Goal: Task Accomplishment & Management: Use online tool/utility

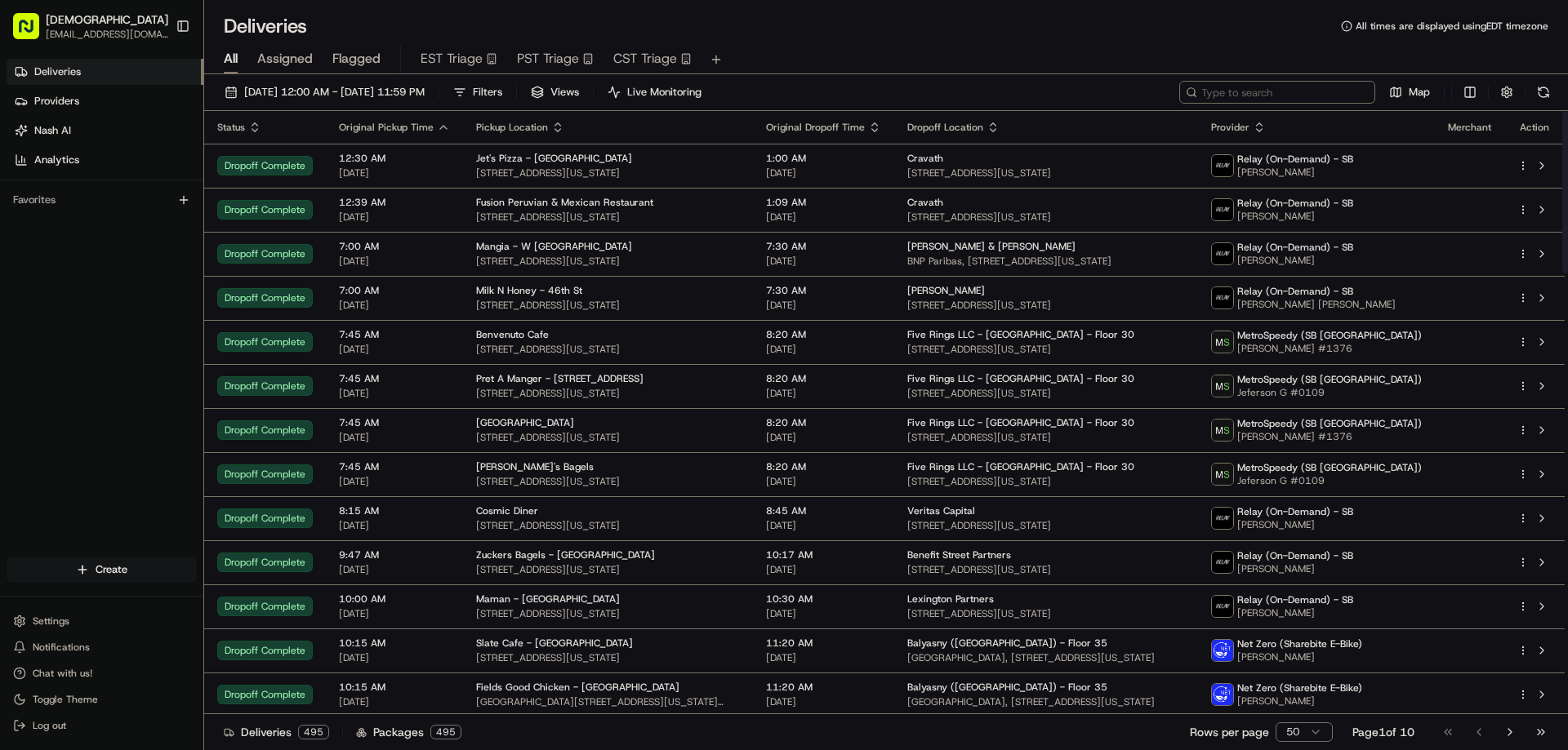
click at [1285, 94] on input at bounding box center [1277, 92] width 196 height 23
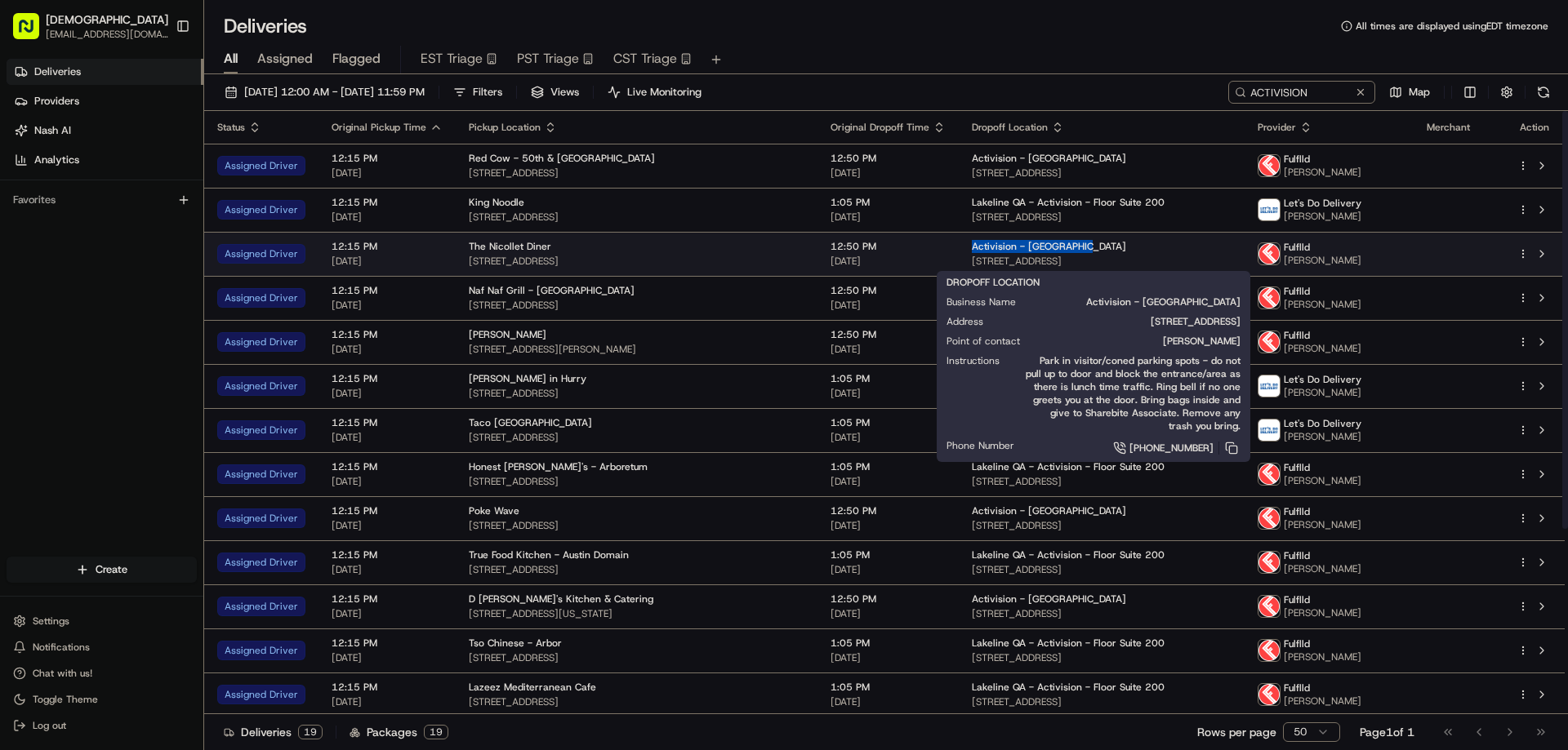
drag, startPoint x: 1057, startPoint y: 241, endPoint x: 939, endPoint y: 242, distance: 118.0
click at [959, 242] on td "Activision - [GEOGRAPHIC_DATA] [STREET_ADDRESS]" at bounding box center [1102, 253] width 285 height 44
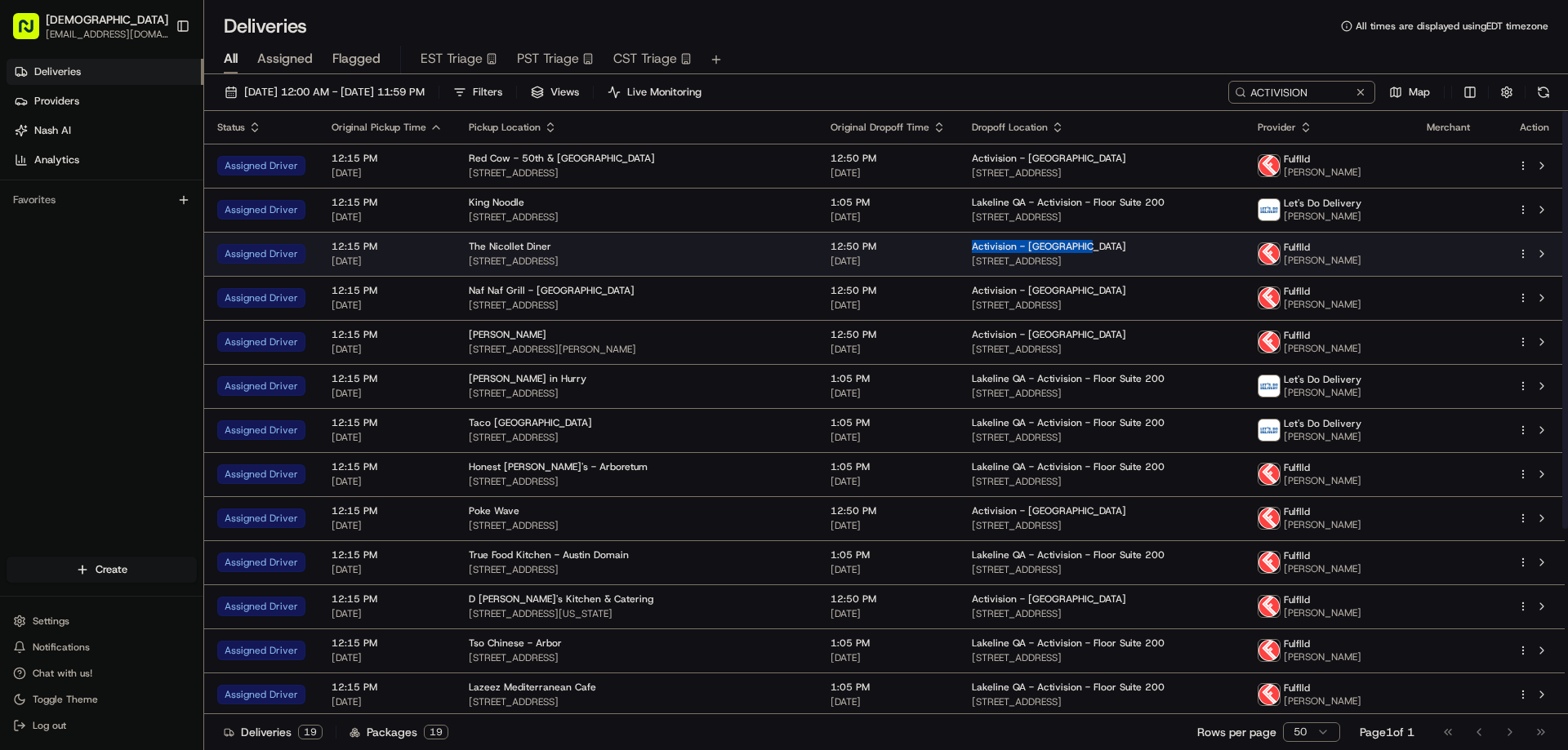
copy span "Activision - [GEOGRAPHIC_DATA]"
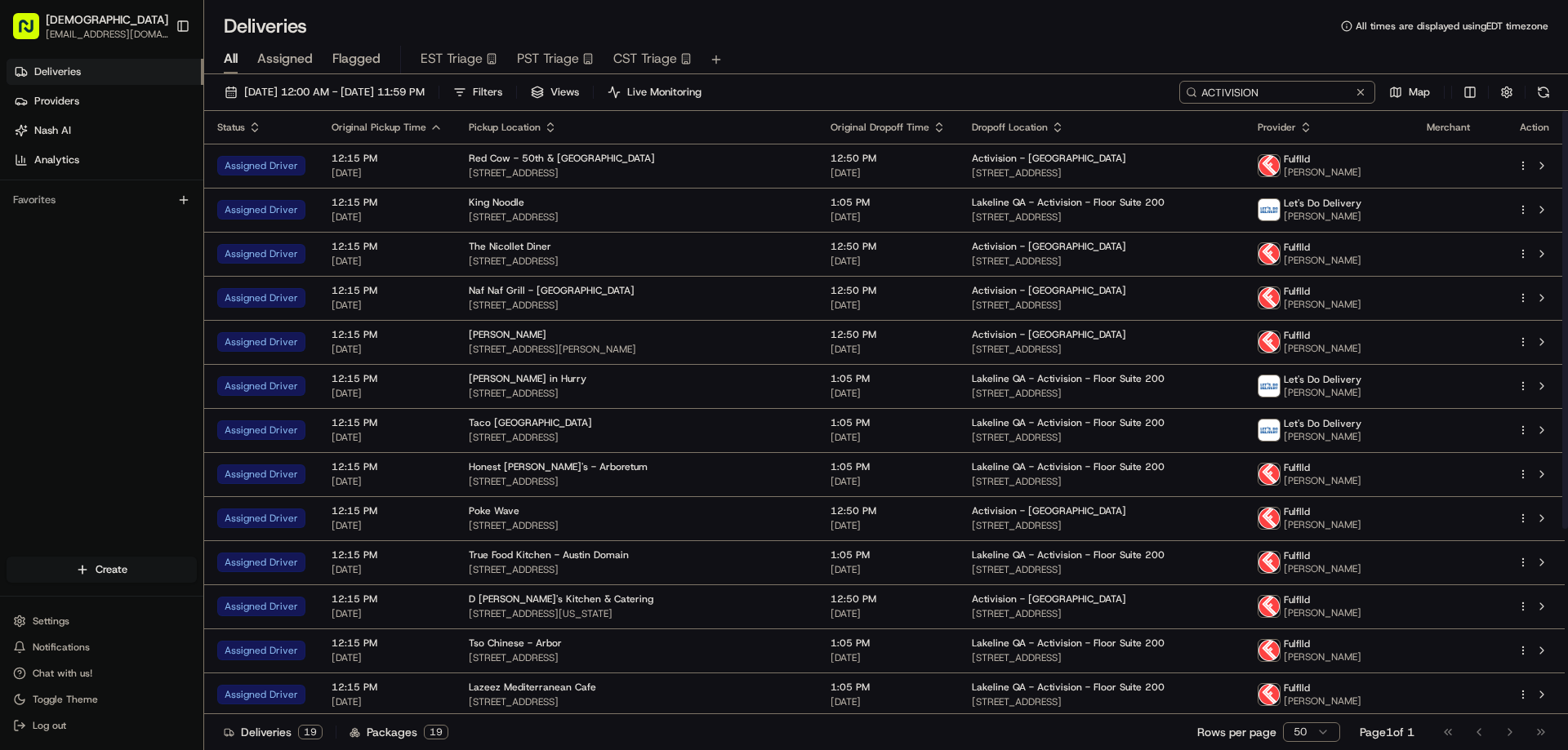
click at [1304, 88] on input "ACTIVISION" at bounding box center [1277, 92] width 196 height 23
paste input "ctivision - [GEOGRAPHIC_DATA]"
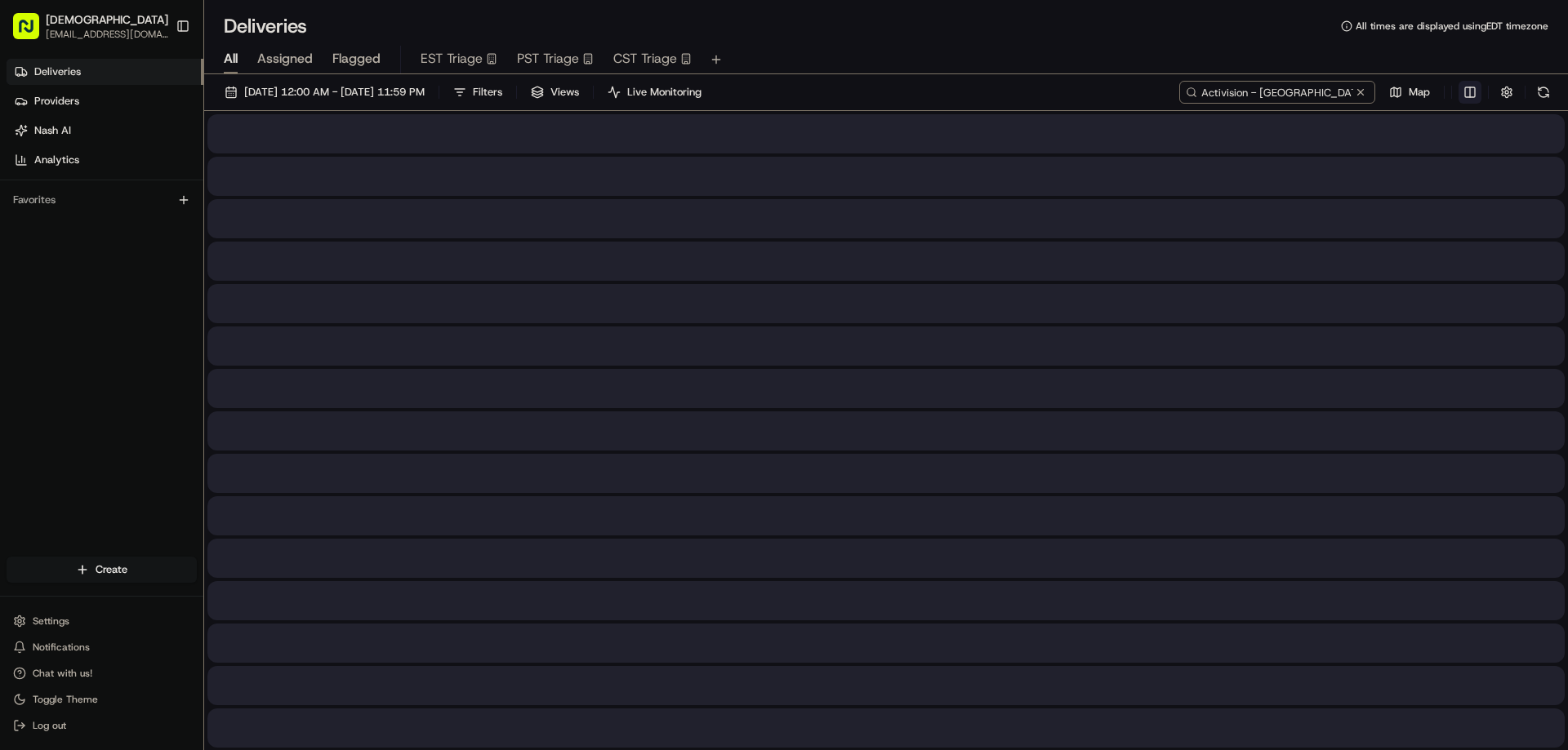
type input "Activision - [GEOGRAPHIC_DATA]"
click at [1478, 87] on html "Sharebite [EMAIL_ADDRESS][DOMAIN_NAME] Toggle Sidebar Deliveries Providers [PER…" at bounding box center [784, 375] width 1568 height 750
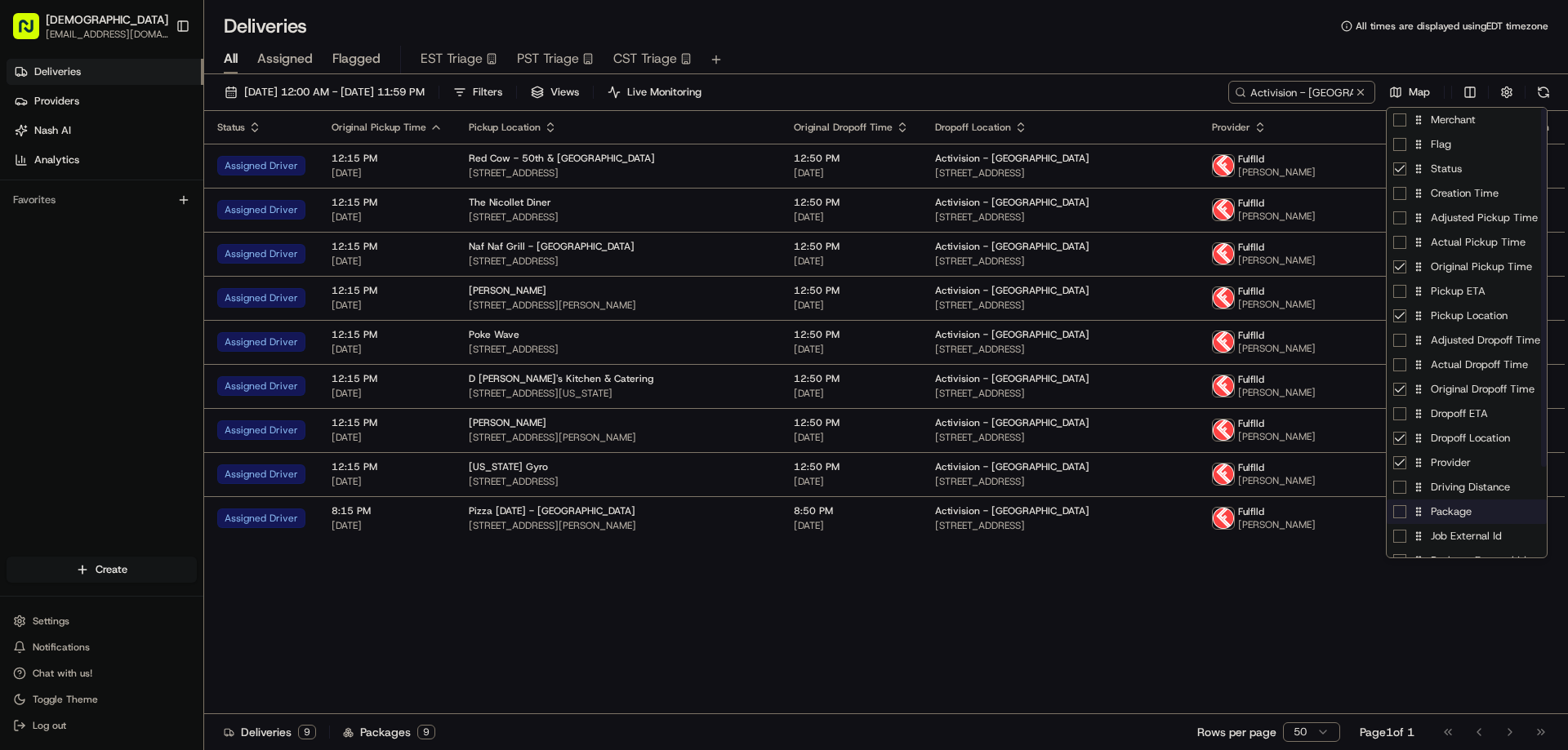
click at [1457, 518] on div "Package" at bounding box center [1467, 511] width 160 height 25
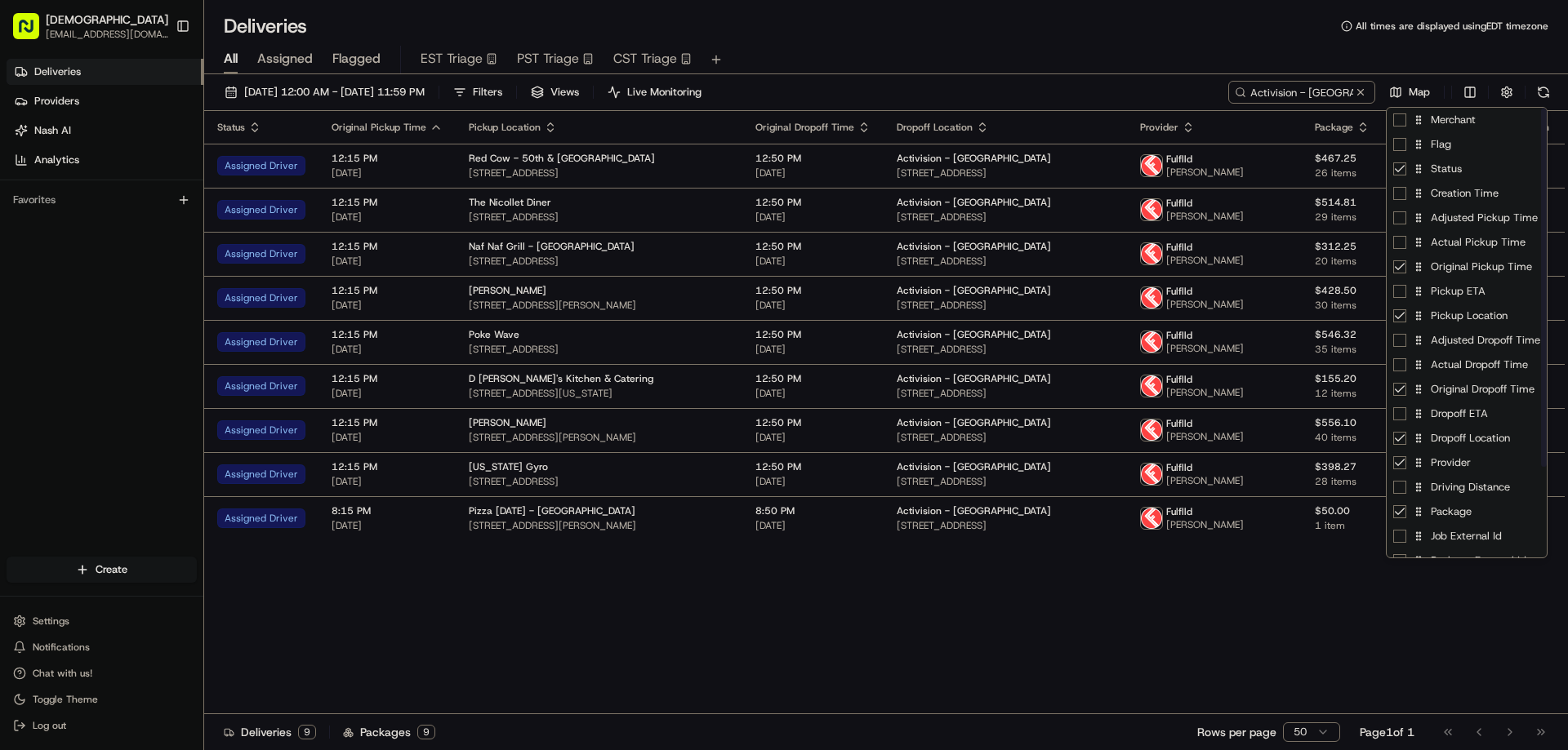
click at [1081, 673] on html "Sharebite eveines@ececonsultinggroup.com Toggle Sidebar Deliveries Providers Na…" at bounding box center [784, 375] width 1568 height 750
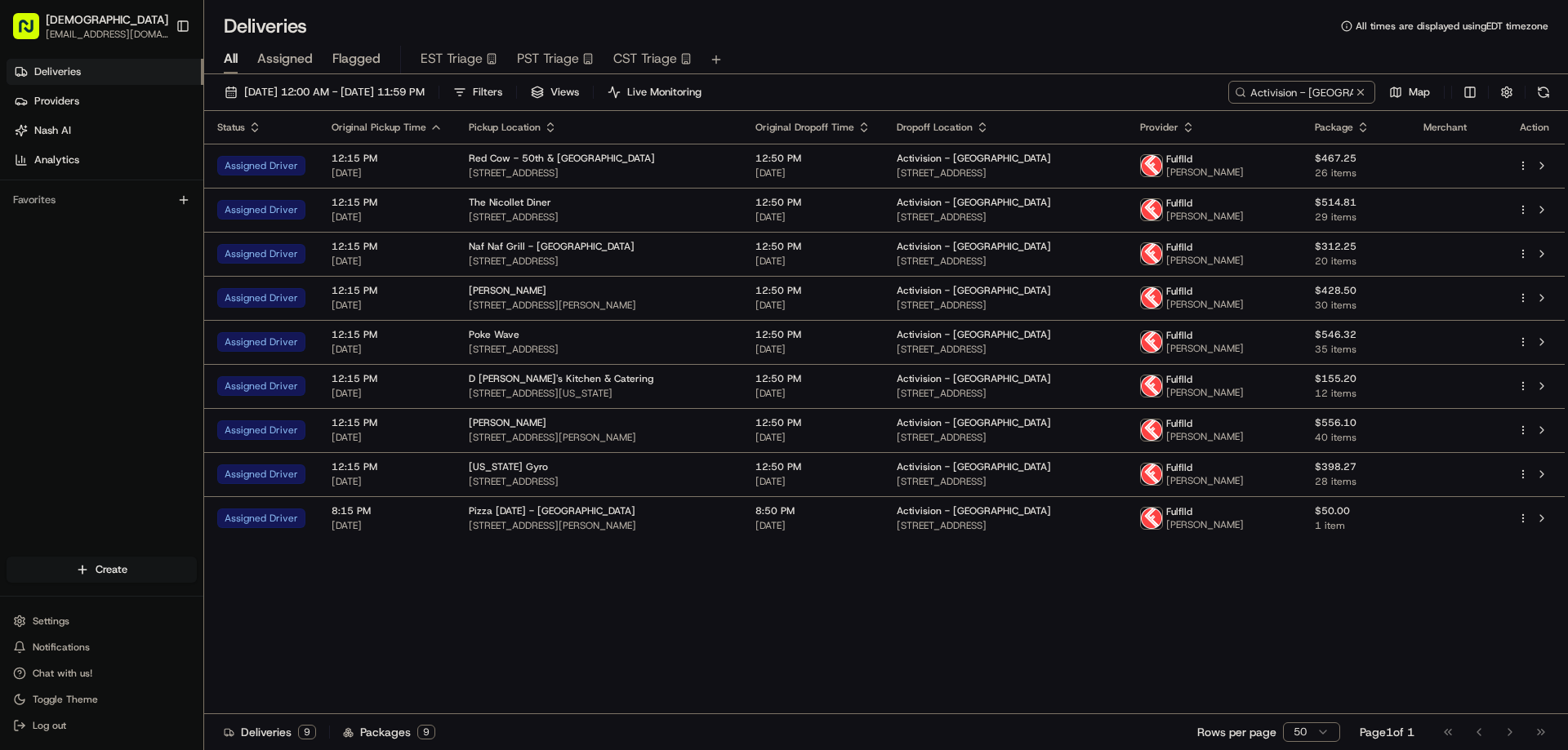
click at [1195, 125] on icon "button" at bounding box center [1188, 127] width 13 height 13
click at [1279, 195] on button "Courier Name (A-Z)" at bounding box center [1261, 193] width 111 height 20
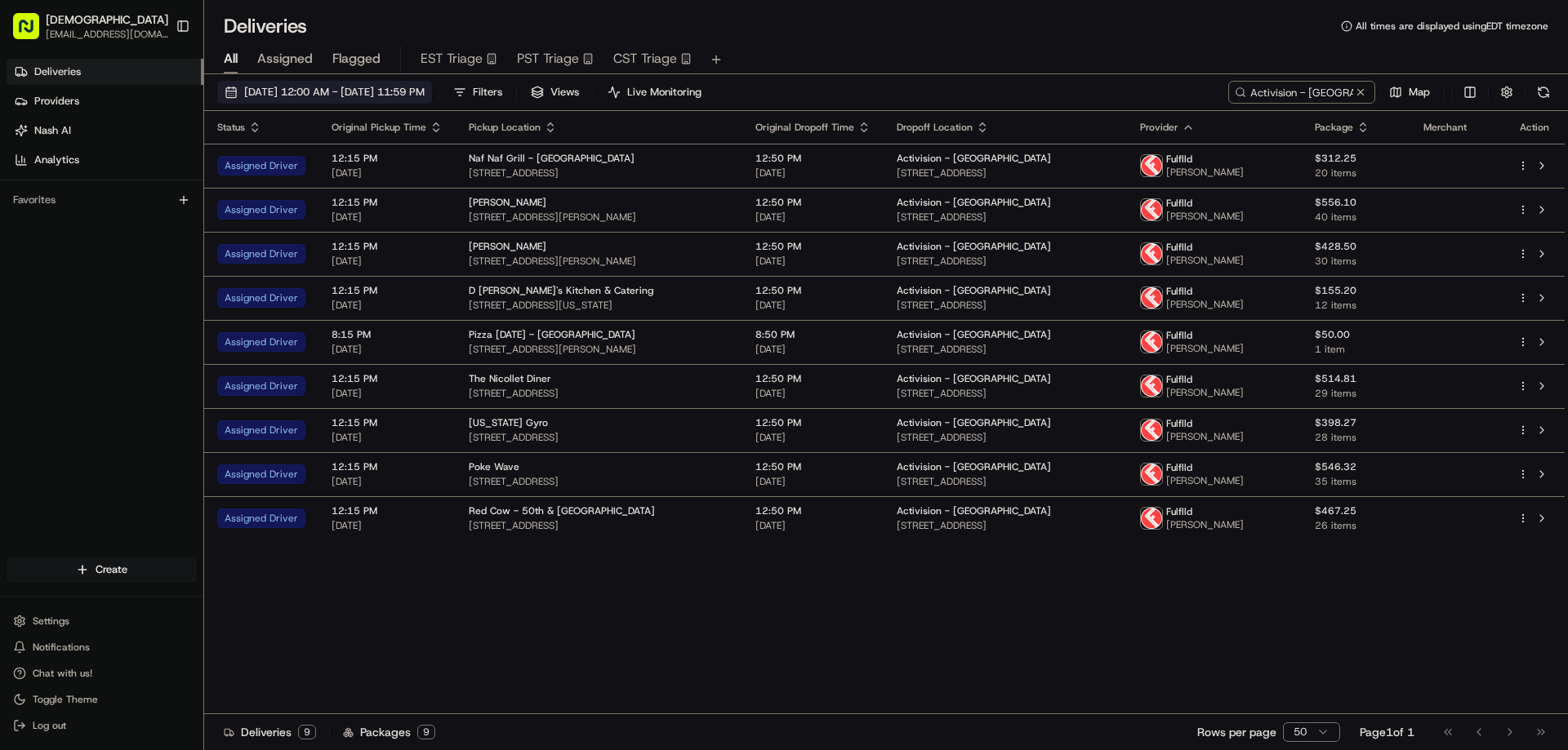
click at [425, 86] on span "[DATE] 12:00 AM - [DATE] 11:59 PM" at bounding box center [334, 93] width 181 height 15
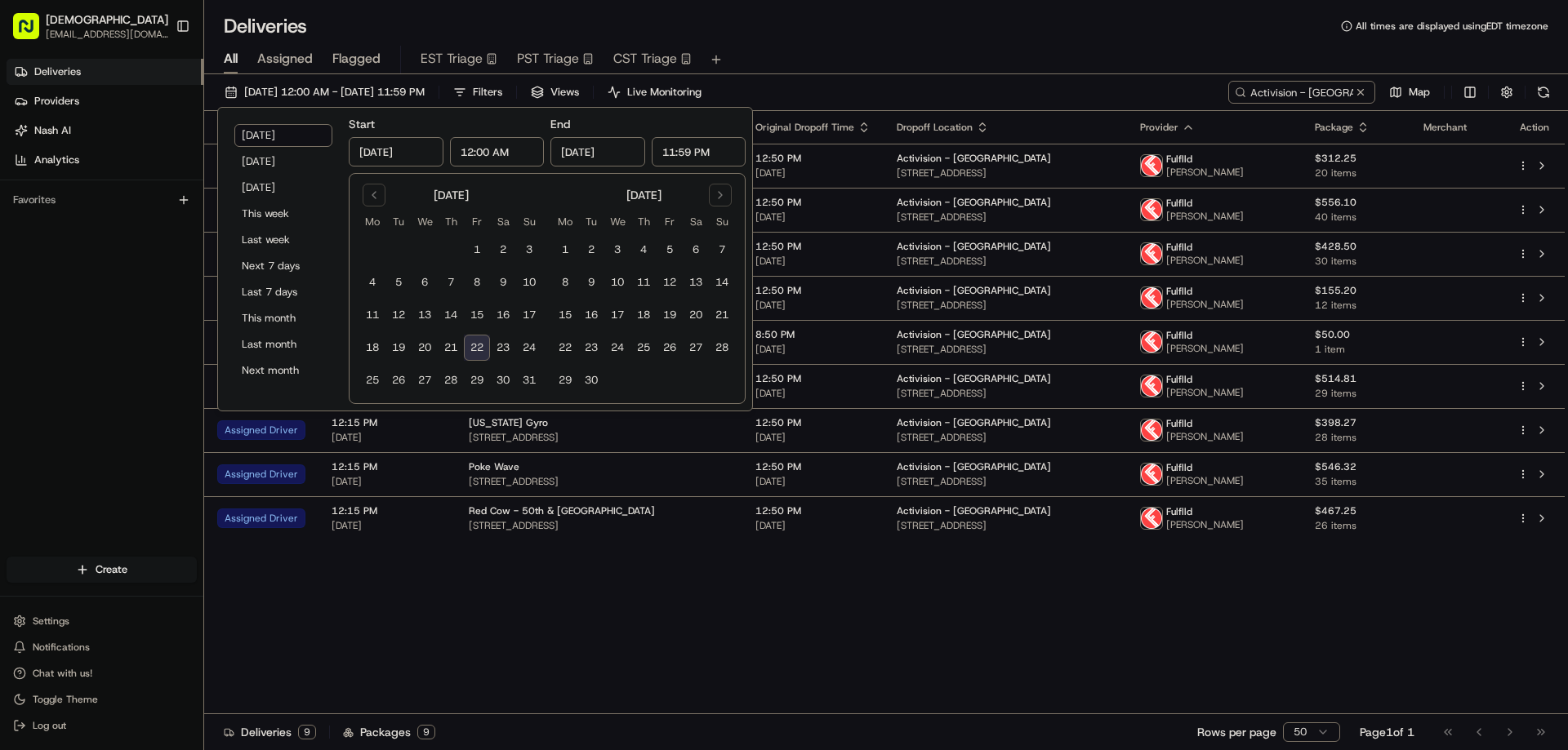
drag, startPoint x: 677, startPoint y: 149, endPoint x: 657, endPoint y: 145, distance: 20.4
click at [657, 145] on input "11:59 PM" at bounding box center [700, 152] width 94 height 29
type input "8:00 PM"
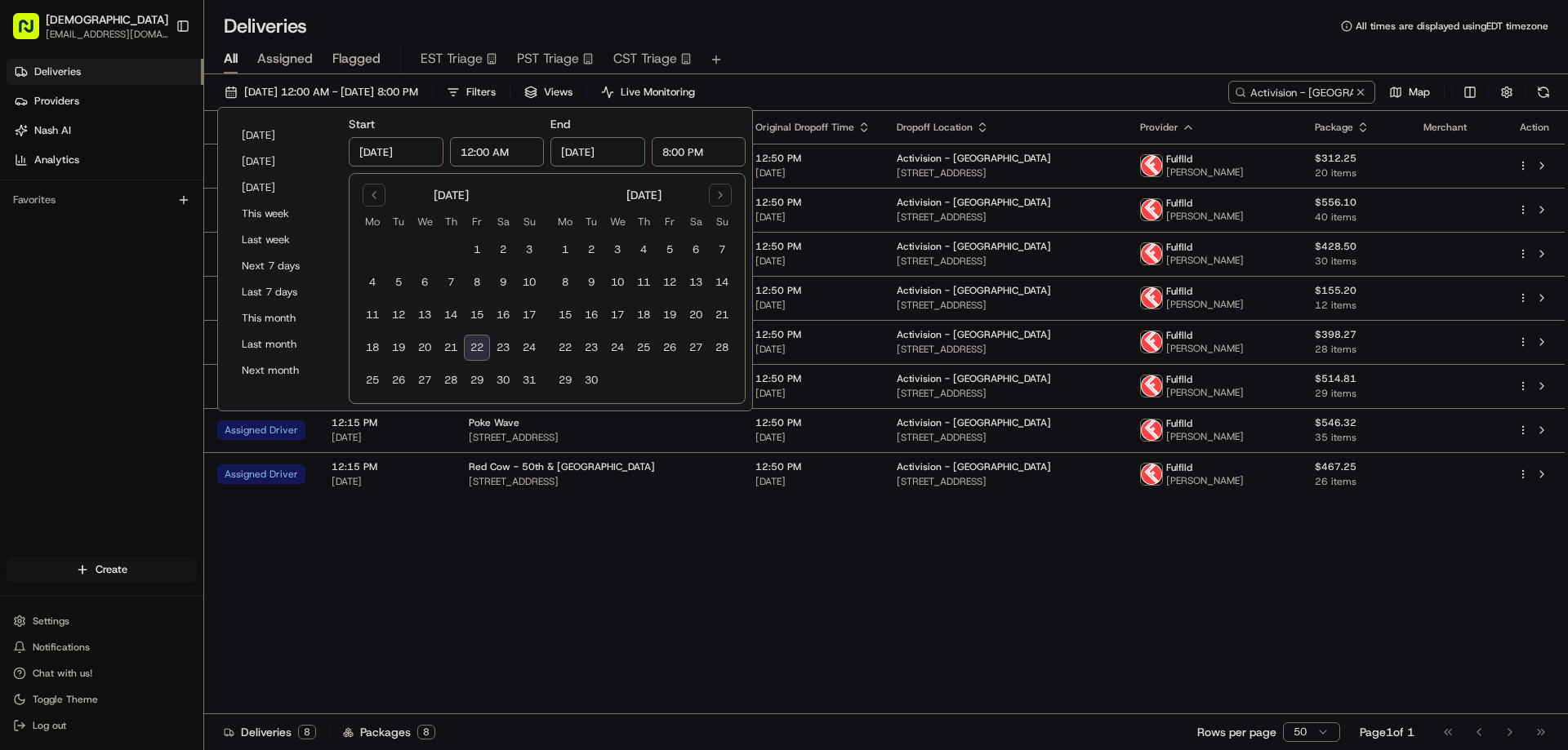
click at [647, 642] on div "Status Original Pickup Time Pickup Location Original Dropoff Time Dropoff Locat…" at bounding box center [885, 412] width 1361 height 603
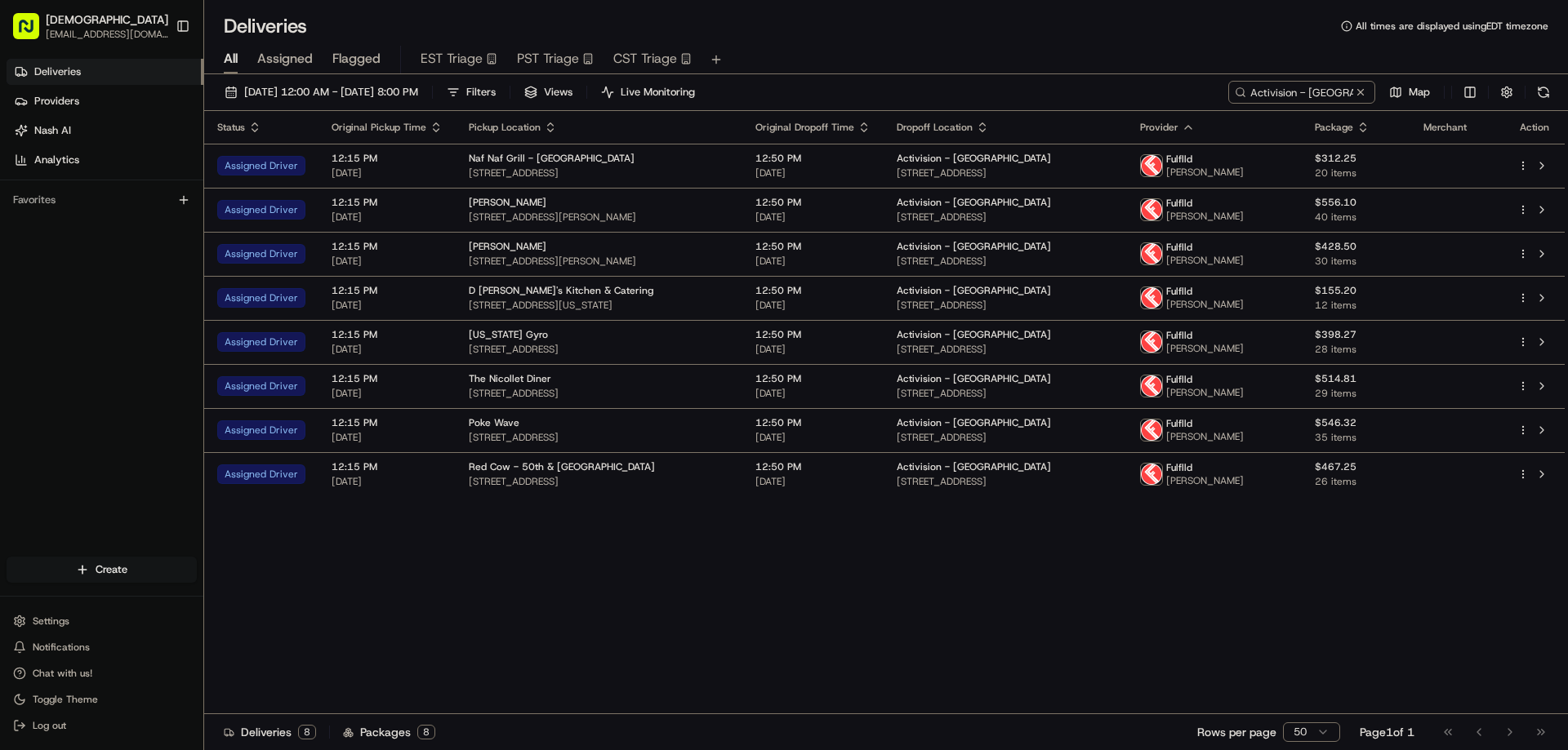
click at [941, 566] on div "Status Original Pickup Time Pickup Location Original Dropoff Time Dropoff Locat…" at bounding box center [885, 412] width 1361 height 603
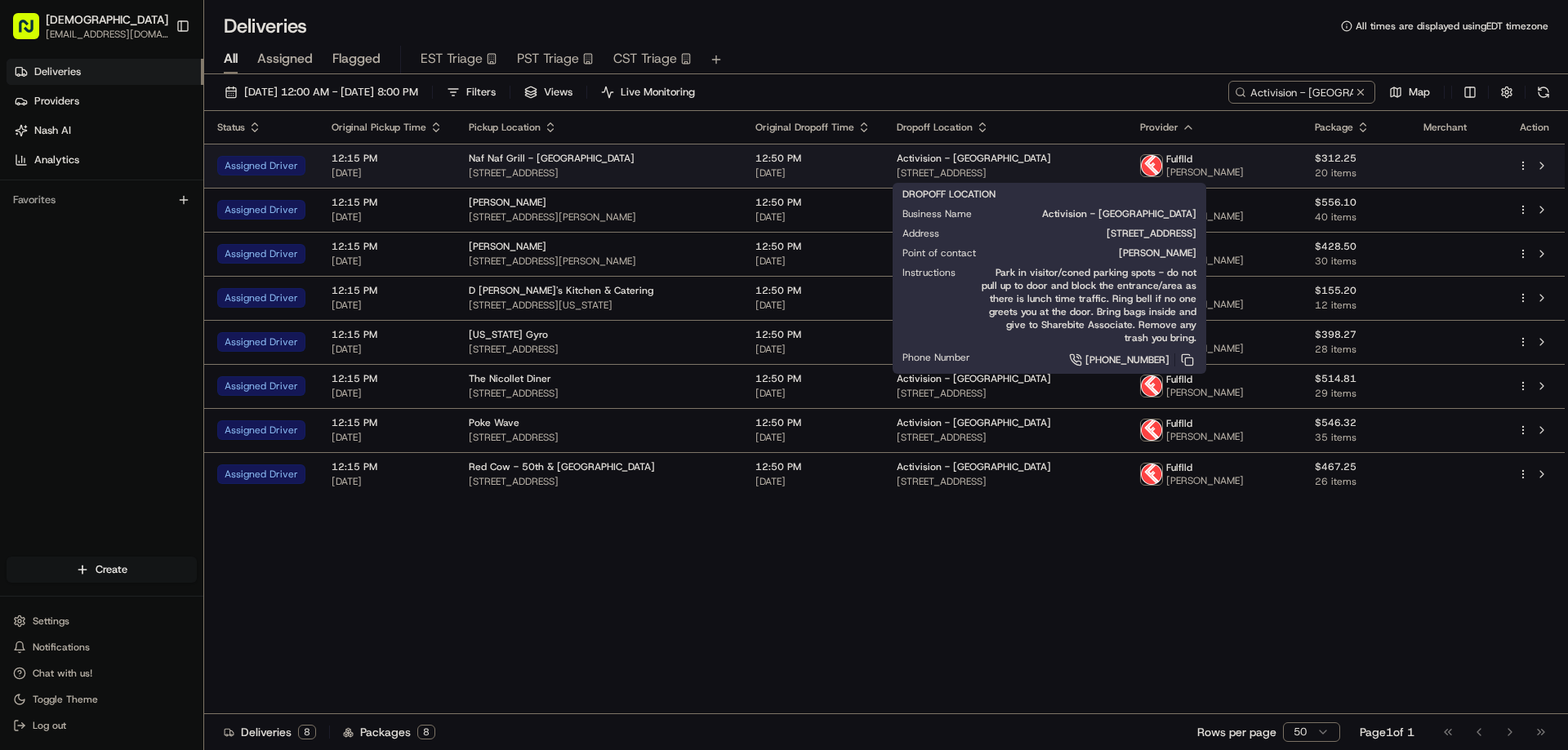
drag, startPoint x: 1169, startPoint y: 173, endPoint x: 906, endPoint y: 178, distance: 263.0
click at [906, 178] on td "Activision - Bloomington 5715 W Old Shakopee Rd, Bloomington, MN 55437, USA" at bounding box center [1006, 165] width 243 height 44
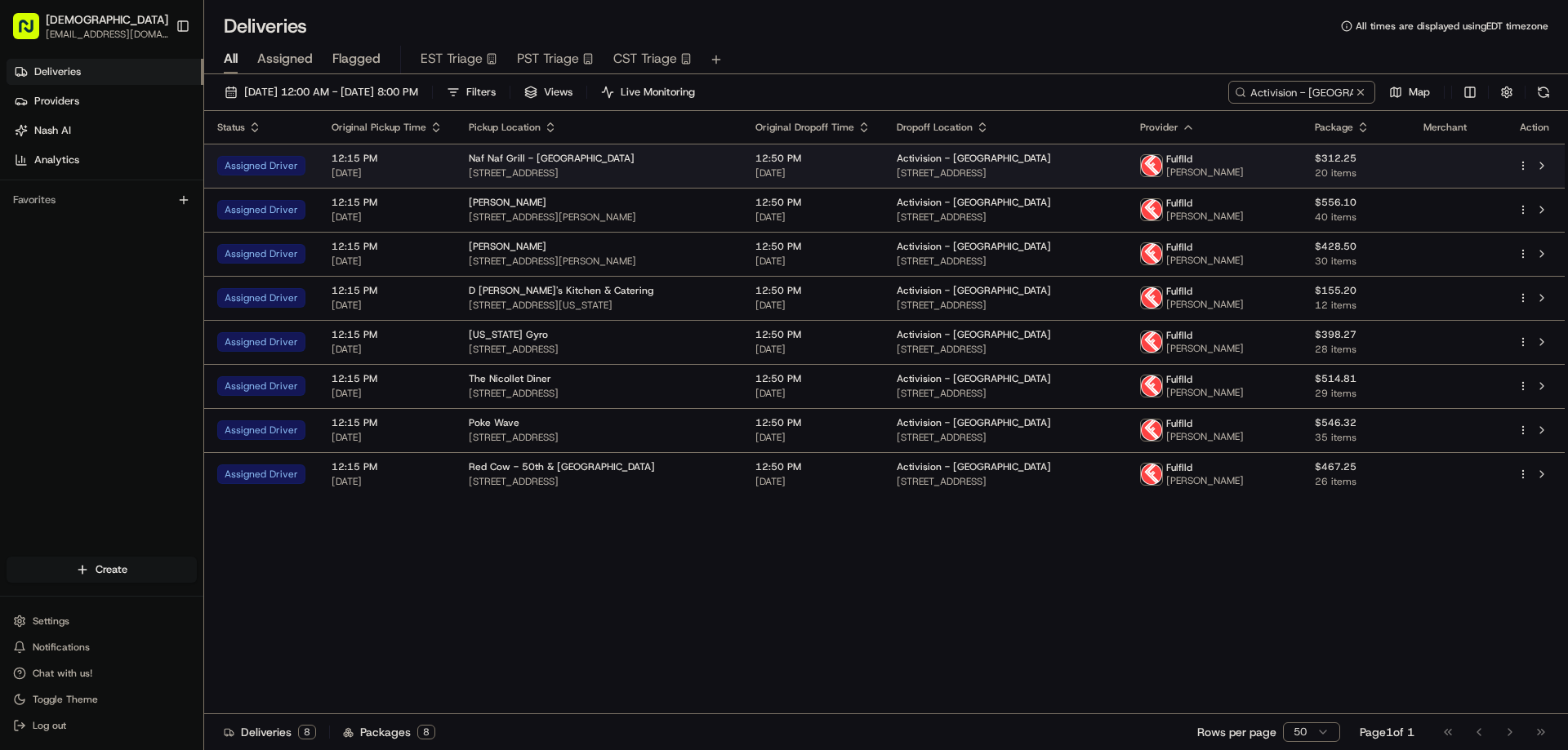
copy span "5715 W Old Shakopee Rd, Bloomington, MN 55437, USA"
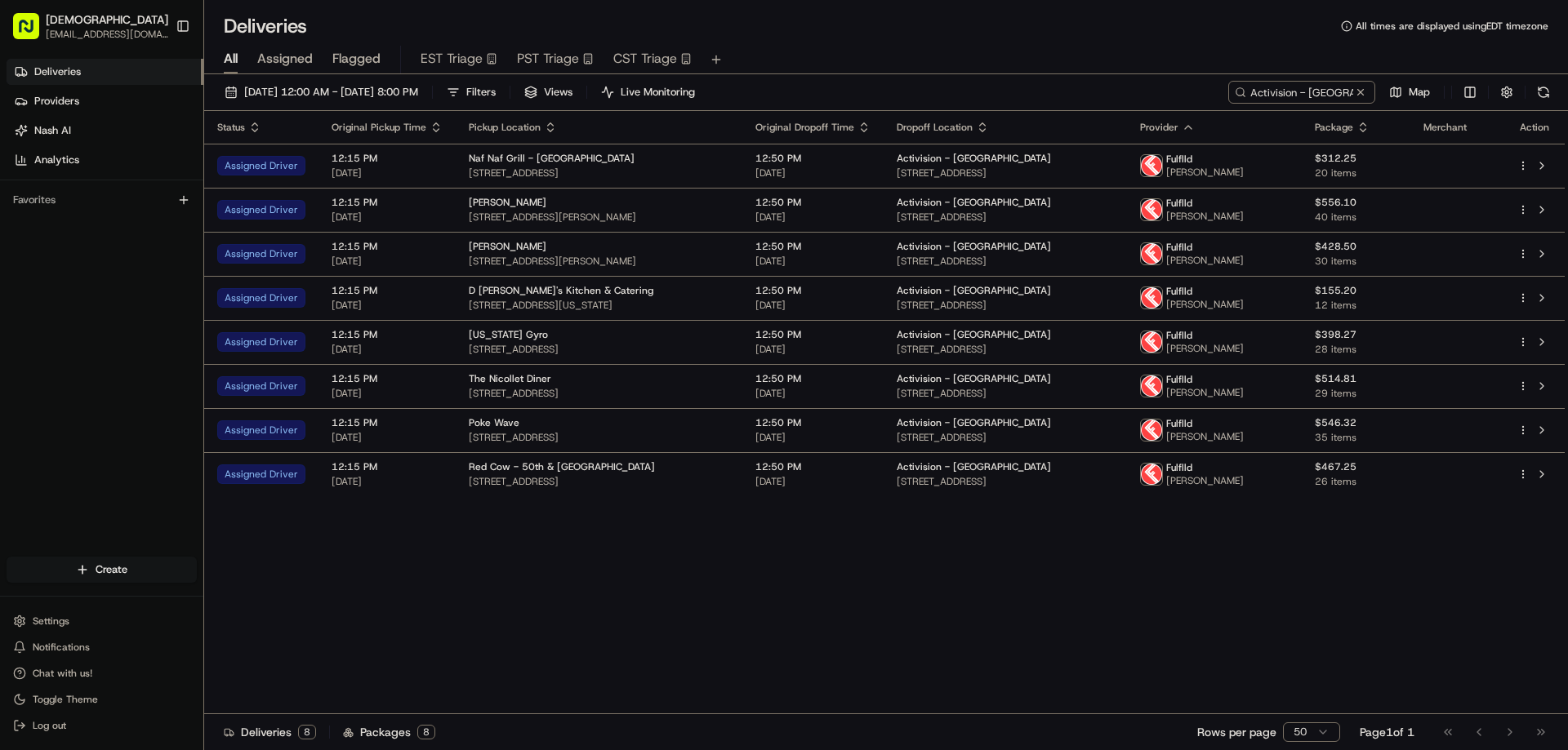
click at [644, 568] on div "Status Original Pickup Time Pickup Location Original Dropoff Time Dropoff Locat…" at bounding box center [885, 412] width 1361 height 603
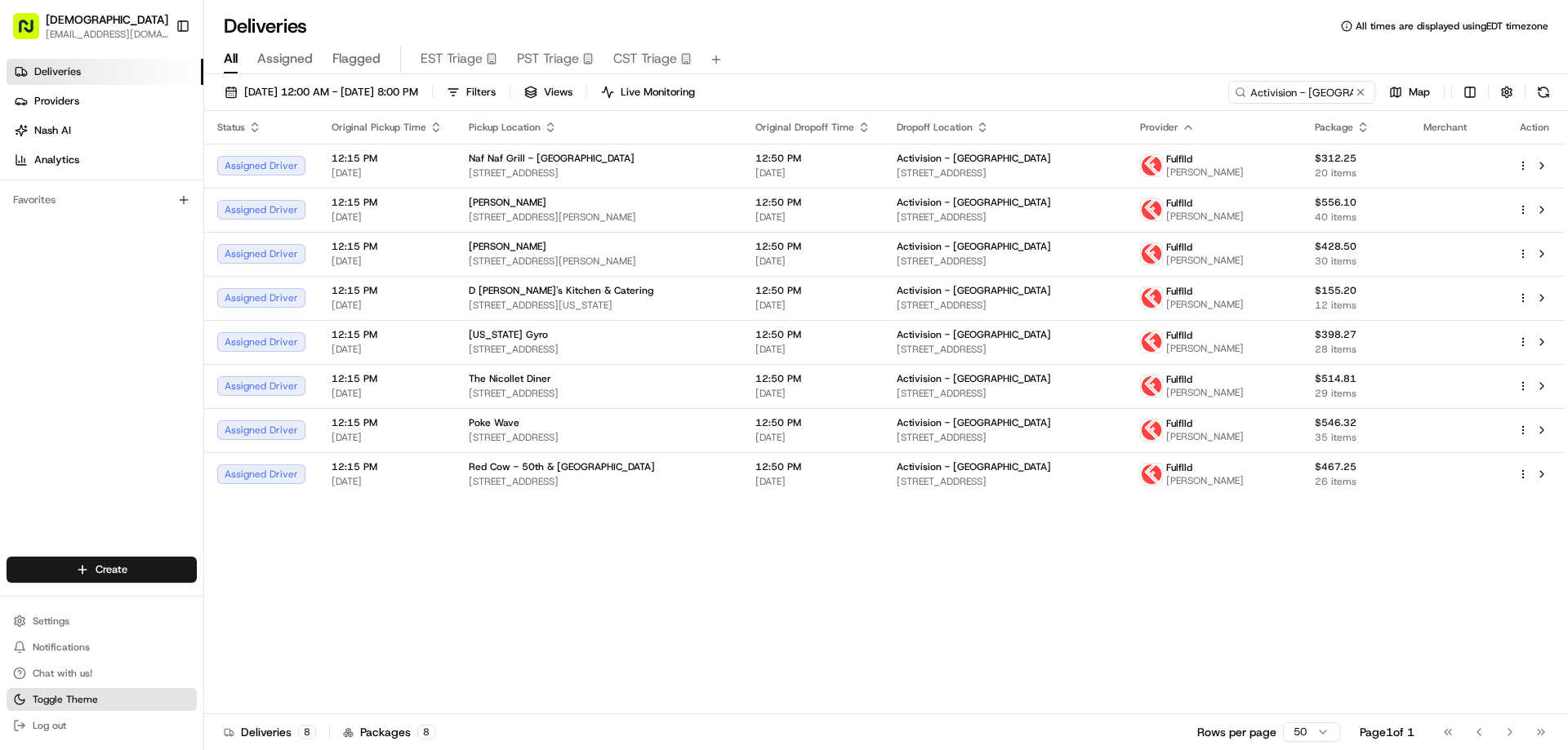
click at [117, 698] on button "Toggle Theme" at bounding box center [102, 699] width 191 height 23
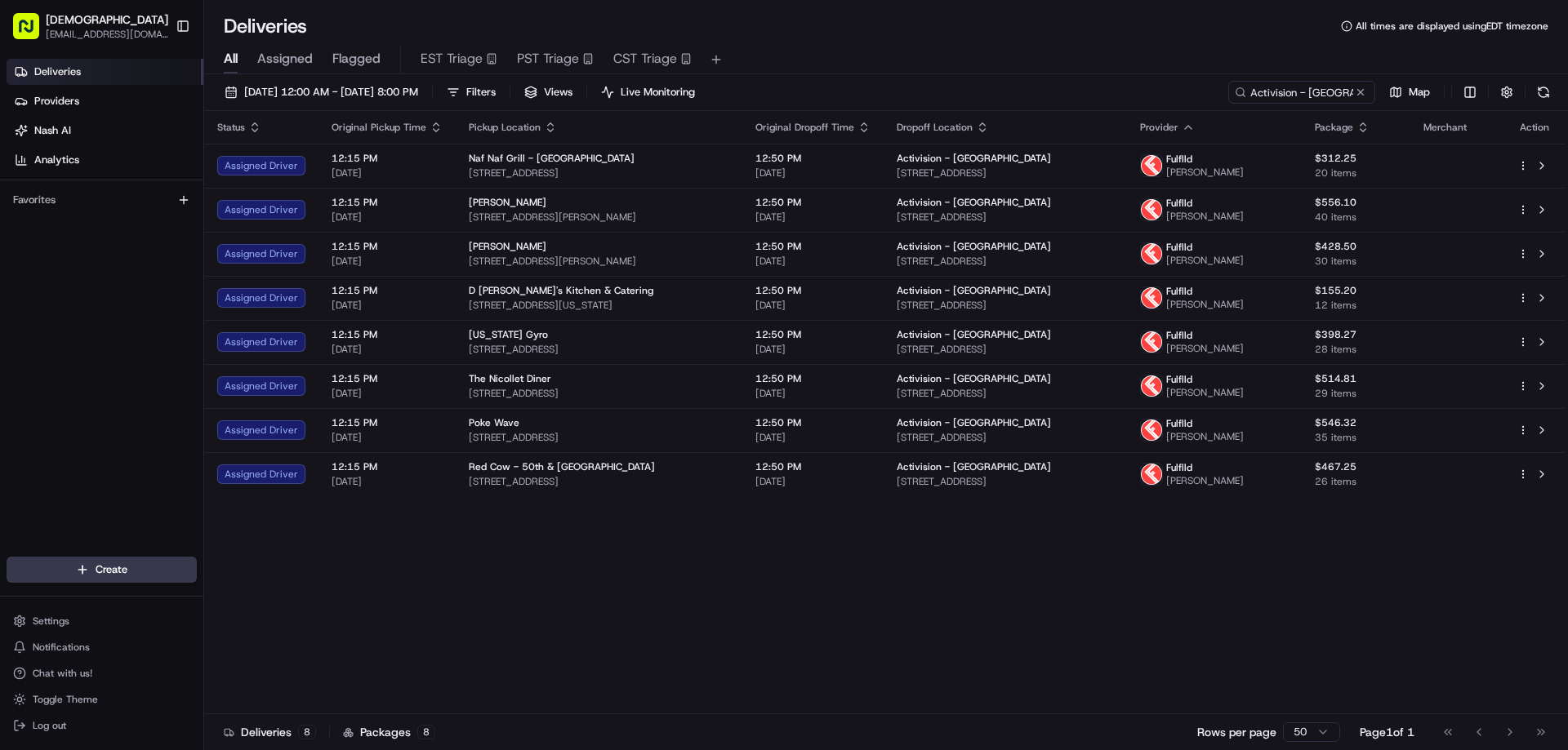
click at [898, 748] on div "Deliveries 8 Packages 8 Rows per page 50 Page 1 of 1 Go to first page Go to pre…" at bounding box center [887, 732] width 1365 height 36
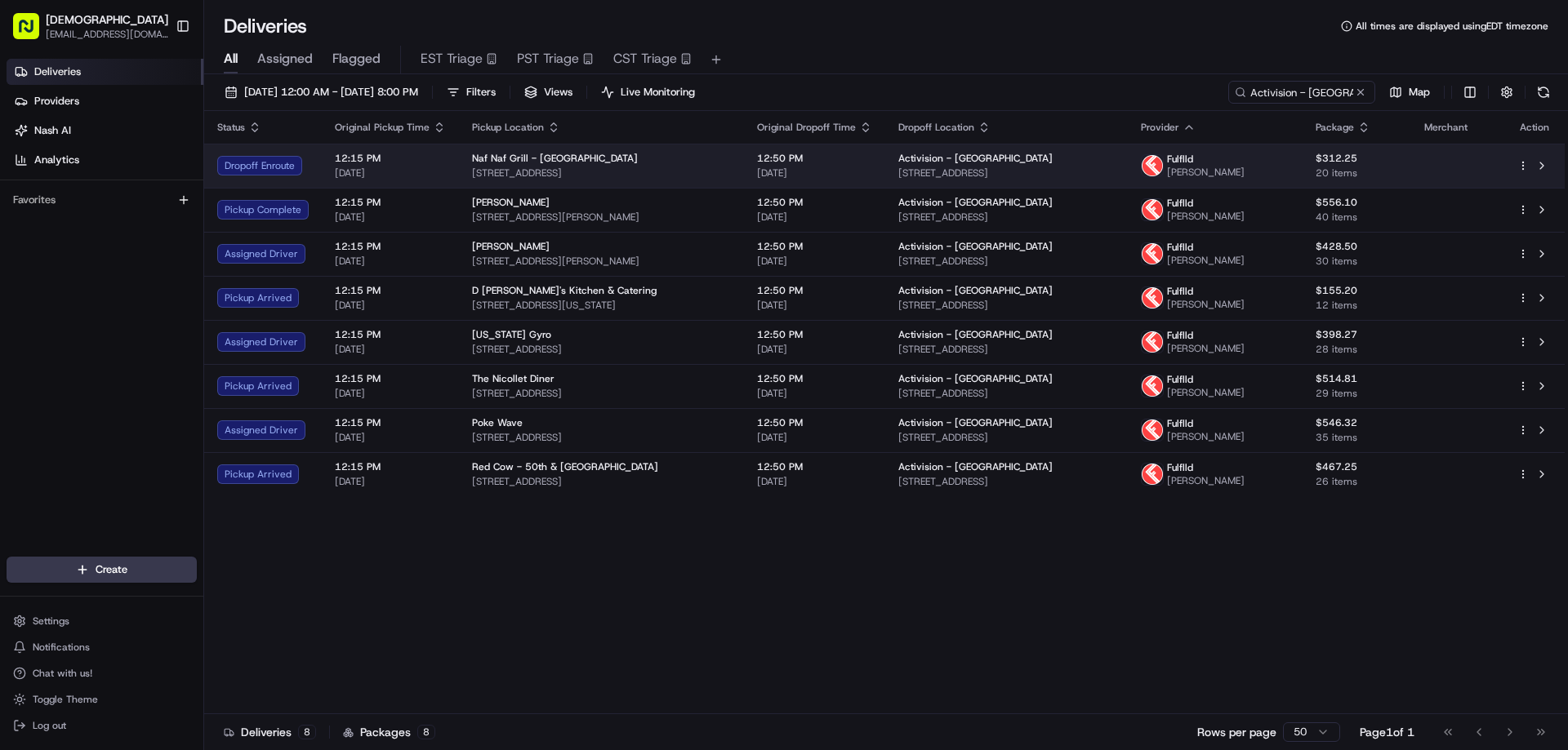
click at [638, 155] on div "Naf Naf Grill - Eden Prairie" at bounding box center [601, 158] width 259 height 13
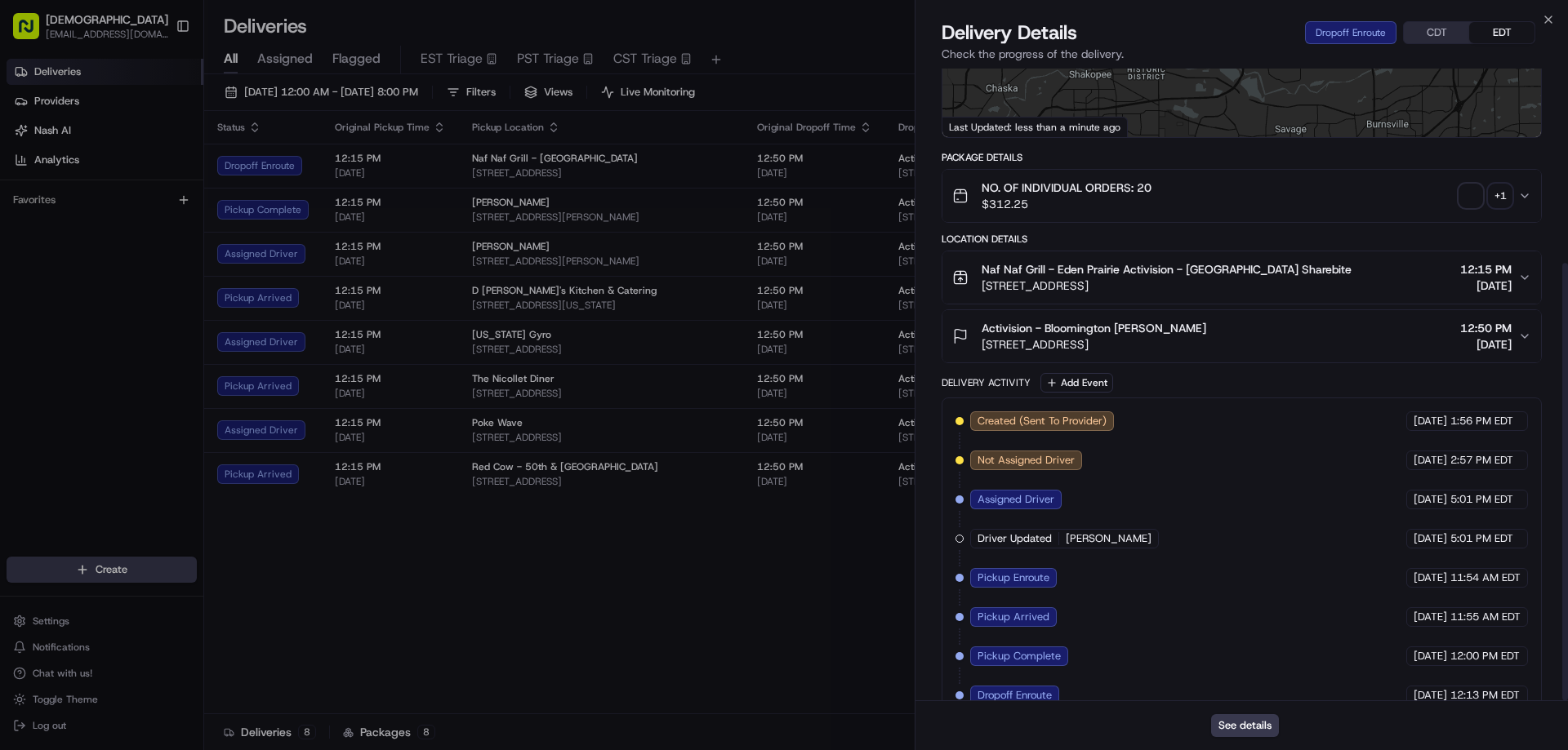
scroll to position [281, 0]
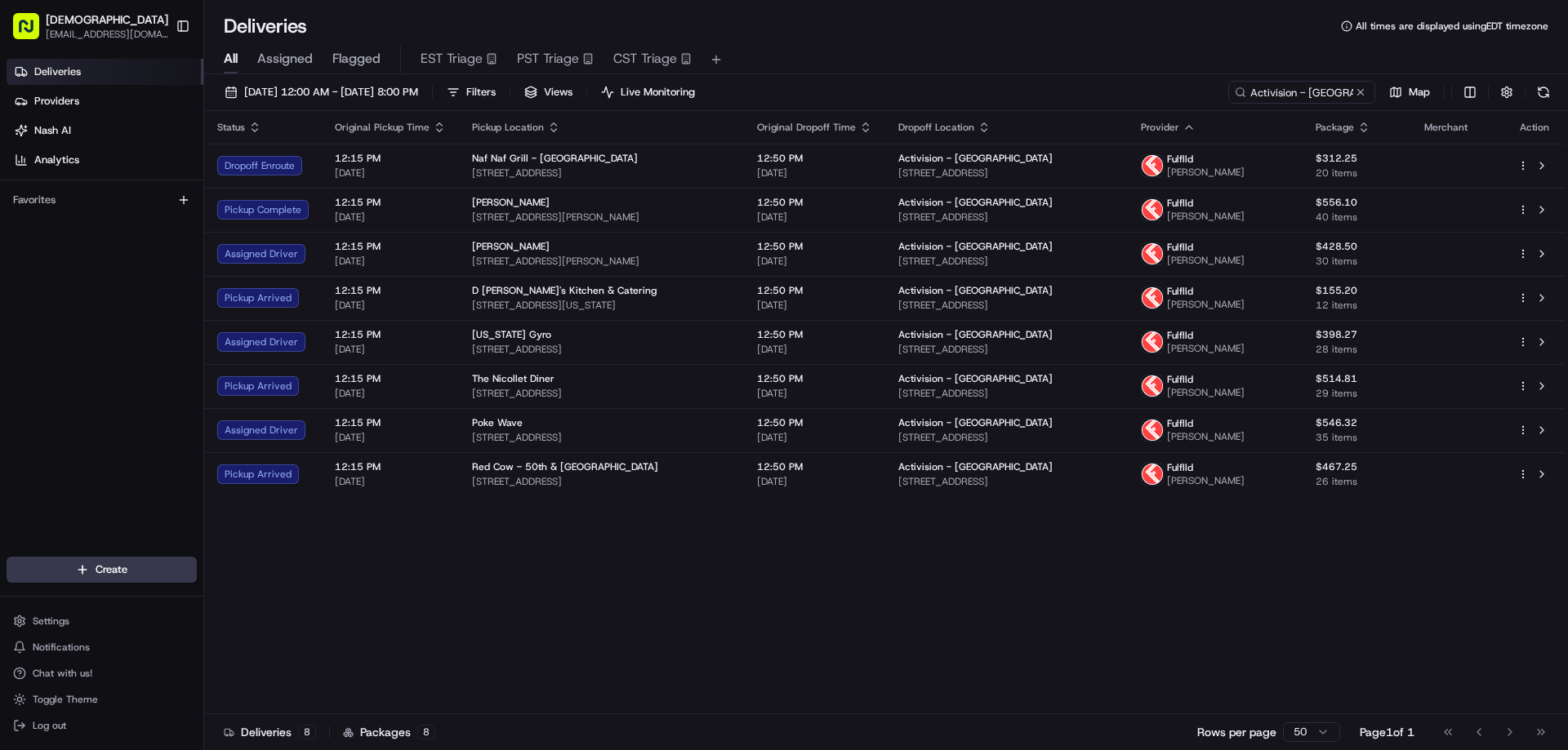
drag, startPoint x: 1170, startPoint y: 620, endPoint x: 1170, endPoint y: 596, distance: 24.0
click at [1170, 615] on div "Status Original Pickup Time Pickup Location Original Dropoff Time Dropoff Locat…" at bounding box center [885, 412] width 1361 height 603
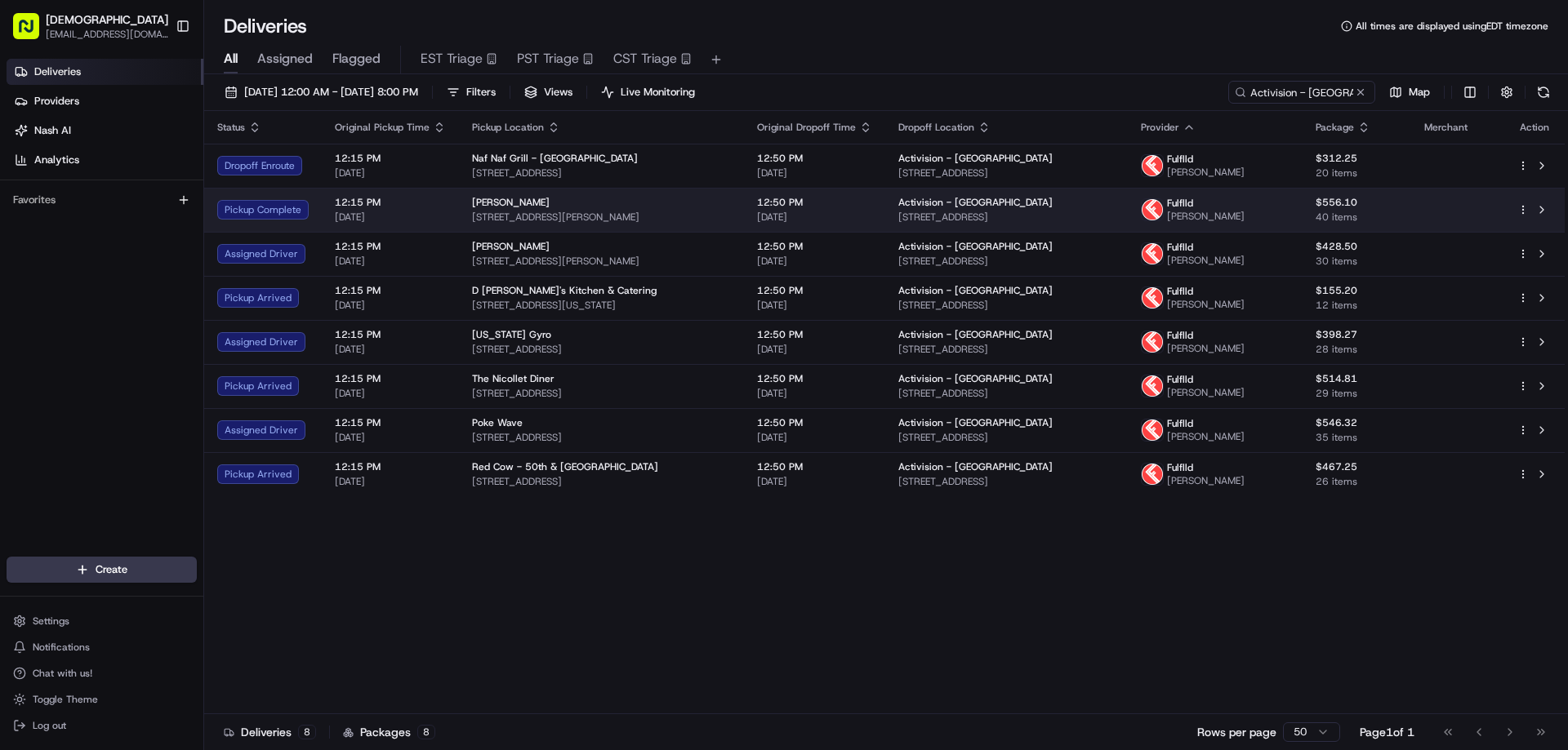
click at [549, 218] on span "8015 Glen Ln, Eden Prairie, MN 55344, USA" at bounding box center [601, 217] width 259 height 13
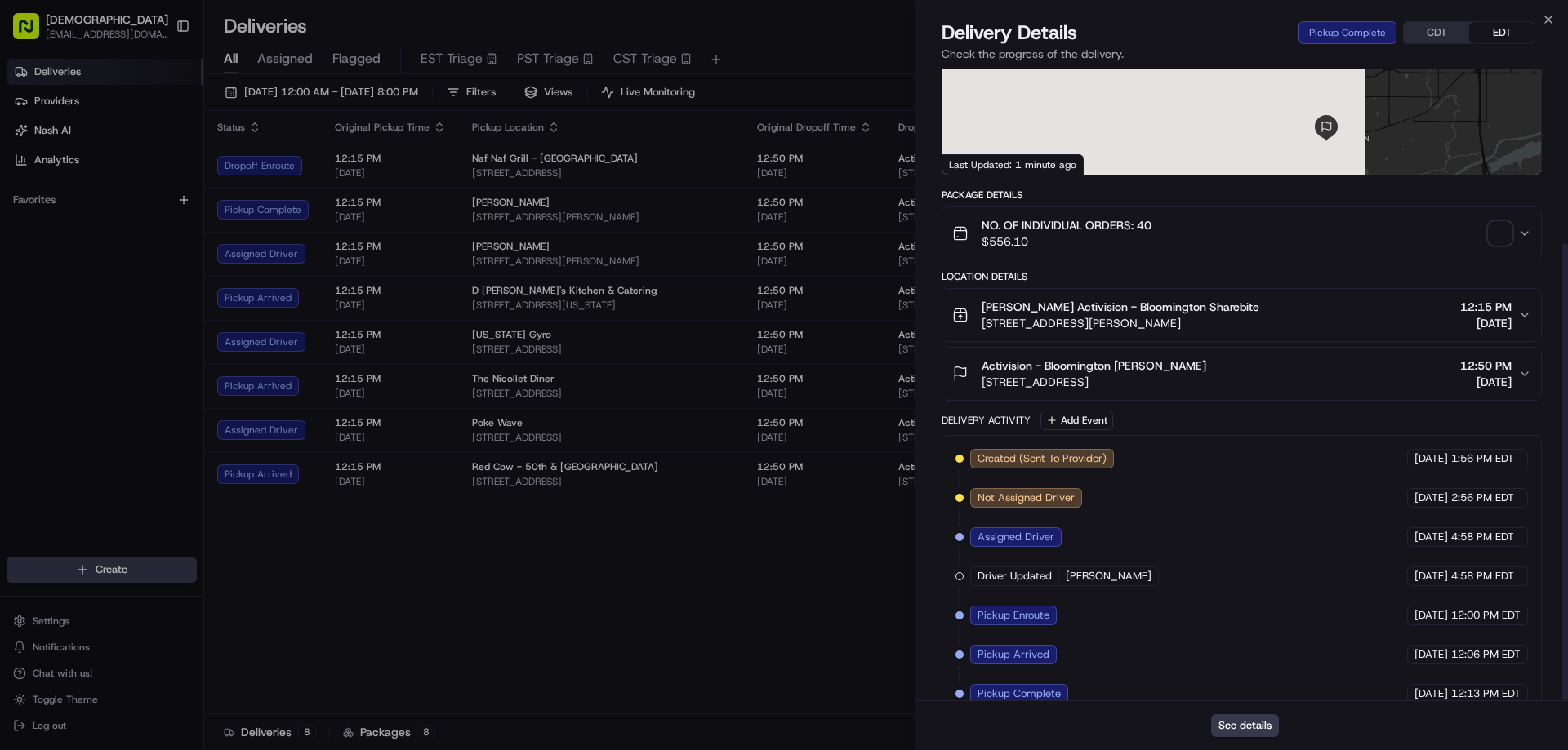
scroll to position [242, 0]
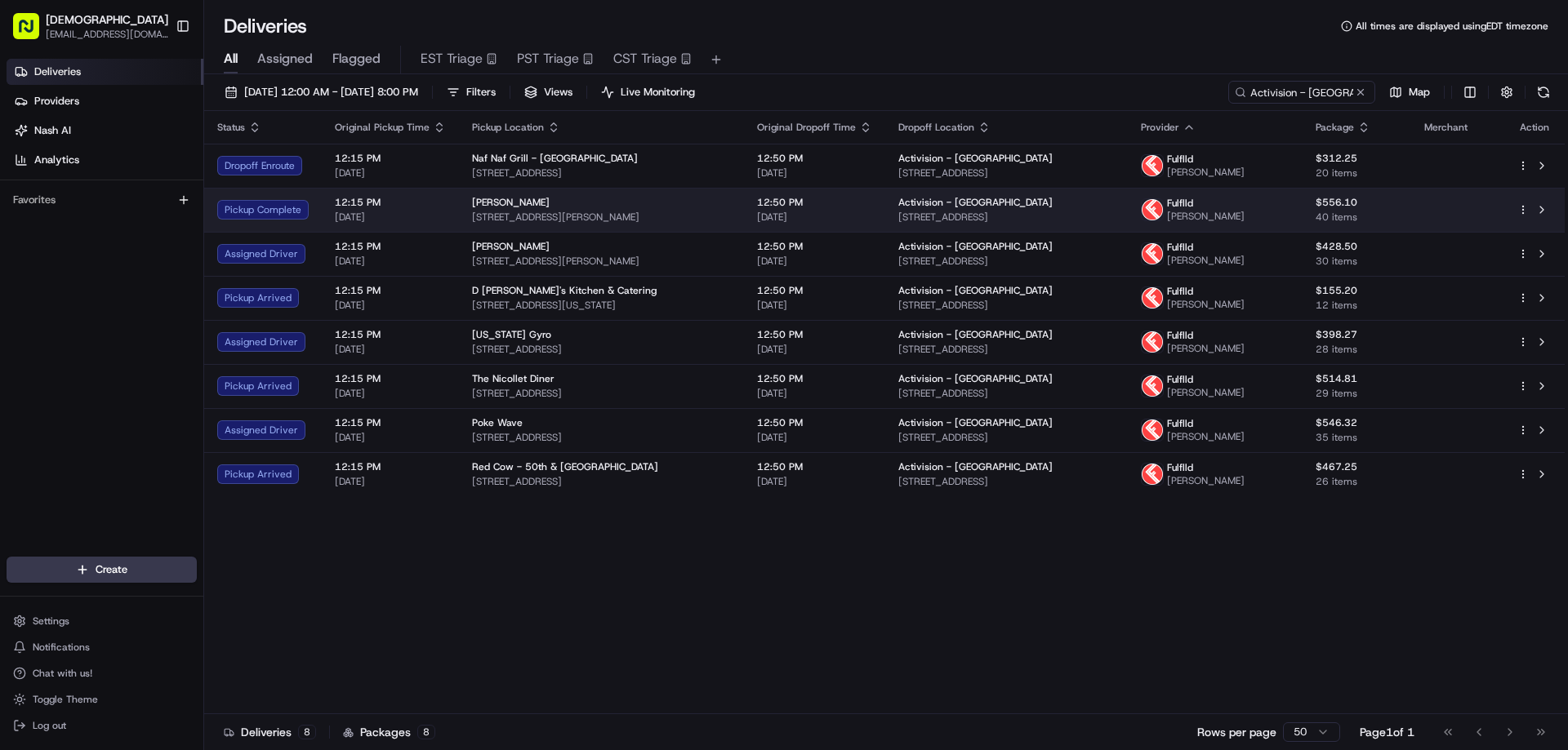
drag, startPoint x: 562, startPoint y: 555, endPoint x: 620, endPoint y: 211, distance: 348.9
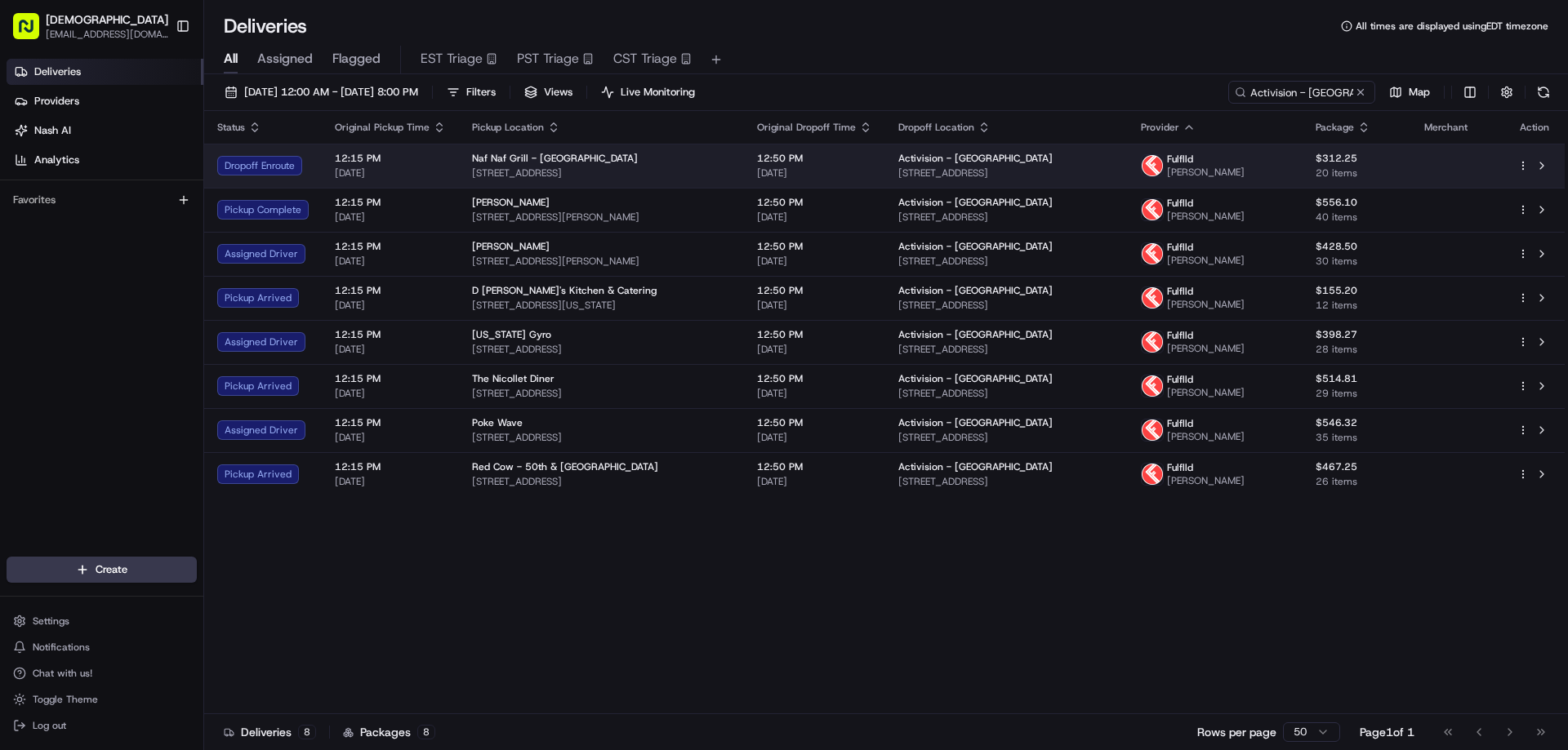
click at [627, 167] on span "13250 Technology Dr., Eden Prairie, MN 55344, USA" at bounding box center [601, 173] width 259 height 13
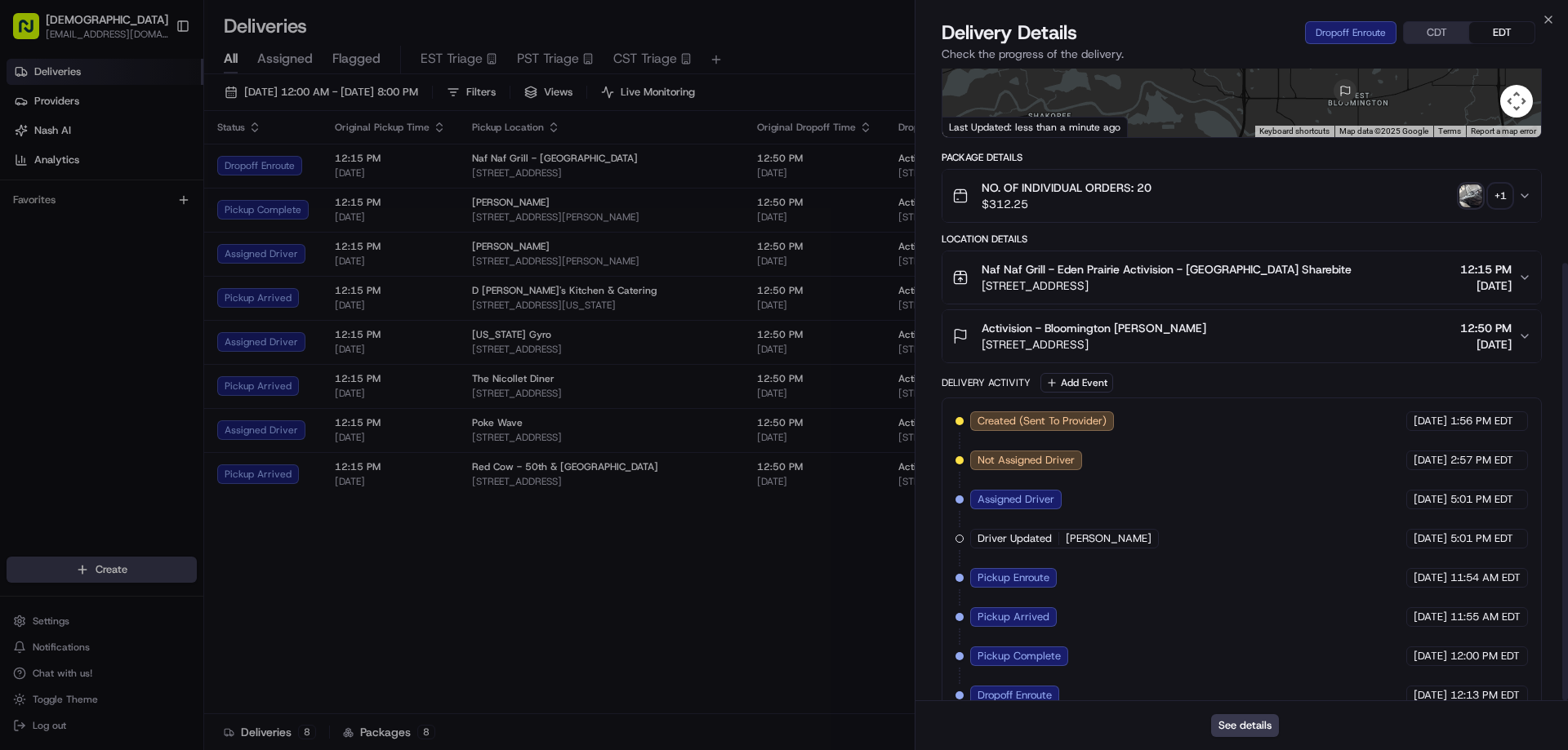
scroll to position [281, 0]
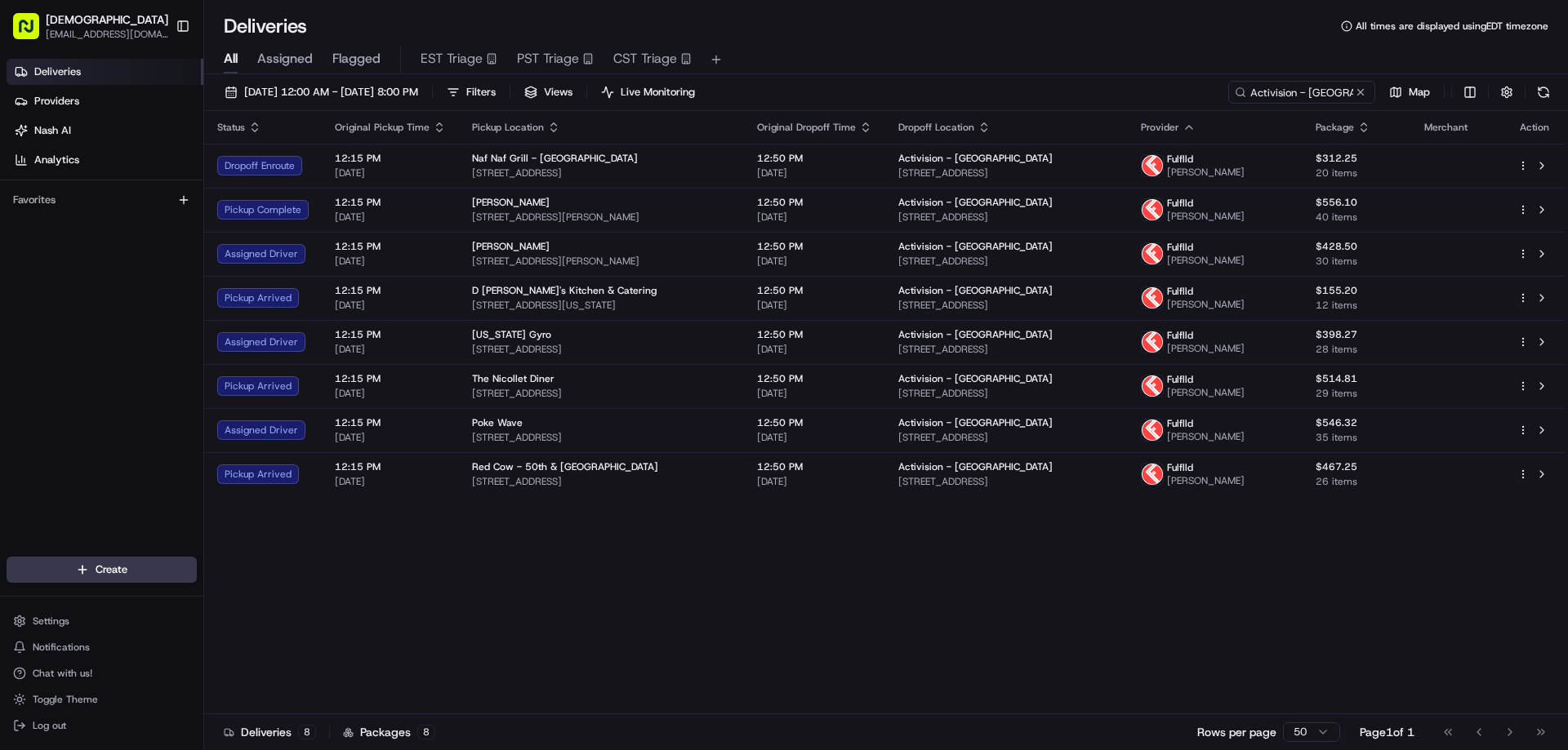
drag, startPoint x: 680, startPoint y: 579, endPoint x: 702, endPoint y: 235, distance: 344.7
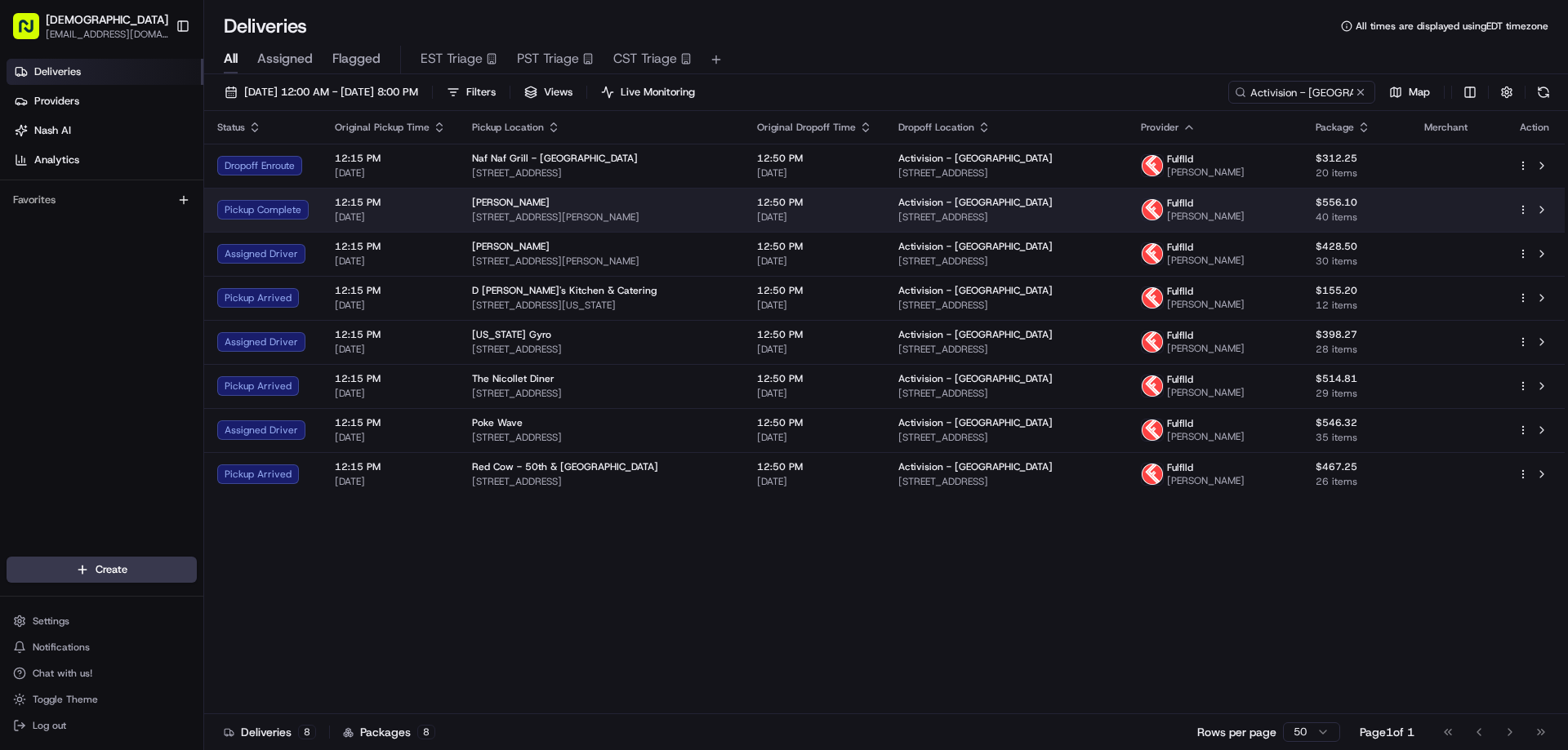
click at [702, 226] on td "Leeann Chin 8015 Glen Ln, Eden Prairie, MN 55344, USA" at bounding box center [601, 210] width 285 height 44
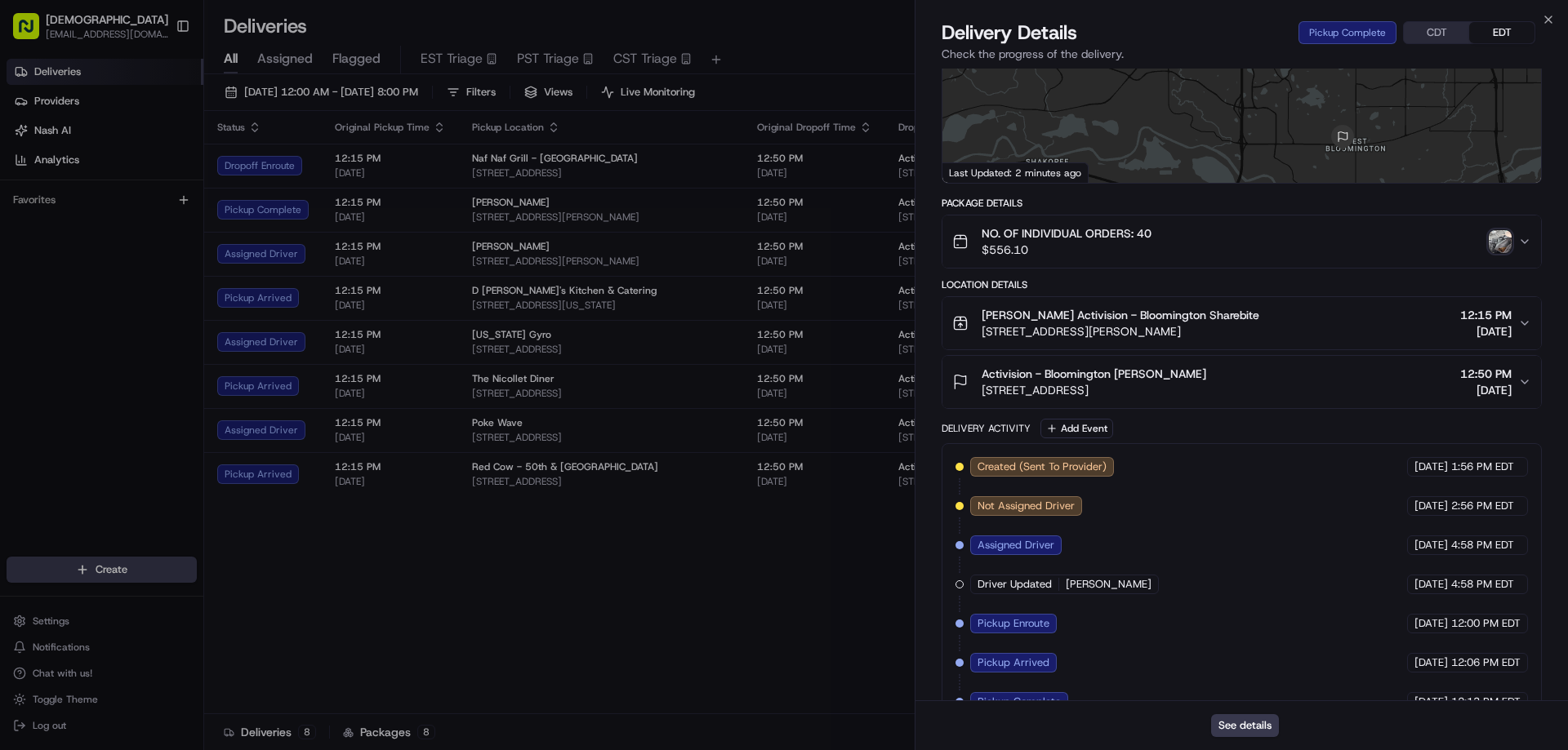
scroll to position [242, 0]
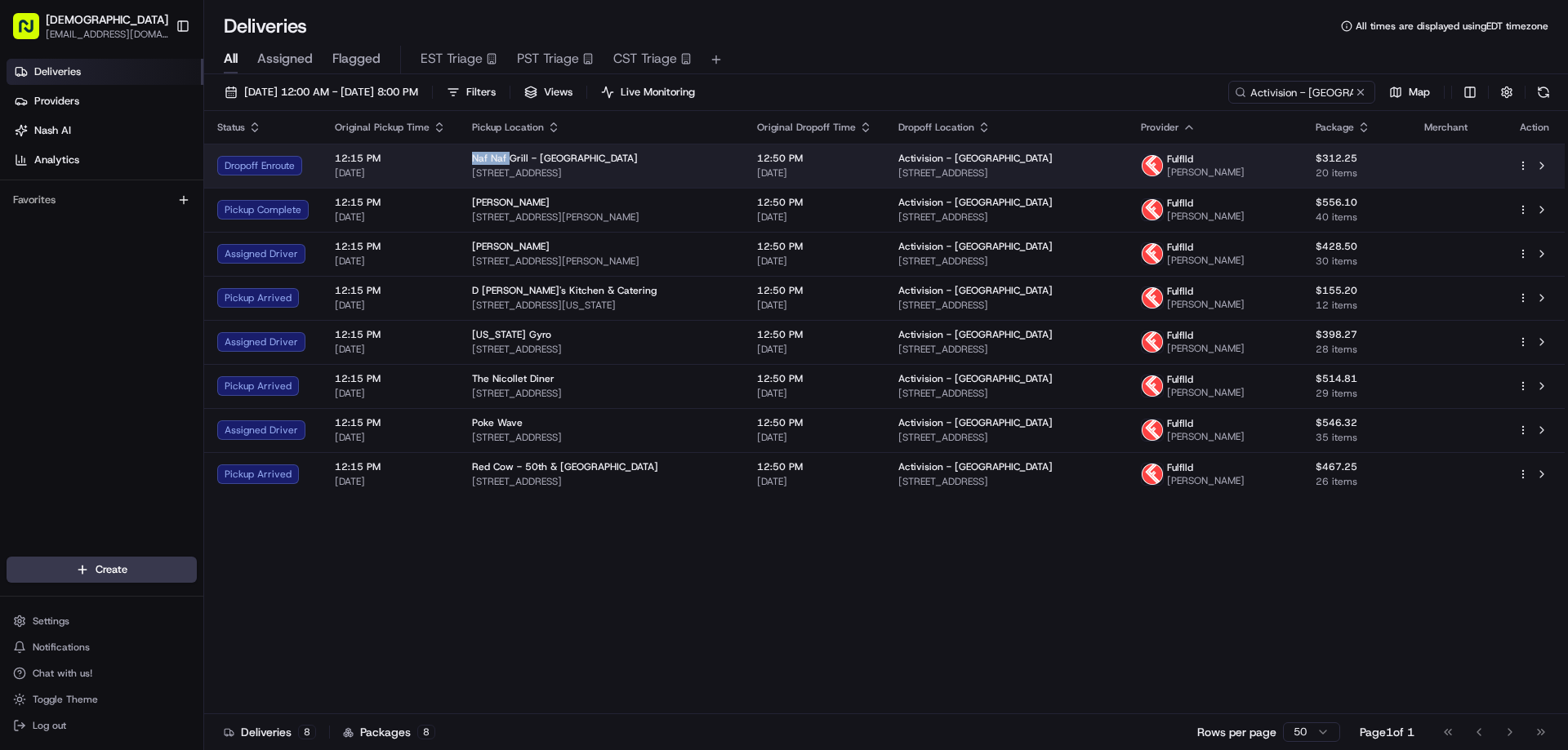
drag, startPoint x: 504, startPoint y: 158, endPoint x: 466, endPoint y: 156, distance: 38.1
click at [466, 156] on td "Naf Naf Grill - Eden Prairie 13250 Technology Dr., Eden Prairie, MN 55344, USA" at bounding box center [601, 165] width 285 height 44
copy span "Naf Naf"
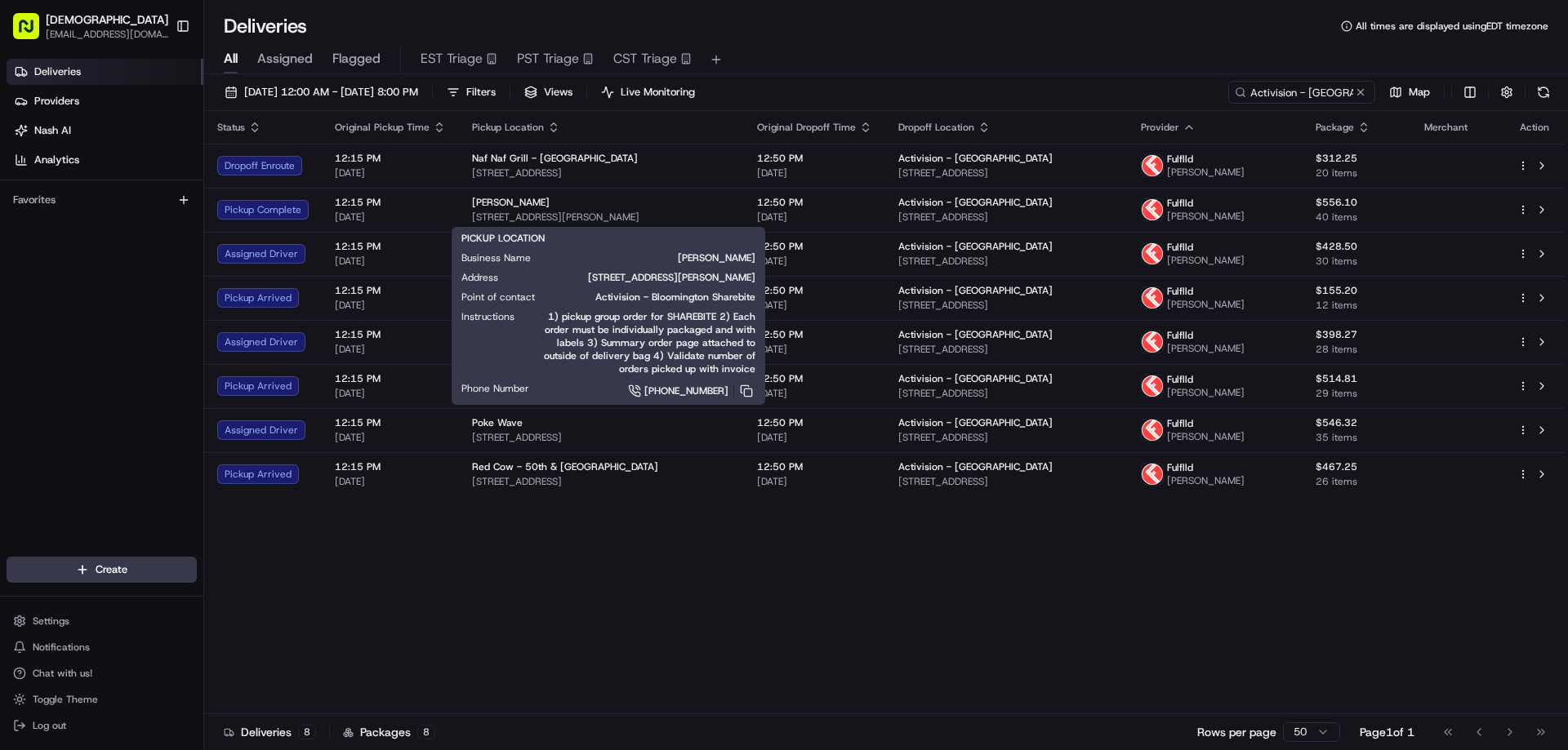
drag, startPoint x: 566, startPoint y: 599, endPoint x: 556, endPoint y: 441, distance: 158.3
click at [566, 597] on div "Status Original Pickup Time Pickup Location Original Dropoff Time Dropoff Locat…" at bounding box center [885, 412] width 1361 height 603
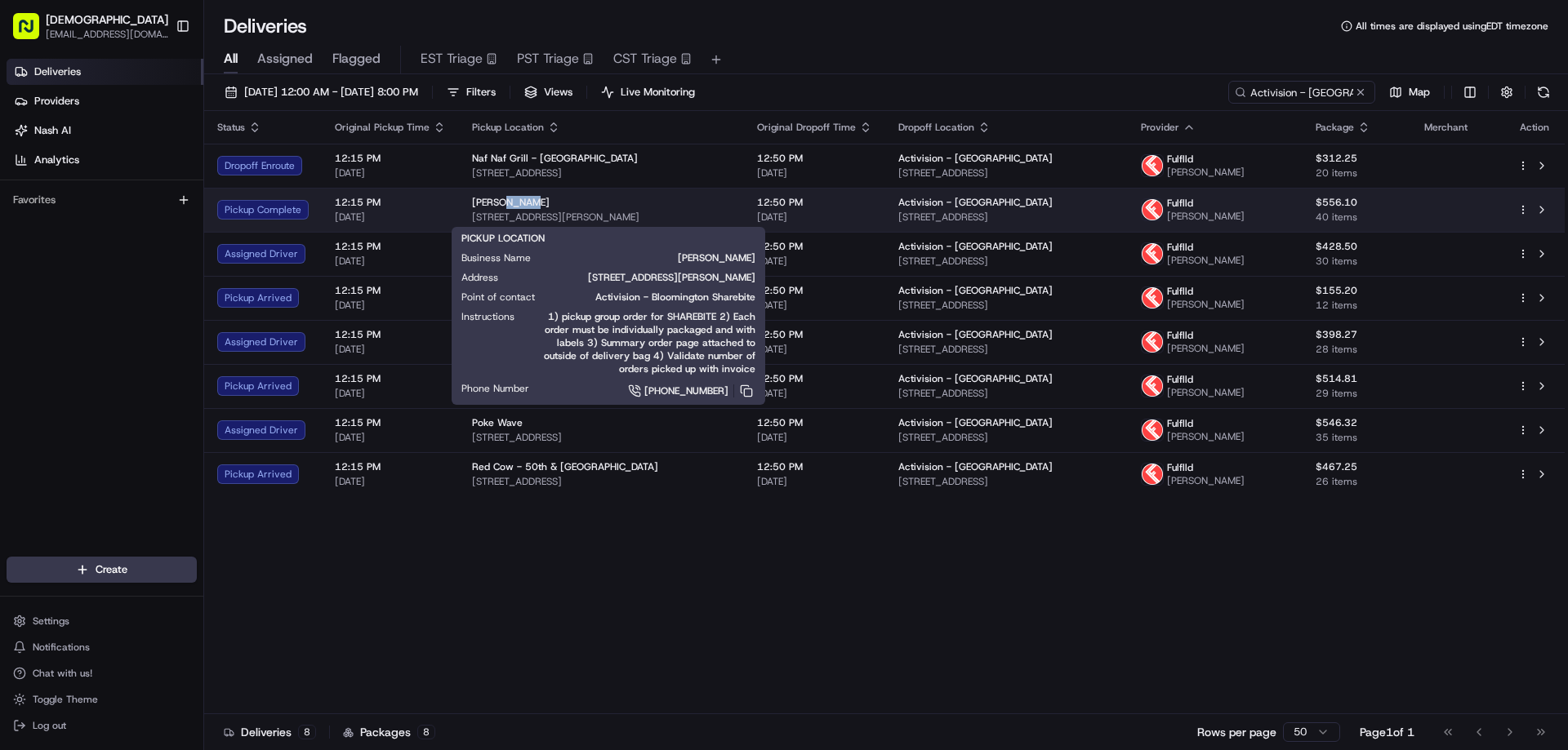
drag, startPoint x: 527, startPoint y: 204, endPoint x: 483, endPoint y: 203, distance: 44.0
click at [495, 203] on div "Leeann Chin" at bounding box center [601, 202] width 259 height 13
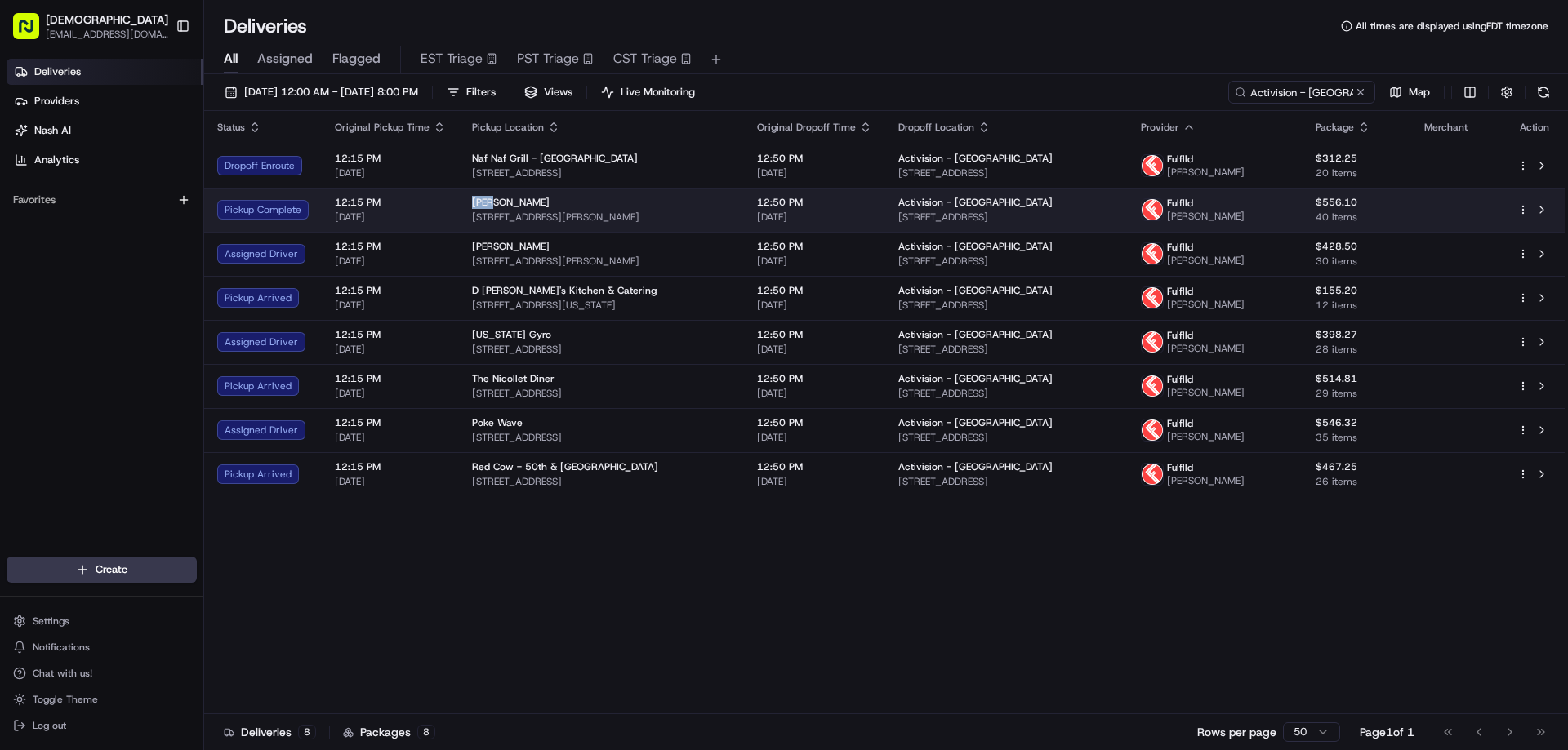
drag, startPoint x: 483, startPoint y: 203, endPoint x: 467, endPoint y: 203, distance: 16.0
click at [467, 203] on td "Leeann Chin 8015 Glen Ln, Eden Prairie, MN 55344, USA" at bounding box center [601, 210] width 285 height 44
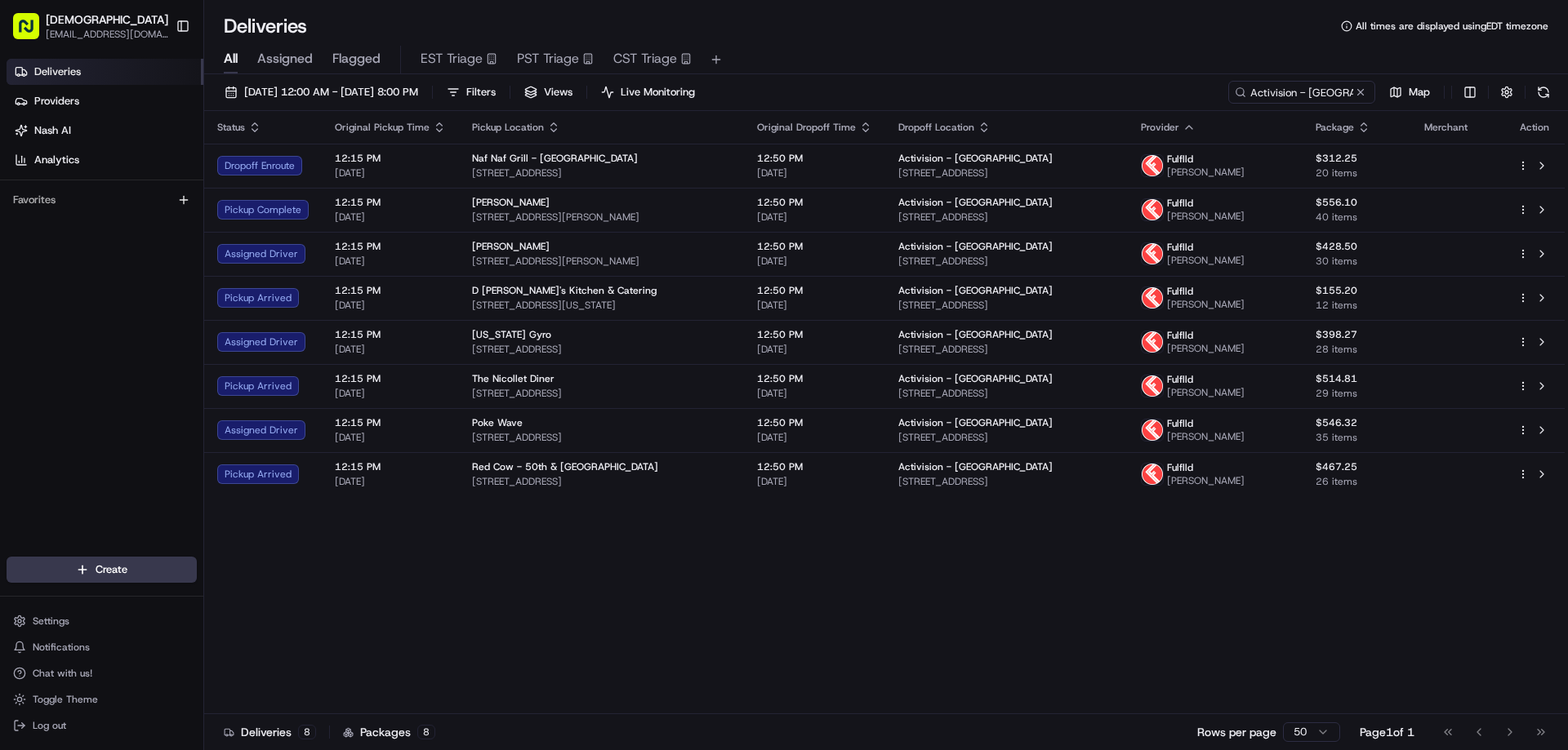
drag, startPoint x: 581, startPoint y: 589, endPoint x: 568, endPoint y: 288, distance: 301.3
click at [582, 587] on div "Status Original Pickup Time Pickup Location Original Dropoff Time Dropoff Locat…" at bounding box center [885, 412] width 1361 height 603
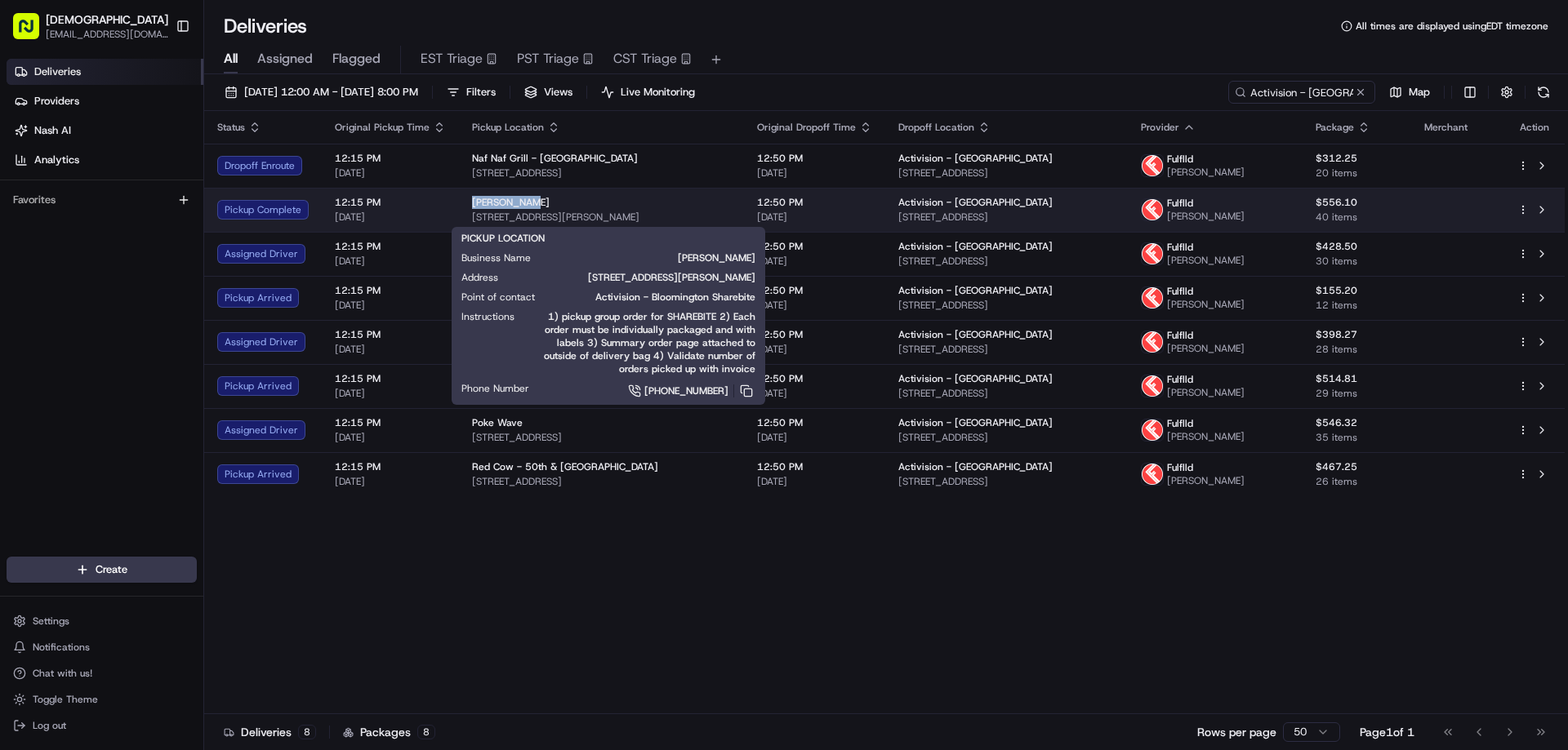
drag, startPoint x: 533, startPoint y: 200, endPoint x: 472, endPoint y: 196, distance: 61.1
click at [472, 196] on div "Leeann Chin" at bounding box center [601, 202] width 259 height 13
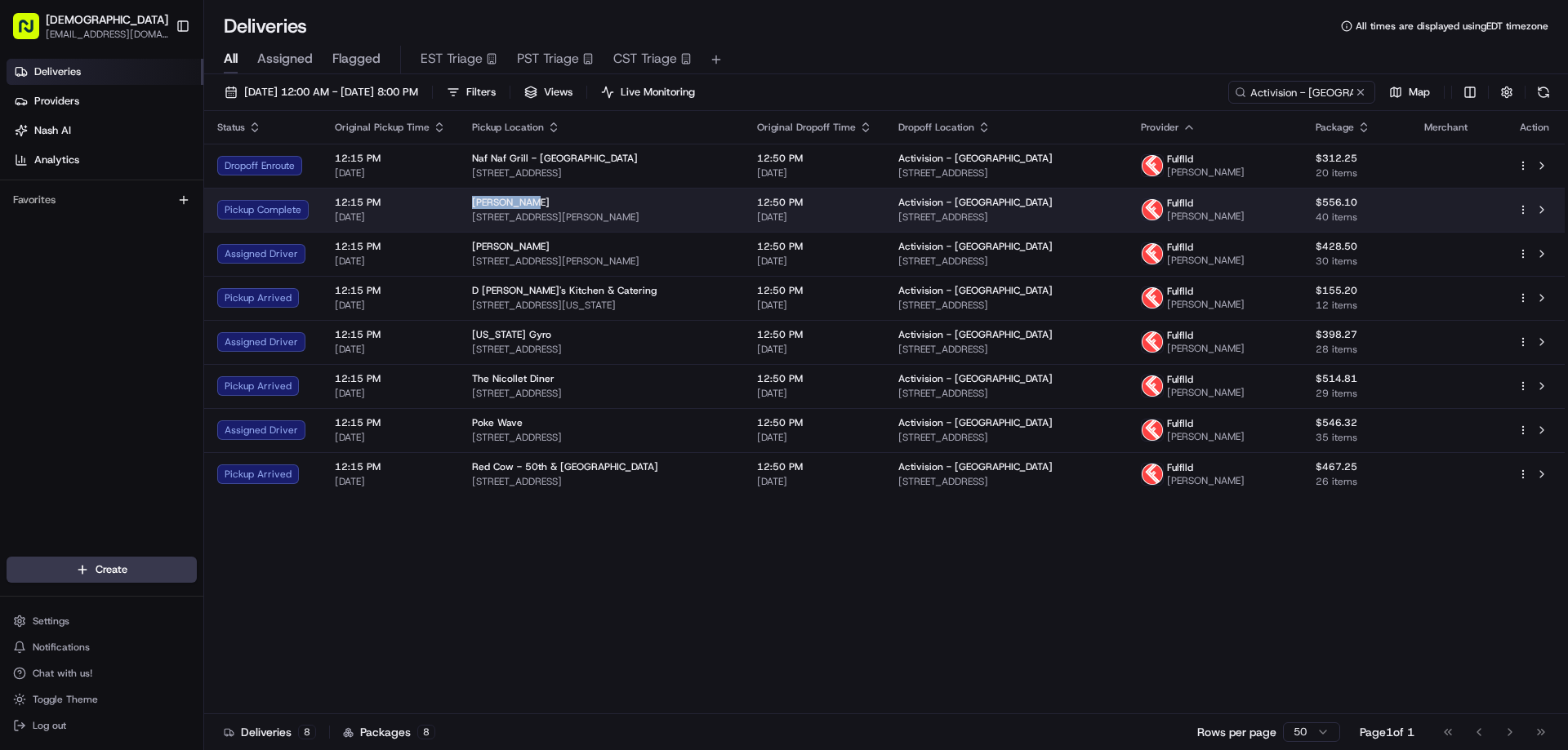
copy span "Leeann Chin"
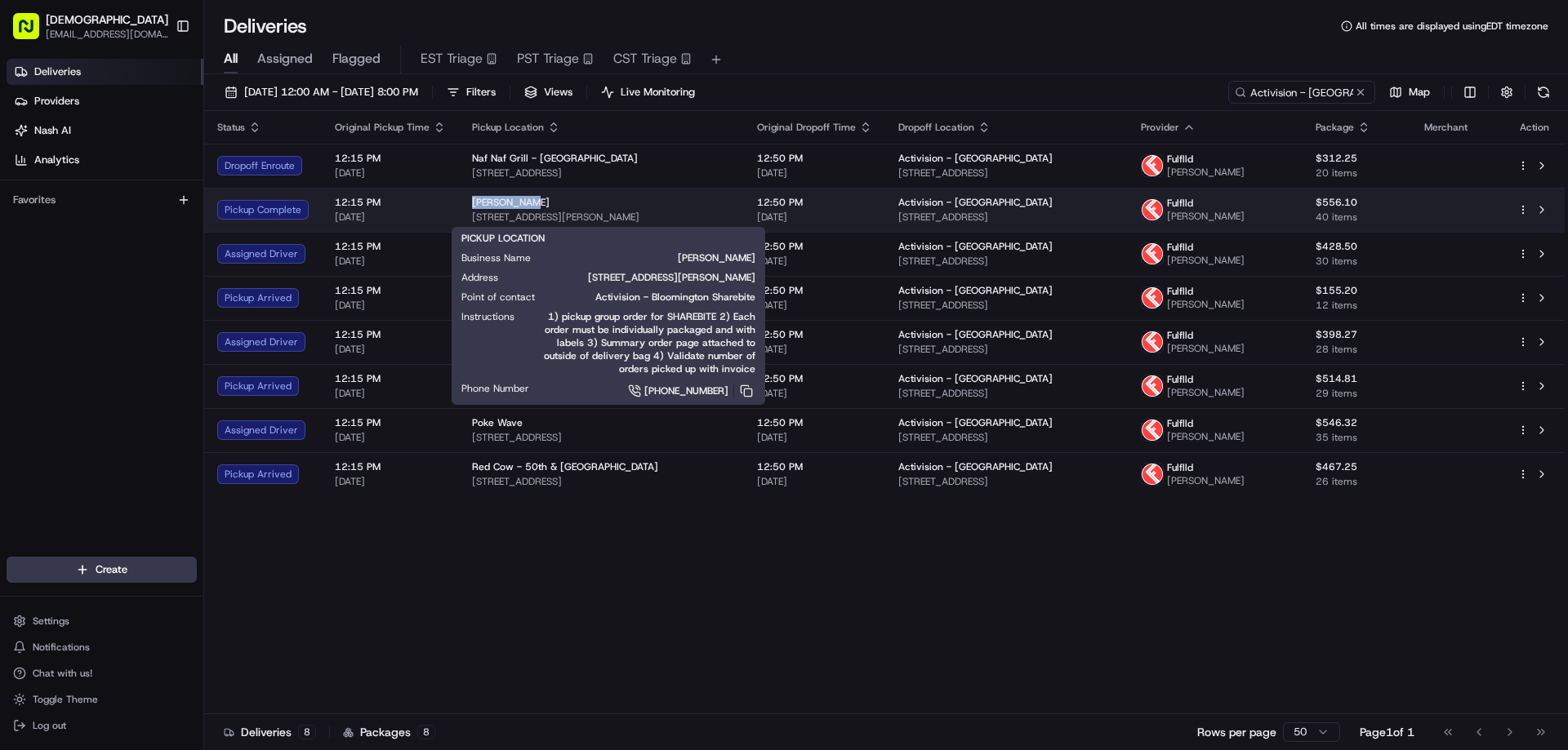
drag, startPoint x: 670, startPoint y: 215, endPoint x: 545, endPoint y: 215, distance: 125.0
click at [598, 215] on span "8015 Glen Ln, Eden Prairie, MN 55344, USA" at bounding box center [601, 217] width 259 height 13
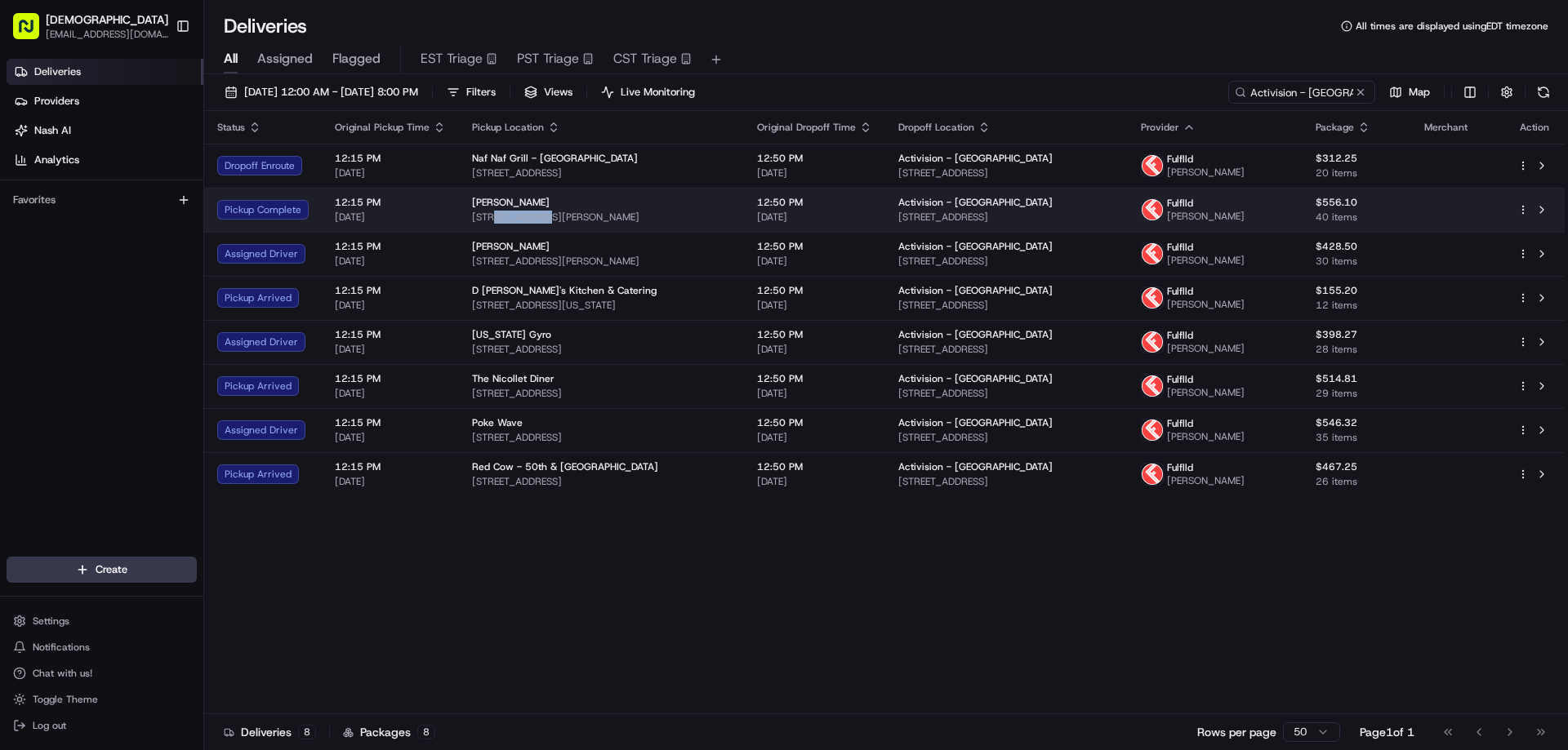
drag, startPoint x: 524, startPoint y: 215, endPoint x: 482, endPoint y: 218, distance: 42.1
click at [490, 217] on span "8015 Glen Ln, Eden Prairie, MN 55344, USA" at bounding box center [601, 217] width 259 height 13
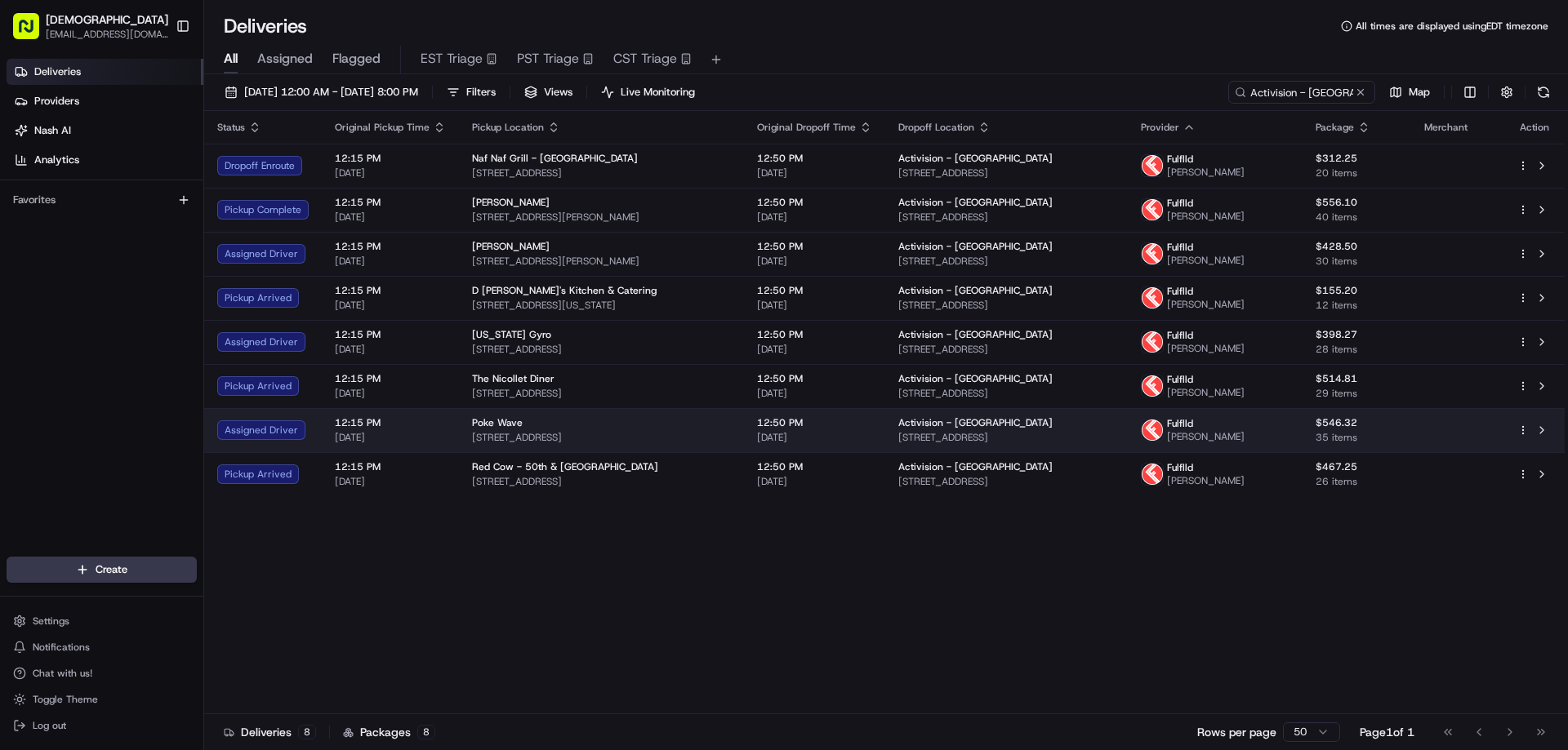
drag, startPoint x: 665, startPoint y: 600, endPoint x: 684, endPoint y: 449, distance: 152.2
click at [666, 591] on div "Status Original Pickup Time Pickup Location Original Dropoff Time Dropoff Locat…" at bounding box center [885, 412] width 1361 height 603
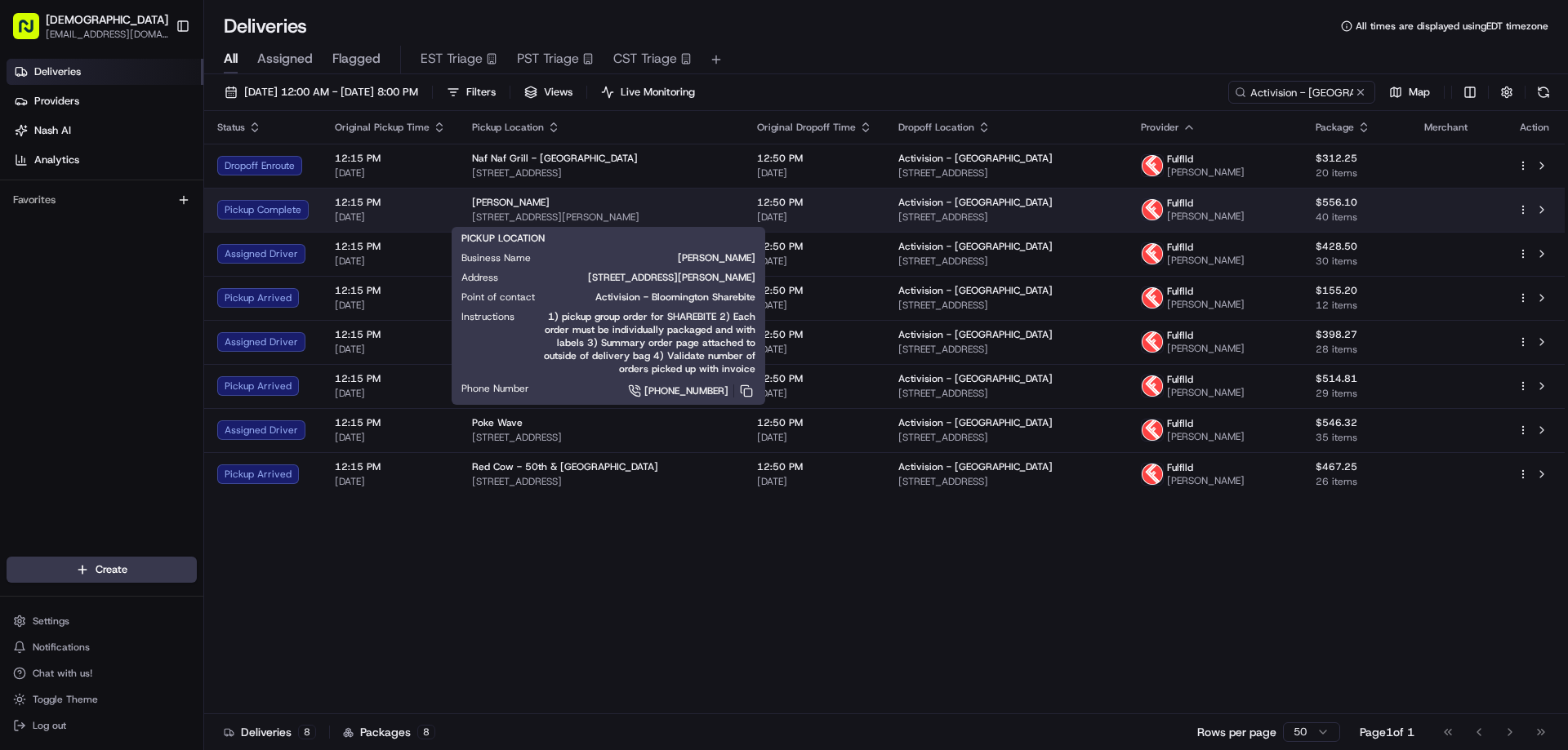
drag, startPoint x: 671, startPoint y: 212, endPoint x: 468, endPoint y: 212, distance: 203.0
click at [472, 212] on span "8015 Glen Ln, Eden Prairie, MN 55344, USA" at bounding box center [601, 217] width 259 height 13
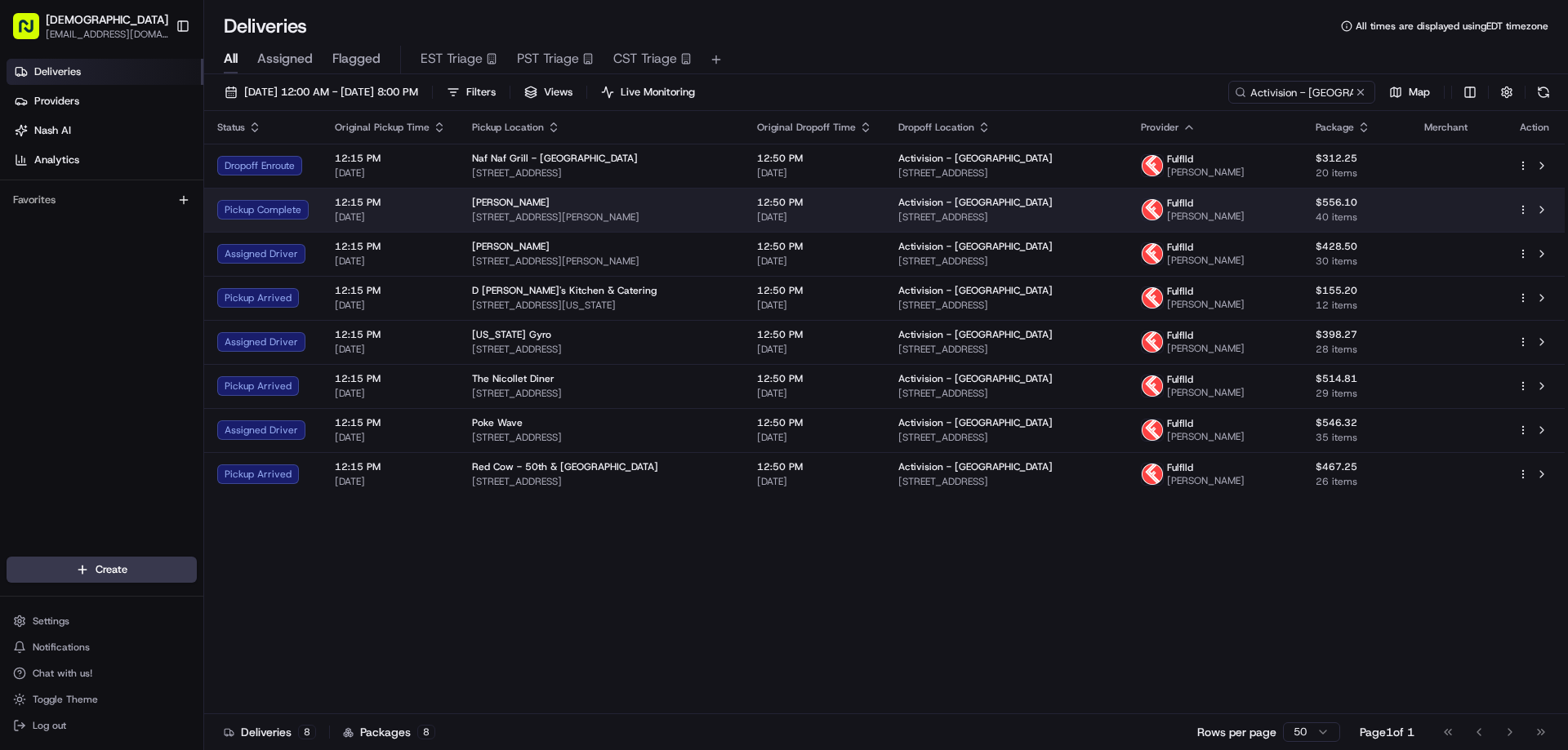
copy span "8015 Glen Ln, Eden Prairie, MN 55344, USA"
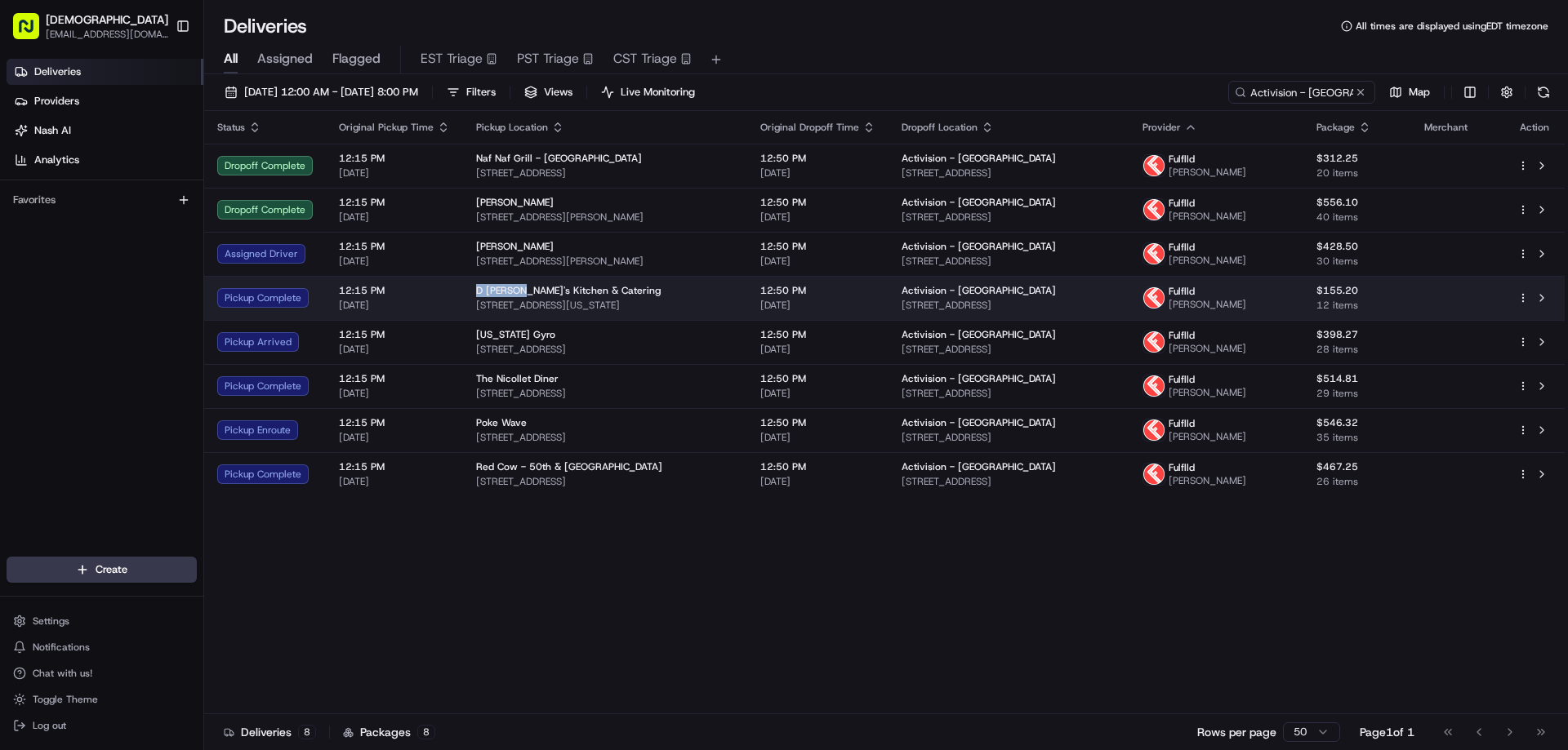
drag, startPoint x: 513, startPoint y: 286, endPoint x: 471, endPoint y: 283, distance: 42.1
click at [471, 283] on td "D Brian's Kitchen & Catering 3601 Minnesota Dr, Edina, MN 55435, USA" at bounding box center [605, 298] width 284 height 44
copy span "D Brian's"
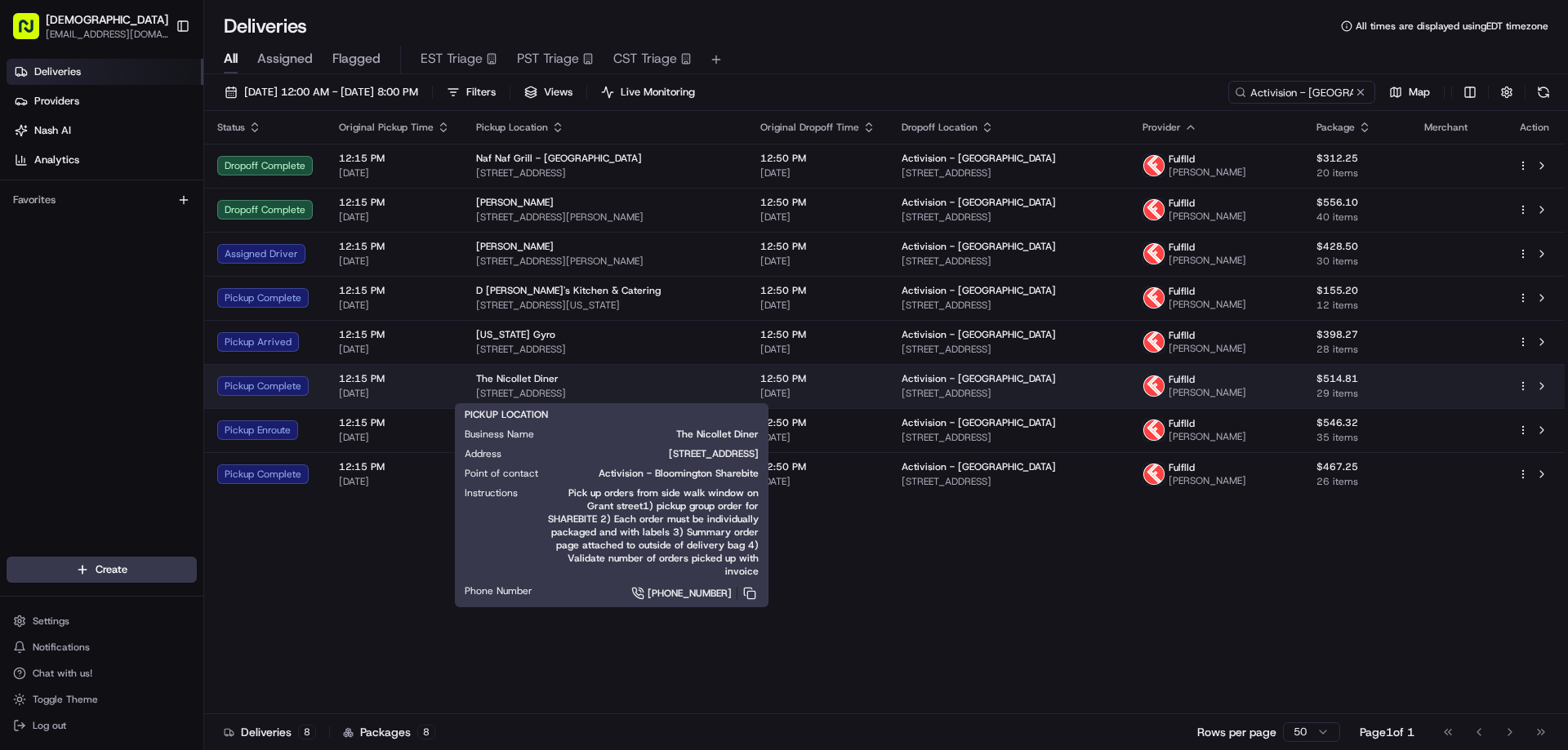
drag, startPoint x: 546, startPoint y: 654, endPoint x: 551, endPoint y: 364, distance: 290.0
click at [546, 651] on div "Status Original Pickup Time Pickup Location Original Dropoff Time Dropoff Locat…" at bounding box center [885, 412] width 1361 height 603
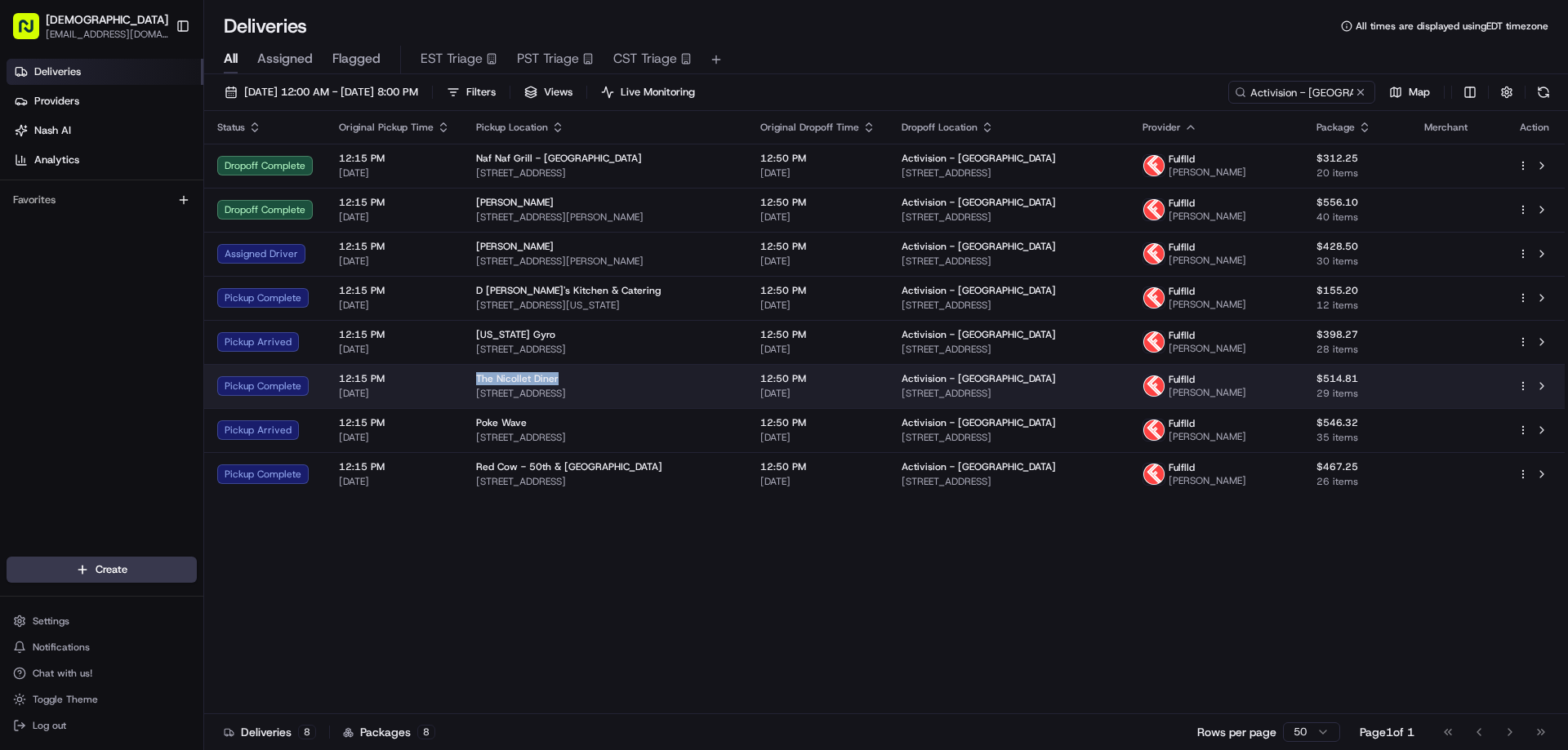
drag, startPoint x: 561, startPoint y: 374, endPoint x: 470, endPoint y: 374, distance: 91.0
click at [470, 374] on td "The Nicollet Diner 1333 Nicollet Mall, Minneapolis, MN 55403, USA" at bounding box center [605, 386] width 284 height 44
copy span "The Nicollet Diner"
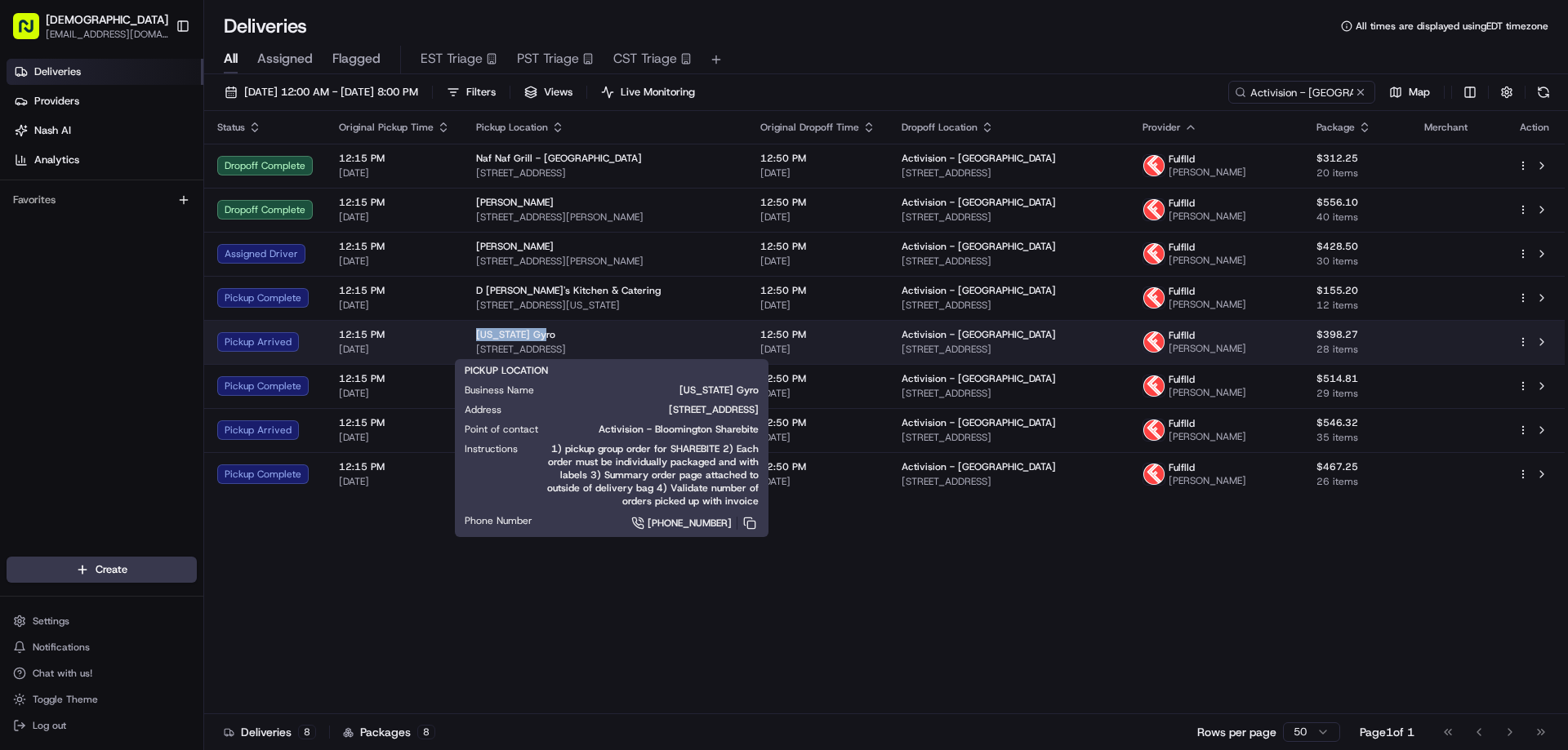
drag, startPoint x: 546, startPoint y: 328, endPoint x: 473, endPoint y: 331, distance: 73.1
click at [473, 331] on td "New York Gyro 312 W Lake St, Minneapolis, MN 55408, USA" at bounding box center [605, 341] width 284 height 44
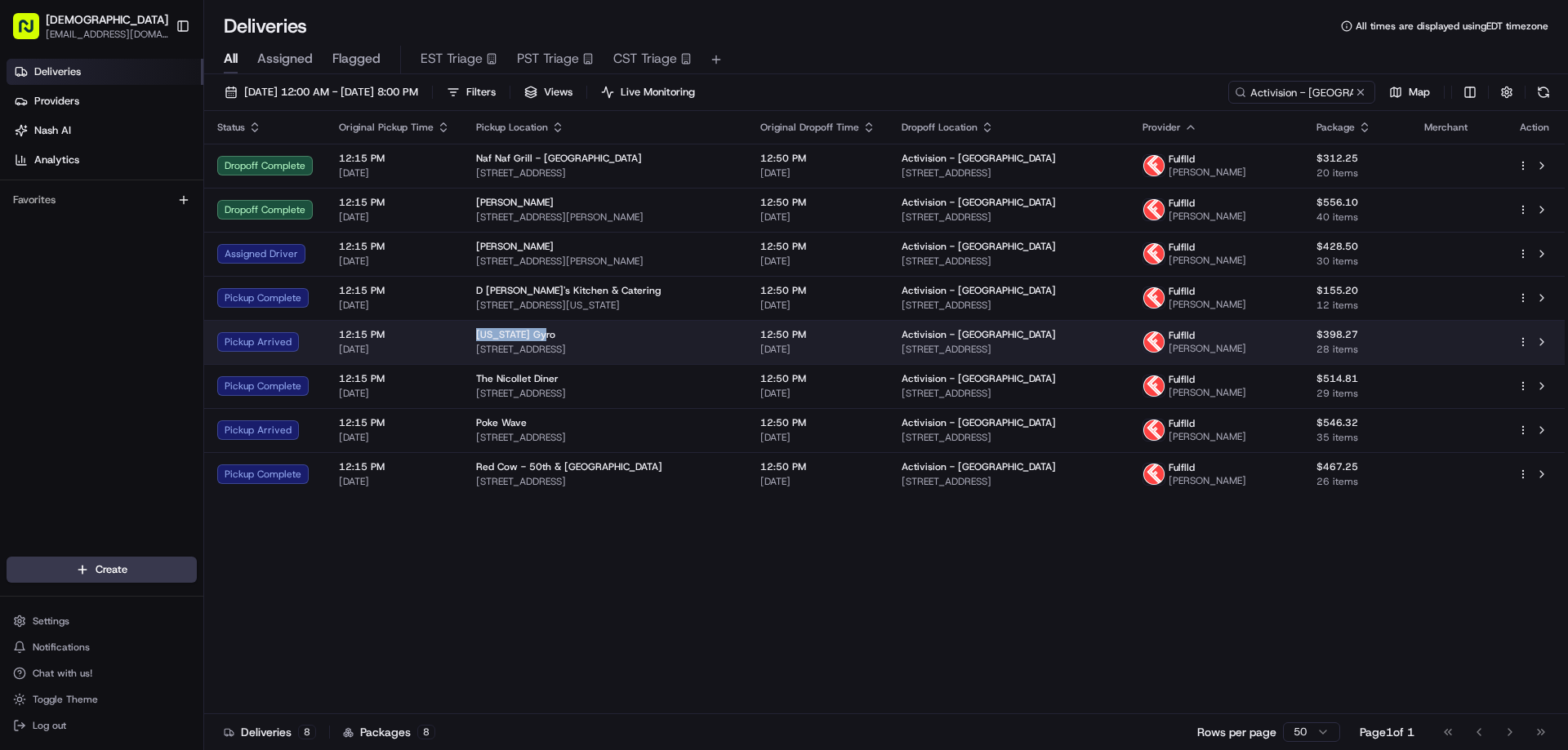
copy span "New York Gyro"
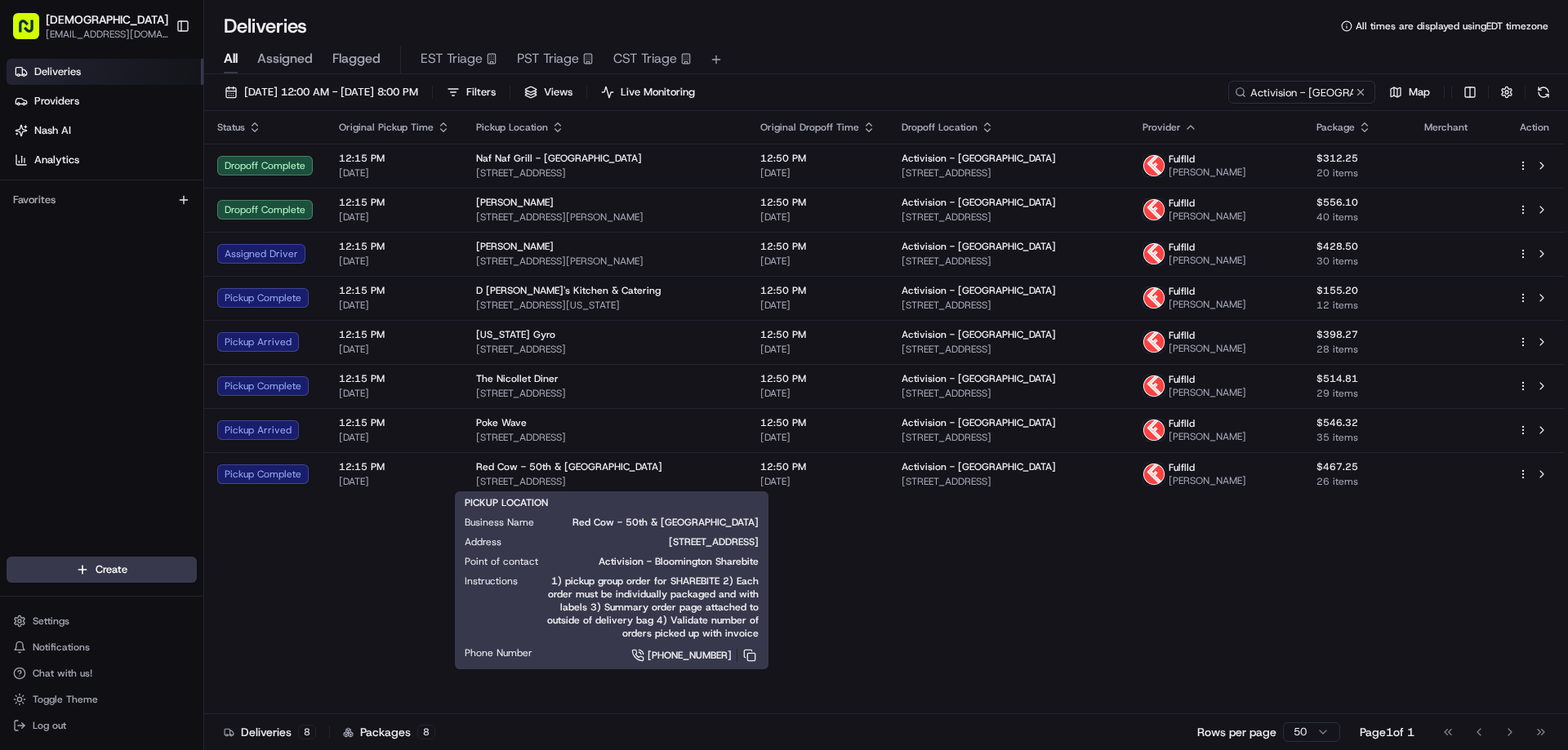
drag, startPoint x: 323, startPoint y: 560, endPoint x: 381, endPoint y: 545, distance: 59.9
click at [357, 556] on div "Status Original Pickup Time Pickup Location Original Dropoff Time Dropoff Locat…" at bounding box center [885, 412] width 1361 height 603
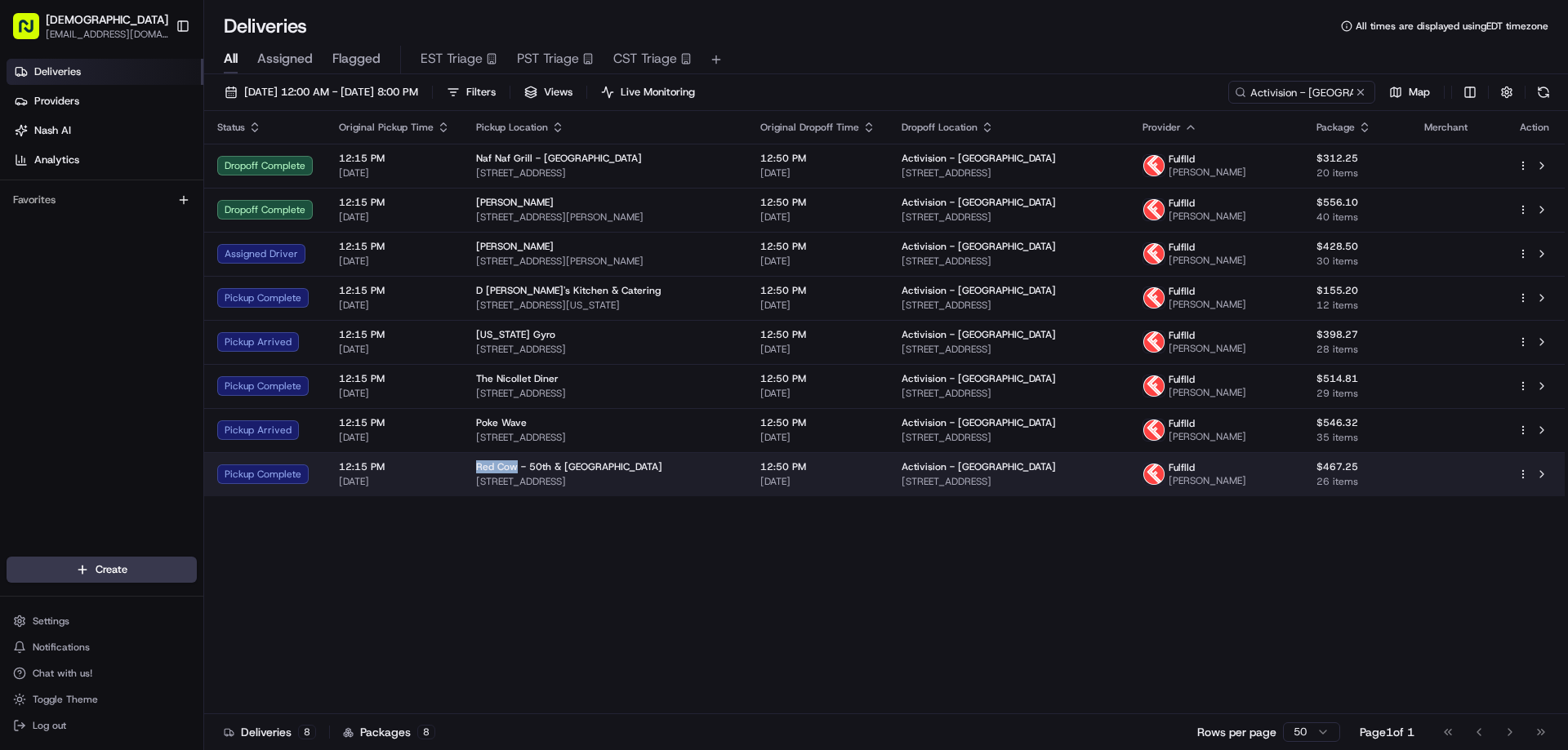
drag, startPoint x: 511, startPoint y: 466, endPoint x: 473, endPoint y: 466, distance: 38.0
click at [476, 466] on span "Red Cow - 50th & France" at bounding box center [569, 467] width 186 height 13
copy span "Red Cow"
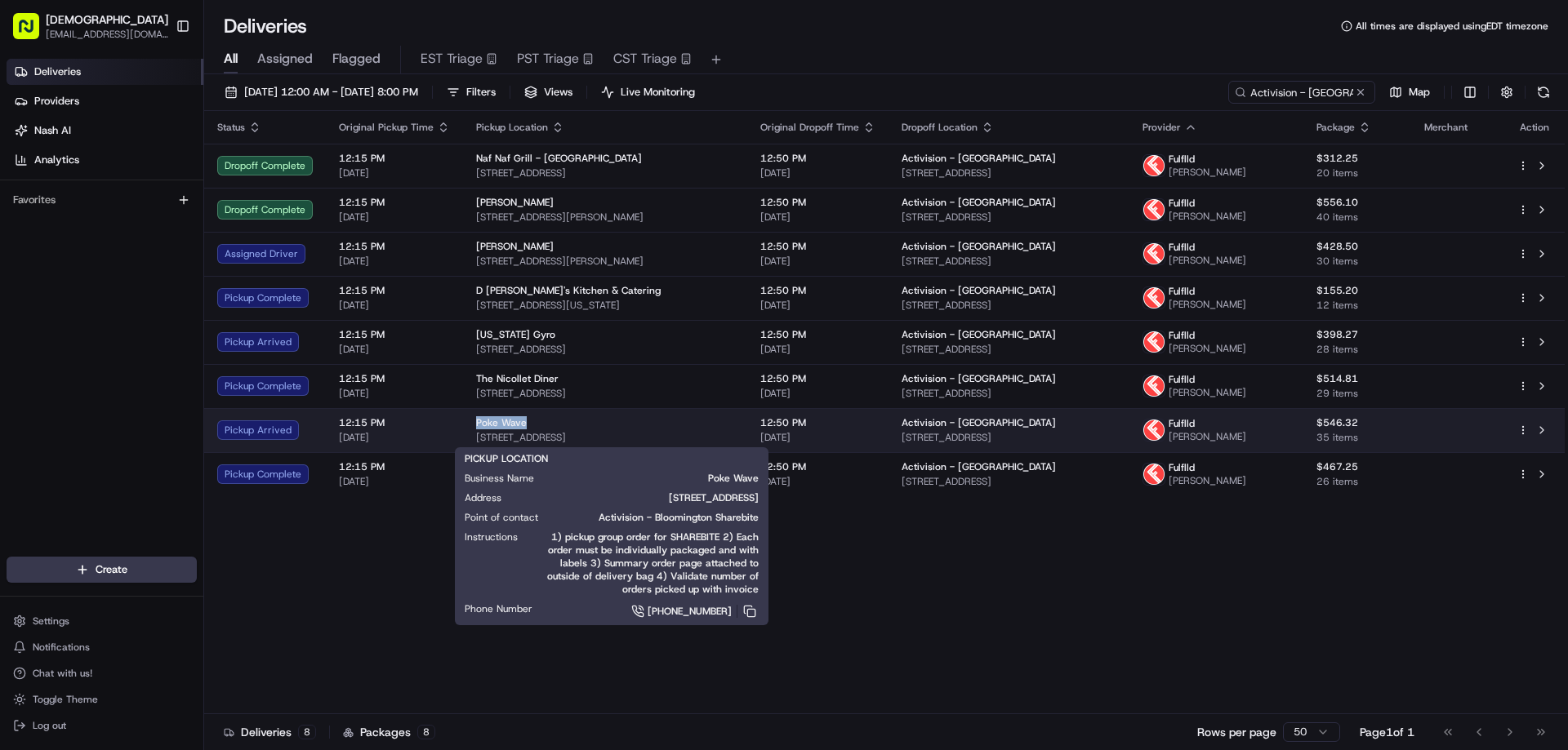
drag, startPoint x: 524, startPoint y: 421, endPoint x: 472, endPoint y: 421, distance: 52.0
click at [476, 421] on div "Poke Wave" at bounding box center [605, 423] width 258 height 13
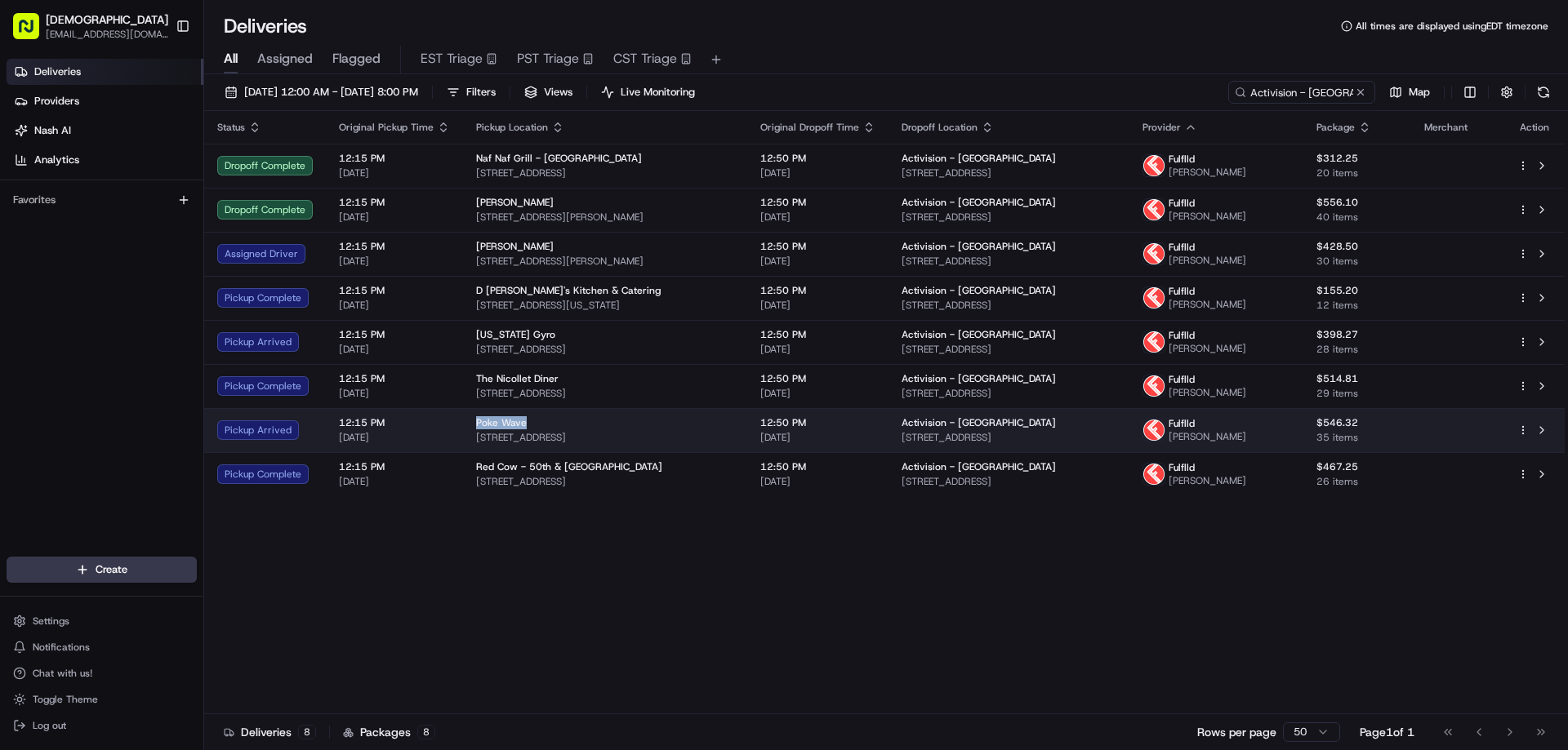
copy span "Poke Wave"
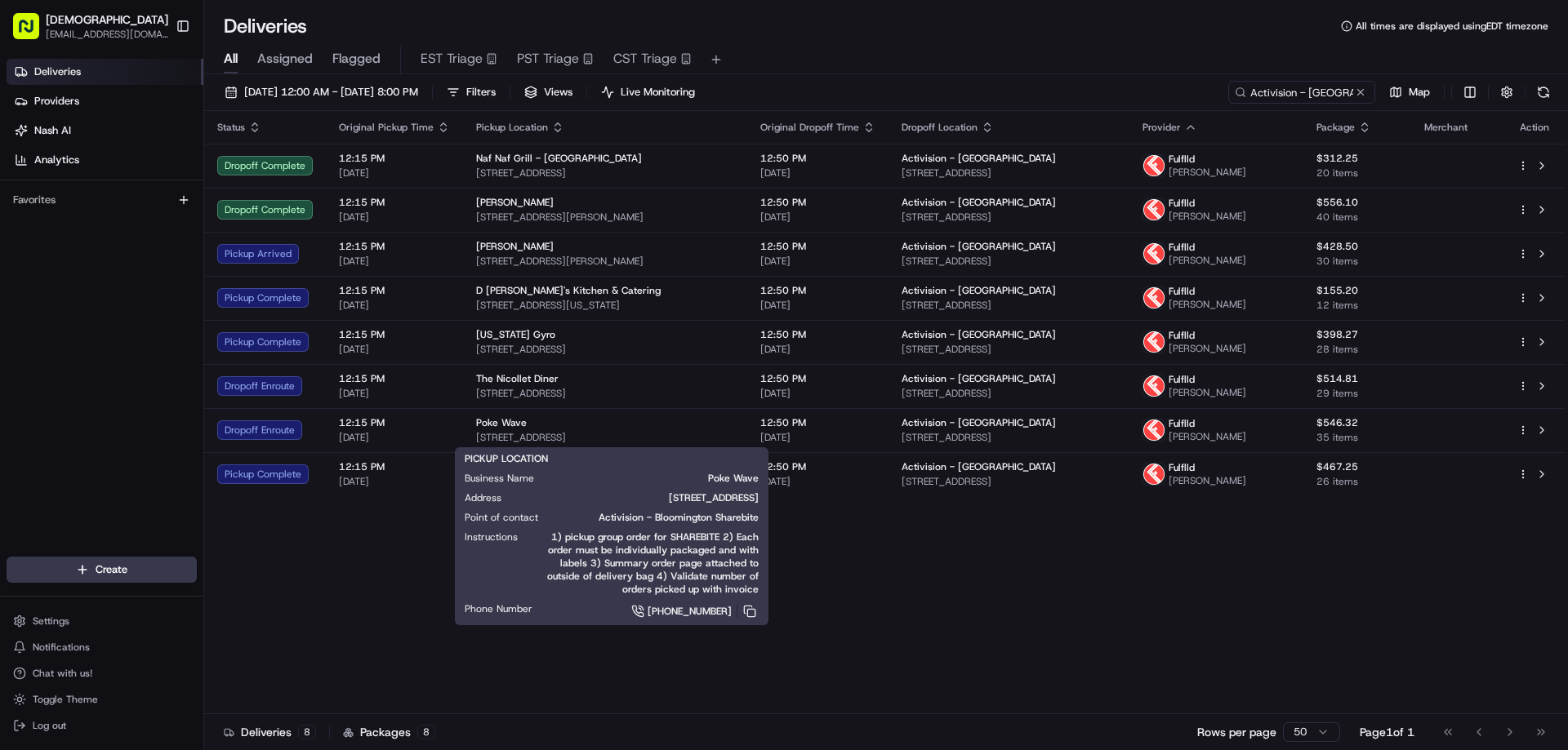
click at [699, 585] on span "1) pickup group order for SHAREBITE 2) Each order must be individually packaged…" at bounding box center [651, 563] width 214 height 65
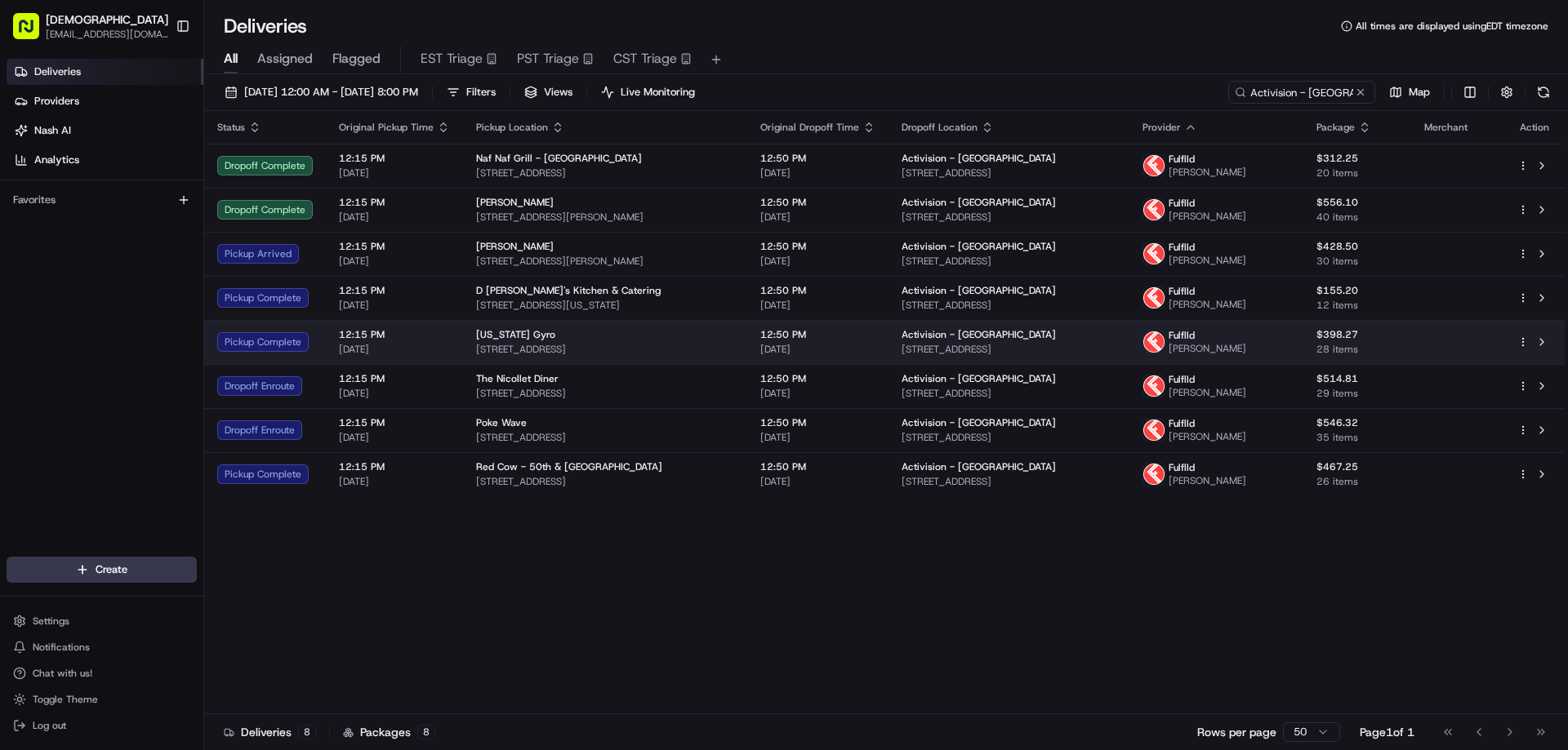
drag, startPoint x: 689, startPoint y: 351, endPoint x: 470, endPoint y: 343, distance: 219.1
click at [470, 343] on td "New York Gyro 312 W Lake St, Minneapolis, MN 55408, USA" at bounding box center [605, 341] width 284 height 44
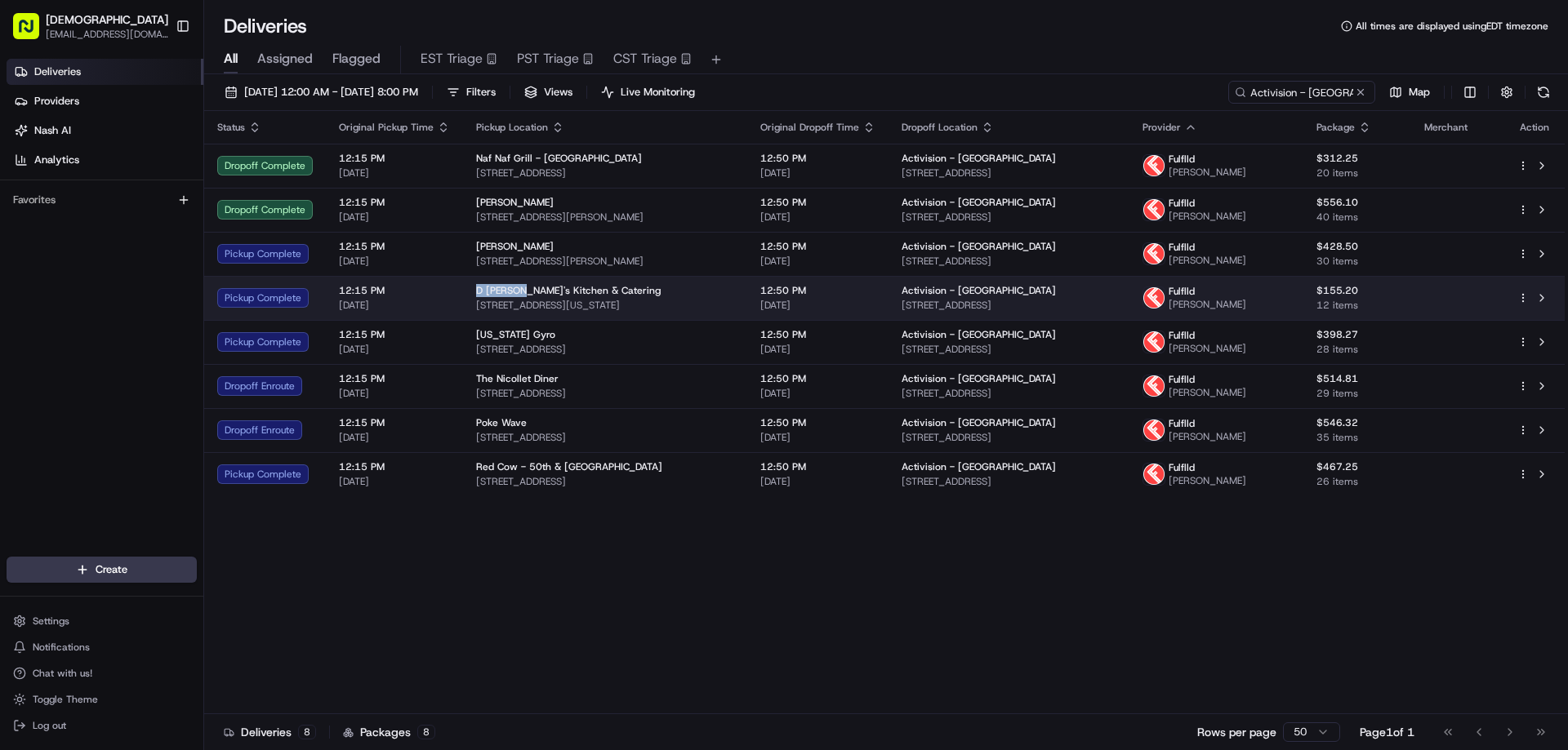
drag, startPoint x: 512, startPoint y: 288, endPoint x: 471, endPoint y: 288, distance: 41.0
click at [471, 288] on td "D Brian's Kitchen & Catering 3601 Minnesota Dr, Edina, MN 55435, USA" at bounding box center [605, 298] width 284 height 44
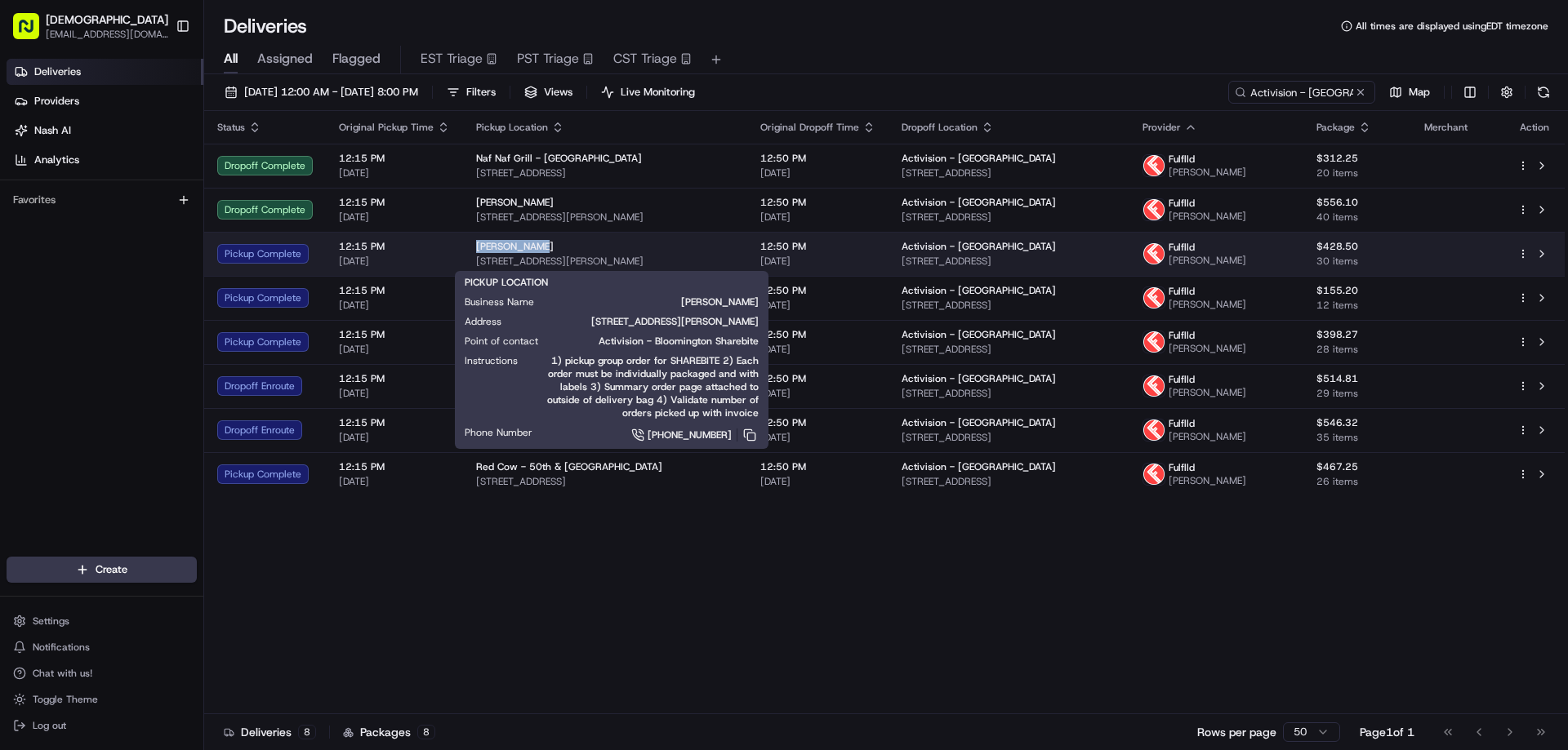
drag, startPoint x: 531, startPoint y: 243, endPoint x: 471, endPoint y: 240, distance: 60.1
click at [471, 240] on td "Bo Diddley's 9633 Anderson Lakes Pkwy, Eden Prairie, MN 55344, USA" at bounding box center [605, 253] width 284 height 44
drag, startPoint x: 740, startPoint y: 256, endPoint x: 472, endPoint y: 258, distance: 268.0
click at [476, 258] on span "9633 Anderson Lakes Pkwy, Eden Prairie, MN 55344, USA" at bounding box center [605, 262] width 258 height 13
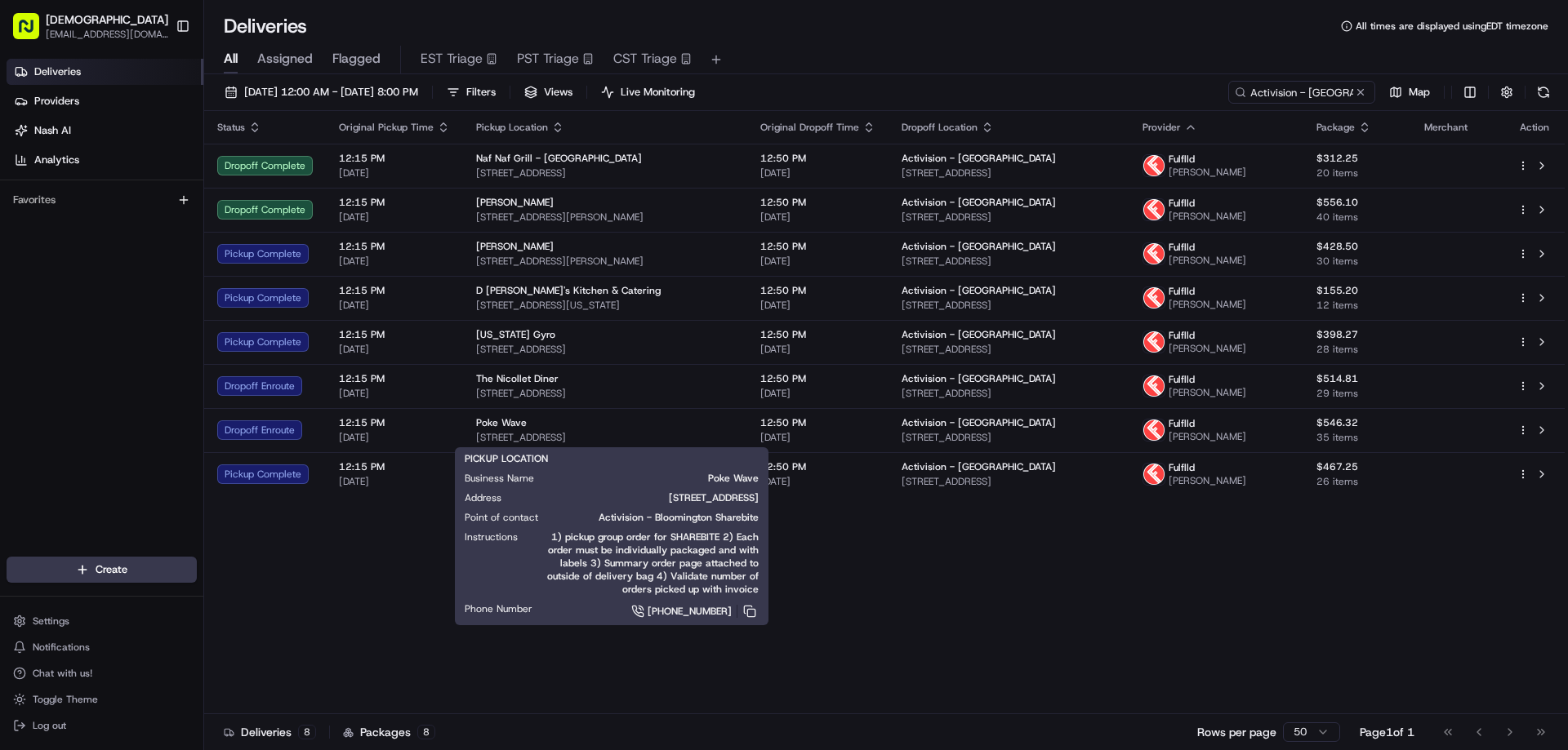
click at [579, 698] on div "Status Original Pickup Time Pickup Location Original Dropoff Time Dropoff Locat…" at bounding box center [885, 412] width 1361 height 603
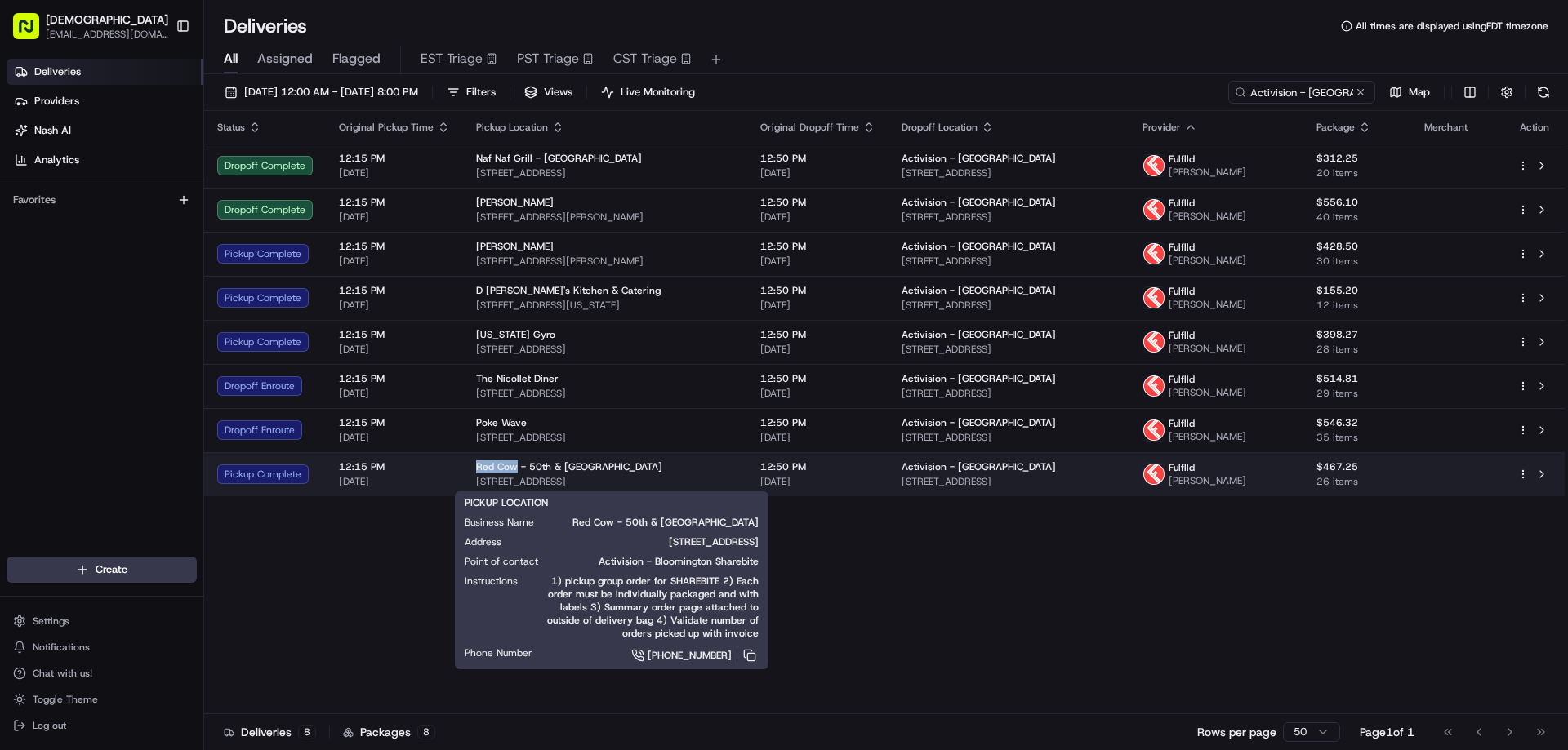
drag, startPoint x: 503, startPoint y: 465, endPoint x: 473, endPoint y: 465, distance: 30.0
click at [476, 465] on span "Red Cow - 50th & France" at bounding box center [569, 467] width 186 height 13
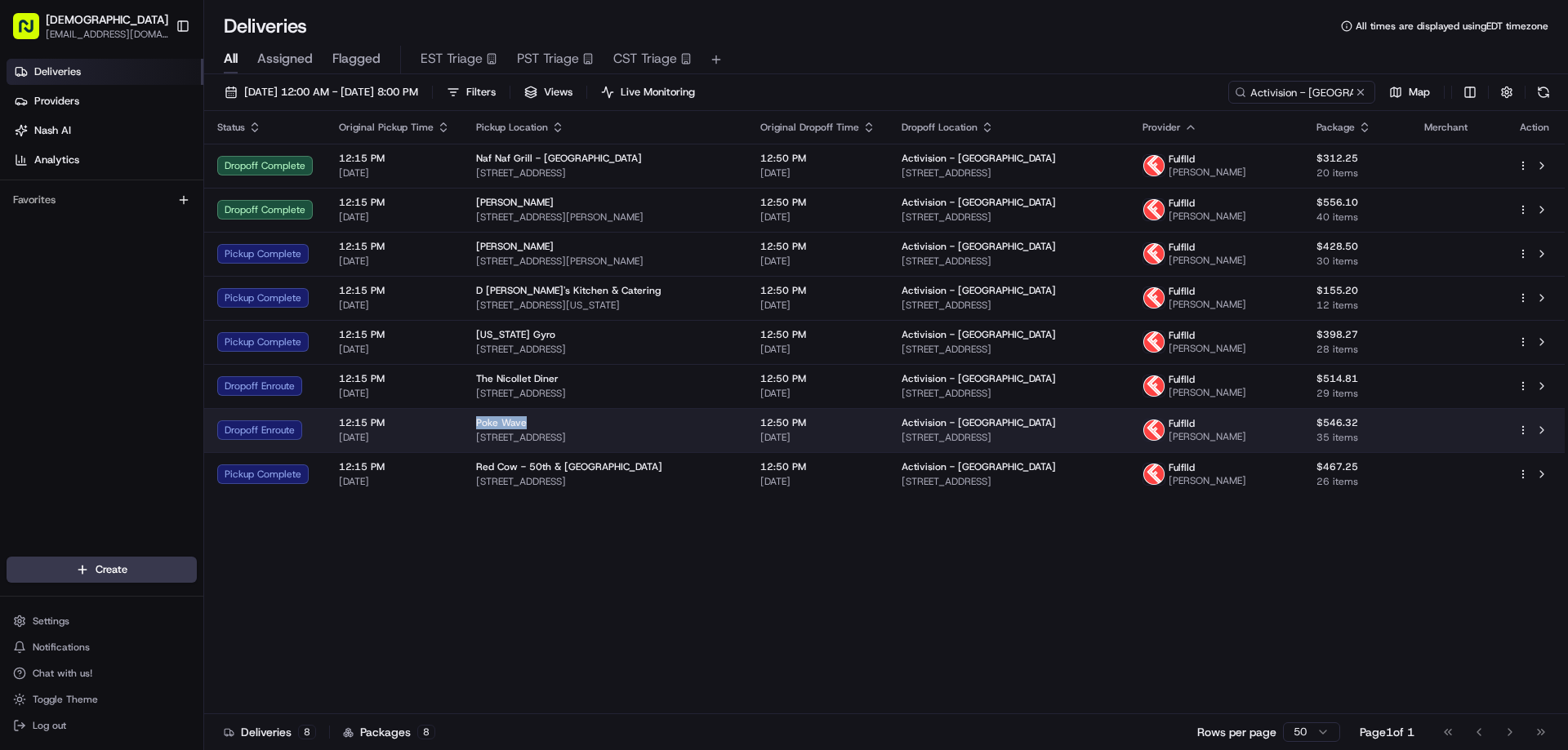
drag, startPoint x: 528, startPoint y: 419, endPoint x: 472, endPoint y: 419, distance: 56.0
click at [476, 419] on div "Poke Wave" at bounding box center [605, 423] width 258 height 13
drag, startPoint x: 670, startPoint y: 433, endPoint x: 471, endPoint y: 439, distance: 199.1
click at [471, 439] on td "Poke Wave 7153 France Ave S, Edina, MN 55435, USA" at bounding box center [605, 430] width 284 height 44
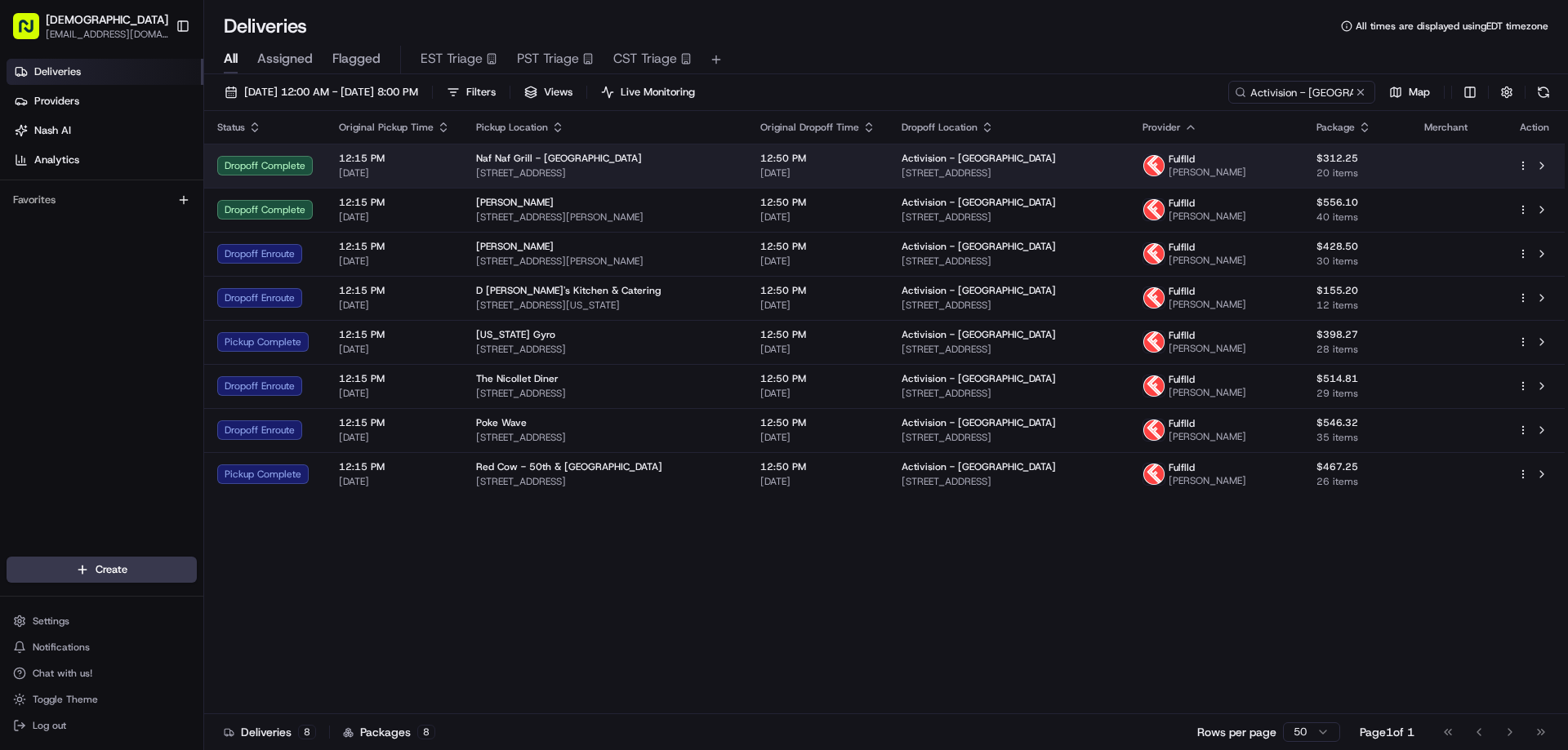
click at [1117, 165] on div "Activision - Bloomington 5715 W Old Shakopee Rd, Bloomington, MN 55437, USA" at bounding box center [1009, 165] width 215 height 28
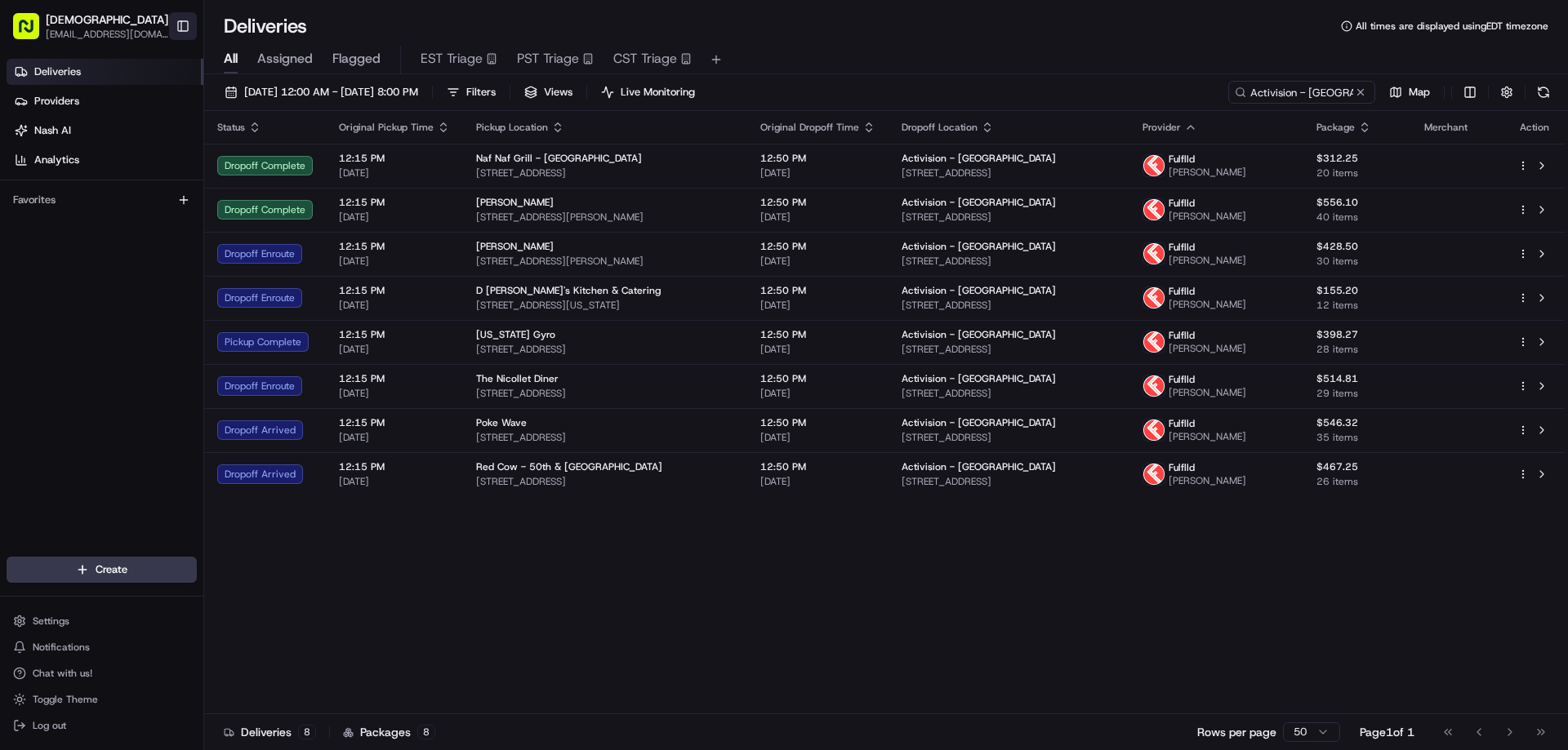
click at [181, 24] on button "Toggle Sidebar" at bounding box center [183, 25] width 28 height 28
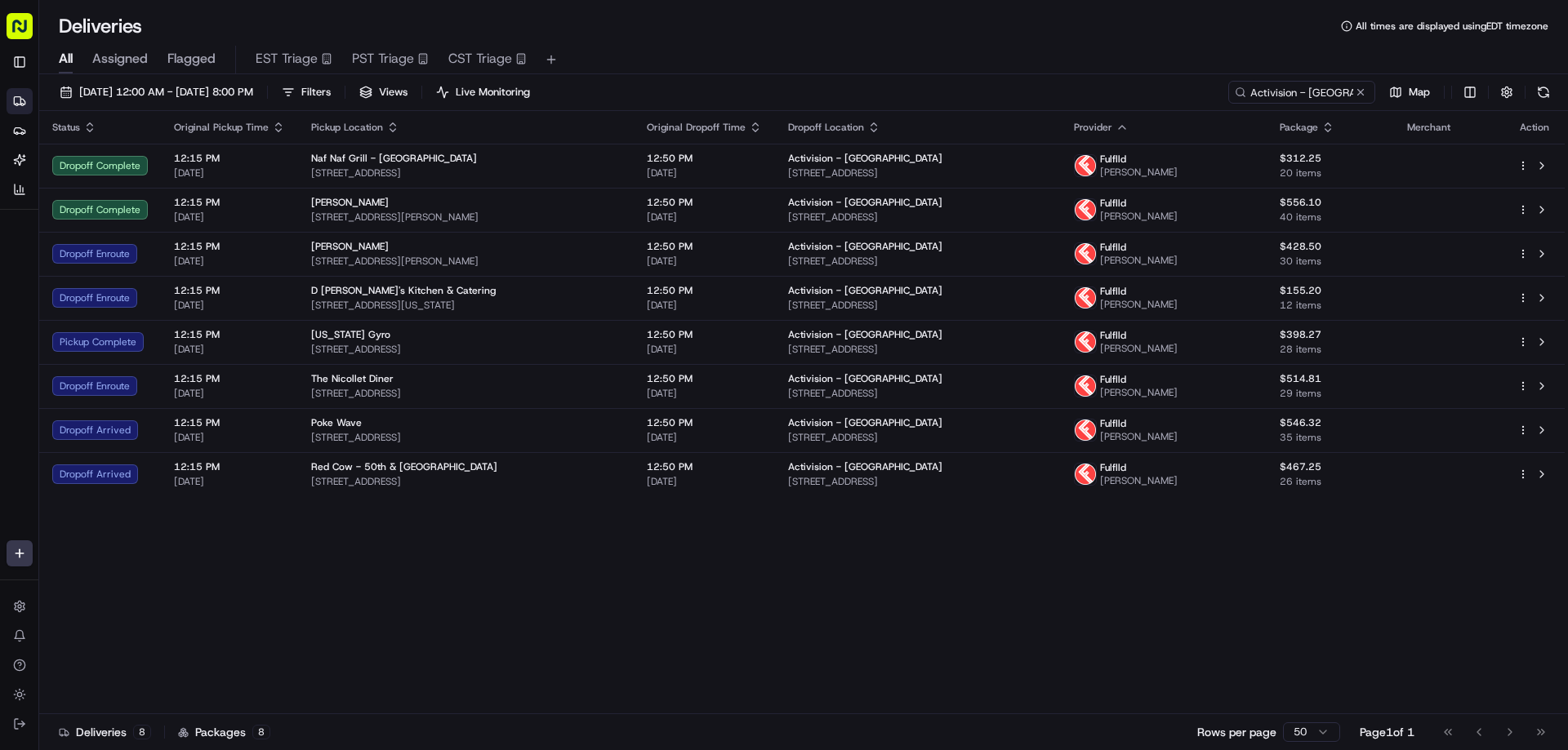
click at [25, 22] on rect "button" at bounding box center [19, 25] width 26 height 26
click at [17, 27] on rect "button" at bounding box center [19, 25] width 26 height 26
click at [15, 58] on button "Toggle Sidebar" at bounding box center [19, 62] width 26 height 26
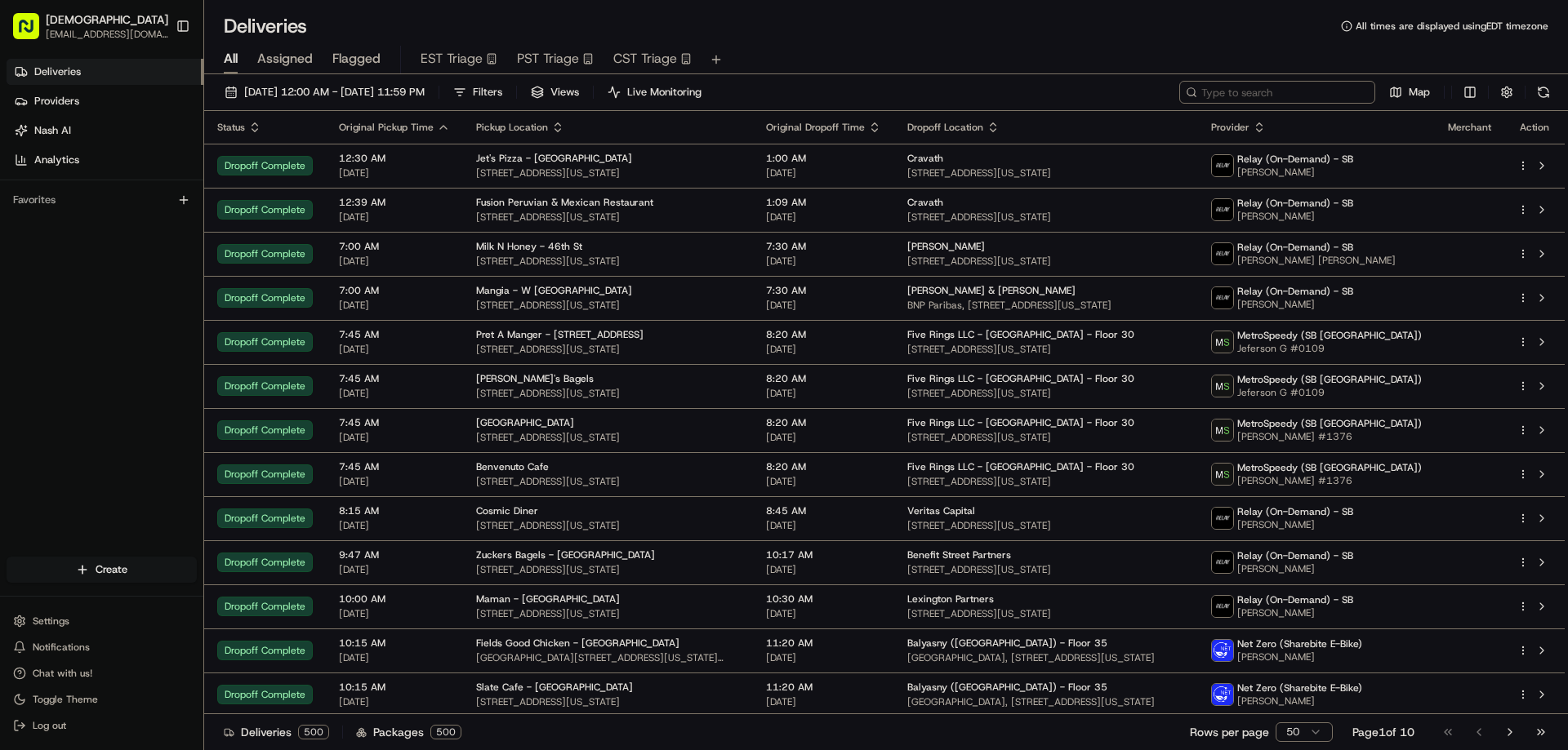
click at [1306, 85] on input at bounding box center [1277, 92] width 196 height 23
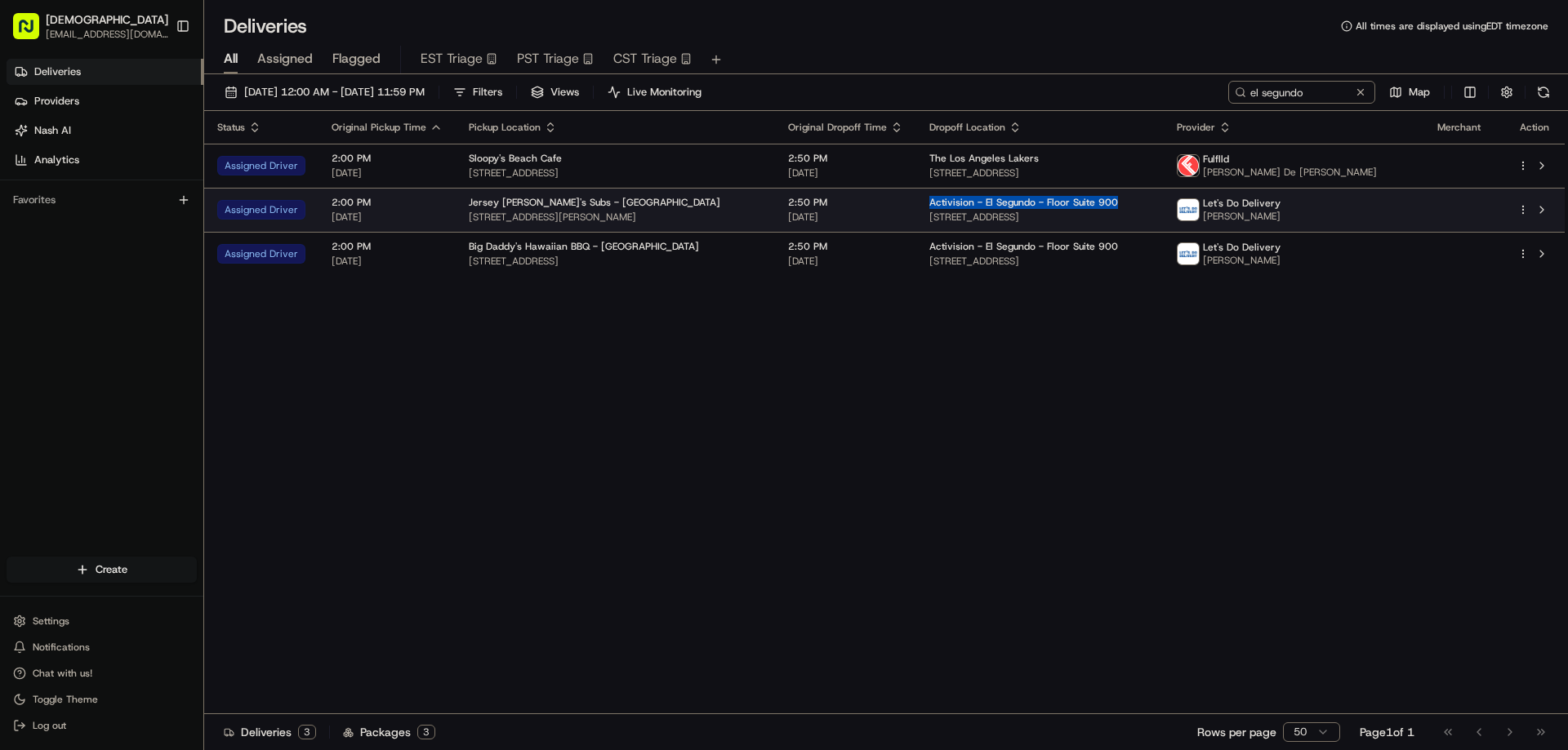
drag, startPoint x: 1110, startPoint y: 202, endPoint x: 927, endPoint y: 208, distance: 183.1
click at [929, 208] on div "Activision - El Segundo - Floor Suite 900" at bounding box center [1040, 202] width 222 height 13
click at [925, 208] on td "Activision - El Segundo - Floor Suite 900 100 N Pacific Coast Hwy, El Segundo, …" at bounding box center [1040, 210] width 247 height 44
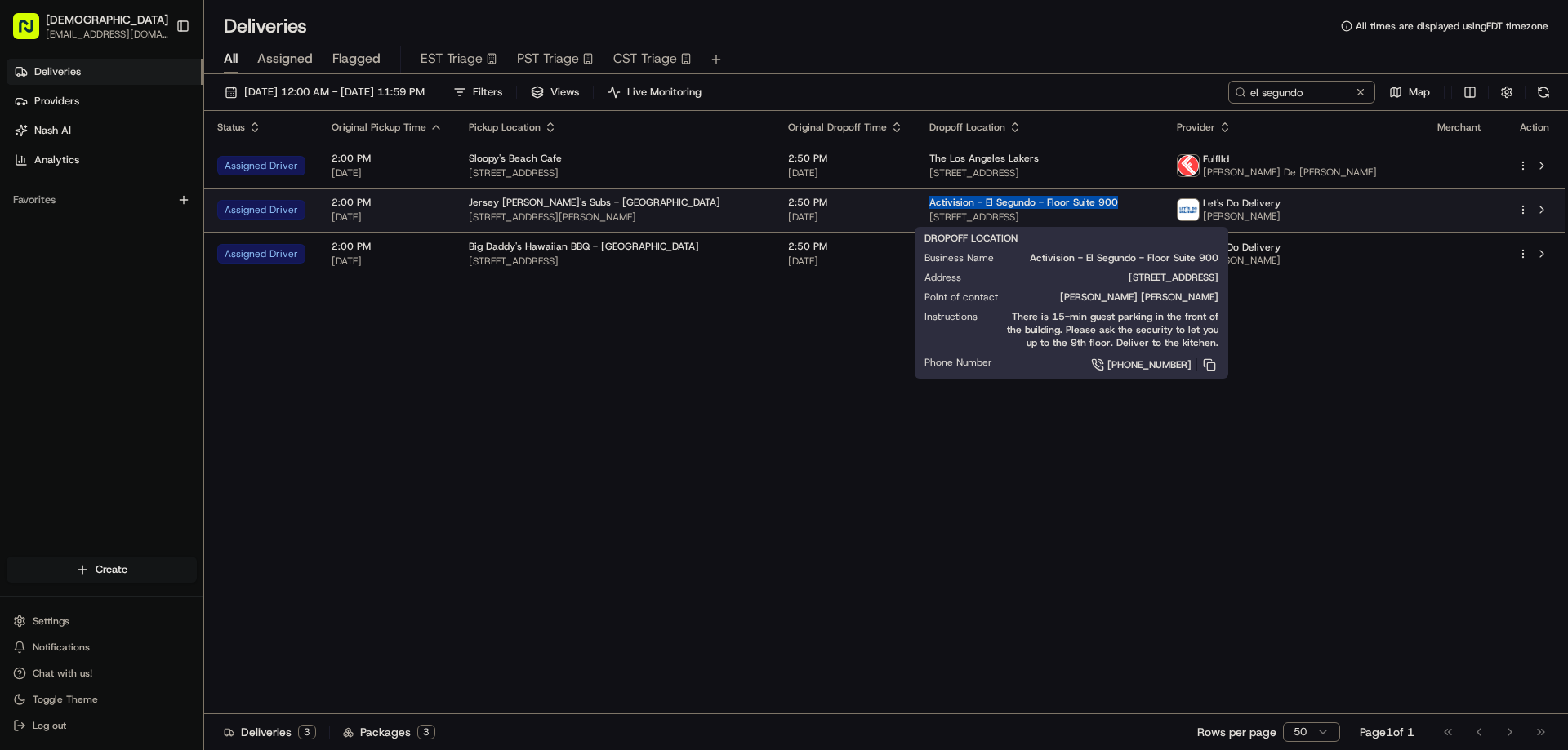
copy span "Activision - El Segundo - Floor Suite 900"
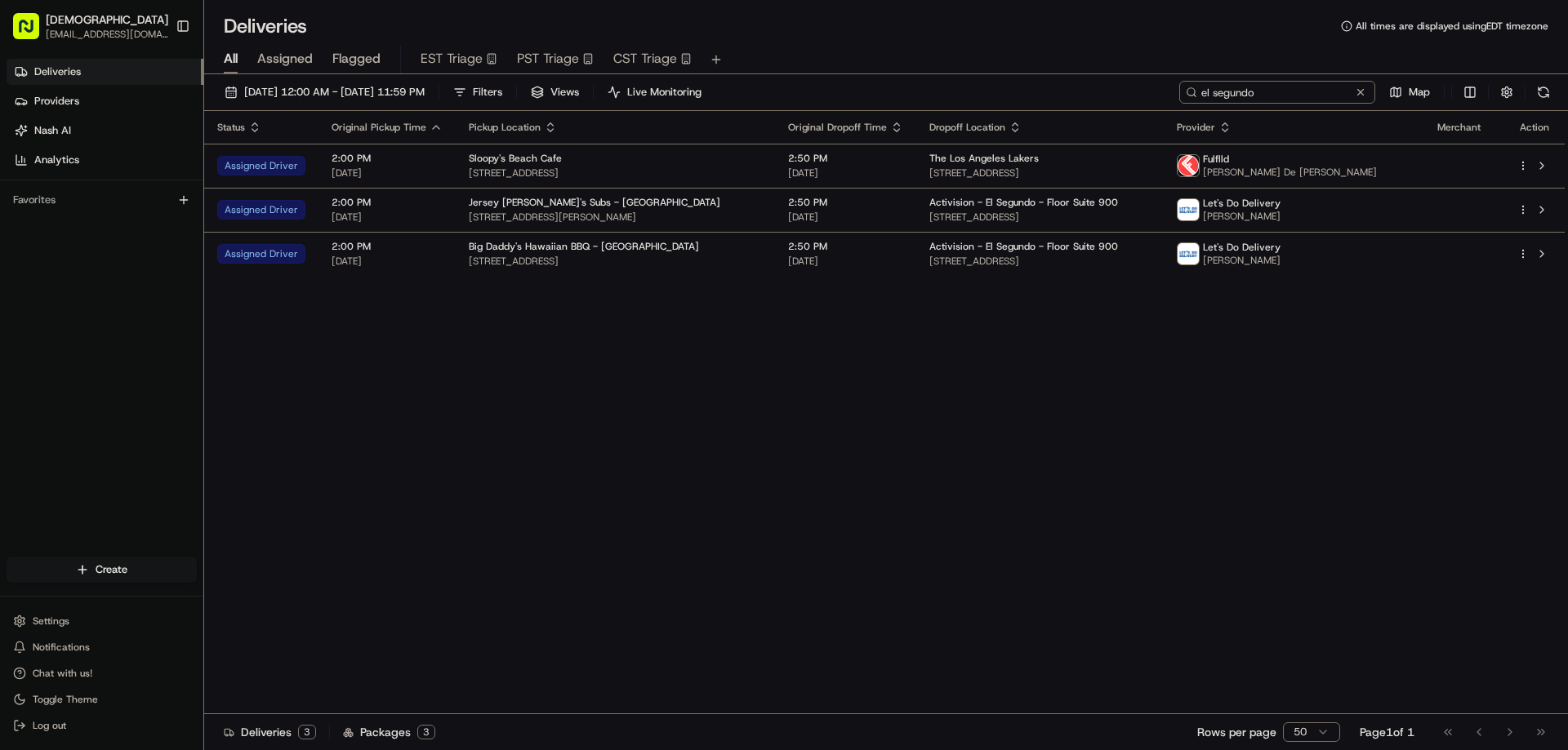
click at [1292, 89] on input "el segundo" at bounding box center [1277, 92] width 196 height 23
paste input "Activision - El Segundo - Floor Suite 900"
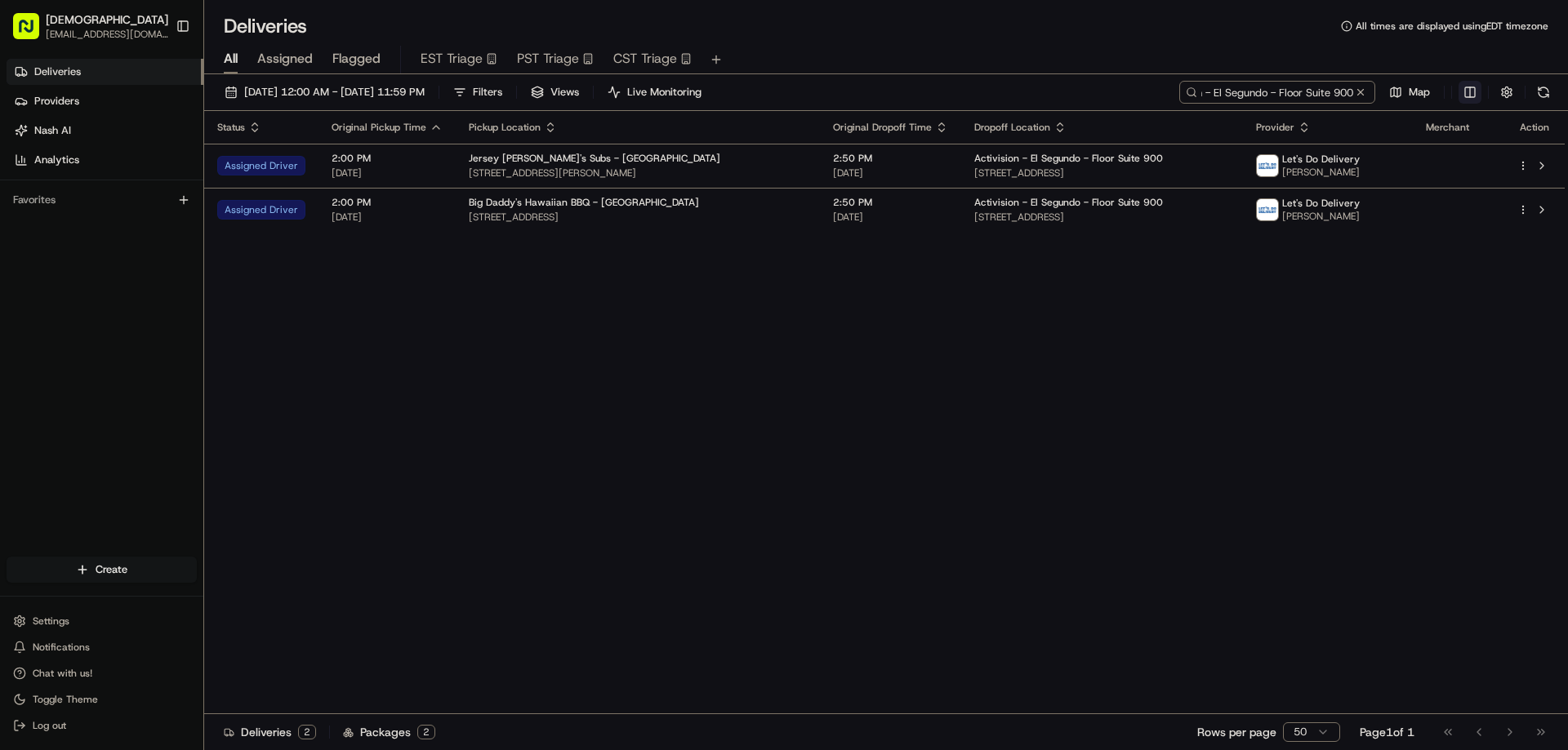
type input "Activision - El Segundo - Floor Suite 900"
click at [1467, 92] on html "Sharebite eveines@ececonsultinggroup.com Toggle Sidebar Deliveries Providers Na…" at bounding box center [784, 375] width 1568 height 750
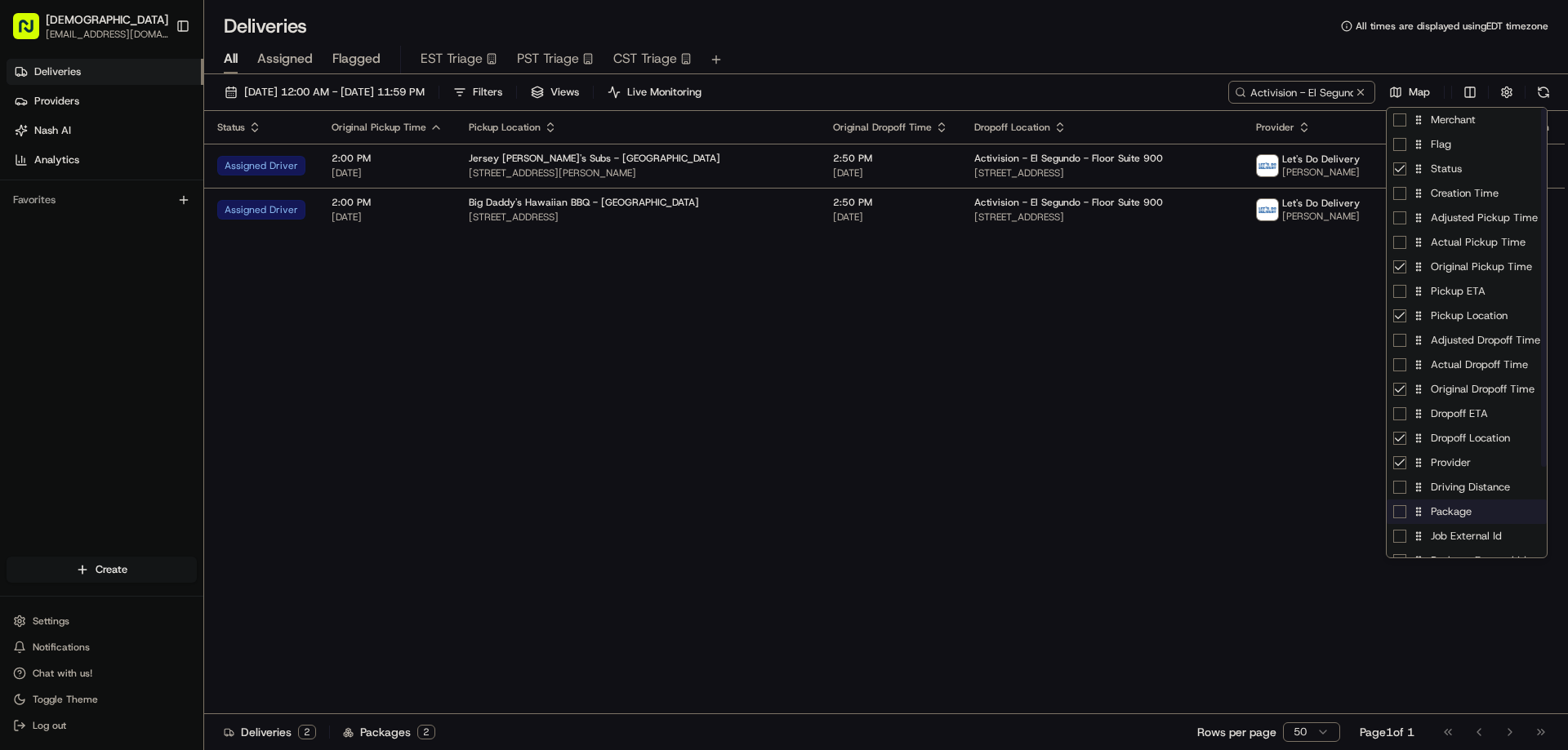
click at [1434, 520] on div "Package" at bounding box center [1467, 511] width 160 height 25
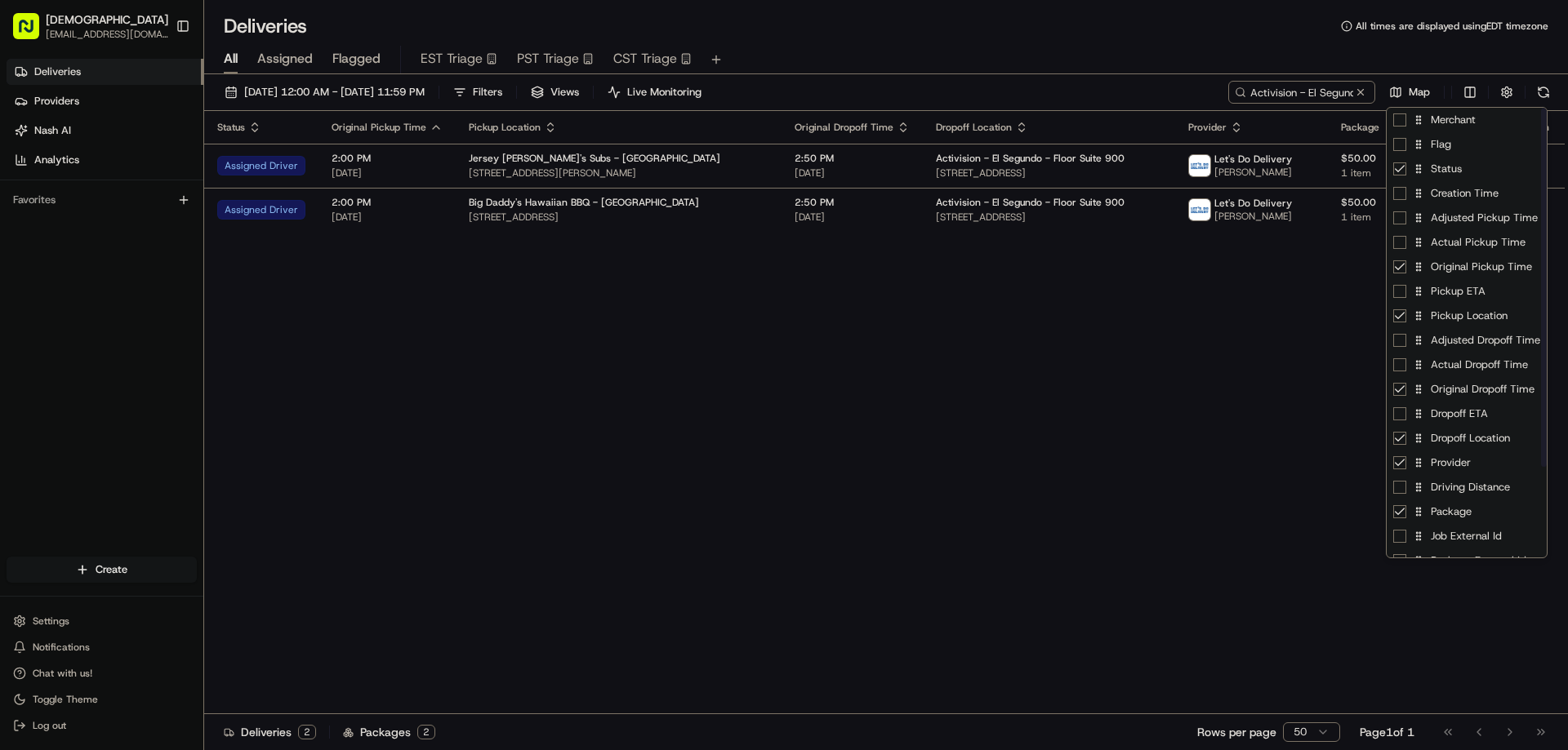
drag, startPoint x: 974, startPoint y: 449, endPoint x: 964, endPoint y: 429, distance: 22.4
click at [971, 448] on html "Sharebite eveines@ececonsultinggroup.com Toggle Sidebar Deliveries Providers Na…" at bounding box center [784, 375] width 1568 height 750
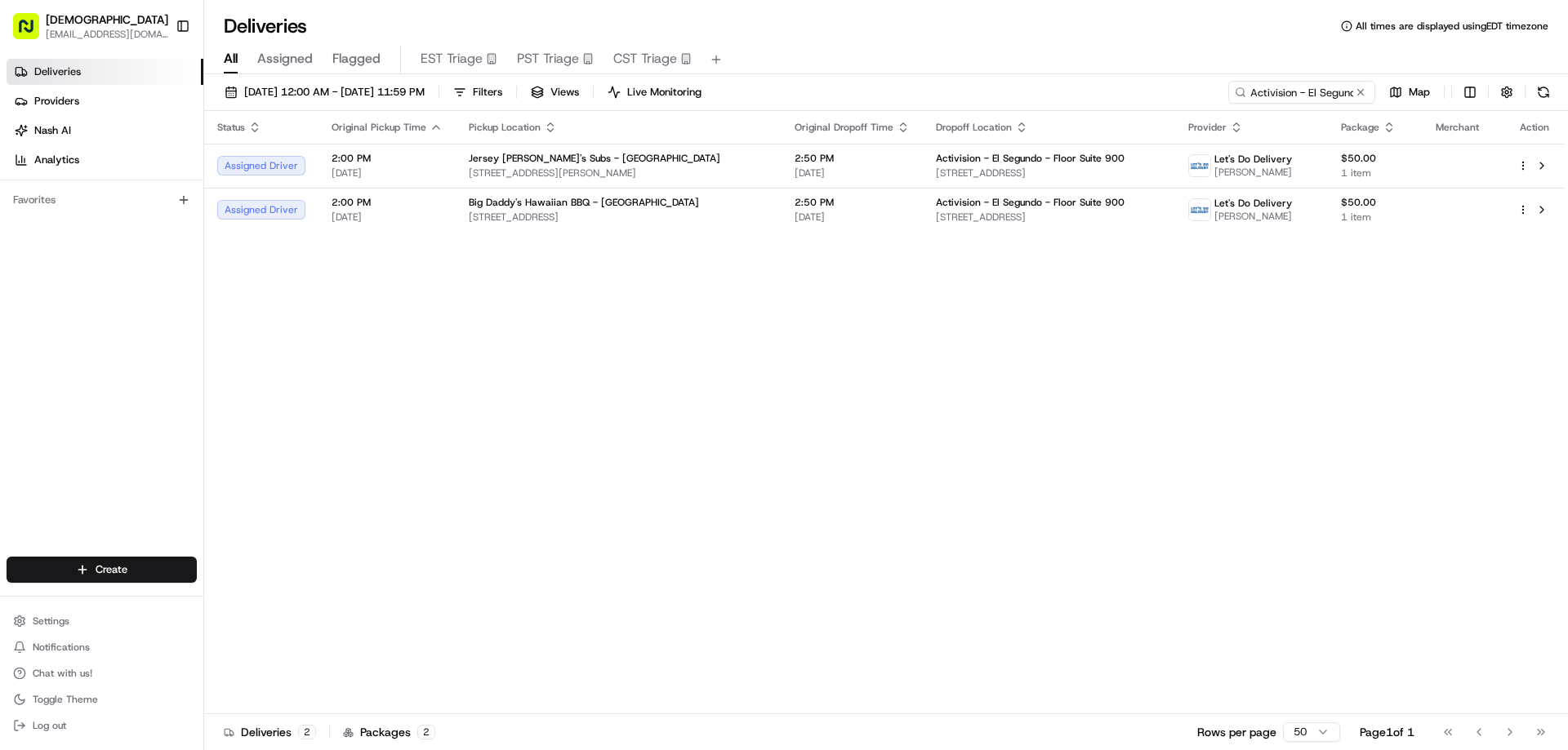
click at [1005, 282] on div "Status Original Pickup Time Pickup Location Original Dropoff Time Dropoff Locat…" at bounding box center [885, 412] width 1361 height 603
drag, startPoint x: 158, startPoint y: 695, endPoint x: 173, endPoint y: 687, distance: 17.0
click at [158, 696] on button "Toggle Theme" at bounding box center [102, 699] width 191 height 23
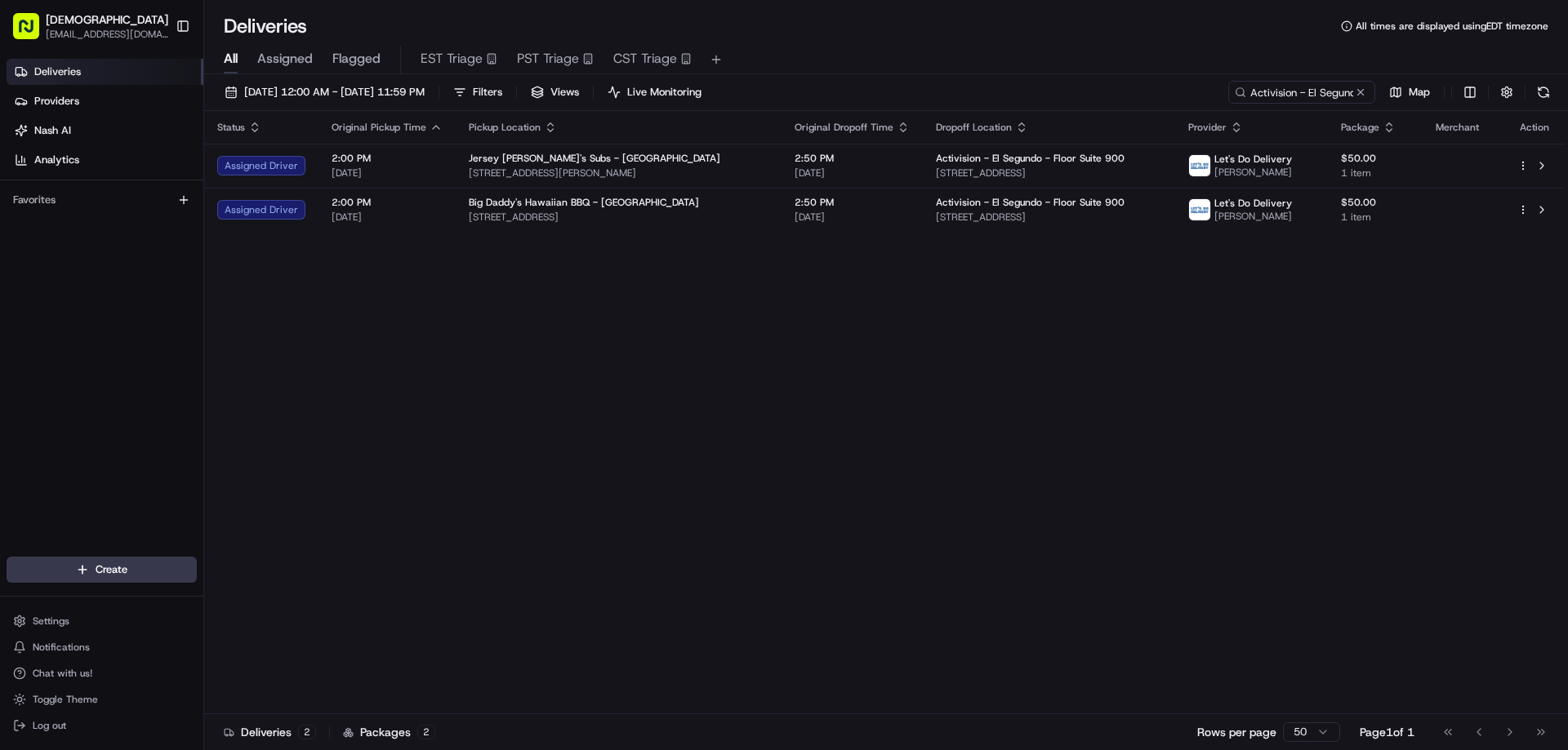
click at [700, 507] on div "Status Original Pickup Time Pickup Location Original Dropoff Time Dropoff Locat…" at bounding box center [885, 412] width 1361 height 603
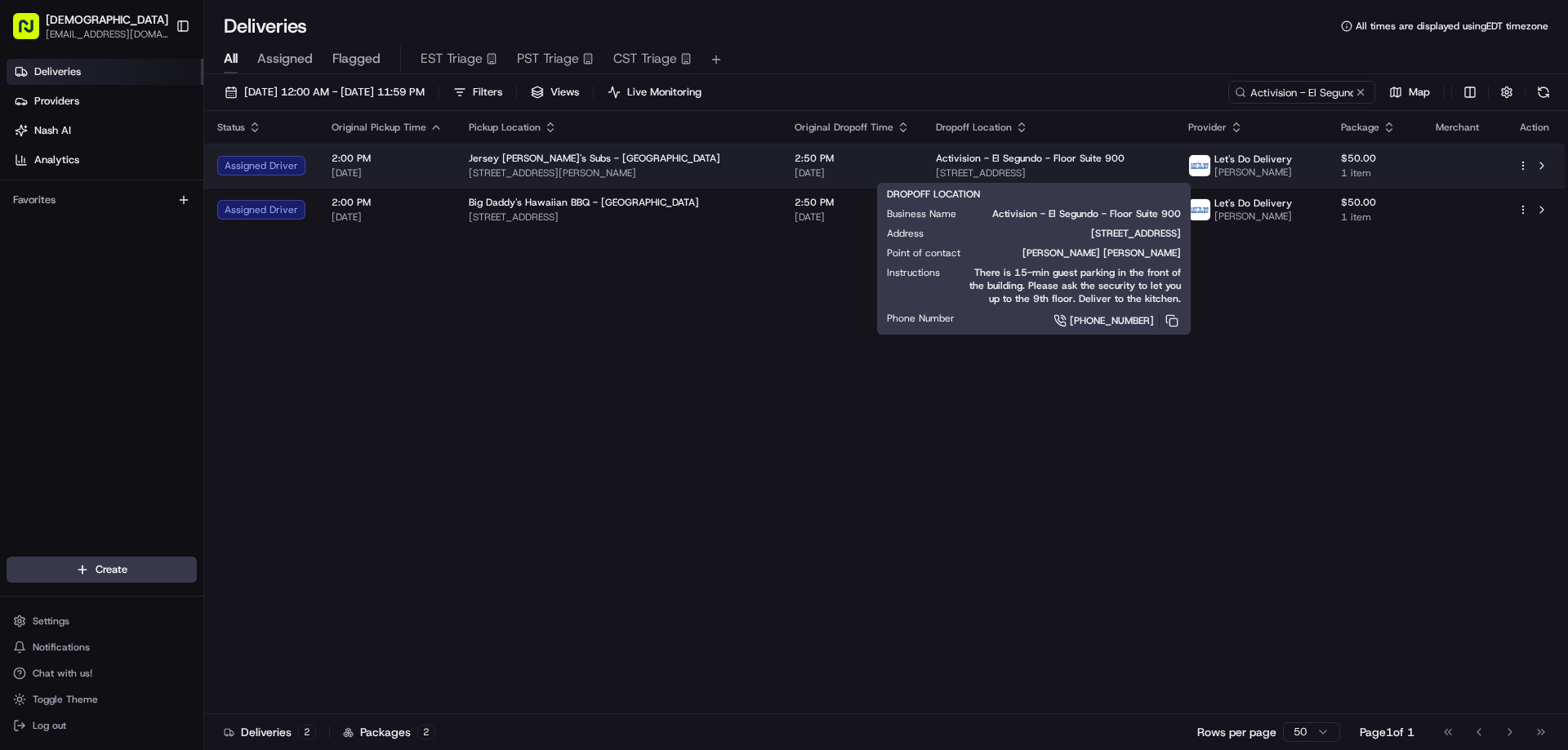
drag, startPoint x: 1146, startPoint y: 173, endPoint x: 888, endPoint y: 172, distance: 258.0
click at [923, 172] on td "Activision - El Segundo - Floor Suite 900 100 N Pacific Coast Hwy, El Segundo, …" at bounding box center [1049, 165] width 253 height 44
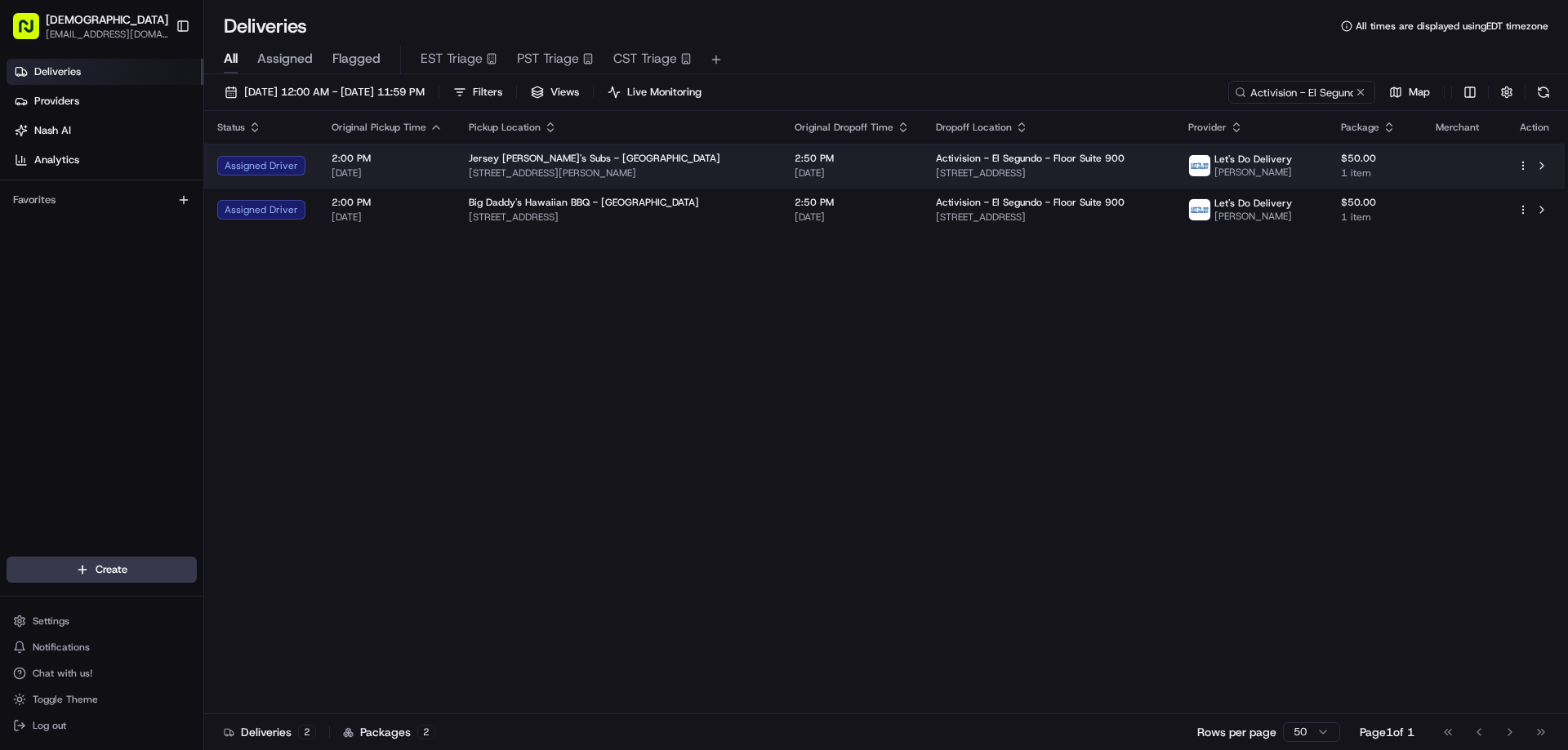
copy span "[STREET_ADDRESS]"
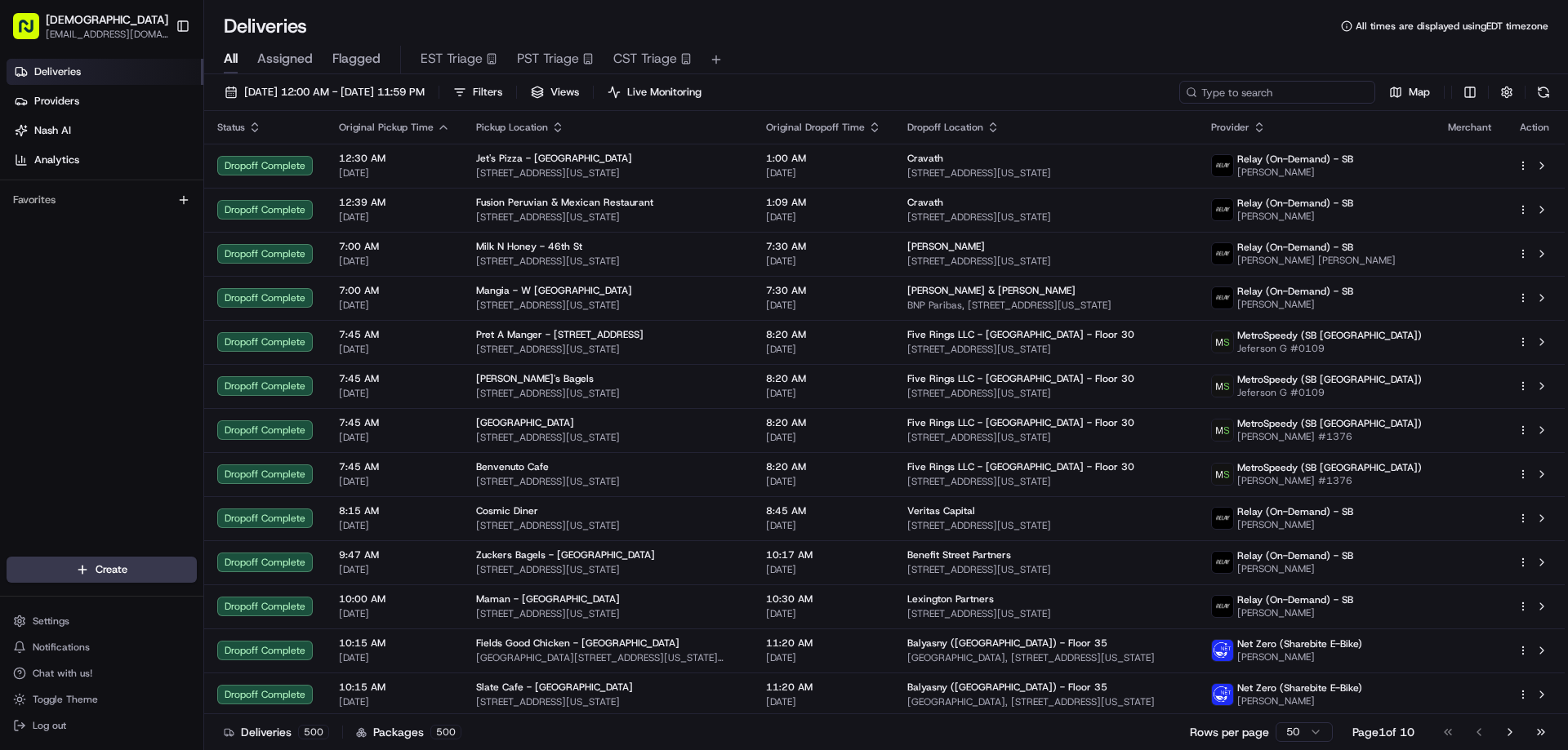
click at [1291, 97] on input at bounding box center [1277, 92] width 196 height 23
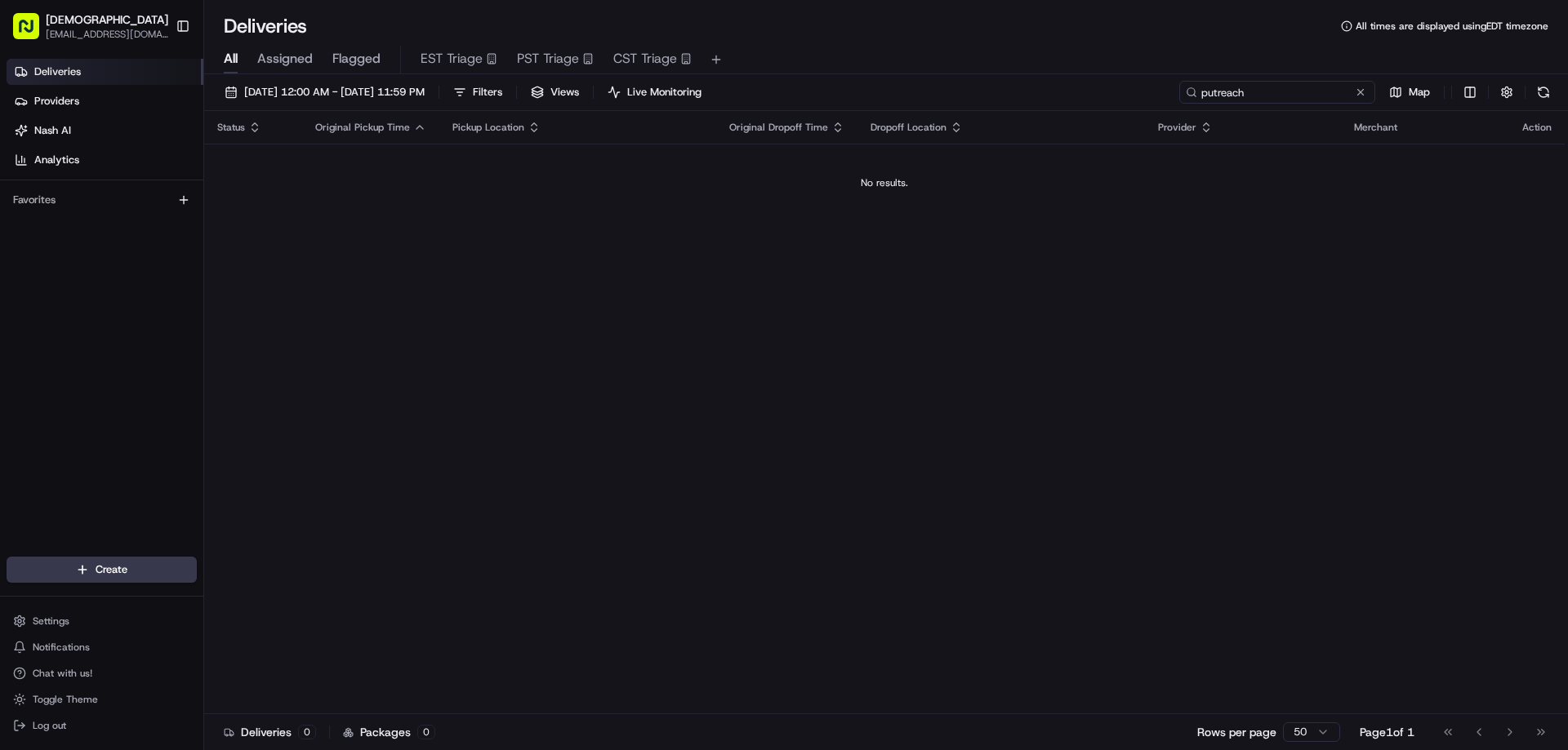
click at [1206, 91] on input "putreach" at bounding box center [1277, 92] width 196 height 23
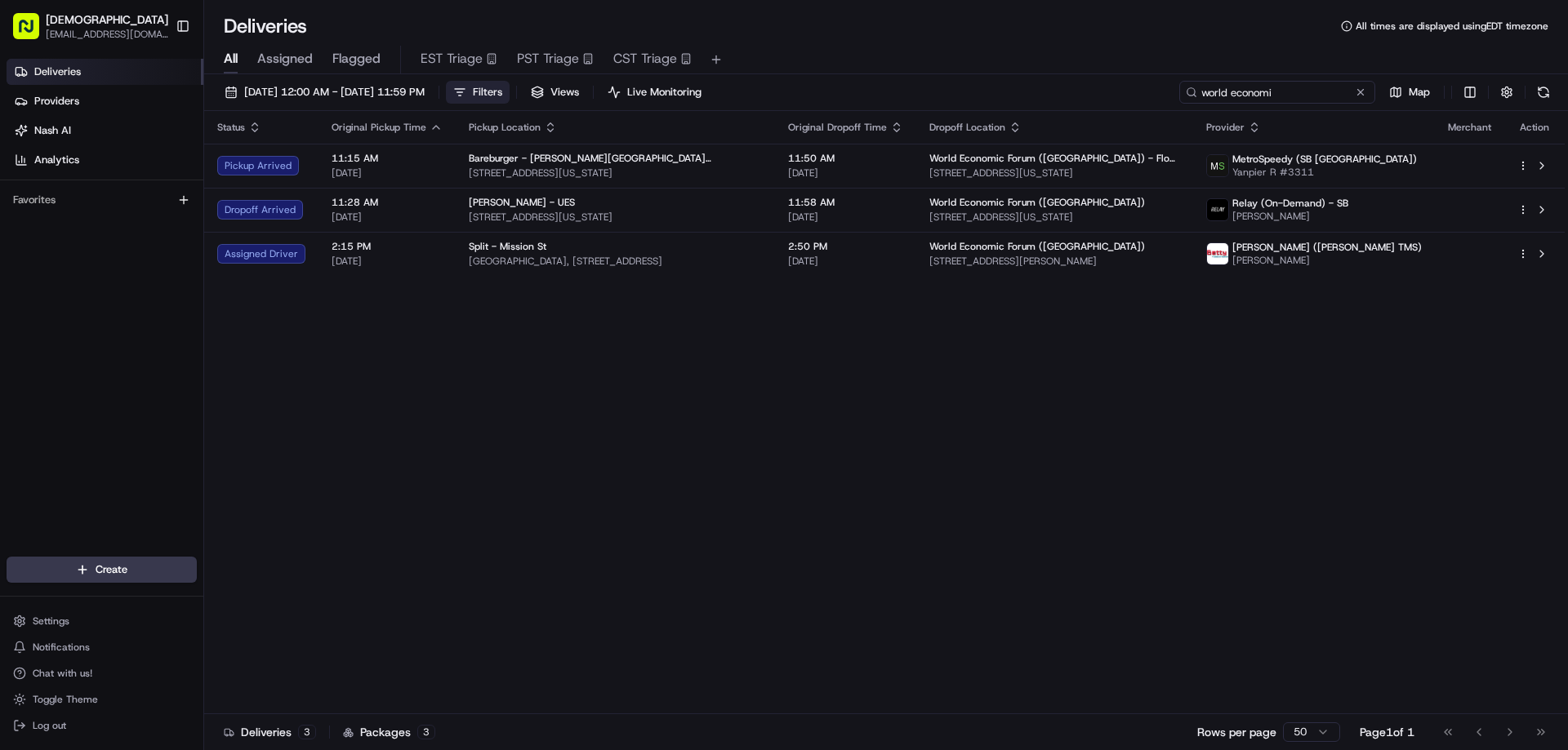
type input "world economi"
click at [502, 94] on span "Filters" at bounding box center [488, 93] width 29 height 15
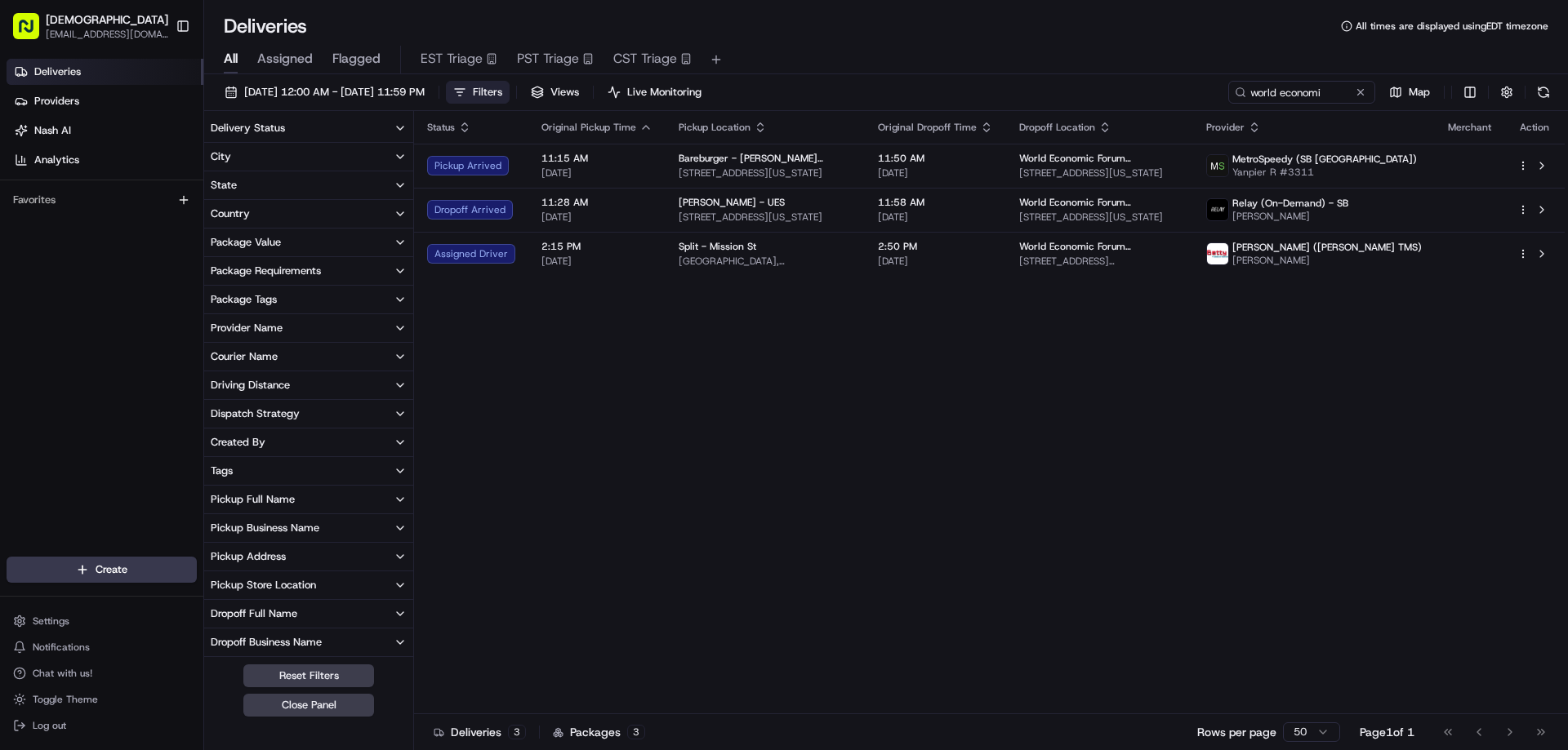
click at [325, 156] on button "City" at bounding box center [309, 156] width 209 height 28
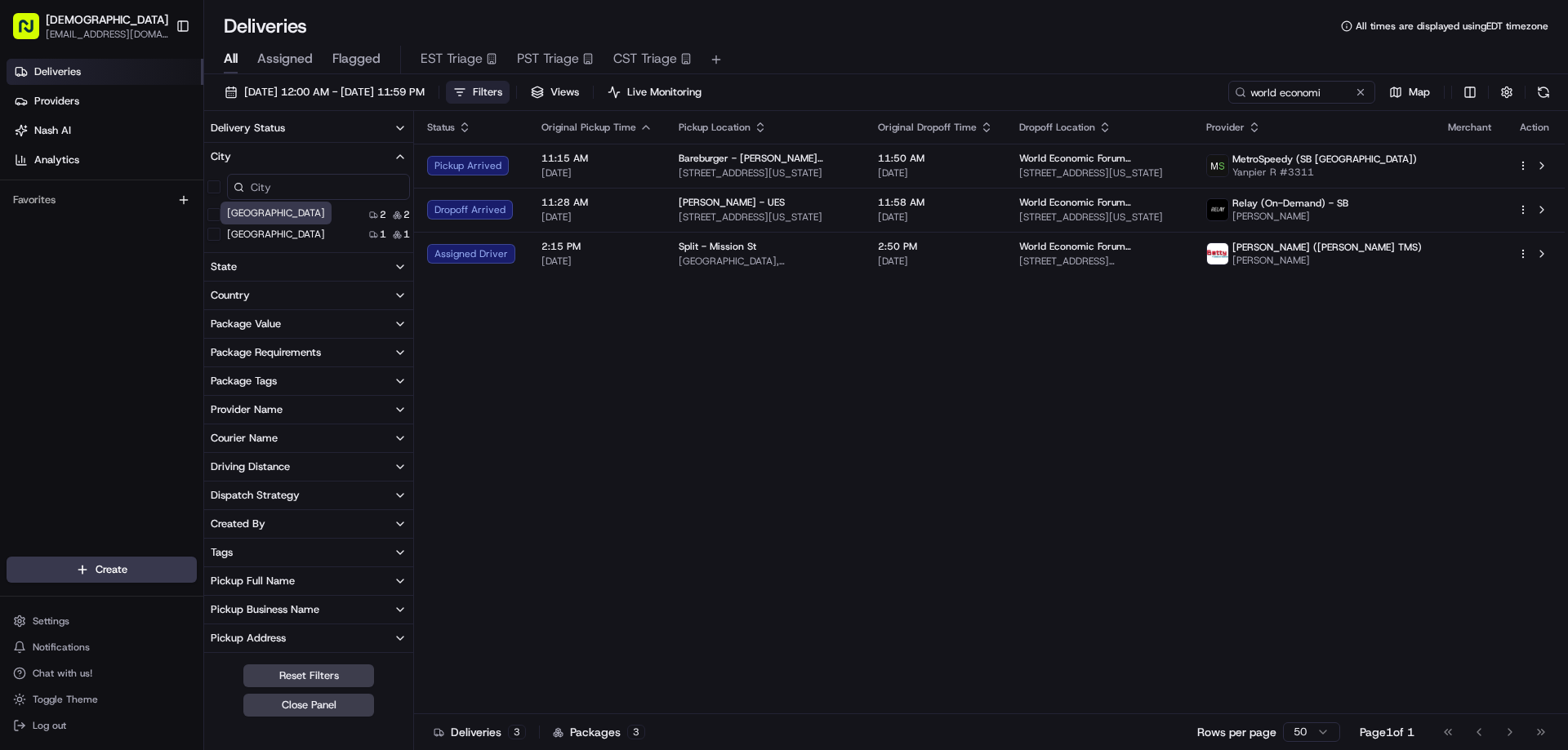
click at [273, 235] on label "San Francisco" at bounding box center [276, 234] width 98 height 13
click at [221, 235] on Francisco "San Francisco" at bounding box center [213, 234] width 13 height 13
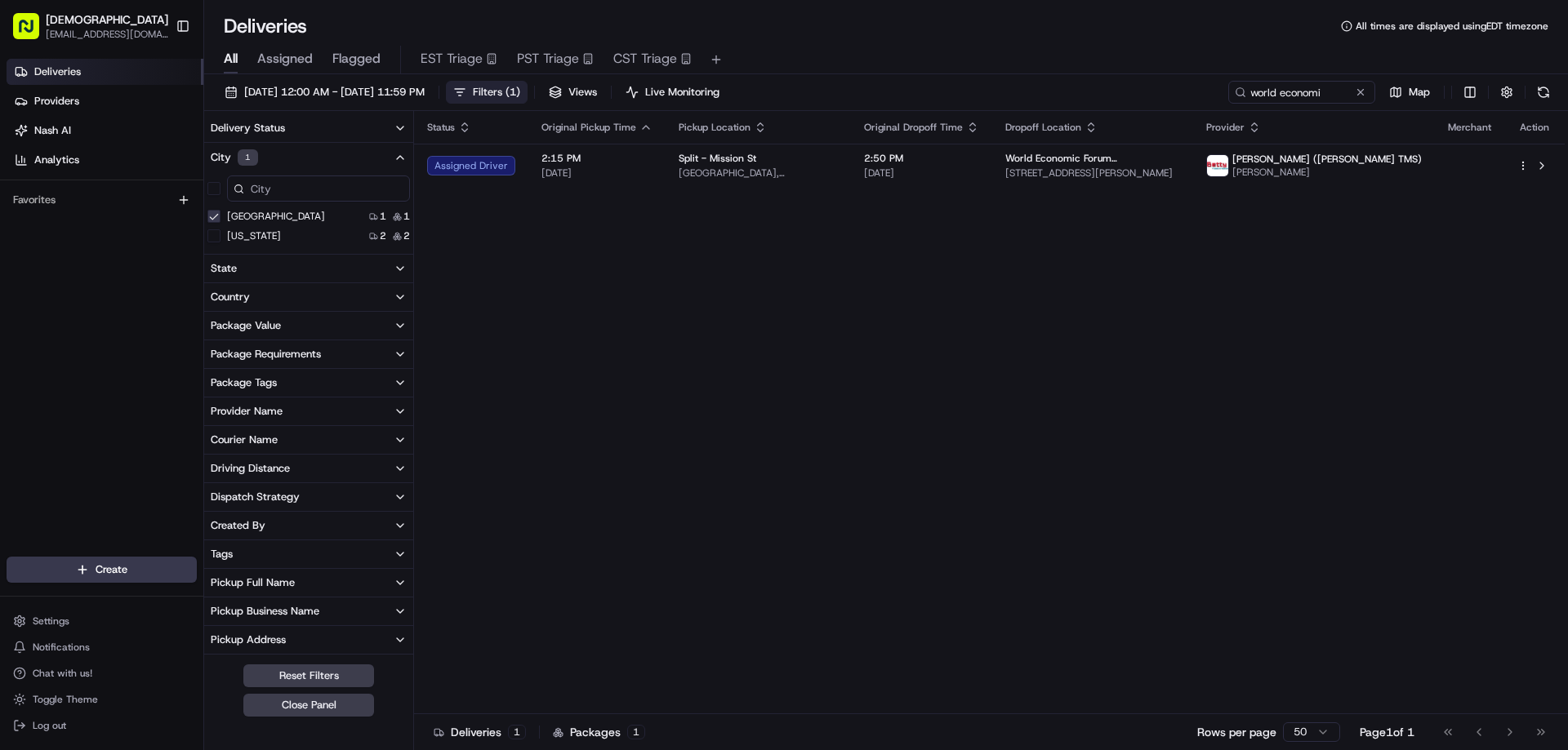
drag, startPoint x: 323, startPoint y: 707, endPoint x: 352, endPoint y: 667, distance: 49.4
click at [323, 701] on button "Close Panel" at bounding box center [309, 705] width 131 height 23
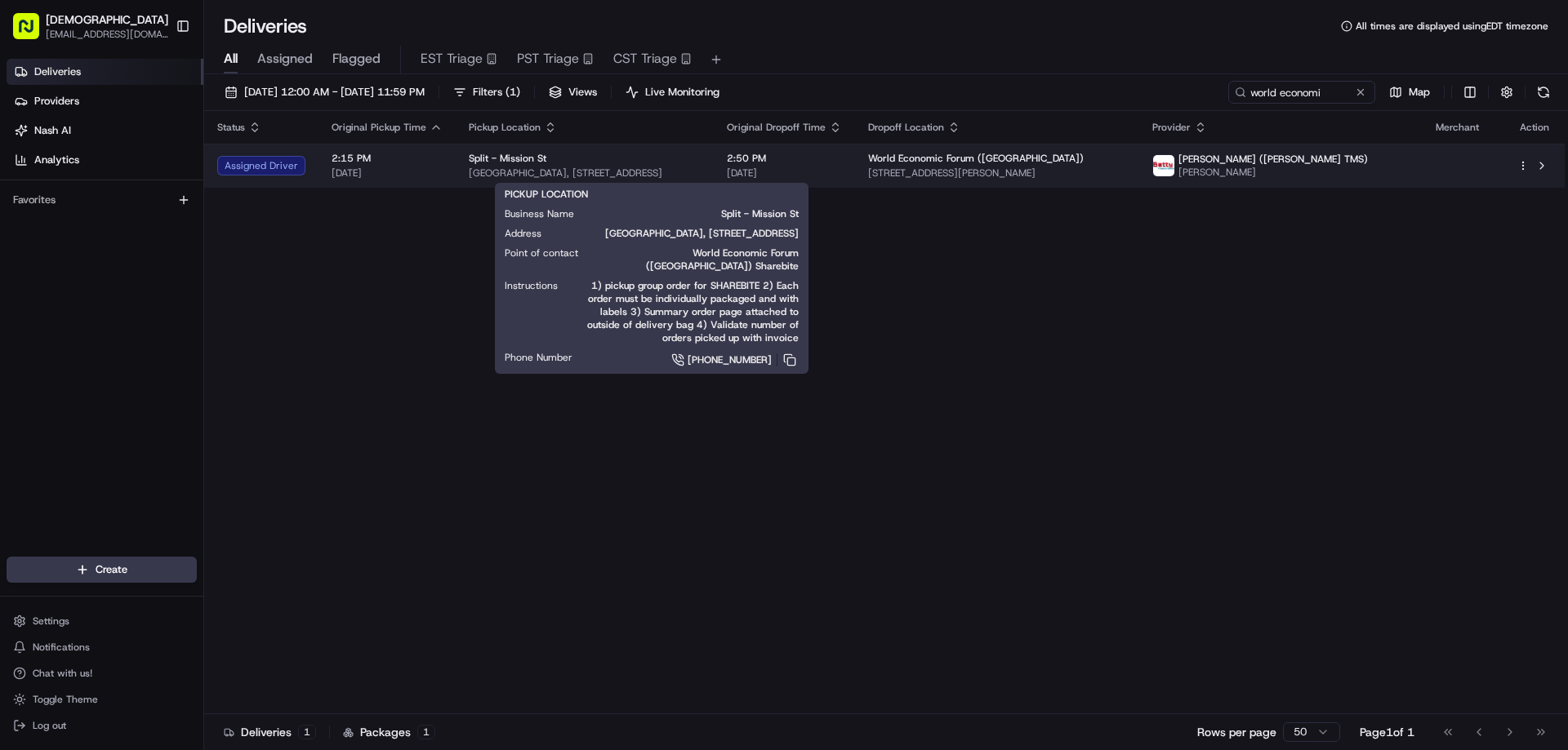
drag, startPoint x: 809, startPoint y: 172, endPoint x: 463, endPoint y: 170, distance: 346.0
click at [469, 170] on span "JPMorgan Chase Building, 560 Mission St, San Francisco, CA 94105, USA" at bounding box center [584, 173] width 232 height 13
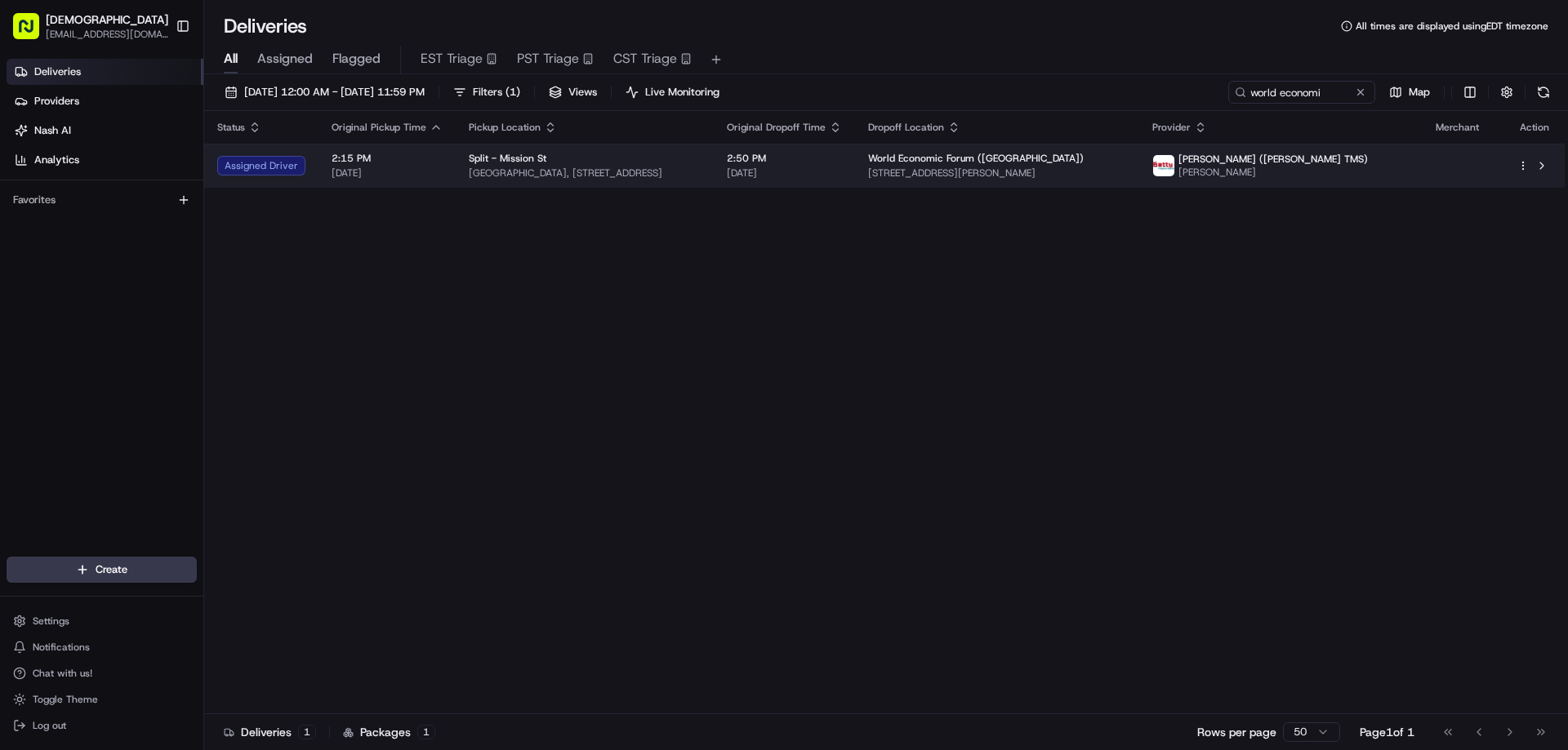
copy span "JPMorgan Chase Building, 560 Mission St, San Francisco, CA 94105, USA"
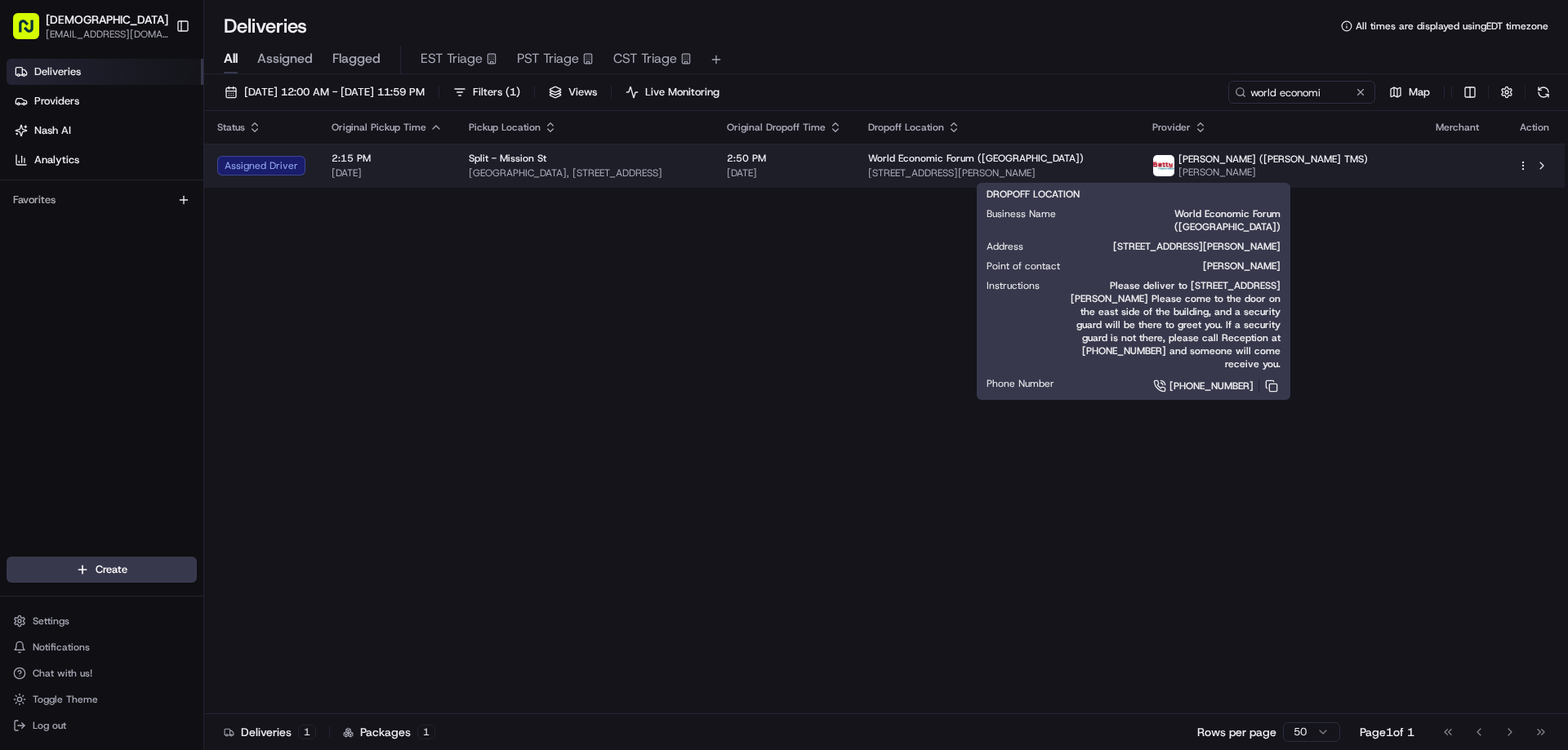
drag, startPoint x: 1226, startPoint y: 176, endPoint x: 1007, endPoint y: 174, distance: 219.0
click at [1007, 174] on span "1201 Ralston Ave, San Francisco, CA 94129, USA" at bounding box center [997, 173] width 258 height 13
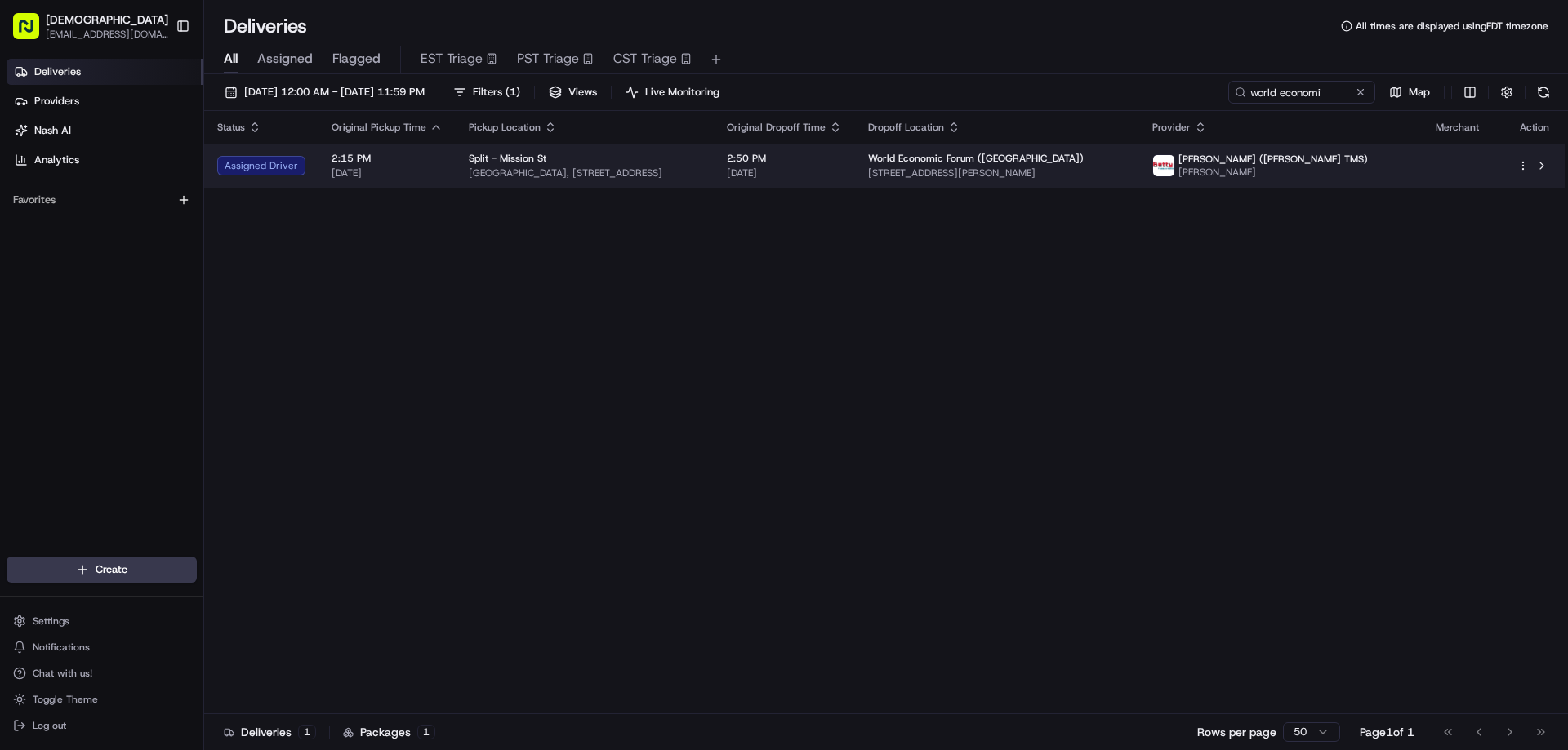
copy span "1201 Ralston Ave, San Francisco, CA 94129, USA"
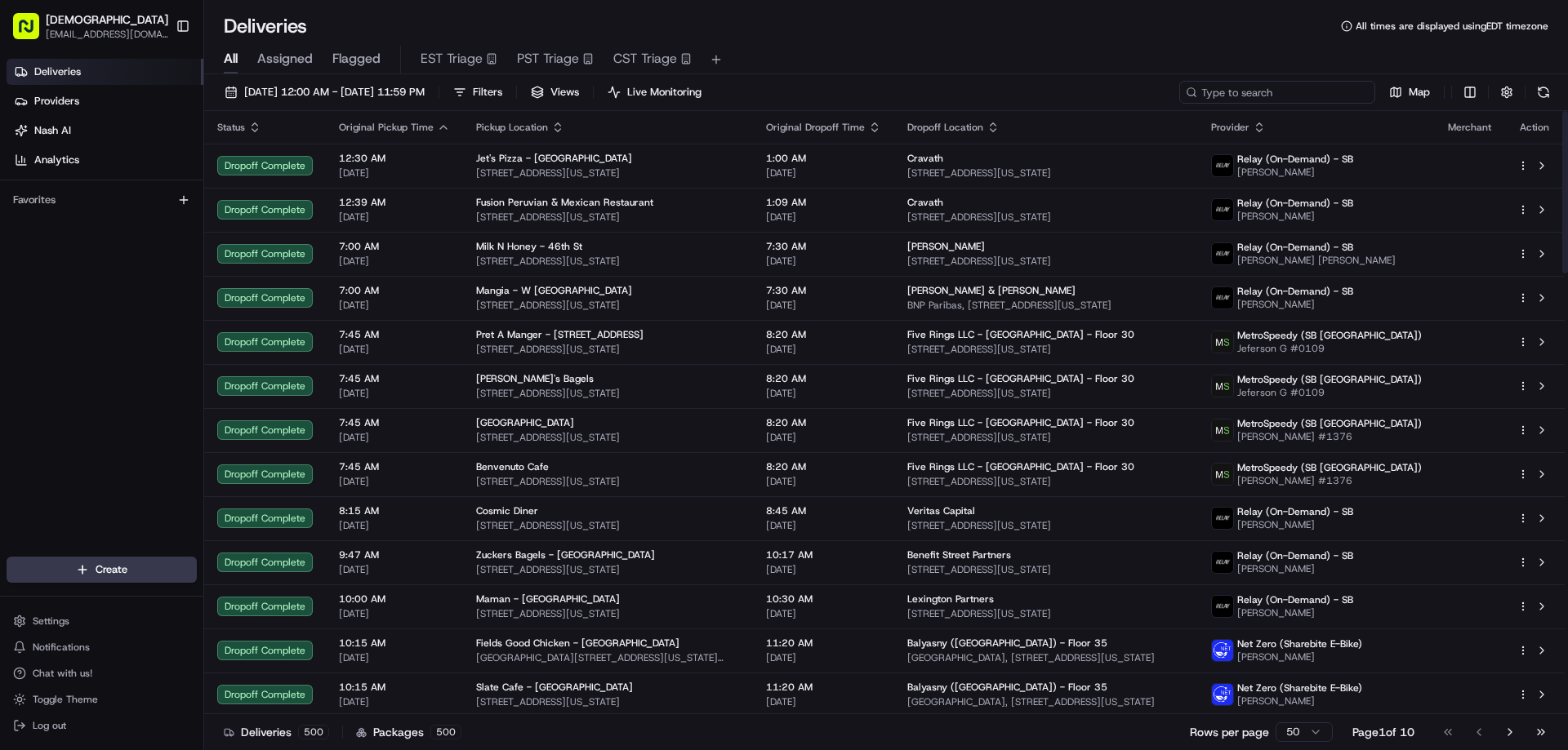
click at [1285, 97] on input at bounding box center [1277, 92] width 196 height 23
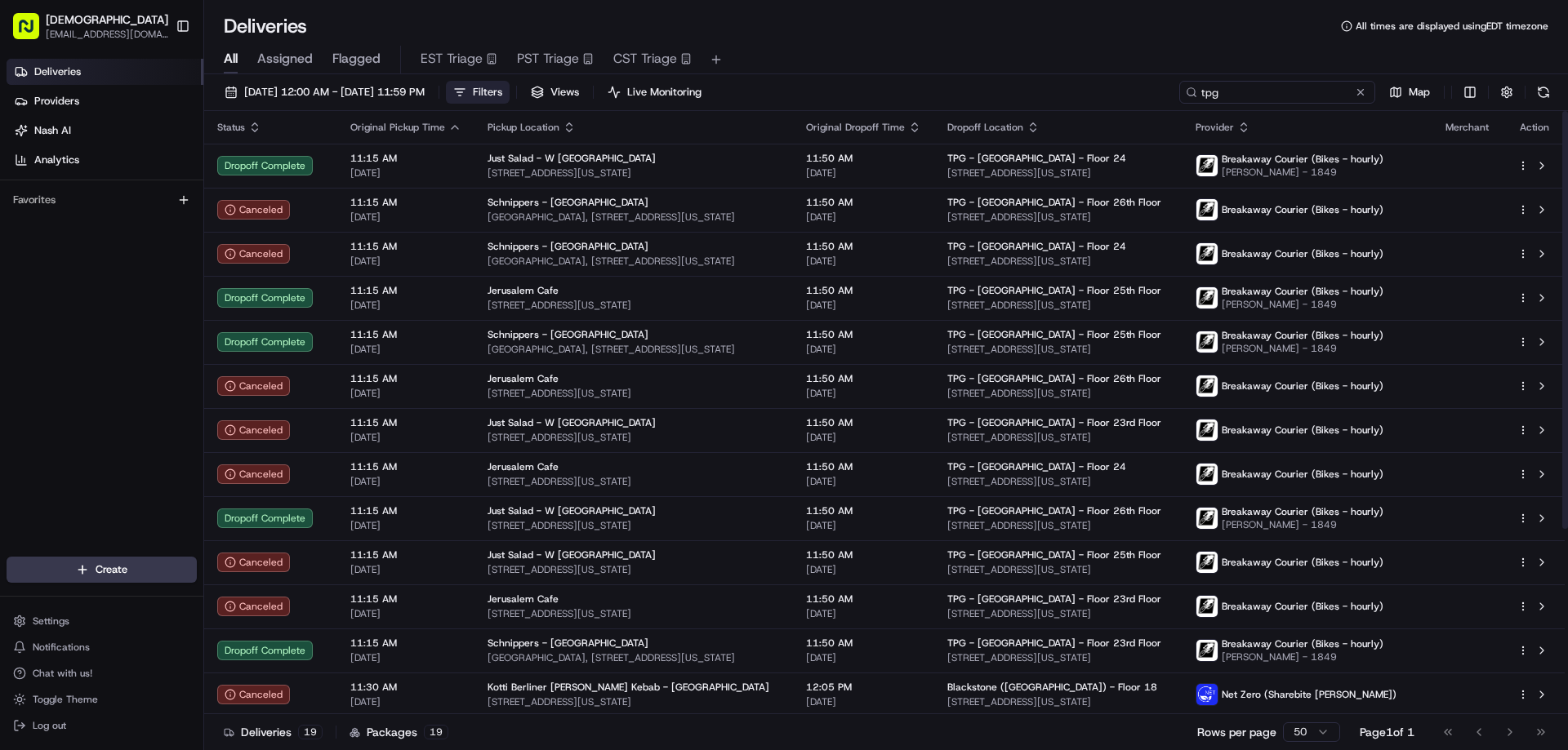
type input "tpg"
click at [510, 94] on button "Filters" at bounding box center [478, 92] width 64 height 23
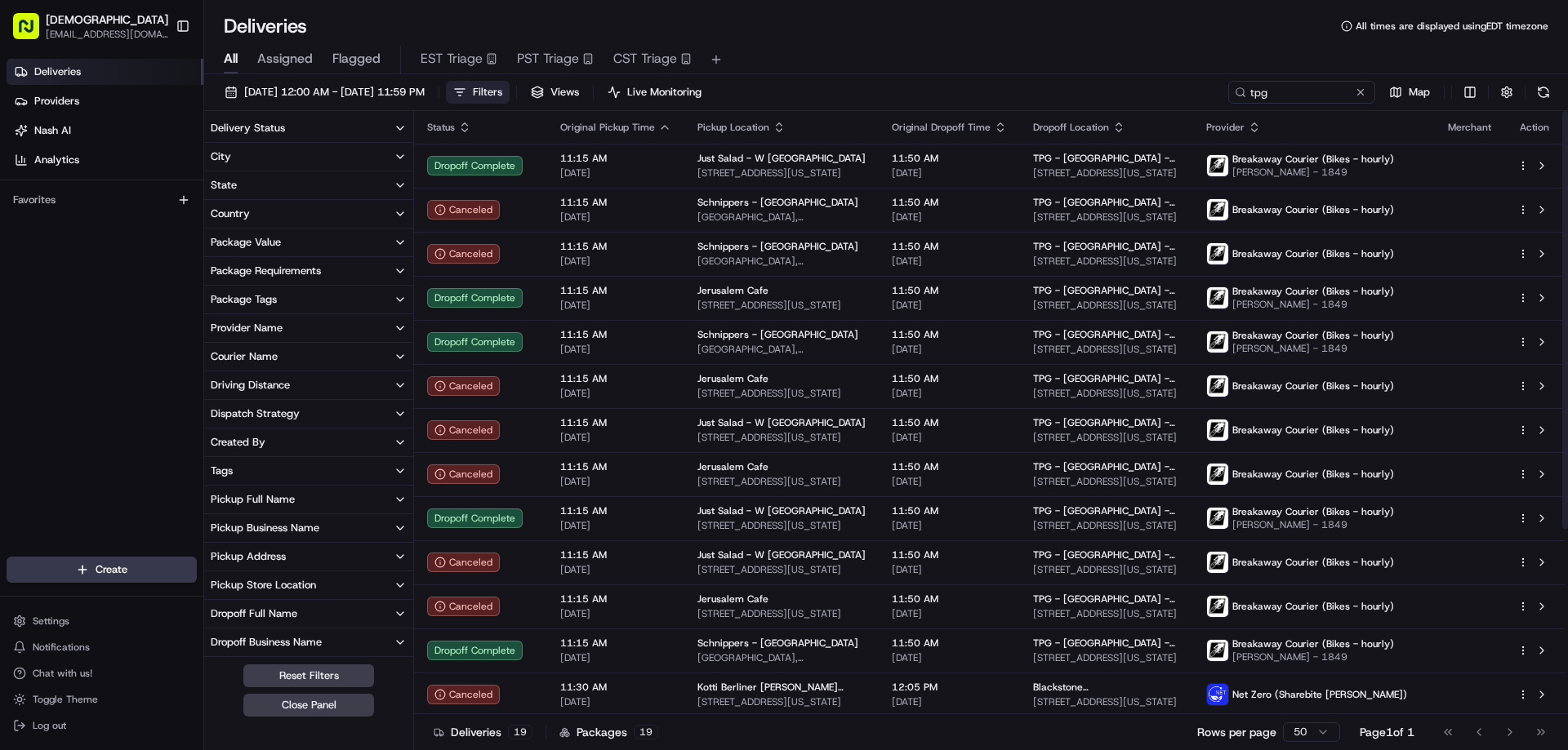
click at [338, 156] on button "City" at bounding box center [309, 156] width 209 height 28
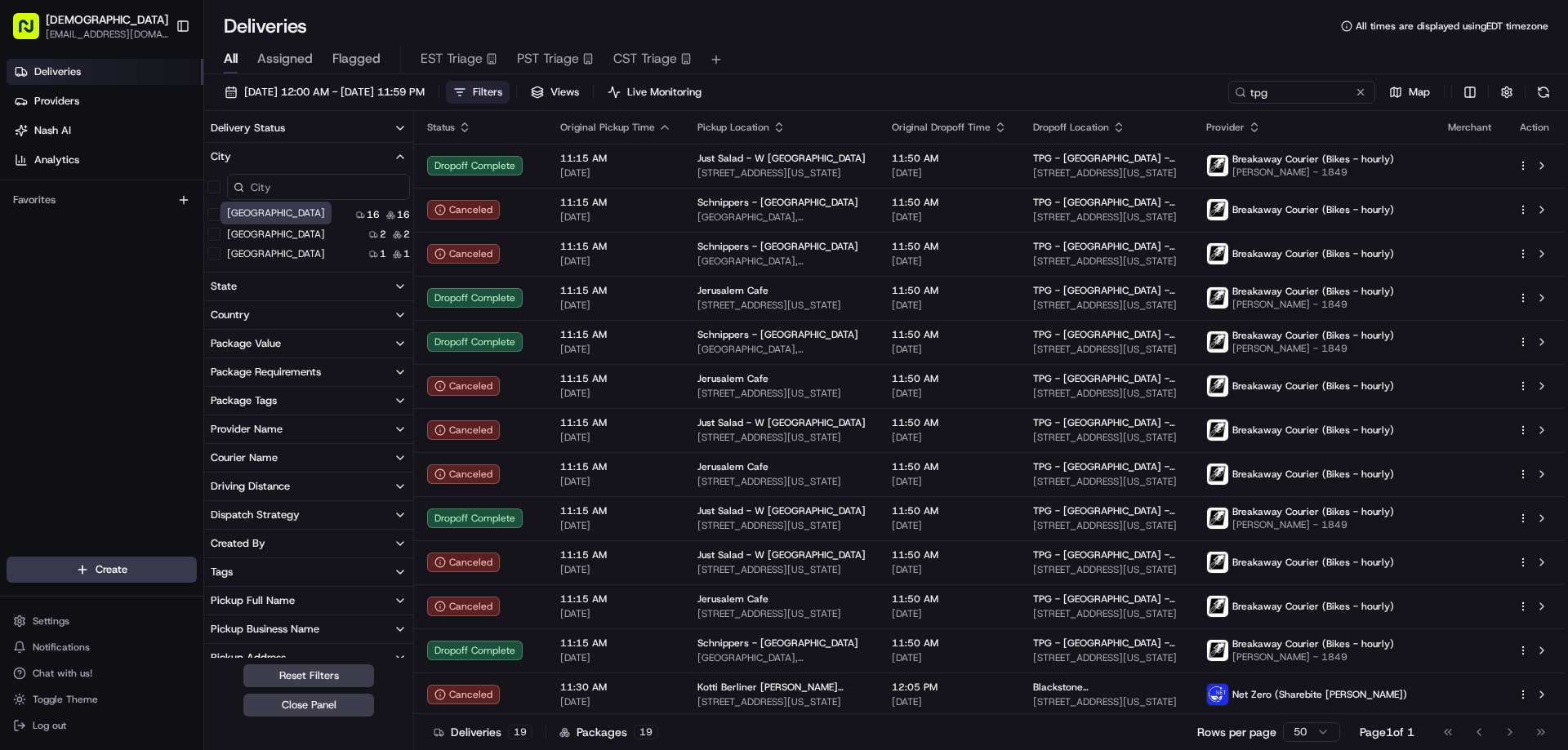
click at [274, 234] on label "San Francisco" at bounding box center [276, 234] width 98 height 13
click at [221, 234] on Francisco "San Francisco" at bounding box center [213, 234] width 13 height 13
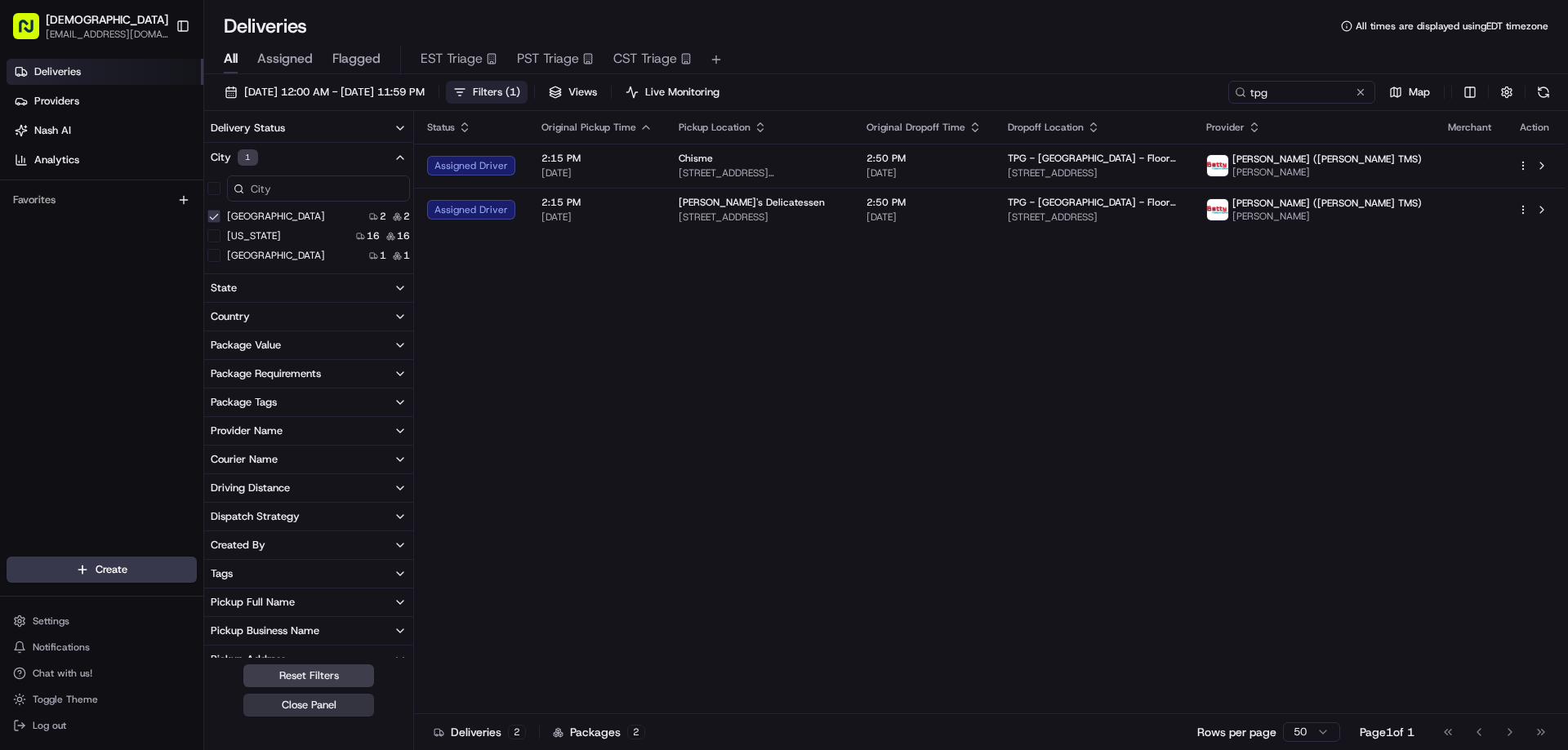
click at [315, 701] on button "Close Panel" at bounding box center [309, 705] width 131 height 23
click at [414, 701] on div "Status Original Pickup Time Pickup Location Original Dropoff Time Dropoff Locat…" at bounding box center [989, 412] width 1151 height 603
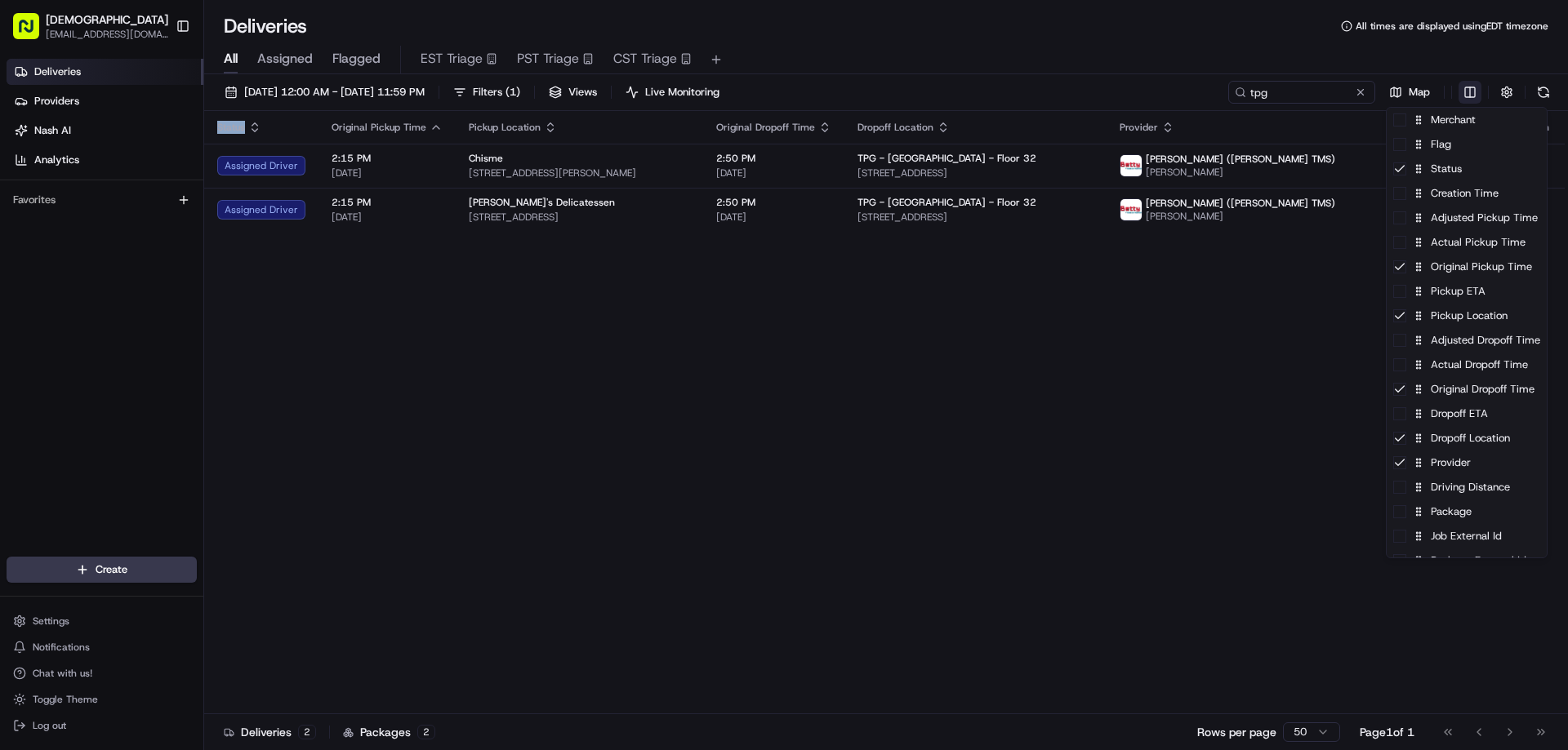
click at [1465, 86] on html "Sharebite eveines@ececonsultinggroup.com Toggle Sidebar Deliveries Providers Na…" at bounding box center [784, 375] width 1568 height 750
click at [1474, 520] on div "Package" at bounding box center [1467, 511] width 160 height 25
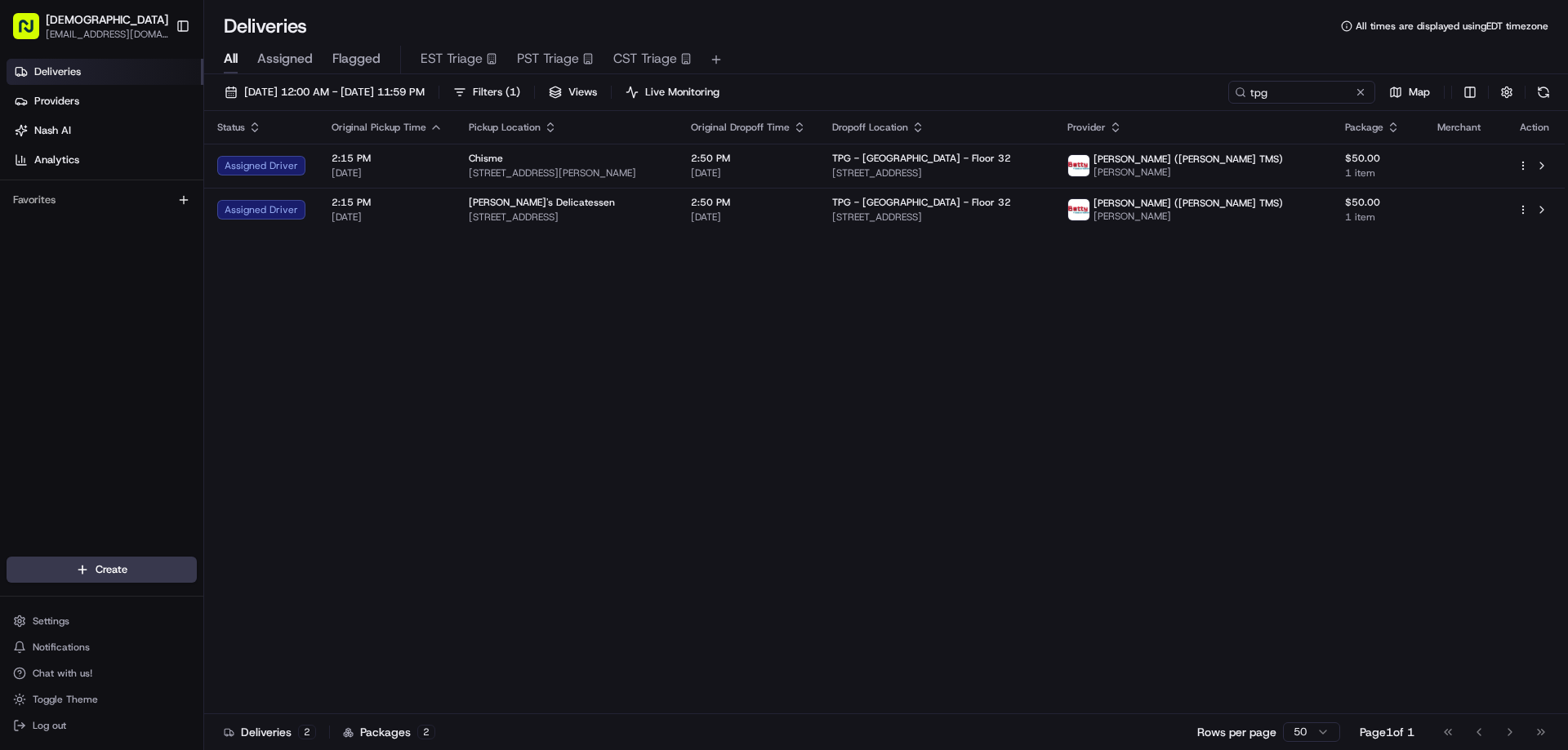
drag, startPoint x: 1154, startPoint y: 400, endPoint x: 1158, endPoint y: 384, distance: 16.5
click at [1154, 399] on html "Sharebite eveines@ececonsultinggroup.com Toggle Sidebar Deliveries Providers Na…" at bounding box center [784, 375] width 1568 height 750
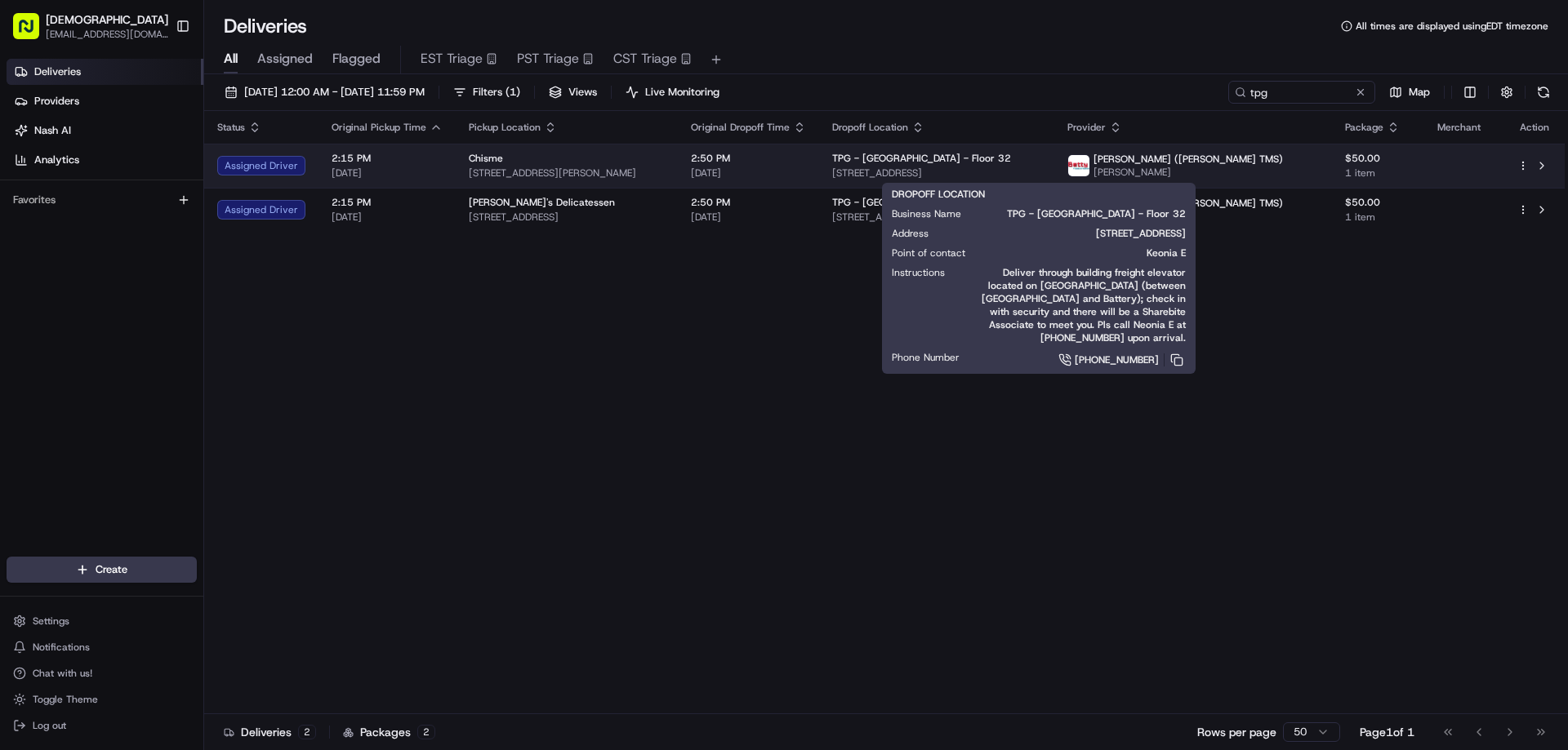
drag, startPoint x: 1122, startPoint y: 173, endPoint x: 918, endPoint y: 172, distance: 204.0
click at [918, 172] on td "TPG - USA - Floor 32 250 Pine St, San Francisco, CA 94104, USA" at bounding box center [937, 165] width 235 height 44
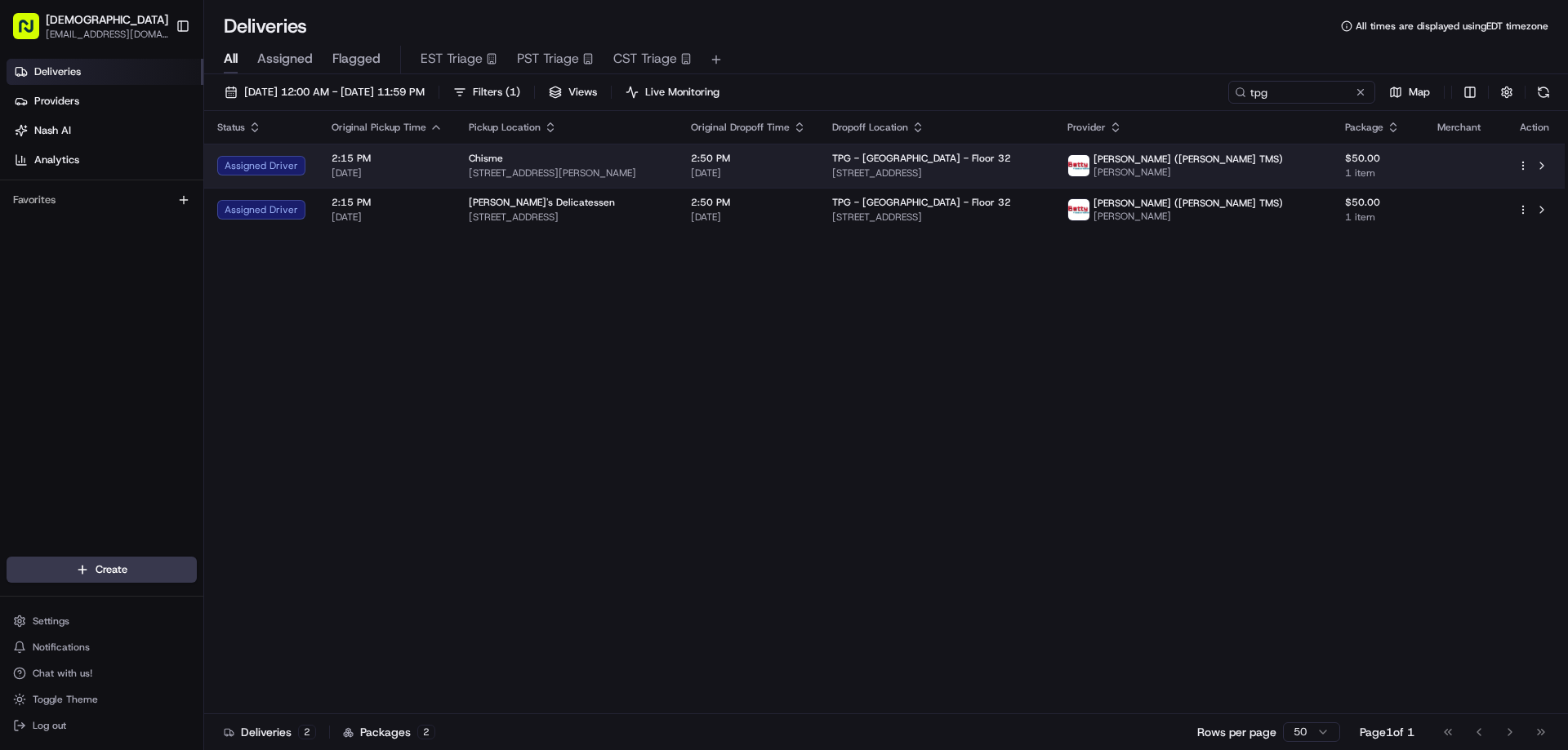
copy span "250 Pine St, San Francisco, CA 94104, USA"
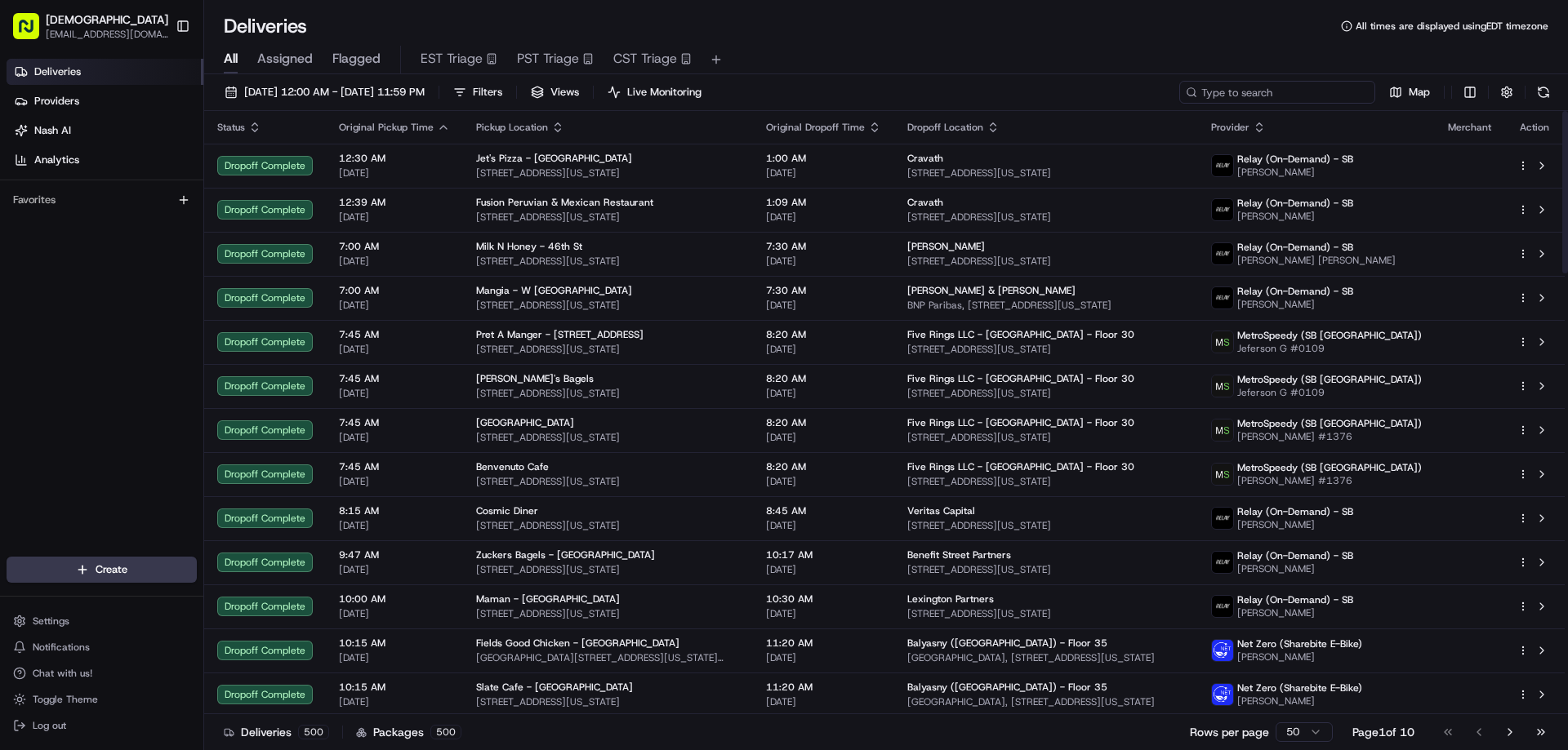
click at [1288, 99] on input at bounding box center [1277, 92] width 196 height 23
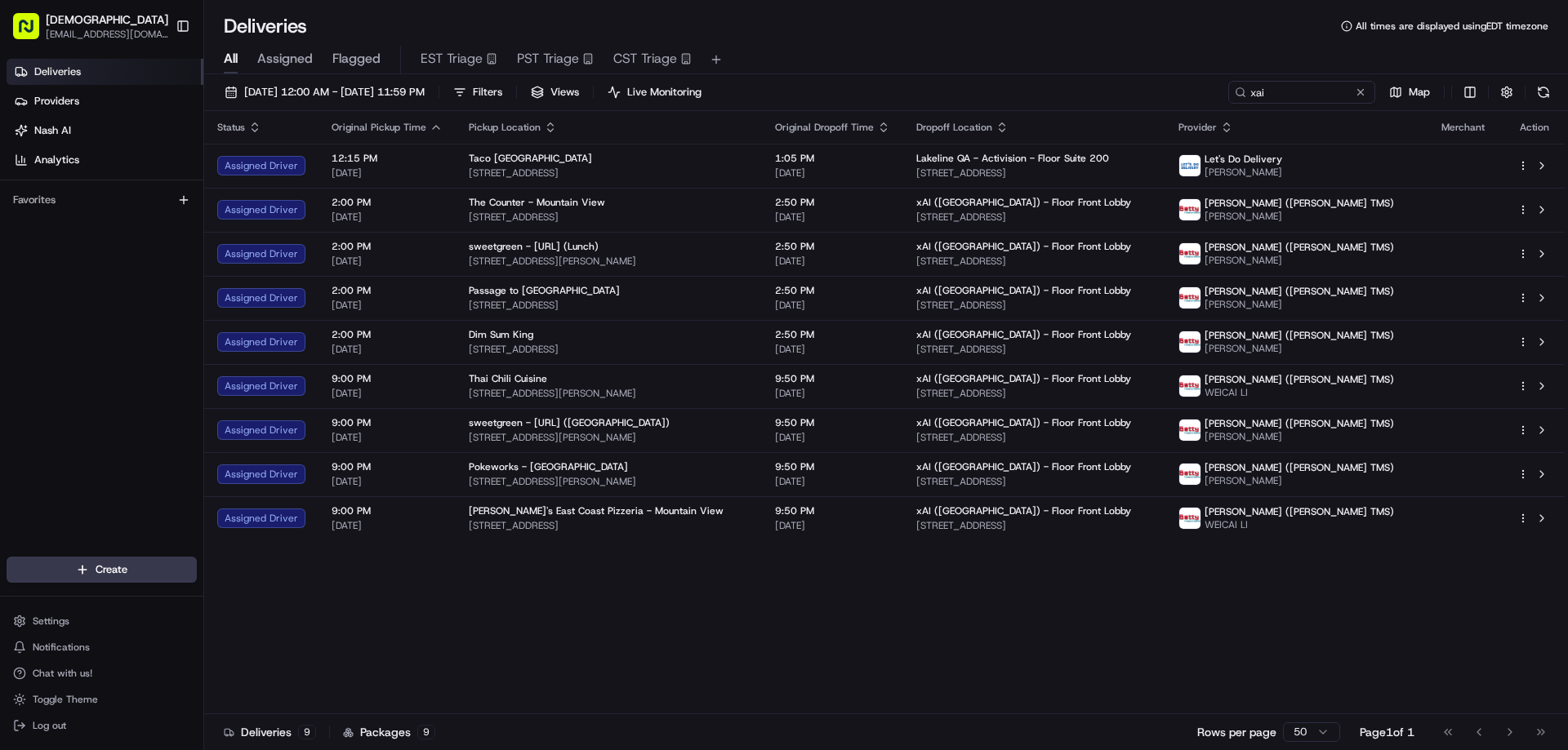
click at [1484, 87] on div "xai Map" at bounding box center [1392, 92] width 327 height 23
click at [1479, 87] on html "Sharebite eveines@ececonsultinggroup.com Toggle Sidebar Deliveries Providers Na…" at bounding box center [784, 375] width 1568 height 750
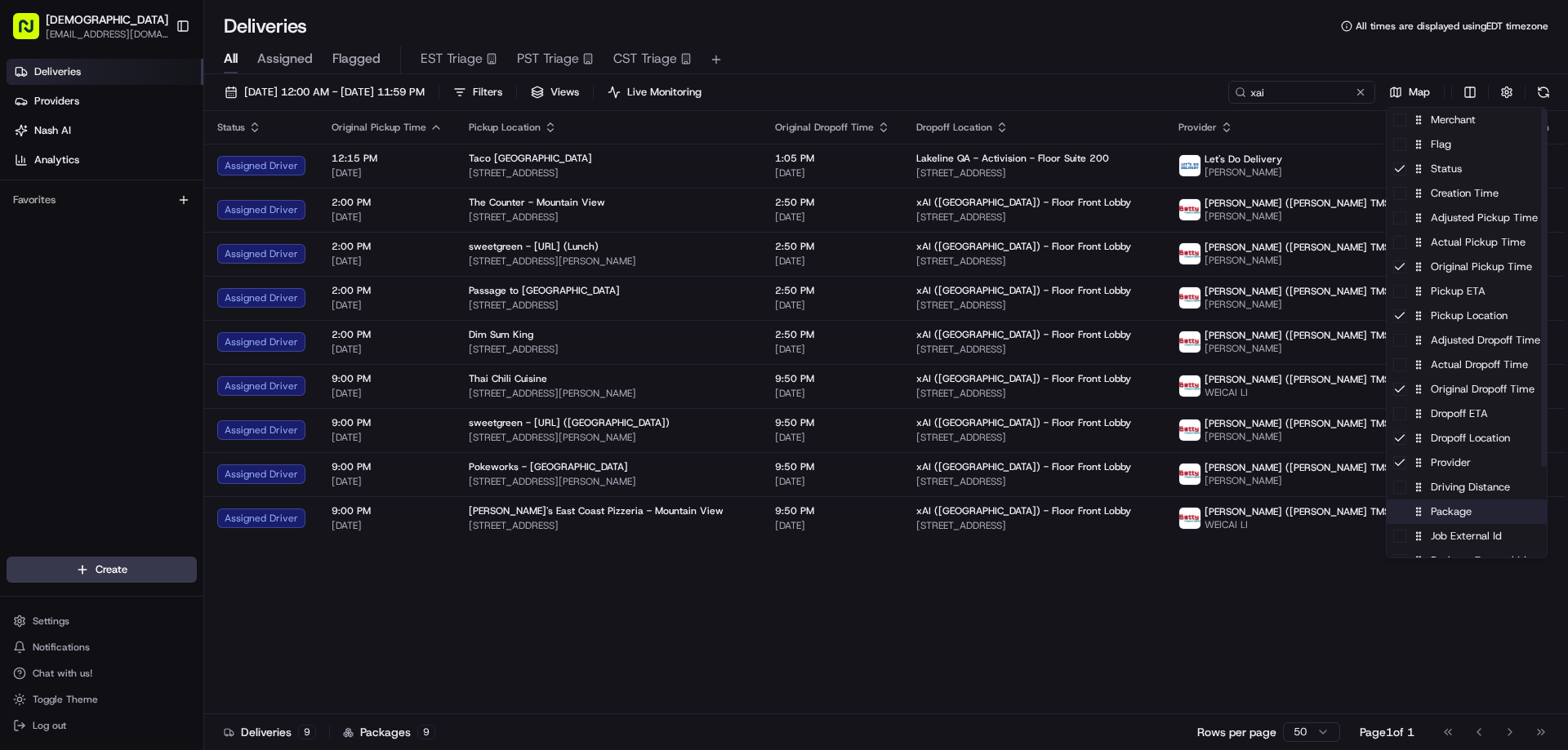
drag, startPoint x: 1438, startPoint y: 516, endPoint x: 1393, endPoint y: 509, distance: 45.5
click at [1438, 517] on div "Package" at bounding box center [1467, 511] width 160 height 25
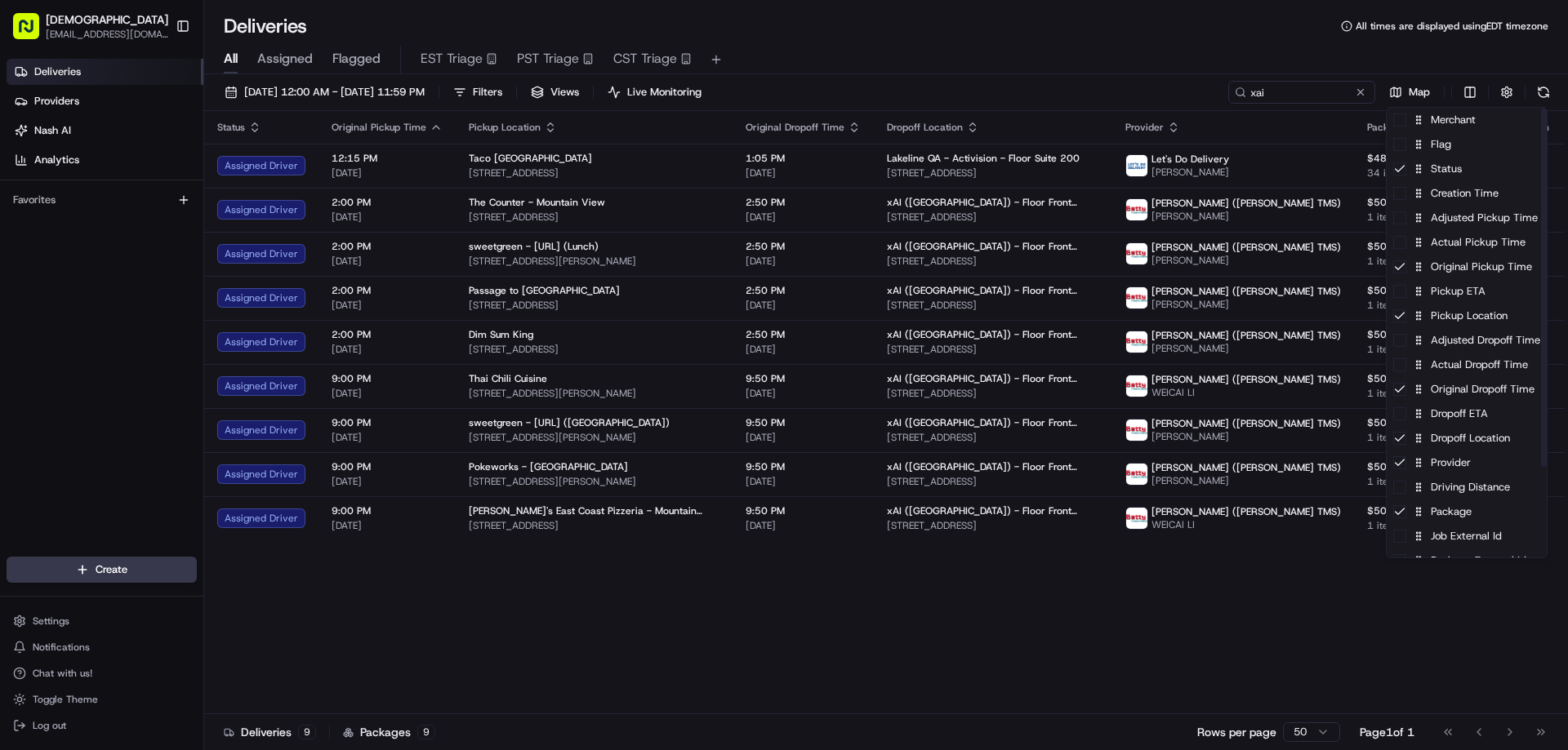
click at [1152, 579] on html "Sharebite eveines@ececonsultinggroup.com Toggle Sidebar Deliveries Providers Na…" at bounding box center [784, 375] width 1568 height 750
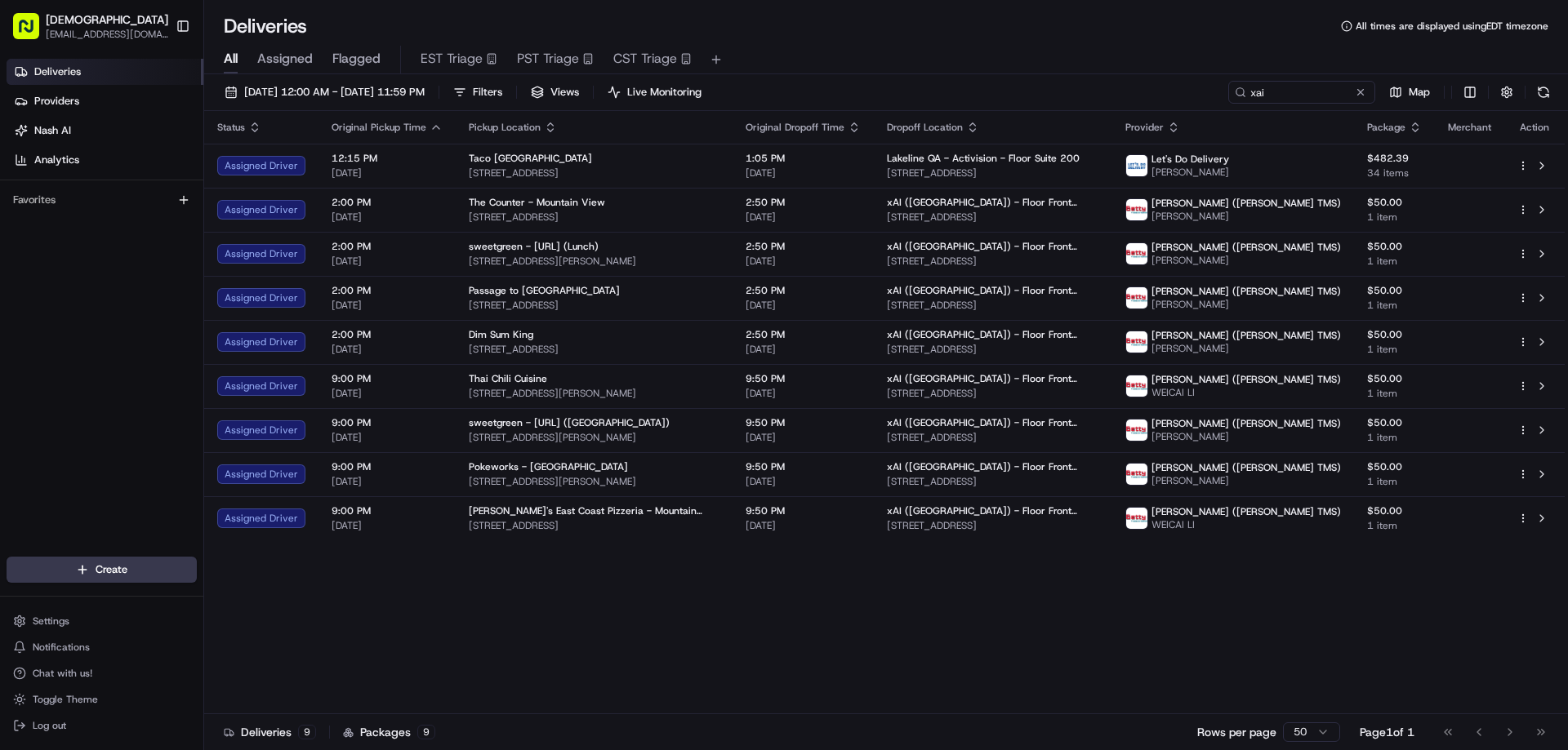
click at [1180, 125] on icon "button" at bounding box center [1174, 127] width 13 height 13
click at [1238, 193] on button "Courier Name (A-Z)" at bounding box center [1240, 193] width 111 height 20
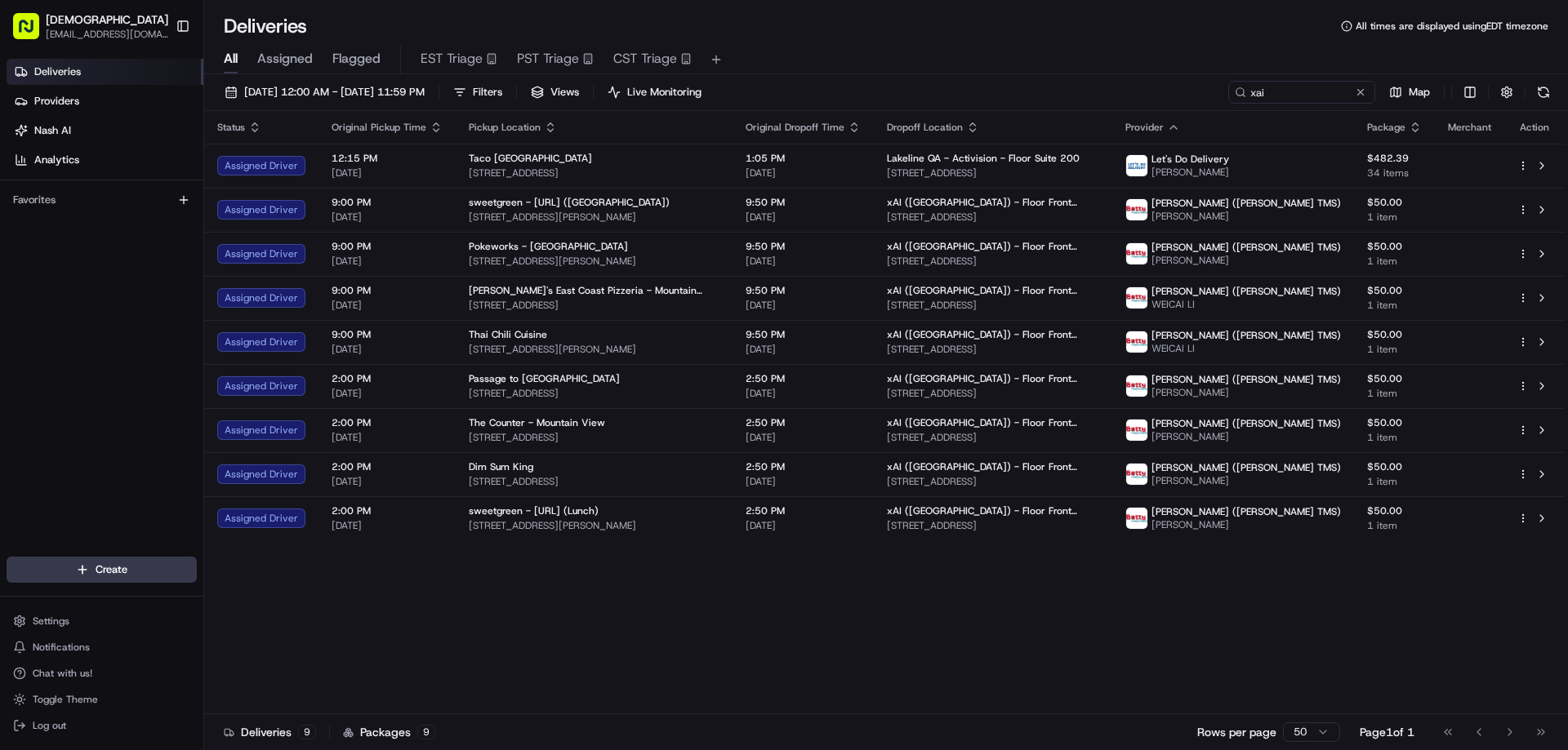
click at [891, 586] on div "Status Original Pickup Time Pickup Location Original Dropoff Time Dropoff Locat…" at bounding box center [885, 412] width 1361 height 603
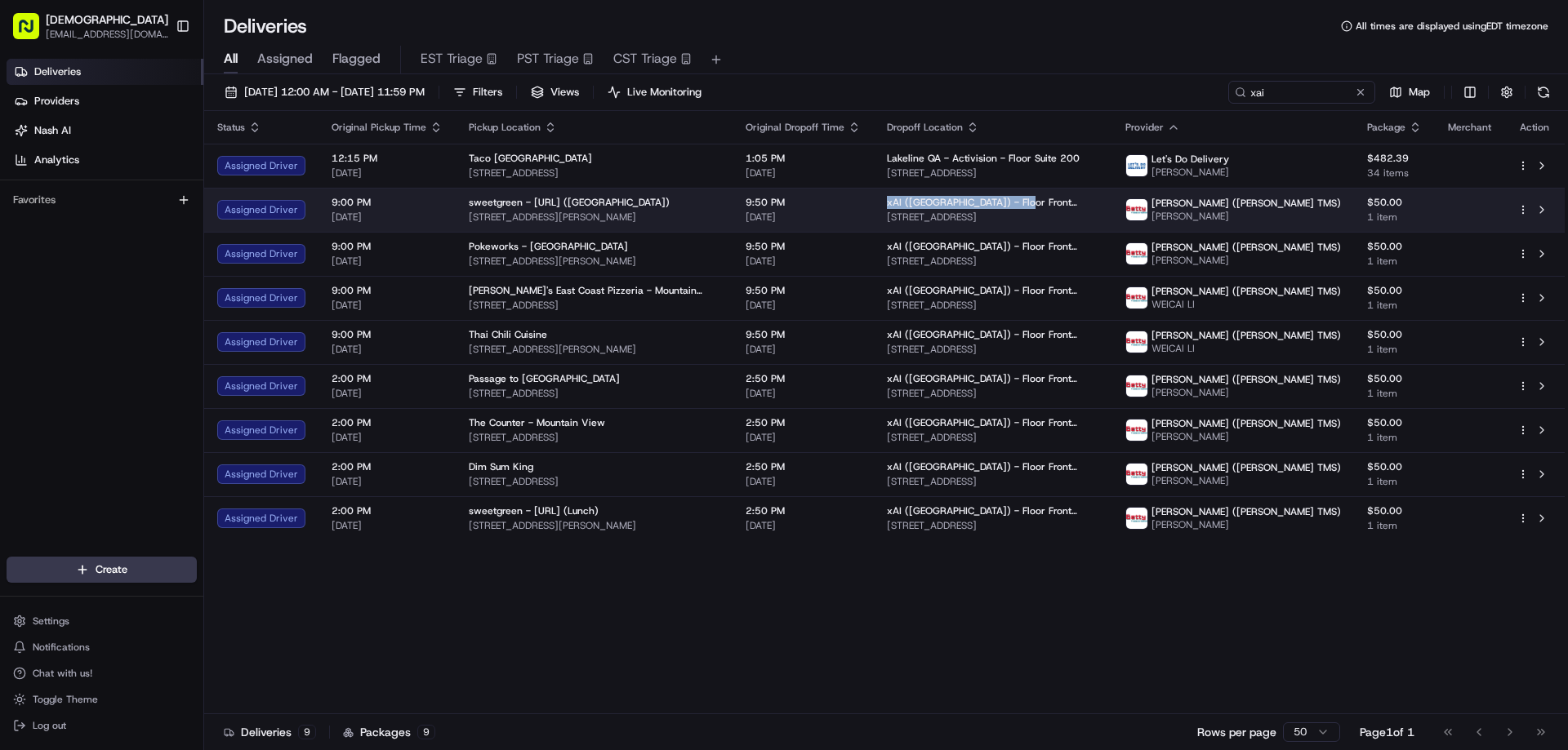
drag, startPoint x: 1047, startPoint y: 199, endPoint x: 923, endPoint y: 199, distance: 124.0
click at [923, 199] on td "xAI (USA) - Floor Front Lobby 1450 Page Mill Rd, Palo Alto, CA 94304, USA" at bounding box center [993, 210] width 239 height 44
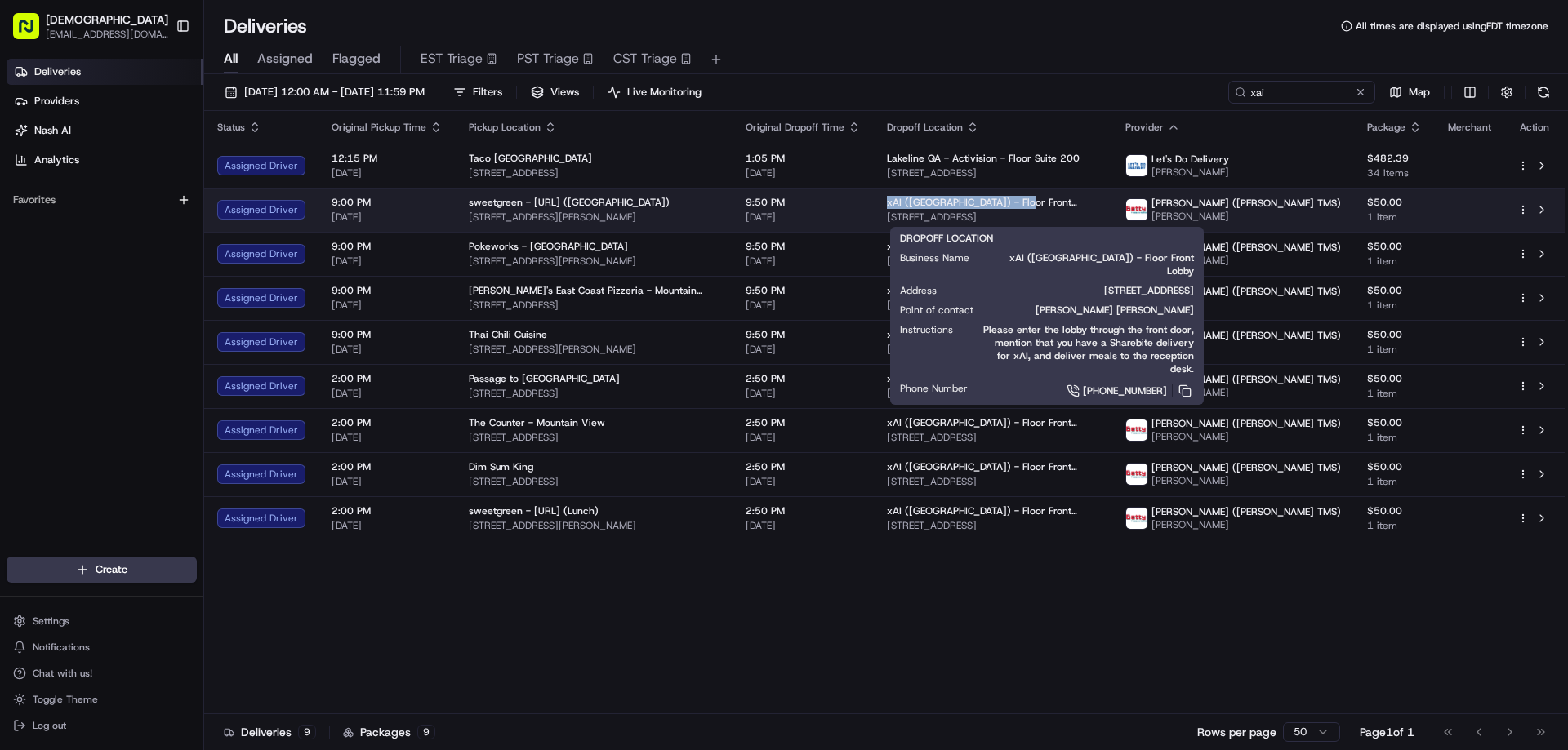
copy span "xAI (USA) - Floor Front Lobby"
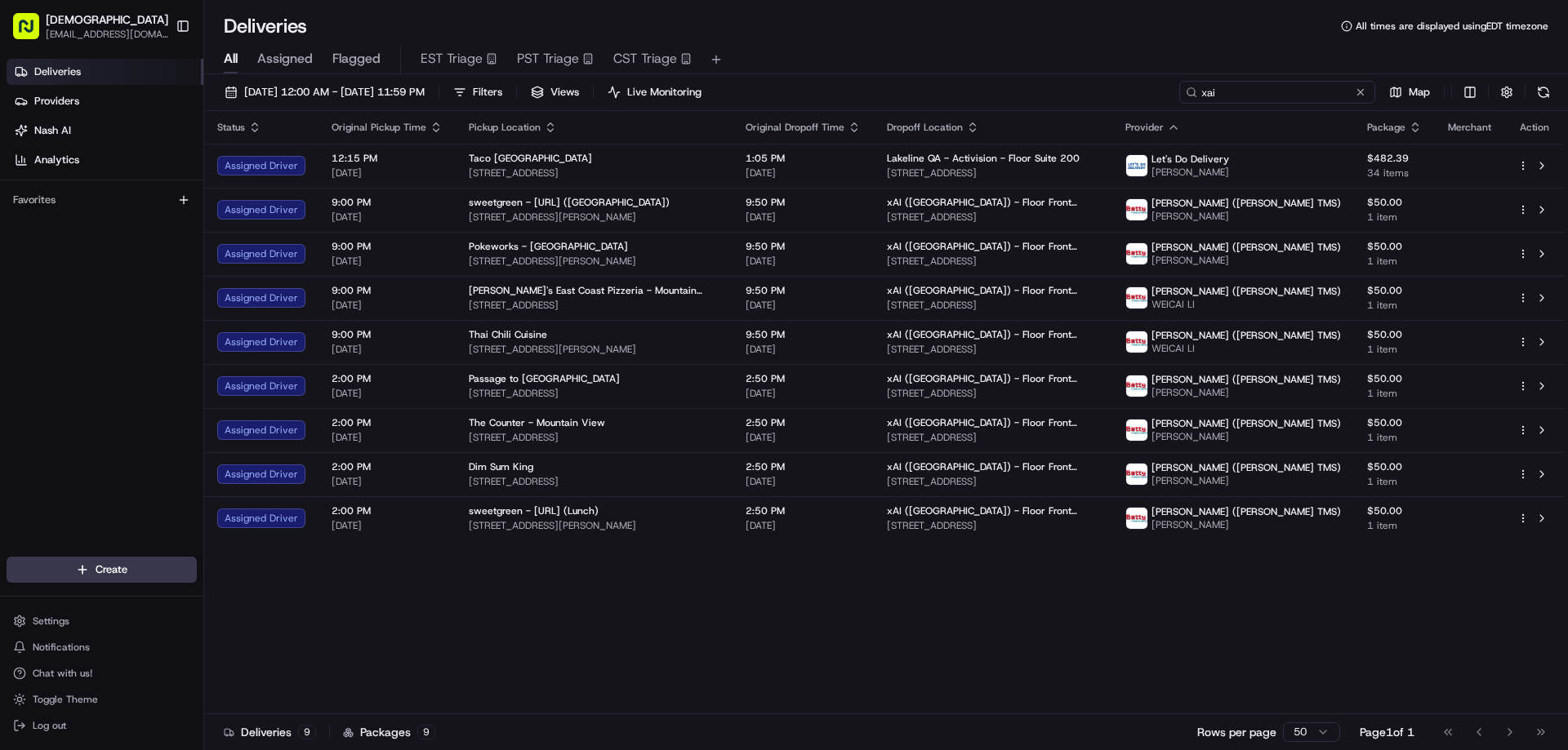
click at [1268, 93] on input "xai" at bounding box center [1277, 92] width 196 height 23
paste input "AI (USA) - Floor Front Lobby"
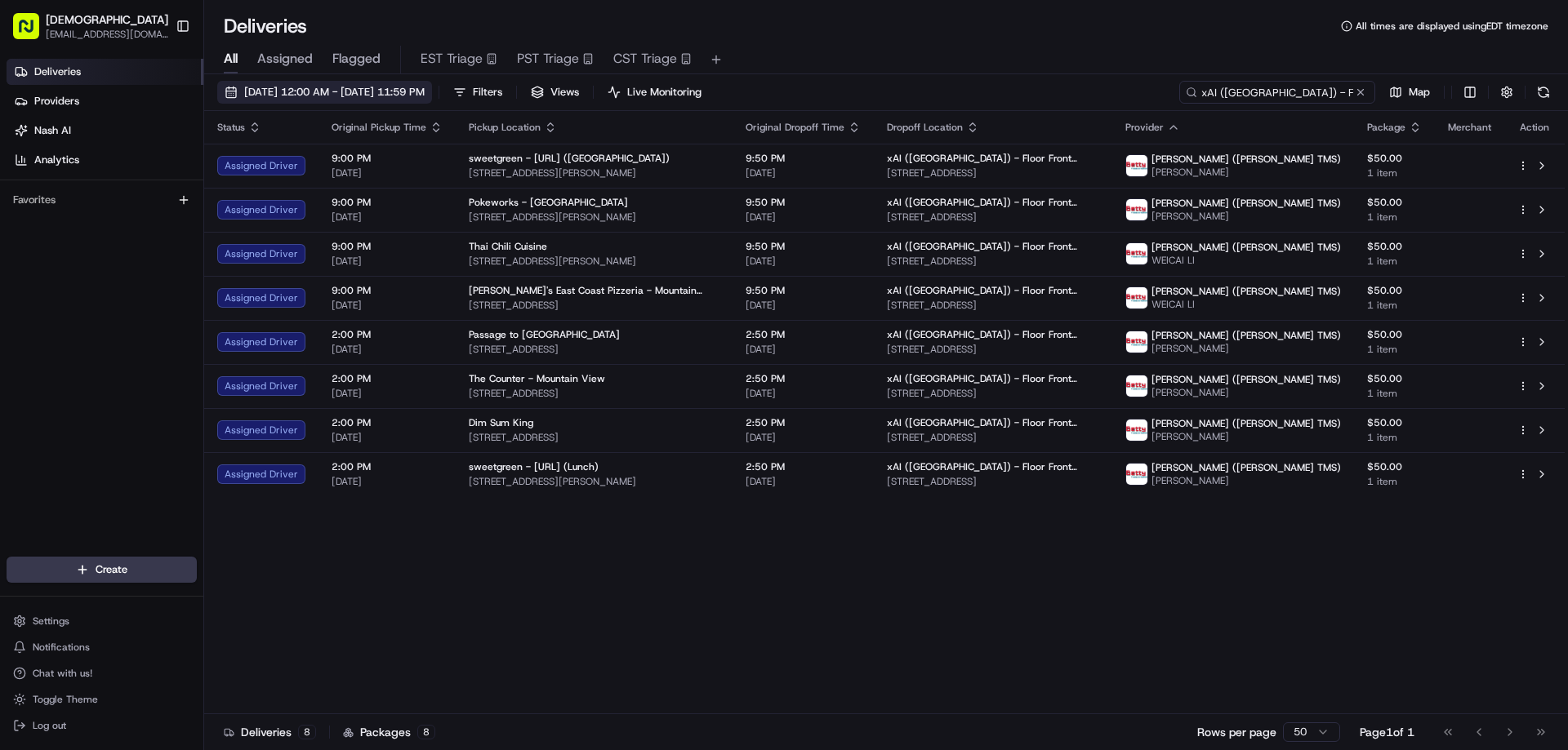
type input "xAI (USA) - Floor Front Lobby"
click at [419, 84] on button "[DATE] 12:00 AM - [DATE] 11:59 PM" at bounding box center [324, 92] width 214 height 23
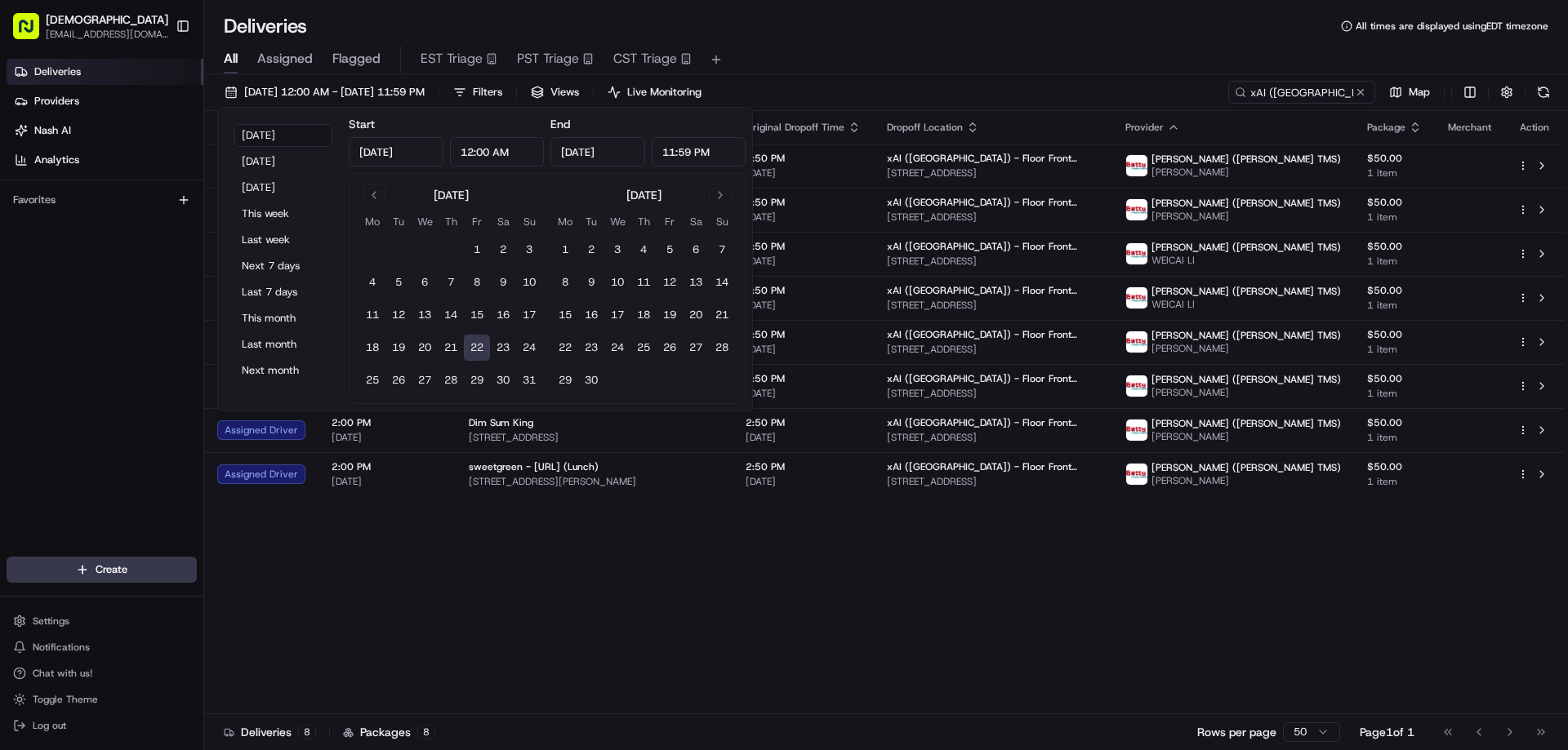
drag, startPoint x: 675, startPoint y: 148, endPoint x: 646, endPoint y: 146, distance: 29.1
click at [646, 146] on div "Aug 22, 2025 11:59 PM" at bounding box center [648, 152] width 195 height 29
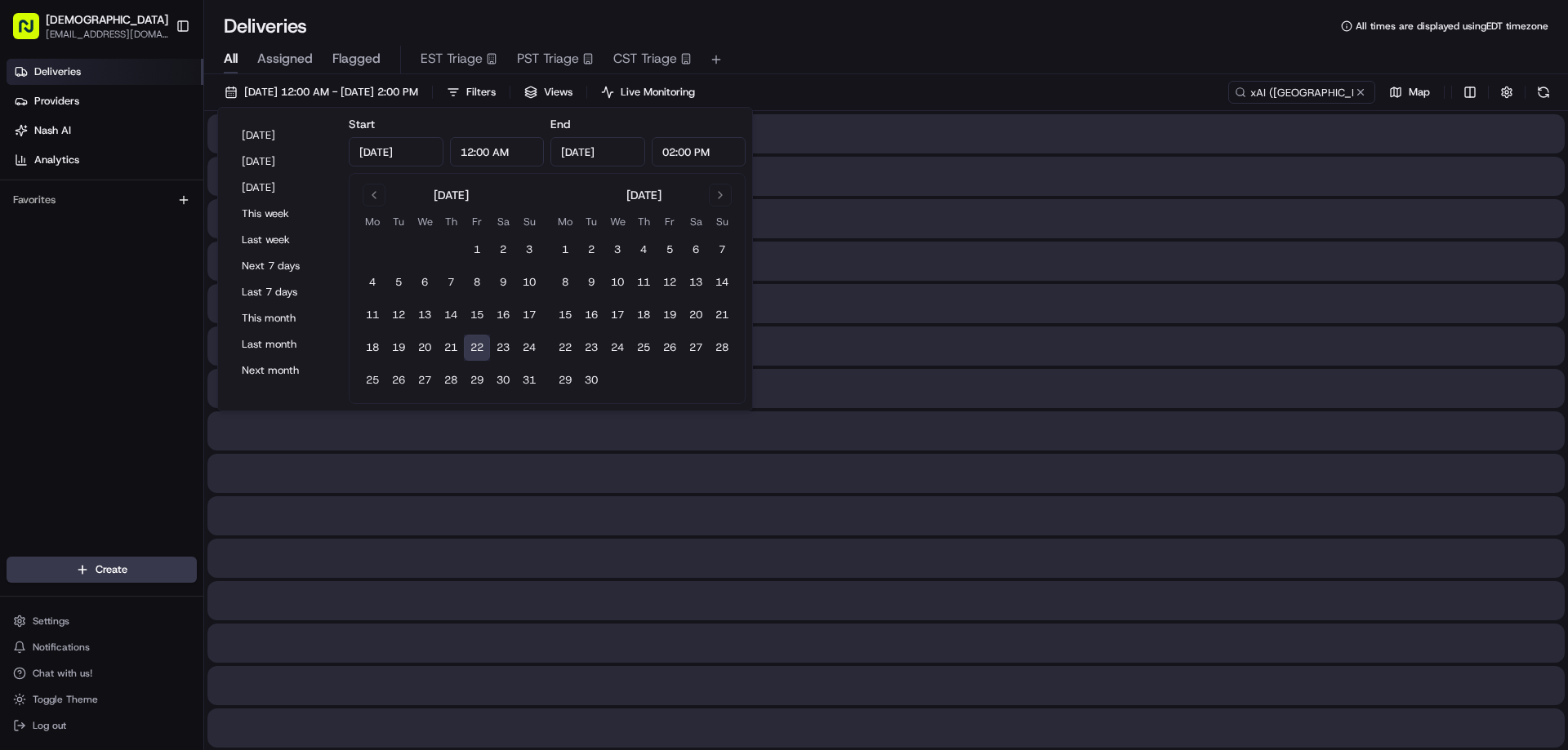
type input "2:00 PM"
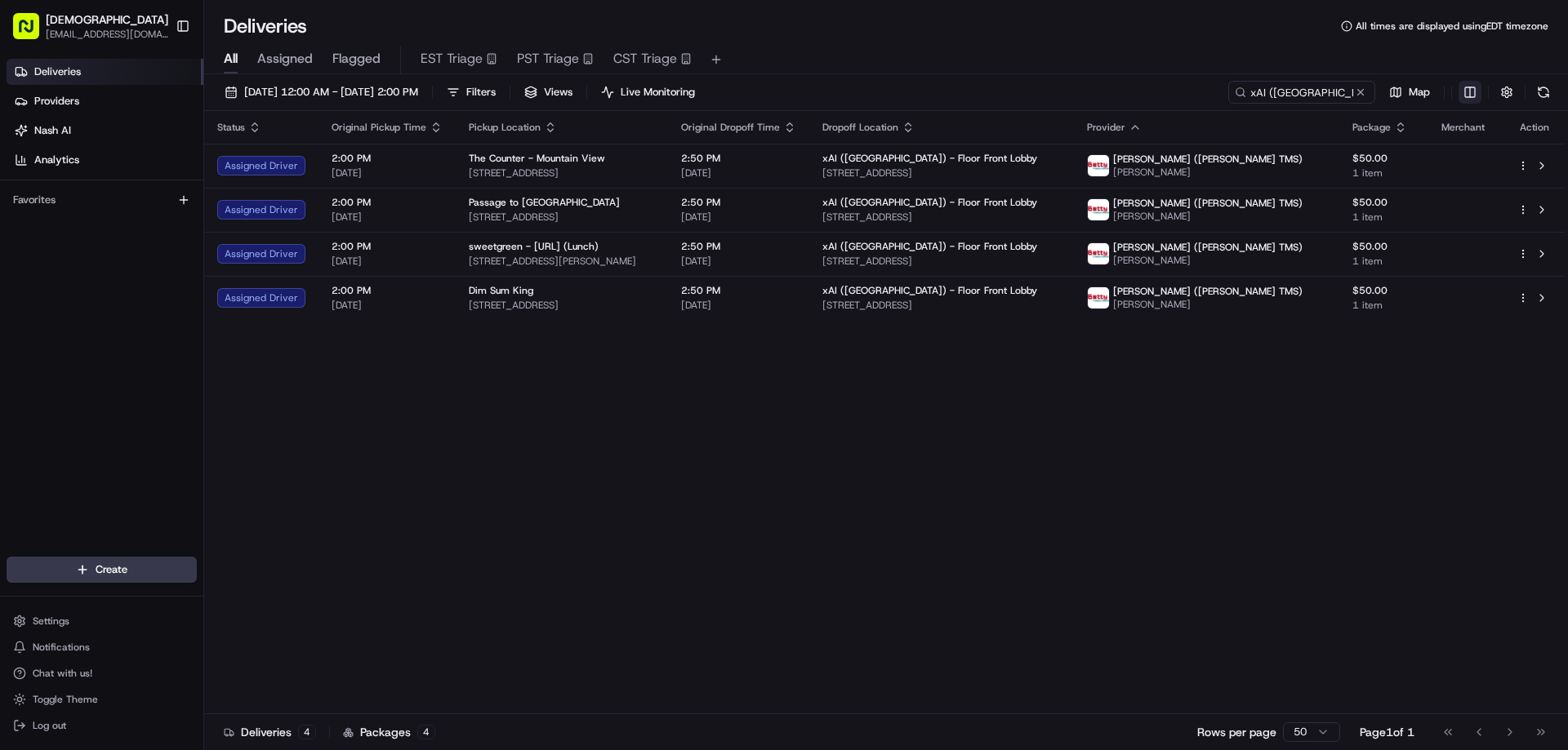
click at [1474, 85] on html "Sharebite eveines@ececonsultinggroup.com Toggle Sidebar Deliveries Providers Na…" at bounding box center [784, 375] width 1568 height 750
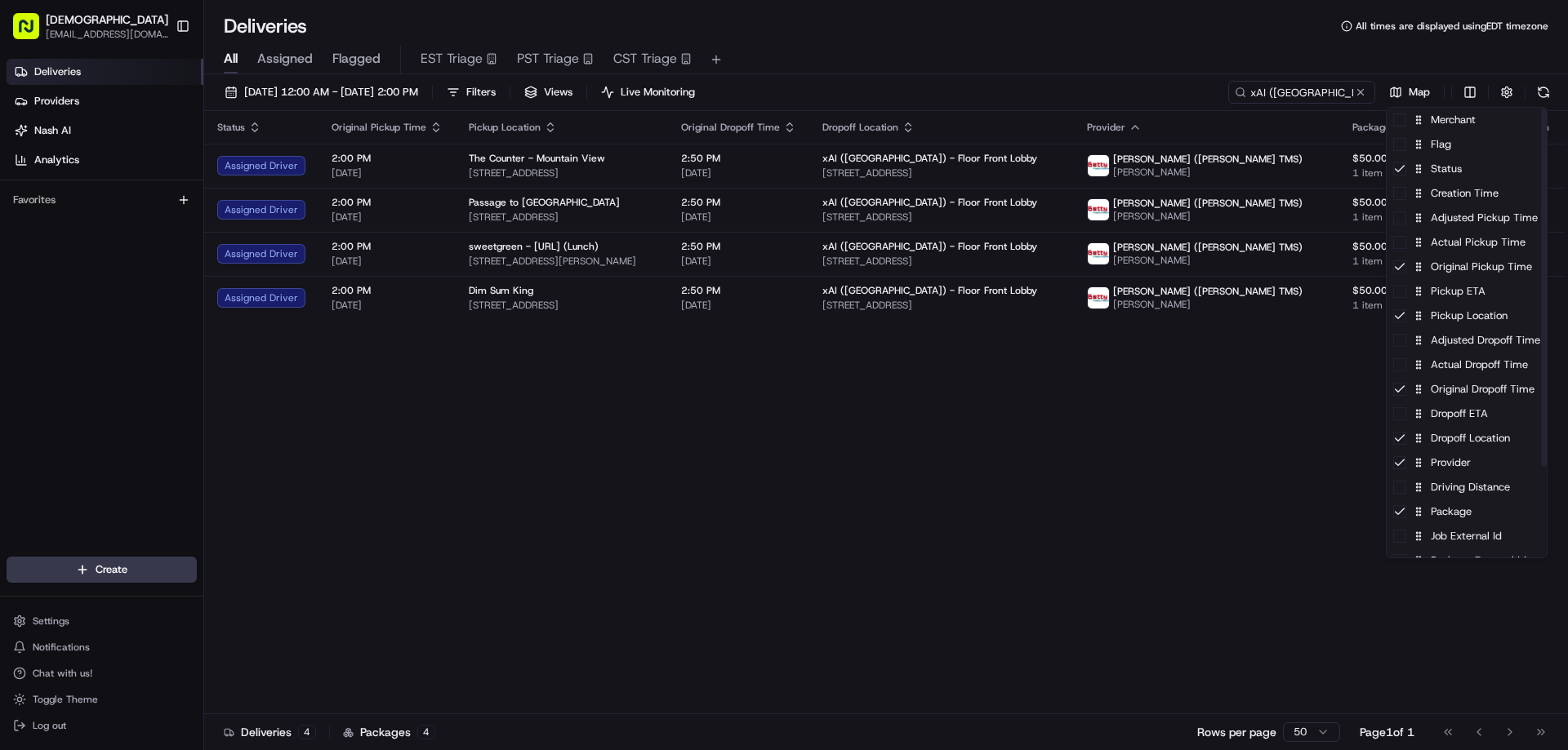
click at [1195, 486] on html "Sharebite eveines@ececonsultinggroup.com Toggle Sidebar Deliveries Providers Na…" at bounding box center [784, 375] width 1568 height 750
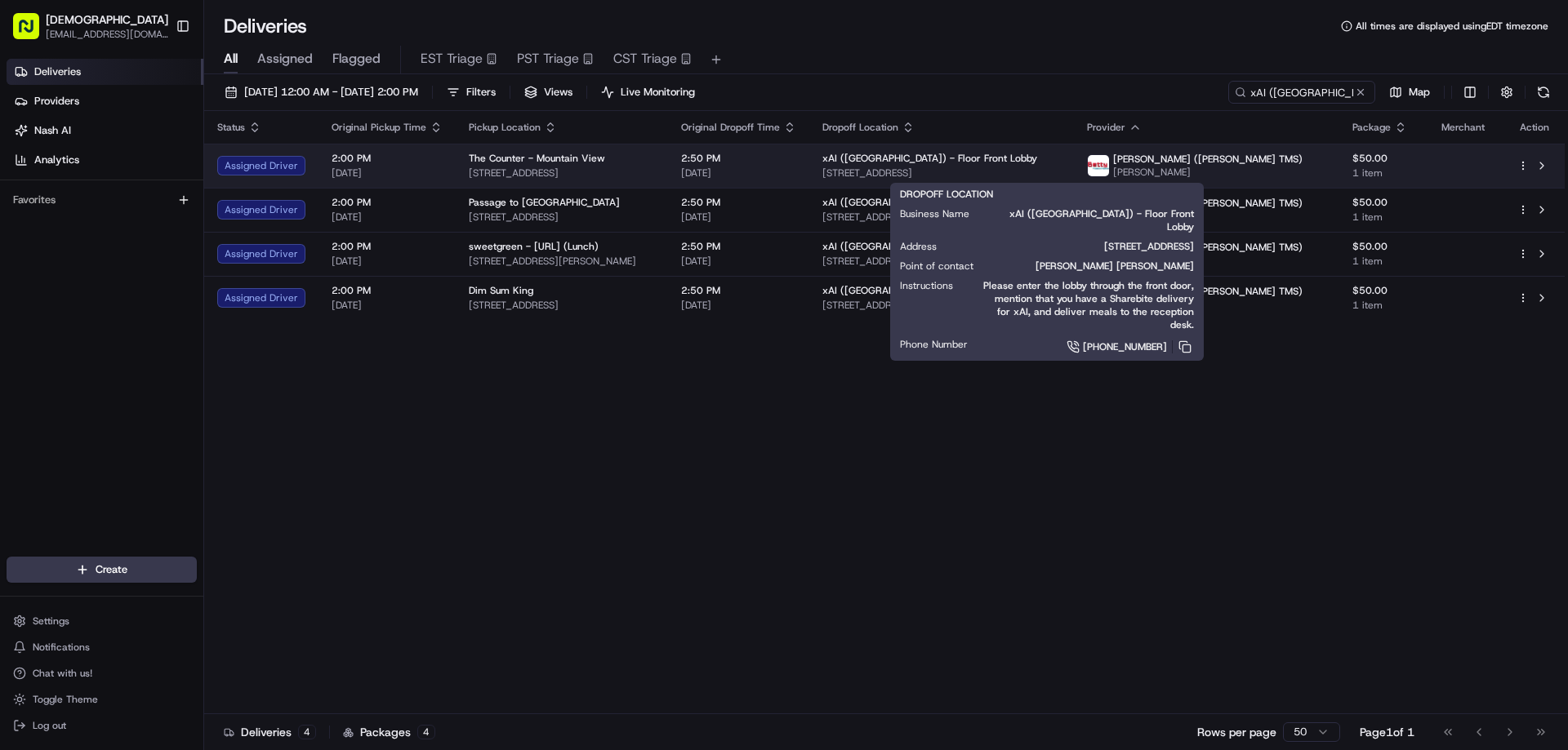
drag, startPoint x: 1136, startPoint y: 169, endPoint x: 928, endPoint y: 176, distance: 208.1
click at [928, 176] on span "1450 Page Mill Rd, Palo Alto, CA 94304, USA" at bounding box center [941, 173] width 239 height 13
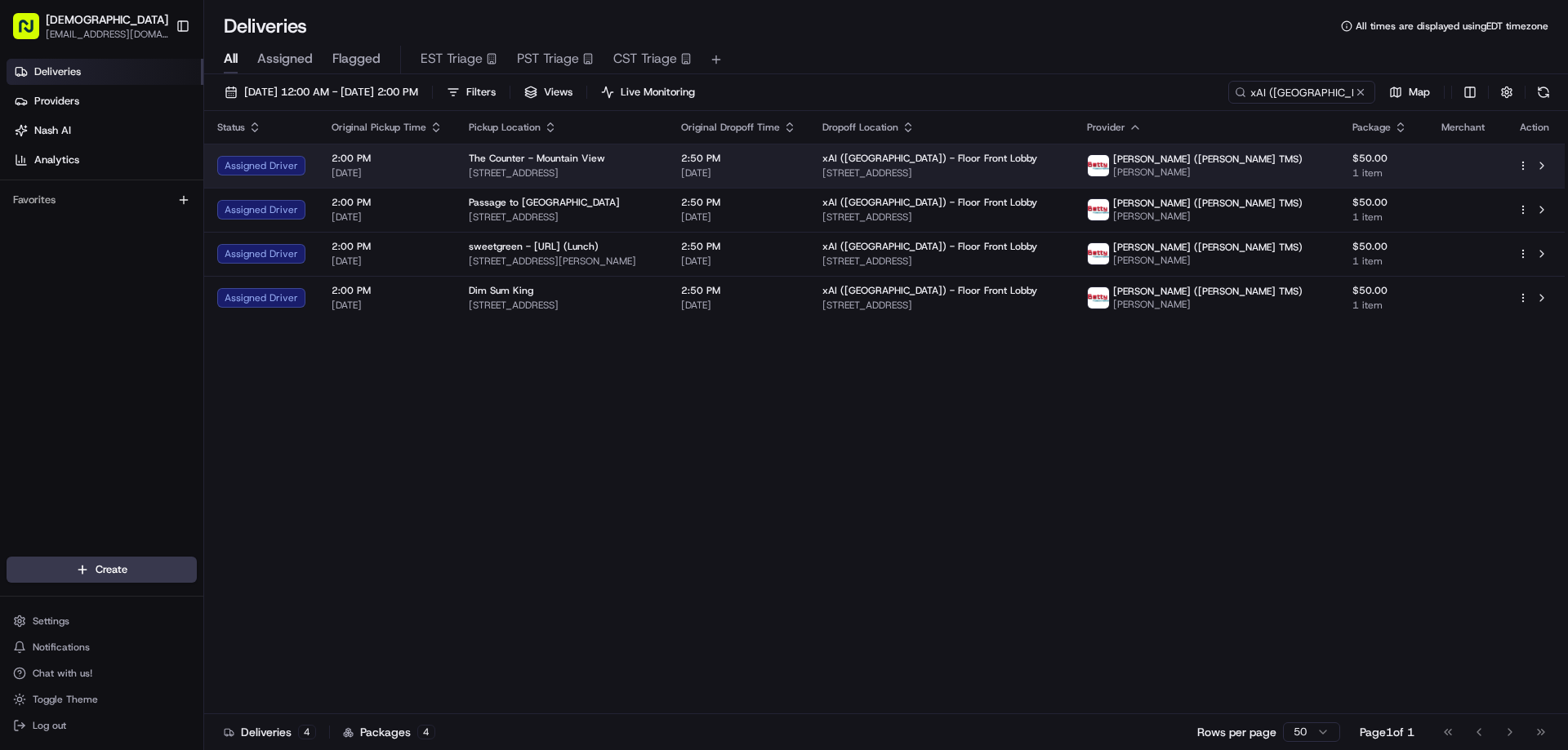
copy span "1450 Page Mill Rd, Palo Alto, CA 94304, USA"
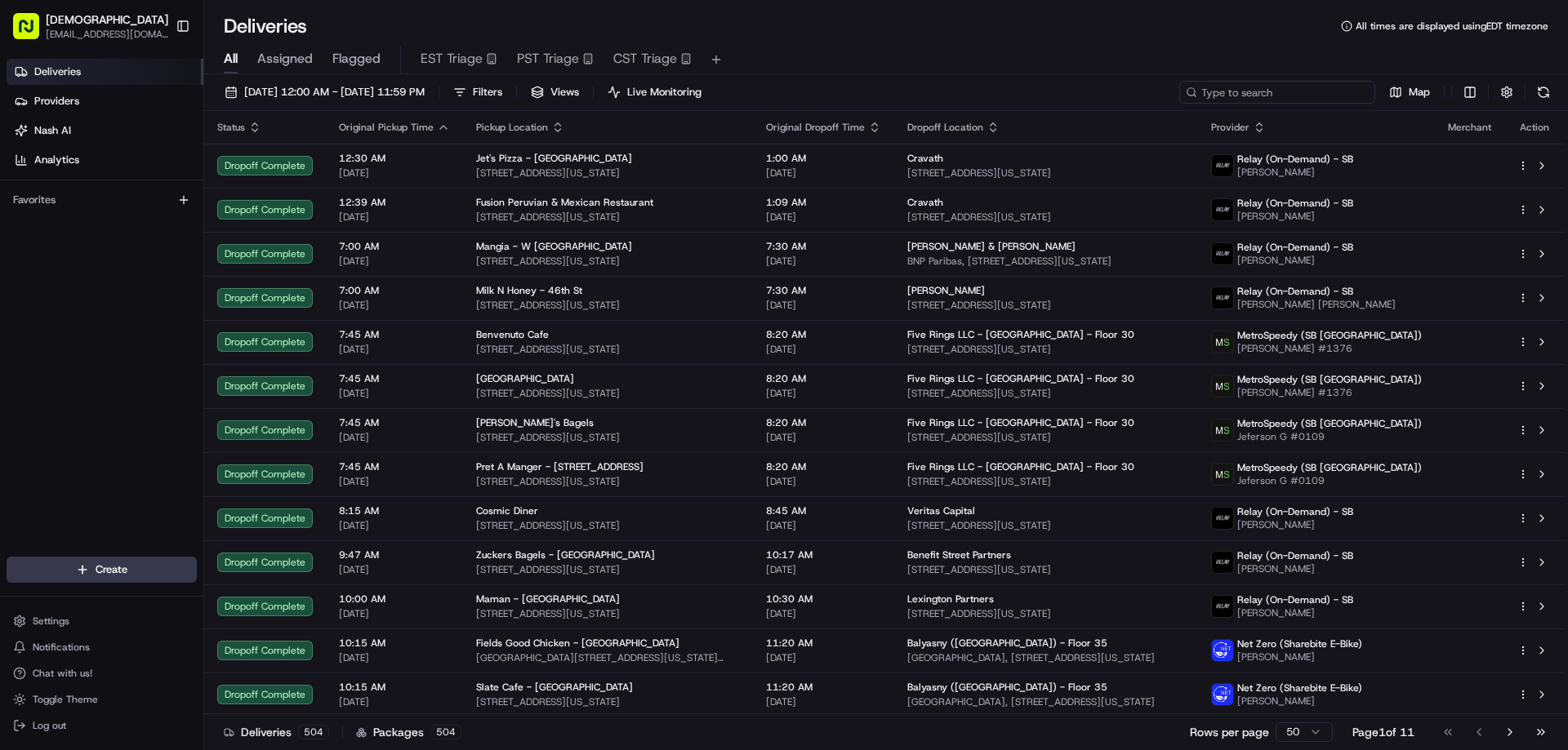
click at [1285, 91] on input at bounding box center [1277, 92] width 196 height 23
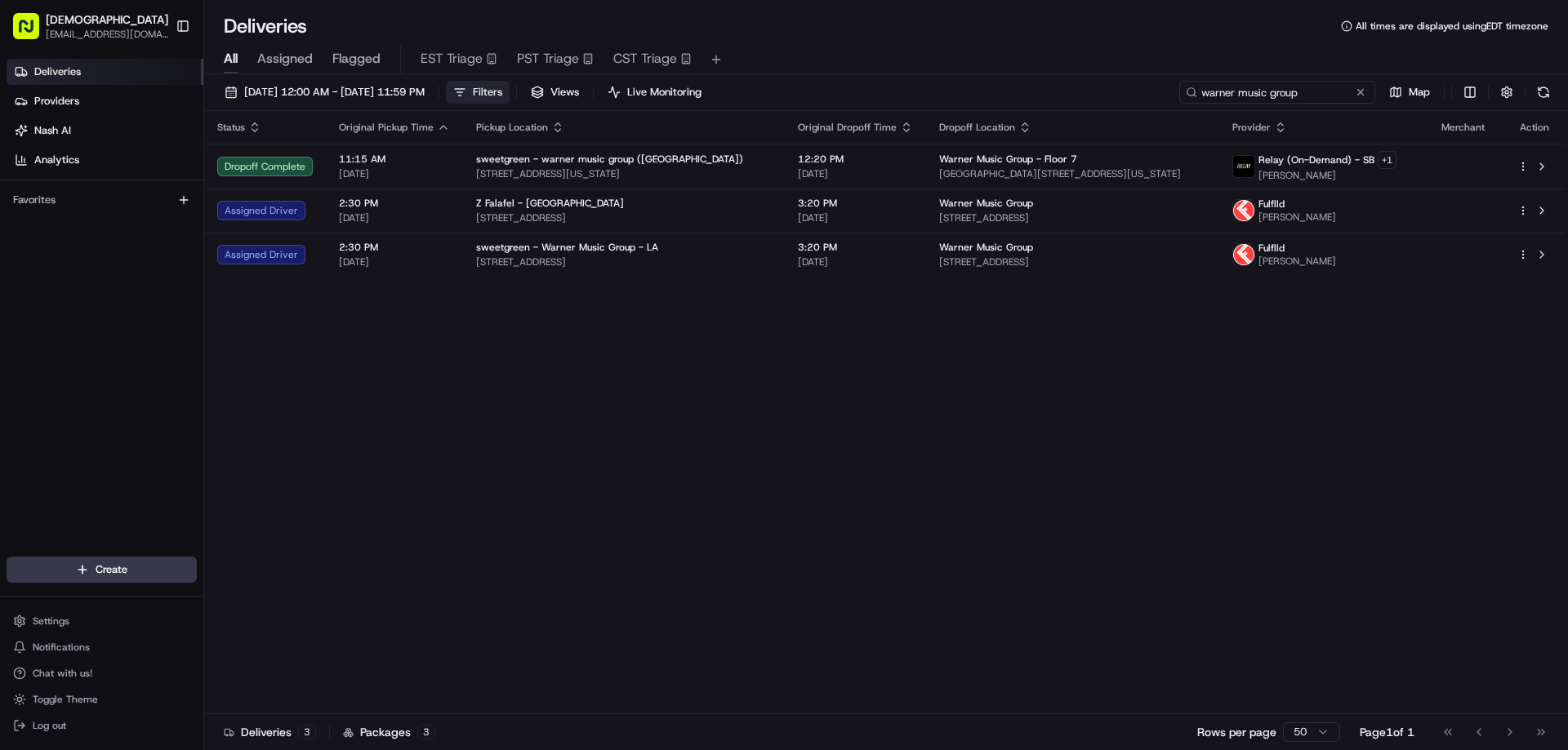
type input "warner music group"
click at [502, 88] on span "Filters" at bounding box center [488, 93] width 29 height 15
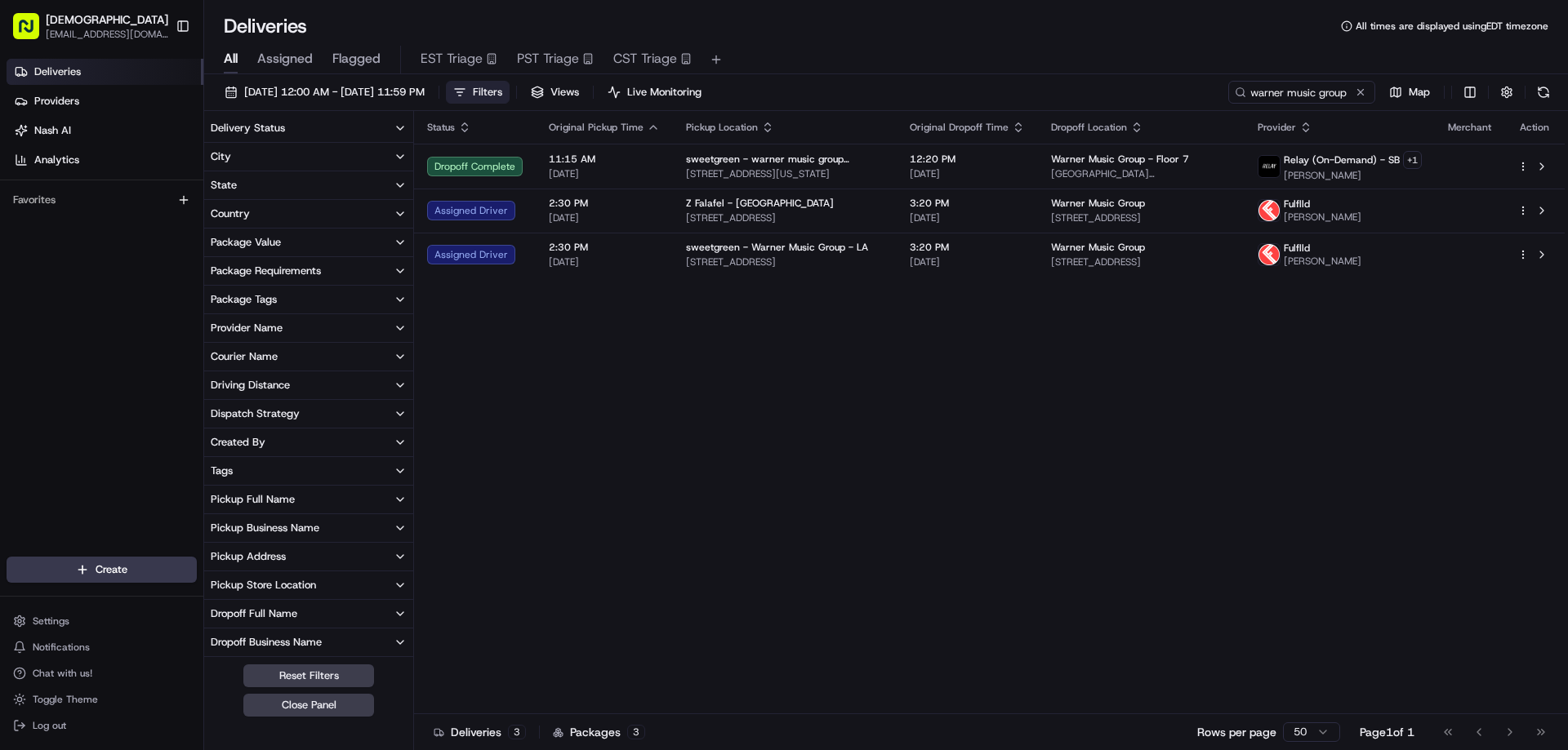
click at [303, 151] on button "City" at bounding box center [309, 156] width 209 height 28
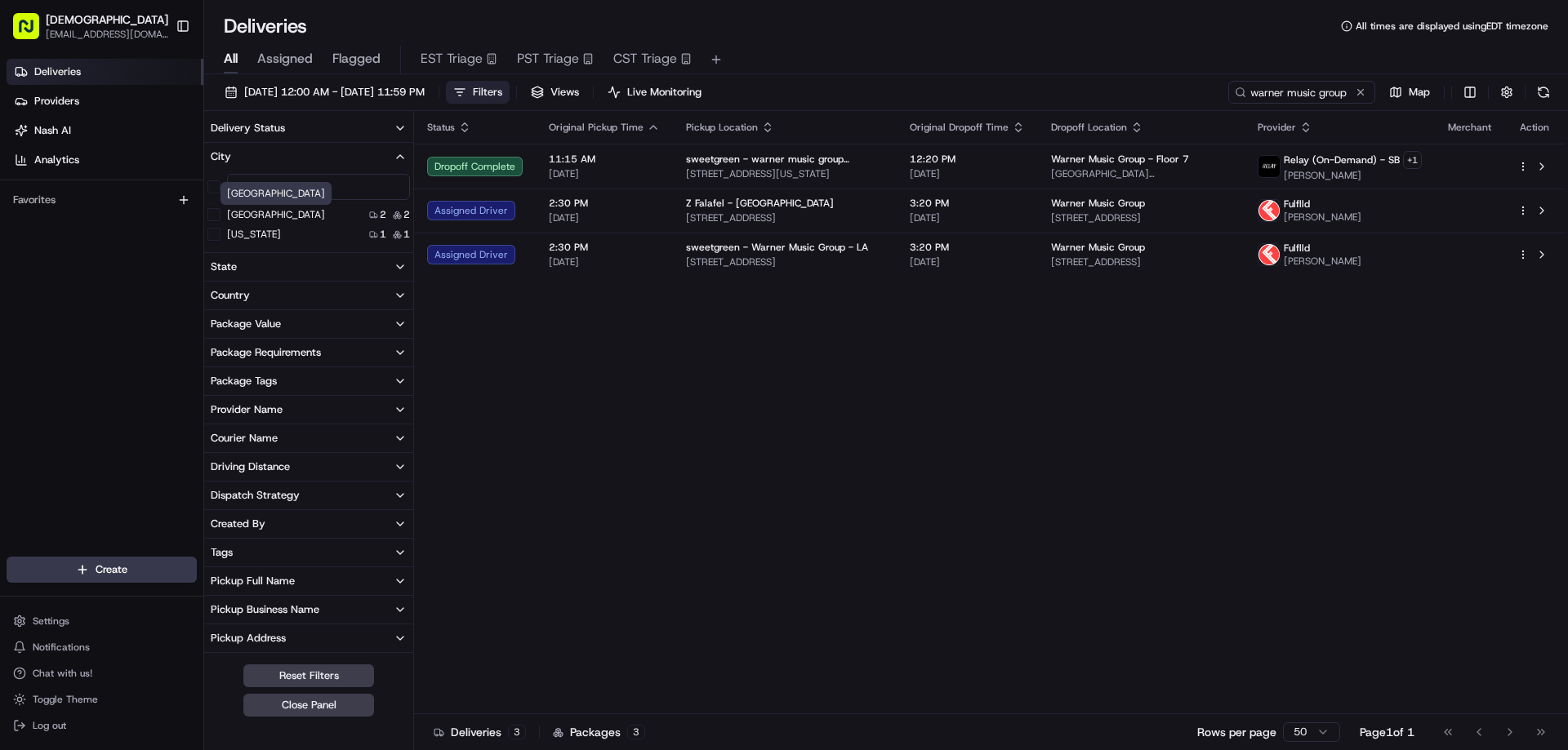
click at [263, 214] on label "Los Angeles" at bounding box center [276, 214] width 98 height 13
click at [221, 214] on Angeles "Los Angeles" at bounding box center [213, 214] width 13 height 13
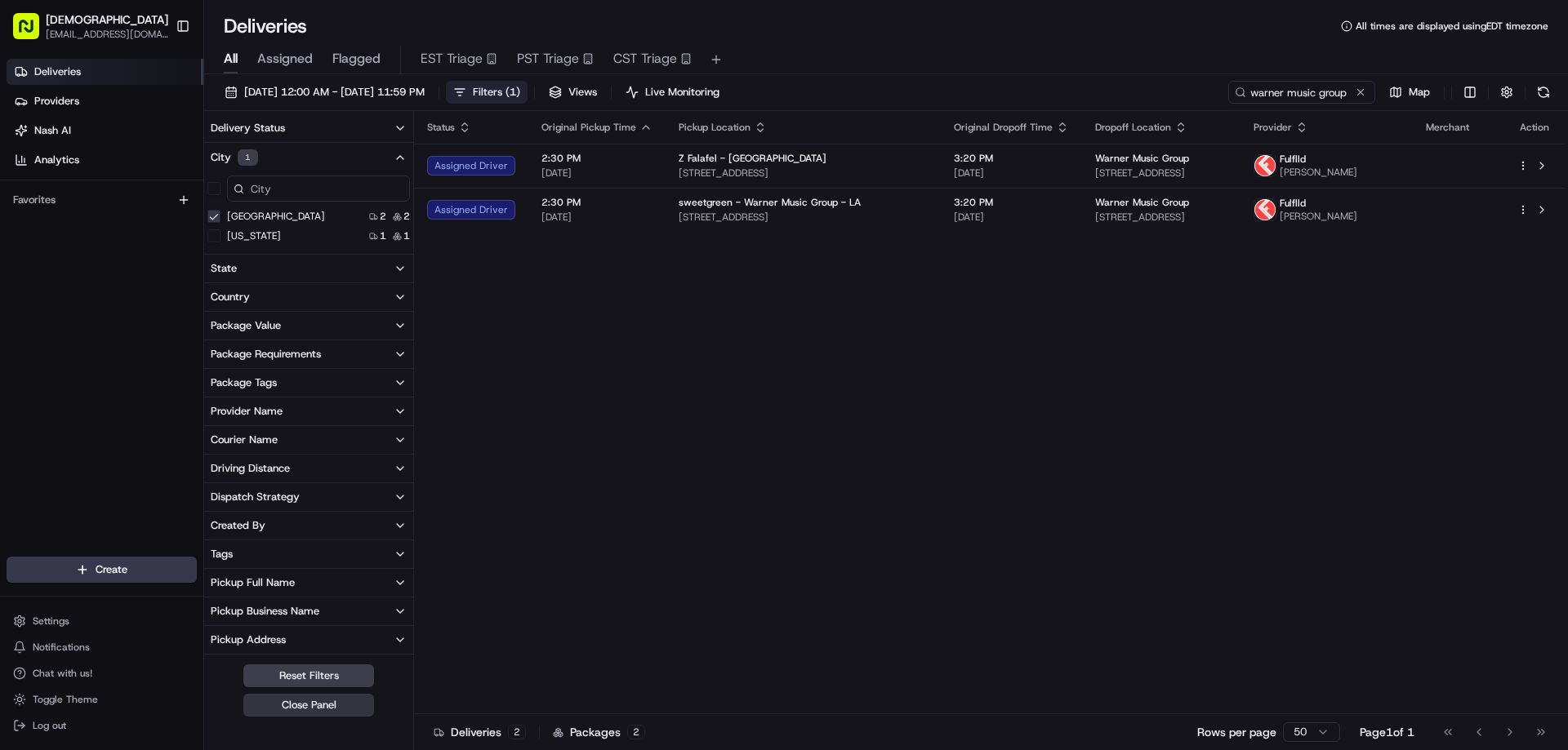
click at [311, 706] on button "Close Panel" at bounding box center [309, 705] width 131 height 23
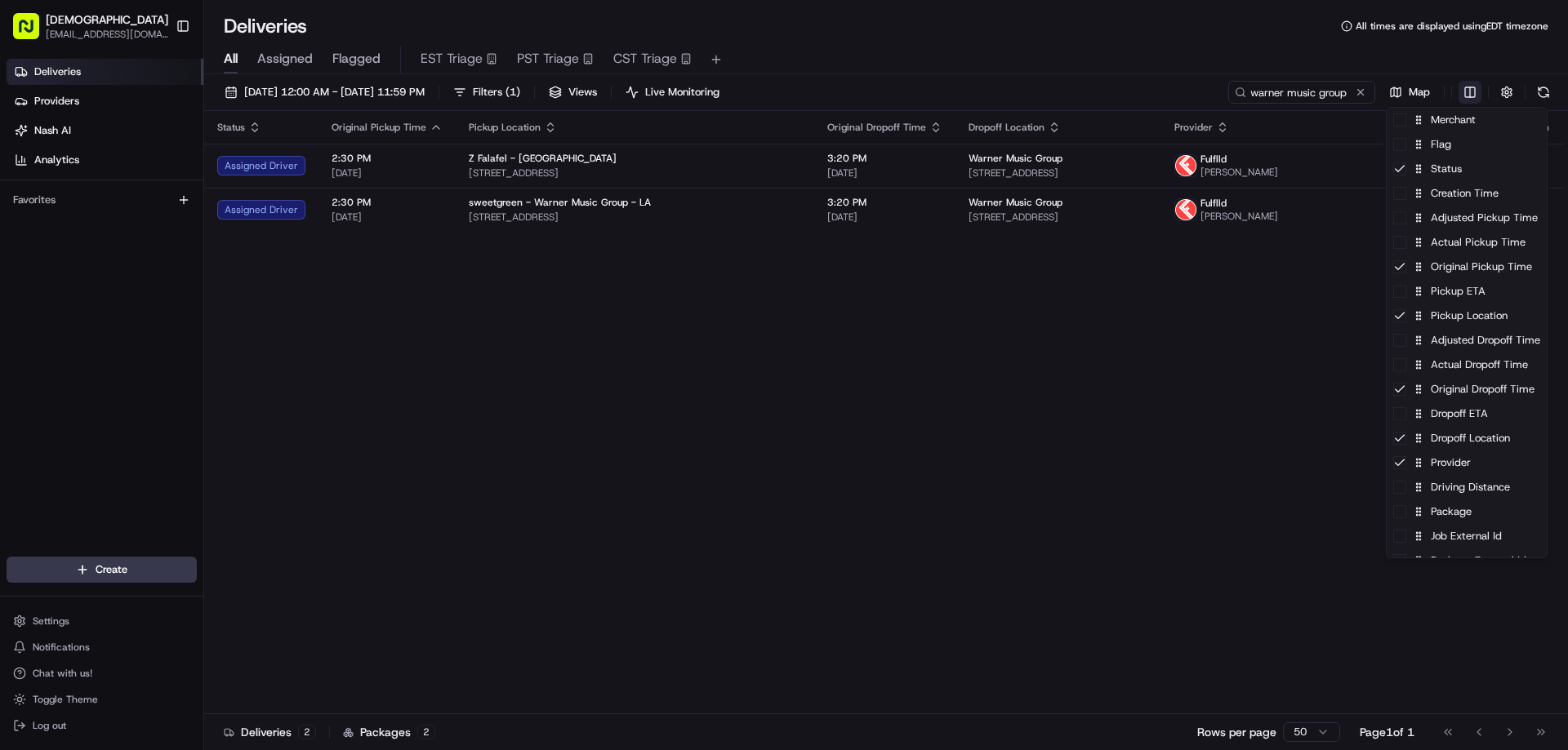
click at [1474, 88] on html "Sharebite eveines@ececonsultinggroup.com Toggle Sidebar Deliveries Providers Na…" at bounding box center [784, 375] width 1568 height 750
click at [1440, 522] on div "Package" at bounding box center [1467, 511] width 160 height 25
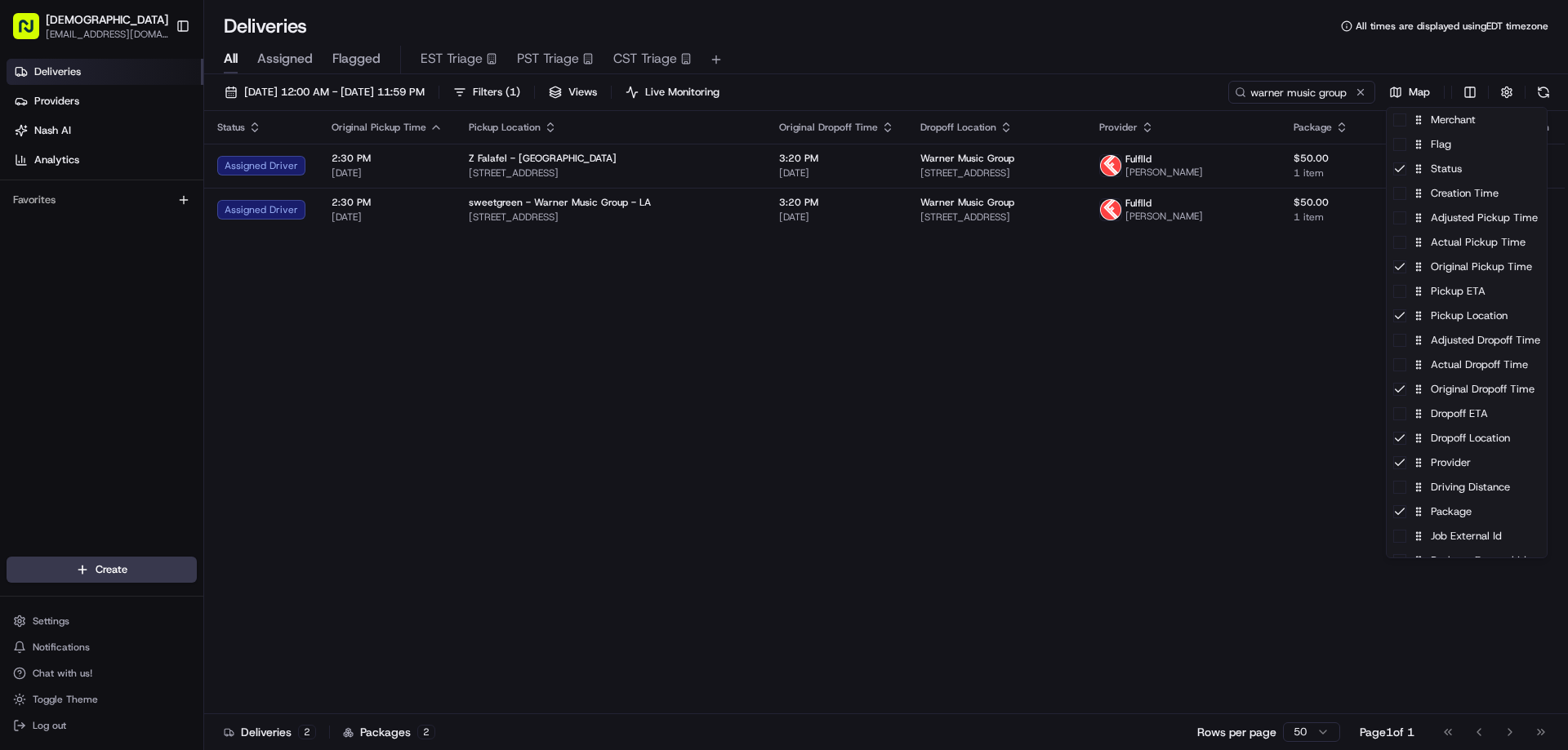
click at [526, 91] on html "Sharebite eveines@ececonsultinggroup.com Toggle Sidebar Deliveries Providers Na…" at bounding box center [784, 375] width 1568 height 750
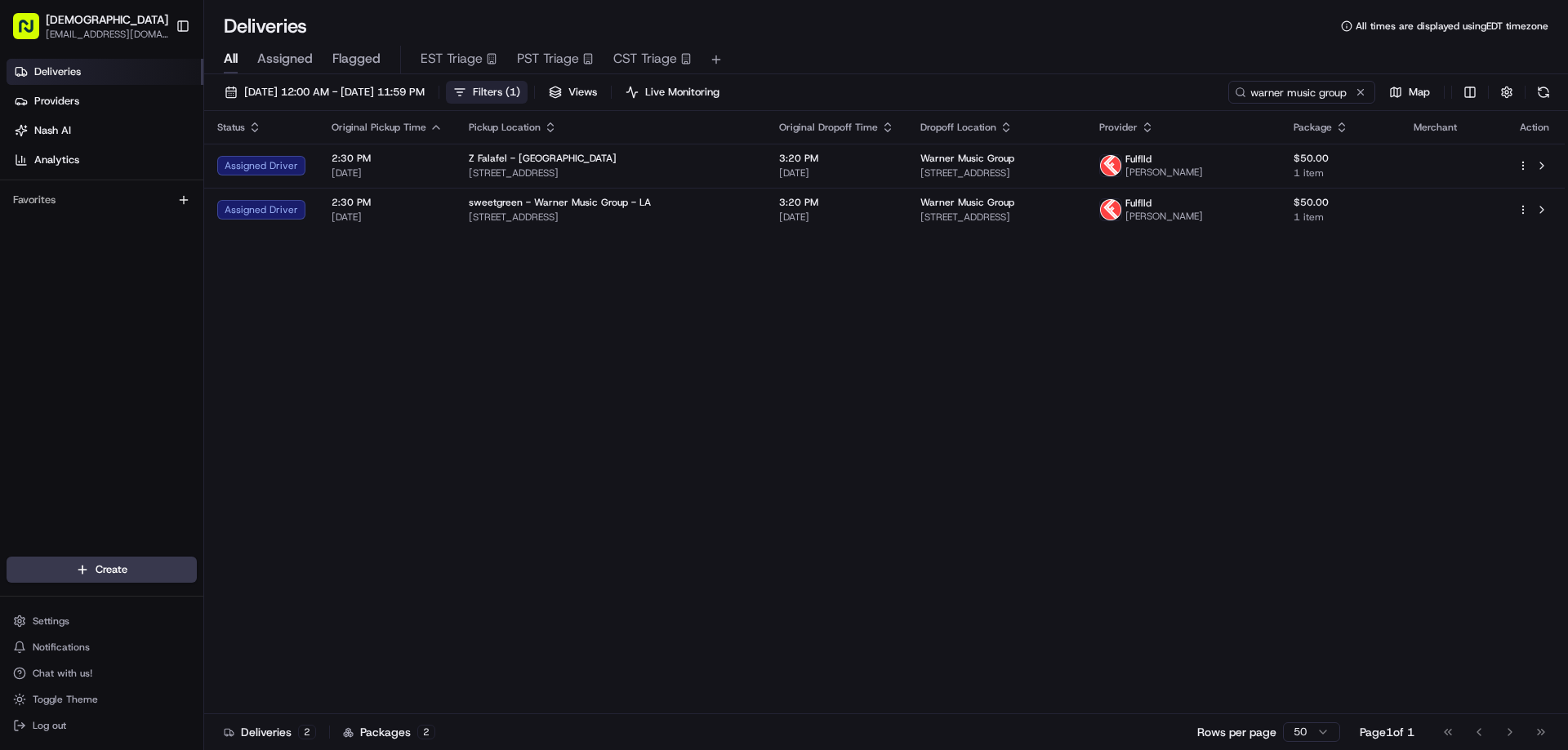
click at [528, 88] on button "Filters ( 1 )" at bounding box center [487, 92] width 82 height 23
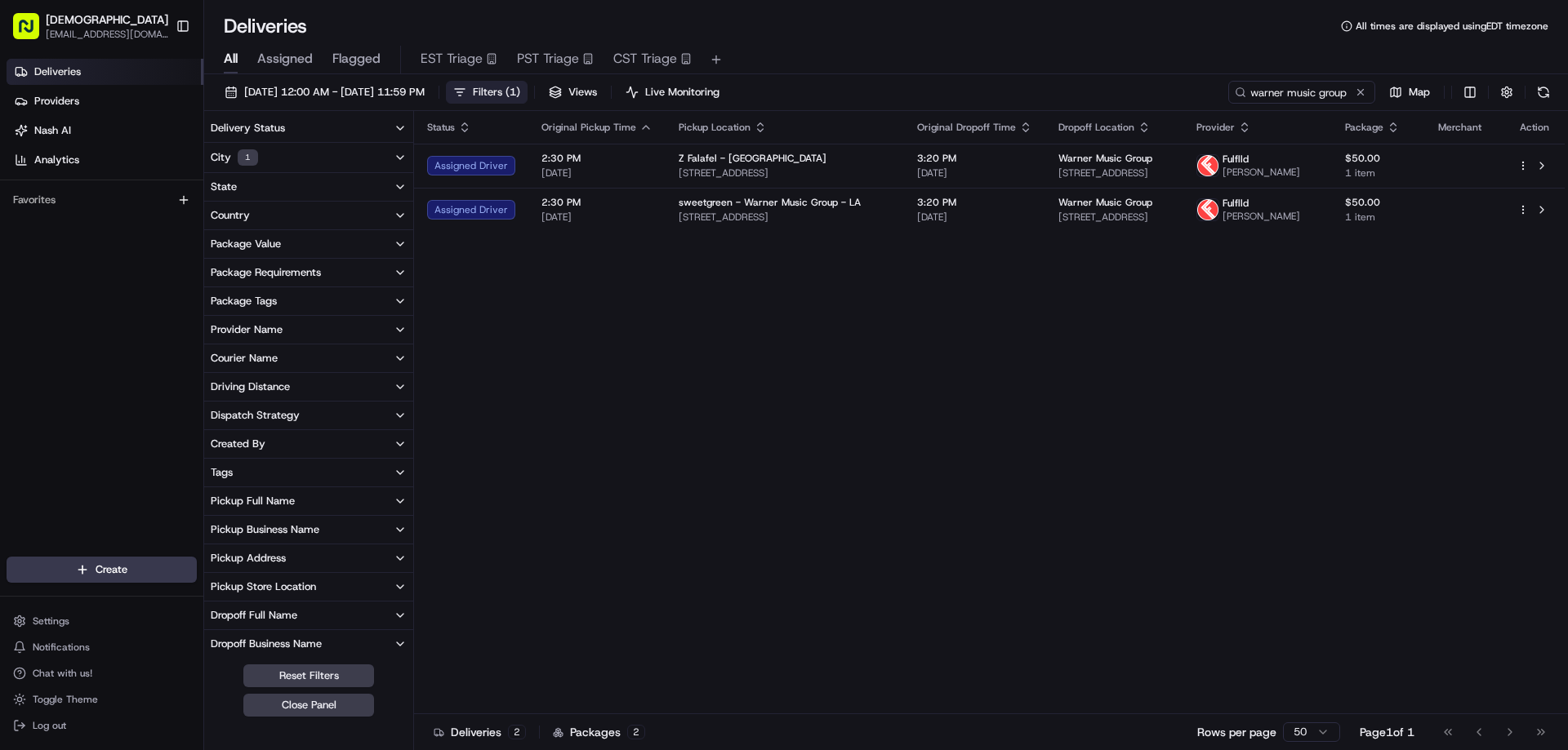
click at [342, 161] on button "City 1" at bounding box center [309, 157] width 209 height 29
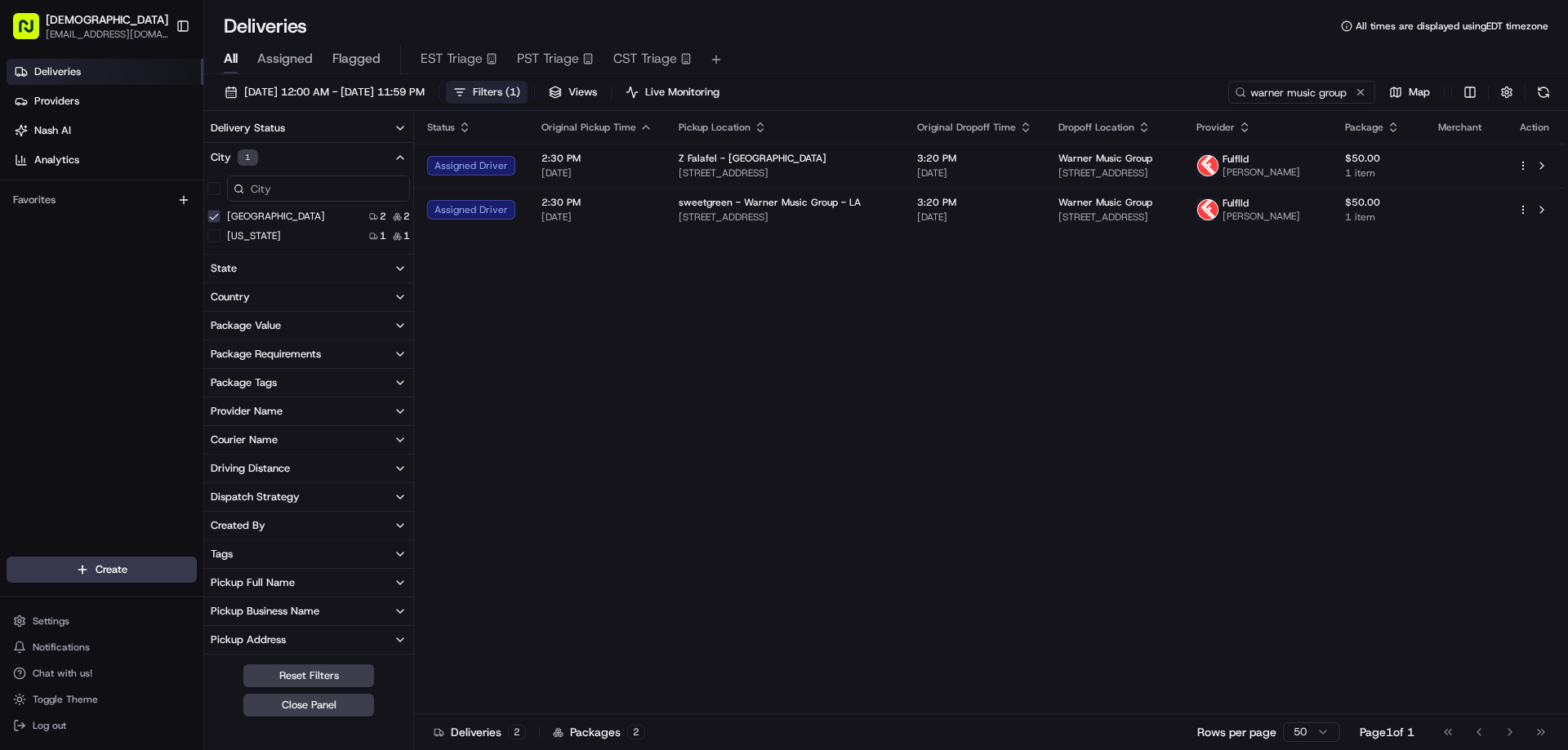
click at [342, 161] on button "City 1" at bounding box center [309, 157] width 209 height 29
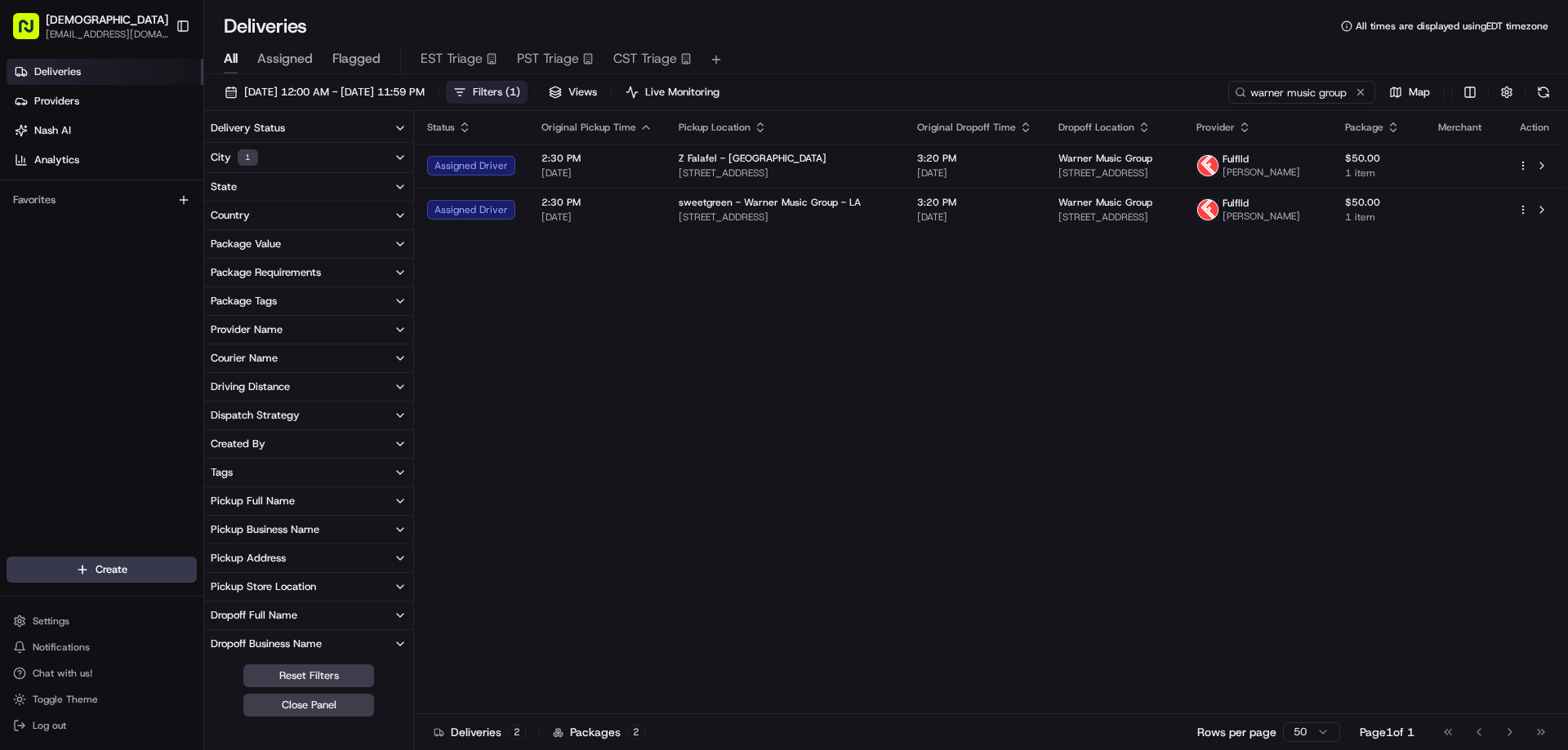
click at [661, 349] on div "Status Original Pickup Time Pickup Location Original Dropoff Time Dropoff Locat…" at bounding box center [989, 412] width 1151 height 603
click at [336, 703] on button "Close Panel" at bounding box center [309, 705] width 131 height 23
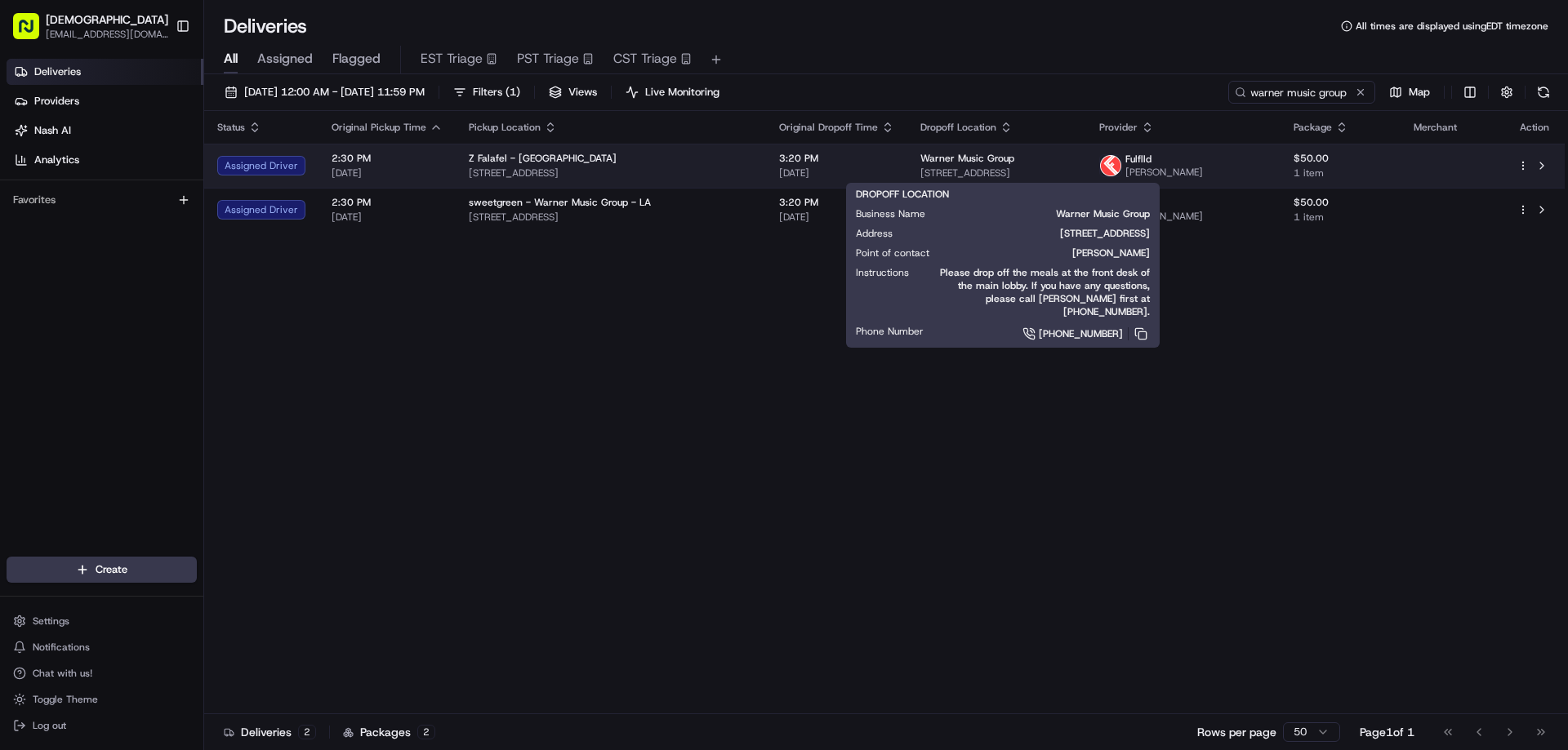
drag, startPoint x: 1104, startPoint y: 174, endPoint x: 870, endPoint y: 166, distance: 234.1
click at [920, 166] on div "Warner Music Group 777 S Santa Fe Ave, Los Angeles, CA 90021, USA" at bounding box center [997, 165] width 153 height 28
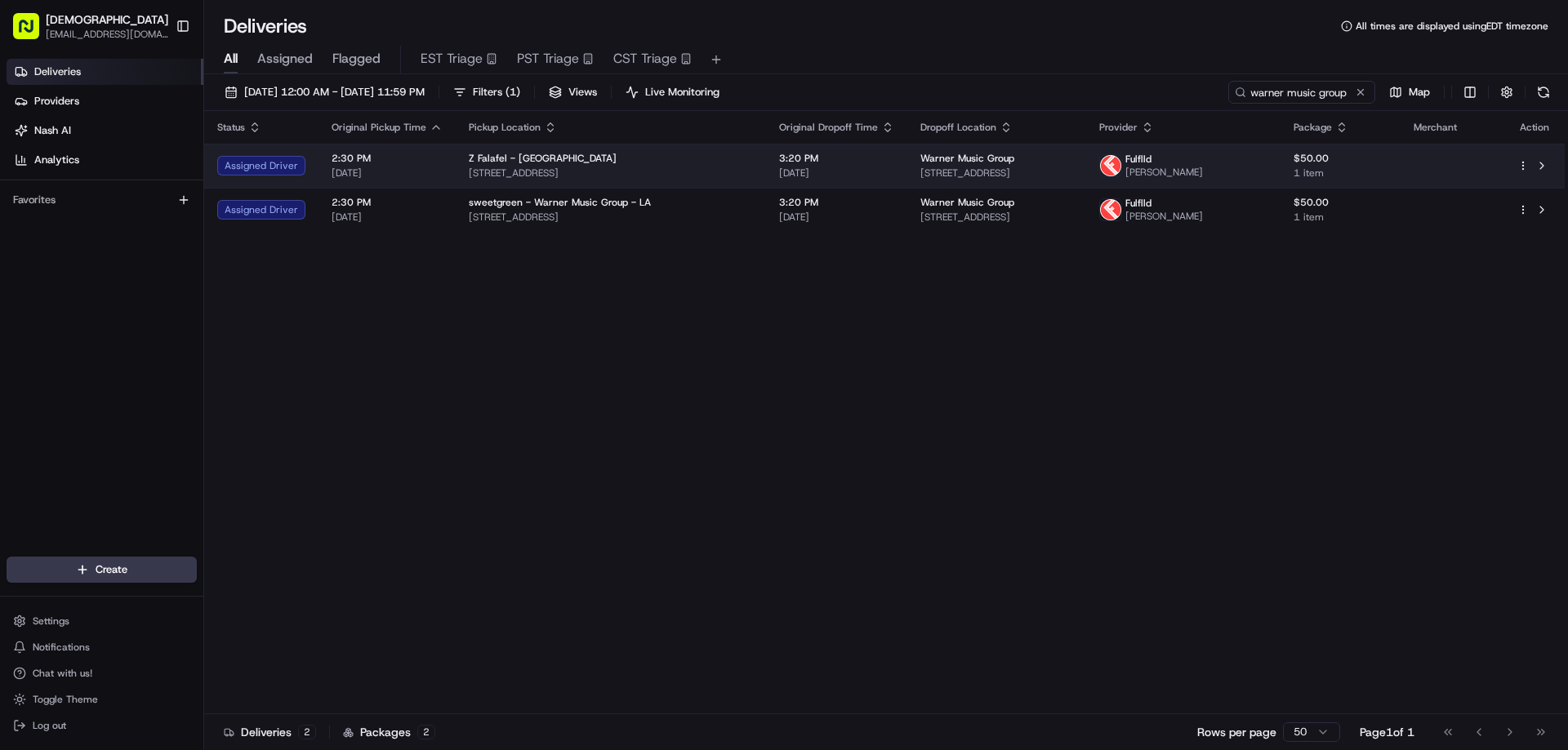
copy span "777 S Santa Fe Ave, Los Angeles, CA 90021, USA"
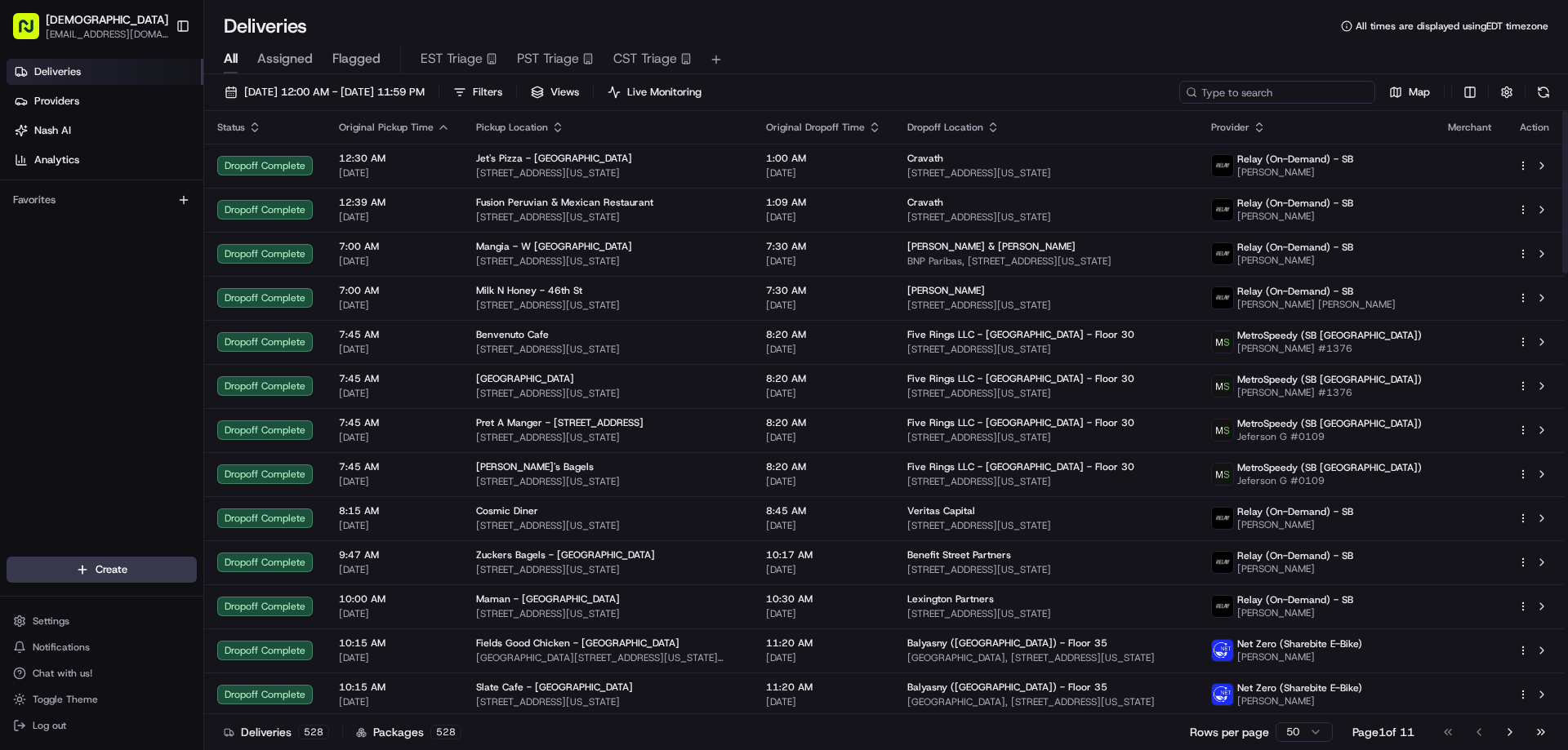
click at [1334, 94] on input at bounding box center [1277, 92] width 196 height 23
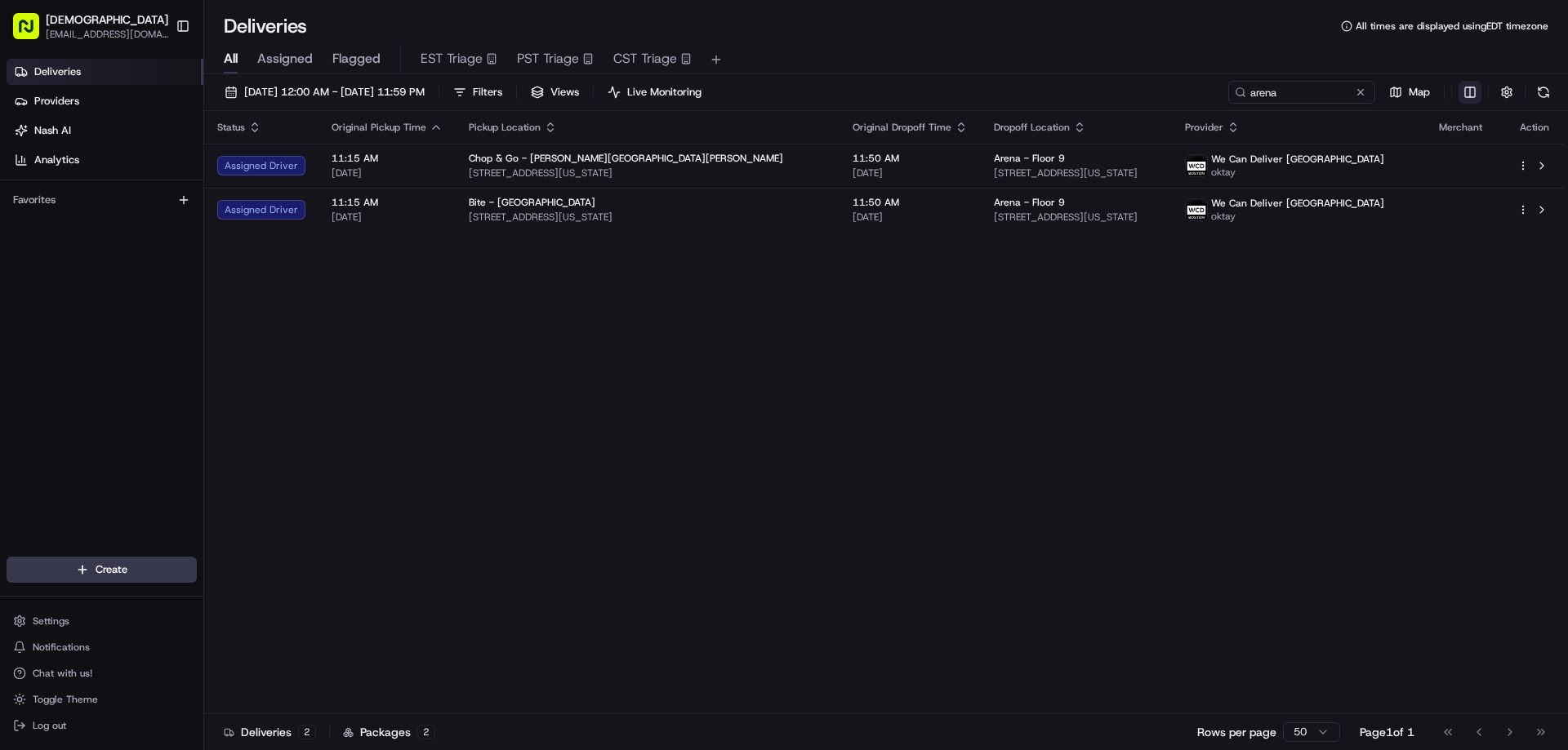
click at [1471, 87] on html "Sharebite [EMAIL_ADDRESS][DOMAIN_NAME] Toggle Sidebar Deliveries Providers [PER…" at bounding box center [784, 375] width 1568 height 750
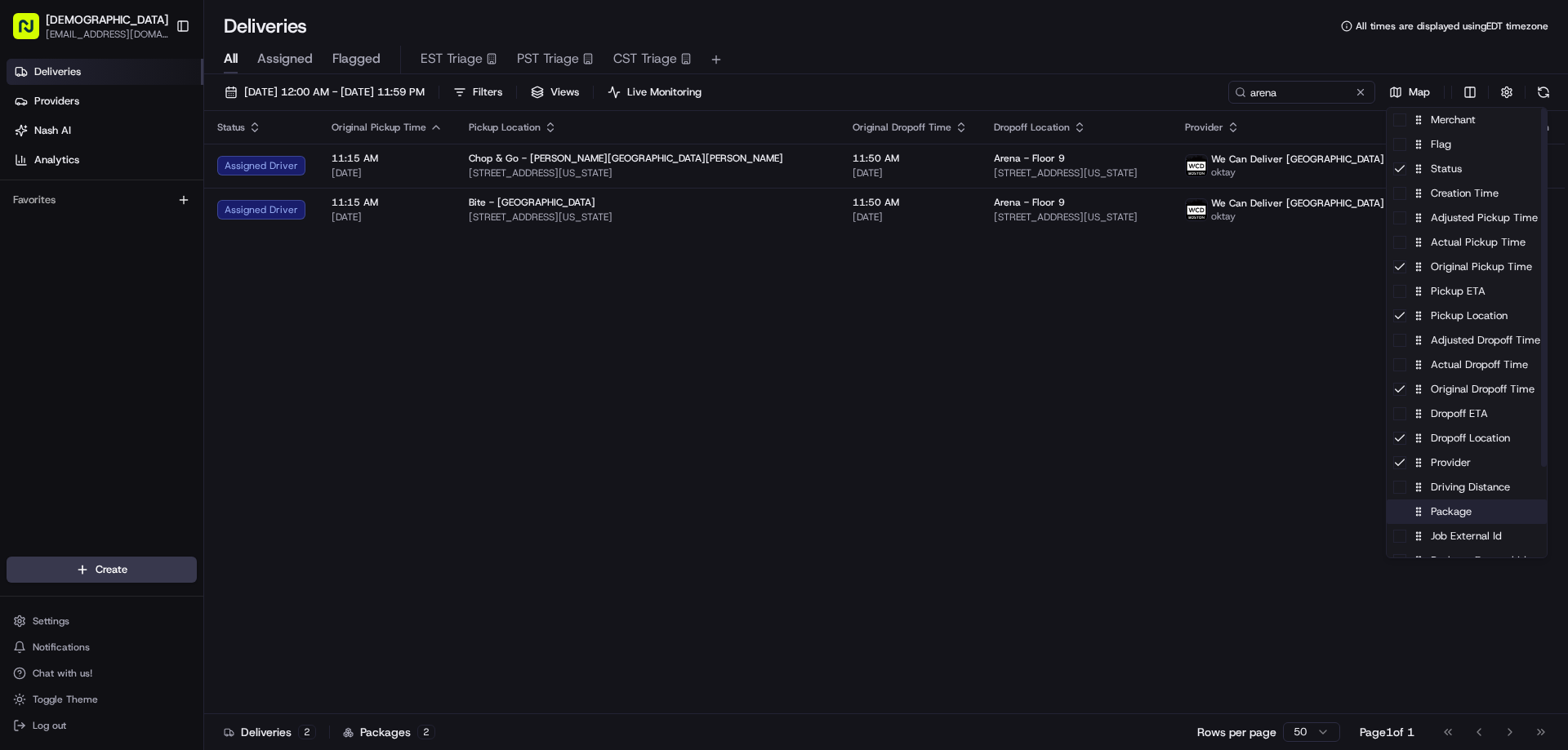
click at [1432, 514] on div "Package" at bounding box center [1467, 511] width 160 height 25
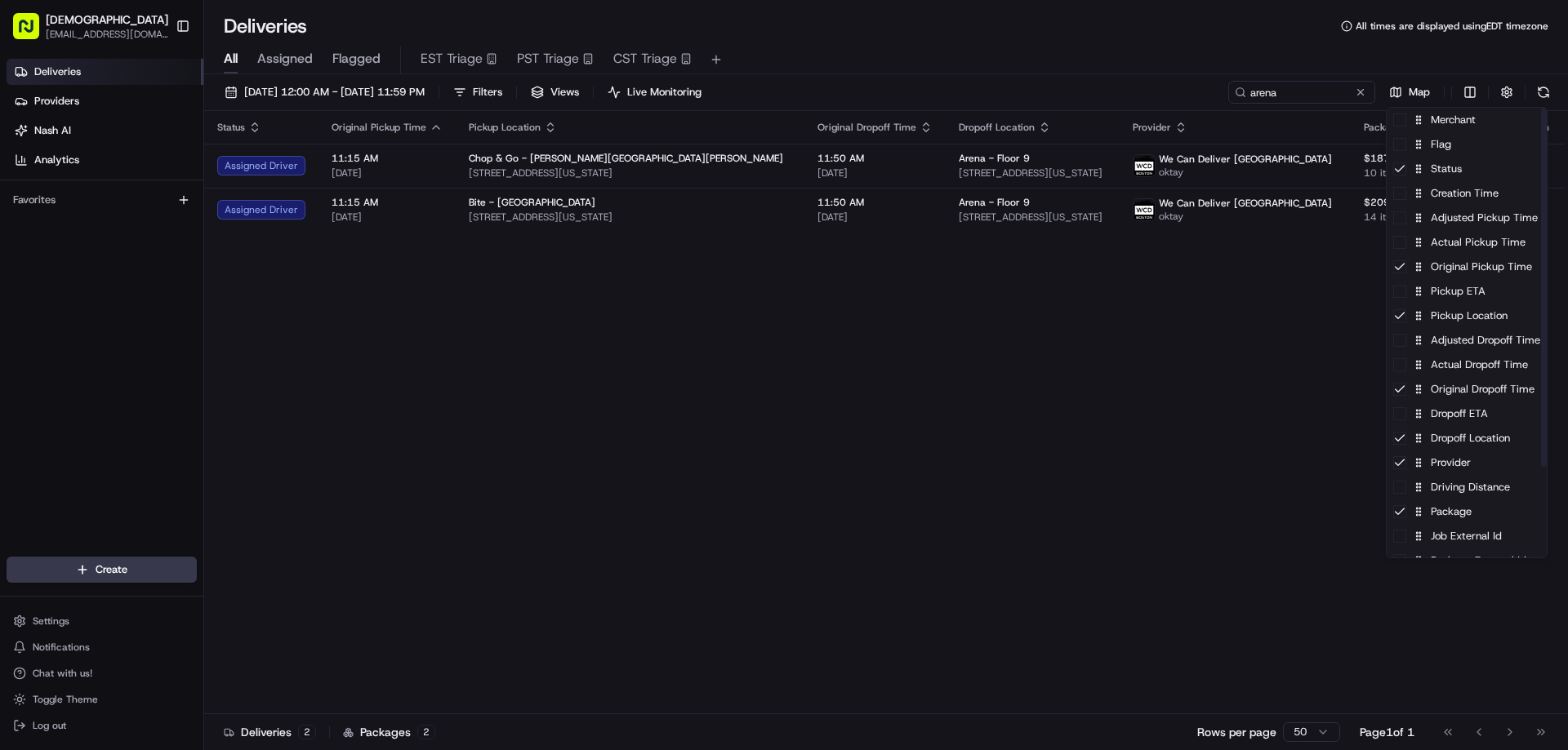
click at [1211, 405] on html "Sharebite eveines@ececonsultinggroup.com Toggle Sidebar Deliveries Providers Na…" at bounding box center [784, 375] width 1568 height 750
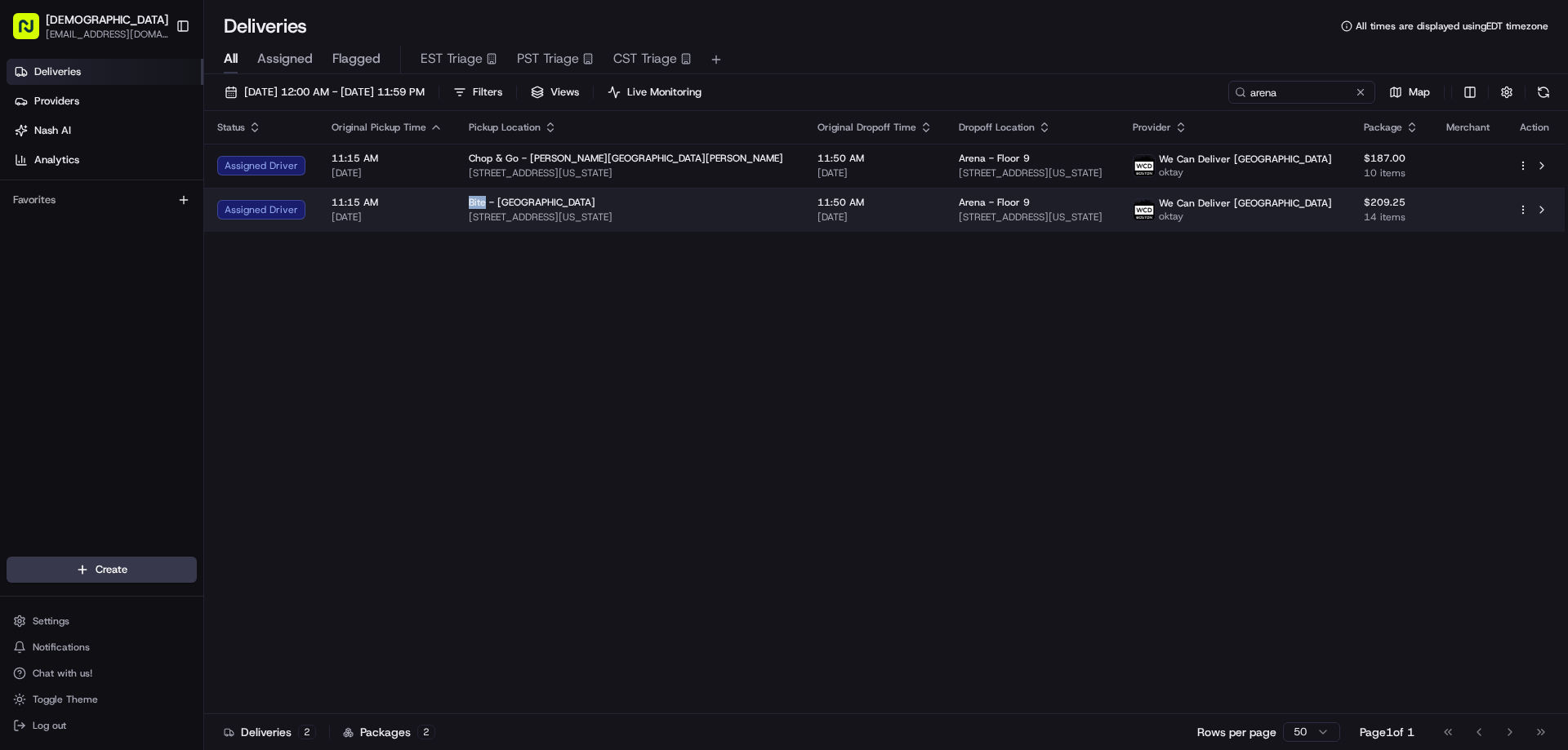
drag, startPoint x: 481, startPoint y: 201, endPoint x: 462, endPoint y: 200, distance: 19.0
click at [462, 200] on td "Bite - Flatiron 62 W 22nd St, New York, NY 10010, USA" at bounding box center [630, 210] width 349 height 44
drag, startPoint x: 898, startPoint y: 197, endPoint x: 865, endPoint y: 197, distance: 33.0
click at [946, 197] on td "Arena - Floor 9 35 E 21st St, New York, NY 10010, USA" at bounding box center [1033, 210] width 174 height 44
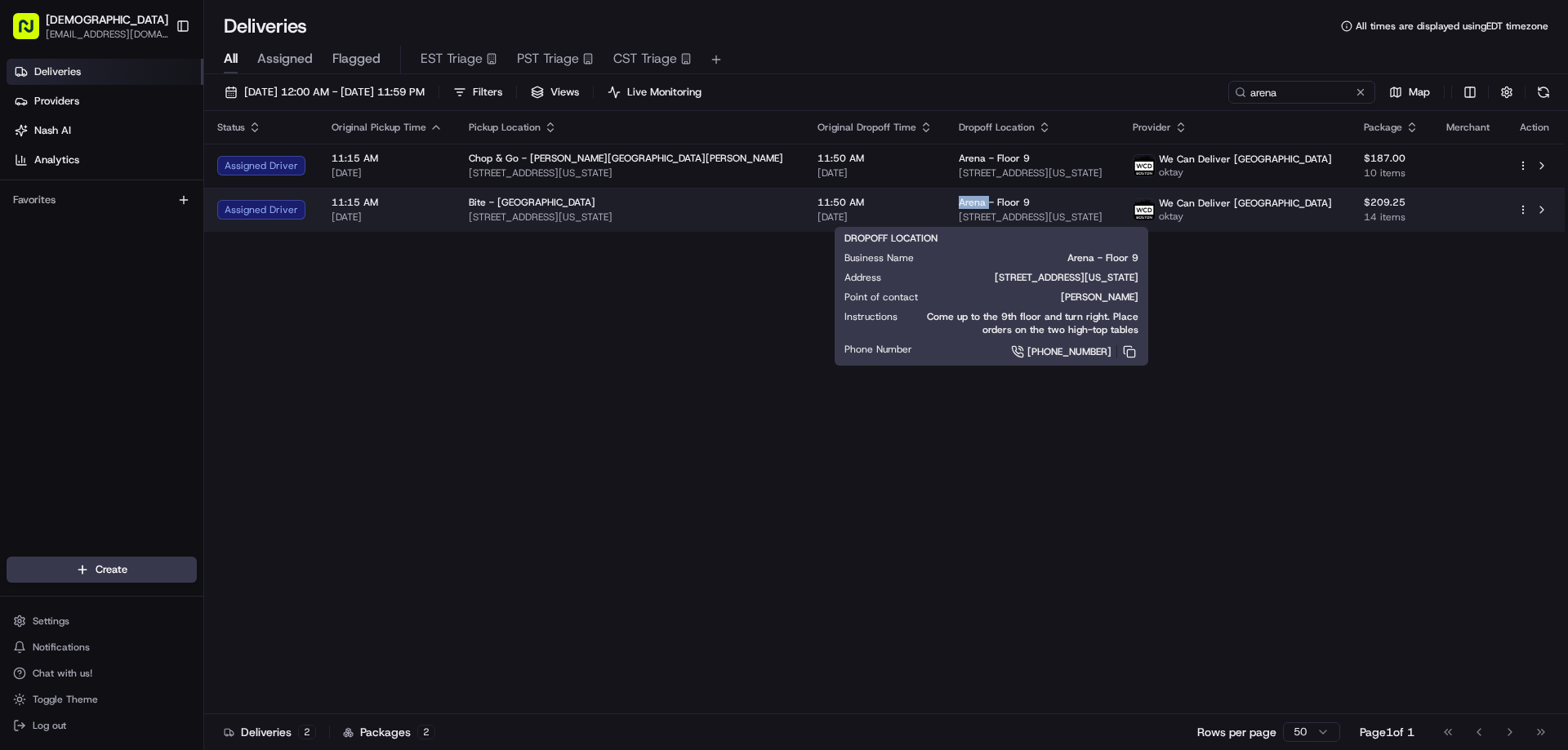
copy span "Arena"
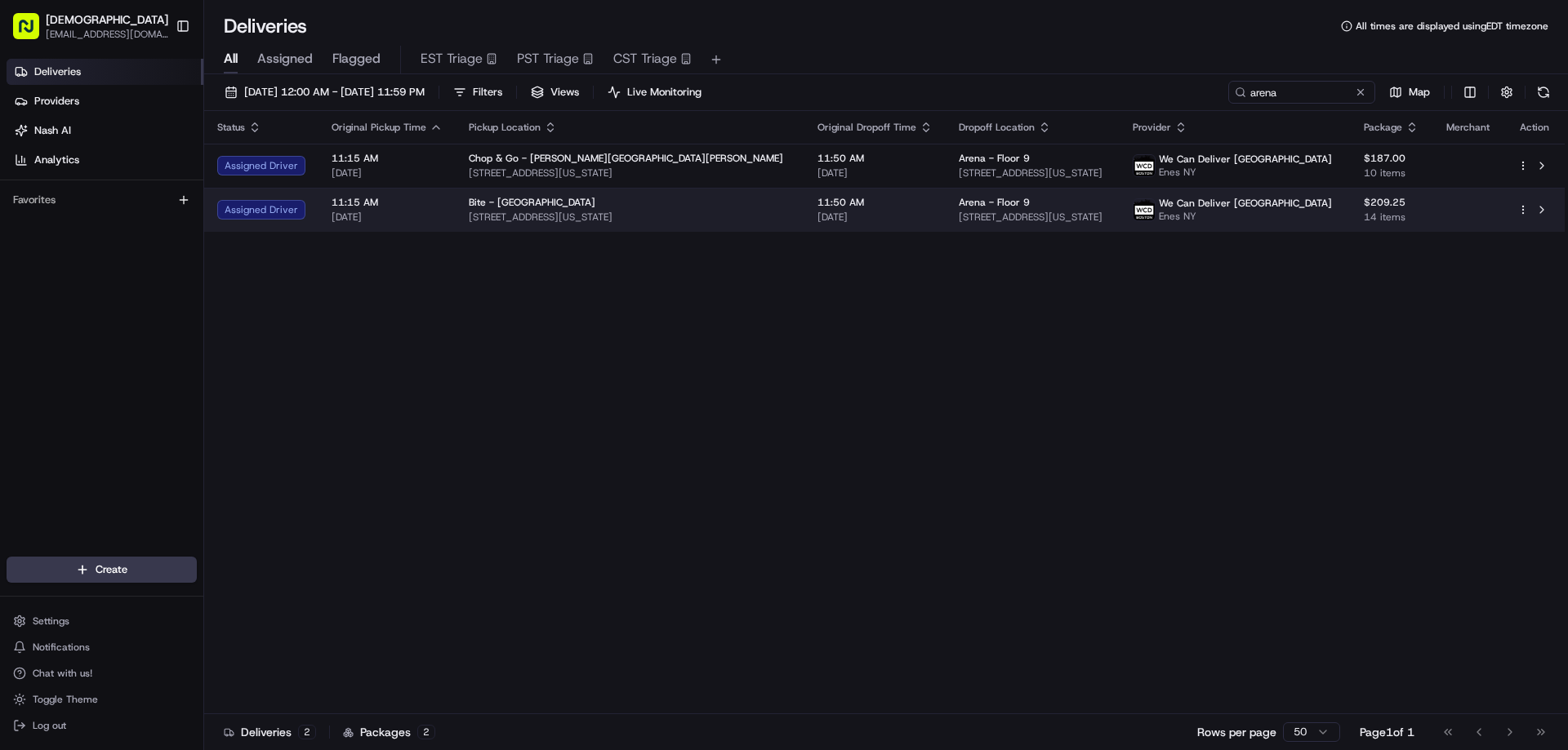
click at [847, 222] on span "[DATE]" at bounding box center [875, 217] width 115 height 13
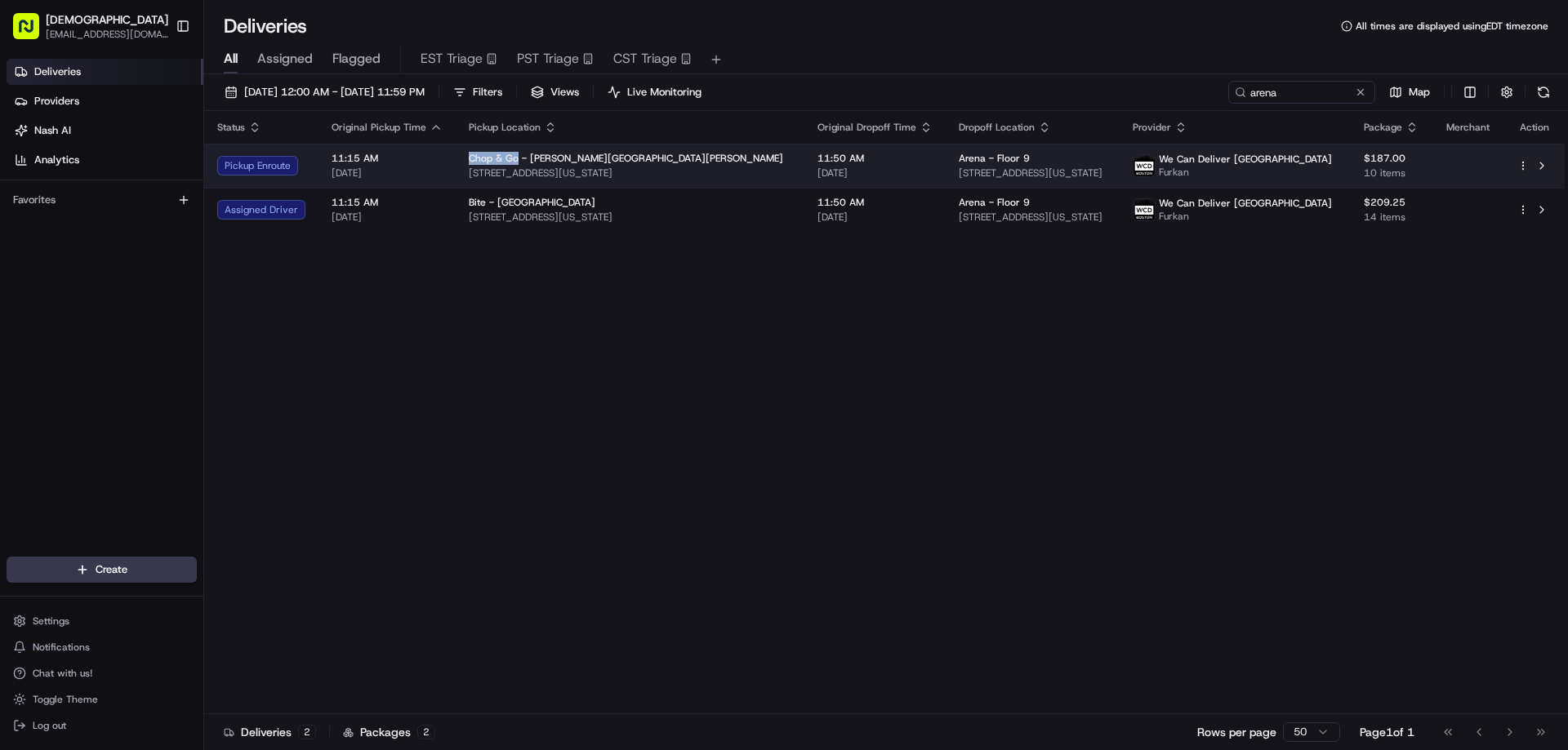
drag, startPoint x: 512, startPoint y: 155, endPoint x: 453, endPoint y: 154, distance: 59.0
click at [456, 154] on td "Chop & Go - Murray Hill 385 5th Ave, New York, NY 10016, USA" at bounding box center [630, 165] width 349 height 44
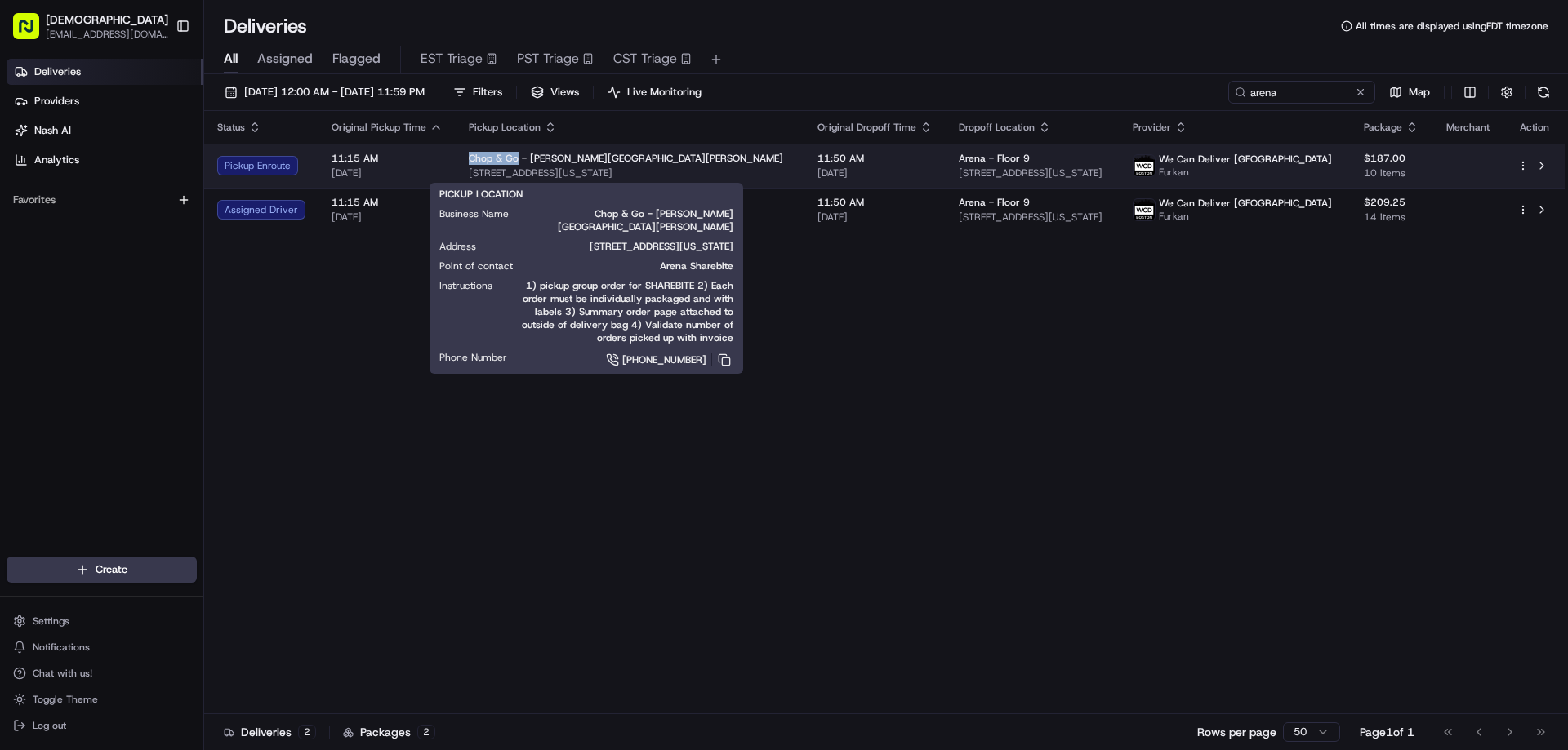
copy span "Chop & Go"
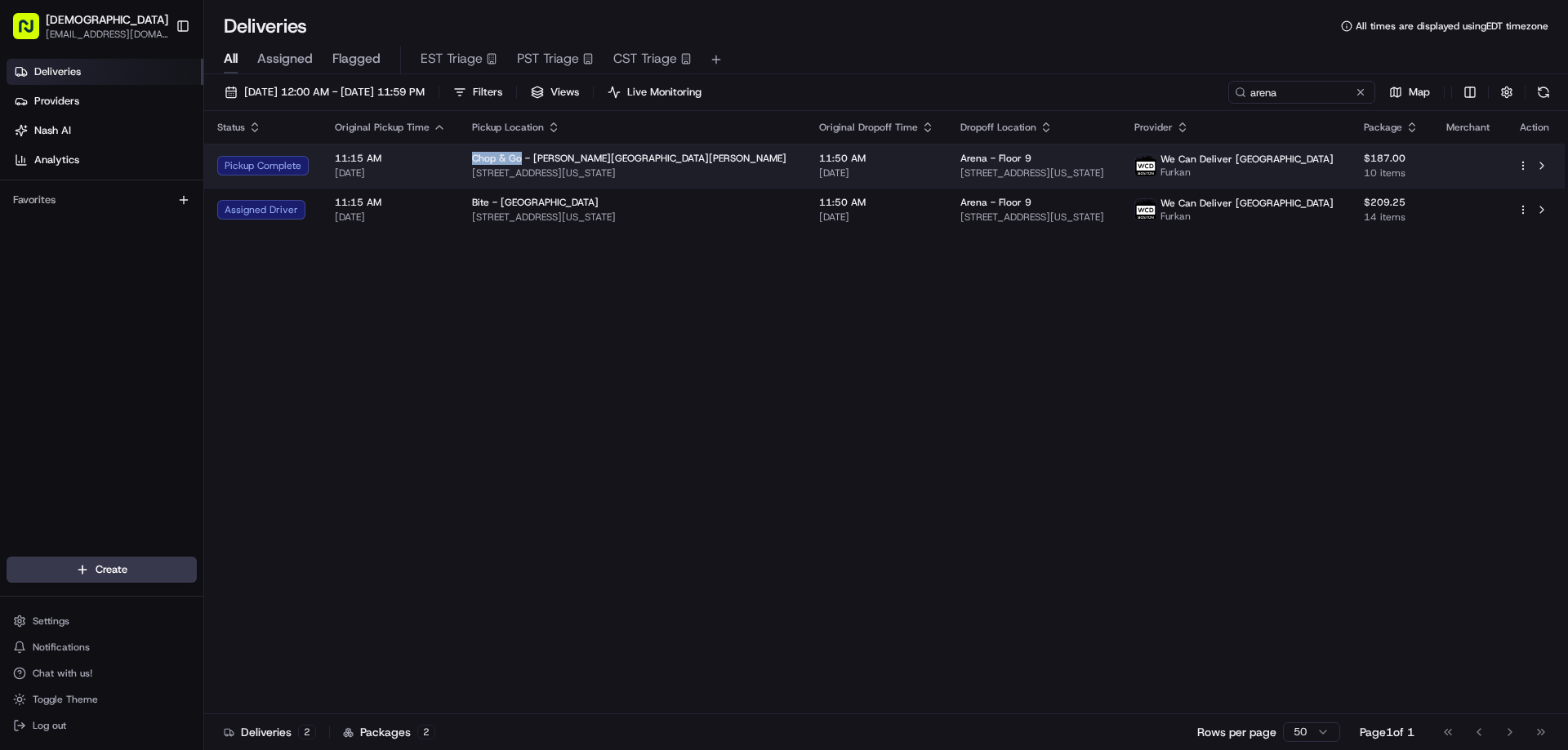
drag, startPoint x: 520, startPoint y: 157, endPoint x: 465, endPoint y: 156, distance: 55.0
click at [465, 156] on td "Chop & Go - Murray Hill 385 5th Ave, New York, NY 10016, USA" at bounding box center [632, 165] width 347 height 44
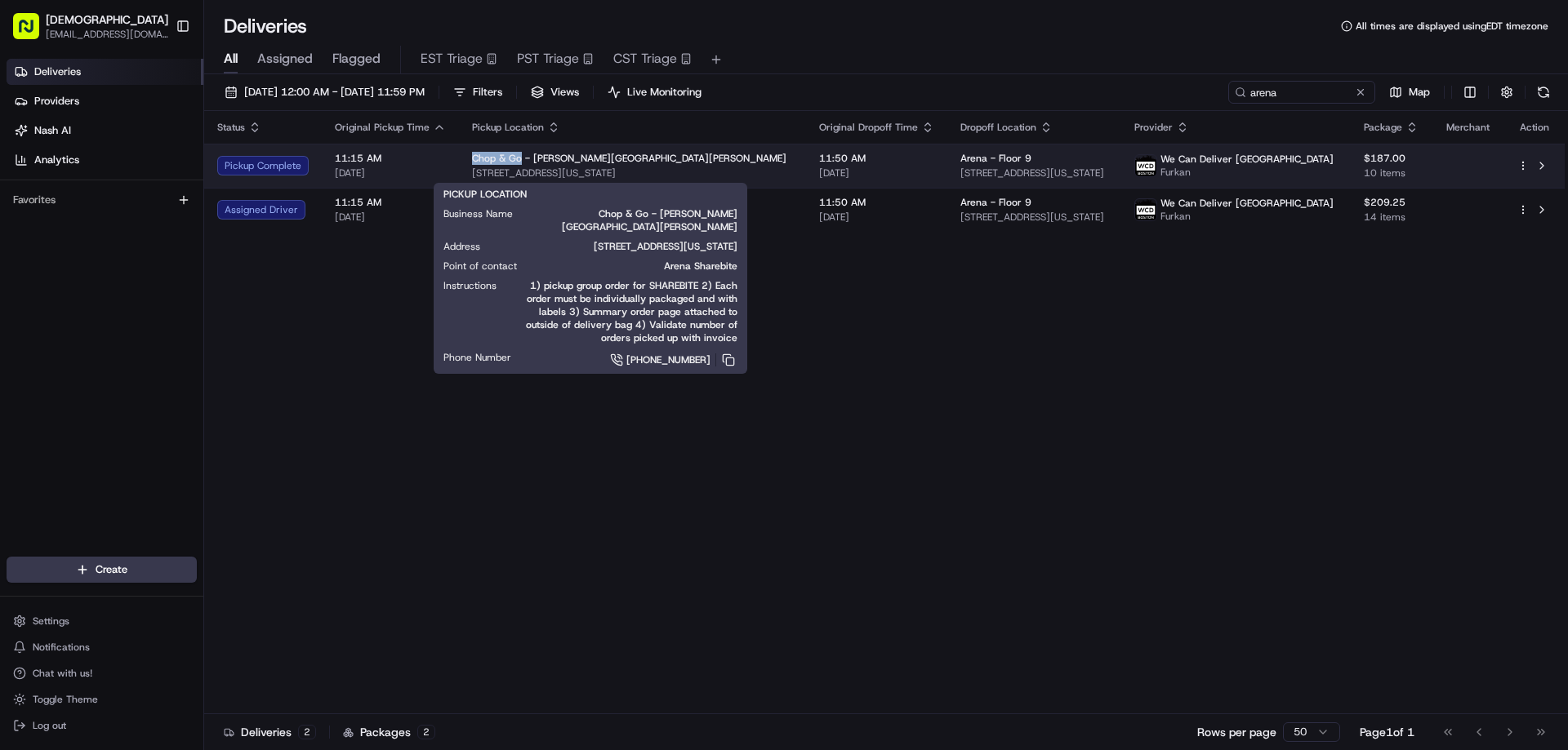
copy span "Chop & Go"
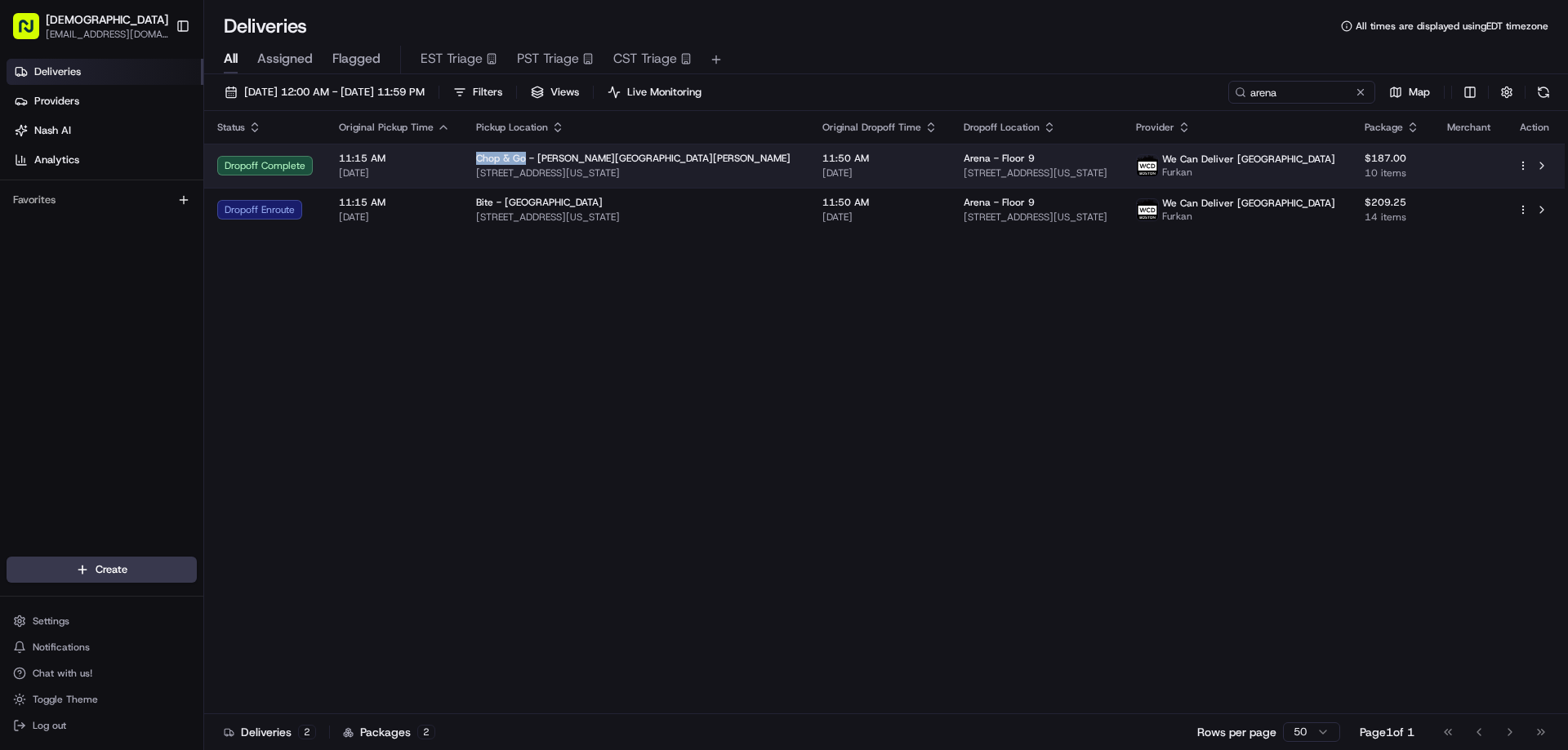
click at [518, 159] on span "Chop & Go - Murray Hill" at bounding box center [633, 158] width 314 height 13
drag, startPoint x: 520, startPoint y: 157, endPoint x: 471, endPoint y: 157, distance: 49.0
click at [471, 157] on td "Chop & Go - Murray Hill 385 5th Ave, New York, NY 10016, USA" at bounding box center [636, 165] width 346 height 44
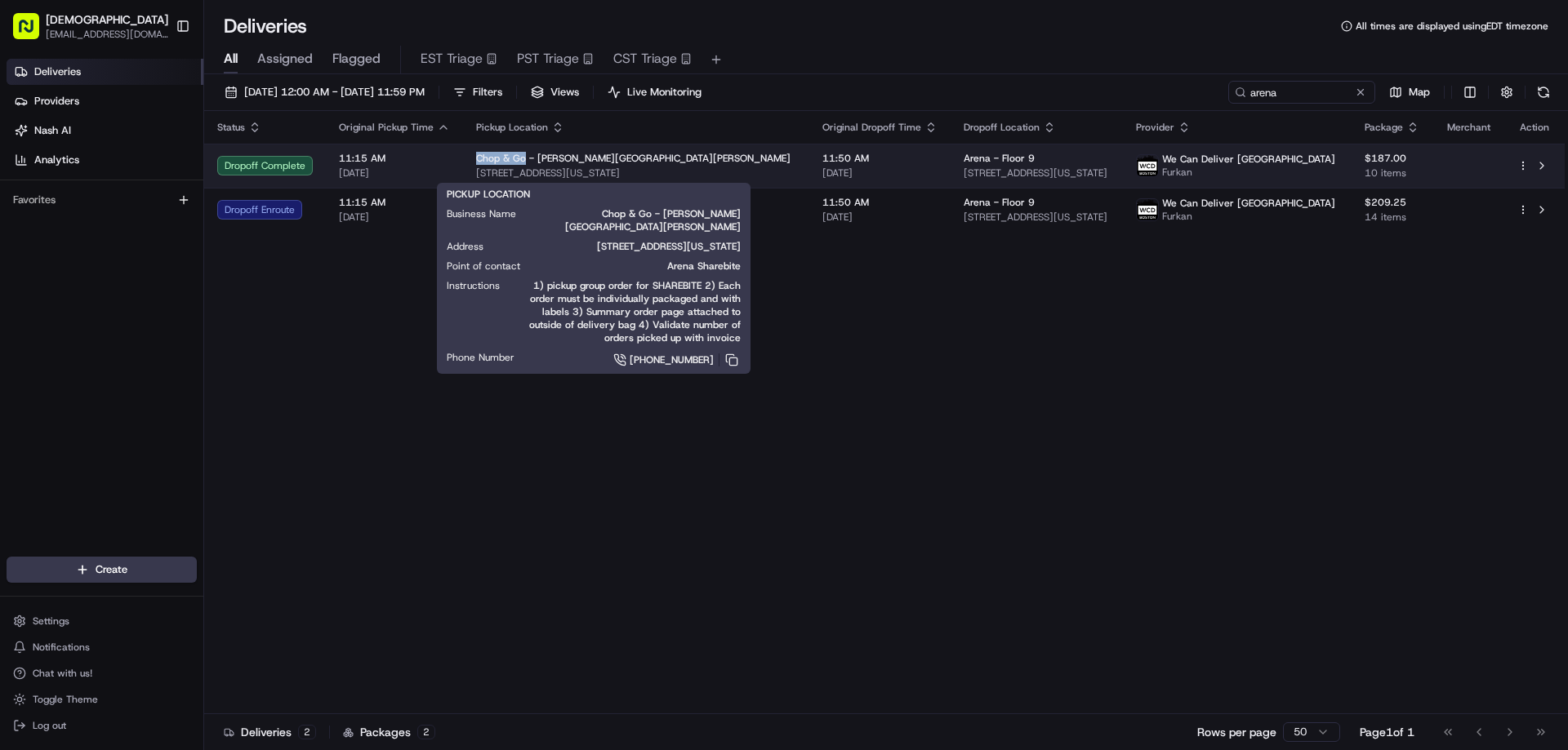
copy span "Chop & Go"
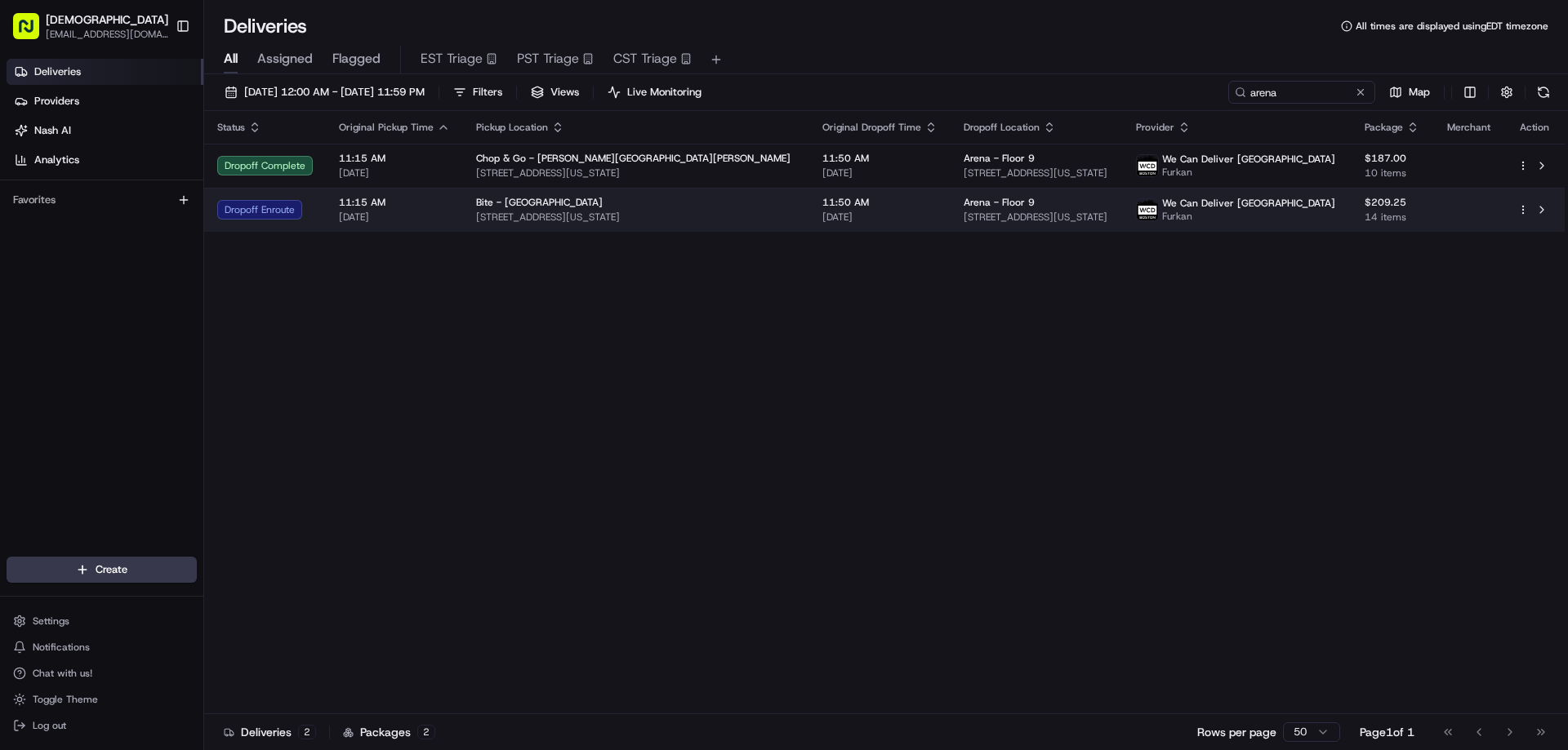
click at [677, 222] on span "62 W 22nd St, New York, NY 10010, USA" at bounding box center [636, 217] width 320 height 13
click at [600, 199] on div "Bite - Flatiron" at bounding box center [636, 202] width 320 height 13
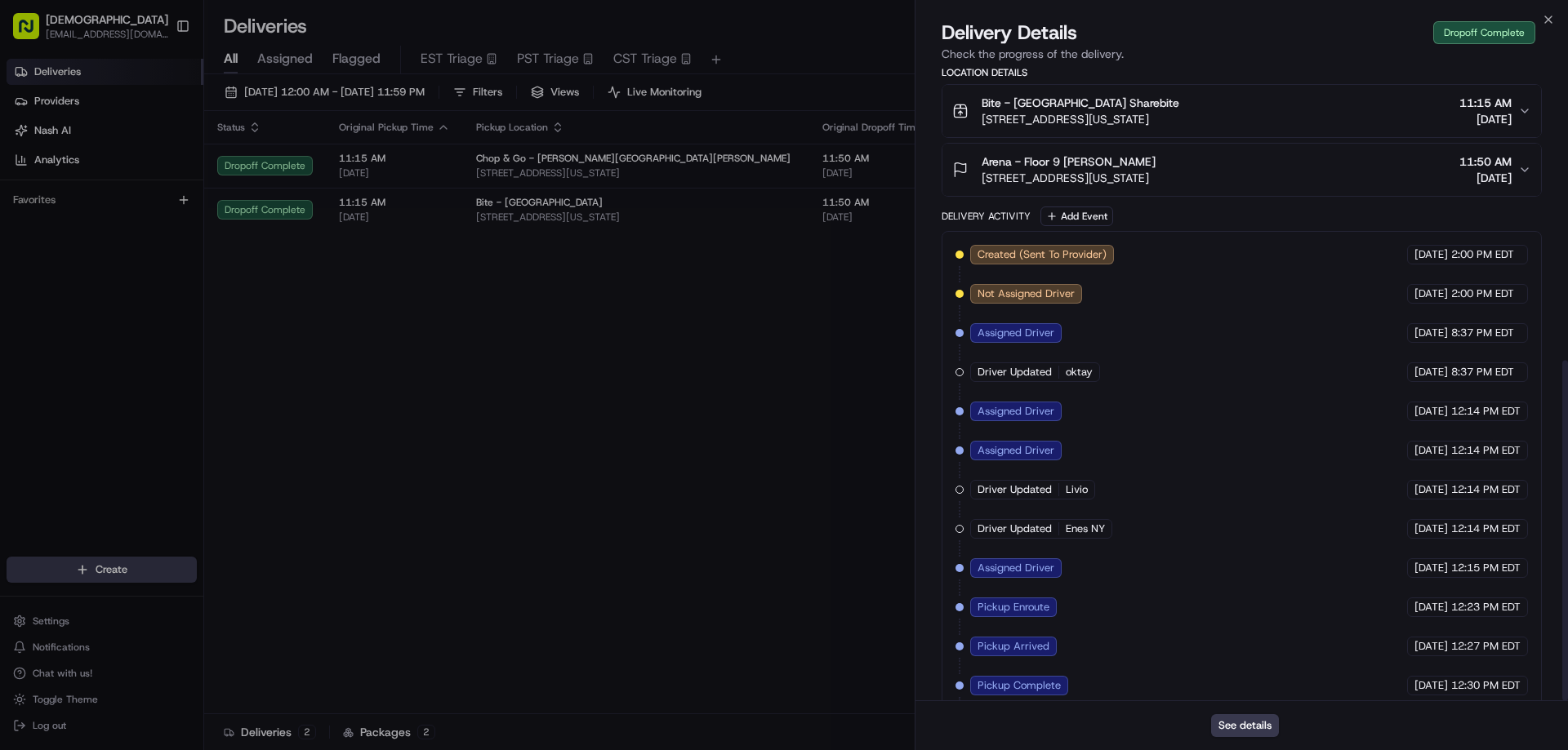
scroll to position [542, 0]
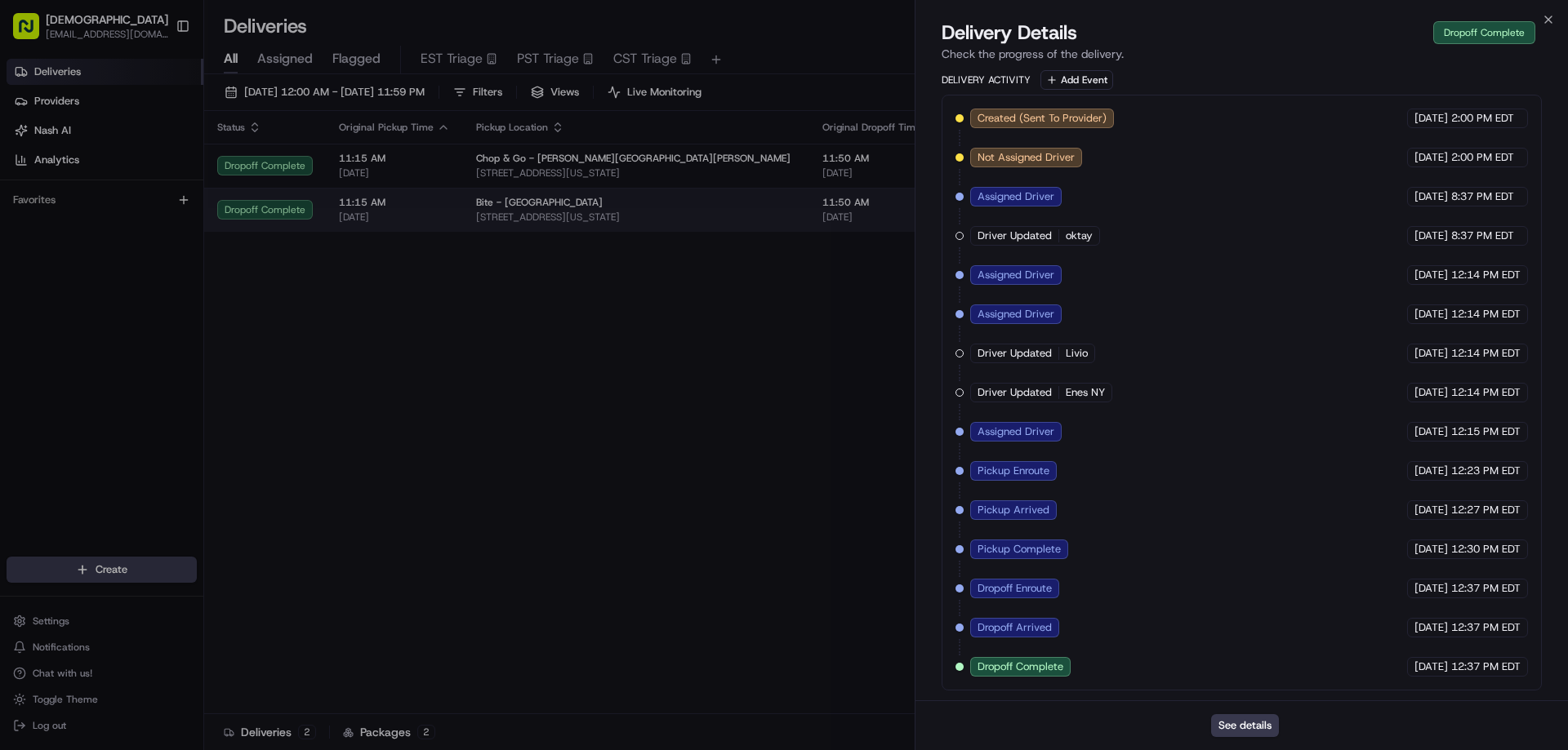
drag, startPoint x: 677, startPoint y: 380, endPoint x: 669, endPoint y: 206, distance: 174.2
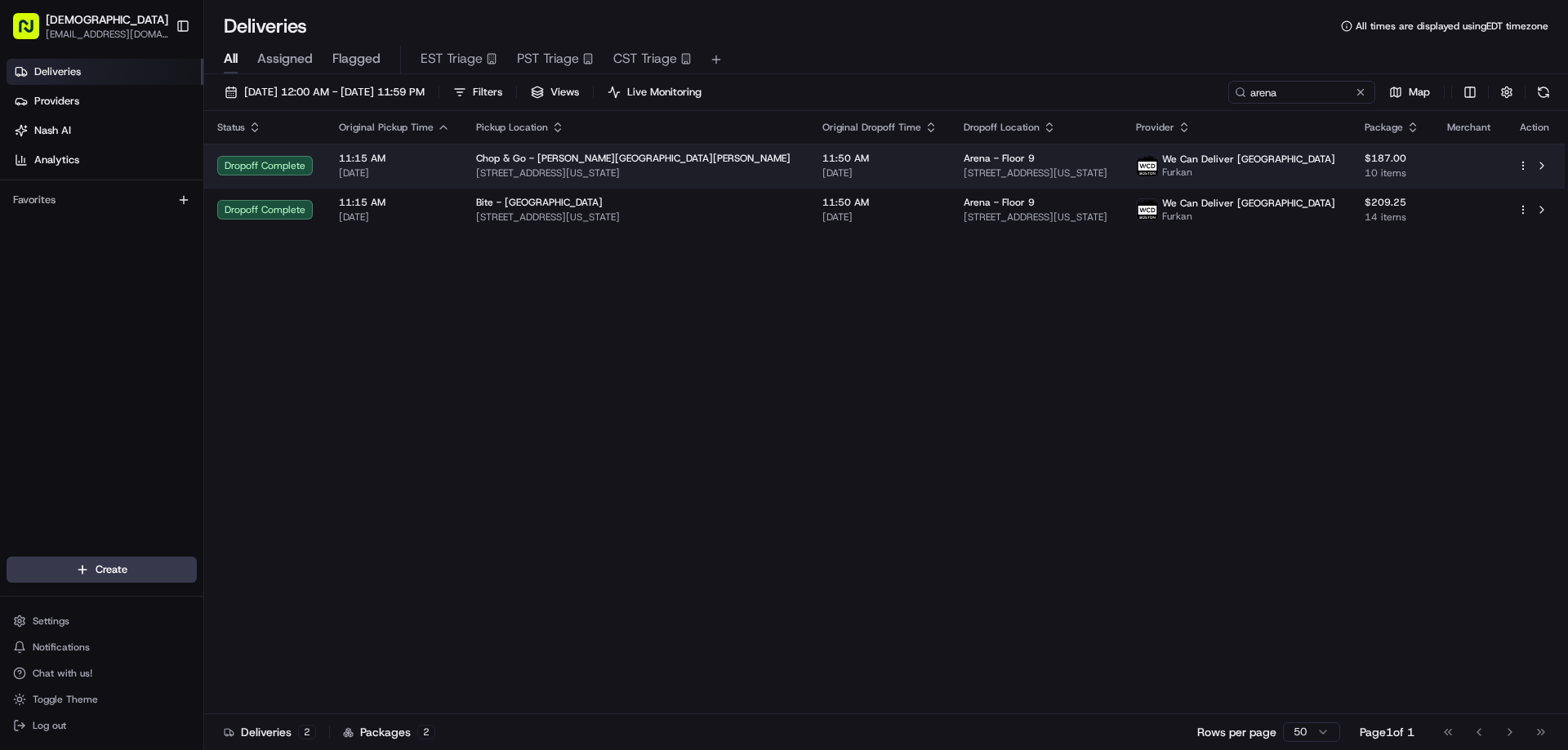
click at [663, 174] on span "385 5th Ave, New York, NY 10016, USA" at bounding box center [636, 173] width 320 height 13
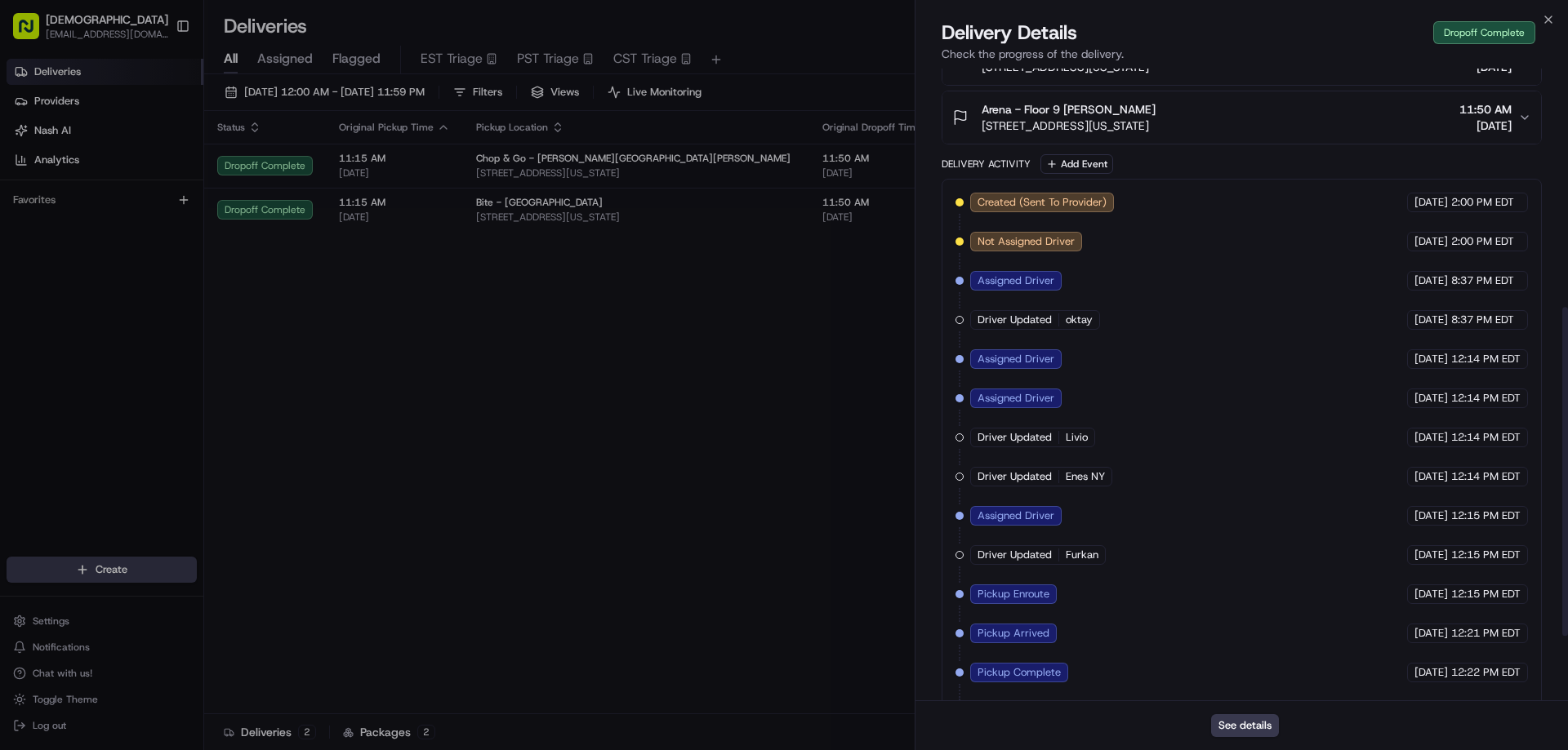
scroll to position [581, 0]
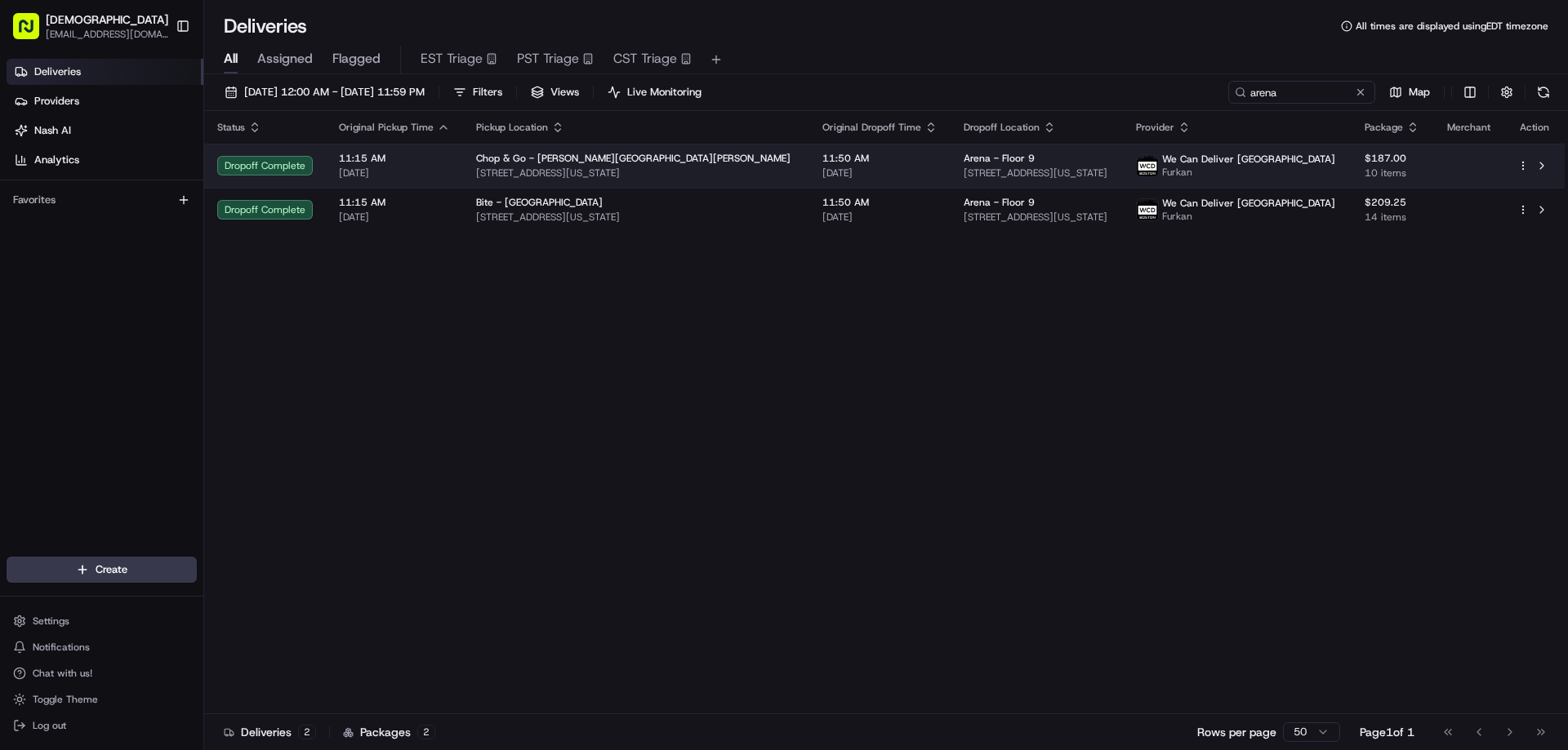
click at [654, 159] on div "Chop & Go - Murray Hill" at bounding box center [636, 158] width 320 height 13
click at [717, 173] on td "Chop & Go - Murray Hill 385 5th Ave, New York, NY 10016, USA" at bounding box center [636, 165] width 346 height 44
click at [1523, 163] on html "Sharebite eveines@ececonsultinggroup.com Toggle Sidebar Deliveries Providers Na…" at bounding box center [784, 375] width 1568 height 750
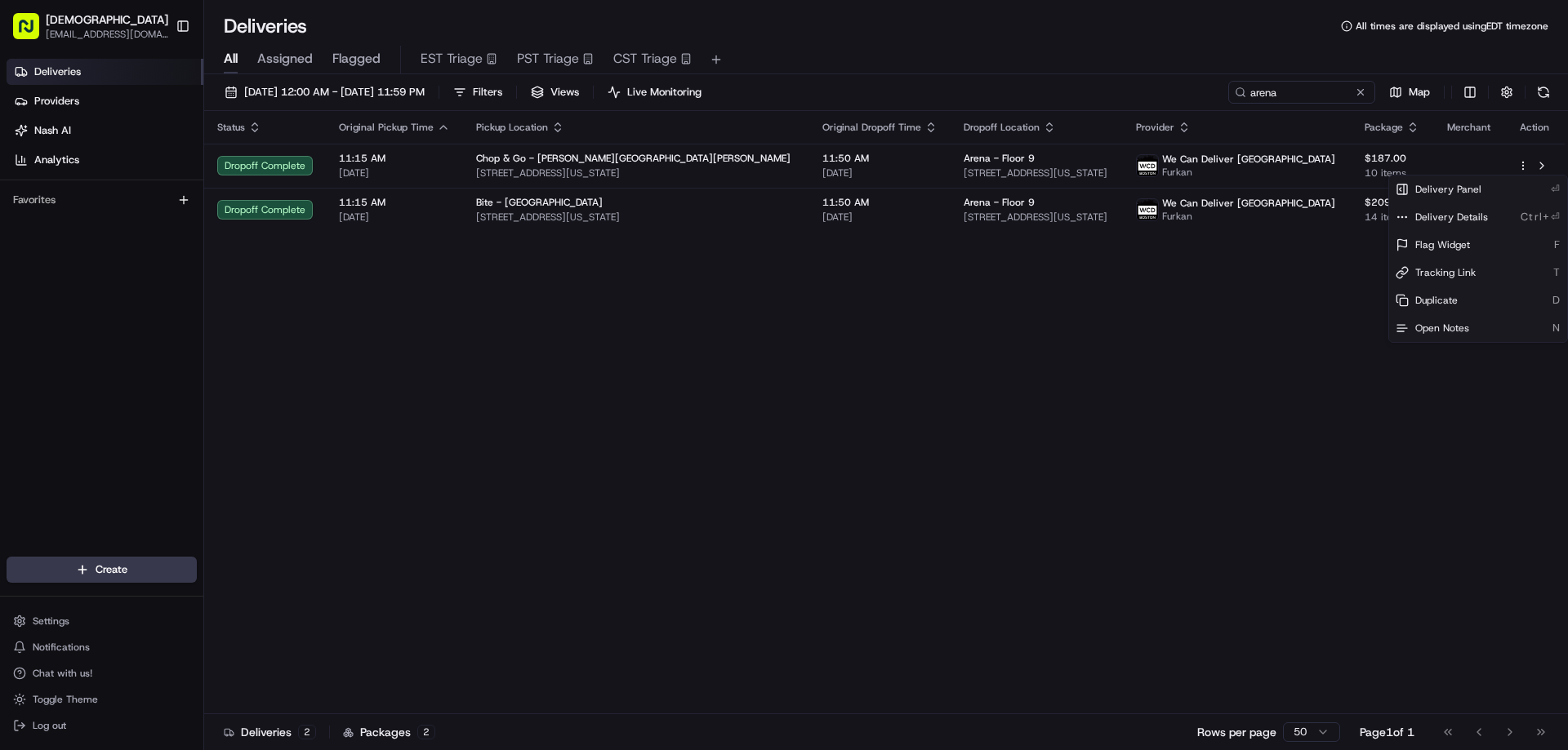
click at [1072, 344] on html "Sharebite eveines@ececonsultinggroup.com Toggle Sidebar Deliveries Providers Na…" at bounding box center [784, 375] width 1568 height 750
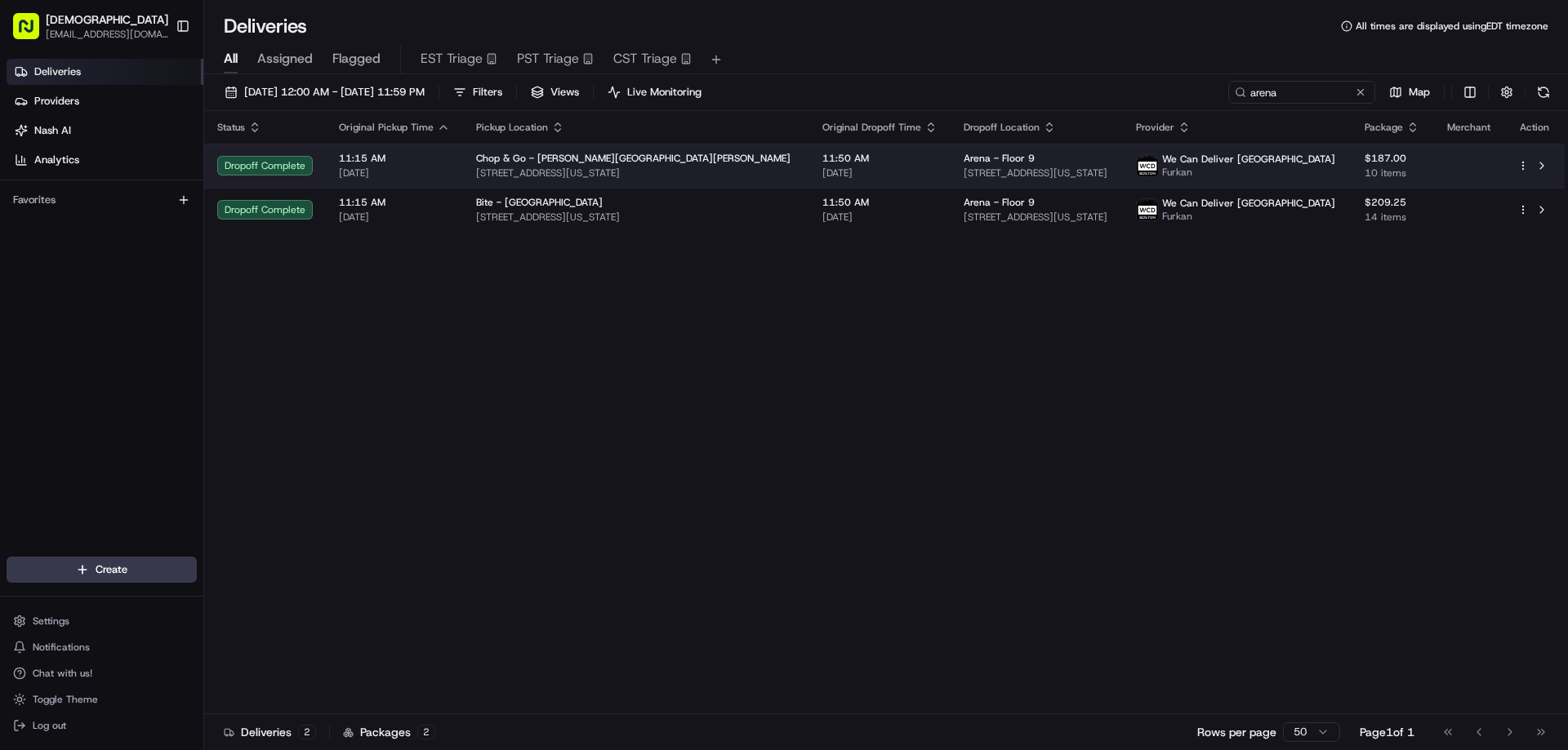
click at [685, 169] on span "385 5th Ave, New York, NY 10016, USA" at bounding box center [636, 173] width 320 height 13
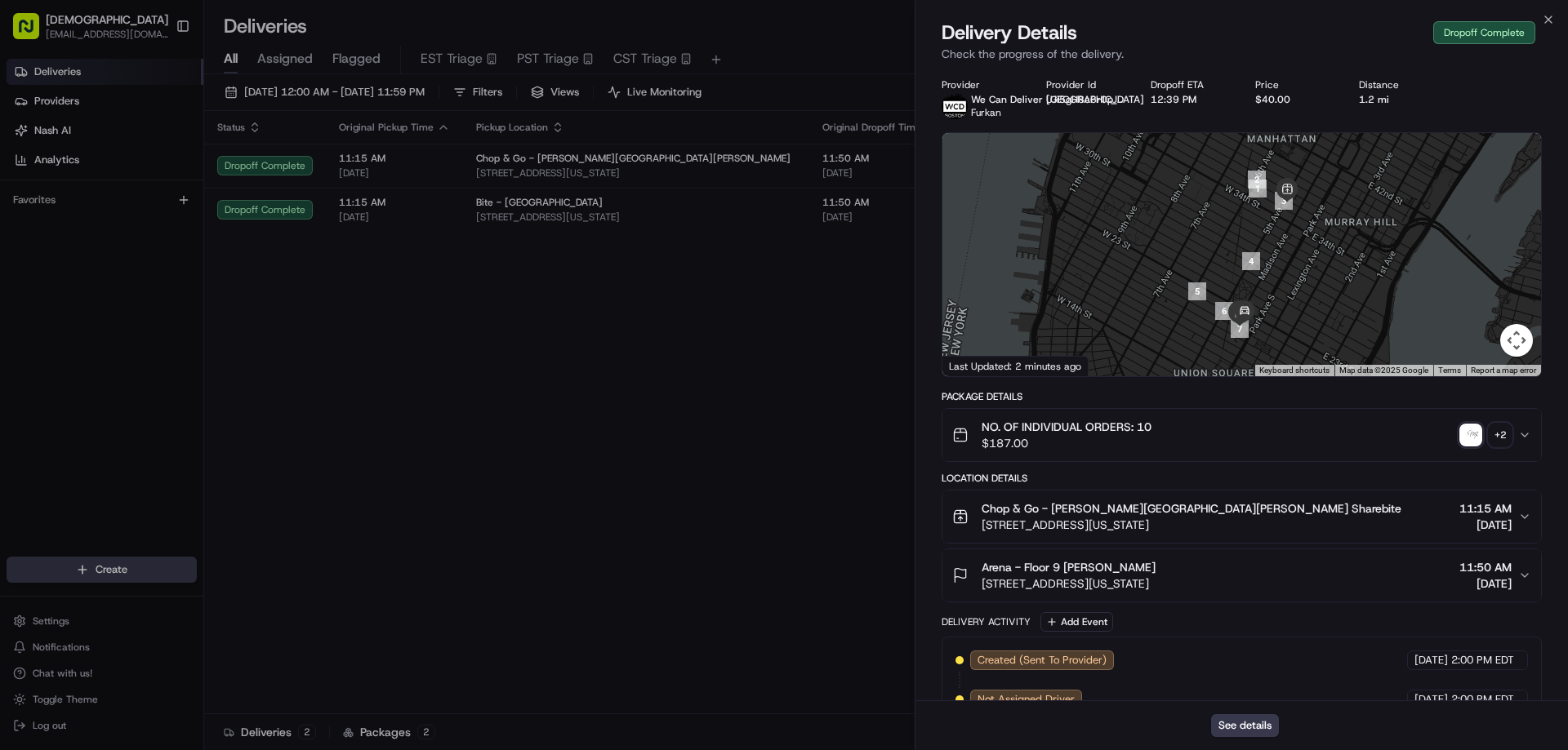
drag, startPoint x: 590, startPoint y: 405, endPoint x: 589, endPoint y: 265, distance: 140.0
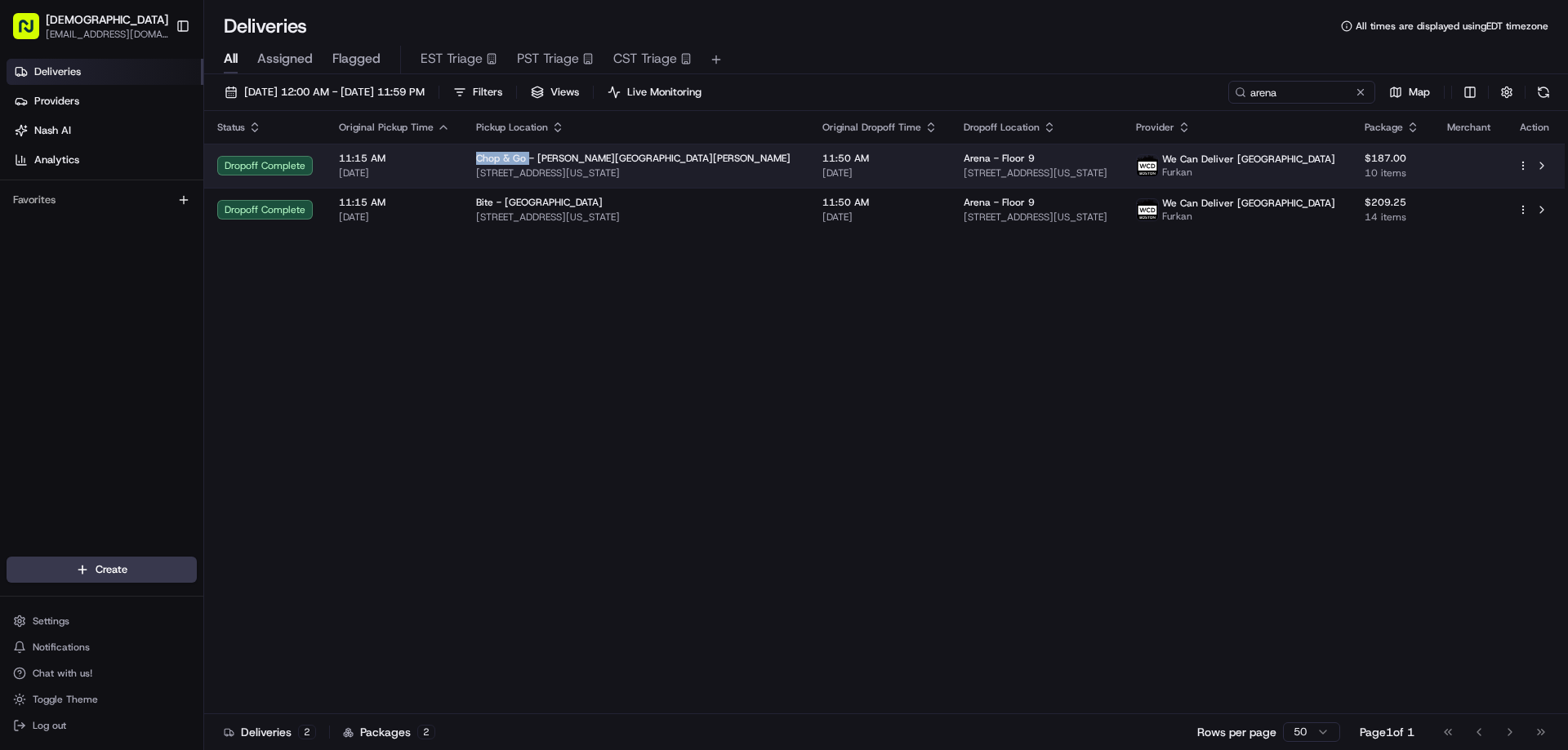
drag, startPoint x: 525, startPoint y: 154, endPoint x: 469, endPoint y: 154, distance: 56.0
click at [469, 154] on td "Chop & Go - Murray Hill 385 5th Ave, New York, NY 10016, USA" at bounding box center [636, 165] width 346 height 44
copy span "Chop & Go"
click at [694, 167] on span "385 5th Ave, New York, NY 10016, USA" at bounding box center [636, 173] width 320 height 13
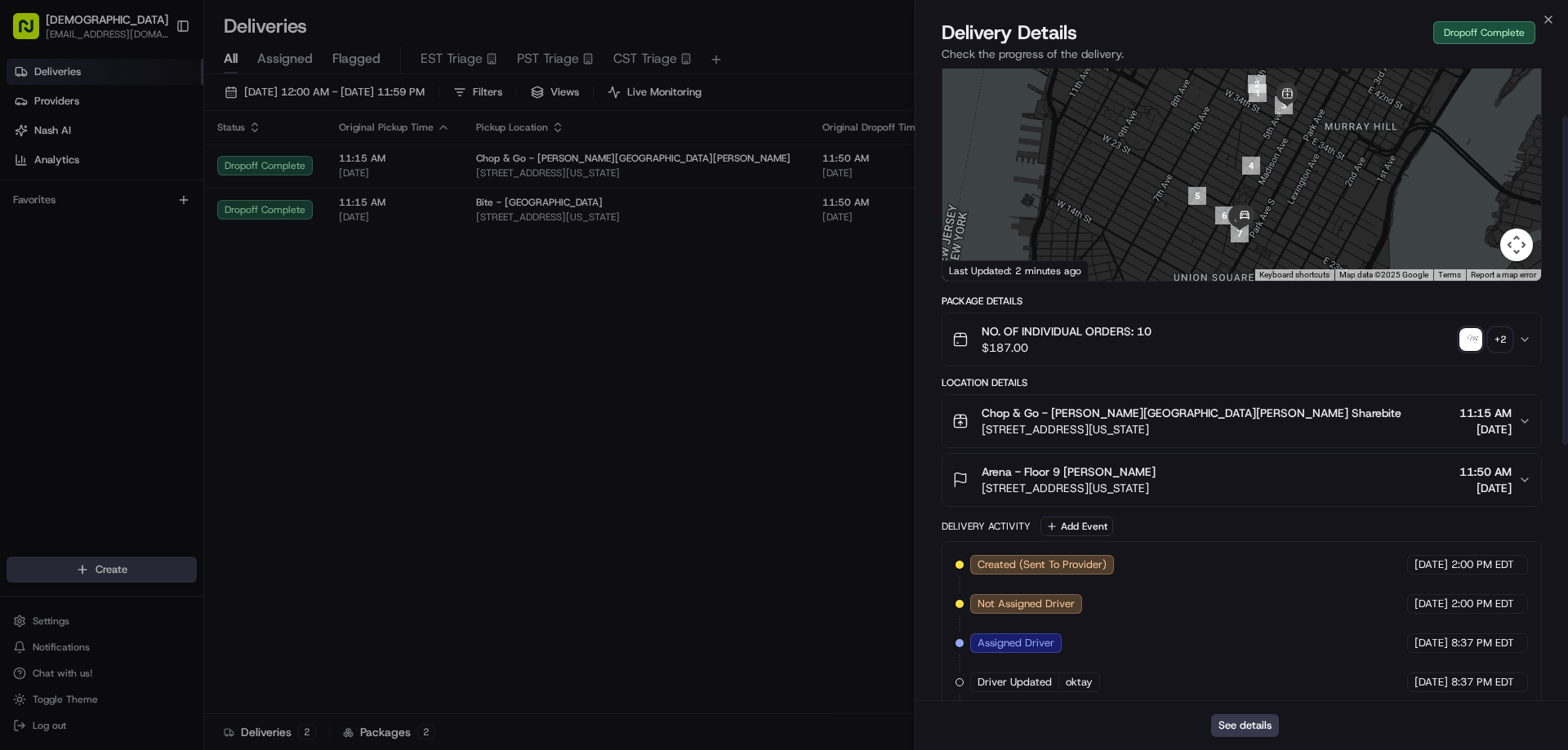
scroll to position [92, 0]
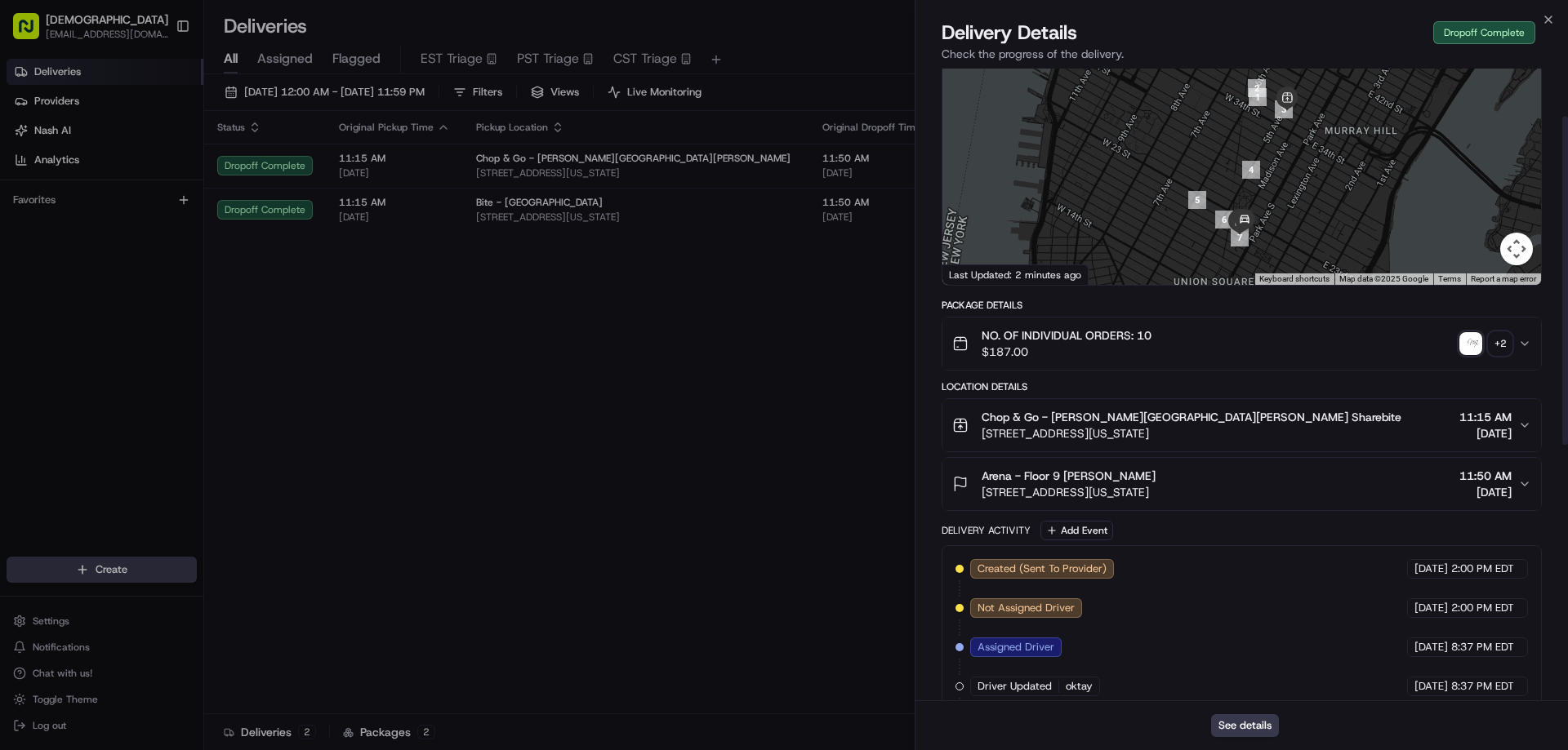
click at [1498, 344] on div "+ 2" at bounding box center [1500, 343] width 23 height 23
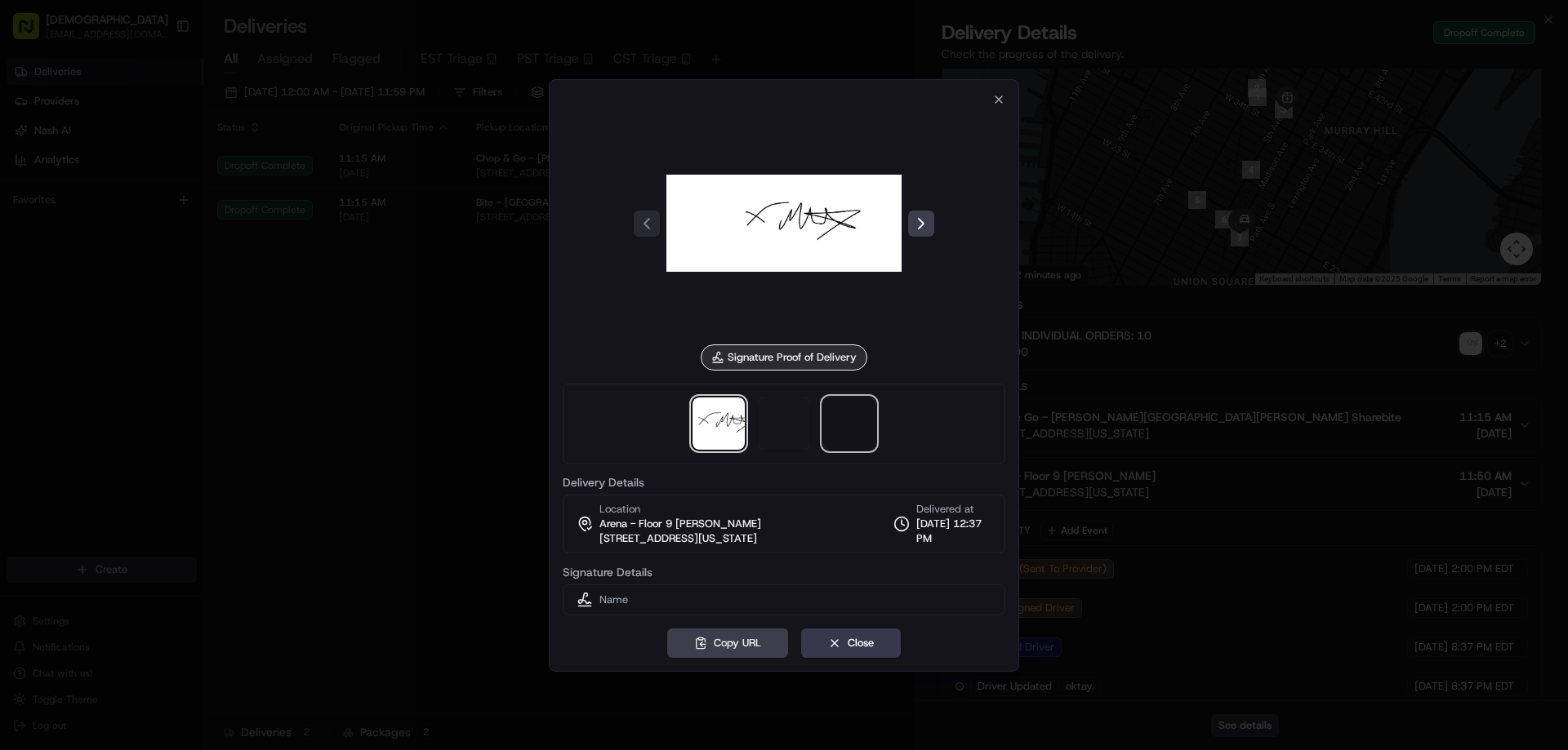
click at [855, 423] on span at bounding box center [849, 424] width 53 height 53
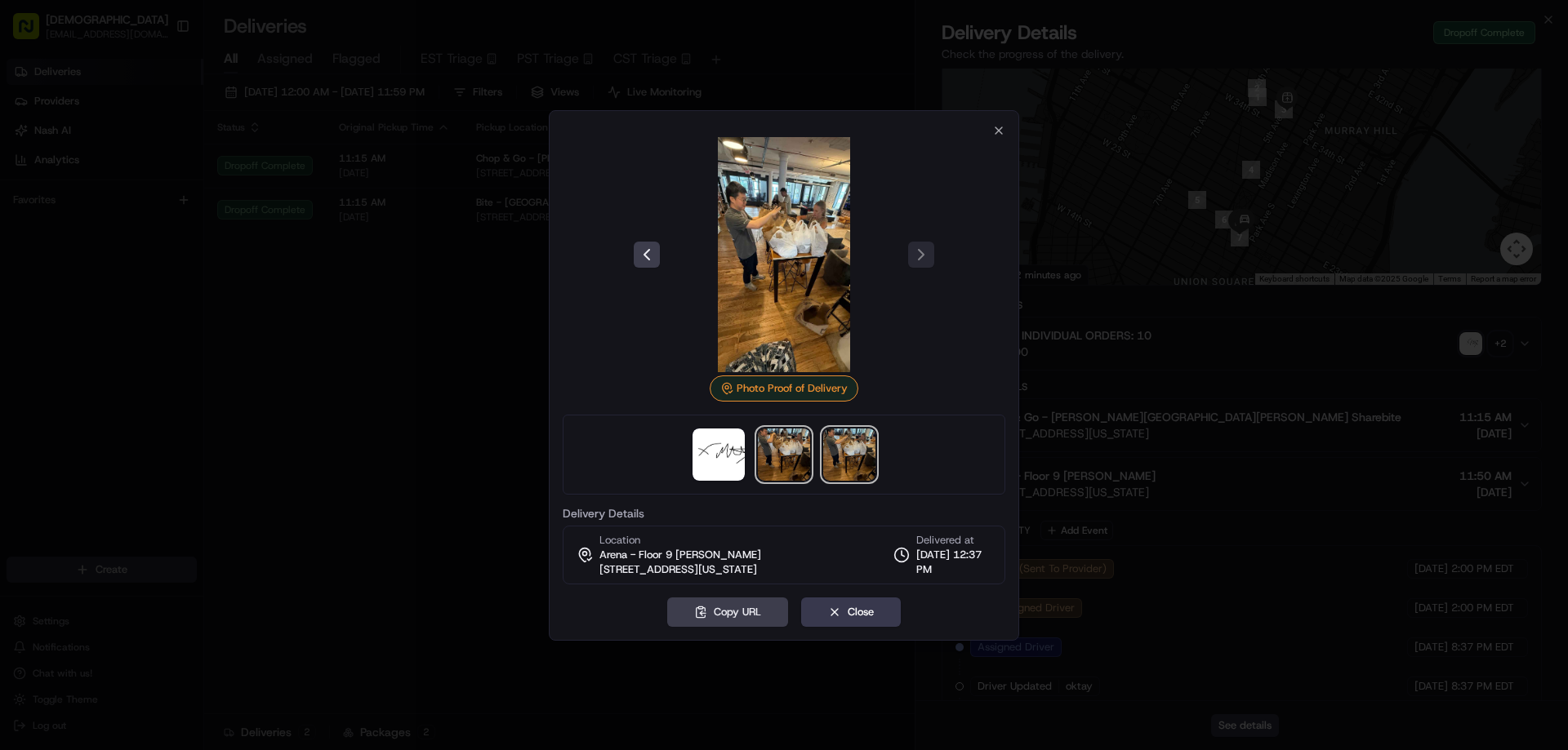
click at [786, 449] on img at bounding box center [784, 455] width 53 height 53
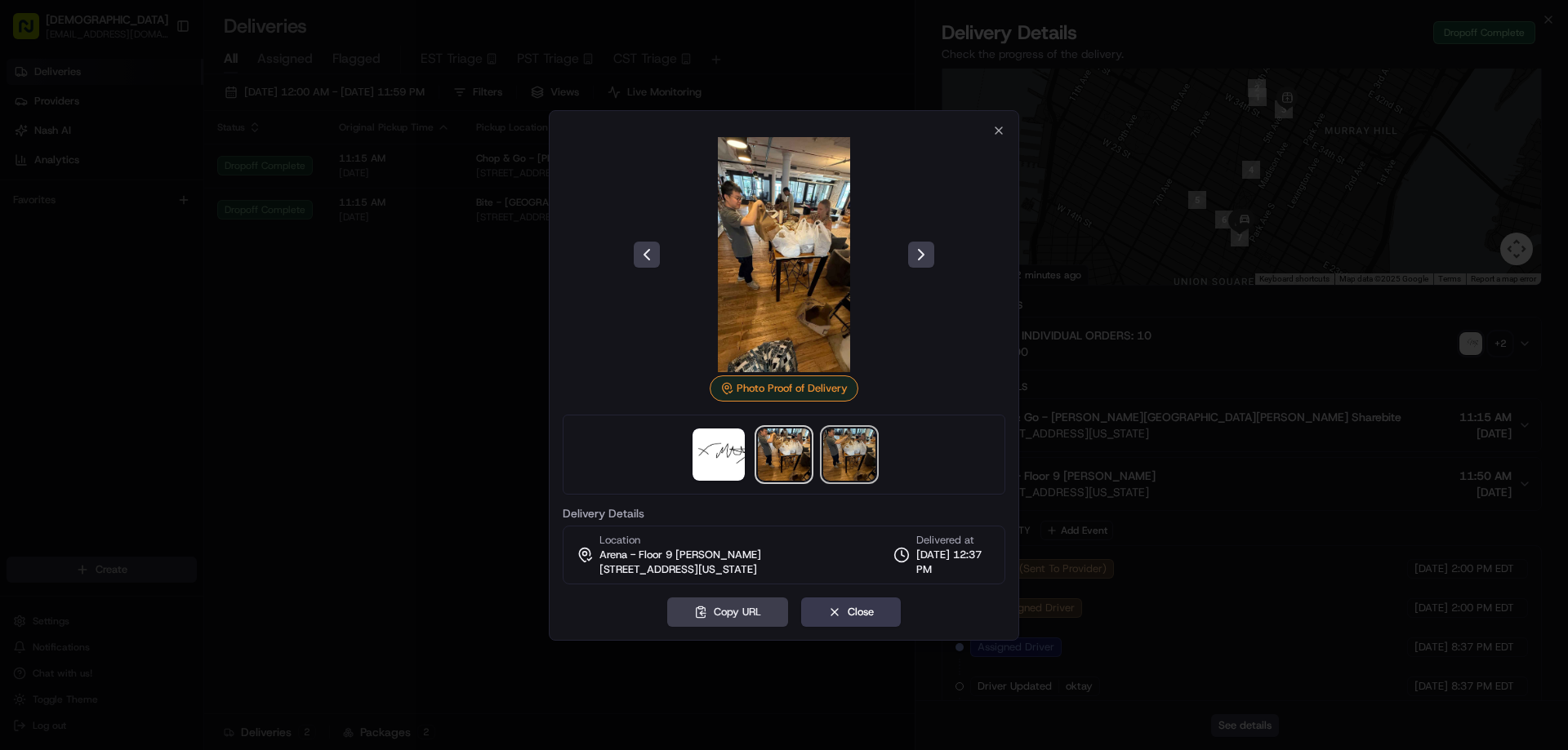
click at [823, 457] on img at bounding box center [849, 455] width 53 height 53
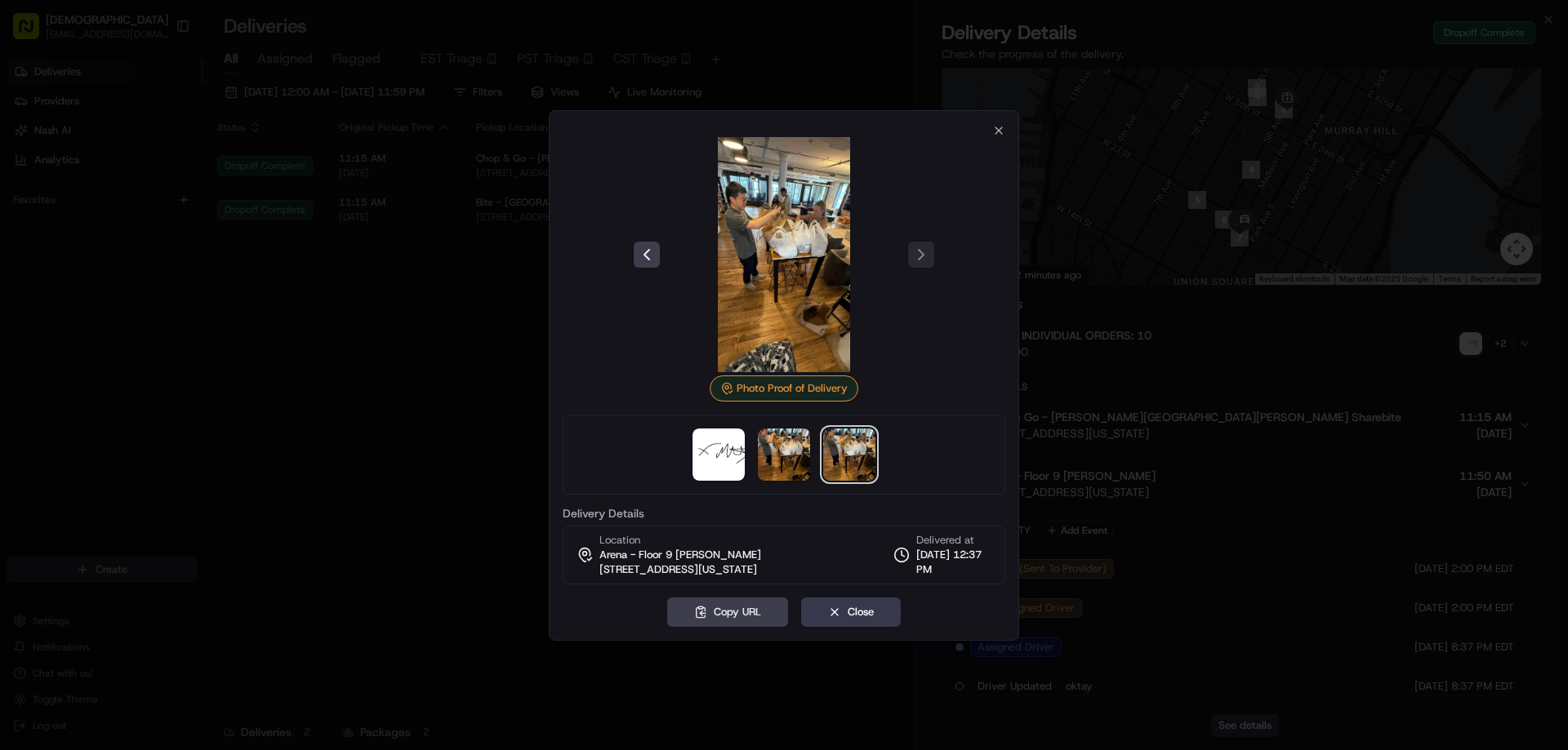
click at [378, 402] on div at bounding box center [784, 375] width 1568 height 750
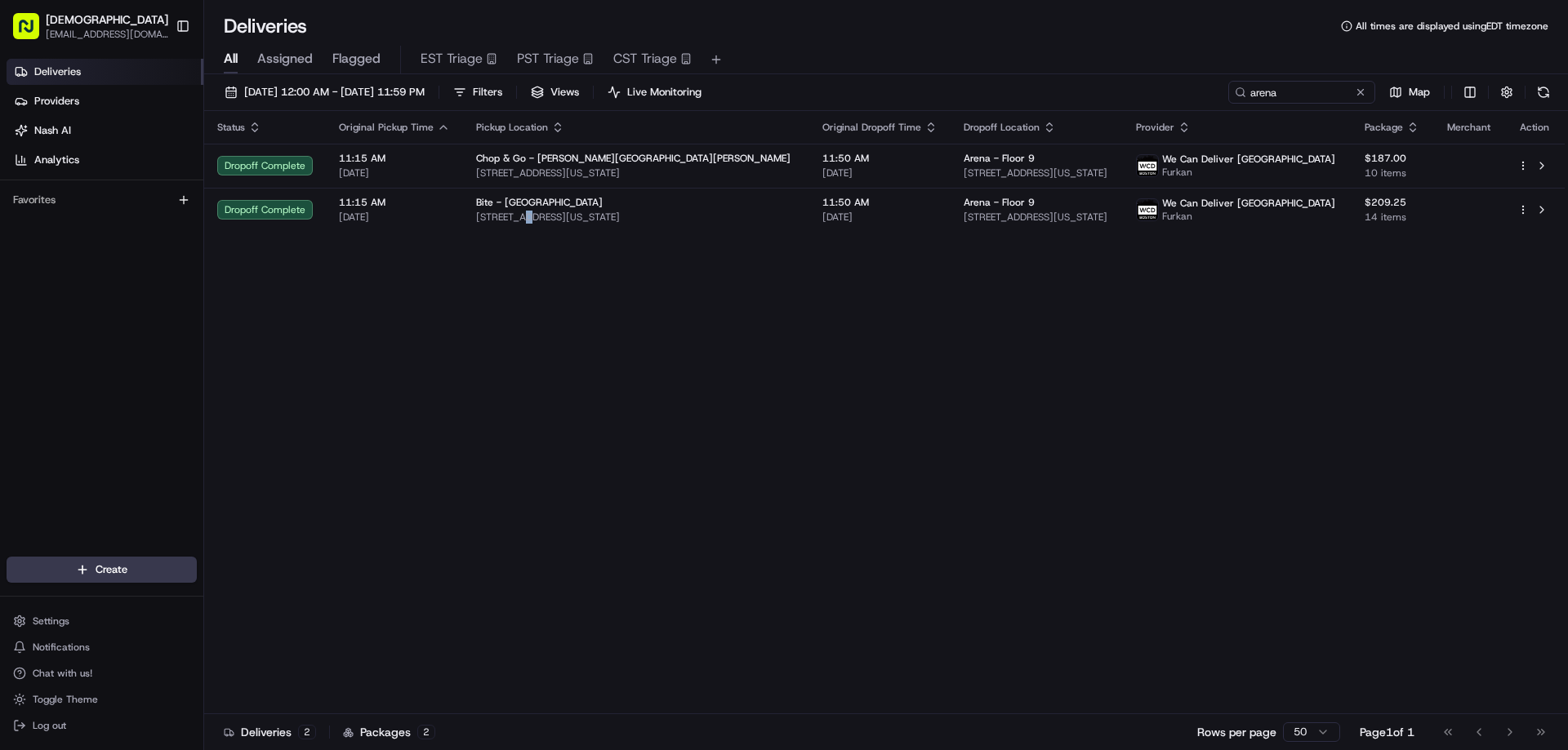
click at [525, 213] on span "62 W 22nd St, New York, NY 10010, USA" at bounding box center [636, 217] width 320 height 13
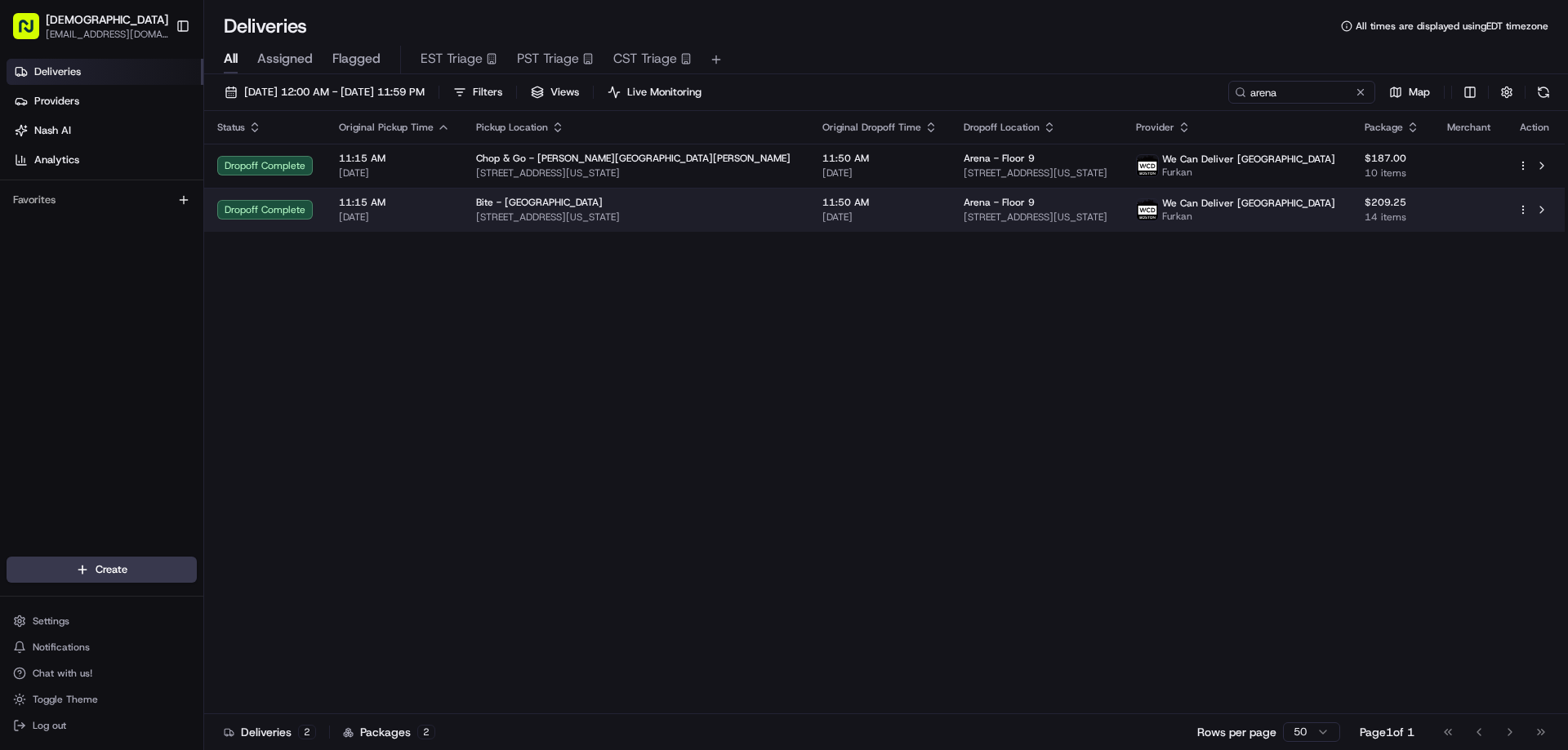
click at [558, 202] on div "Bite - Flatiron" at bounding box center [636, 202] width 320 height 13
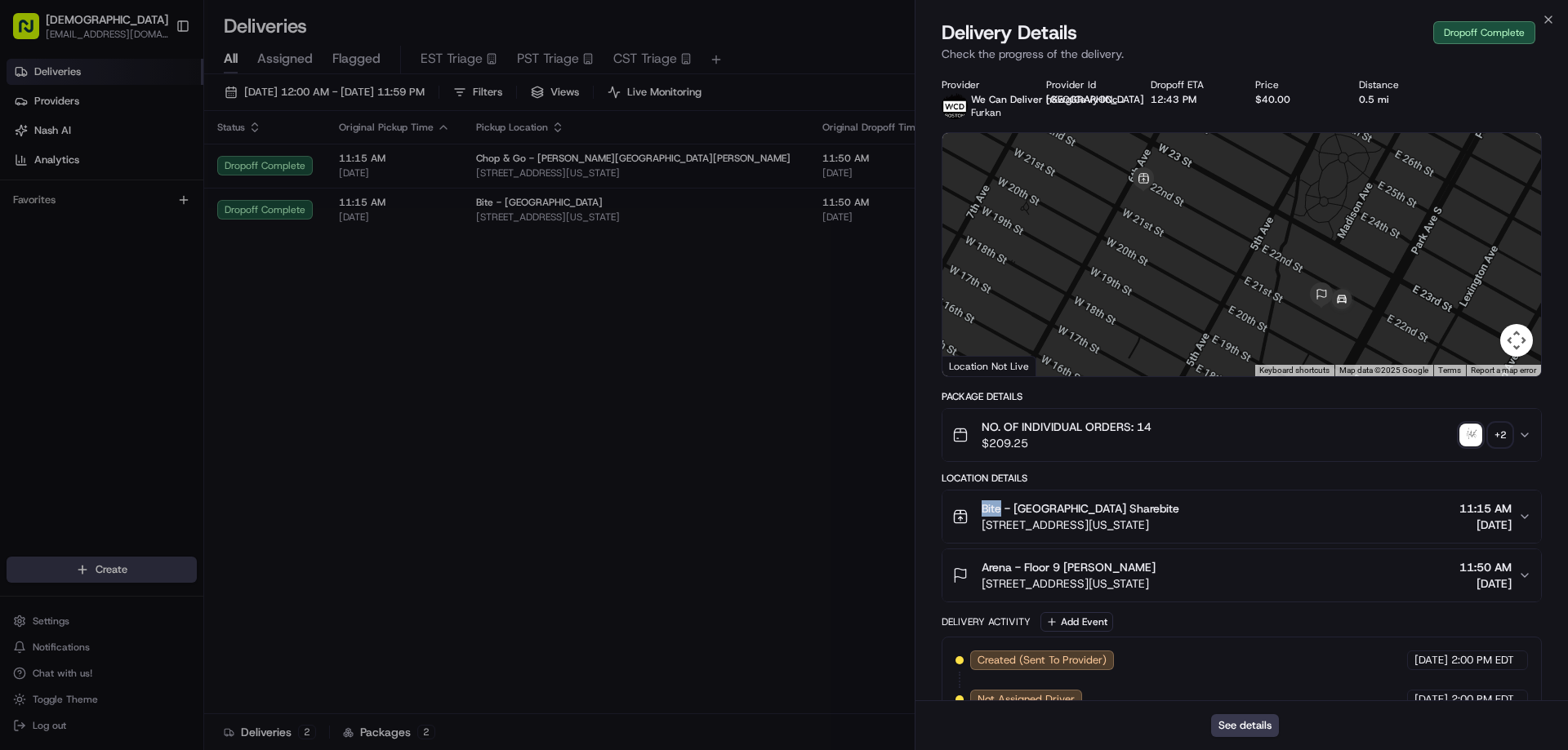
drag, startPoint x: 1002, startPoint y: 506, endPoint x: 985, endPoint y: 503, distance: 17.3
click at [985, 503] on span "Bite - Flatiron Arena Sharebite" at bounding box center [1081, 508] width 198 height 16
copy span "Bite"
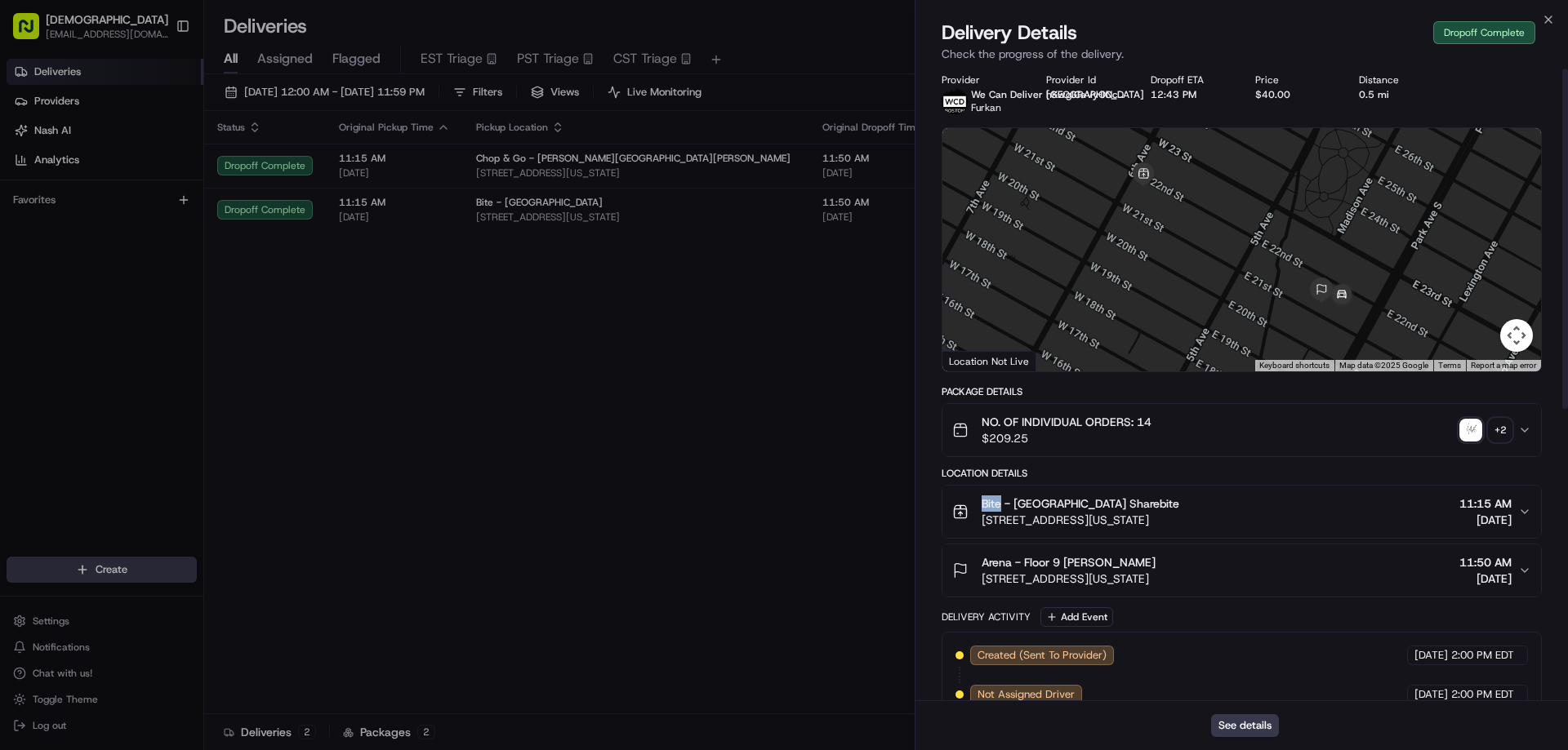
scroll to position [0, 0]
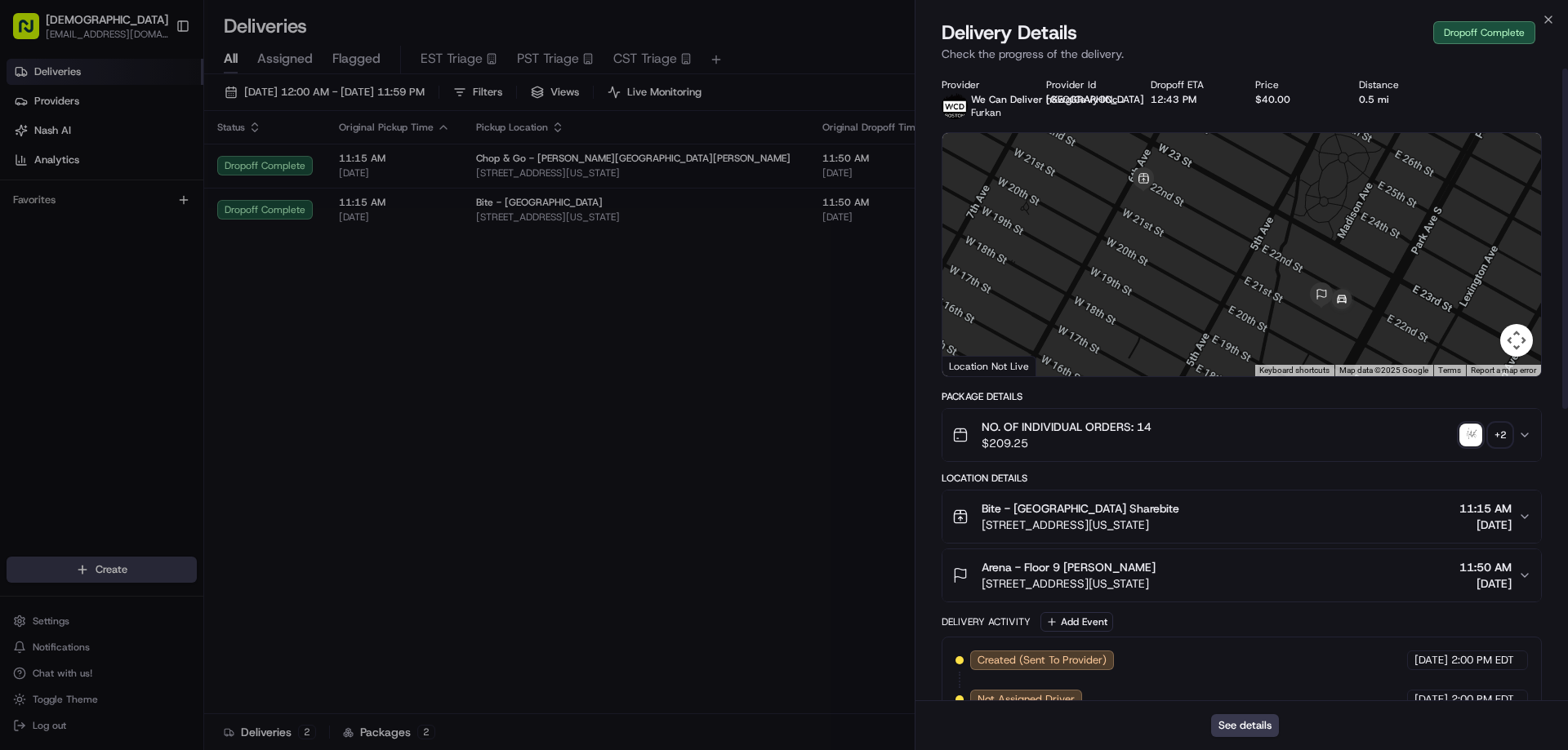
click at [1494, 437] on div "+ 2" at bounding box center [1500, 435] width 23 height 23
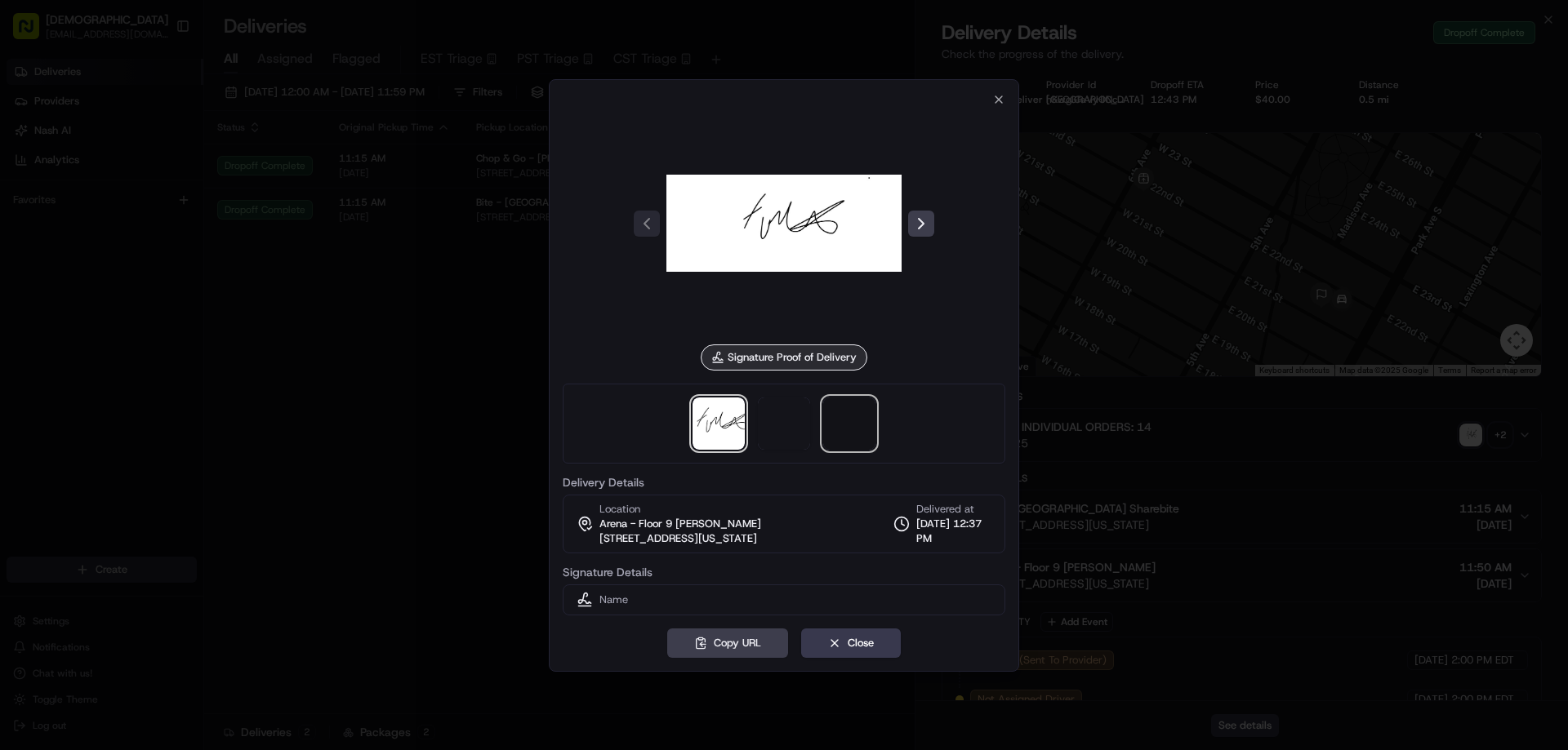
click at [842, 445] on span at bounding box center [849, 424] width 53 height 53
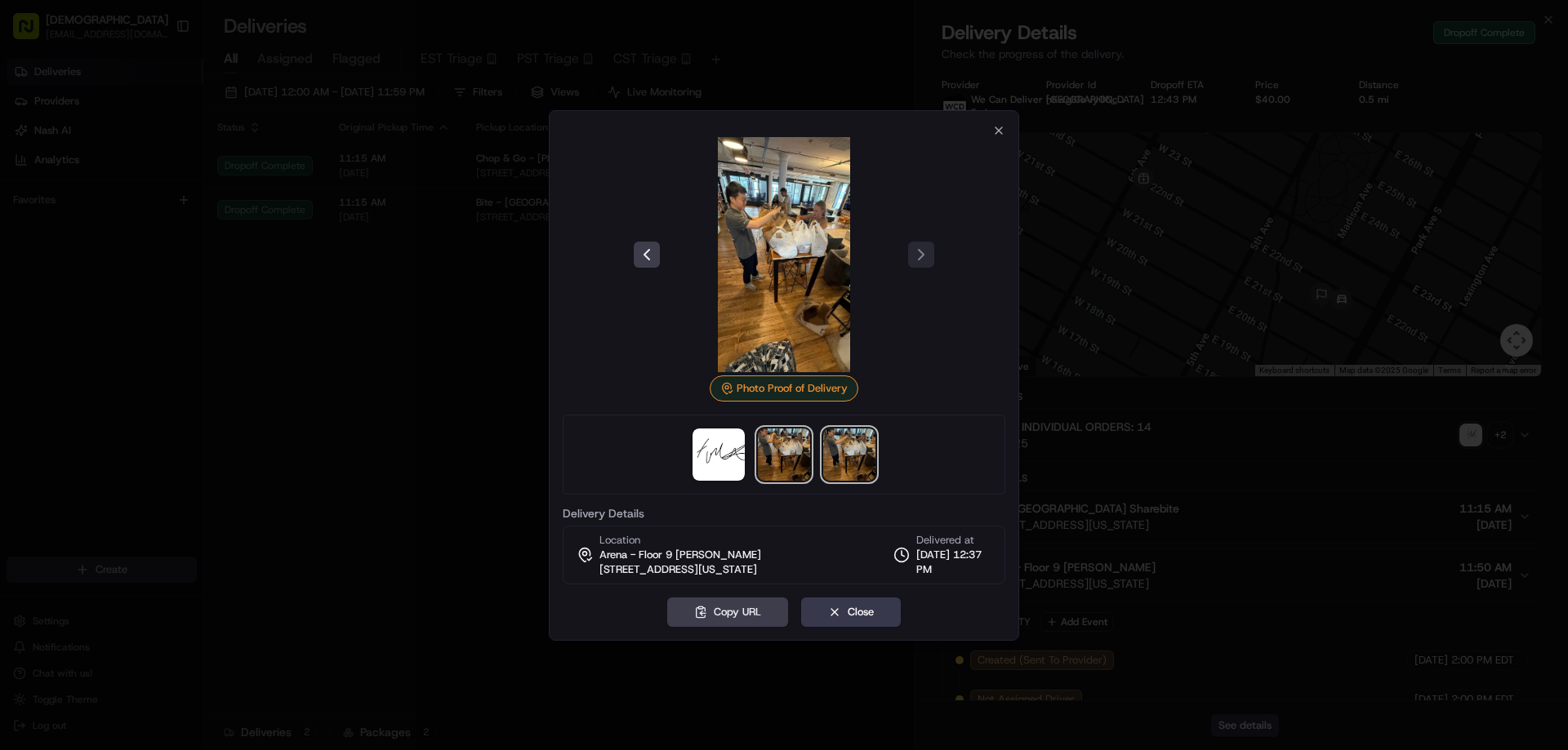
click at [782, 453] on img at bounding box center [784, 455] width 53 height 53
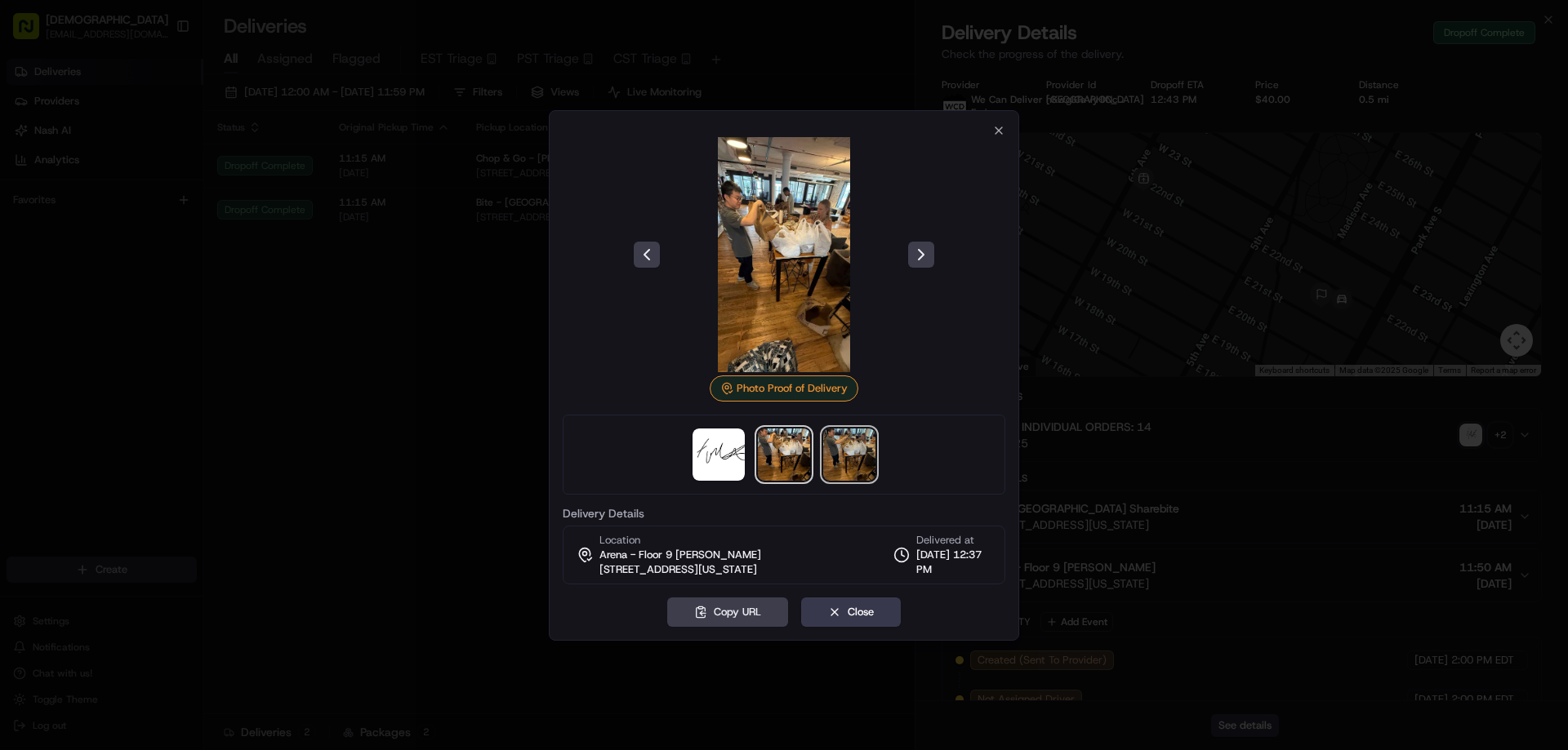
click at [867, 459] on img at bounding box center [849, 455] width 53 height 53
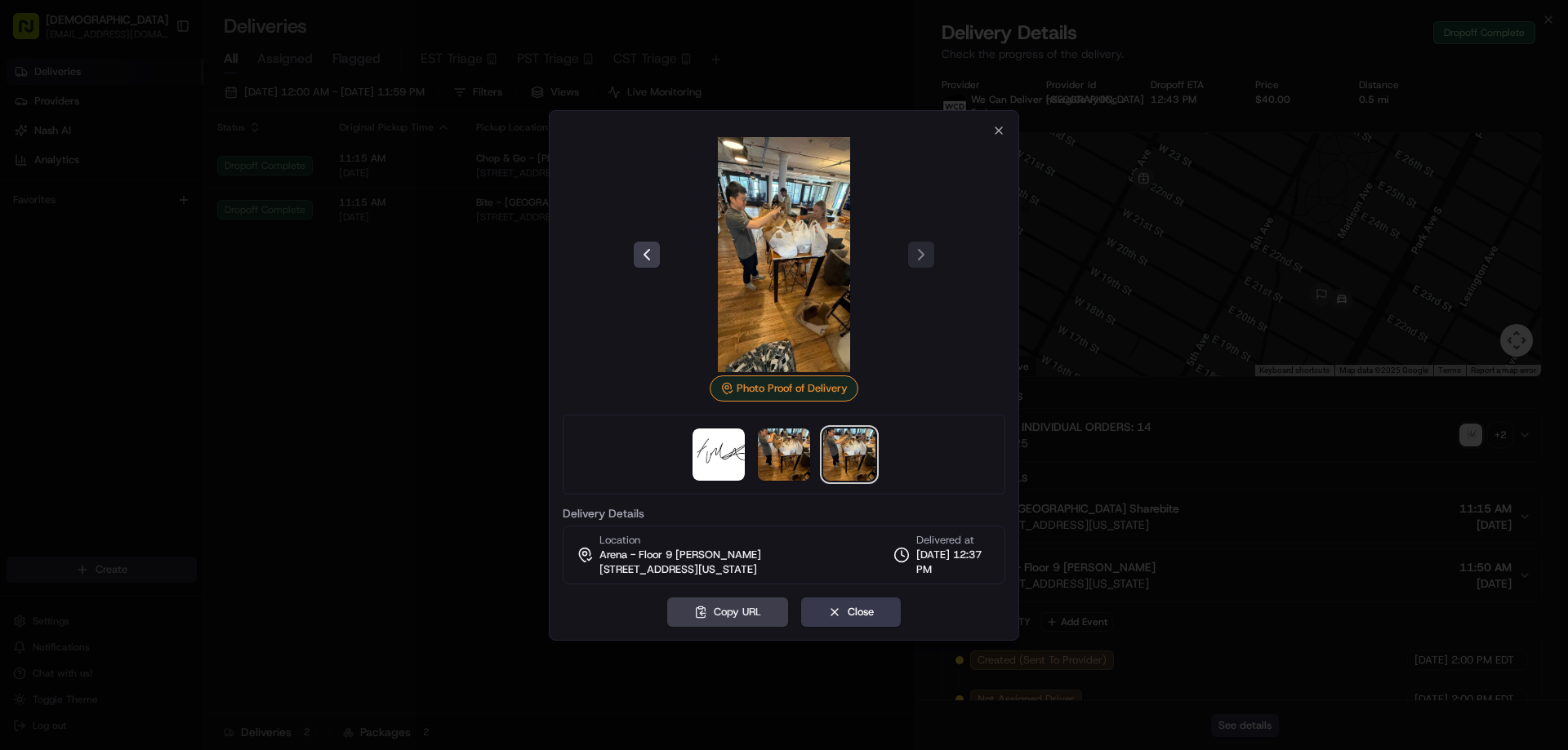
click at [491, 409] on div at bounding box center [784, 375] width 1568 height 750
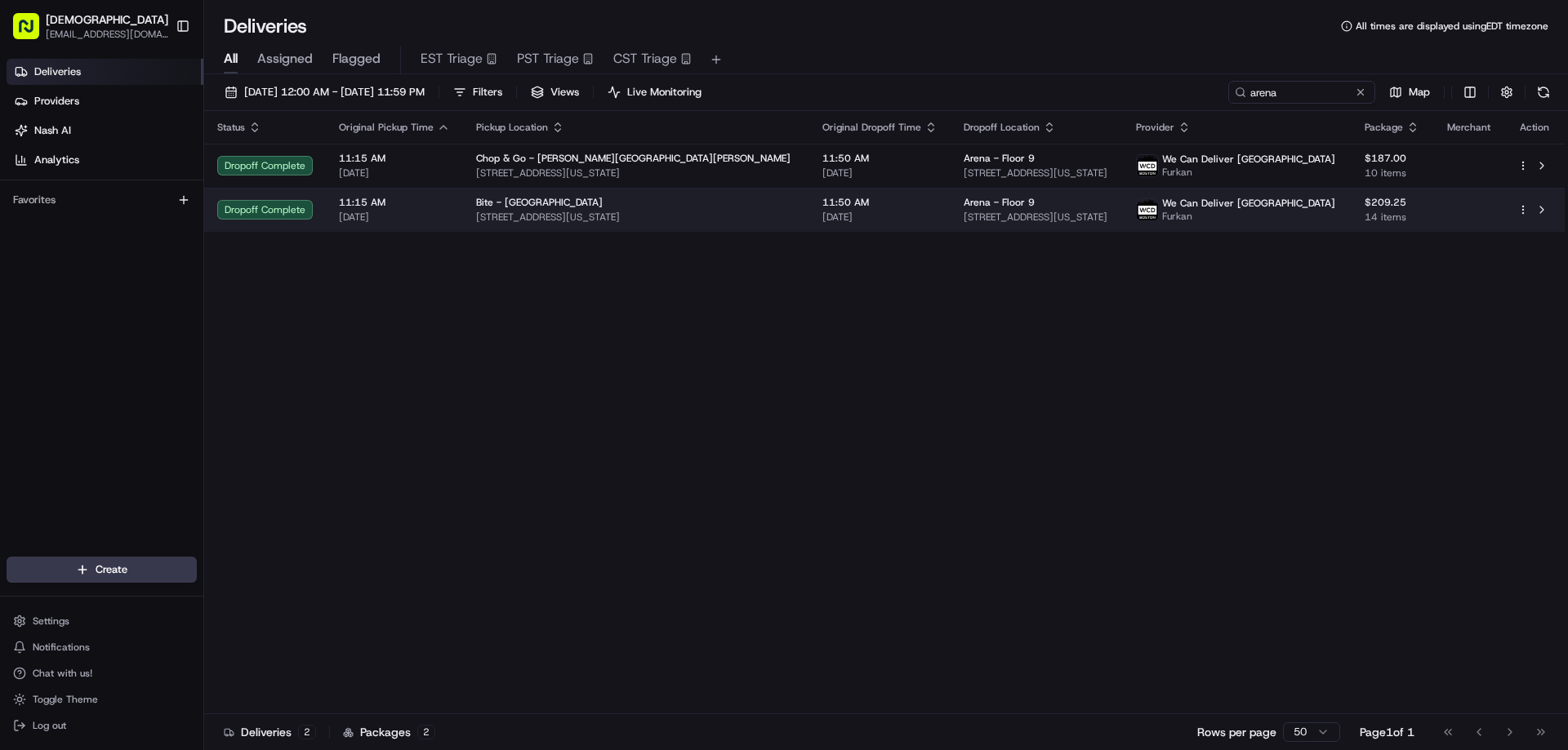
click at [695, 192] on td "Bite - Flatiron 62 W 22nd St, New York, NY 10010, USA" at bounding box center [636, 210] width 346 height 44
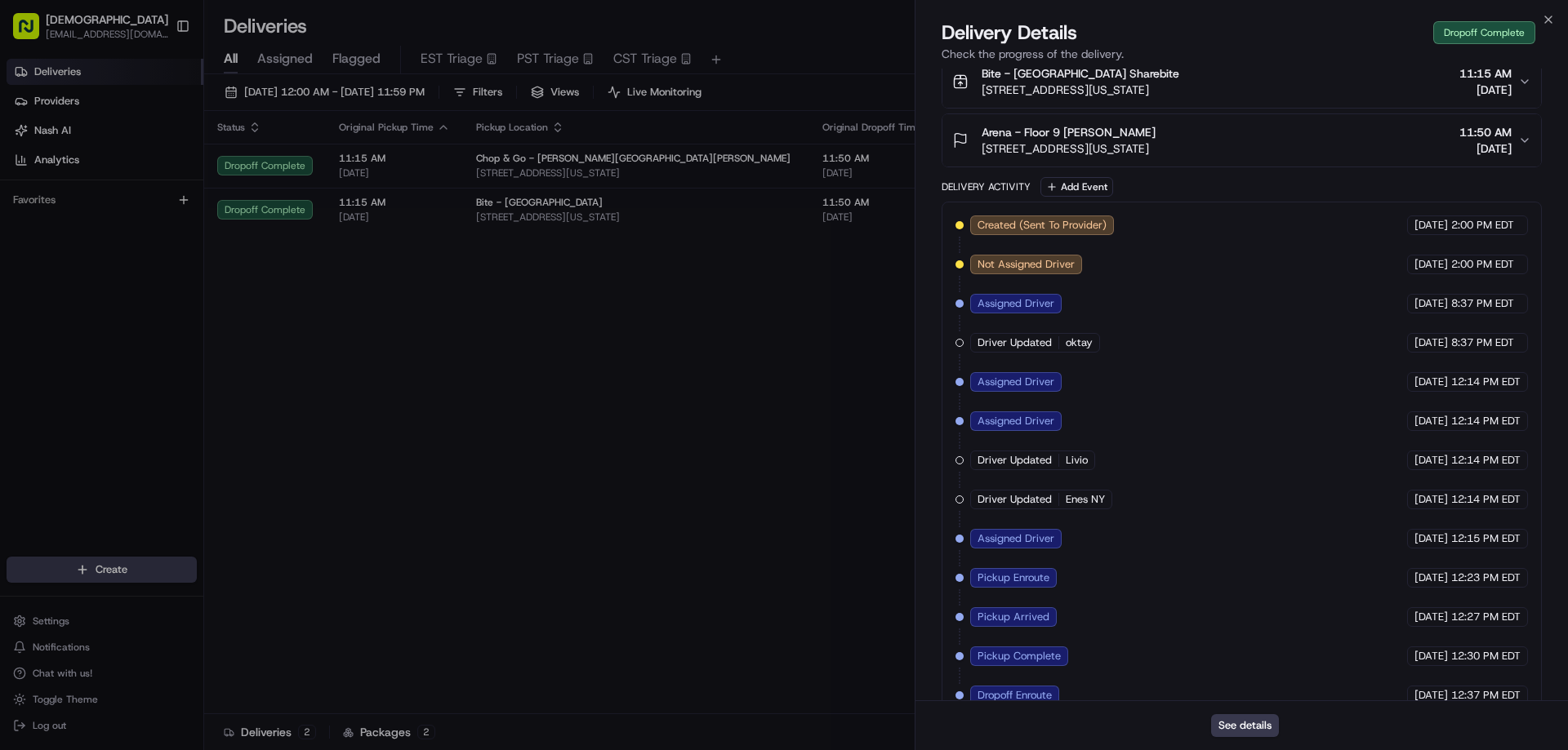
scroll to position [215, 0]
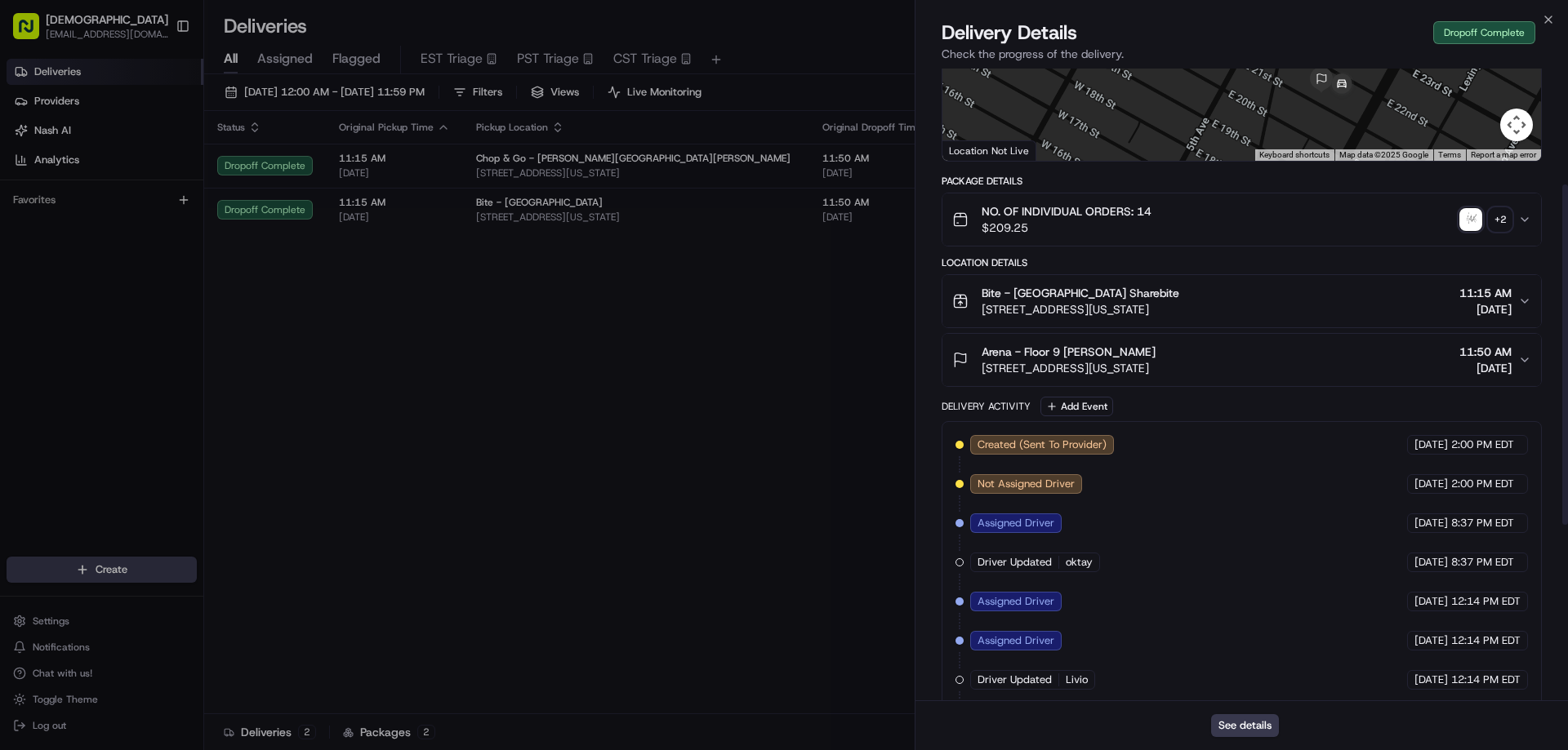
click at [1503, 228] on div "+ 2" at bounding box center [1500, 219] width 23 height 23
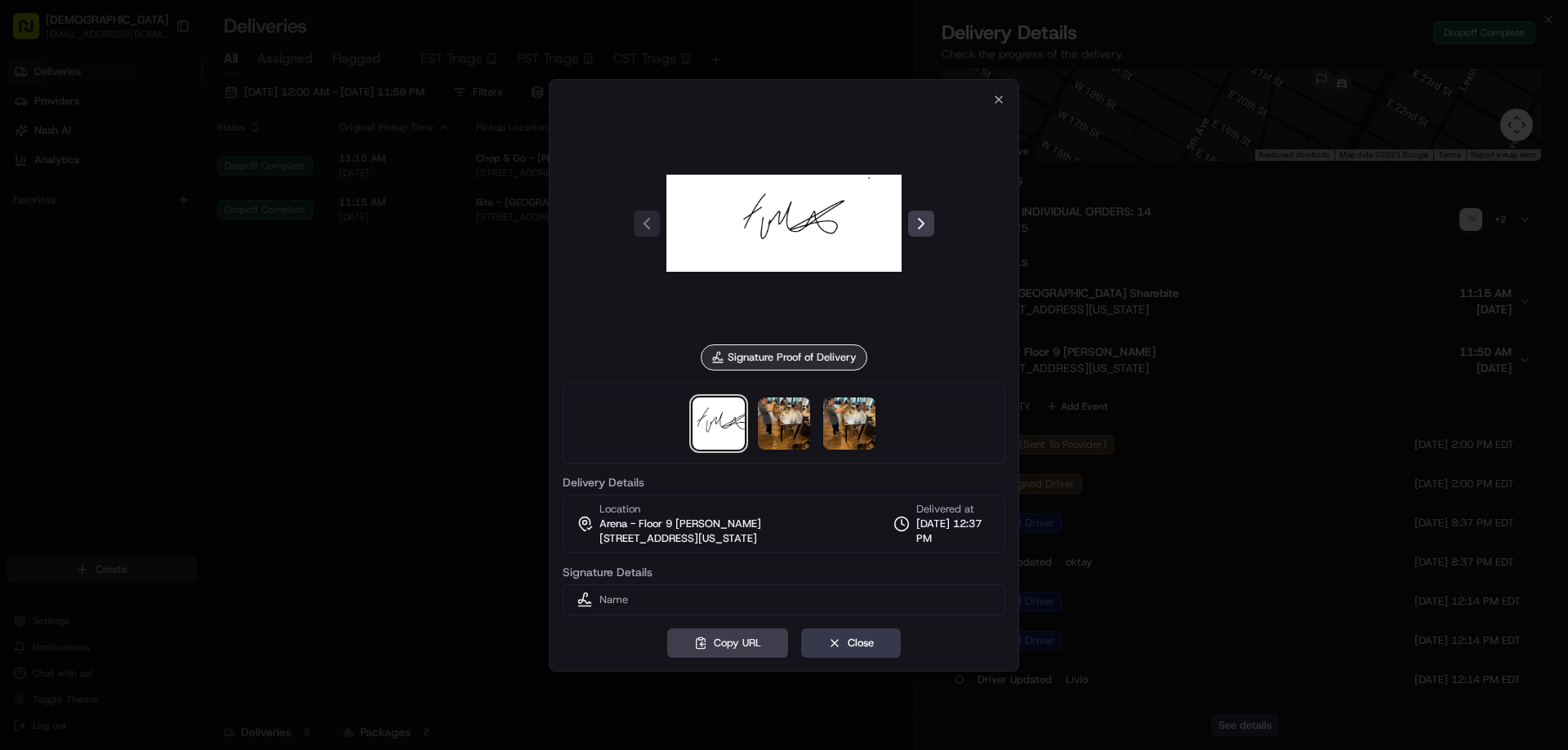
click at [514, 371] on div at bounding box center [784, 375] width 1568 height 750
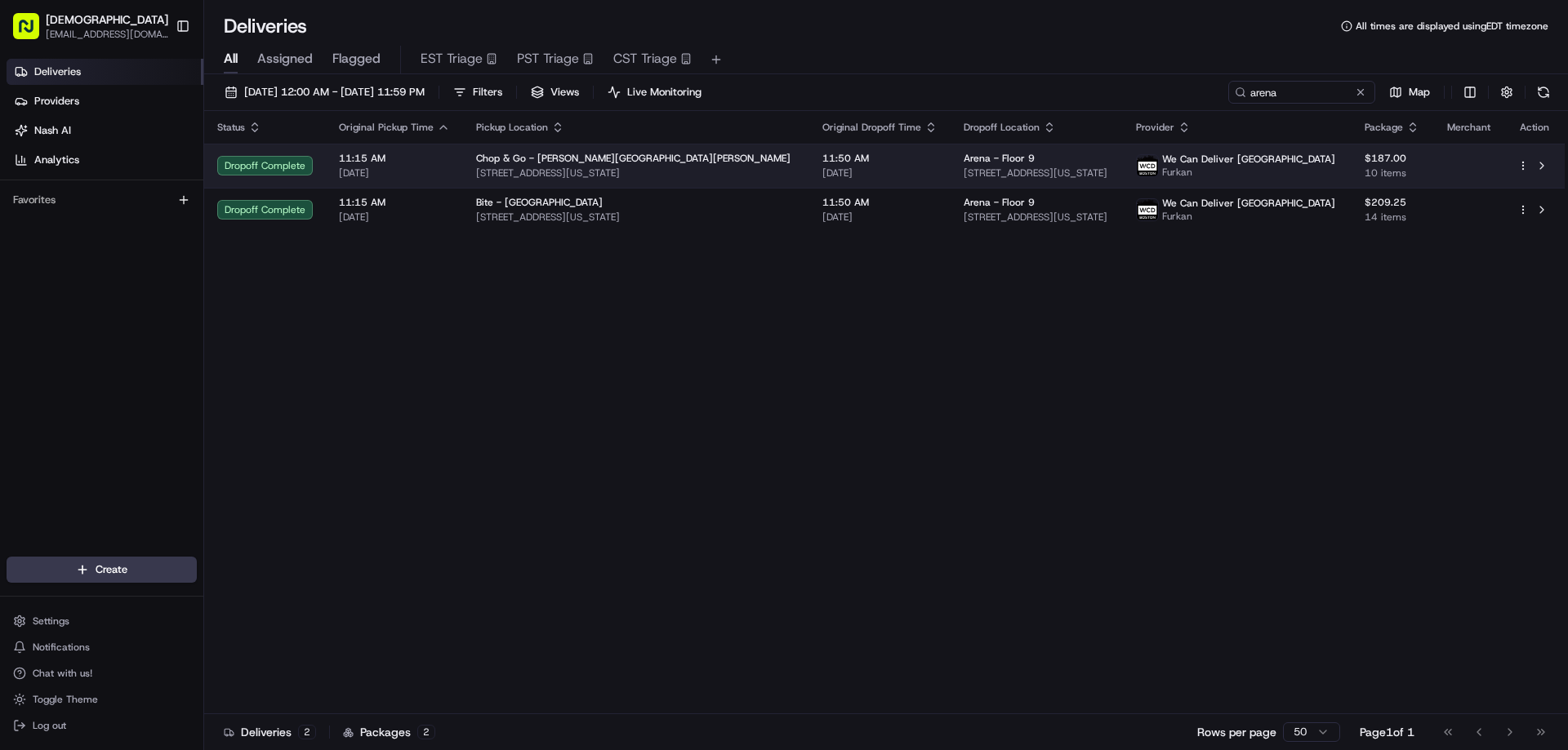
click at [564, 154] on span "Chop & Go - Murray Hill" at bounding box center [633, 158] width 314 height 13
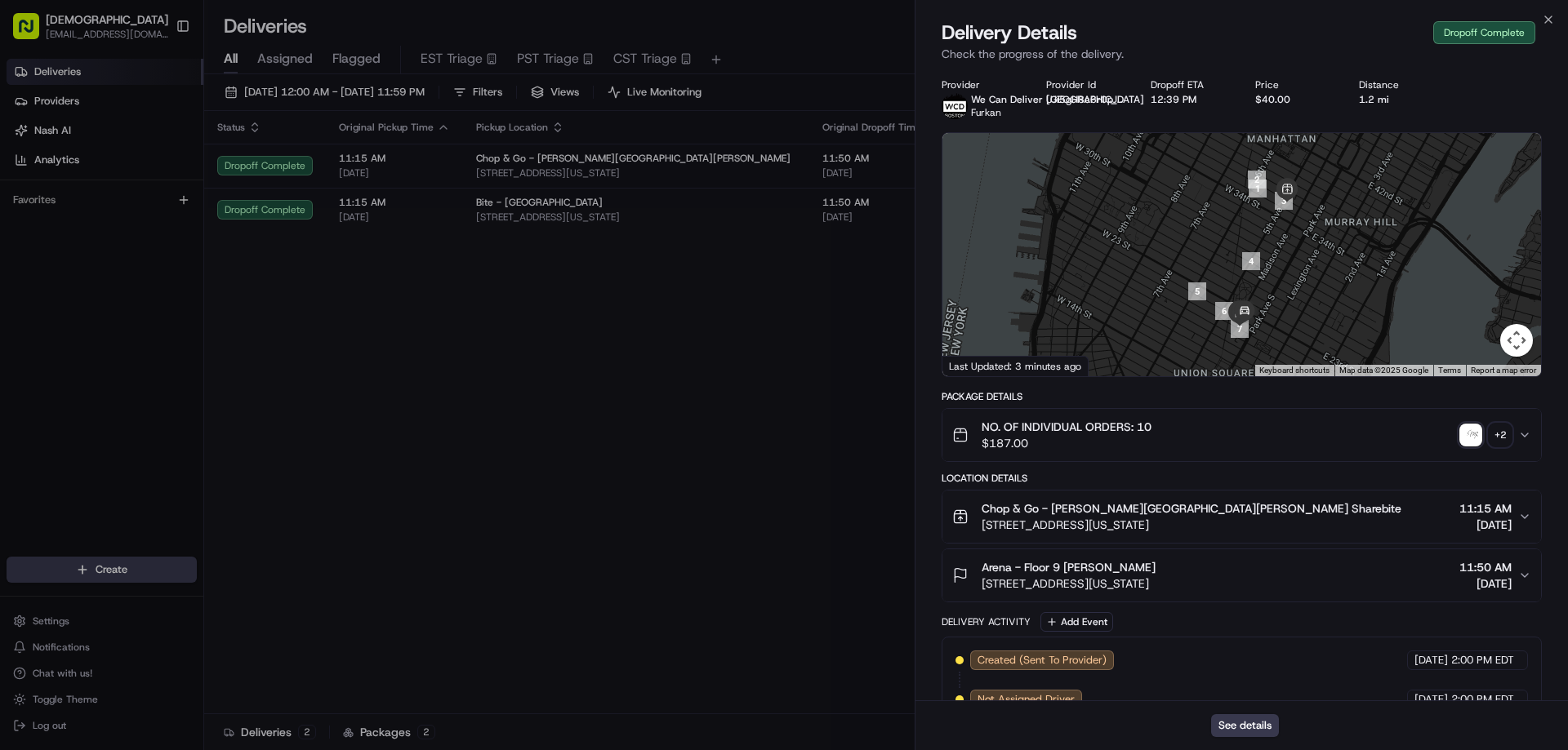
click at [1505, 429] on div "+ 2" at bounding box center [1500, 435] width 23 height 23
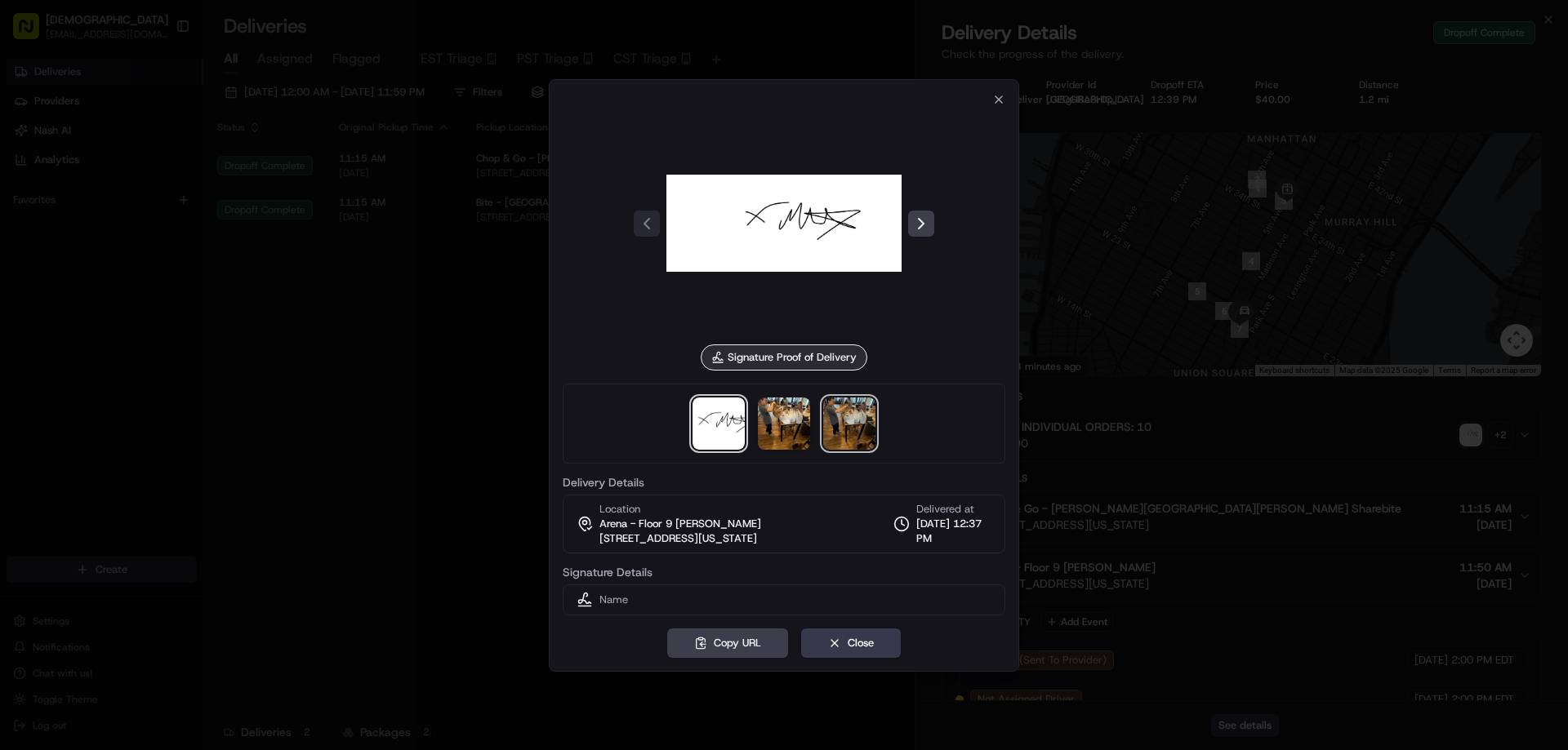
click at [830, 423] on img at bounding box center [849, 424] width 53 height 53
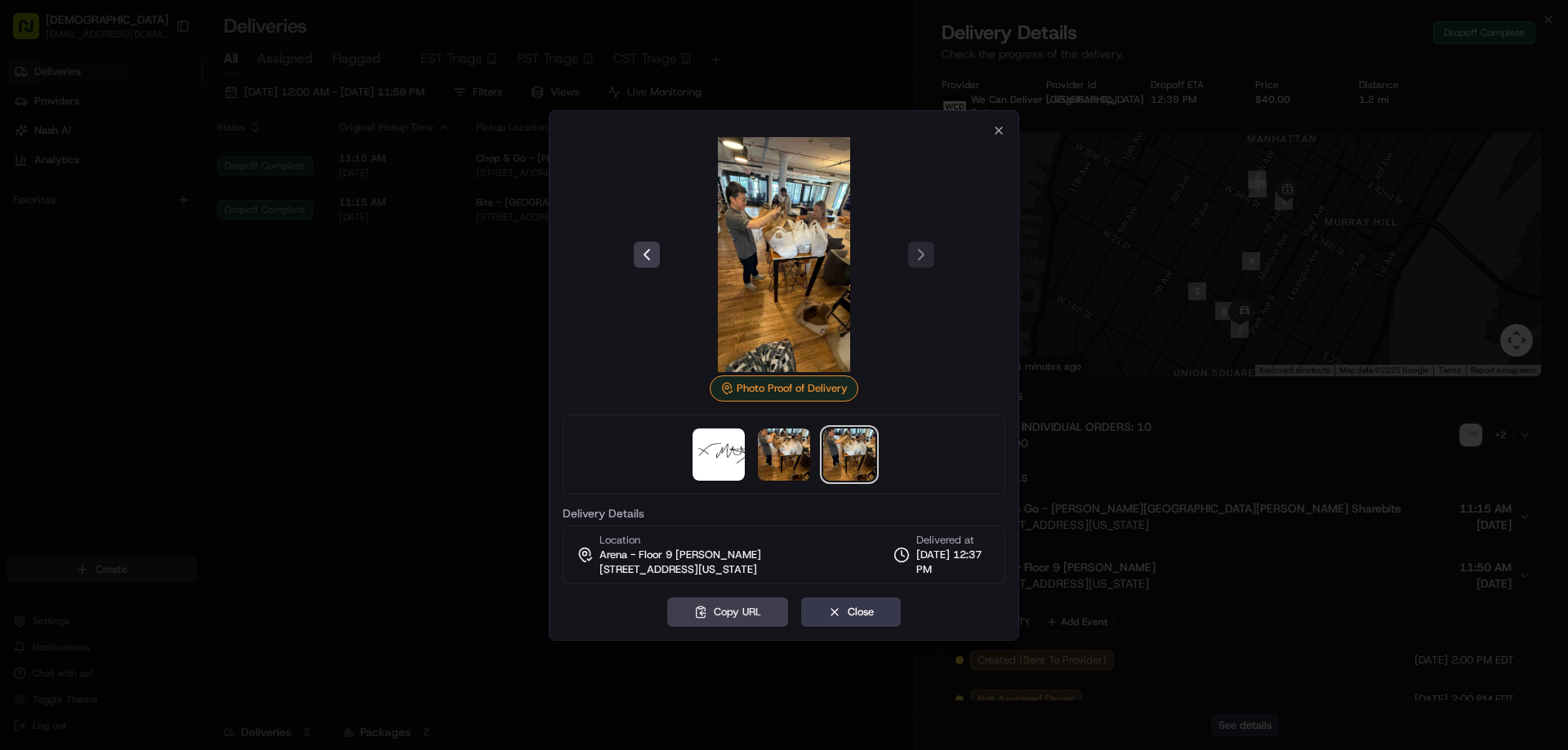
drag, startPoint x: 496, startPoint y: 390, endPoint x: 1101, endPoint y: 448, distance: 607.8
click at [514, 390] on div at bounding box center [784, 375] width 1568 height 750
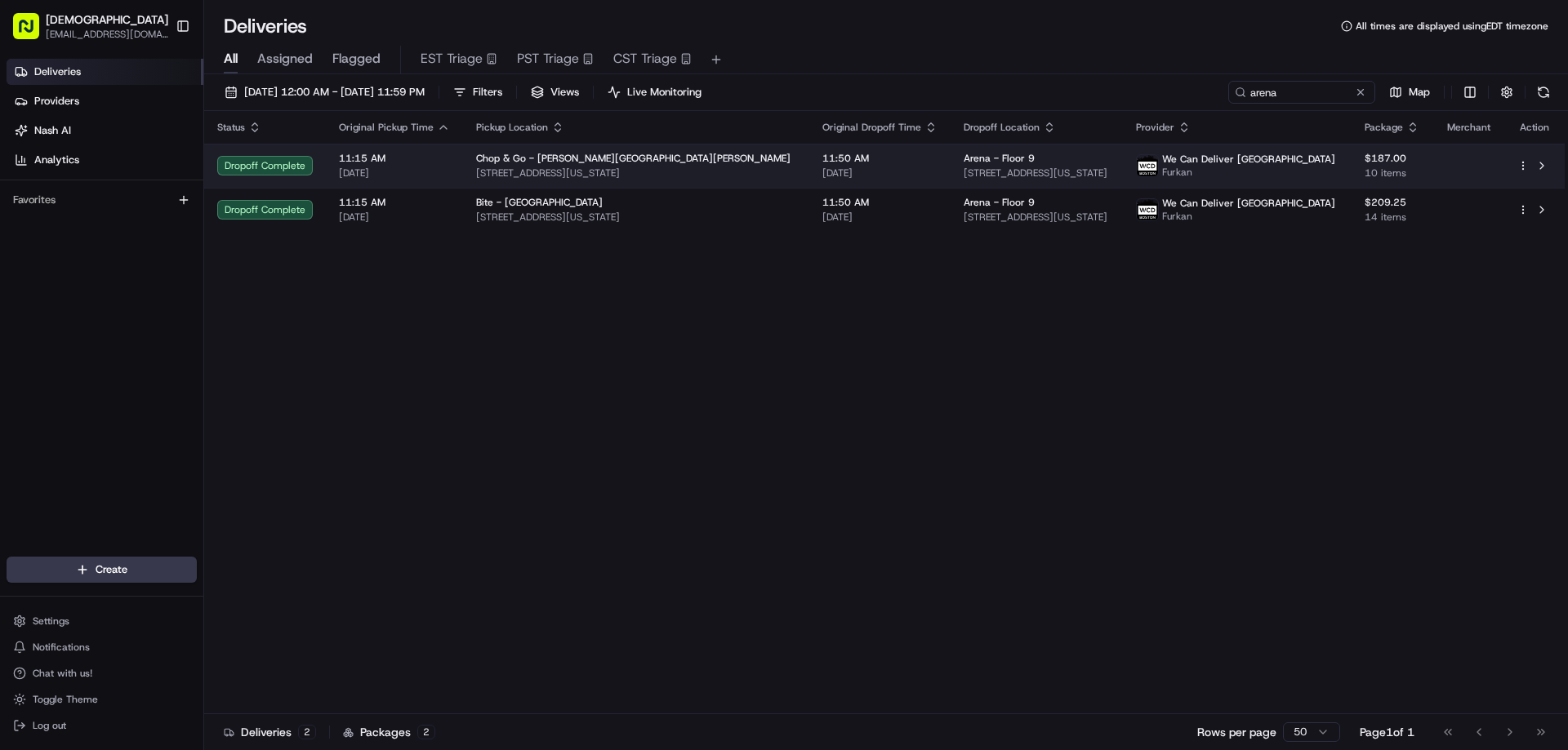
click at [1522, 158] on div at bounding box center [1535, 166] width 35 height 20
click at [1527, 163] on html "Sharebite eveines@ececonsultinggroup.com Toggle Sidebar Deliveries Providers Na…" at bounding box center [784, 375] width 1568 height 750
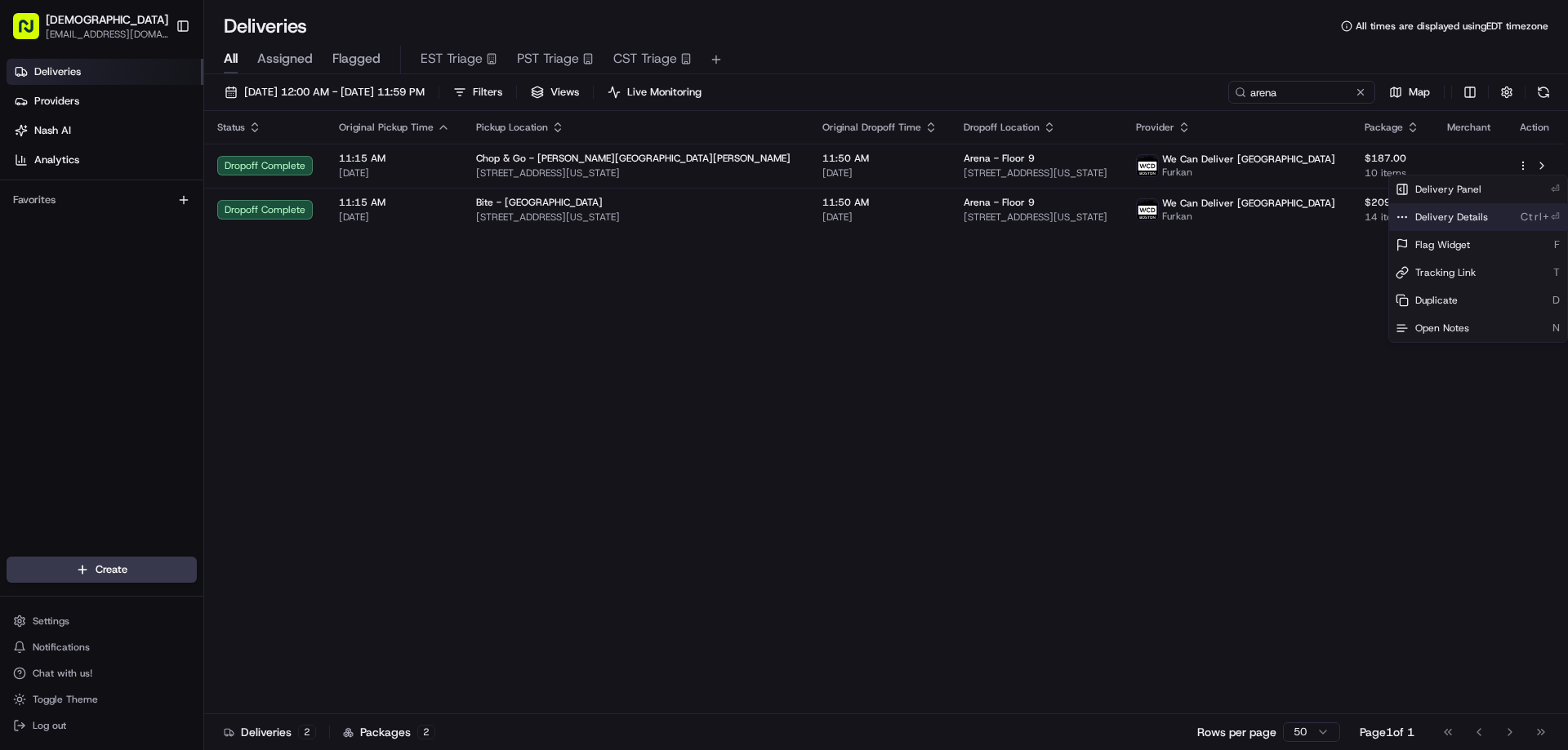
click at [1473, 213] on span "Delivery Details" at bounding box center [1452, 217] width 73 height 13
click at [838, 163] on html "Sharebite eveines@ececonsultinggroup.com Toggle Sidebar Deliveries Providers Na…" at bounding box center [784, 375] width 1568 height 750
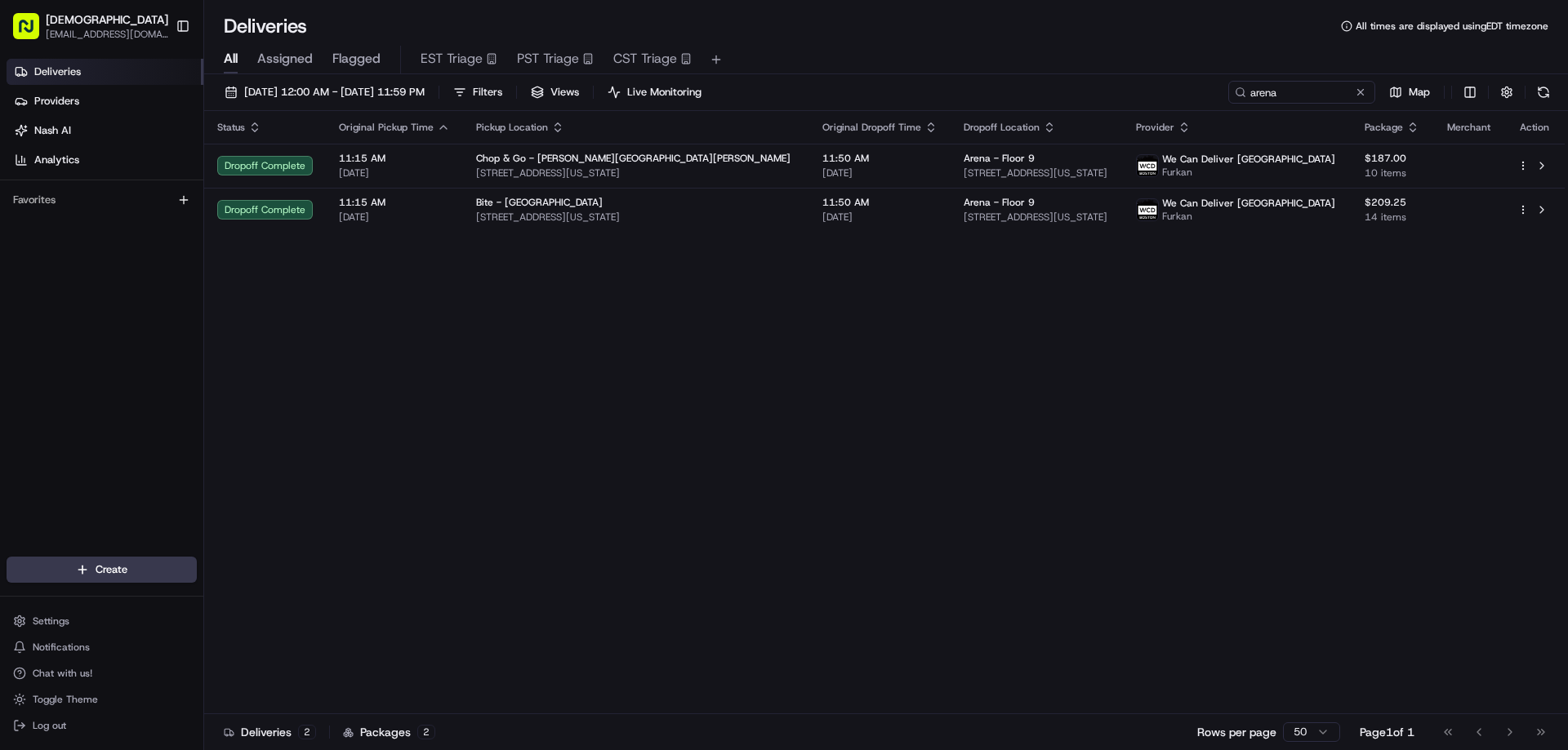
click at [838, 163] on span "11:50 AM" at bounding box center [879, 158] width 115 height 13
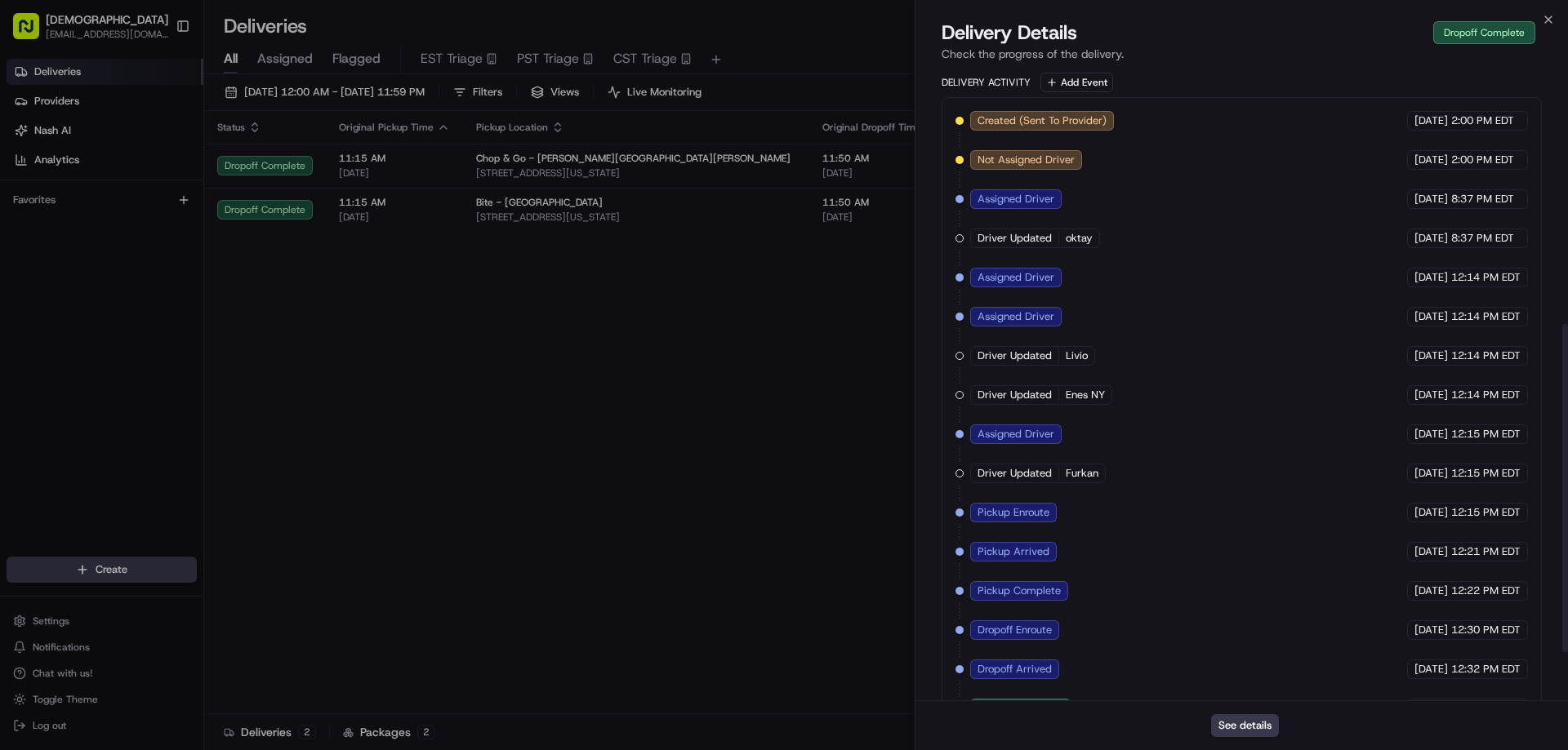
scroll to position [581, 0]
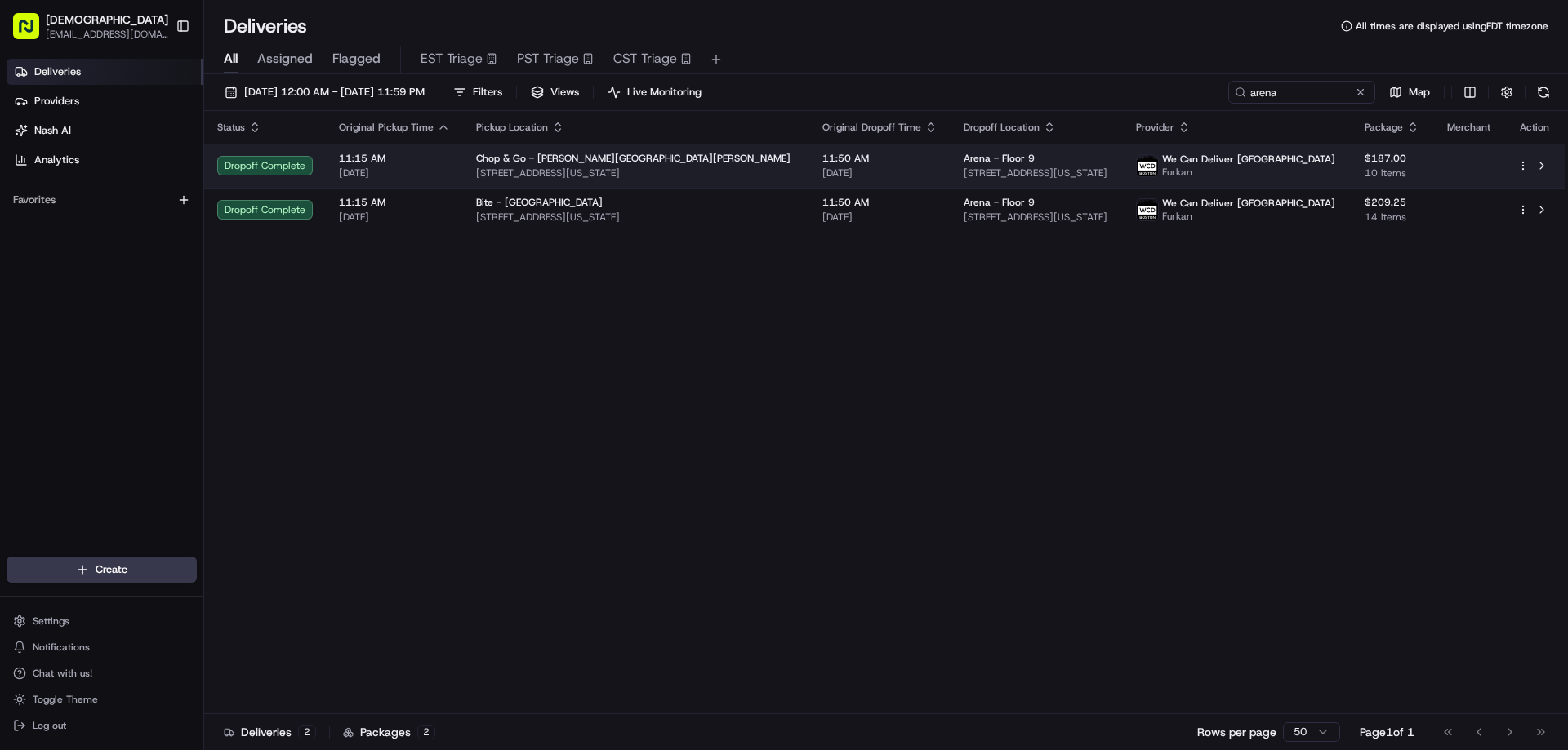
click at [699, 162] on div "Chop & Go - Murray Hill" at bounding box center [636, 158] width 320 height 13
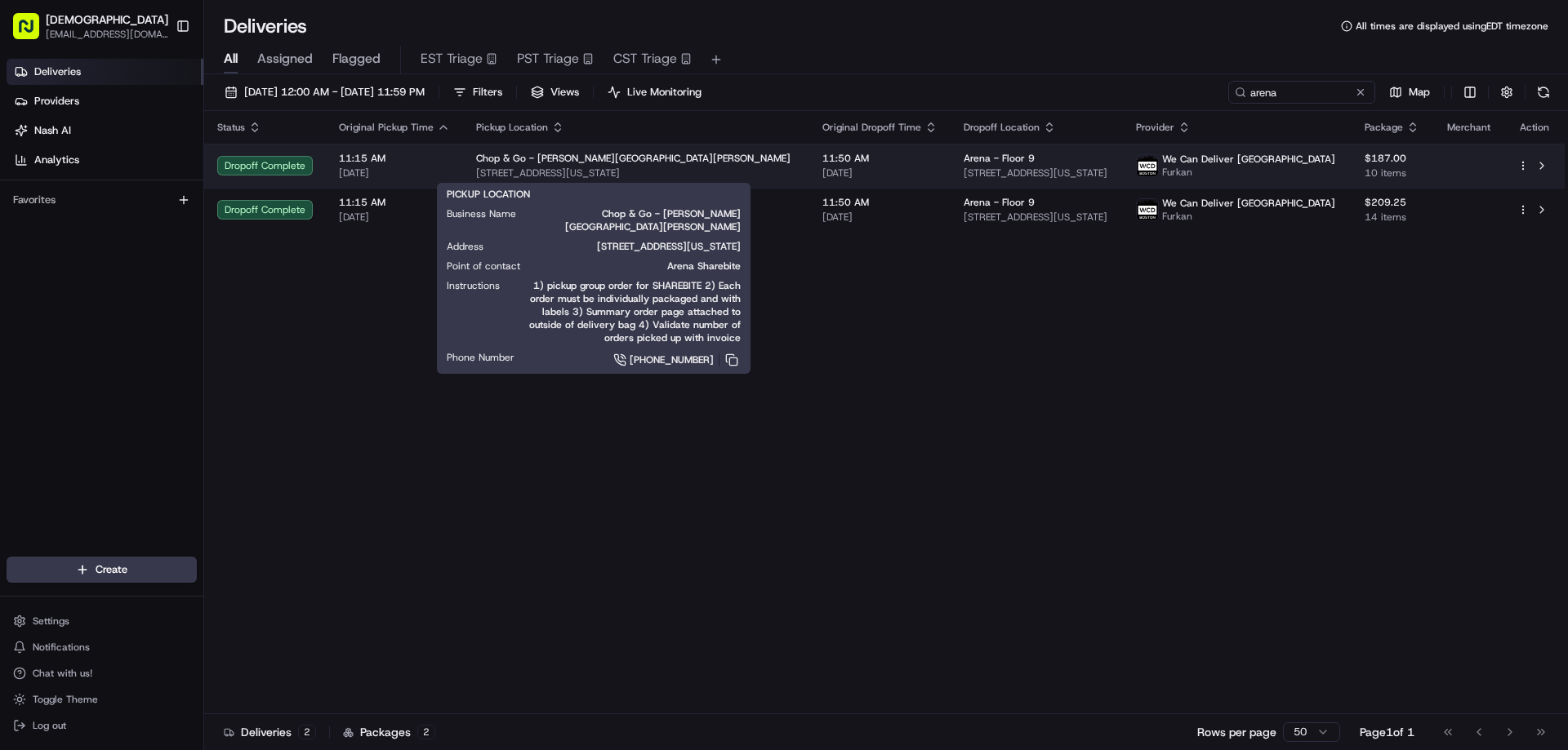
click at [704, 161] on div "Chop & Go - Murray Hill" at bounding box center [636, 158] width 320 height 13
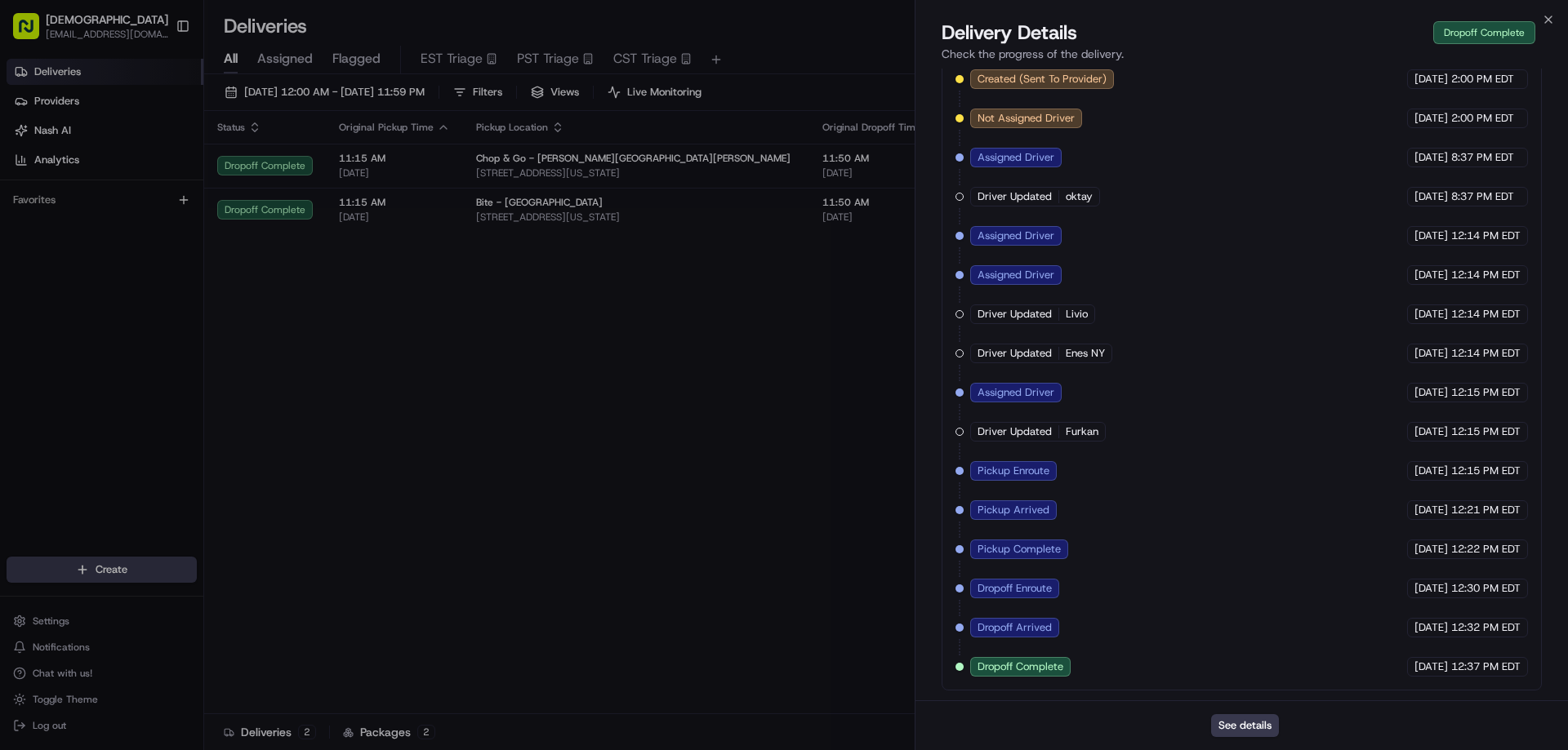
drag, startPoint x: 636, startPoint y: 462, endPoint x: 636, endPoint y: 449, distance: 13.0
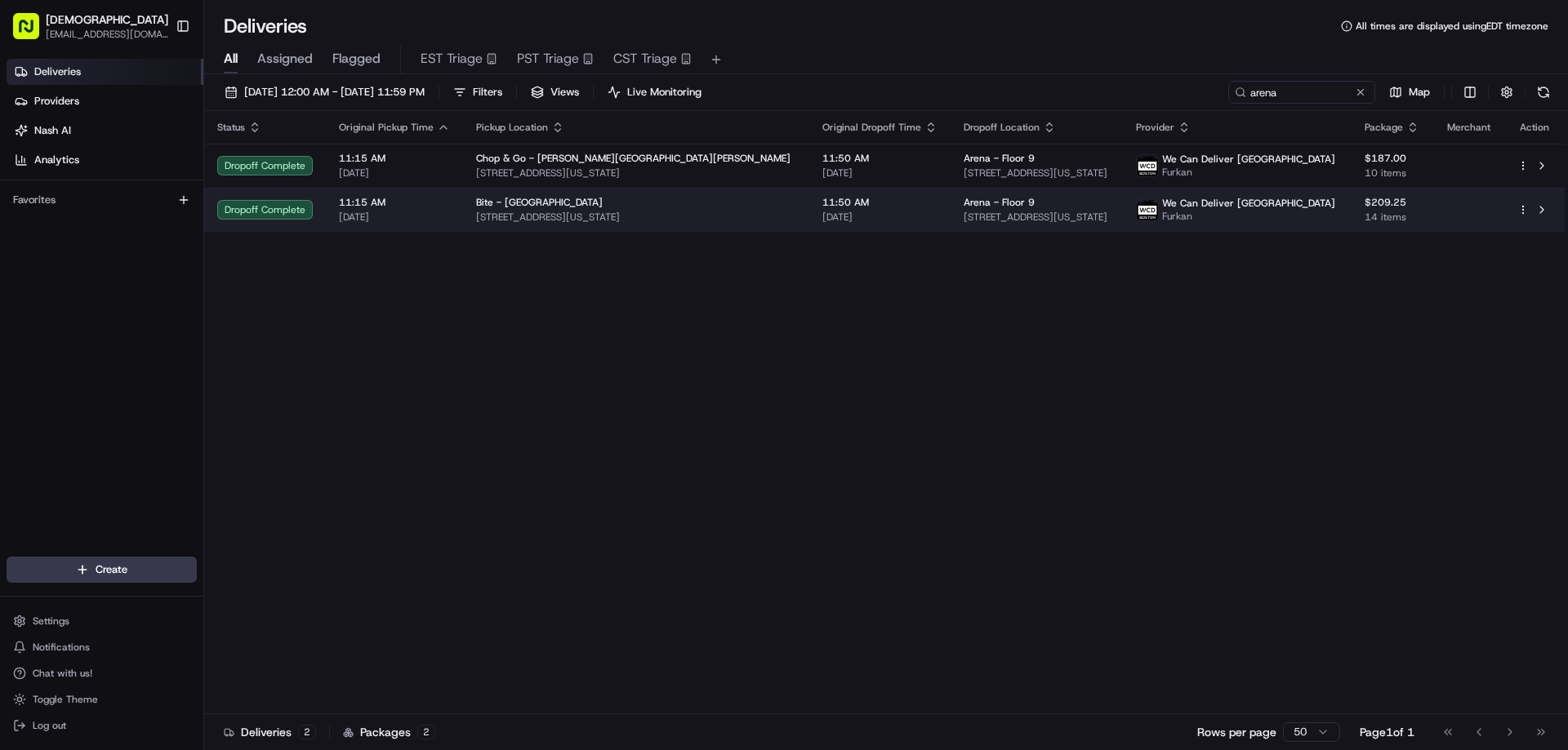
click at [655, 199] on div "Bite - Flatiron" at bounding box center [636, 202] width 320 height 13
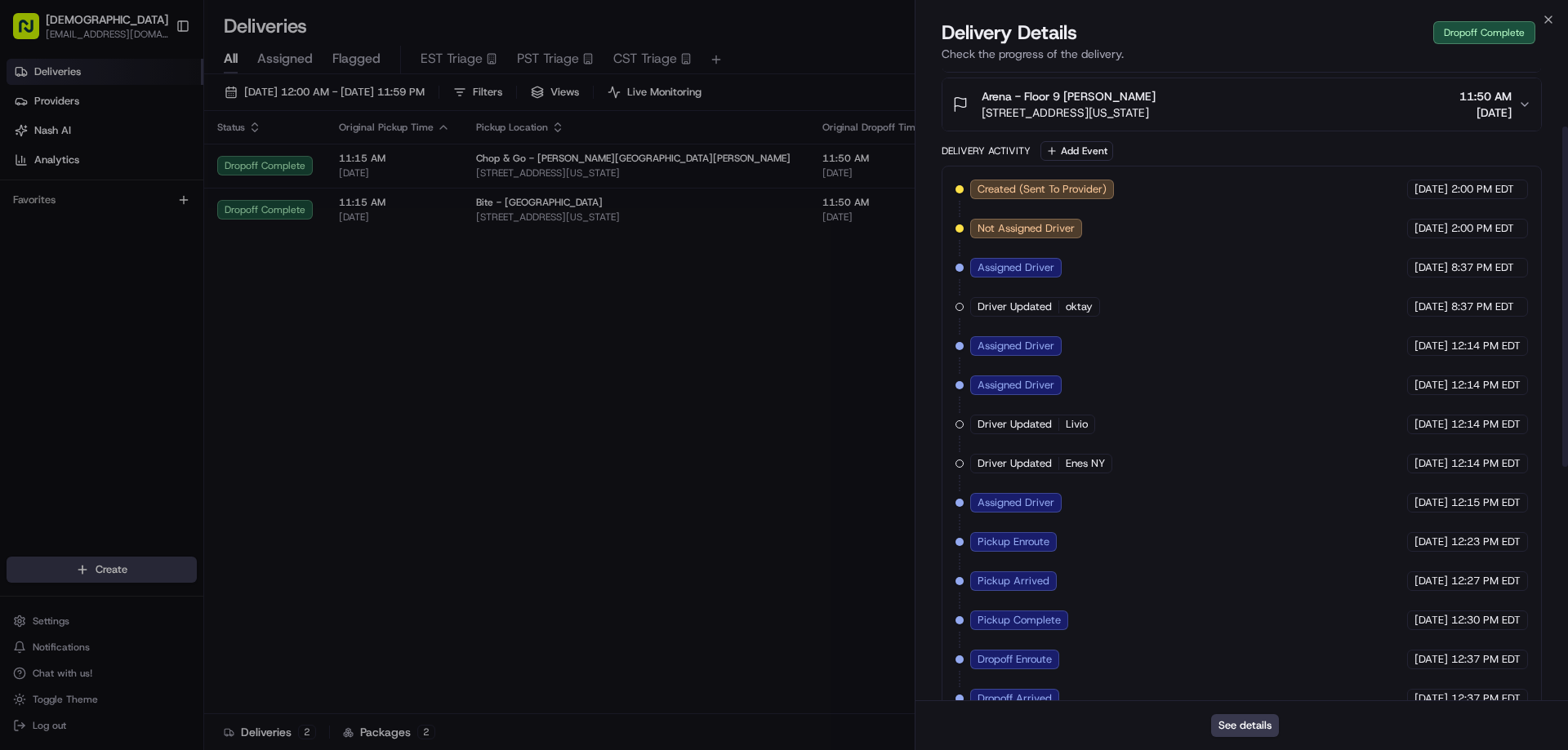
scroll to position [542, 0]
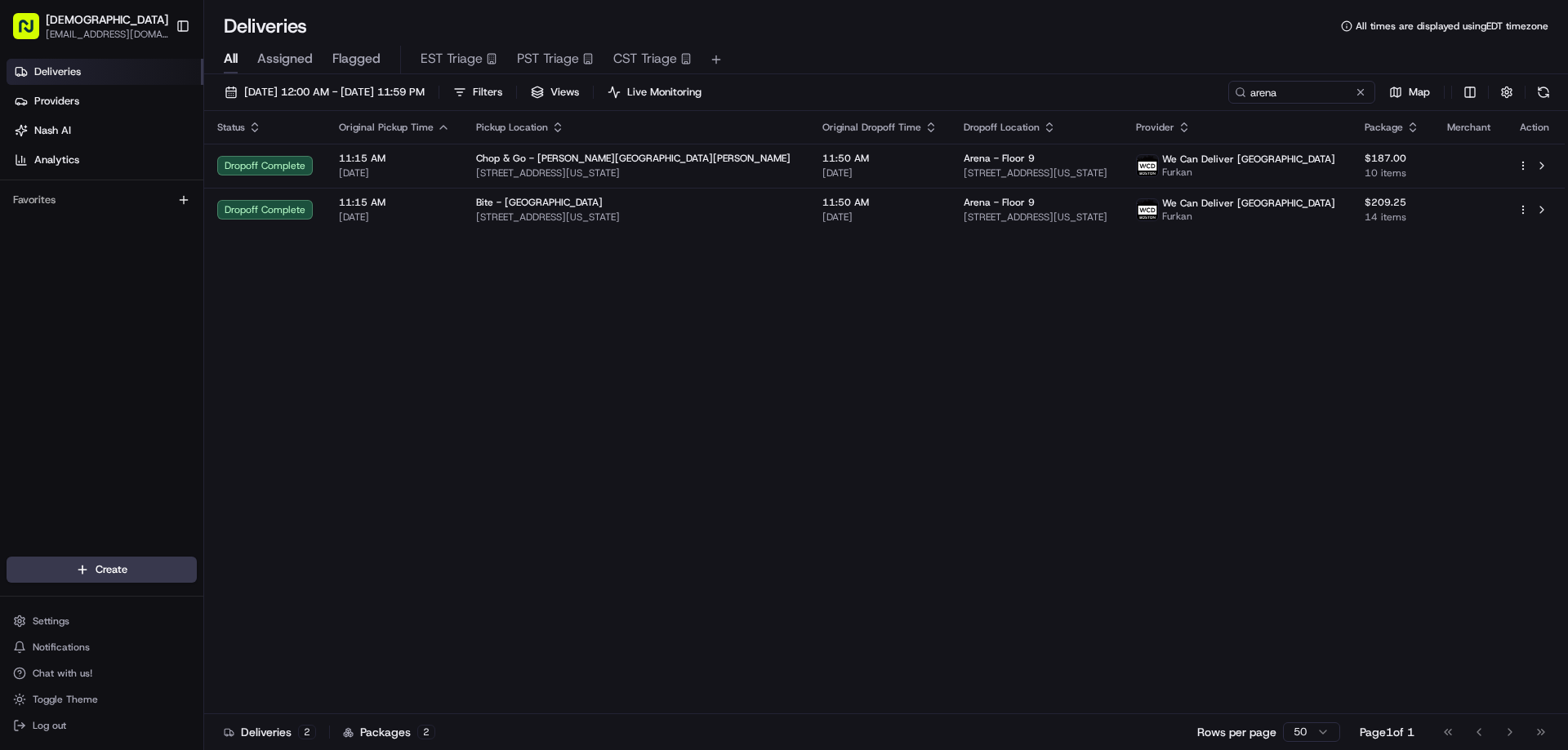
click at [920, 448] on div "Status Original Pickup Time Pickup Location Original Dropoff Time Dropoff Locat…" at bounding box center [885, 412] width 1361 height 603
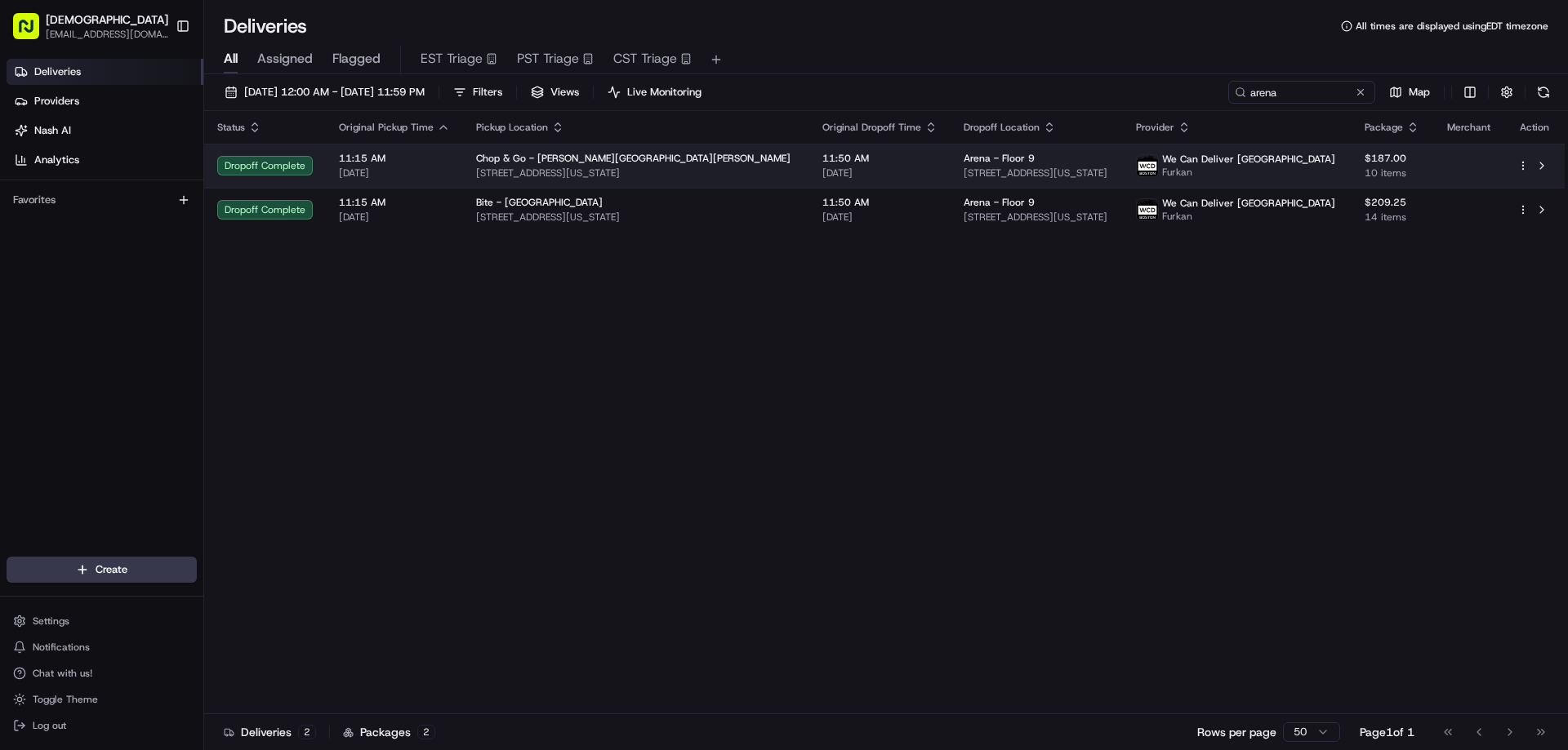
click at [827, 160] on span "11:50 AM" at bounding box center [879, 158] width 115 height 13
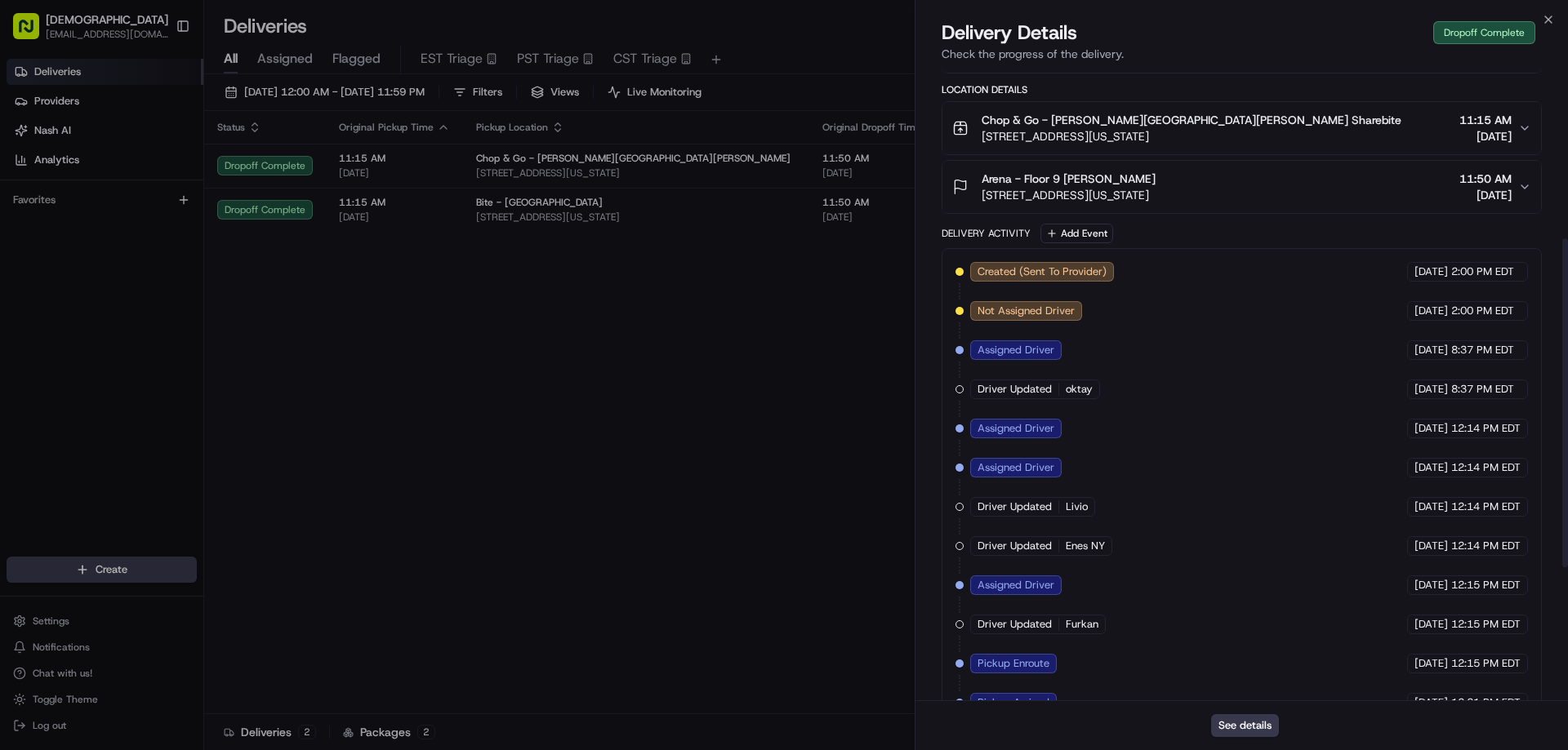
scroll to position [327, 0]
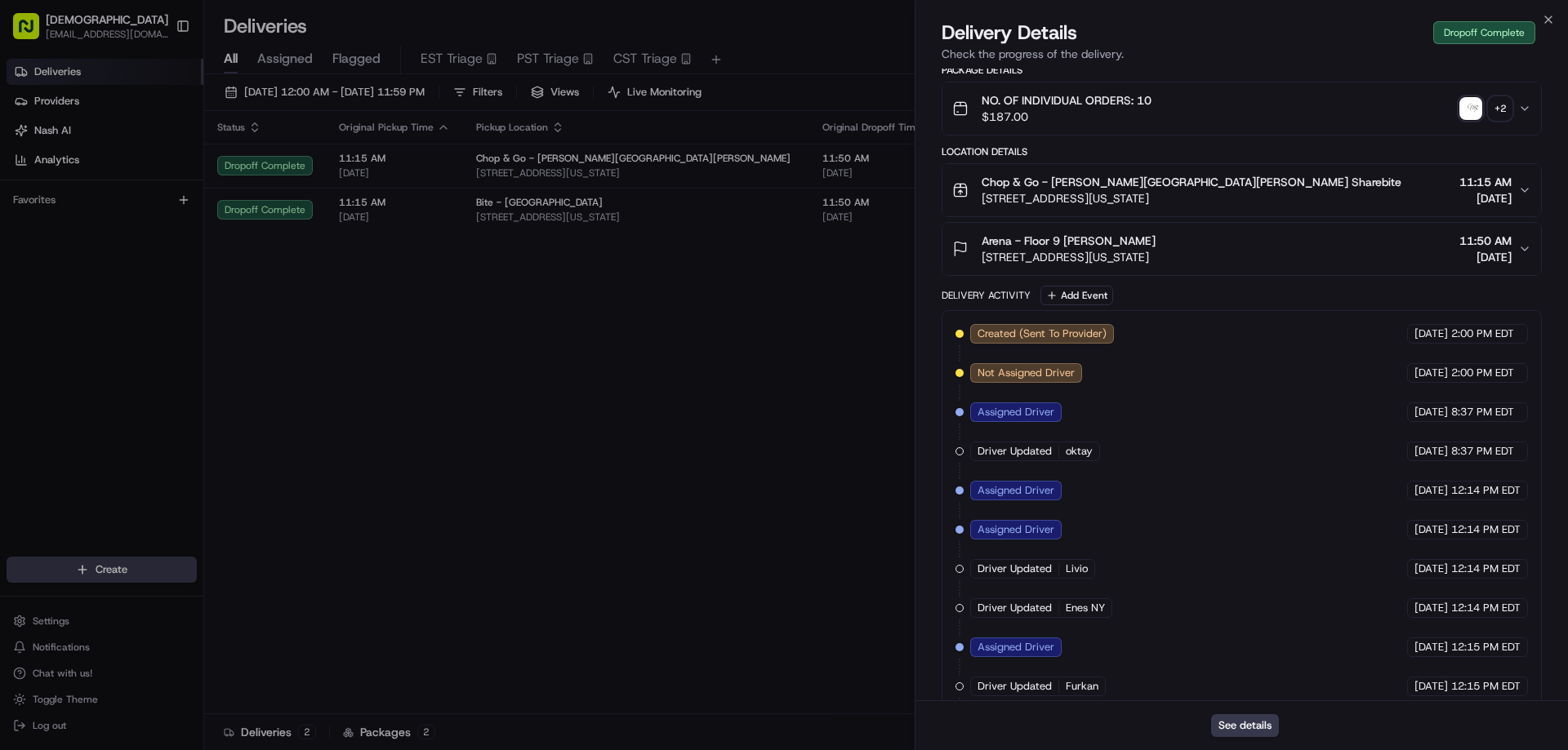
click at [1230, 202] on div "Chop & Go - Murray Hill Arena Sharebite 385 5th Ave, New York, NY 10016, USA 11…" at bounding box center [1235, 191] width 566 height 33
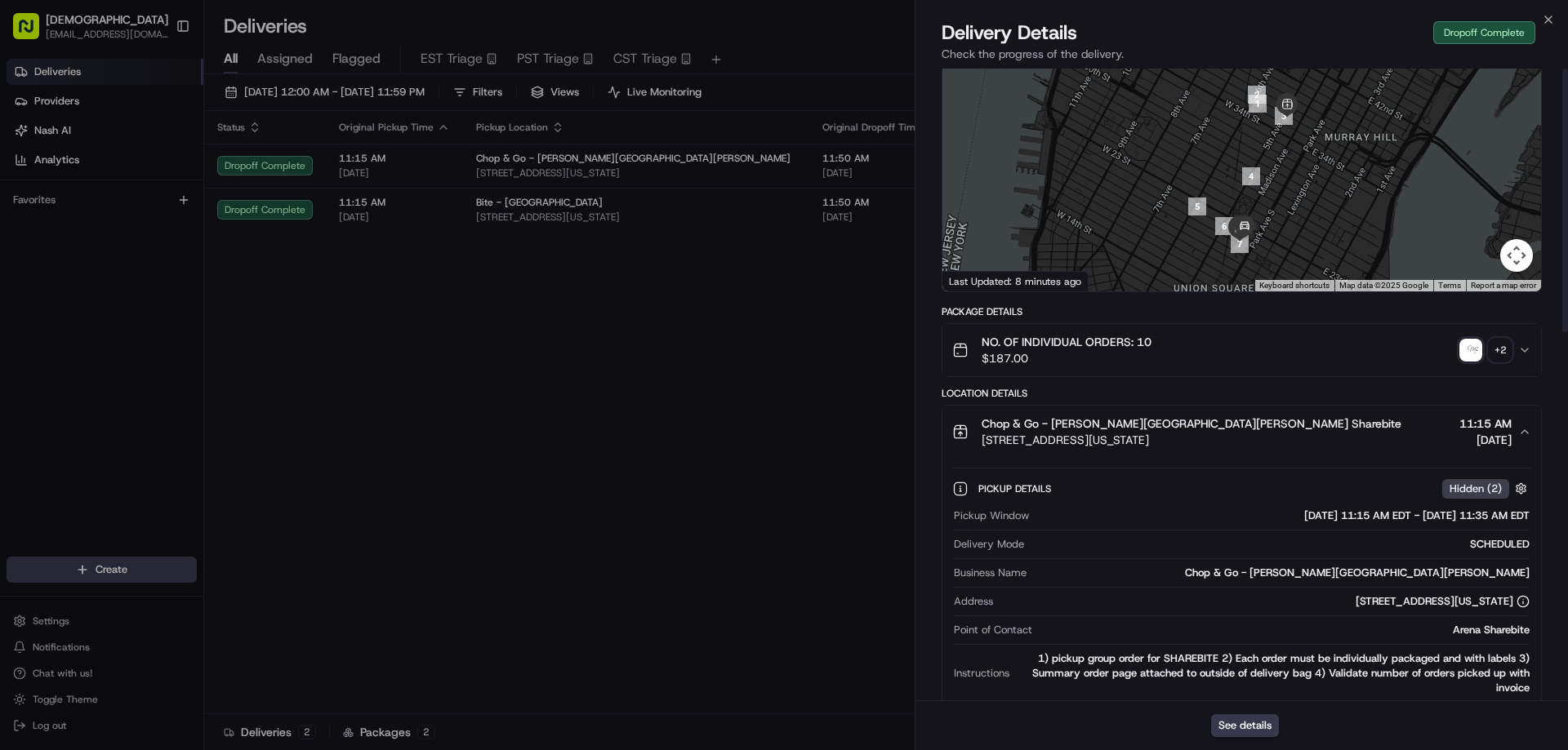
scroll to position [0, 0]
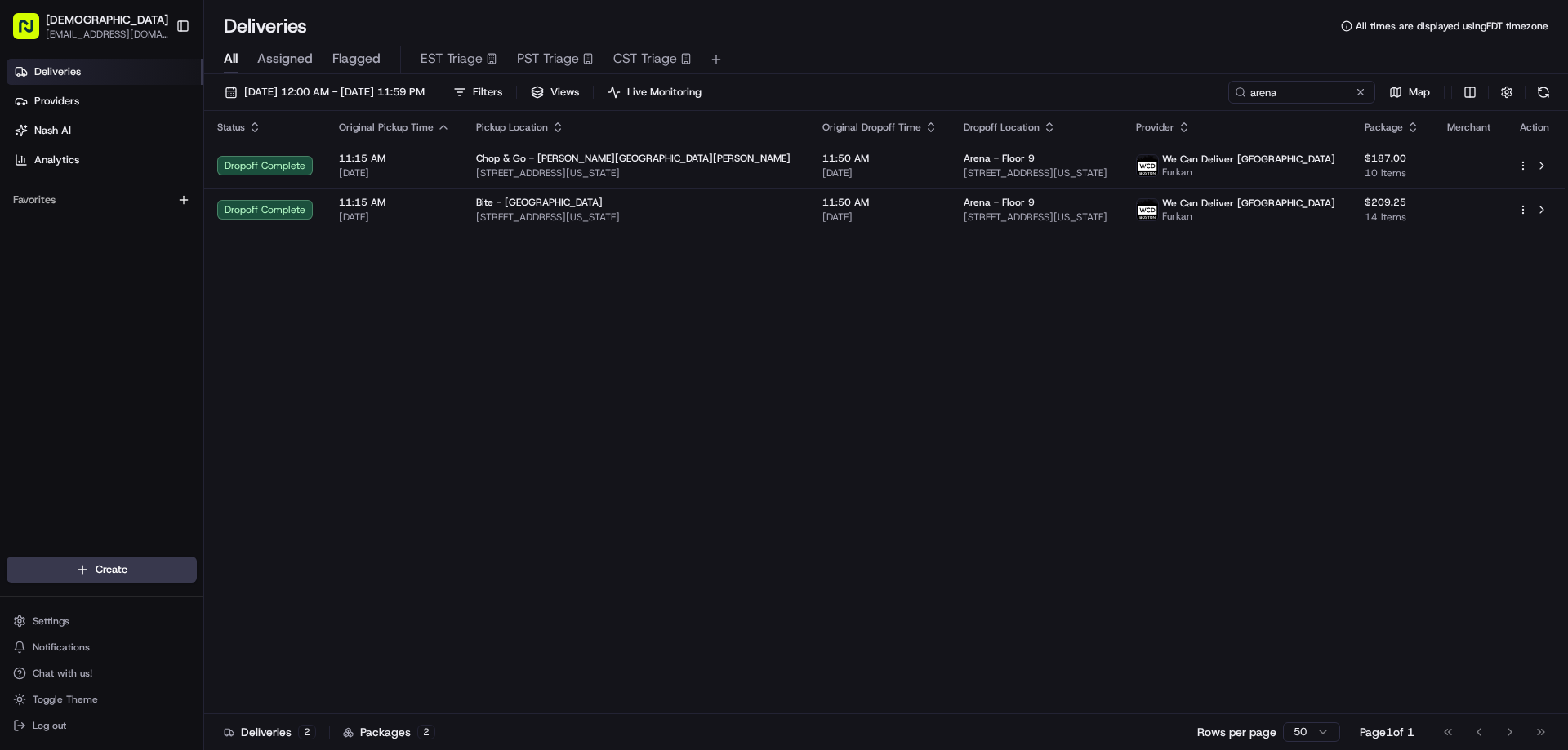
click at [888, 321] on div "Status Original Pickup Time Pickup Location Original Dropoff Time Dropoff Locat…" at bounding box center [885, 412] width 1361 height 603
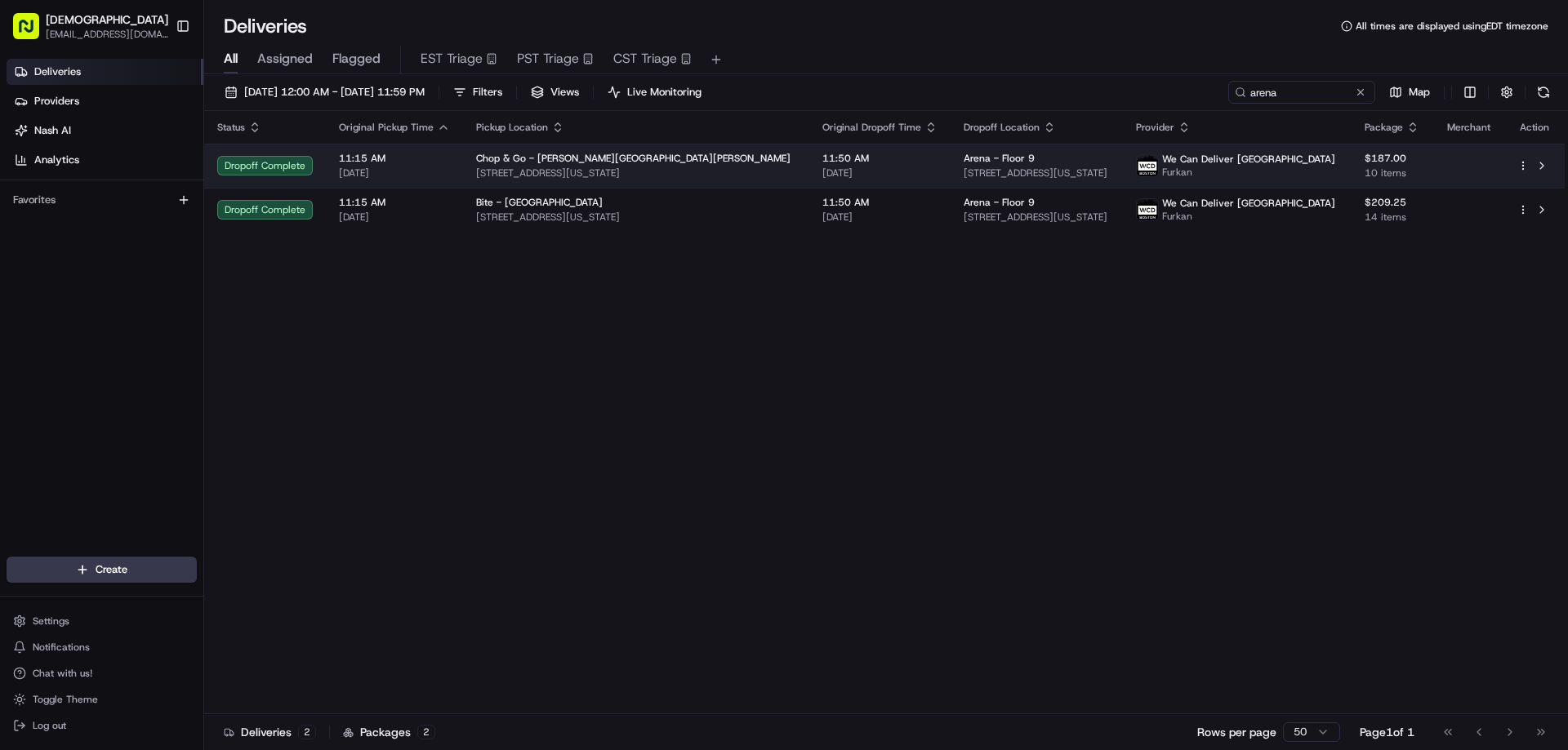
click at [969, 161] on div "Arena - Floor 9" at bounding box center [1037, 158] width 146 height 13
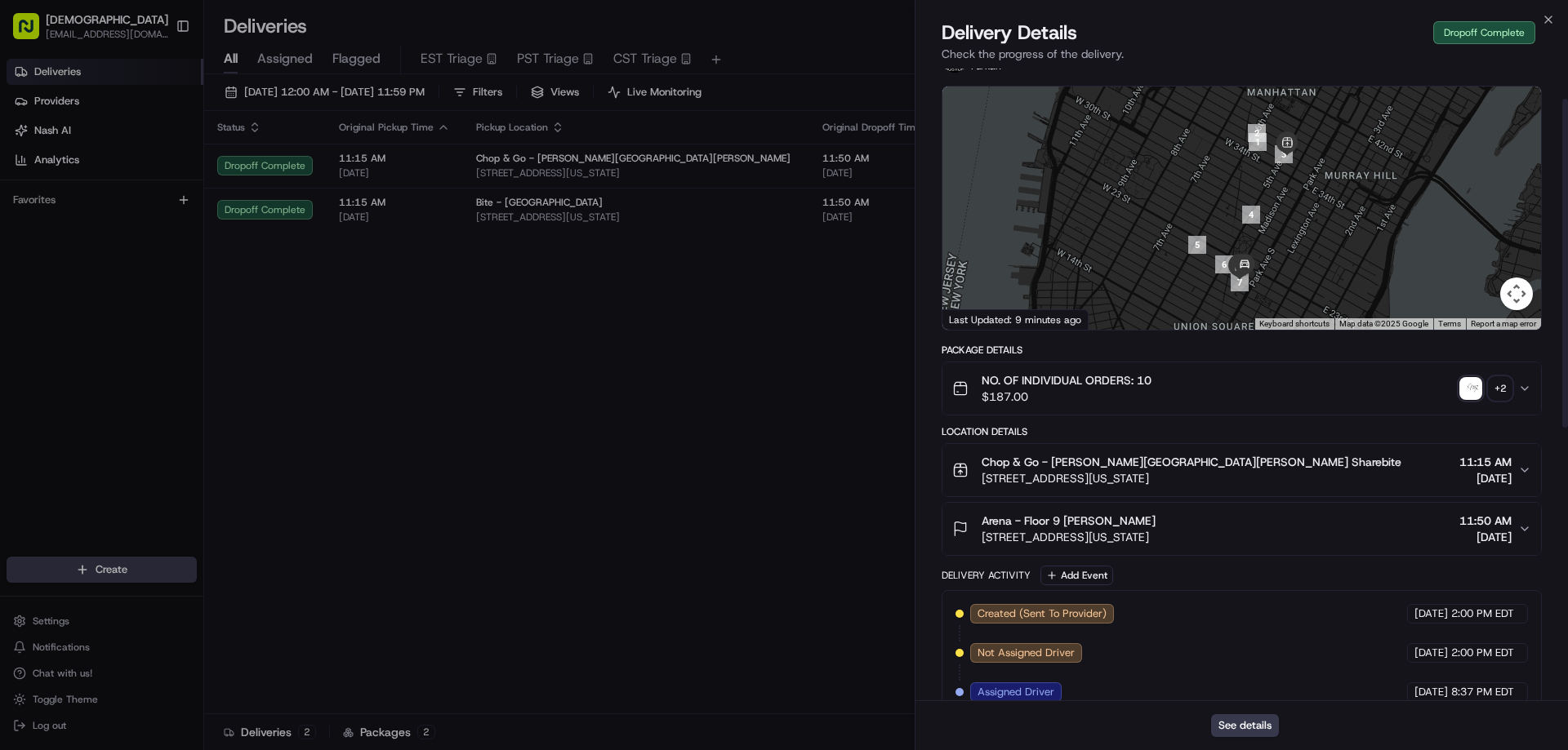
scroll to position [82, 0]
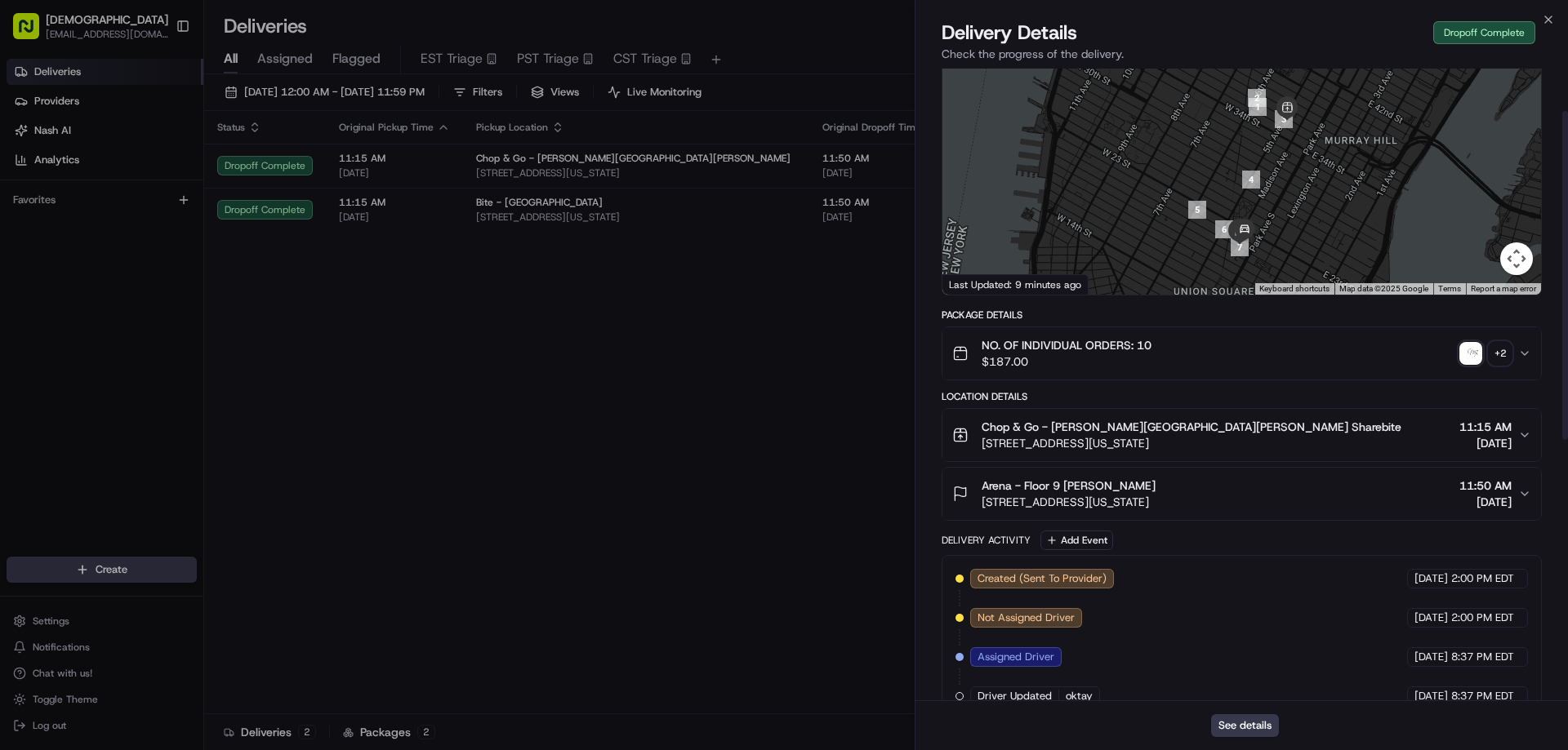
click at [1221, 488] on div "Arena - Floor 9 Jade Yee 35 E 21st St, New York, NY 10010, USA 11:50 AM 08/22/2…" at bounding box center [1235, 494] width 566 height 33
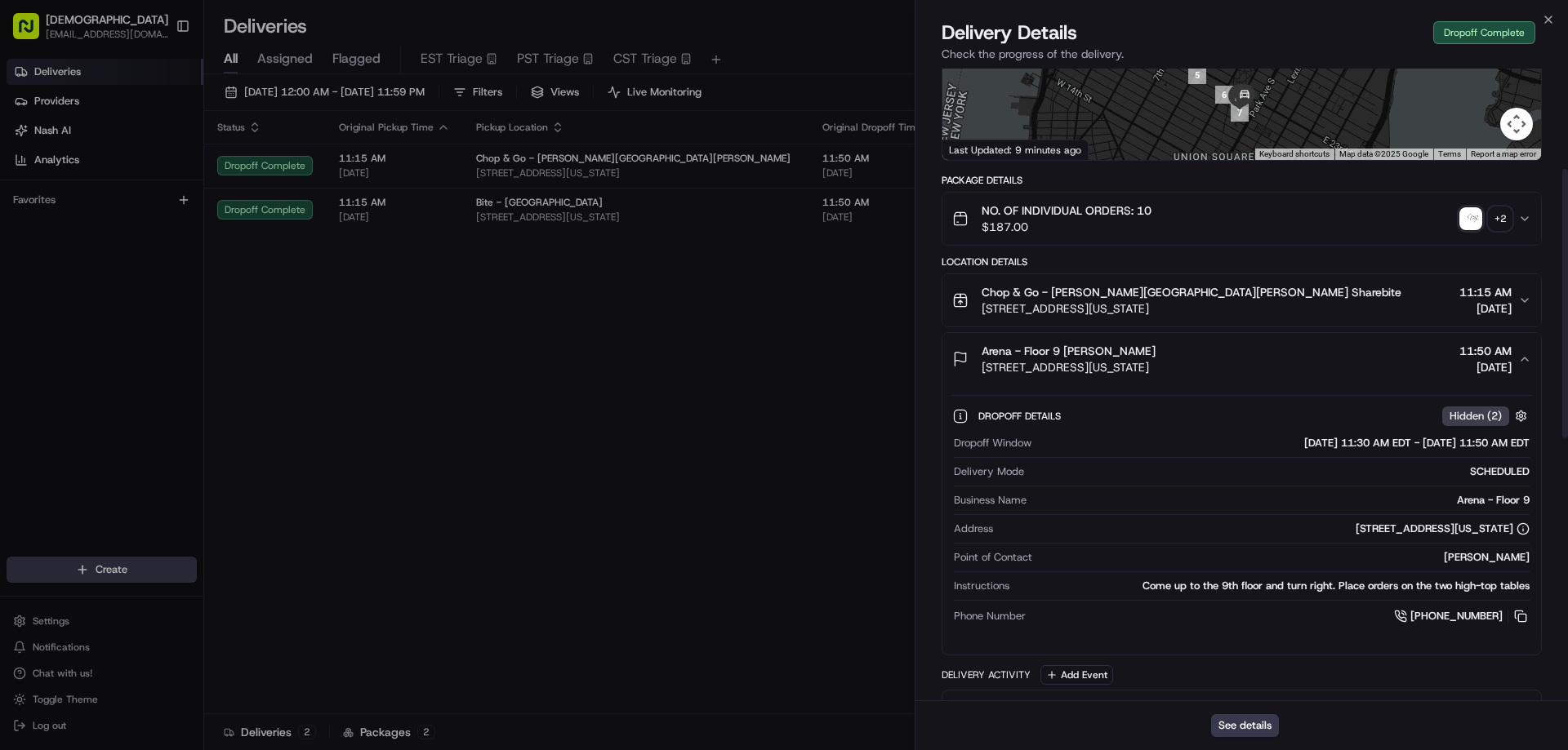
scroll to position [245, 0]
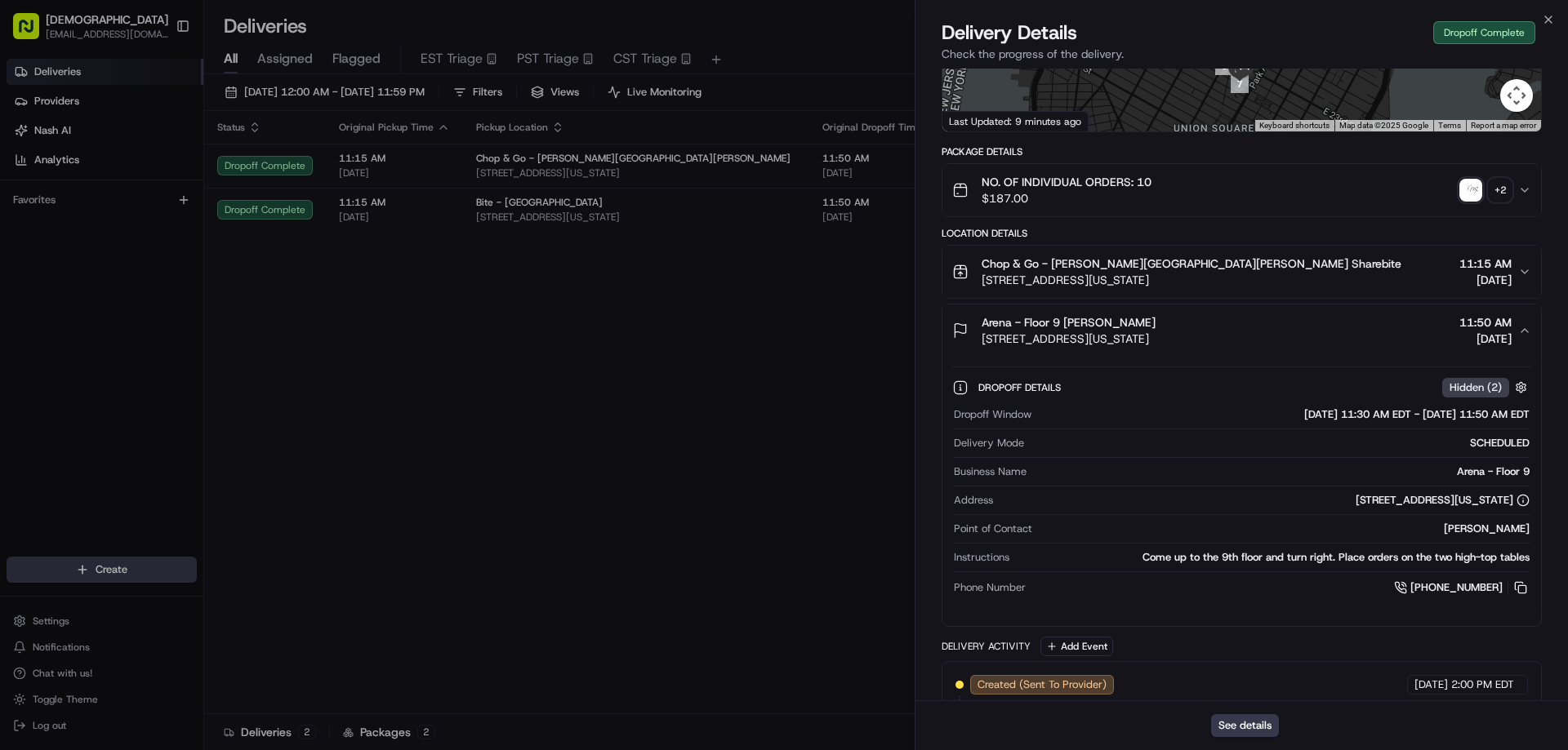
click at [1312, 271] on div "Chop & Go - Murray Hill Arena Sharebite 385 5th Ave, New York, NY 10016, USA 11…" at bounding box center [1235, 271] width 566 height 33
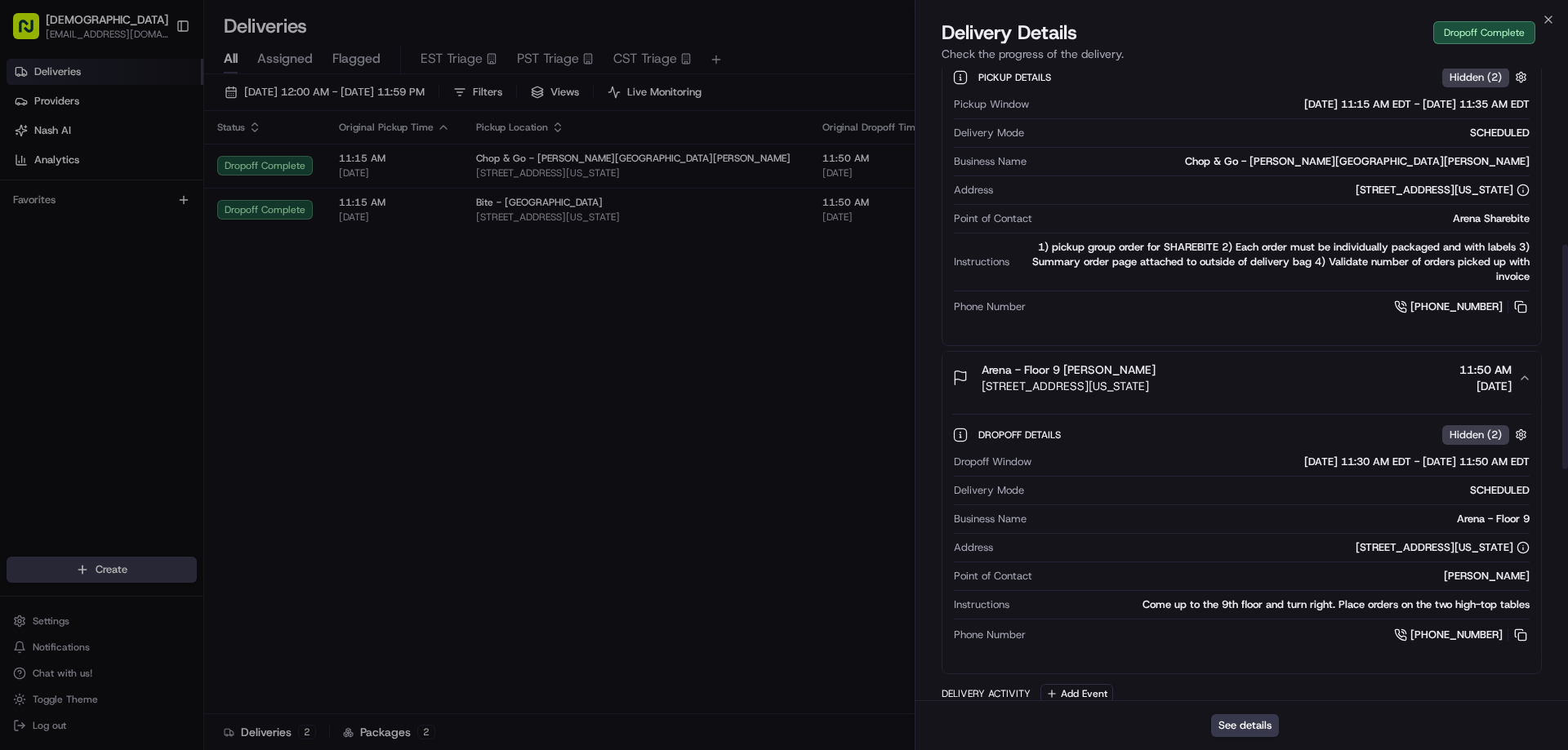
scroll to position [0, 0]
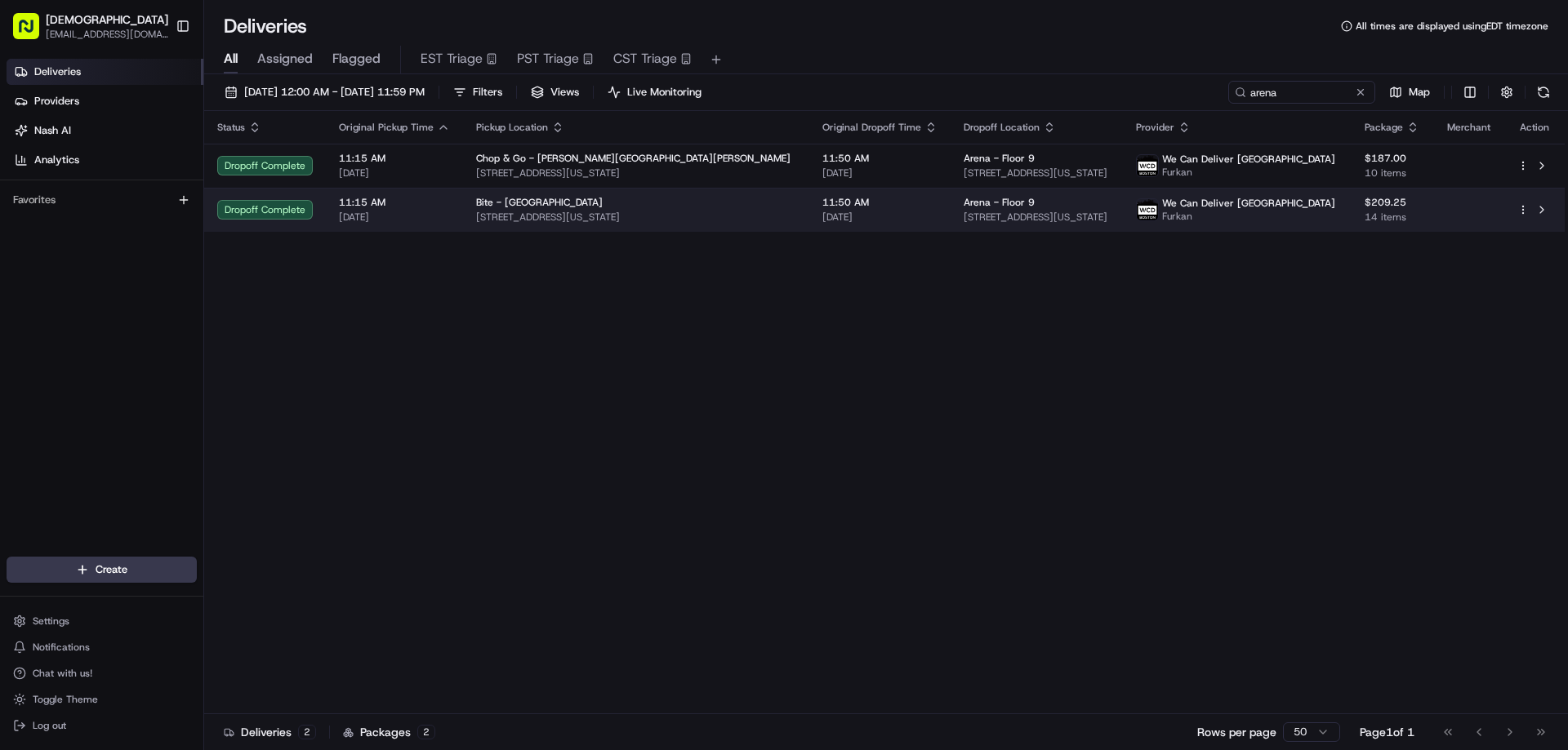
click at [951, 223] on td "Arena - Floor 9 35 E 21st St, New York, NY 10010, USA" at bounding box center [1037, 210] width 173 height 44
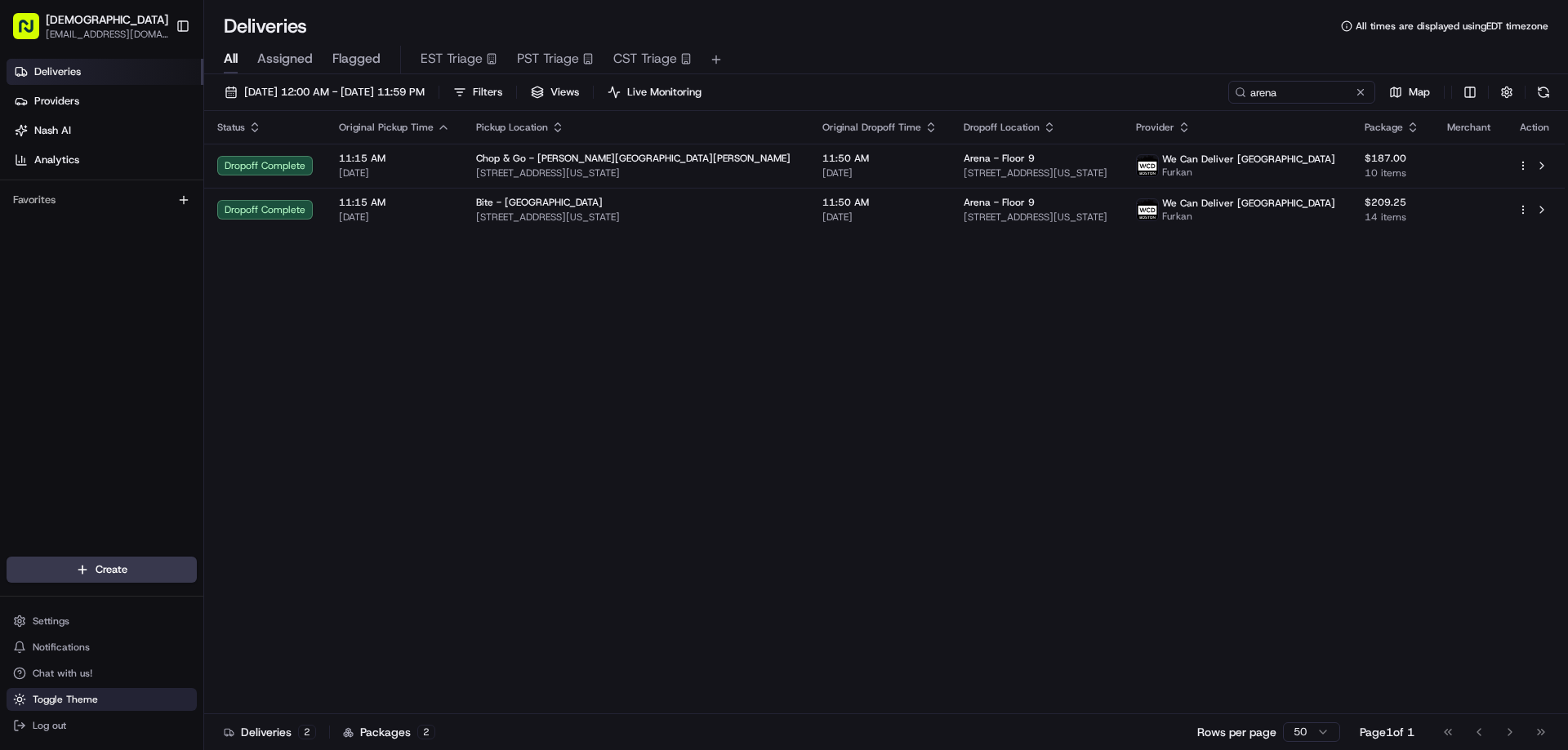
click at [138, 701] on button "Toggle Theme" at bounding box center [102, 699] width 191 height 23
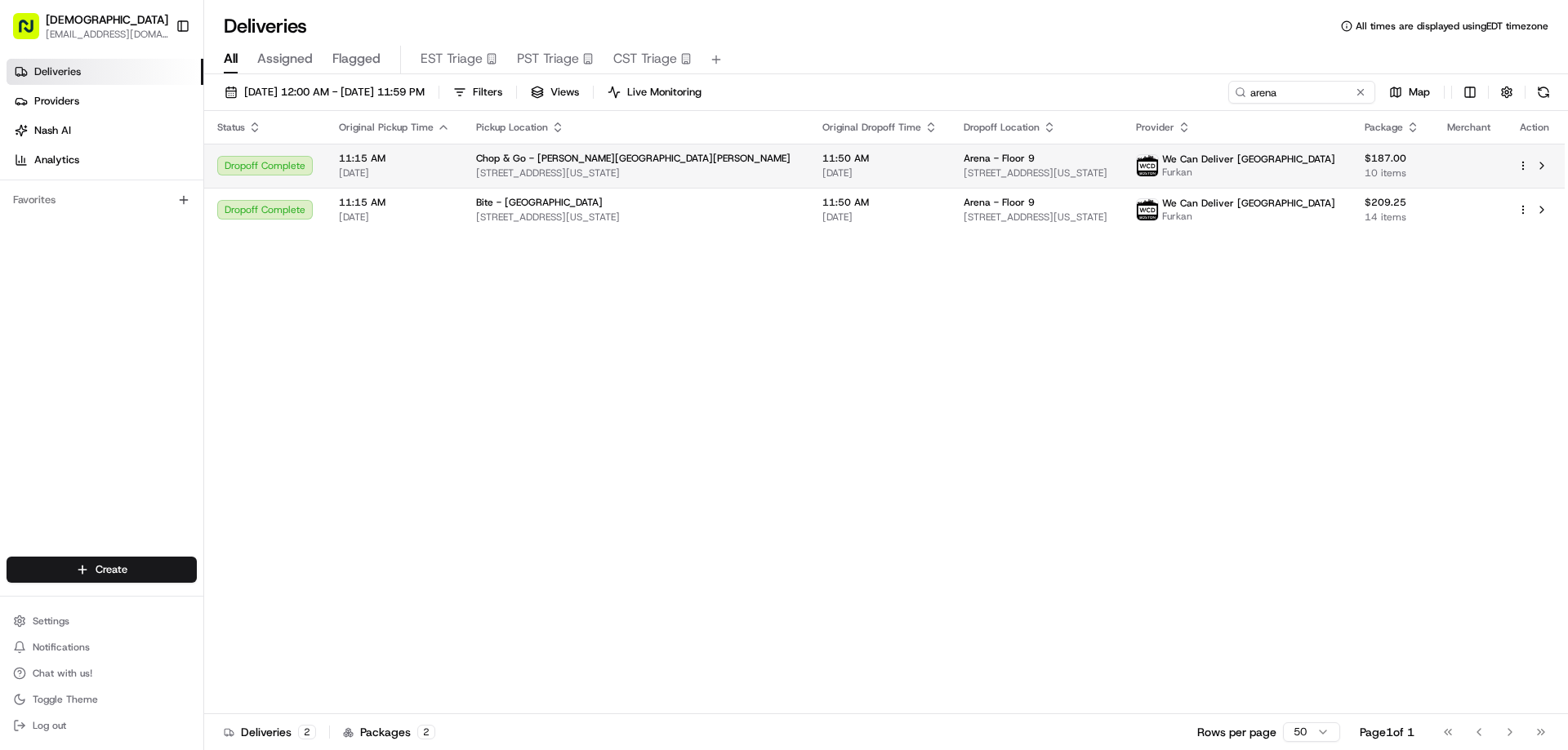
click at [964, 177] on span "35 E 21st St, New York, NY 10010, USA" at bounding box center [1037, 173] width 146 height 13
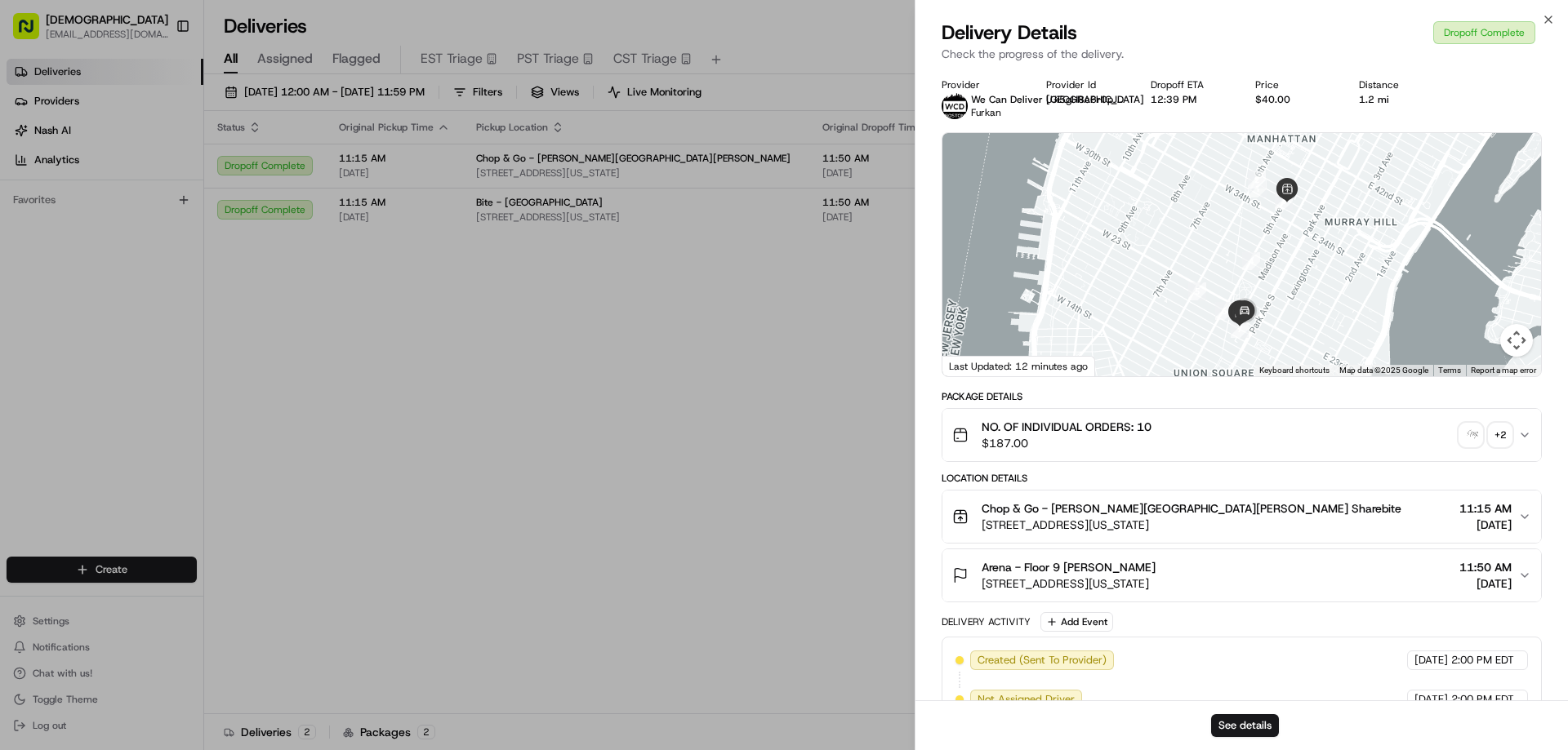
click at [1502, 437] on div "+ 2" at bounding box center [1500, 435] width 23 height 23
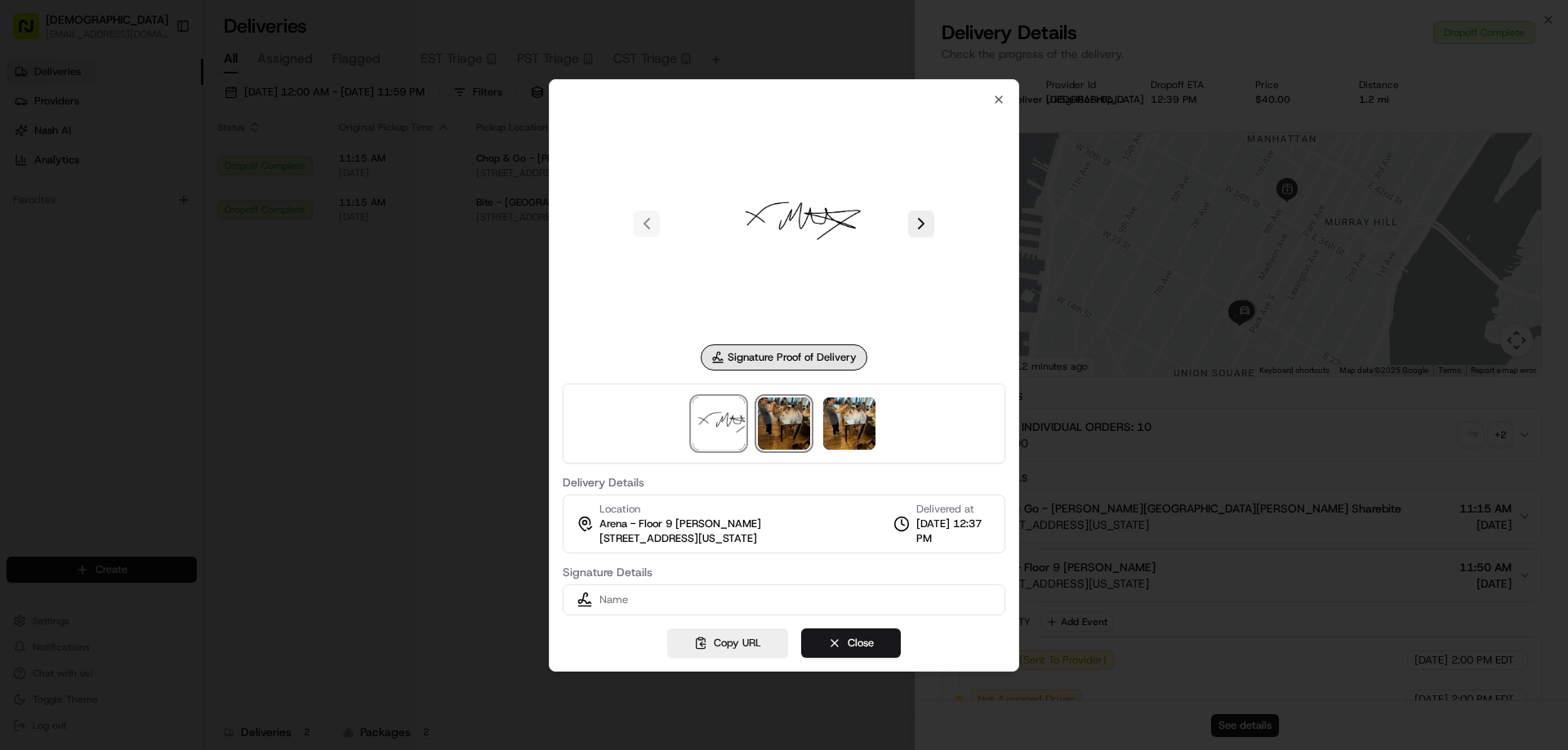
click at [790, 423] on img at bounding box center [784, 424] width 53 height 53
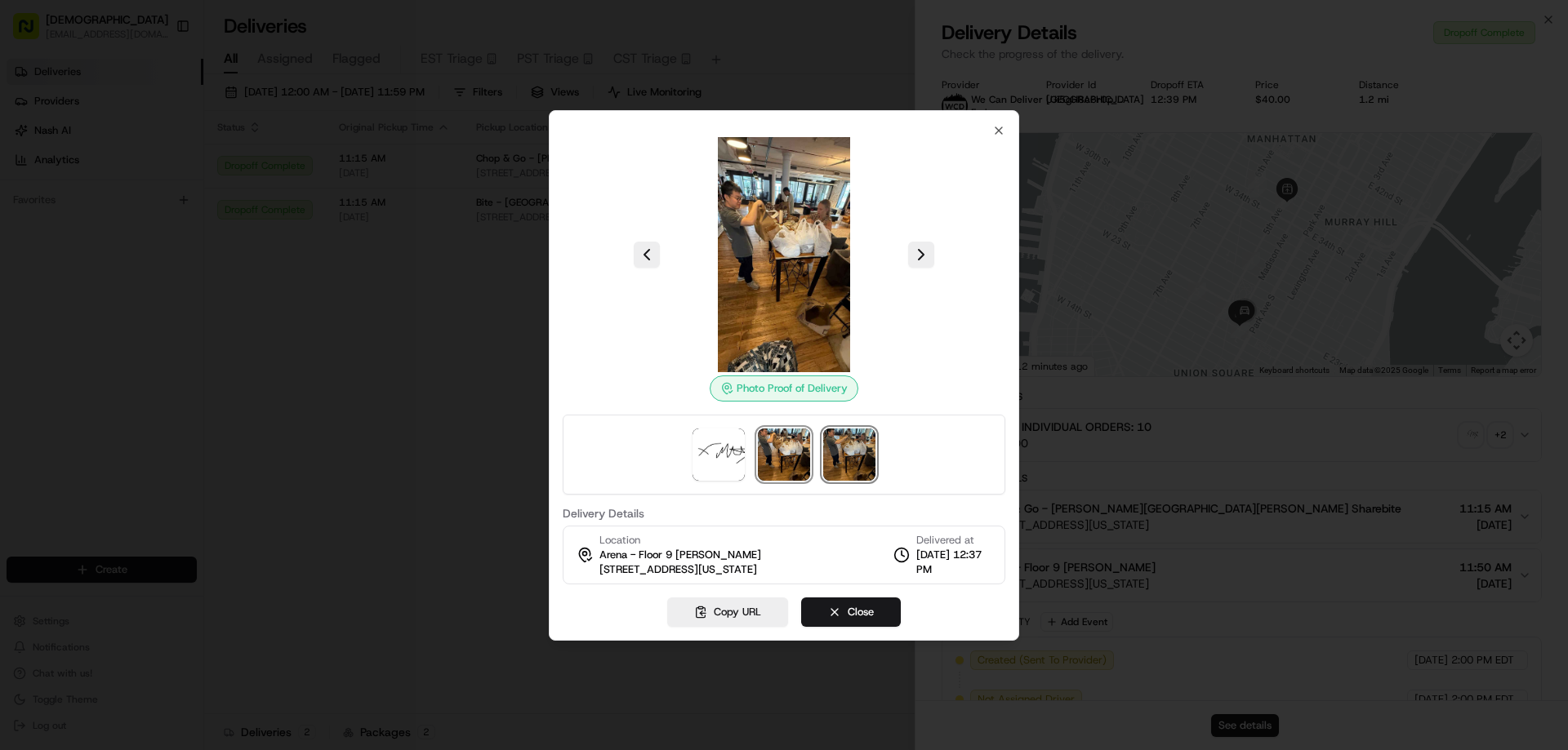
click at [847, 455] on img at bounding box center [849, 455] width 53 height 53
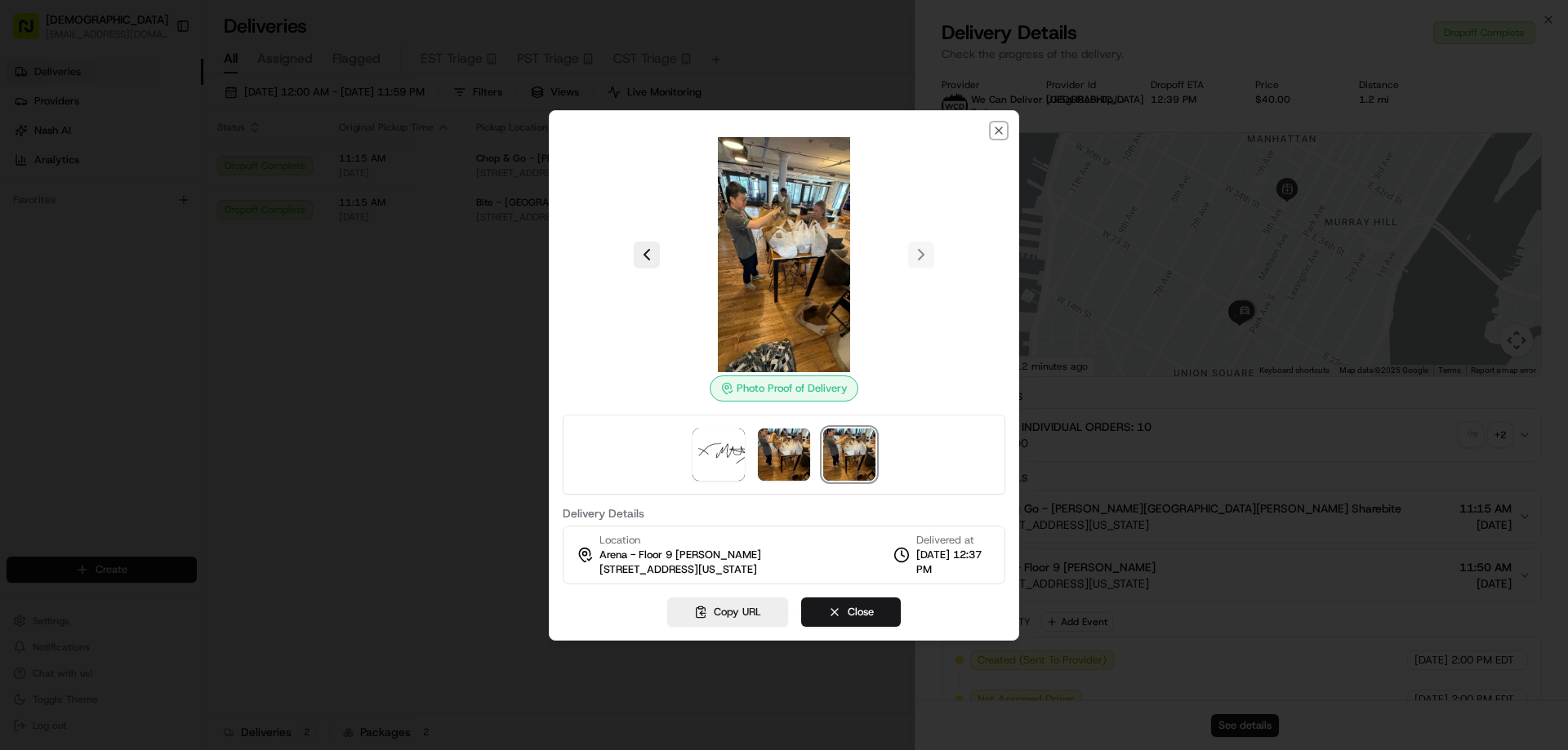
click at [998, 132] on icon "button" at bounding box center [998, 130] width 6 height 6
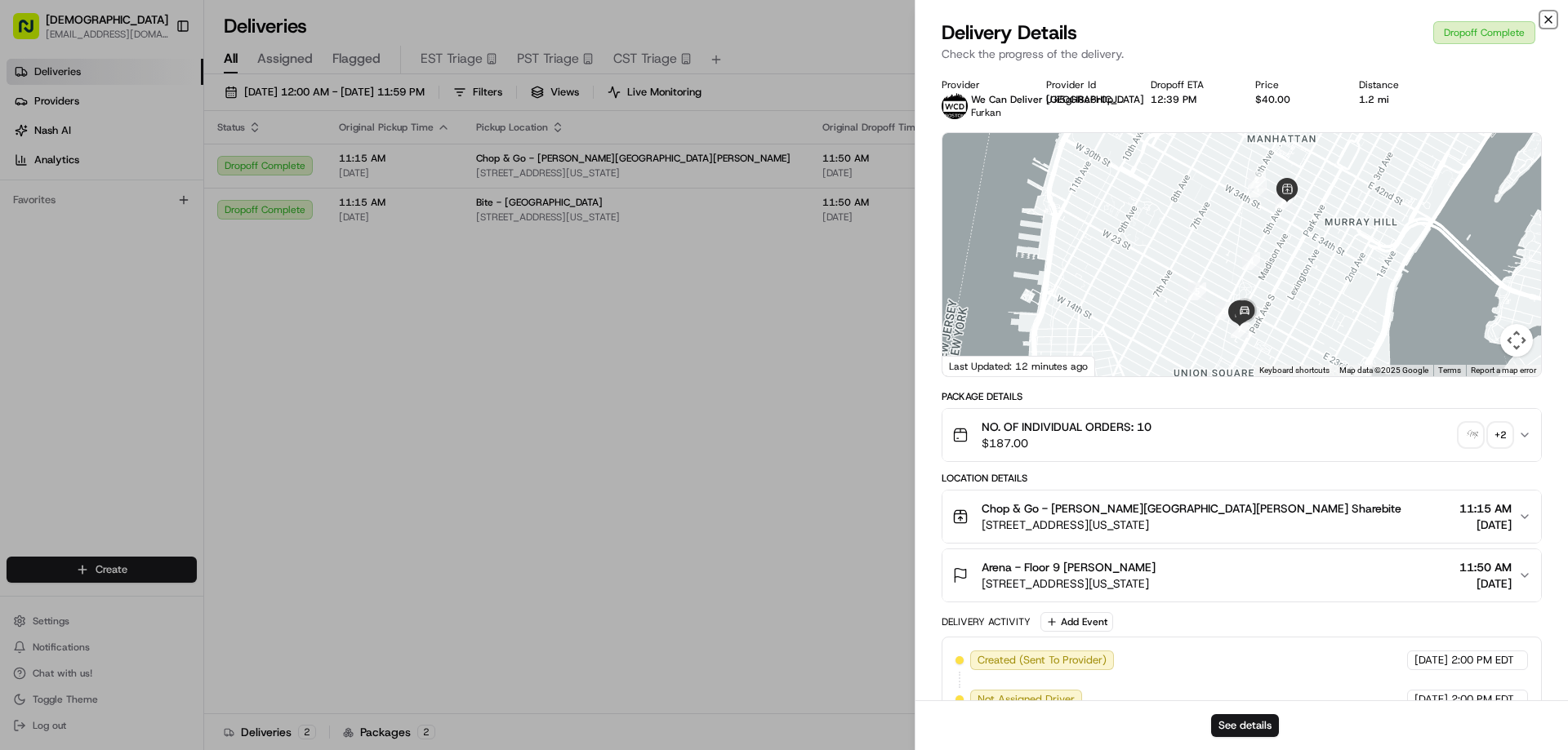
click at [1553, 17] on icon "button" at bounding box center [1549, 19] width 13 height 13
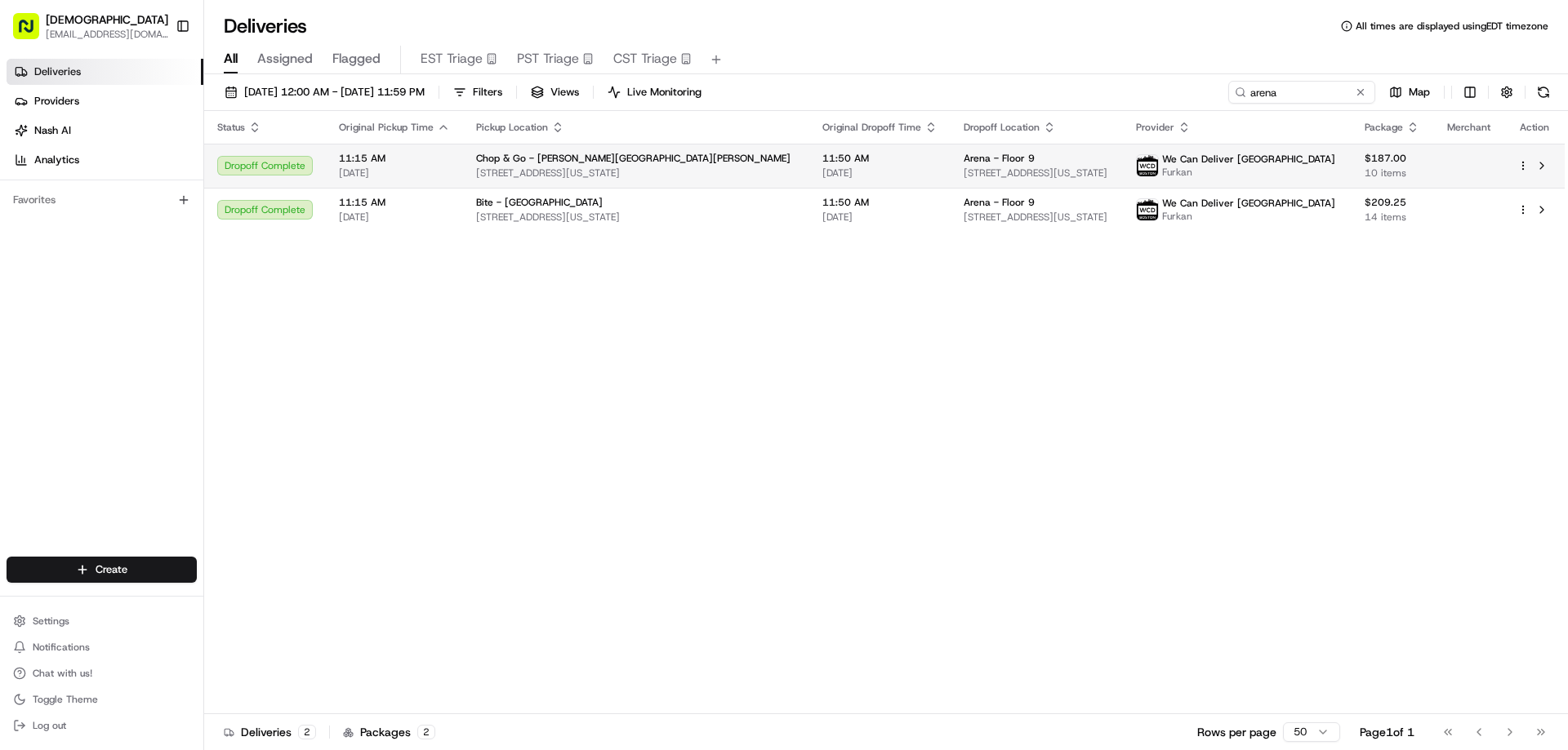
click at [964, 169] on span "35 E 21st St, New York, NY 10010, USA" at bounding box center [1037, 173] width 146 height 13
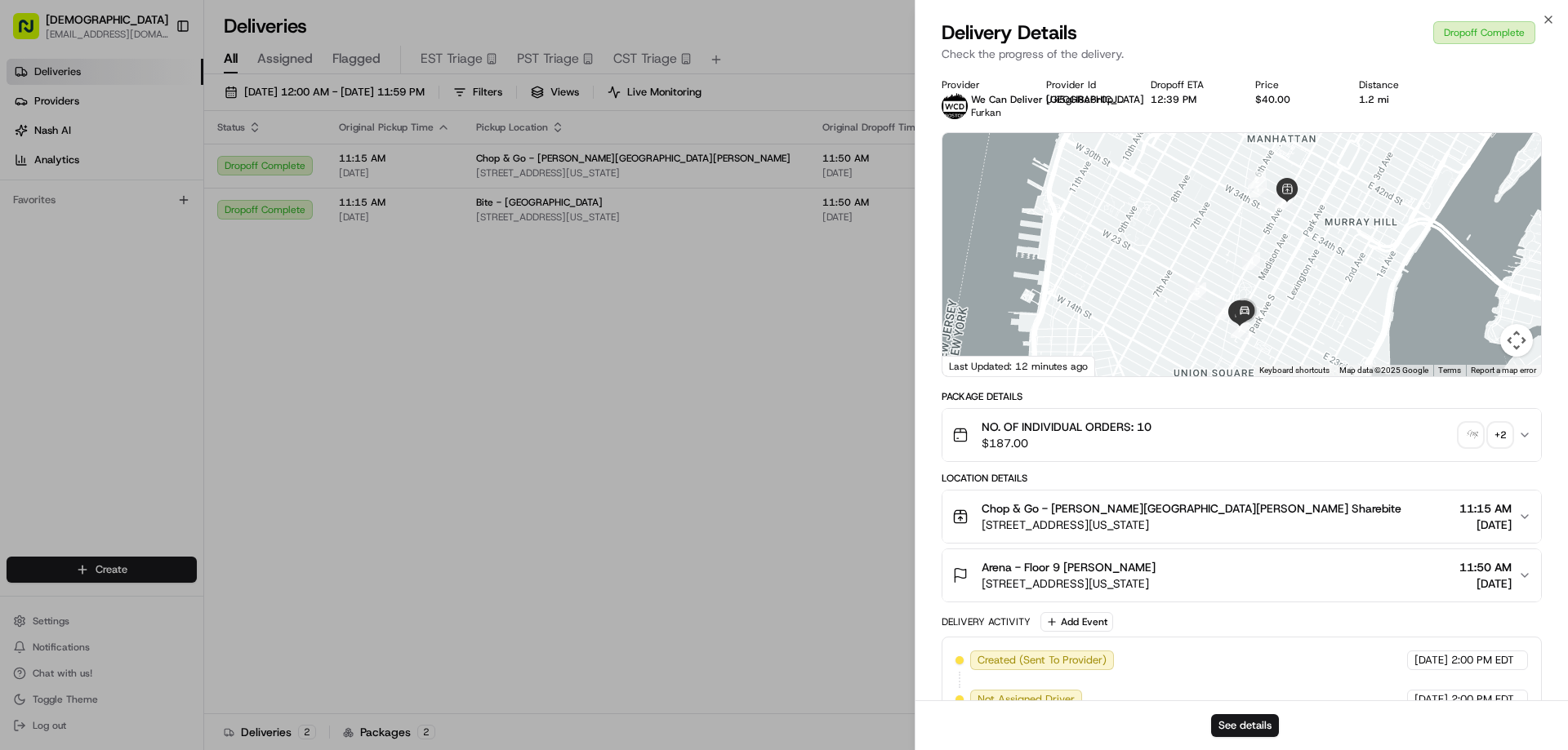
click at [1499, 432] on div "+ 2" at bounding box center [1500, 435] width 23 height 23
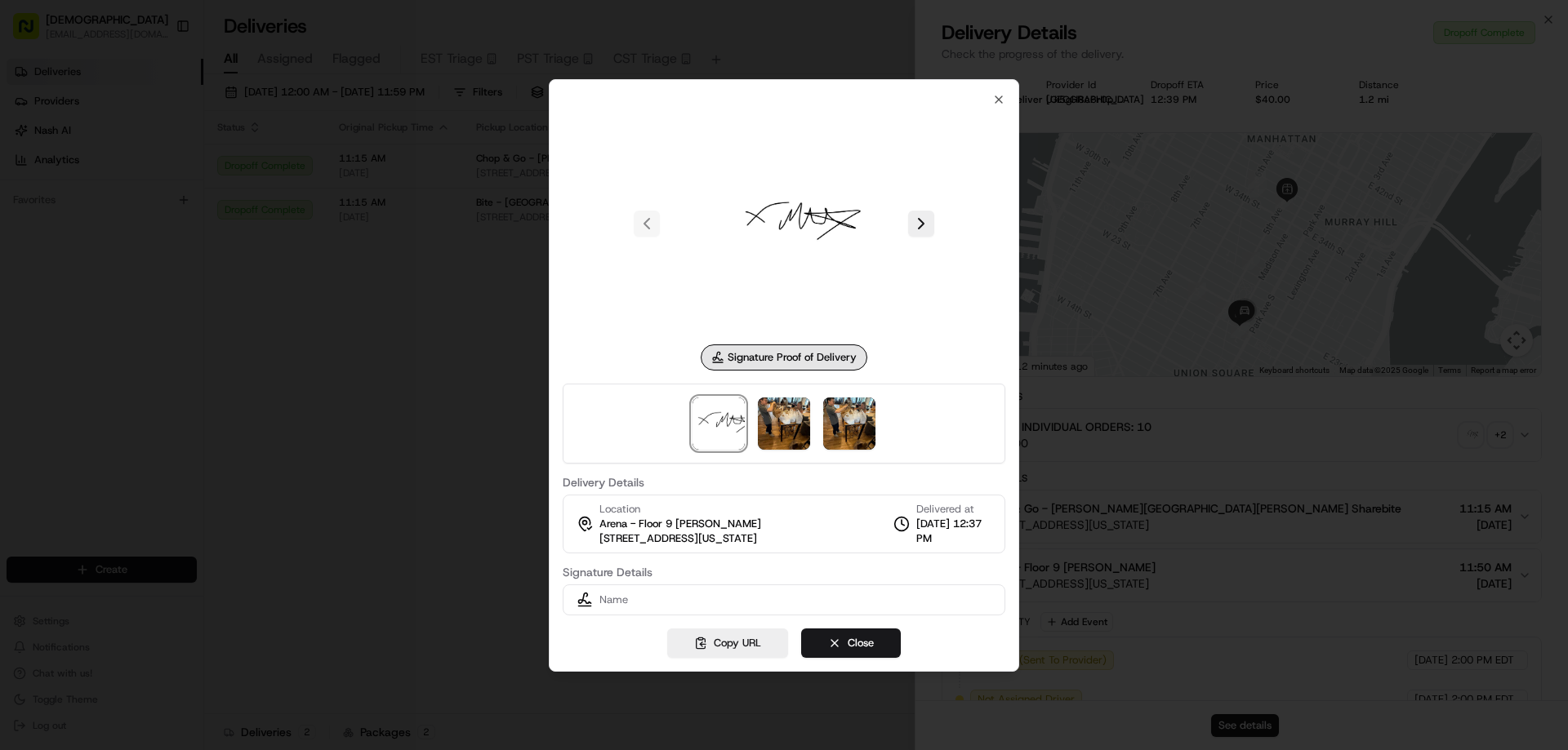
click at [406, 390] on div at bounding box center [784, 375] width 1568 height 750
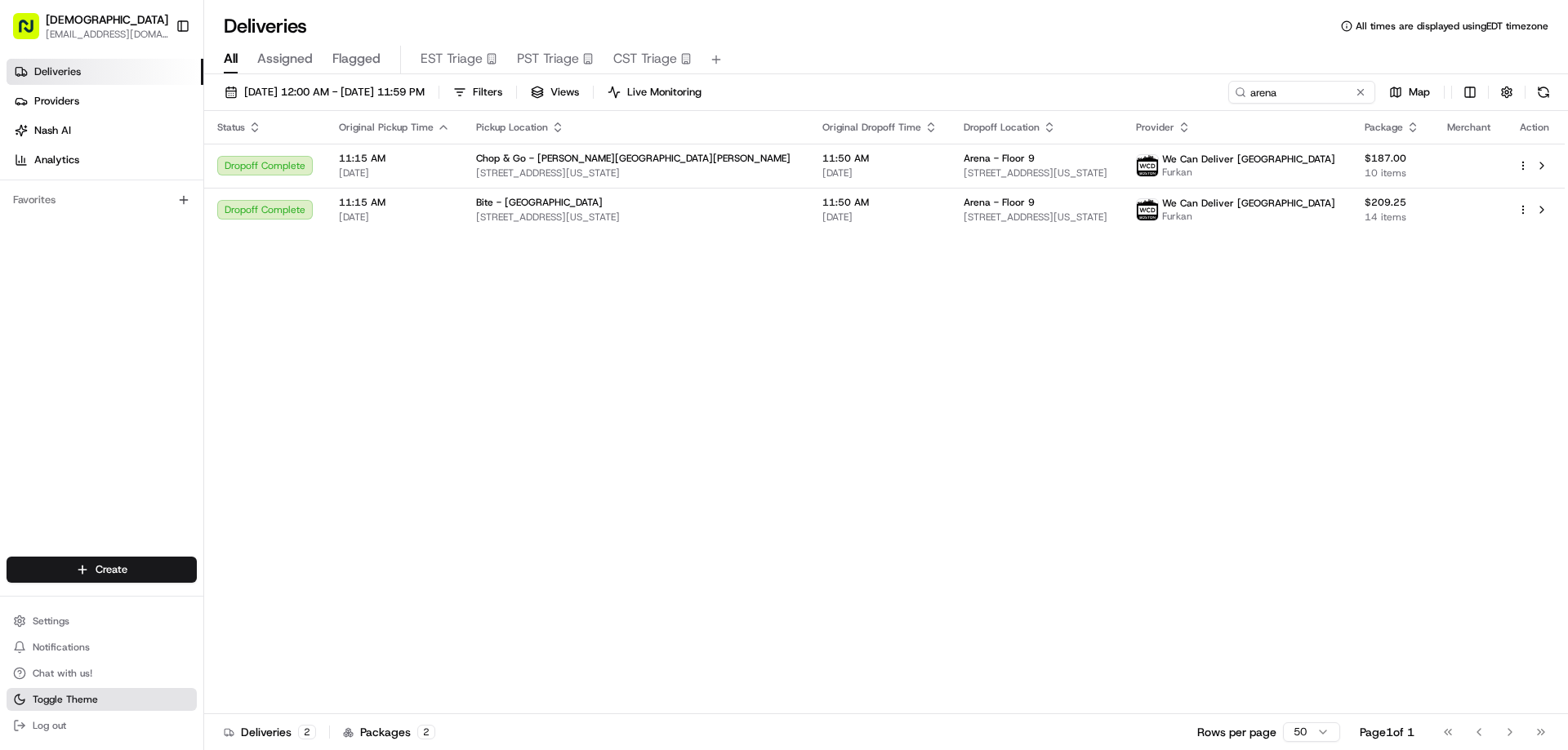
click at [98, 700] on button "Toggle Theme" at bounding box center [102, 699] width 191 height 23
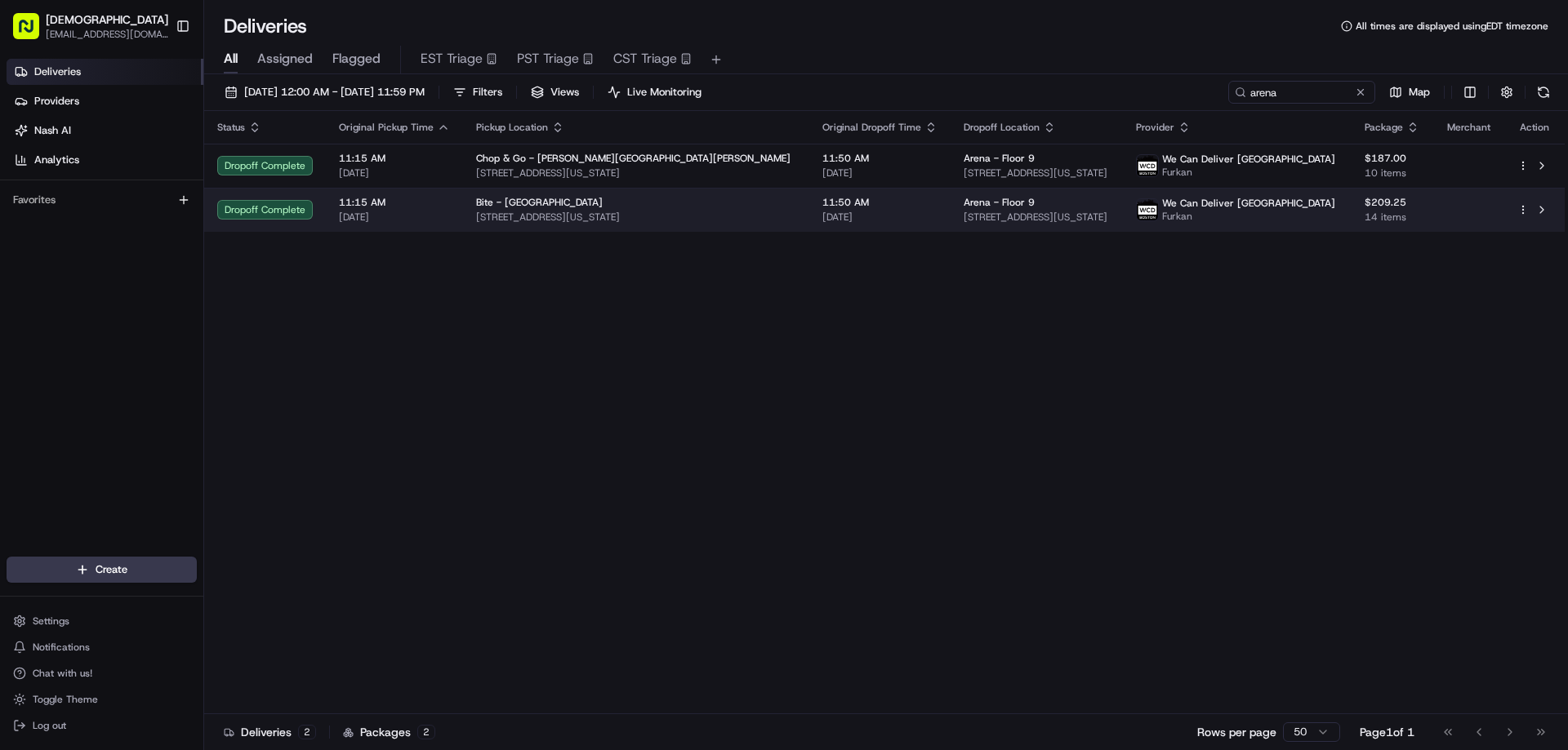
click at [690, 212] on span "62 W 22nd St, New York, NY 10010, USA" at bounding box center [636, 217] width 320 height 13
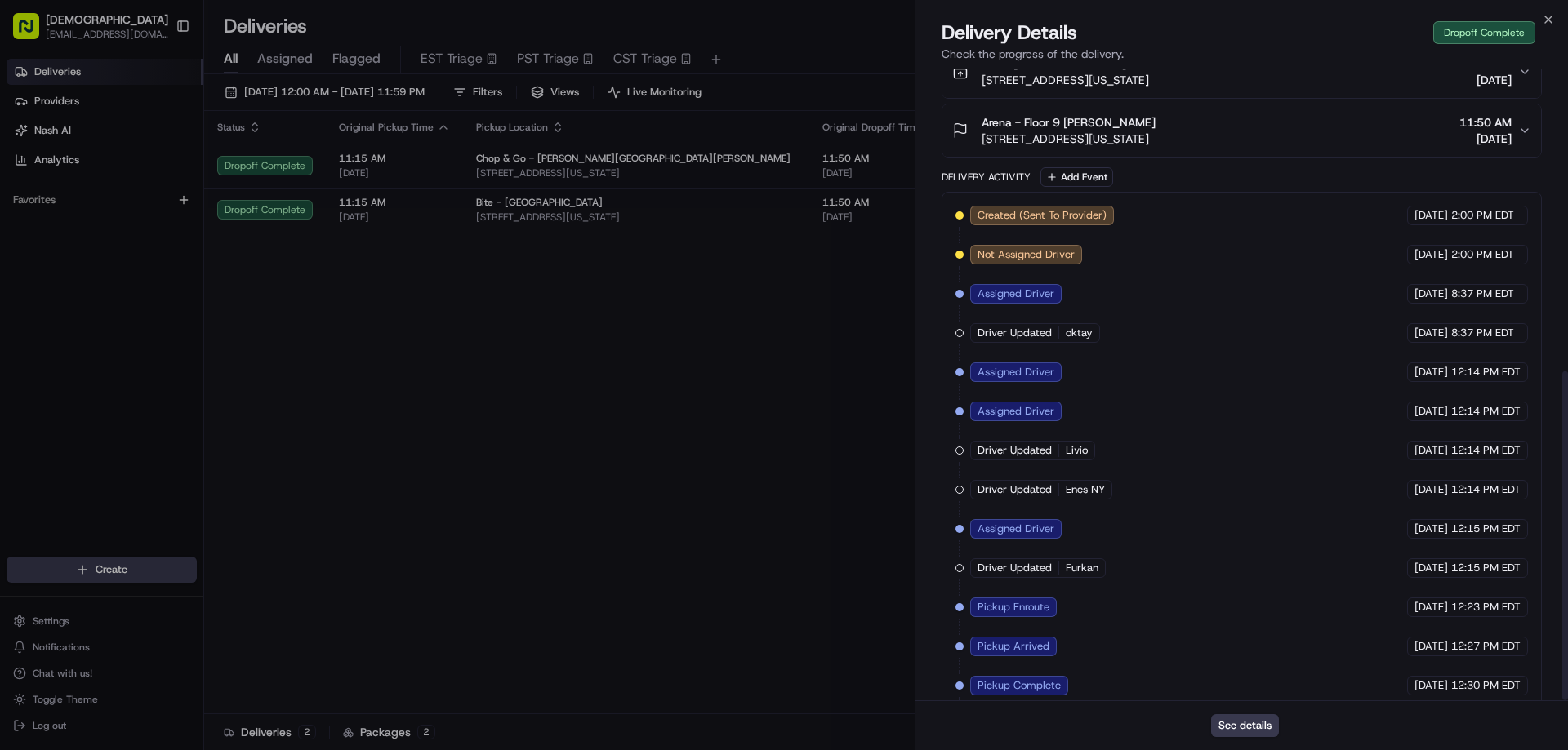
scroll to position [581, 0]
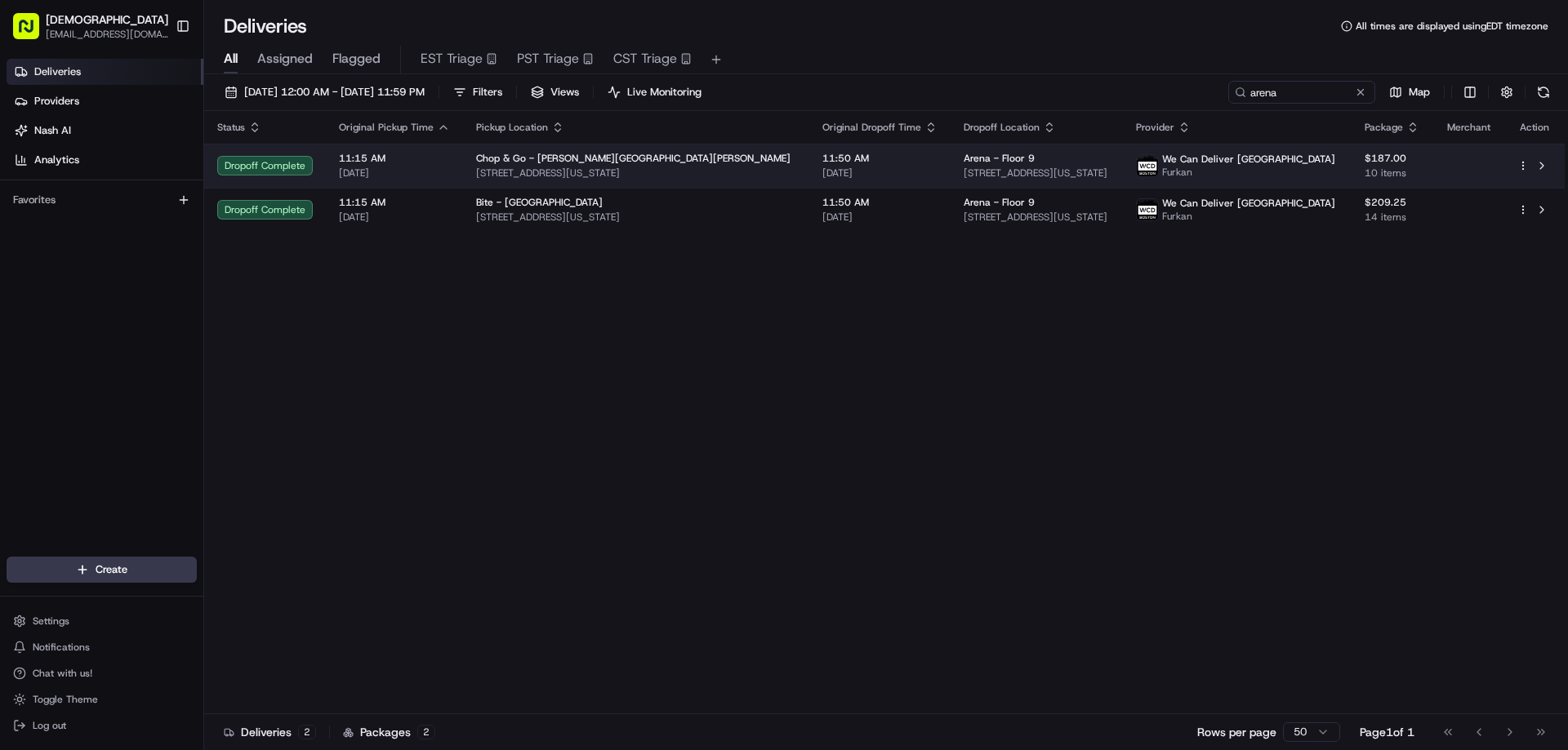
click at [1008, 153] on div "Arena - Floor 9" at bounding box center [1037, 158] width 146 height 13
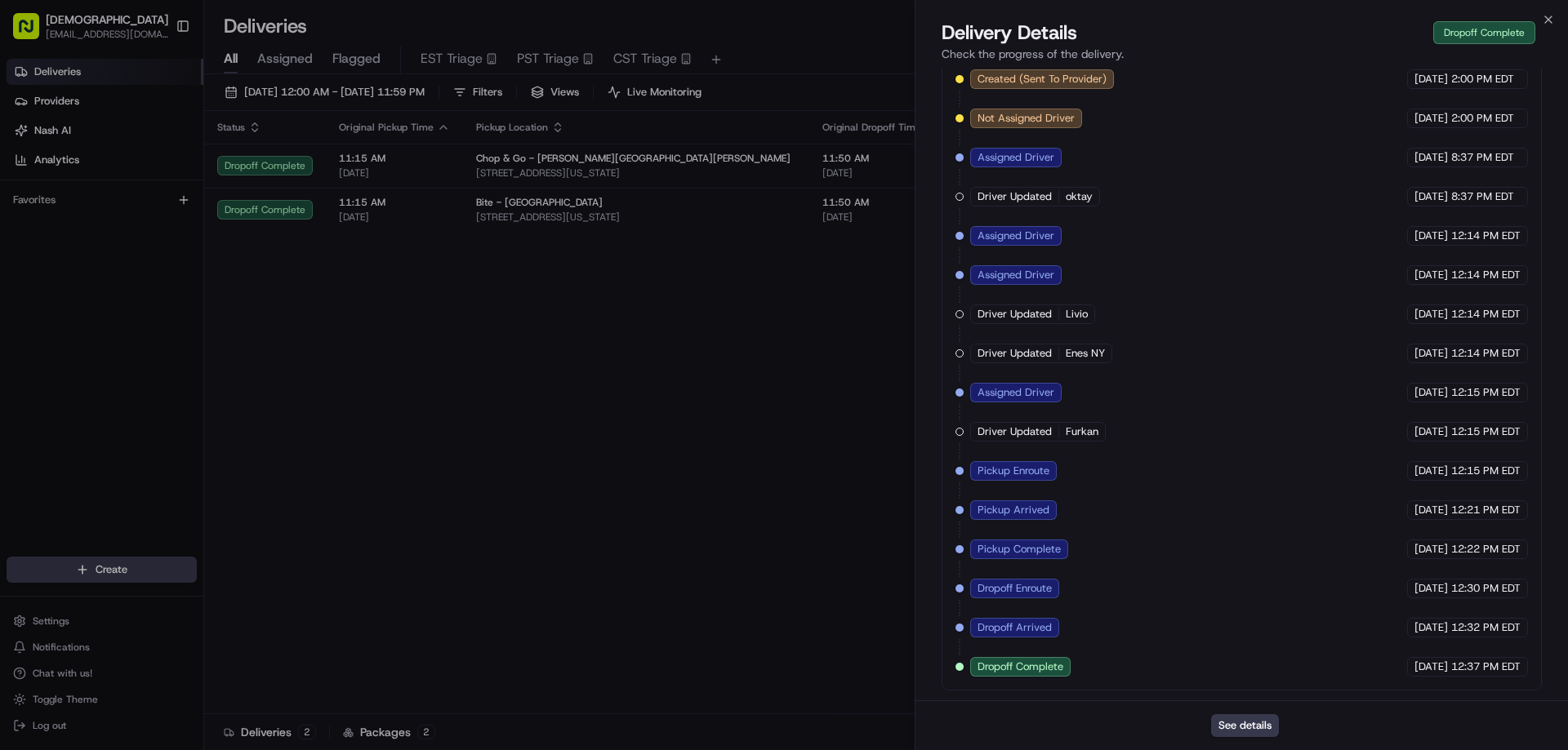
drag, startPoint x: 701, startPoint y: 506, endPoint x: 703, endPoint y: 497, distance: 9.2
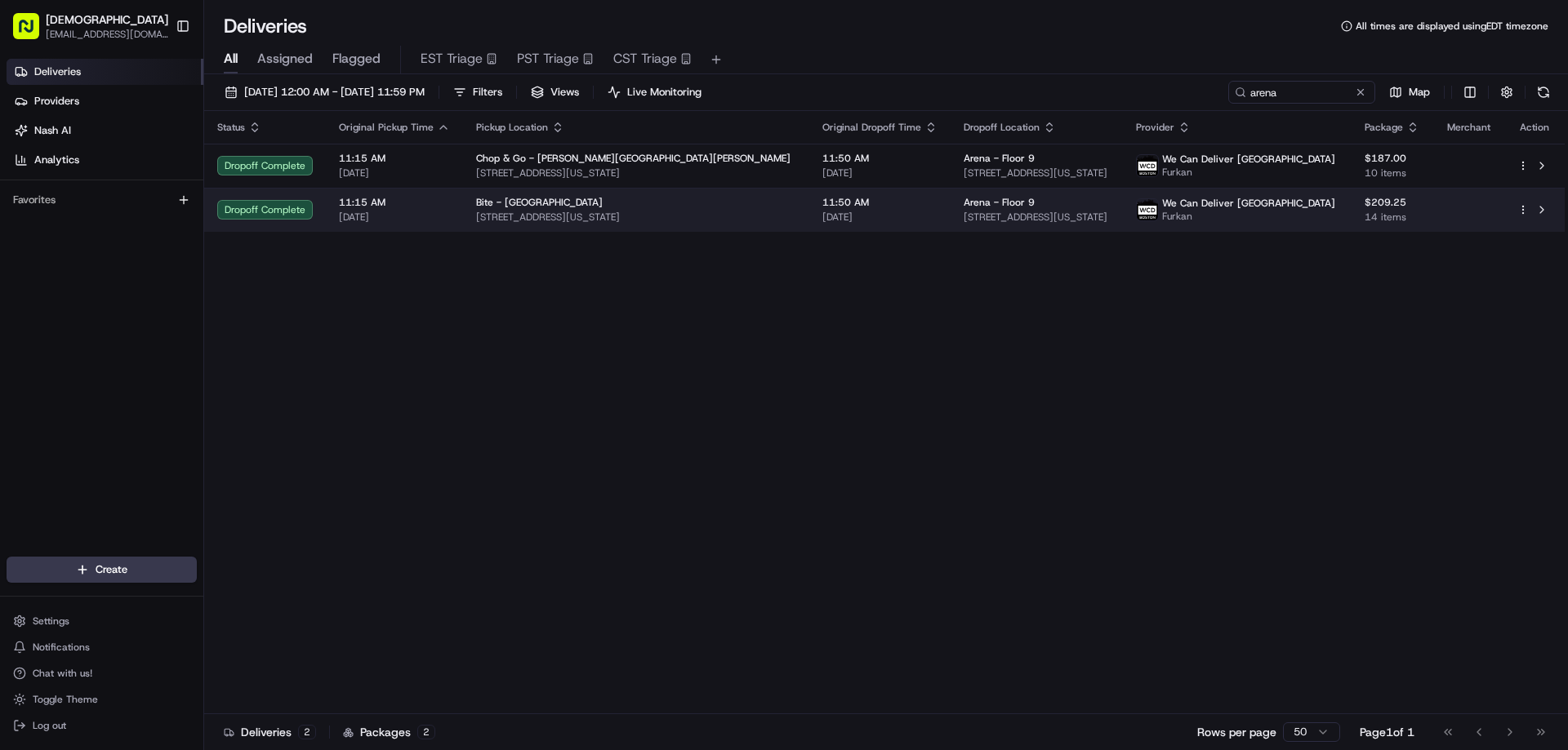
click at [1066, 196] on div "Arena - Floor 9" at bounding box center [1037, 202] width 146 height 13
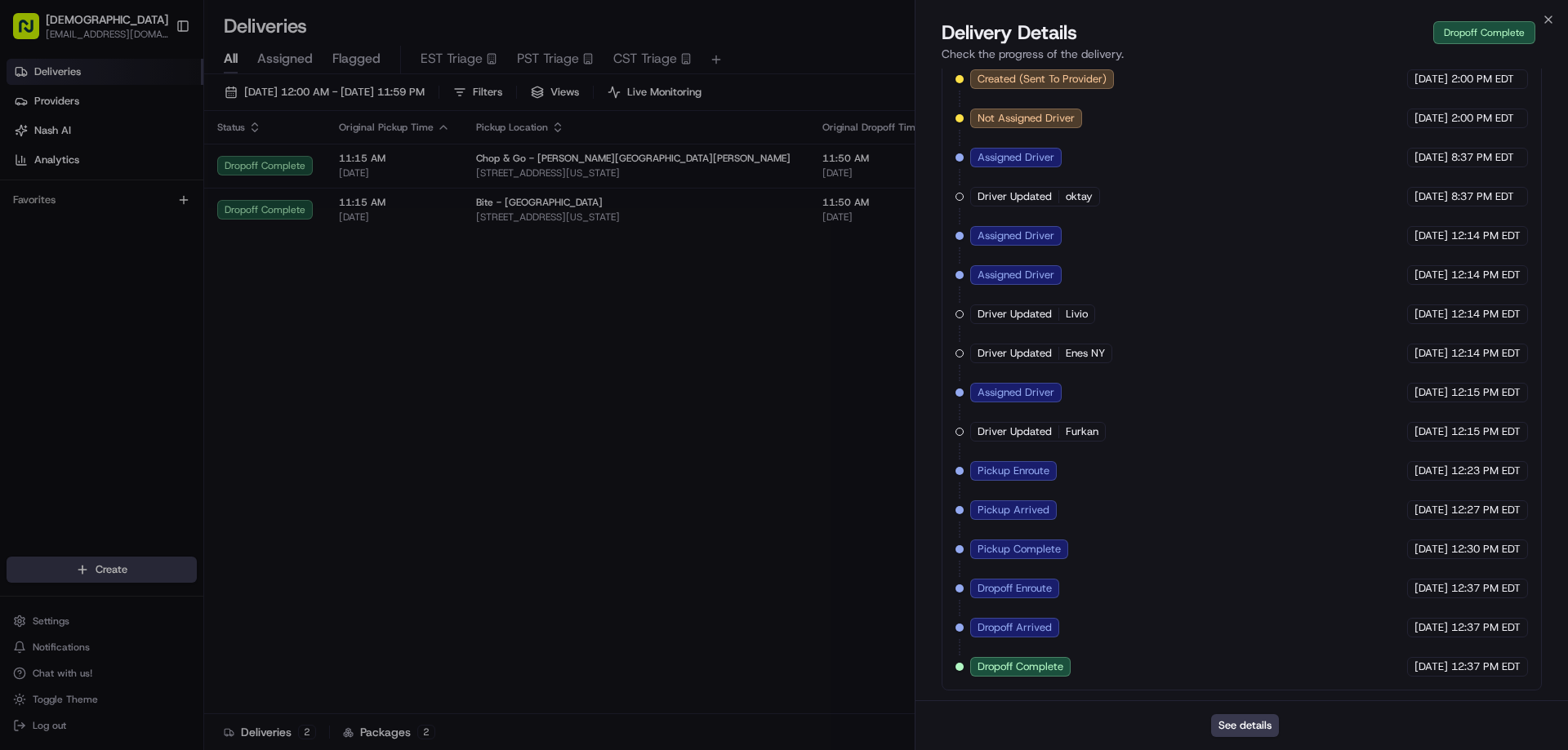
drag, startPoint x: 733, startPoint y: 490, endPoint x: 751, endPoint y: 475, distance: 23.4
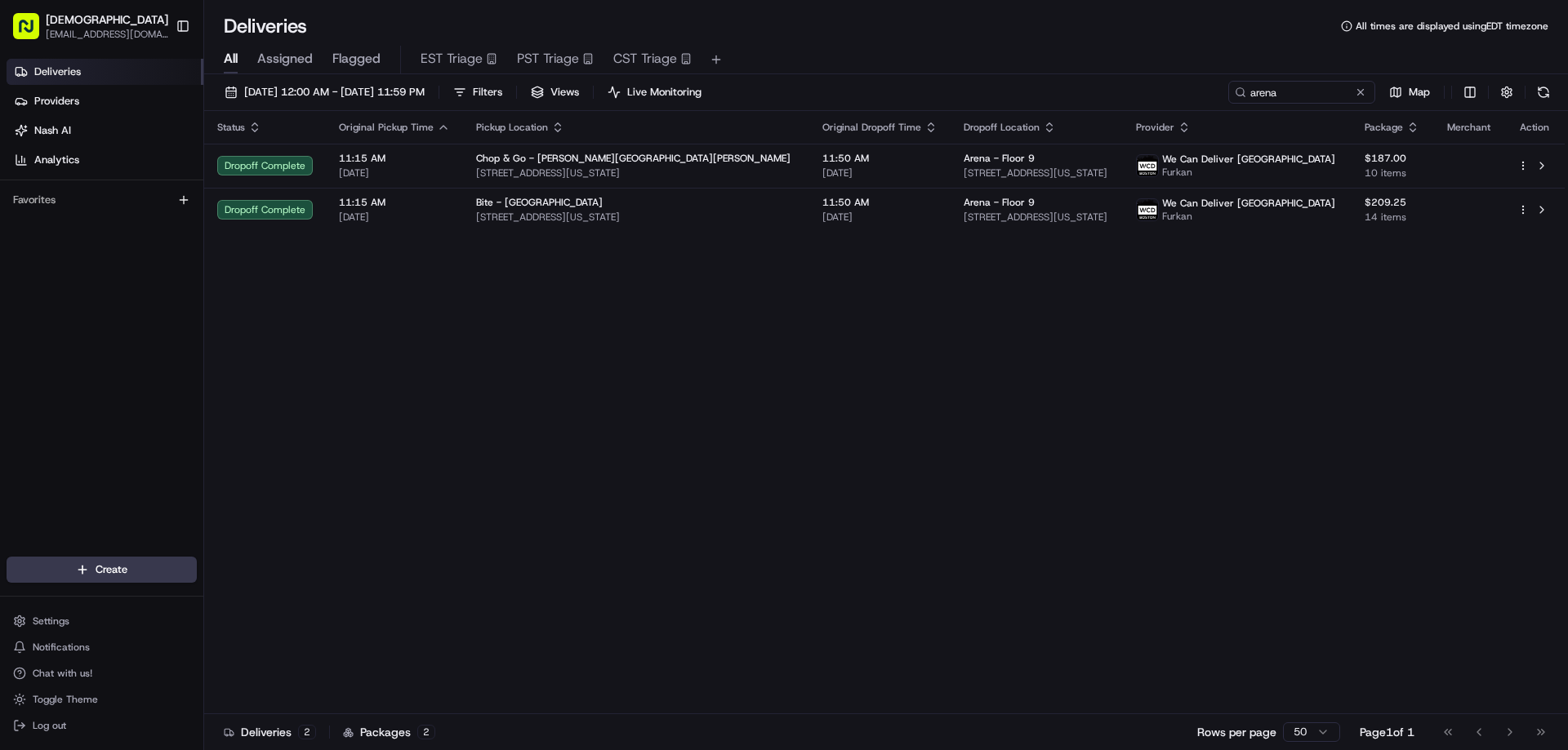
click at [1528, 208] on html "Sharebite eveines@ececonsultinggroup.com Toggle Sidebar Deliveries Providers Na…" at bounding box center [784, 375] width 1568 height 750
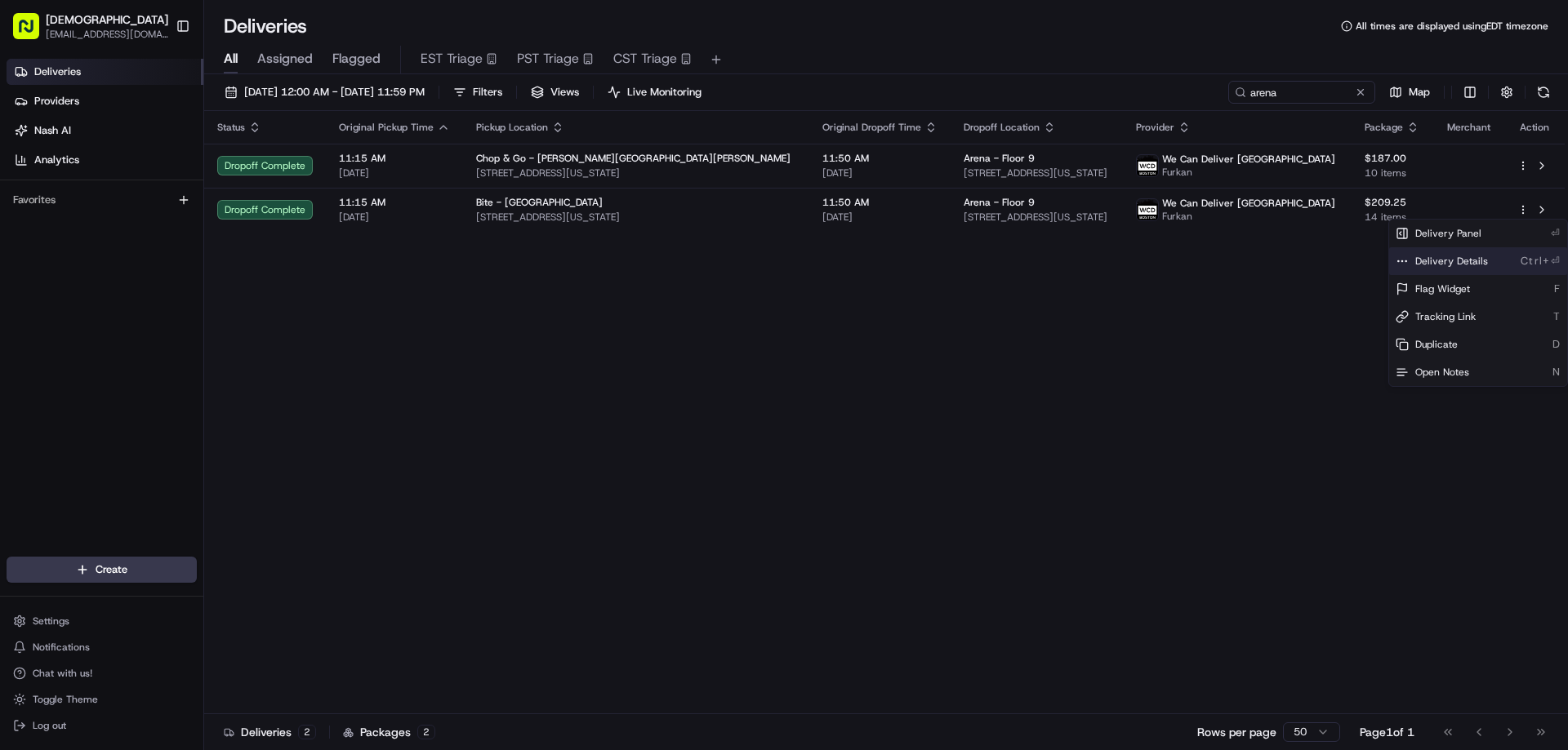
click at [1476, 264] on span "Delivery Details" at bounding box center [1452, 262] width 73 height 13
click at [879, 202] on html "Sharebite eveines@ececonsultinggroup.com Toggle Sidebar Deliveries Providers Na…" at bounding box center [784, 375] width 1568 height 750
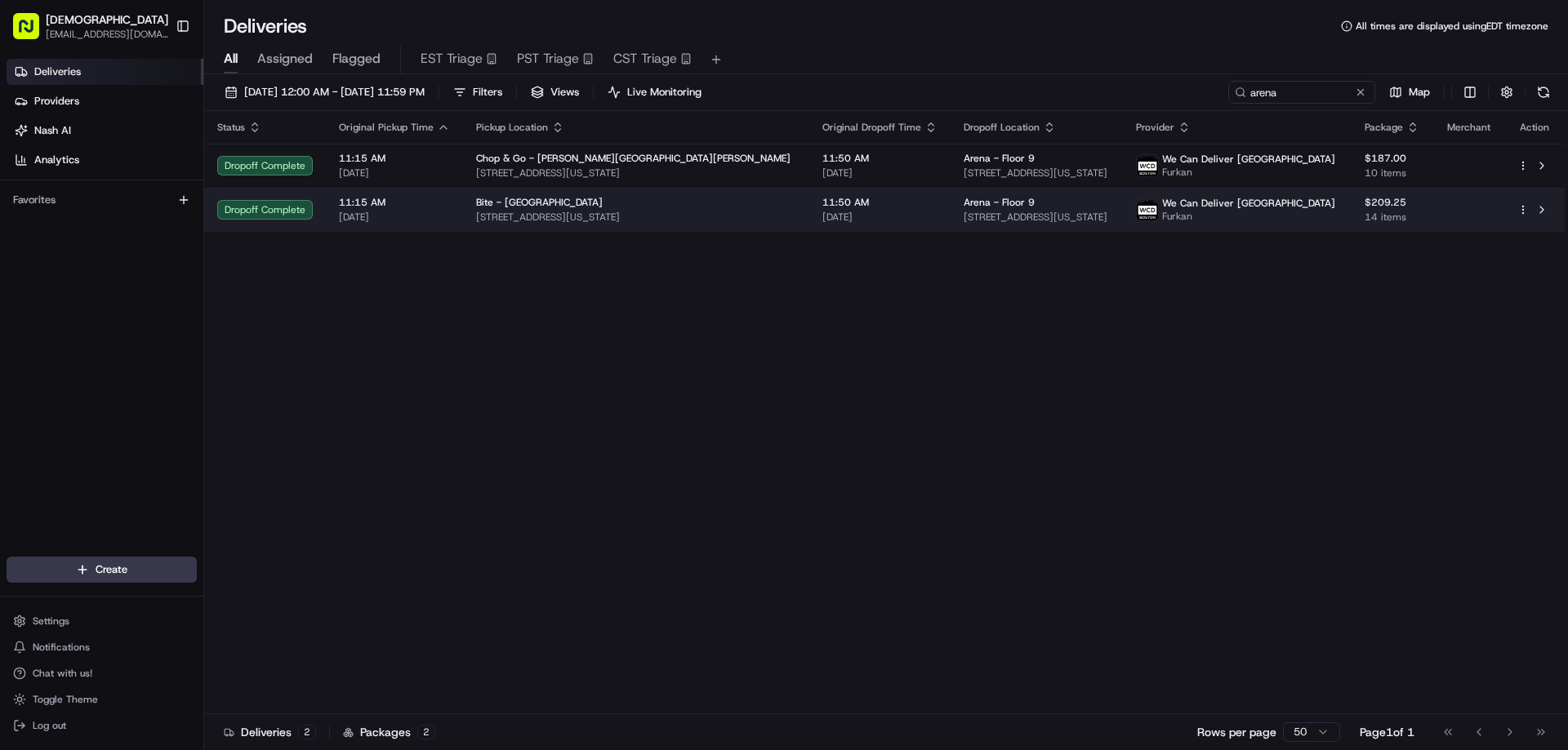
click at [853, 216] on span "[DATE]" at bounding box center [879, 217] width 115 height 13
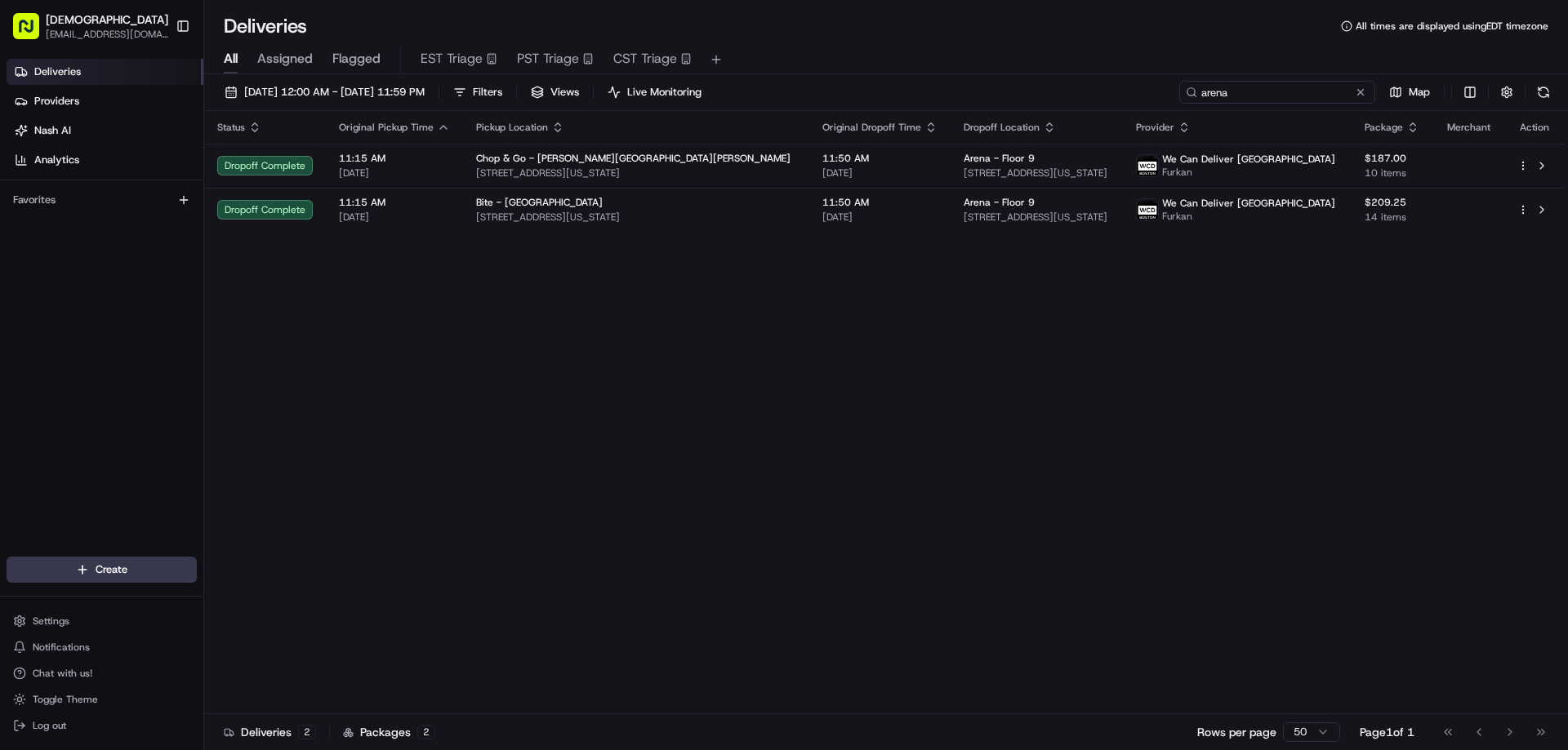
click at [1265, 93] on input "arena" at bounding box center [1277, 92] width 196 height 23
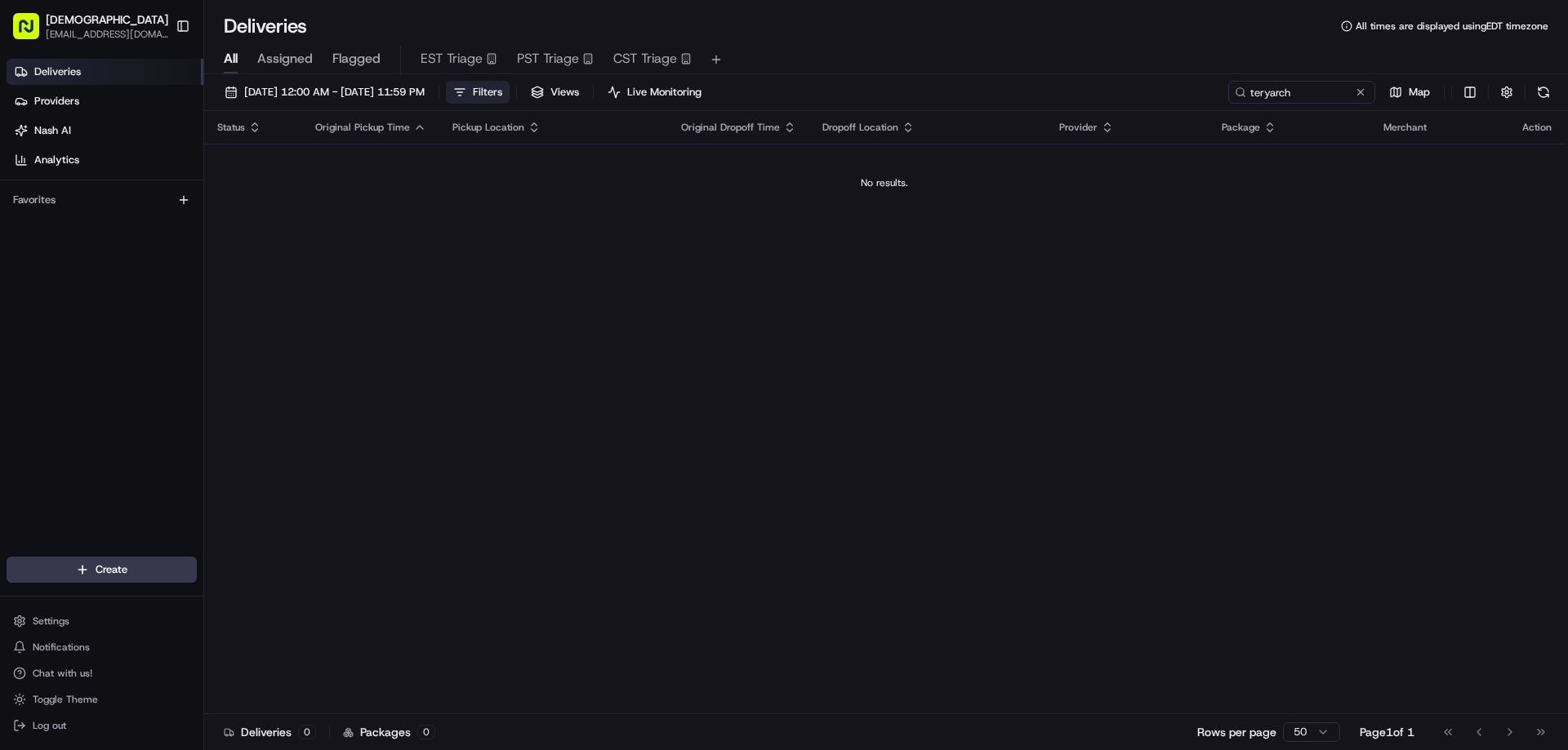
click at [510, 90] on button "Filters" at bounding box center [478, 92] width 64 height 23
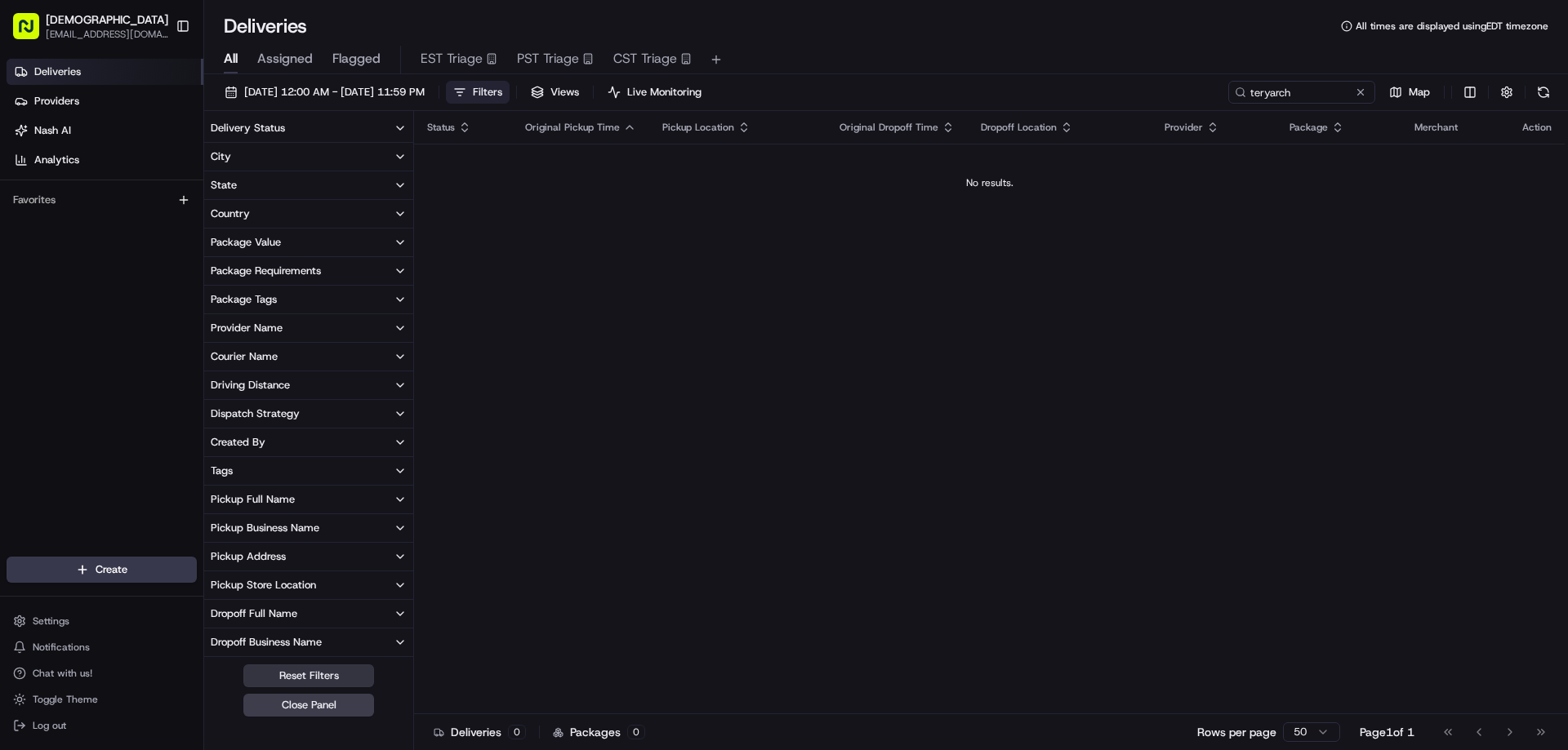
click at [320, 676] on button "Reset Filters" at bounding box center [309, 676] width 131 height 23
click at [320, 683] on button "Reset Filters" at bounding box center [309, 676] width 131 height 23
drag, startPoint x: 326, startPoint y: 700, endPoint x: 755, endPoint y: 492, distance: 476.8
click at [328, 700] on button "Close Panel" at bounding box center [309, 705] width 131 height 23
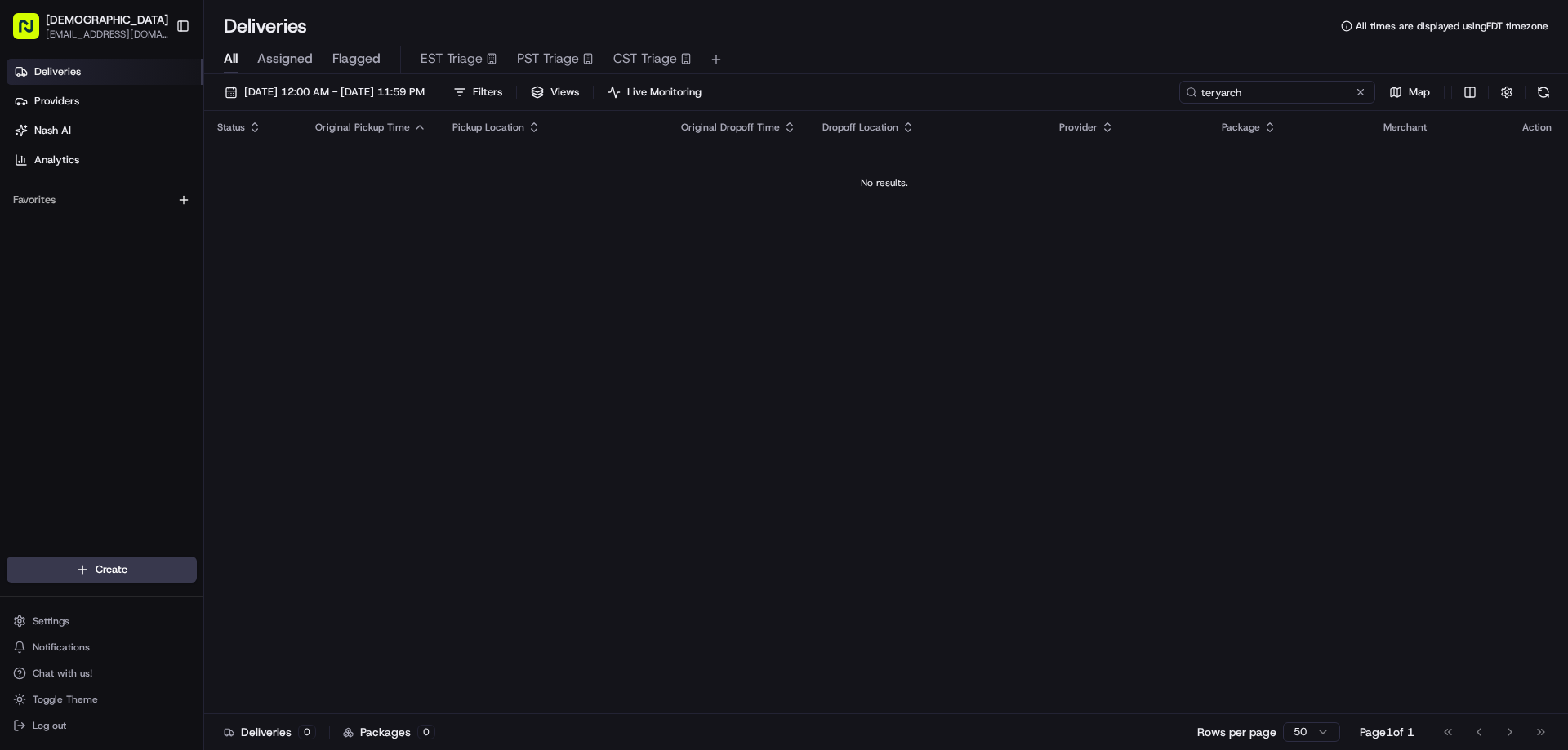
click at [1264, 94] on input "teryarch" at bounding box center [1277, 92] width 196 height 23
click at [1264, 97] on input "teryarch" at bounding box center [1277, 92] width 196 height 23
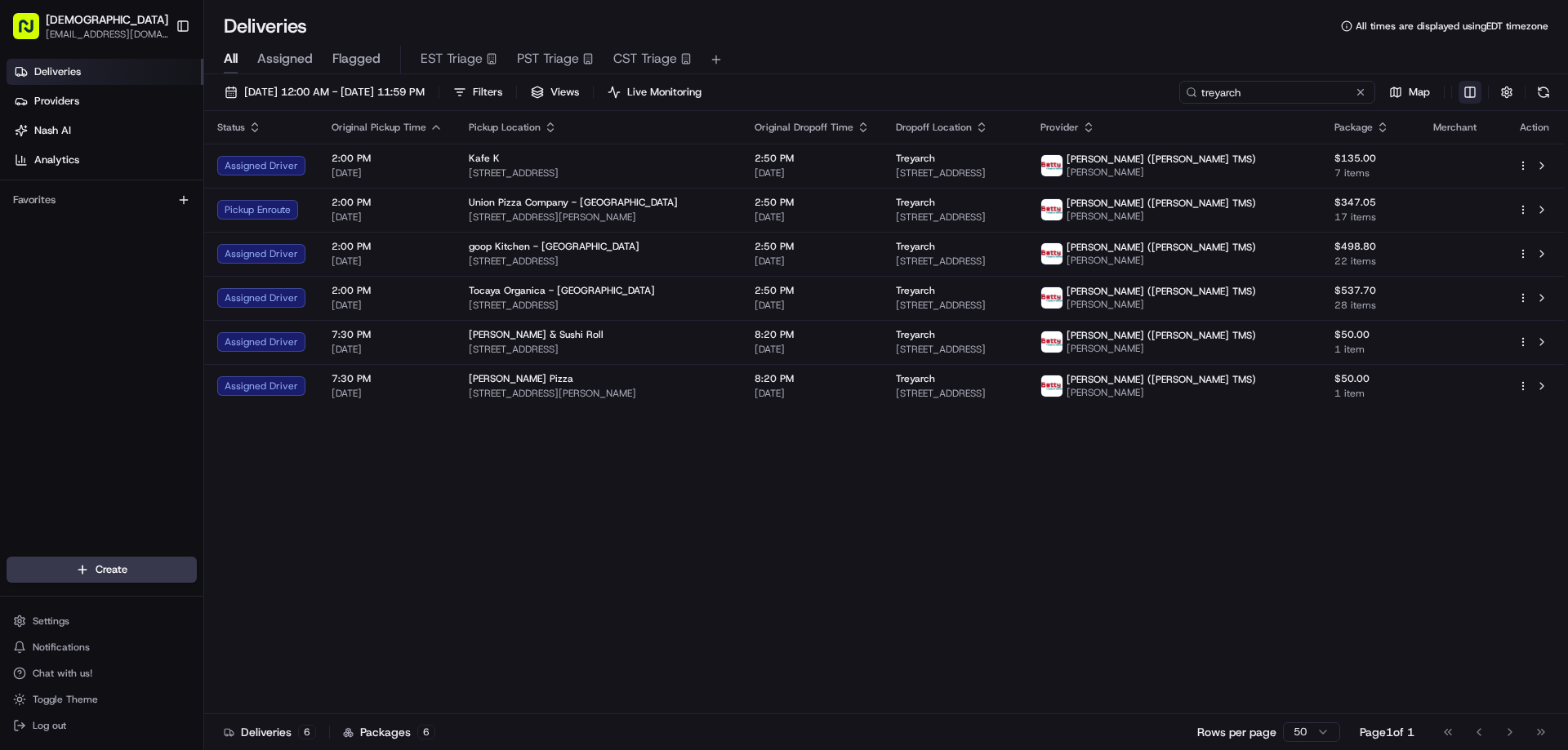
type input "treyarch"
click at [1471, 89] on html "Sharebite eveines@ececonsultinggroup.com Toggle Sidebar Deliveries Providers Na…" at bounding box center [784, 375] width 1568 height 750
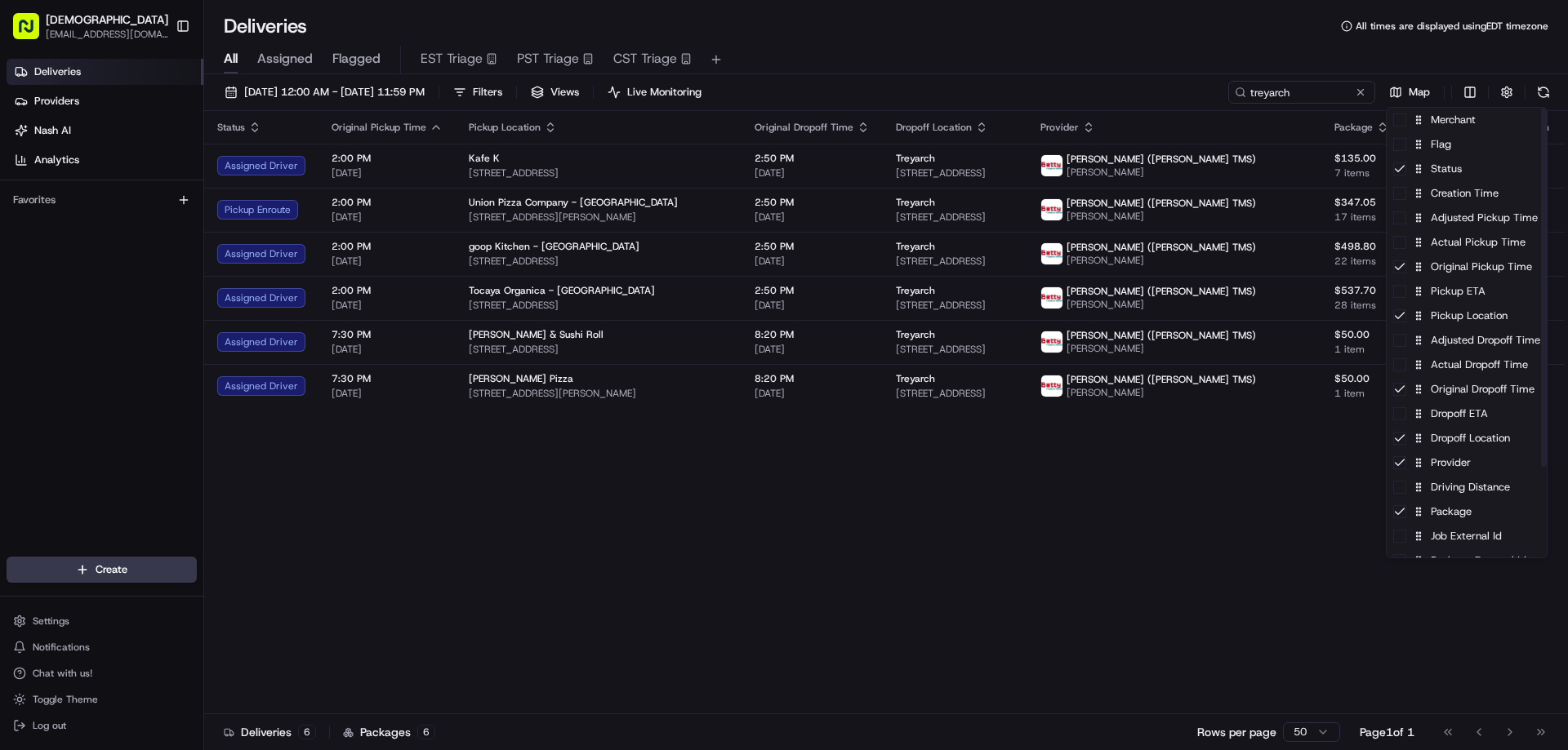
click at [1193, 482] on html "Sharebite eveines@ececonsultinggroup.com Toggle Sidebar Deliveries Providers Na…" at bounding box center [784, 375] width 1568 height 750
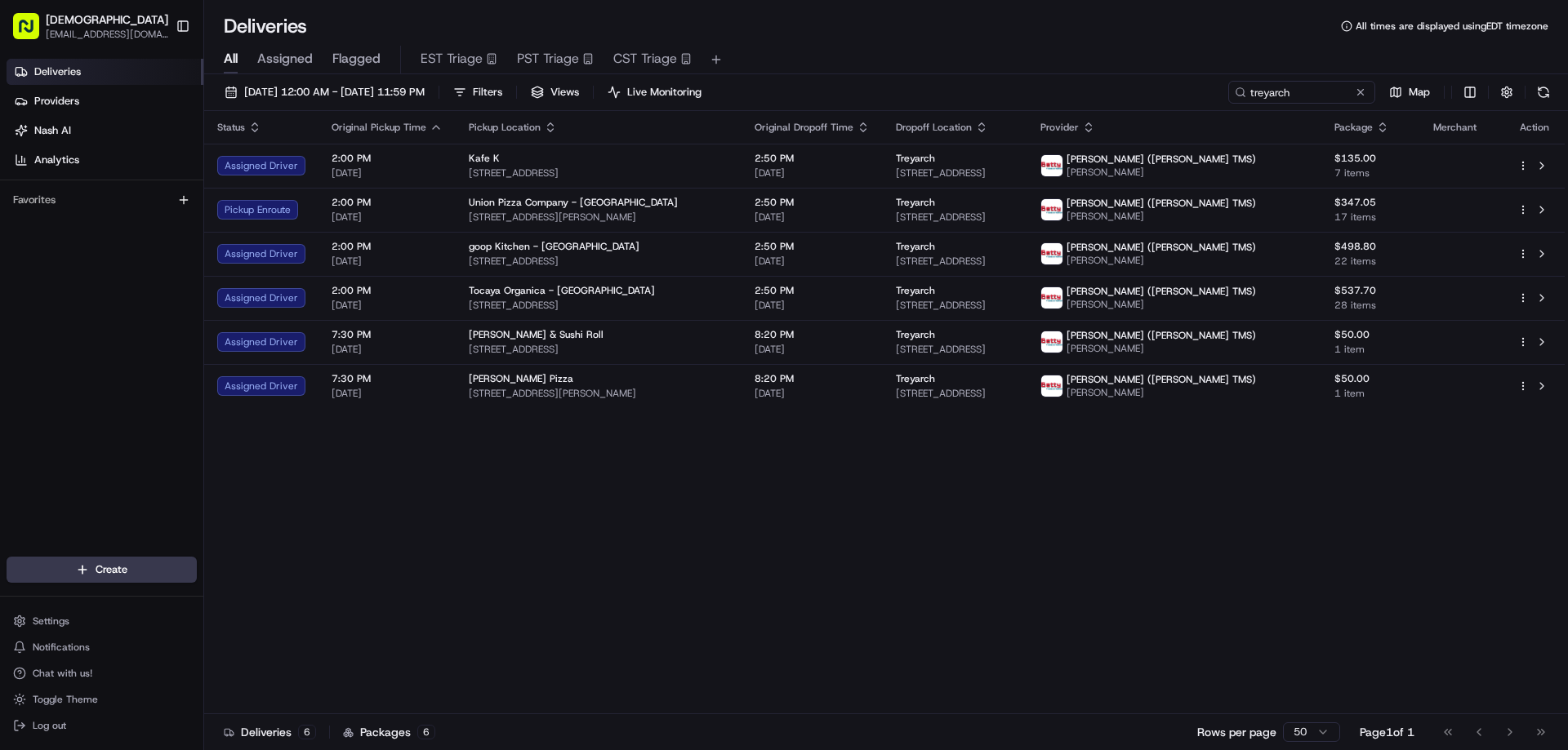
click at [1251, 123] on div "Provider" at bounding box center [1175, 127] width 268 height 13
click at [1096, 121] on icon "button" at bounding box center [1088, 127] width 13 height 13
click at [1262, 187] on button "Courier Name (A-Z)" at bounding box center [1244, 193] width 111 height 20
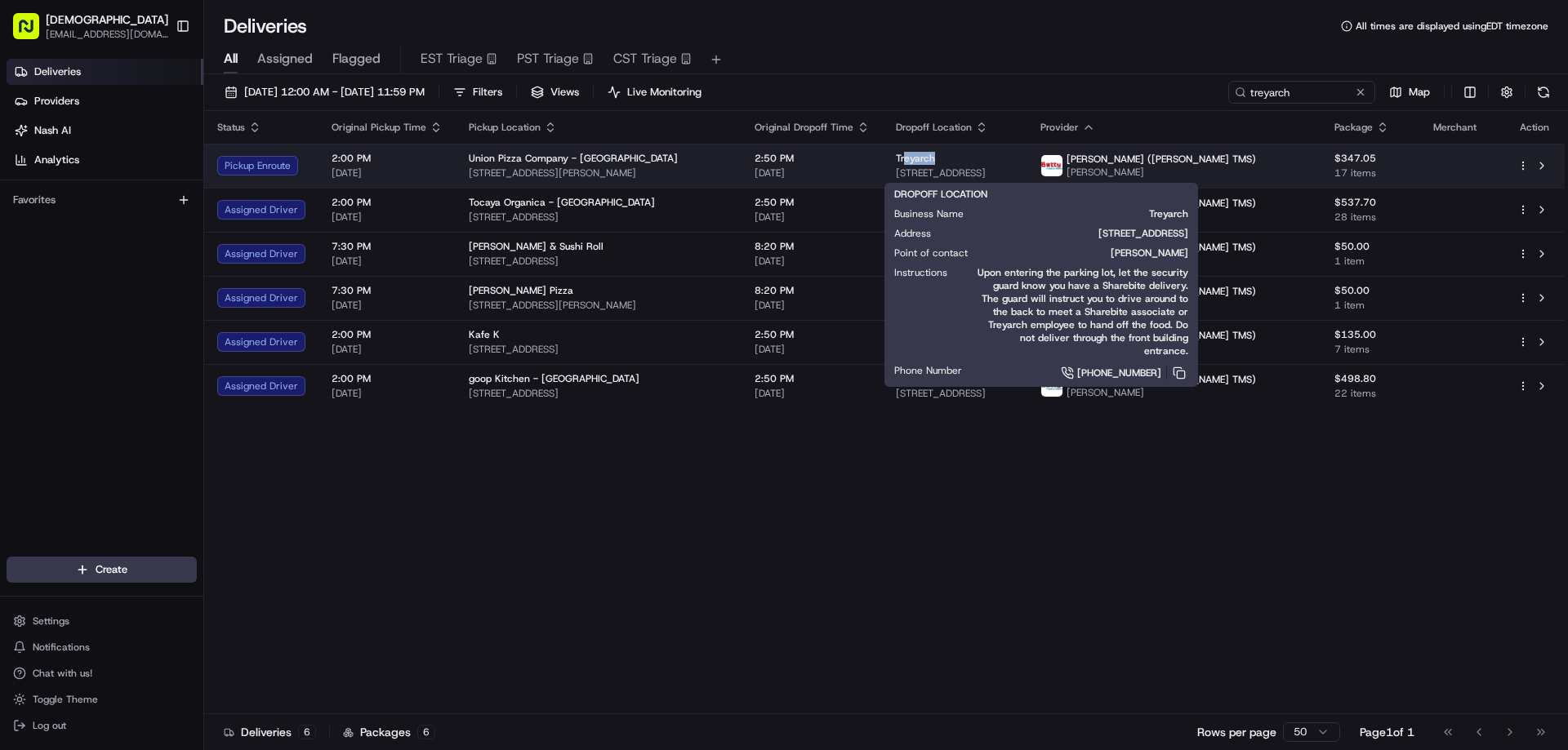
drag, startPoint x: 1149, startPoint y: 165, endPoint x: 920, endPoint y: 165, distance: 229.0
click at [920, 165] on div "Treyarch 5454 Beethoven St, Los Angeles, CA 90066, USA" at bounding box center [954, 165] width 117 height 28
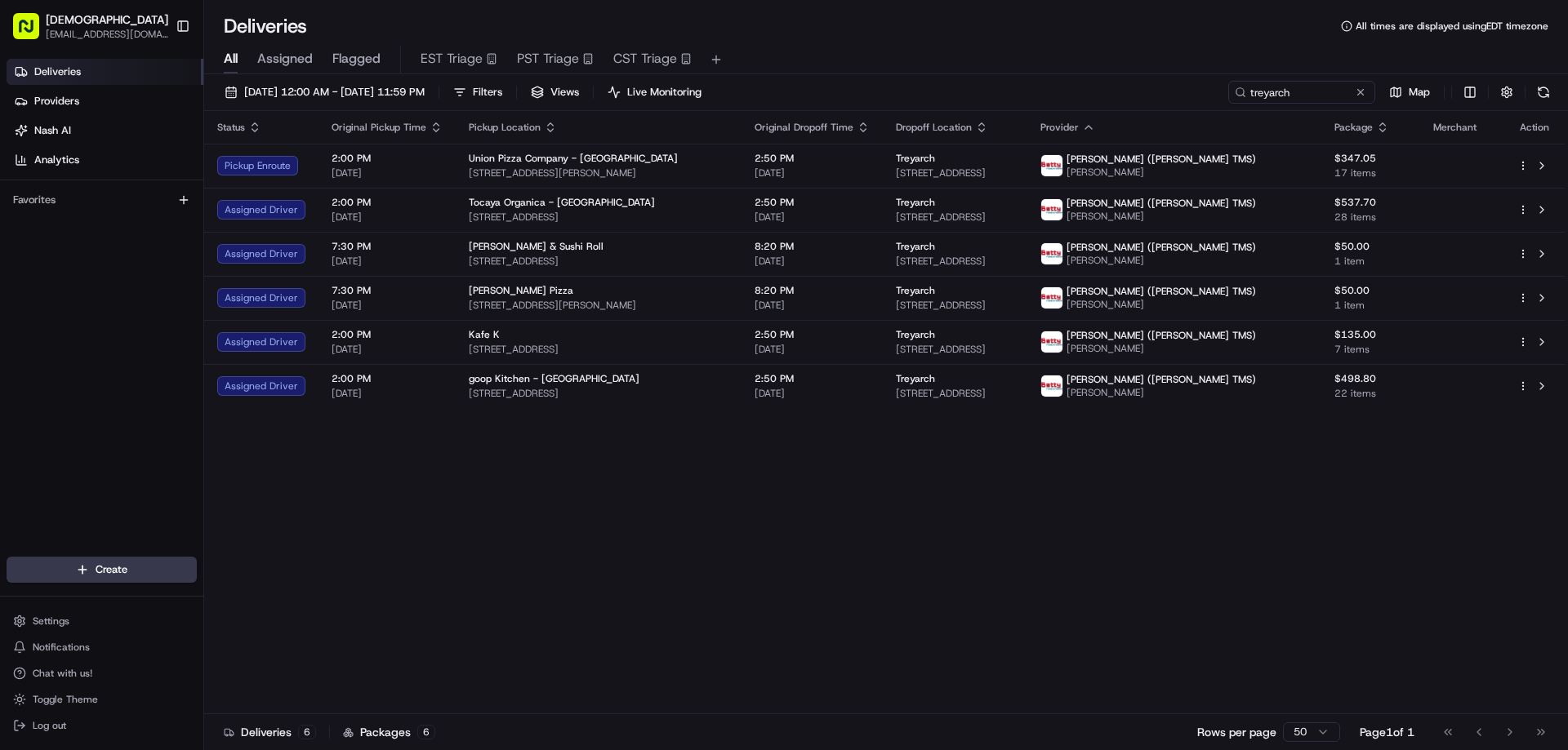
click at [968, 505] on div "Status Original Pickup Time Pickup Location Original Dropoff Time Dropoff Locat…" at bounding box center [885, 412] width 1361 height 603
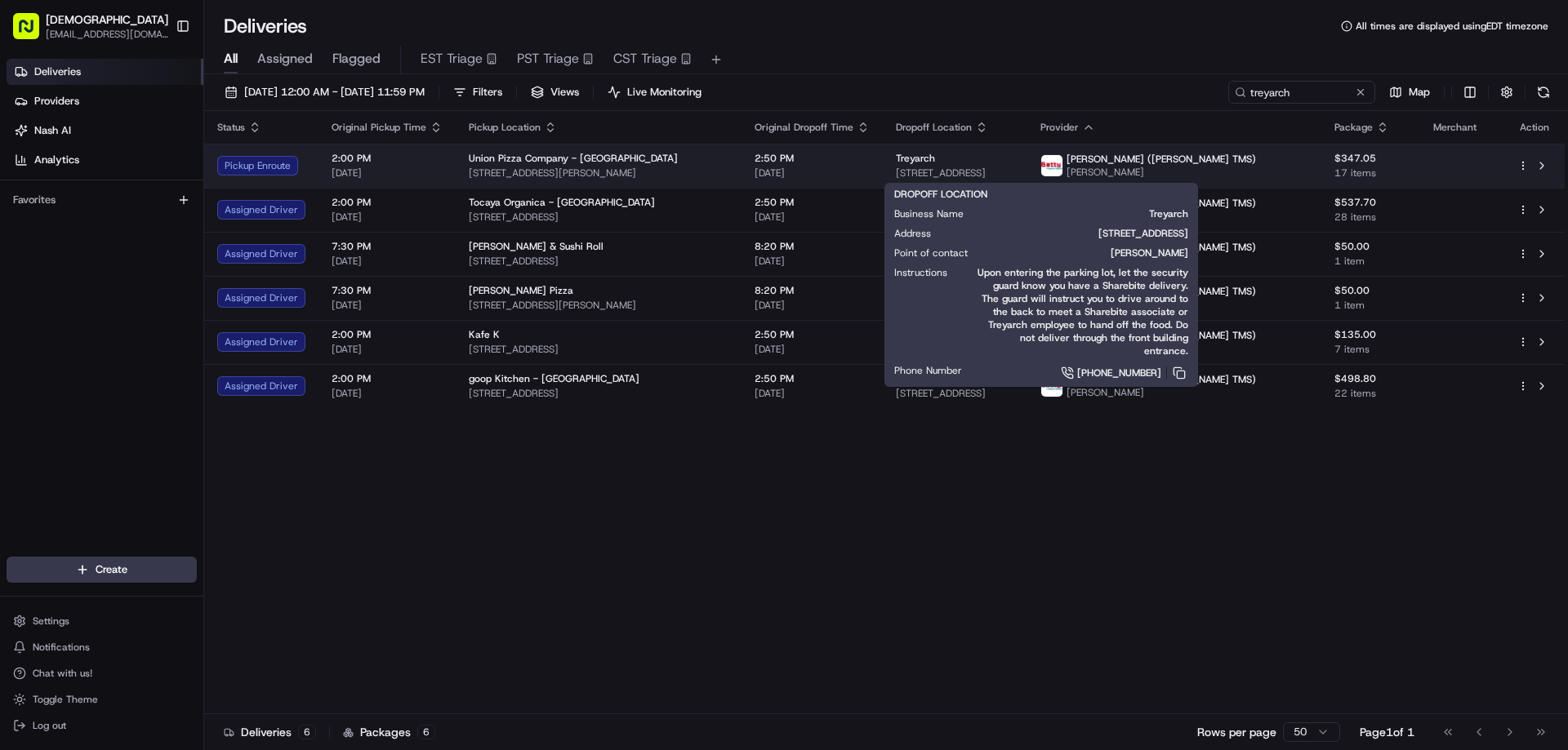
drag, startPoint x: 911, startPoint y: 173, endPoint x: 1136, endPoint y: 173, distance: 225.0
click at [1014, 173] on span "5454 Beethoven St, Los Angeles, CA 90066, USA" at bounding box center [954, 173] width 117 height 13
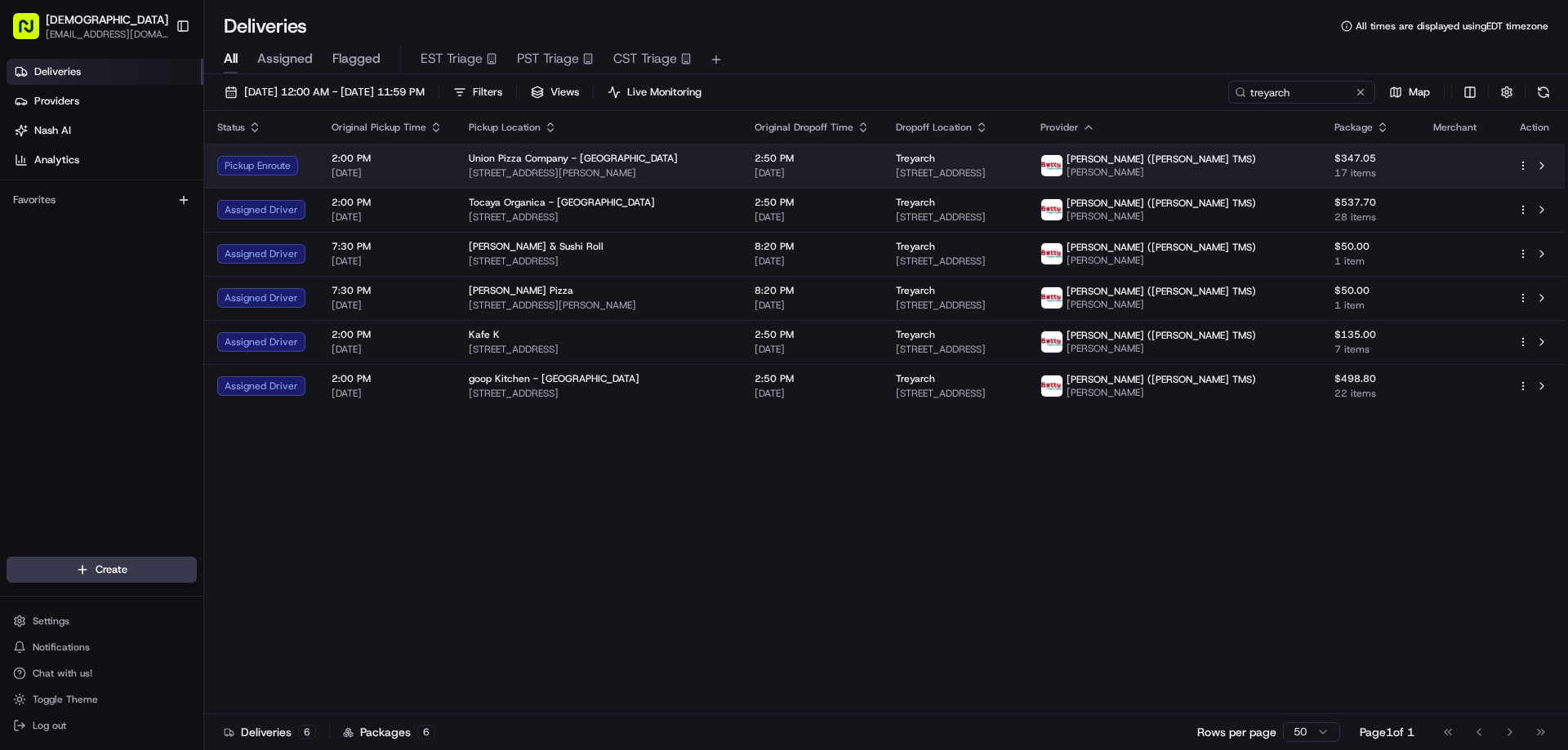
copy span "5454 Beethoven St, Los Angeles, CA 90066, USA"
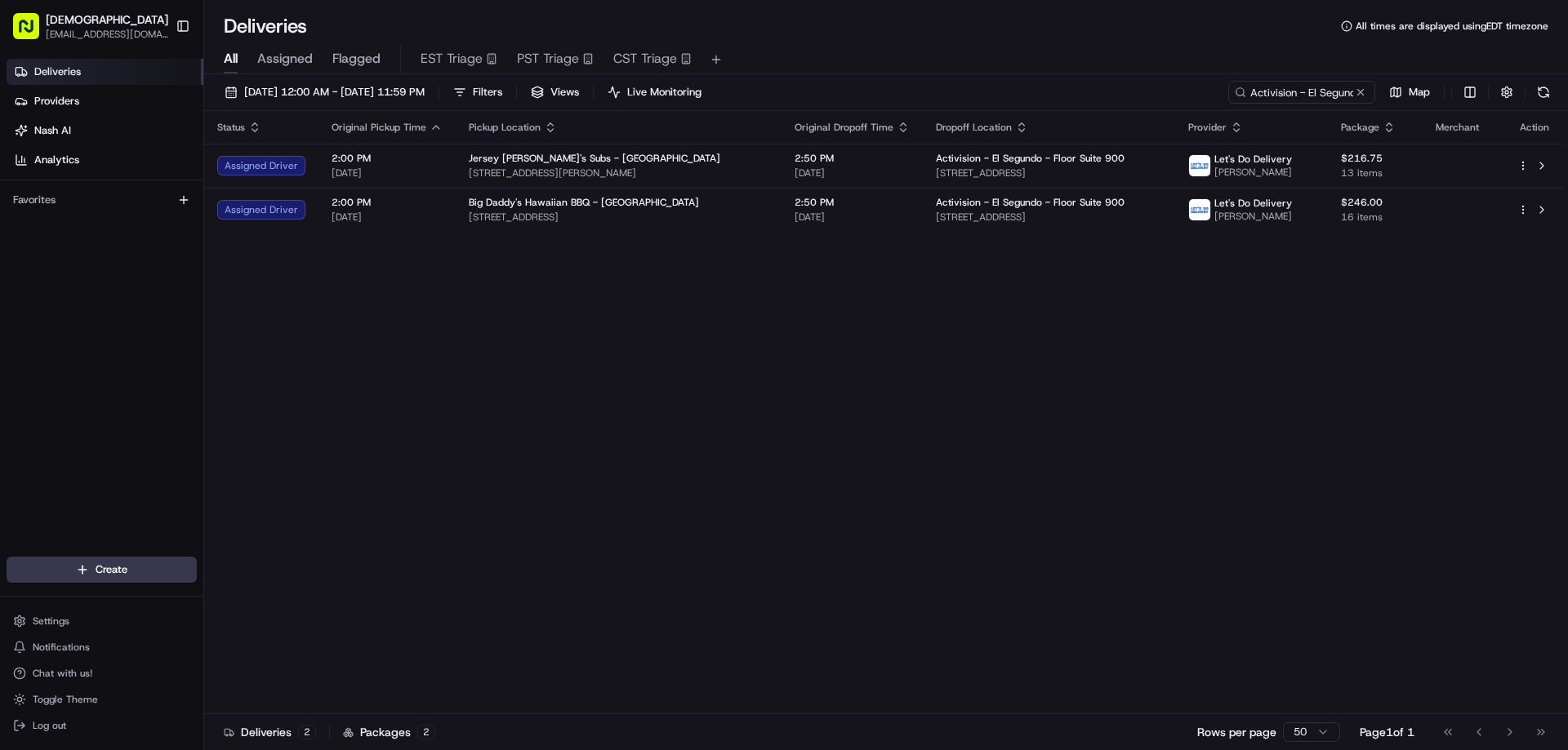
click at [831, 514] on div "Status Original Pickup Time Pickup Location Original Dropoff Time Dropoff Locat…" at bounding box center [885, 412] width 1361 height 603
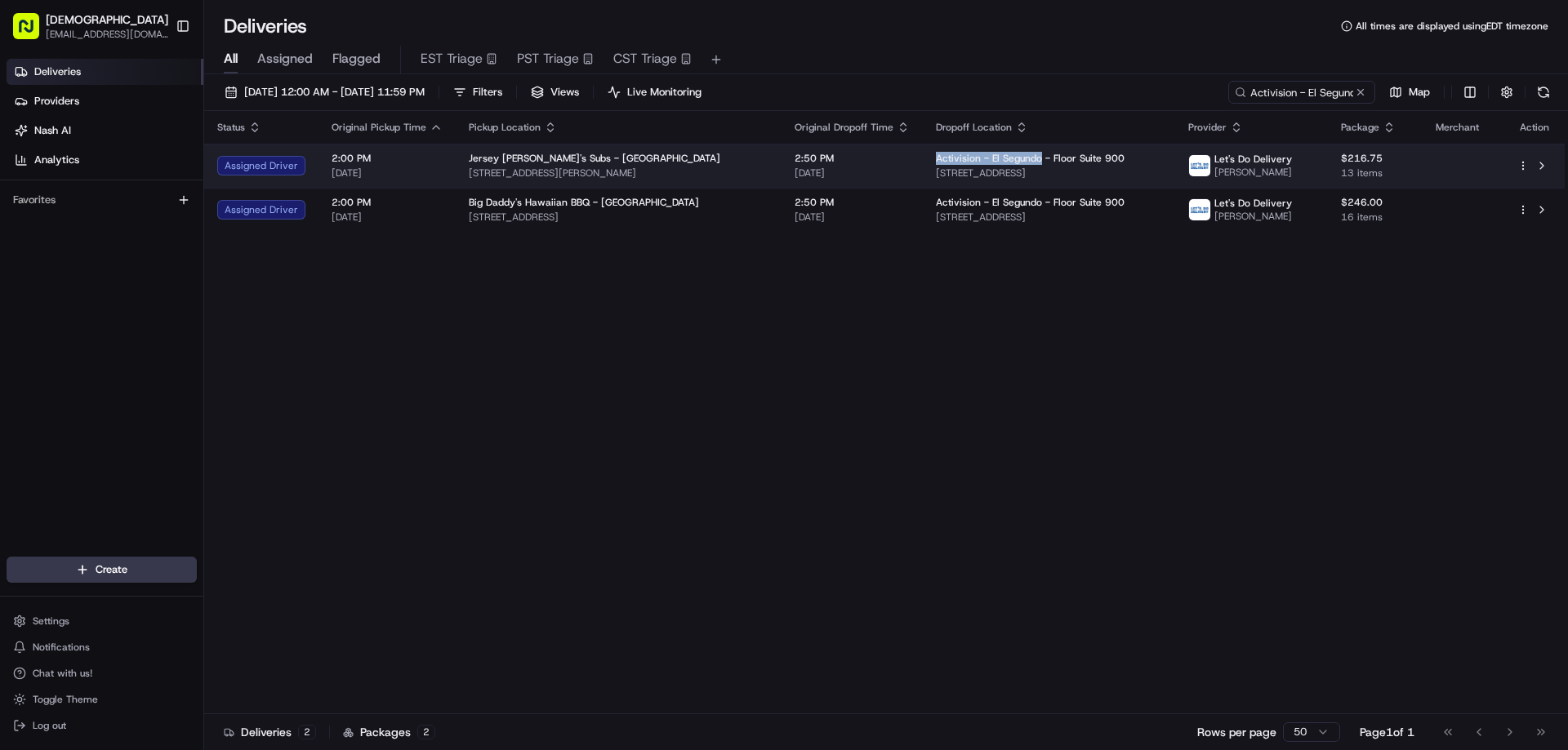
drag, startPoint x: 996, startPoint y: 158, endPoint x: 888, endPoint y: 157, distance: 108.0
click at [923, 157] on td "Activision - [GEOGRAPHIC_DATA] - Floor Suite 900 [STREET_ADDRESS]" at bounding box center [1049, 165] width 253 height 44
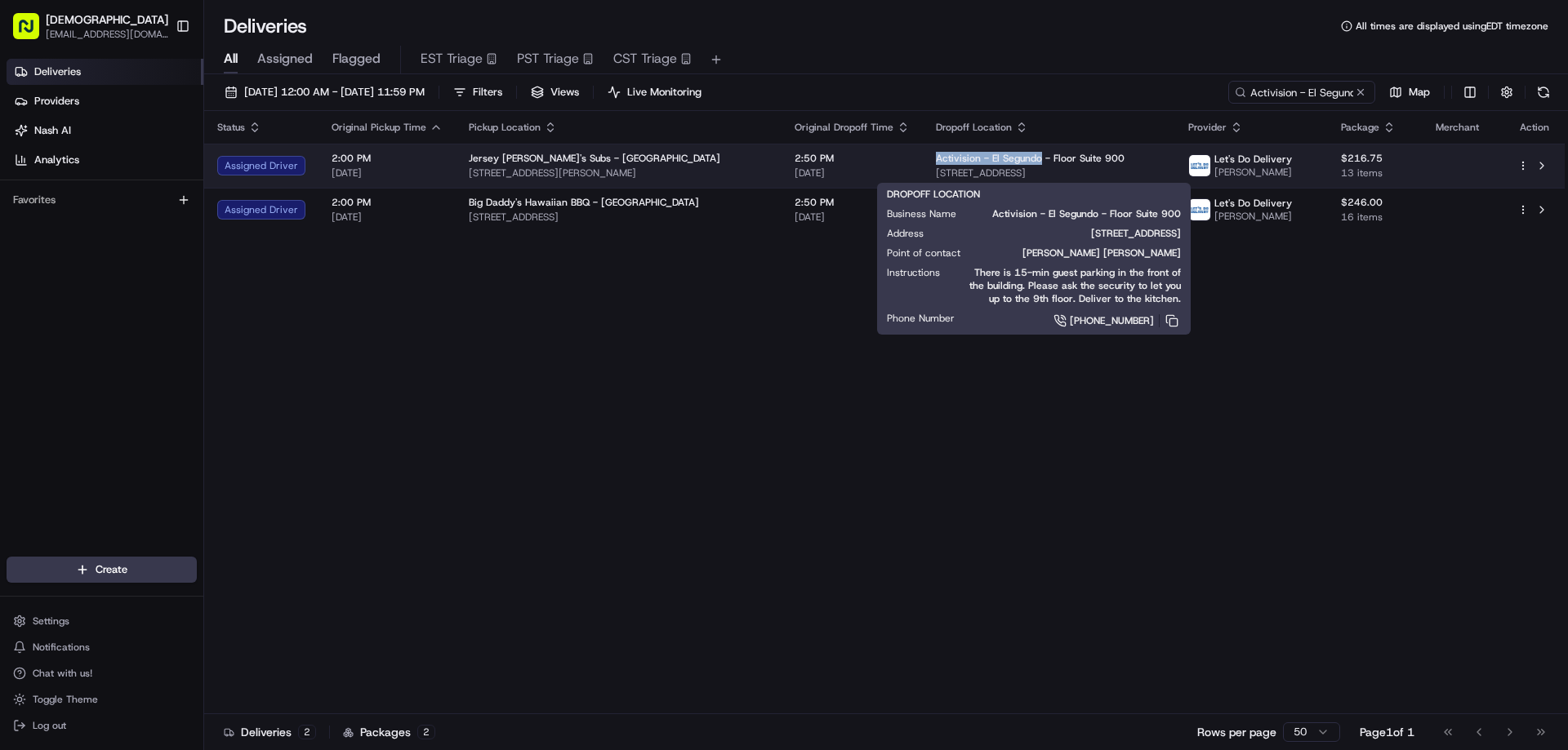
copy span "Activision - [GEOGRAPHIC_DATA]"
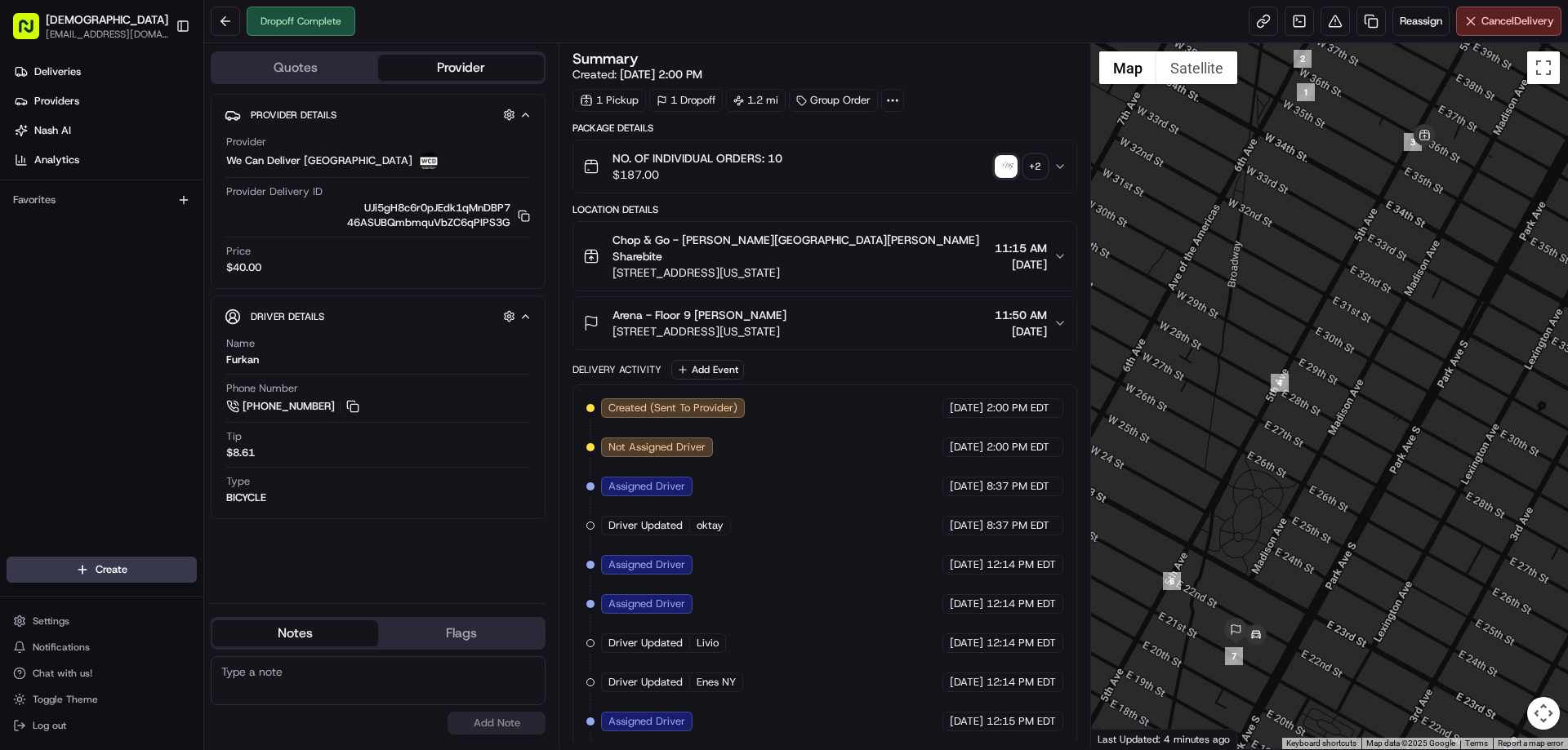
click at [699, 41] on div "Dropoff Complete Reassign Cancel Delivery" at bounding box center [887, 22] width 1365 height 44
click at [1333, 18] on button at bounding box center [1335, 21] width 29 height 29
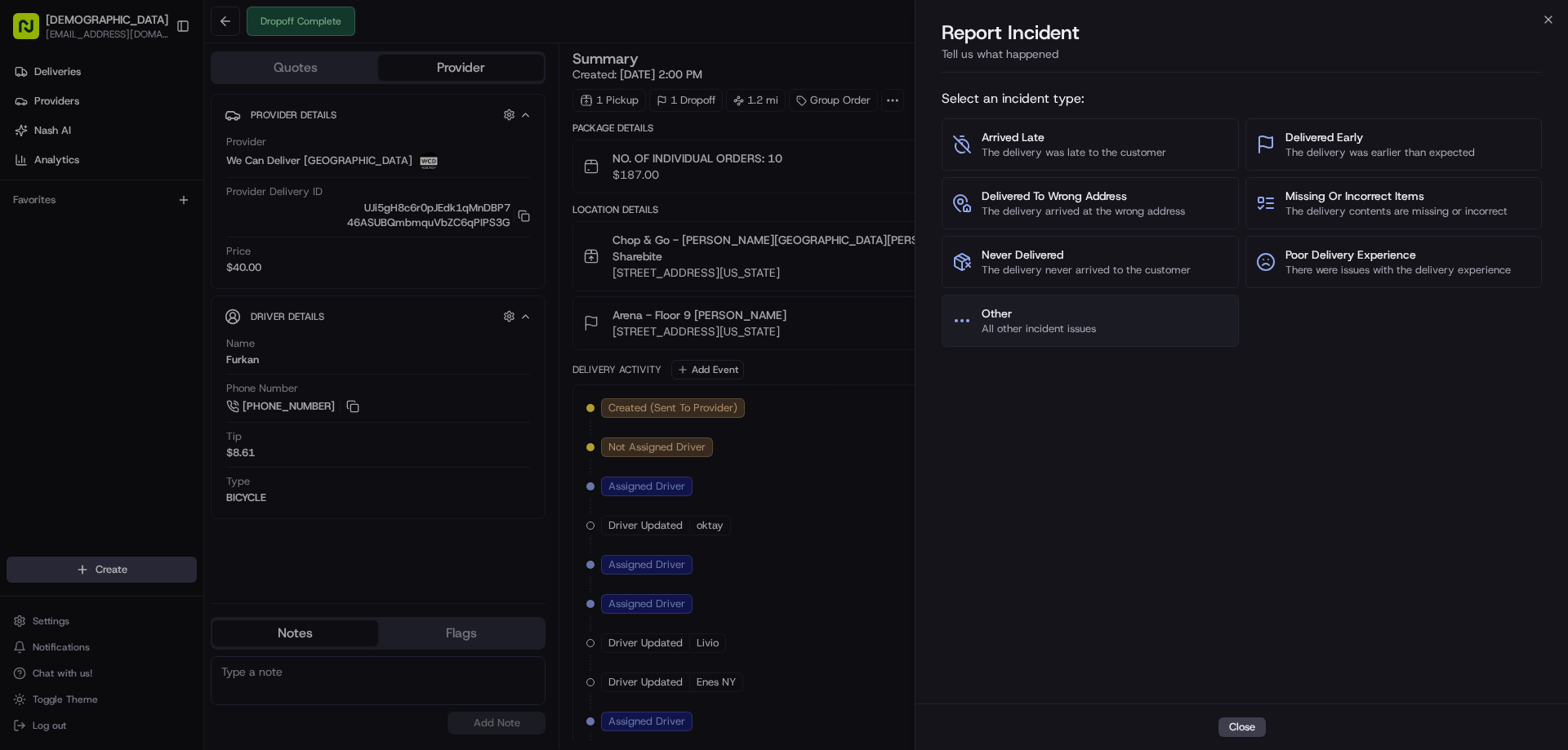
click at [1150, 327] on button "Other All other incident issues" at bounding box center [1090, 321] width 297 height 53
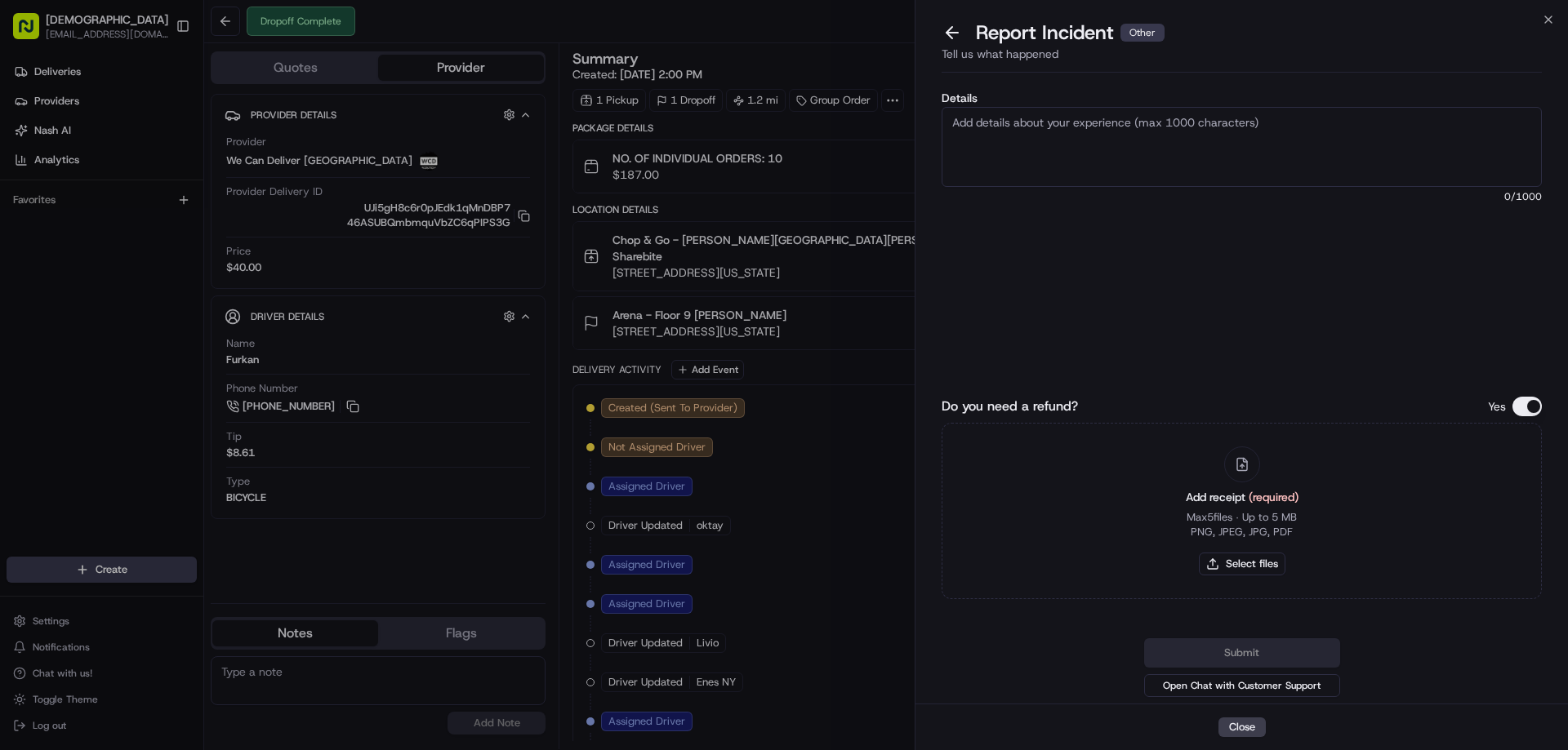
click at [941, 28] on button at bounding box center [953, 32] width 35 height 23
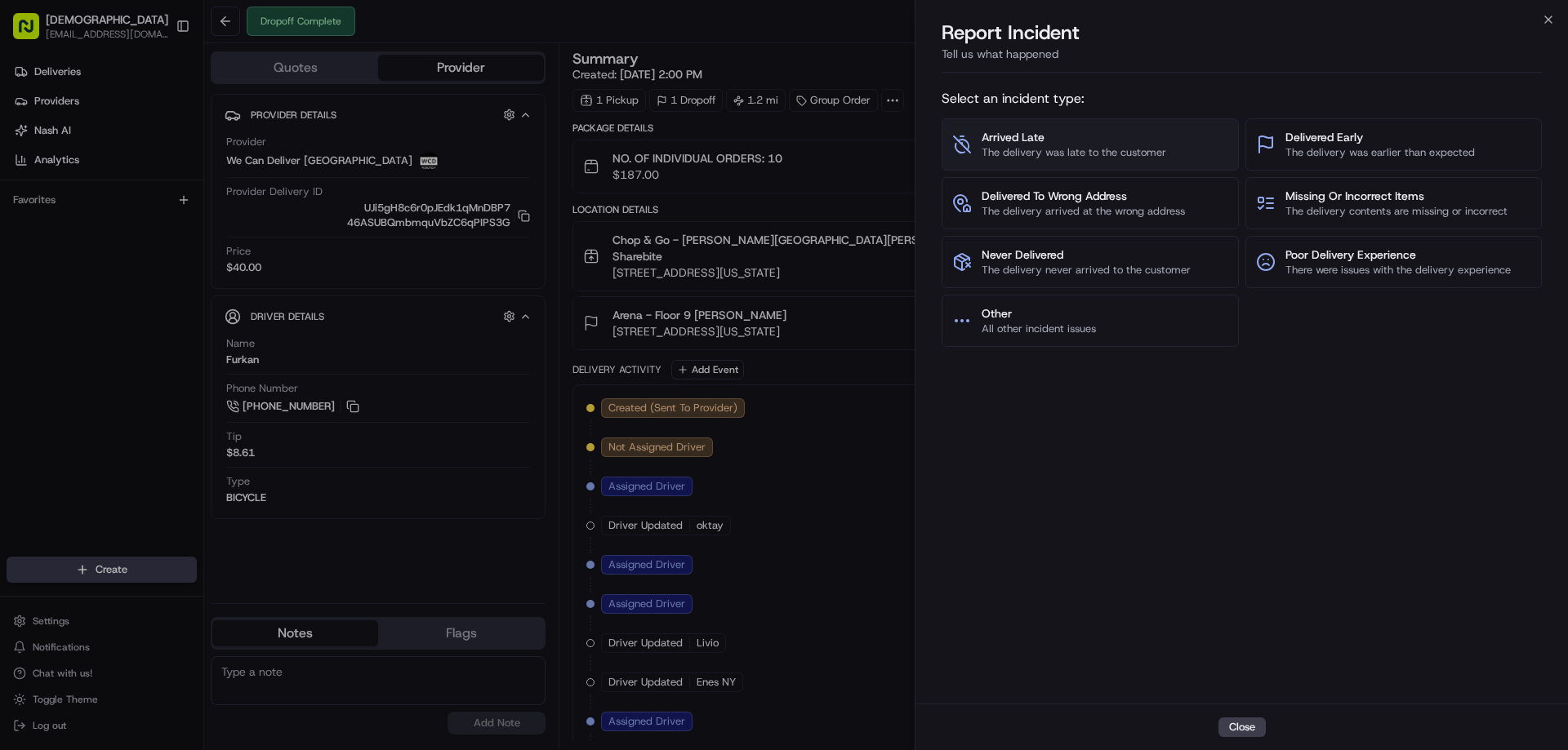
click at [1133, 147] on span "The delivery was late to the customer" at bounding box center [1074, 153] width 184 height 15
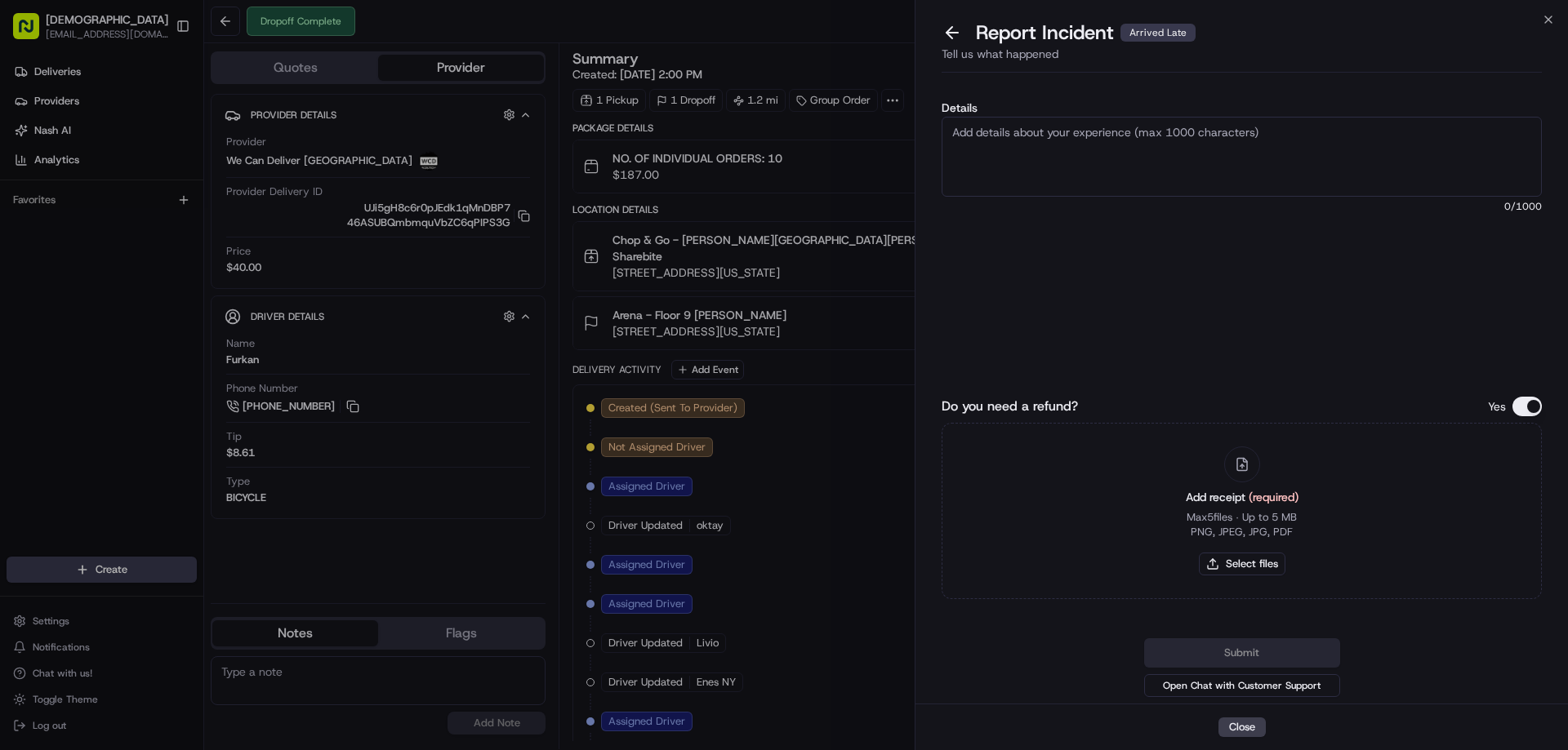
click at [1135, 154] on textarea "Details" at bounding box center [1242, 157] width 600 height 80
click at [1305, 140] on textarea "Pick up was supposed to be 11:15 AM but the driver arrived" at bounding box center [1242, 157] width 600 height 80
drag, startPoint x: 1324, startPoint y: 132, endPoint x: 1310, endPoint y: 130, distance: 14.1
click at [1310, 130] on textarea "Pick up was supposed to be 11:15 AM but the driver arrived at the RS at 12:21 P…" at bounding box center [1242, 157] width 600 height 80
click at [1049, 147] on textarea "Pick up was supposed to be 11:15 AM but the driver arrived at the restaurant at…" at bounding box center [1242, 157] width 600 height 80
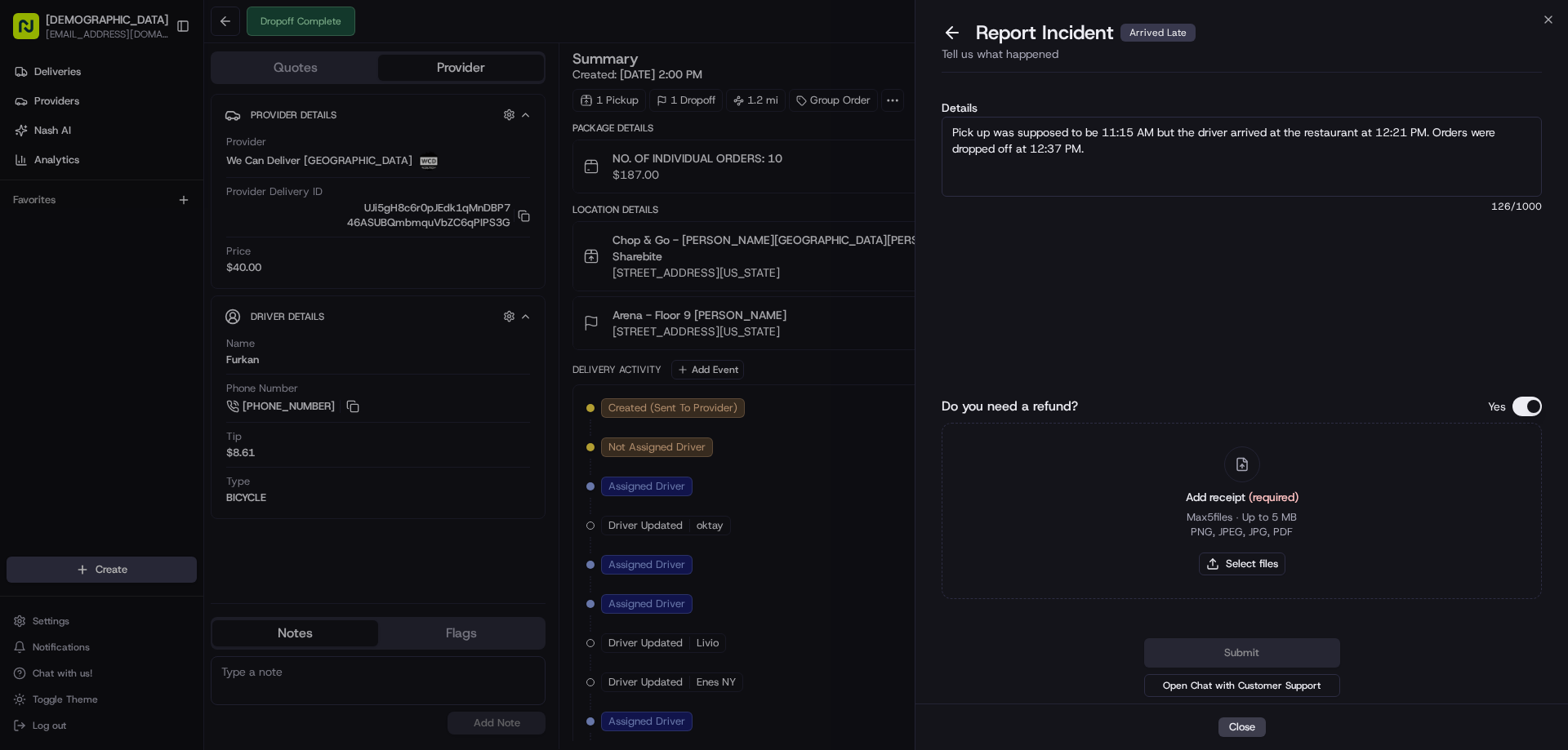
click at [1073, 270] on div "Details Pick up was supposed to be 11:15 AM but the driver arrived at the resta…" at bounding box center [1242, 221] width 600 height 239
click at [1128, 148] on textarea "Pick up was supposed to be 11:15 AM but the driver arrived at the restaurant at…" at bounding box center [1242, 157] width 600 height 80
click at [1221, 161] on textarea "Pick up was supposed to be 11:15 AM but the driver arrived at the restaurant at…" at bounding box center [1242, 157] width 600 height 80
click at [1066, 163] on textarea "Pick up was supposed to be 11:15 AM but the driver arrived at the restaurant at…" at bounding box center [1242, 157] width 600 height 80
click at [1246, 150] on textarea "Pick up was supposed to be 11:15 AM but the driver arrived at the restaurant at…" at bounding box center [1242, 157] width 600 height 80
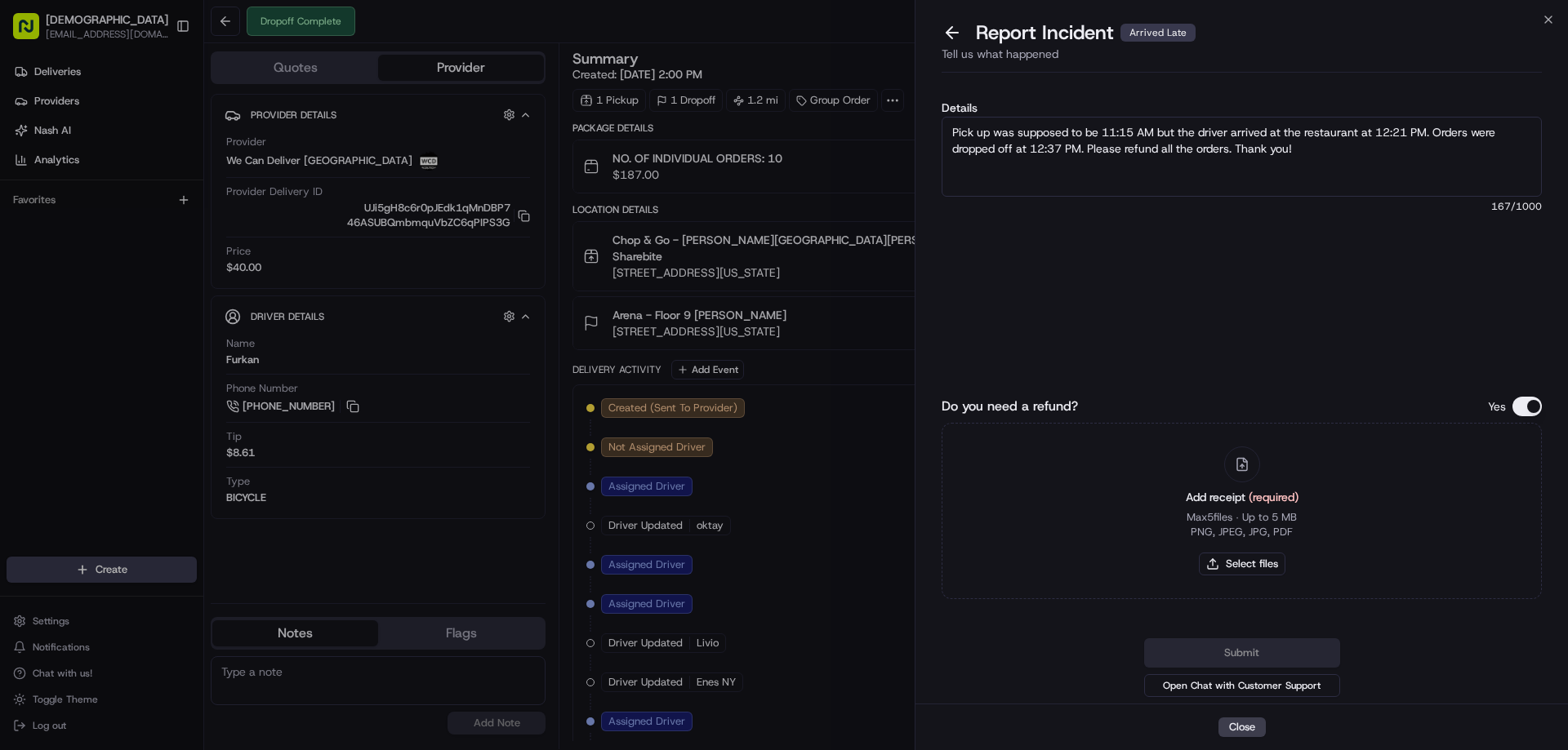
click at [1245, 183] on textarea "Pick up was supposed to be 11:15 AM but the driver arrived at the restaurant at…" at bounding box center [1242, 157] width 600 height 80
type textarea "Pick up was supposed to be 11:15 AM but the driver arrived at the restaurant at…"
click at [1253, 563] on button "Select files" at bounding box center [1242, 564] width 86 height 23
type input "C:\fakepath\dsada.jpeg"
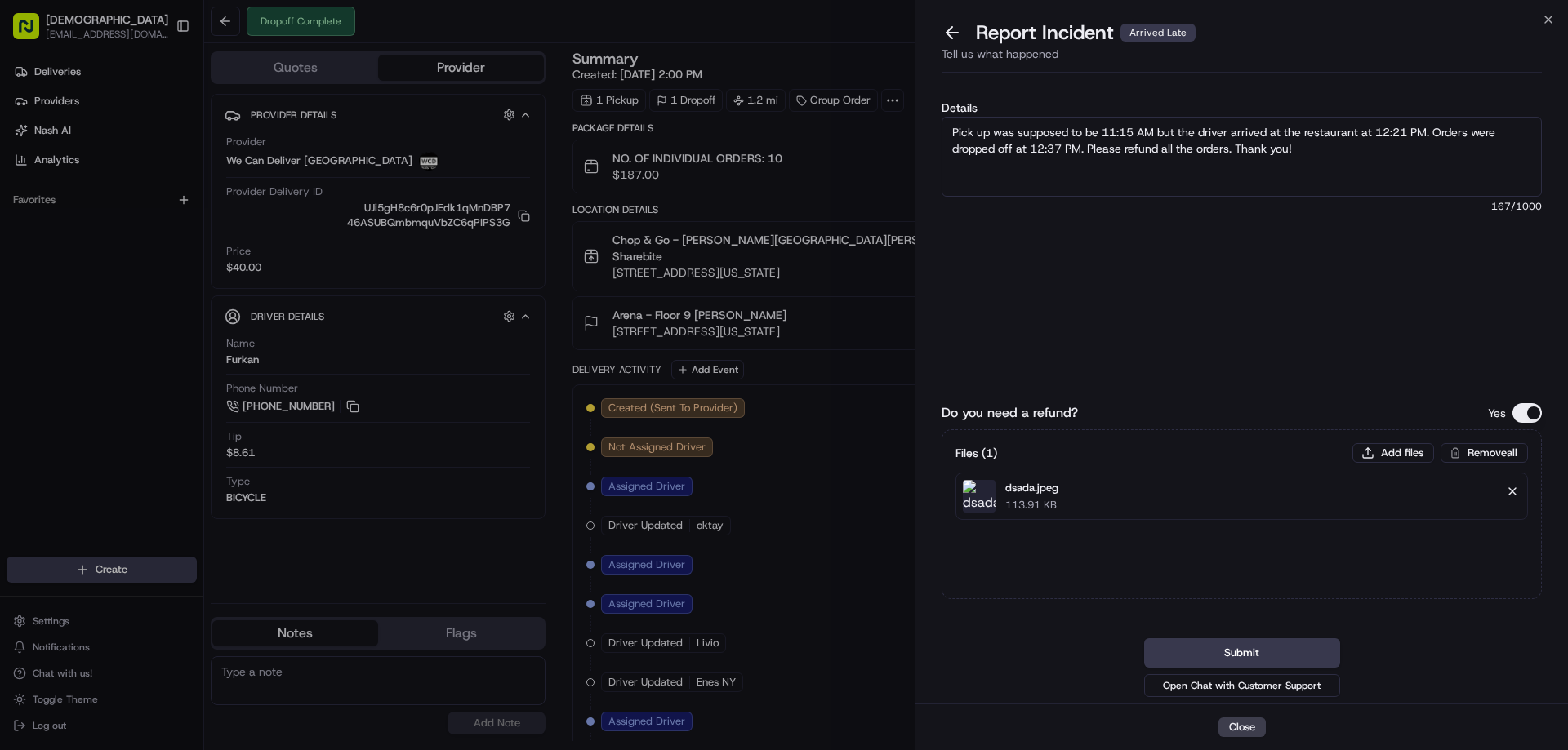
click at [1515, 489] on button "Remove file" at bounding box center [1513, 491] width 23 height 23
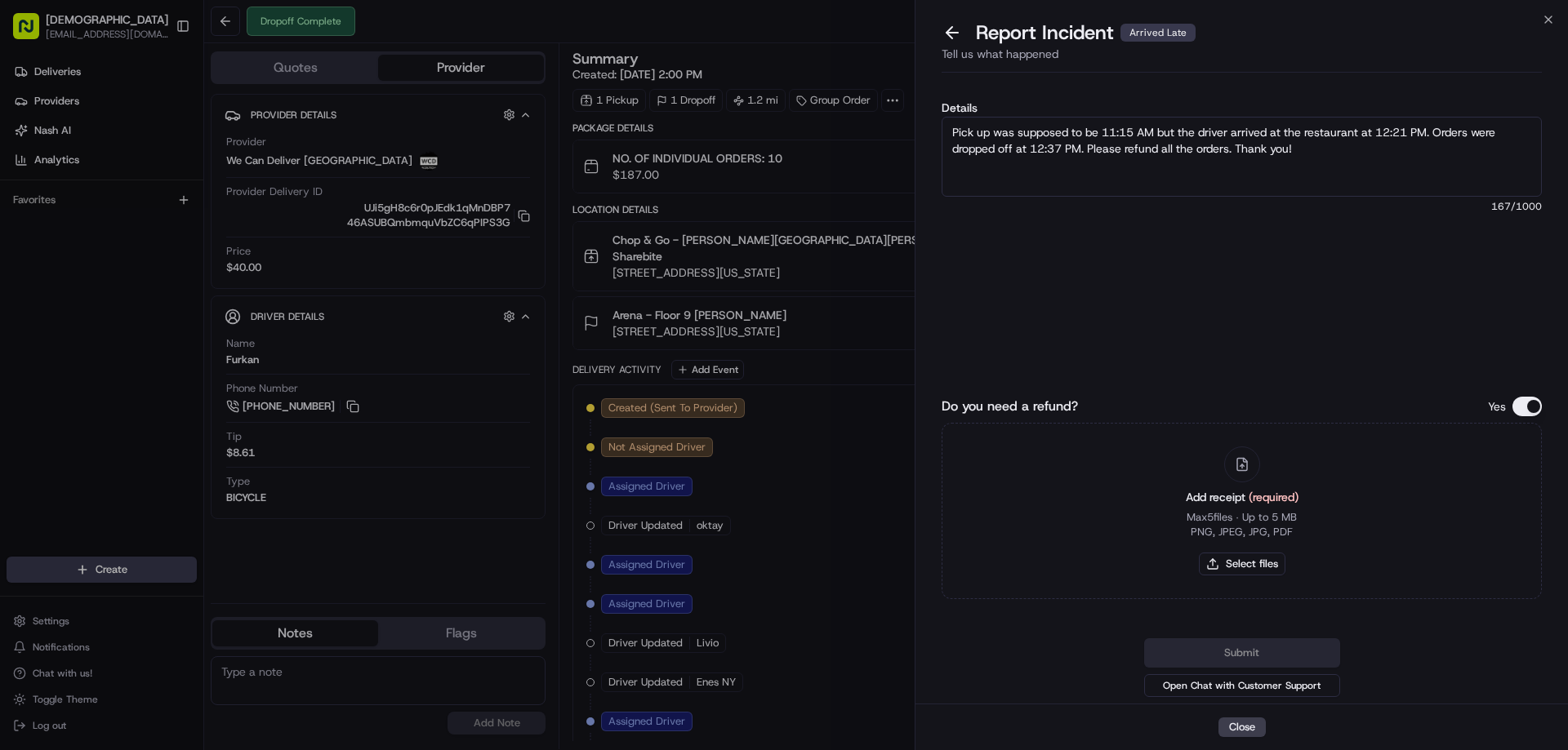
click at [1320, 156] on textarea "Pick up was supposed to be 11:15 AM but the driver arrived at the restaurant at…" at bounding box center [1242, 157] width 600 height 80
click at [1226, 560] on button "Select files" at bounding box center [1242, 564] width 86 height 23
type input "C:\fakepath\Late.jpeg"
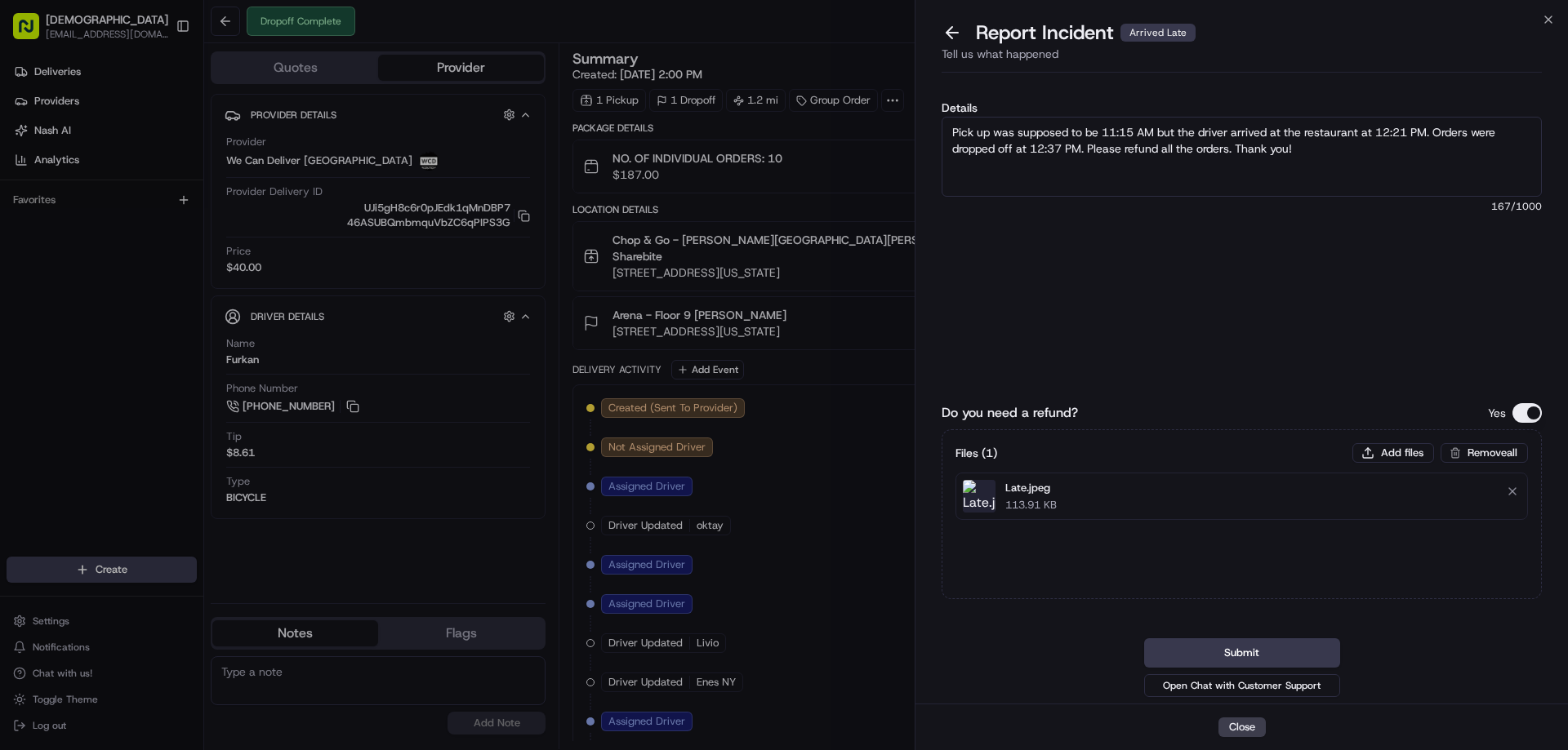
click at [1219, 154] on textarea "Pick up was supposed to be 11:15 AM but the driver arrived at the restaurant at…" at bounding box center [1242, 157] width 600 height 80
click at [1401, 151] on textarea "Pick up was supposed to be 11:15 AM but the driver arrived at the restaurant at…" at bounding box center [1242, 157] width 600 height 80
click at [1437, 134] on textarea "Pick up was supposed to be 11:15 AM but the driver arrived at the restaurant at…" at bounding box center [1242, 157] width 600 height 80
drag, startPoint x: 1438, startPoint y: 131, endPoint x: 1016, endPoint y: 151, distance: 422.5
click at [1016, 151] on textarea "Pick up was supposed to be 11:15 AM but the driver arrived at the restaurant at…" at bounding box center [1242, 157] width 600 height 80
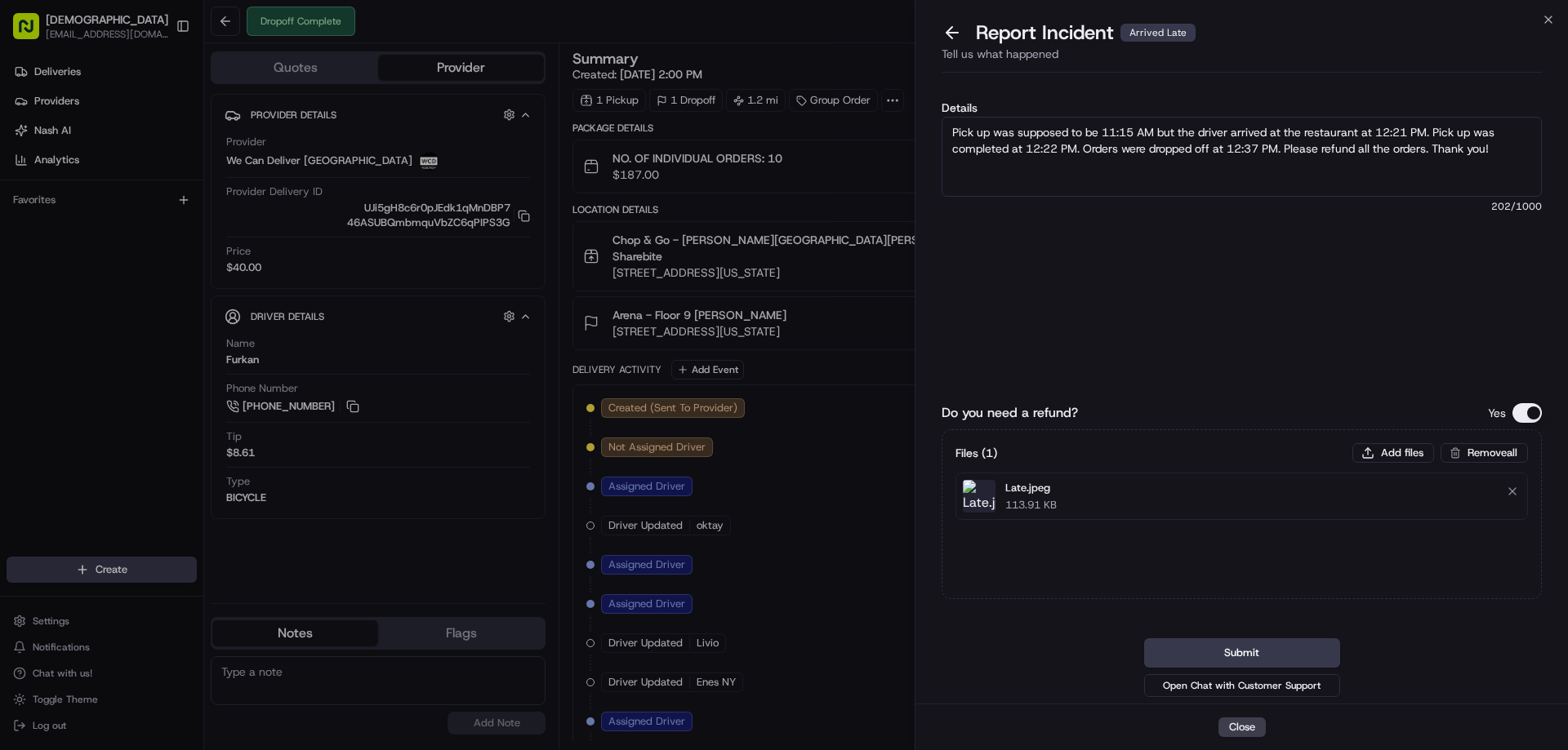
click at [1082, 156] on textarea "Pick up was supposed to be 11:15 AM but the driver arrived at the restaurant at…" at bounding box center [1242, 157] width 600 height 80
click at [1233, 171] on textarea "Pick up was supposed to be 11:15 AM but the driver arrived at the restaurant at…" at bounding box center [1242, 157] width 600 height 80
type textarea "Pick up was supposed to be 11:15 AM but the driver arrived at the restaurant at…"
click at [1249, 654] on button "Submit" at bounding box center [1243, 653] width 196 height 29
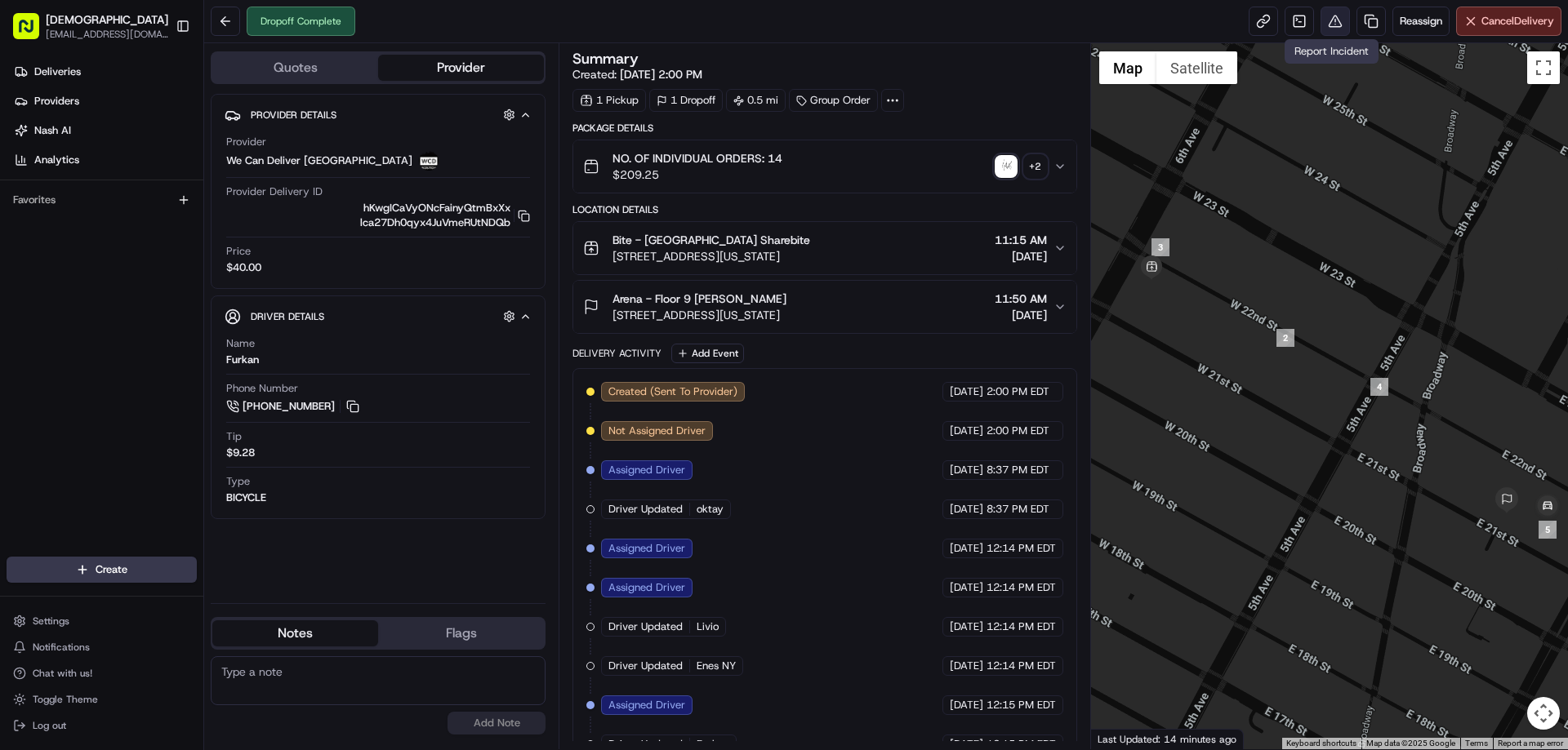
click at [1333, 21] on button at bounding box center [1335, 21] width 29 height 29
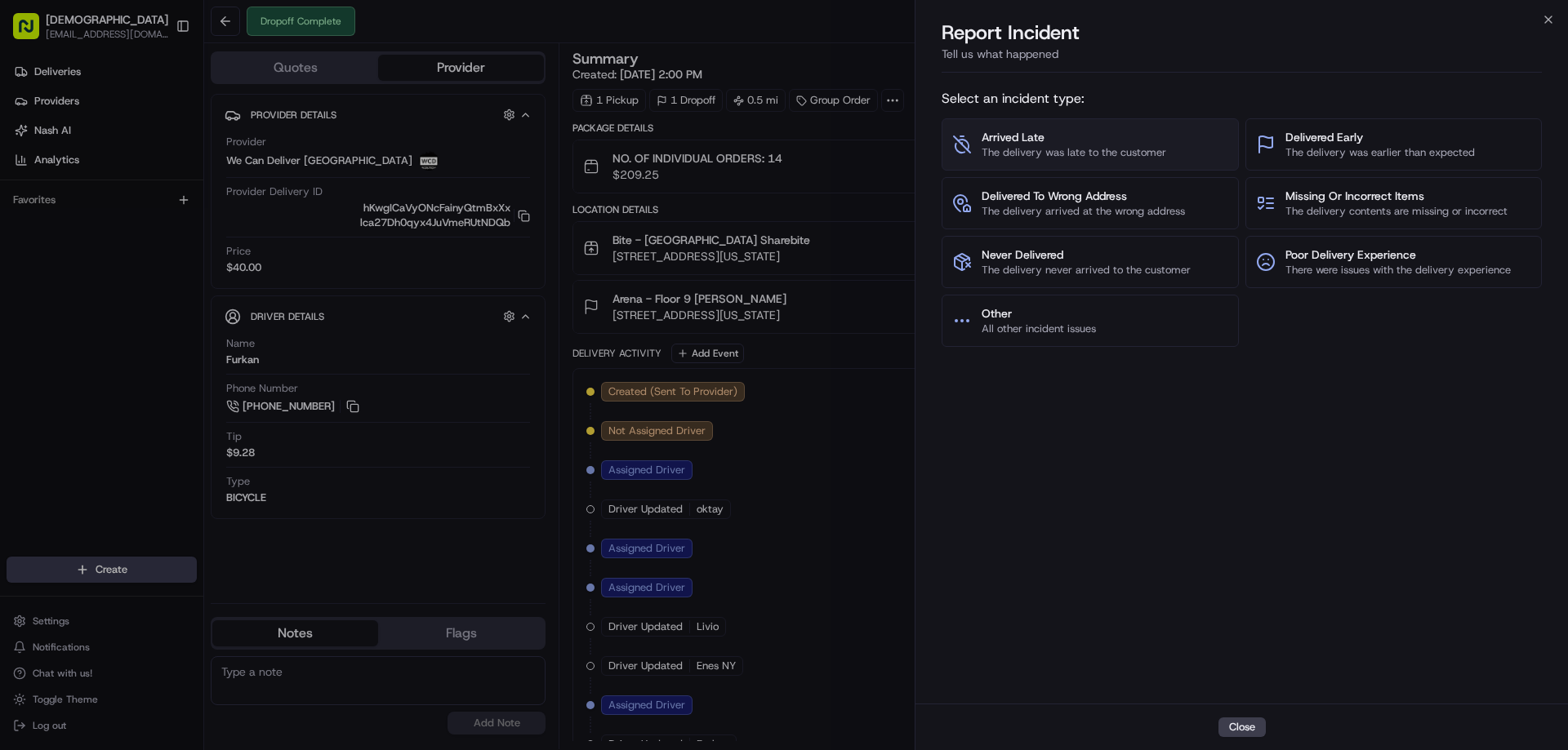
click at [1146, 153] on span "The delivery was late to the customer" at bounding box center [1074, 153] width 184 height 15
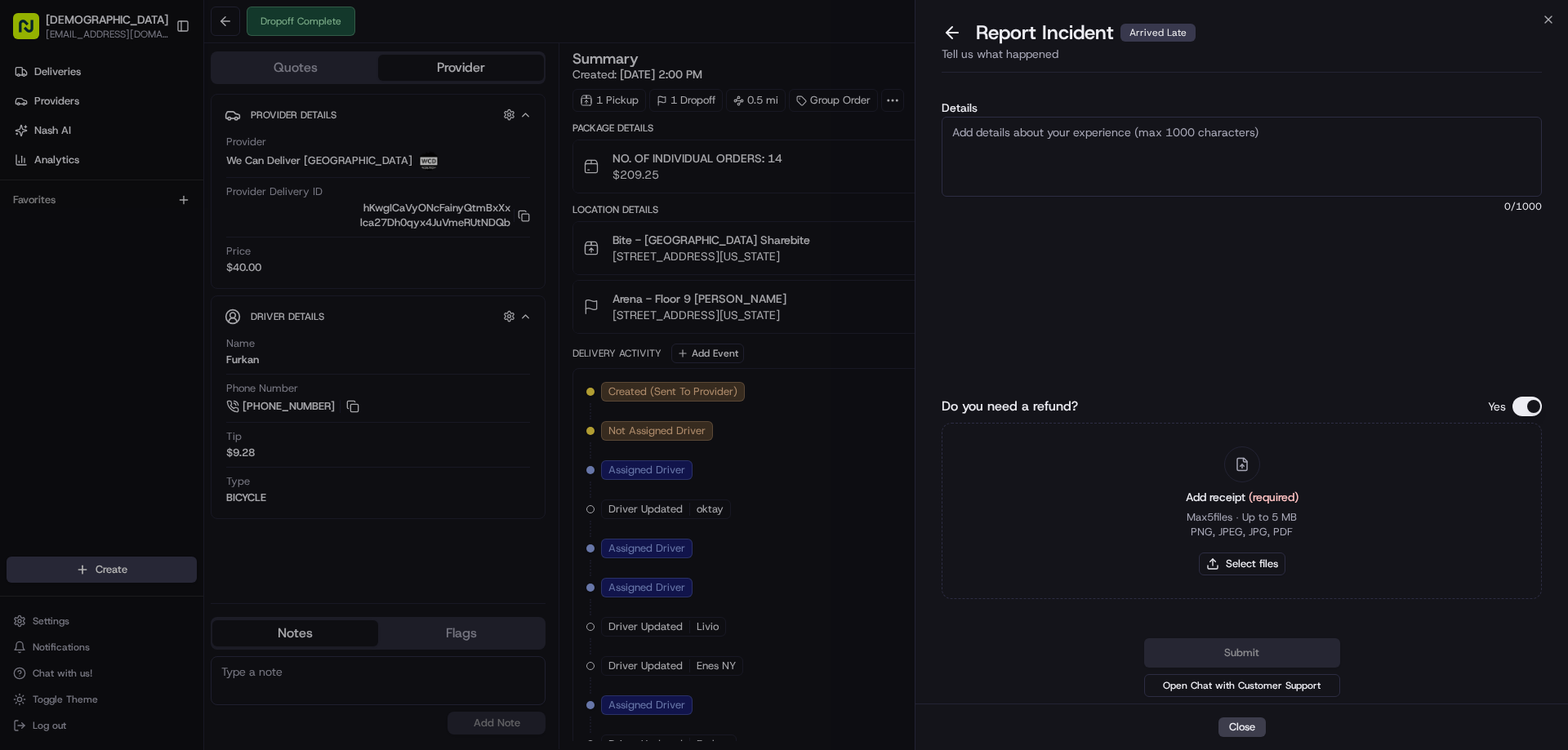
click at [1195, 152] on textarea "Details" at bounding box center [1242, 157] width 600 height 80
paste textarea "Pick up was supposed to be 11:15 AM but the driver arrived at the restaurant at…"
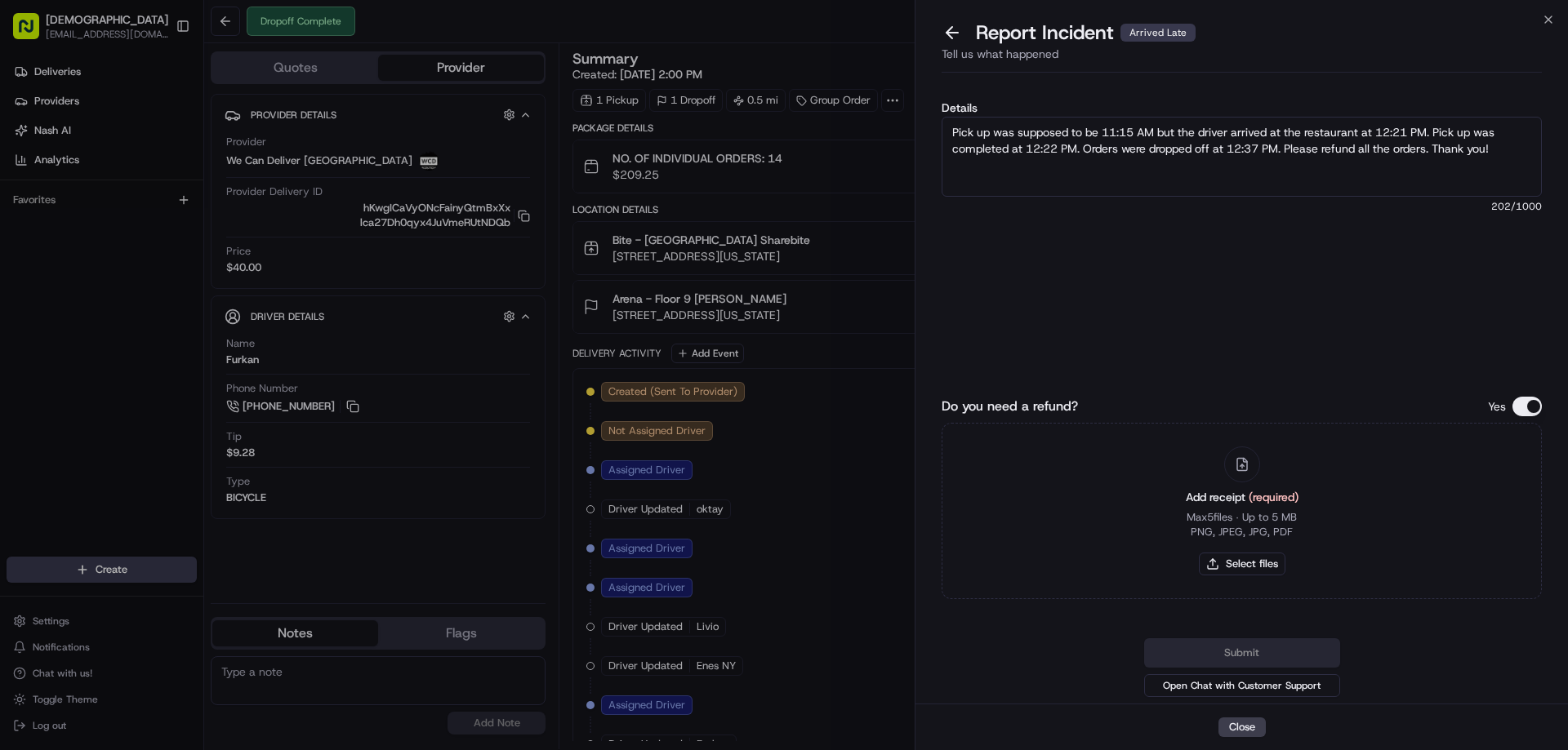
click at [1412, 130] on textarea "Pick up was supposed to be 11:15 AM but the driver arrived at the restaurant at…" at bounding box center [1242, 157] width 600 height 80
click at [1056, 151] on textarea "Pick up was supposed to be 11:15 AM but the driver arrived at the restaurant at…" at bounding box center [1242, 157] width 600 height 80
type textarea "Pick up was supposed to be 11:15 AM but the driver arrived at the restaurant at…"
click at [1241, 559] on button "Select files" at bounding box center [1242, 564] width 86 height 23
type input "C:\fakepath\Late.jpeg"
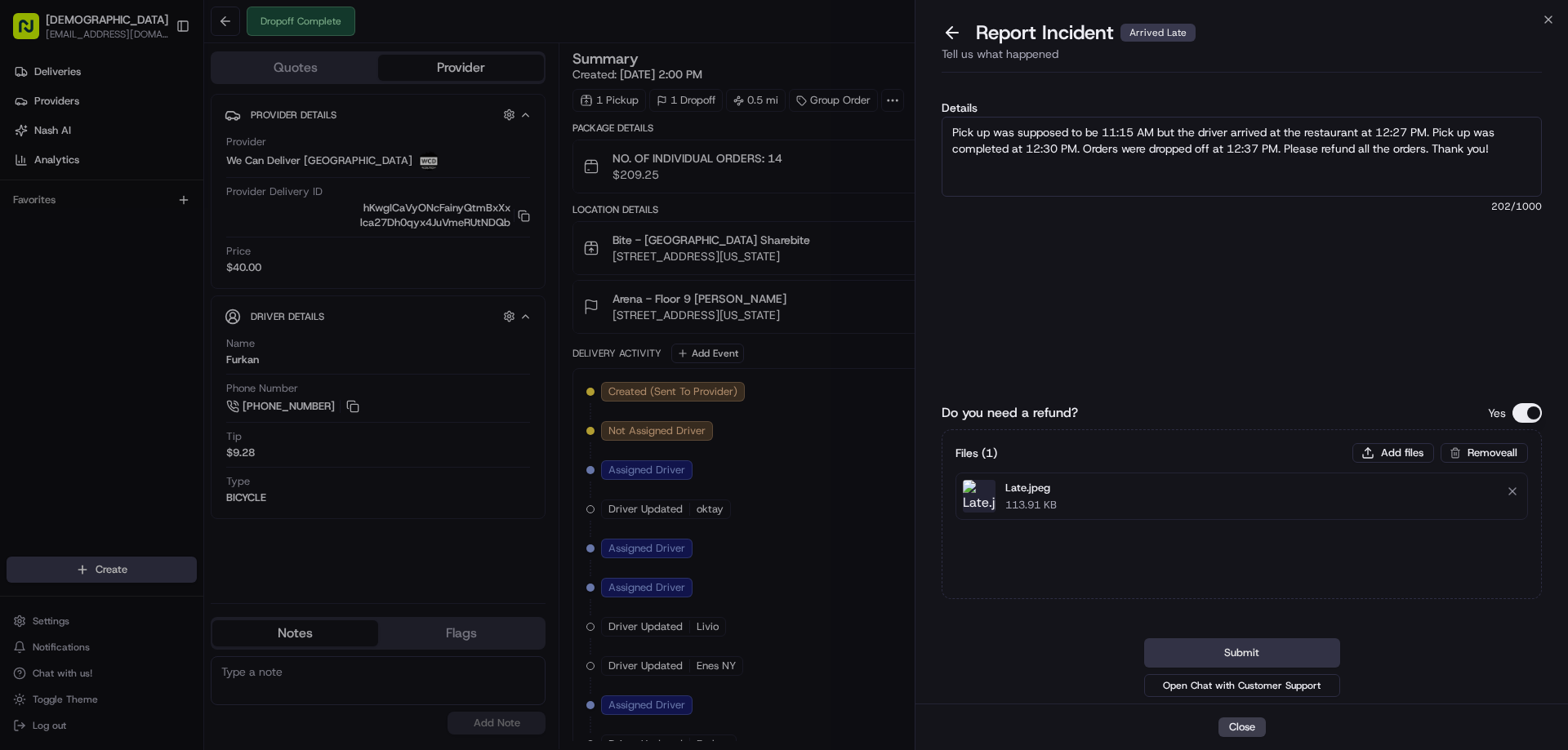
click at [1219, 650] on button "Submit" at bounding box center [1243, 653] width 196 height 29
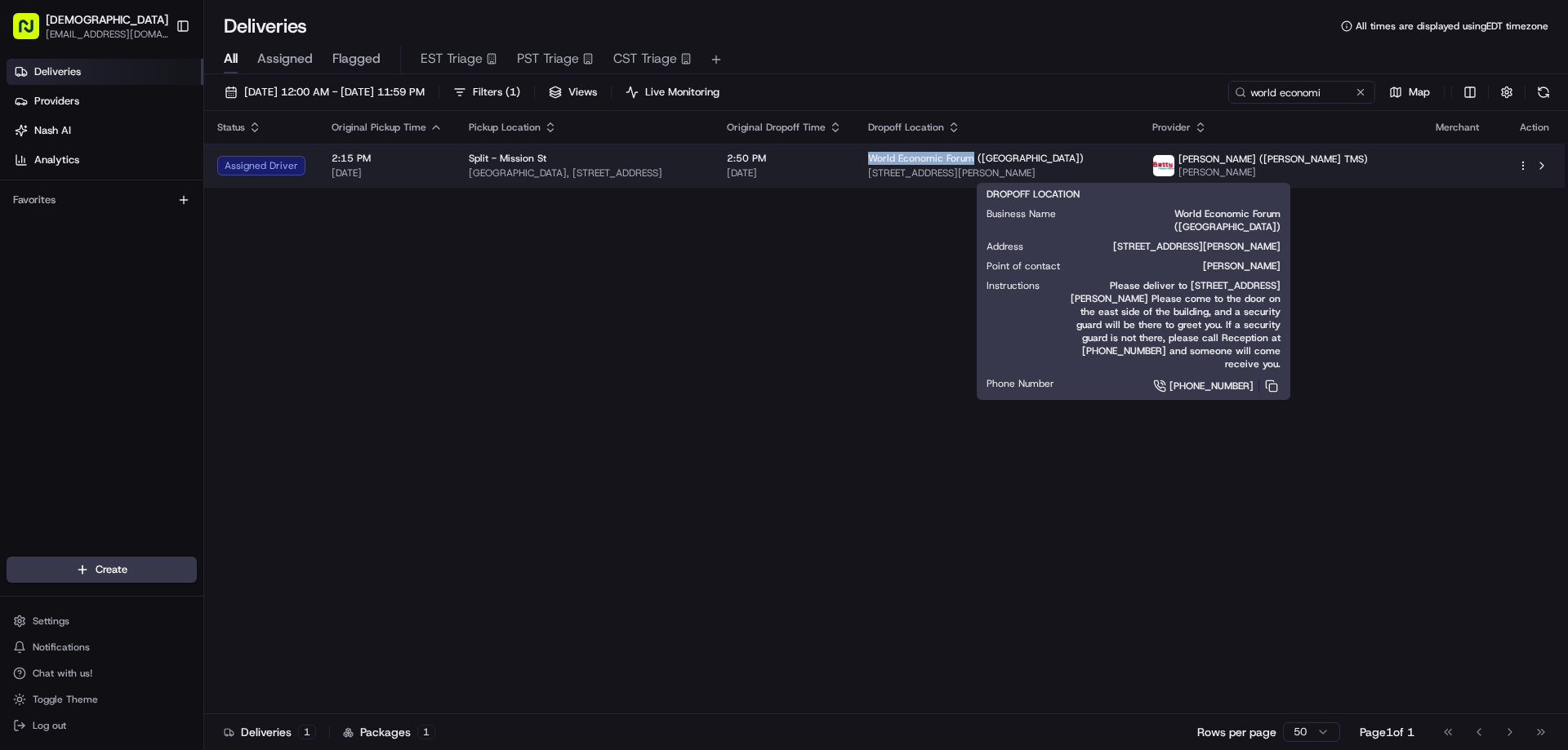
drag, startPoint x: 1109, startPoint y: 153, endPoint x: 1007, endPoint y: 153, distance: 102.0
click at [1007, 153] on span "World Economic Forum ([GEOGRAPHIC_DATA])" at bounding box center [976, 158] width 215 height 13
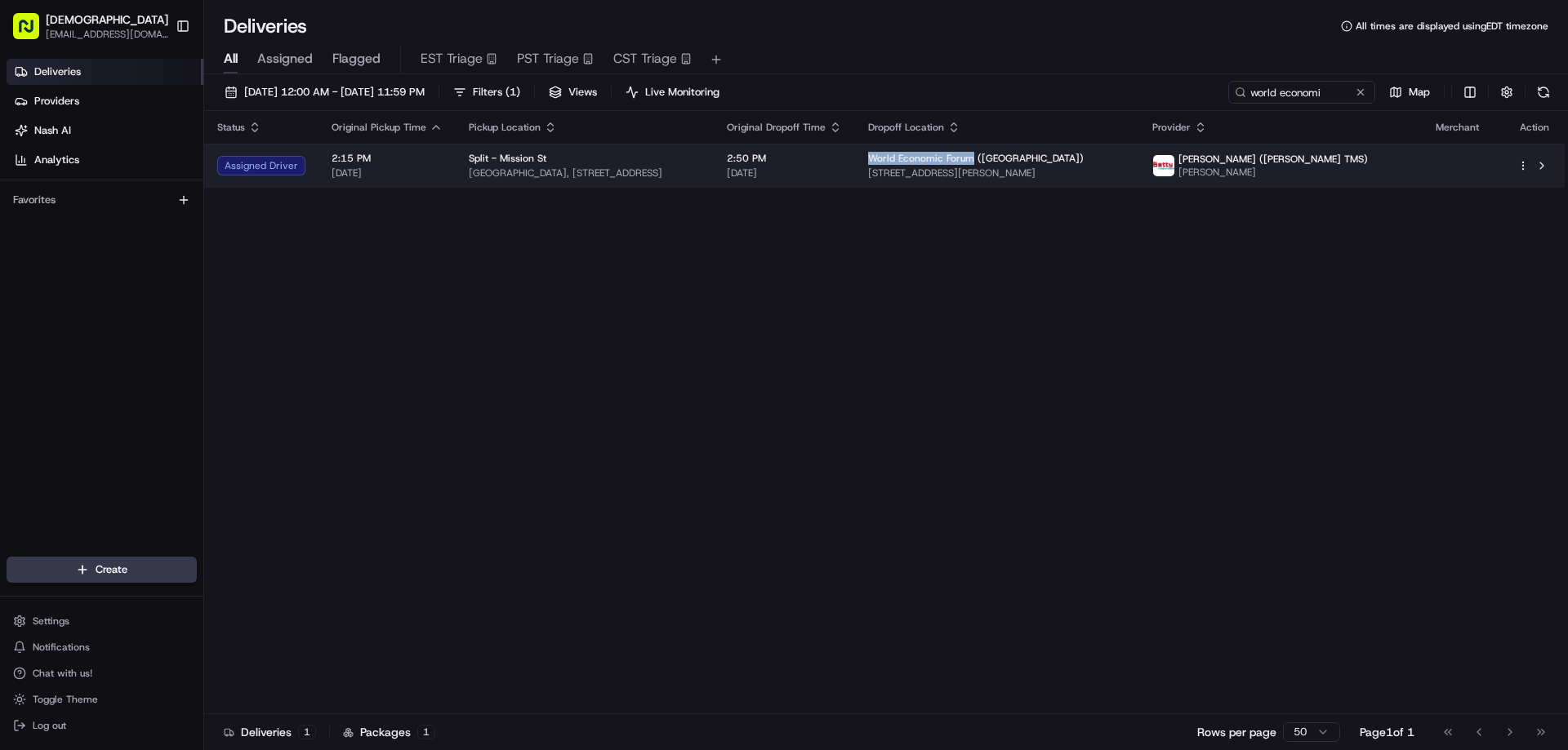
copy span "World Economic Forum"
